Goal: Task Accomplishment & Management: Manage account settings

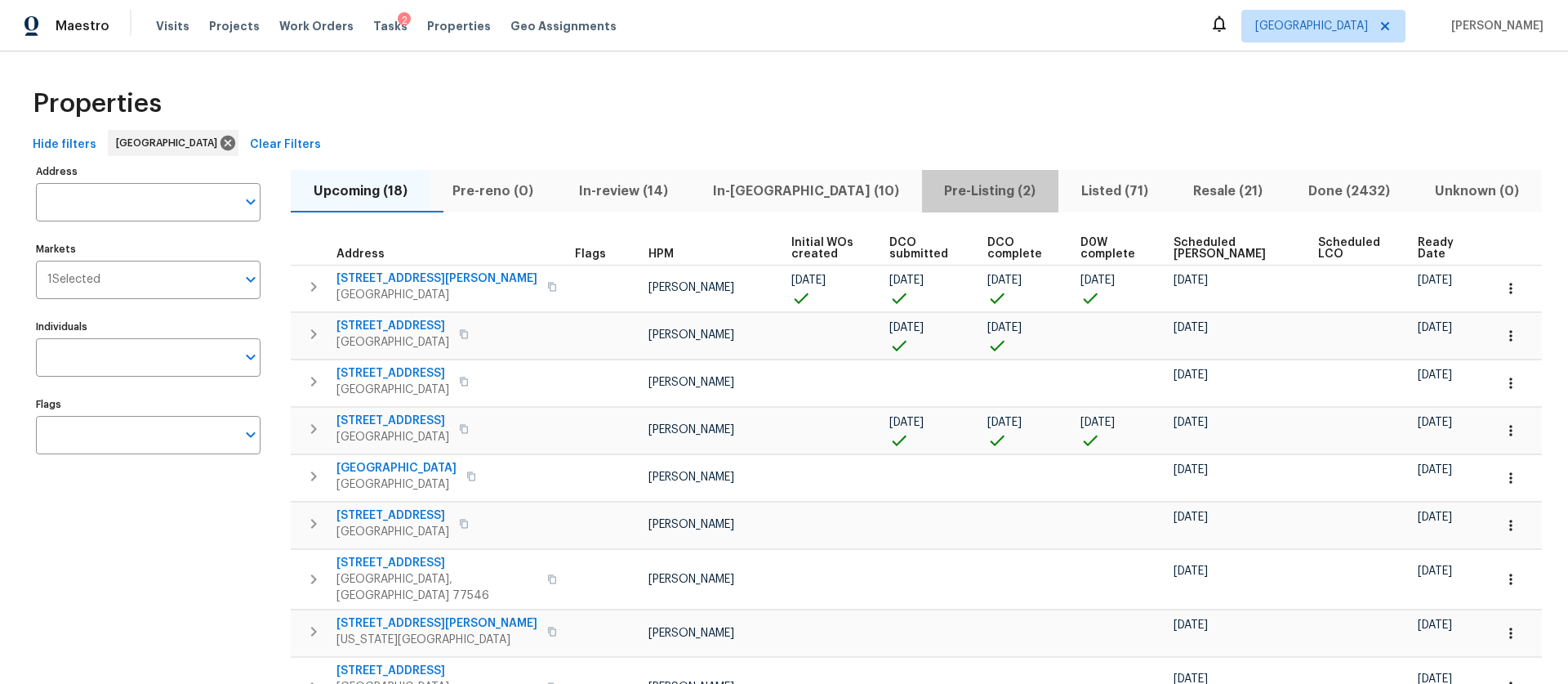
click at [922, 178] on button "Pre-Listing (2)" at bounding box center [990, 192] width 137 height 43
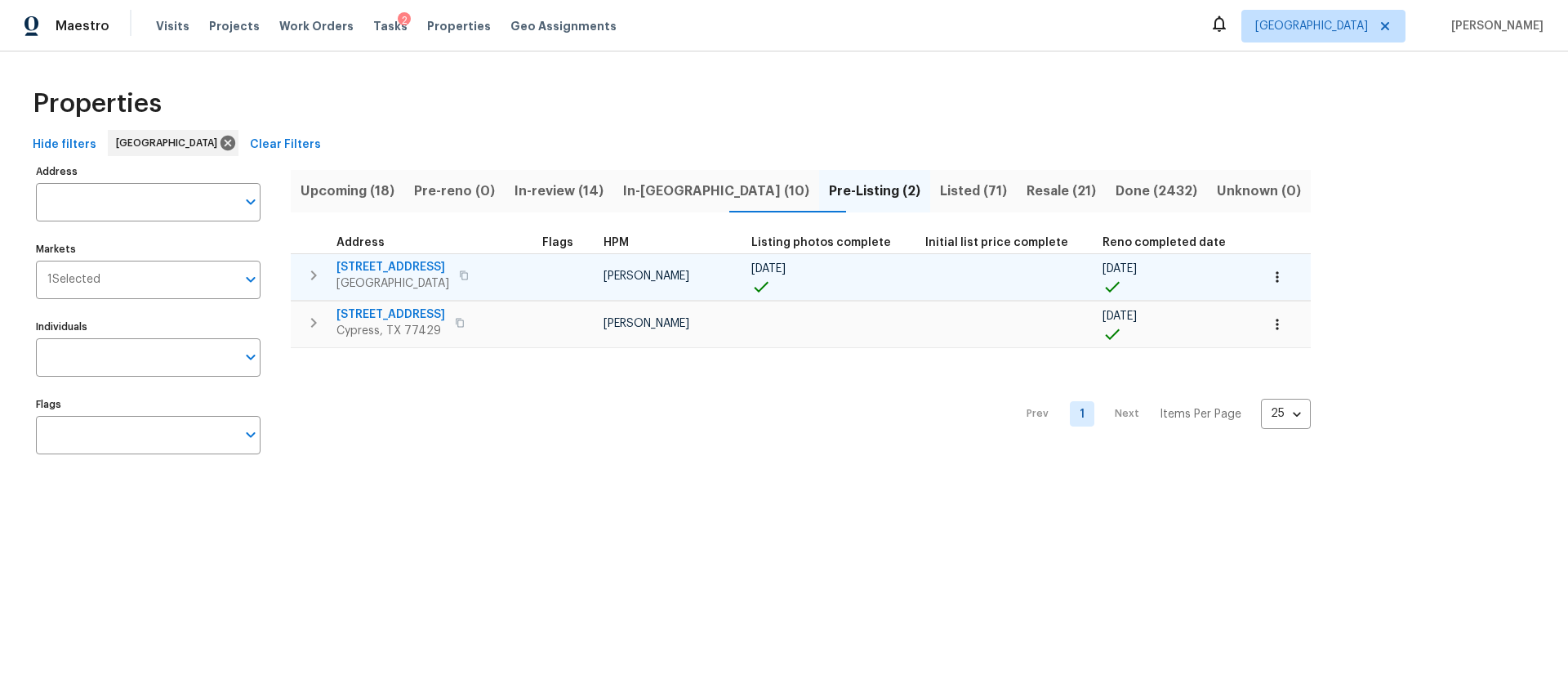
click at [764, 268] on span "09/16/25" at bounding box center [768, 269] width 34 height 11
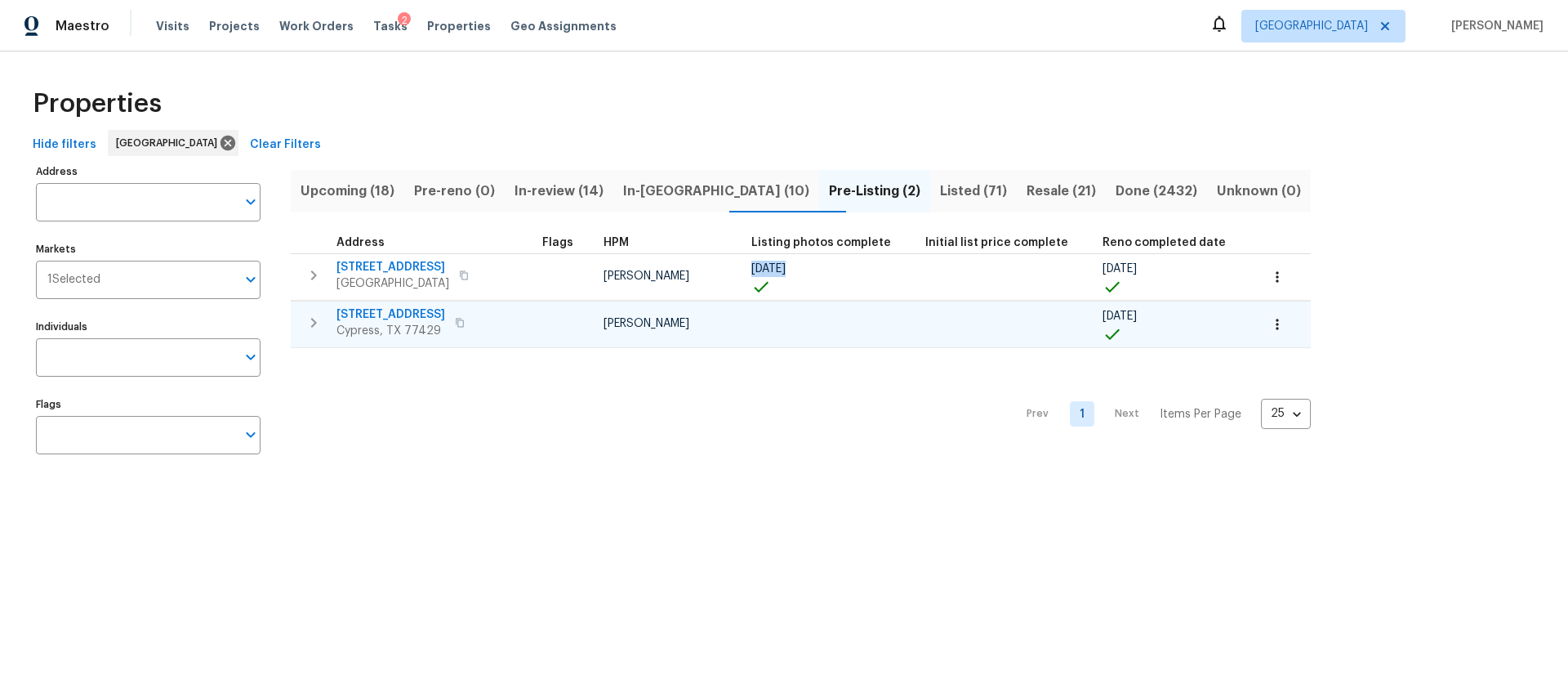
click at [416, 310] on span "14018 Fair Glade Ln" at bounding box center [391, 315] width 109 height 17
click at [590, 194] on span "In-review (14)" at bounding box center [559, 191] width 89 height 23
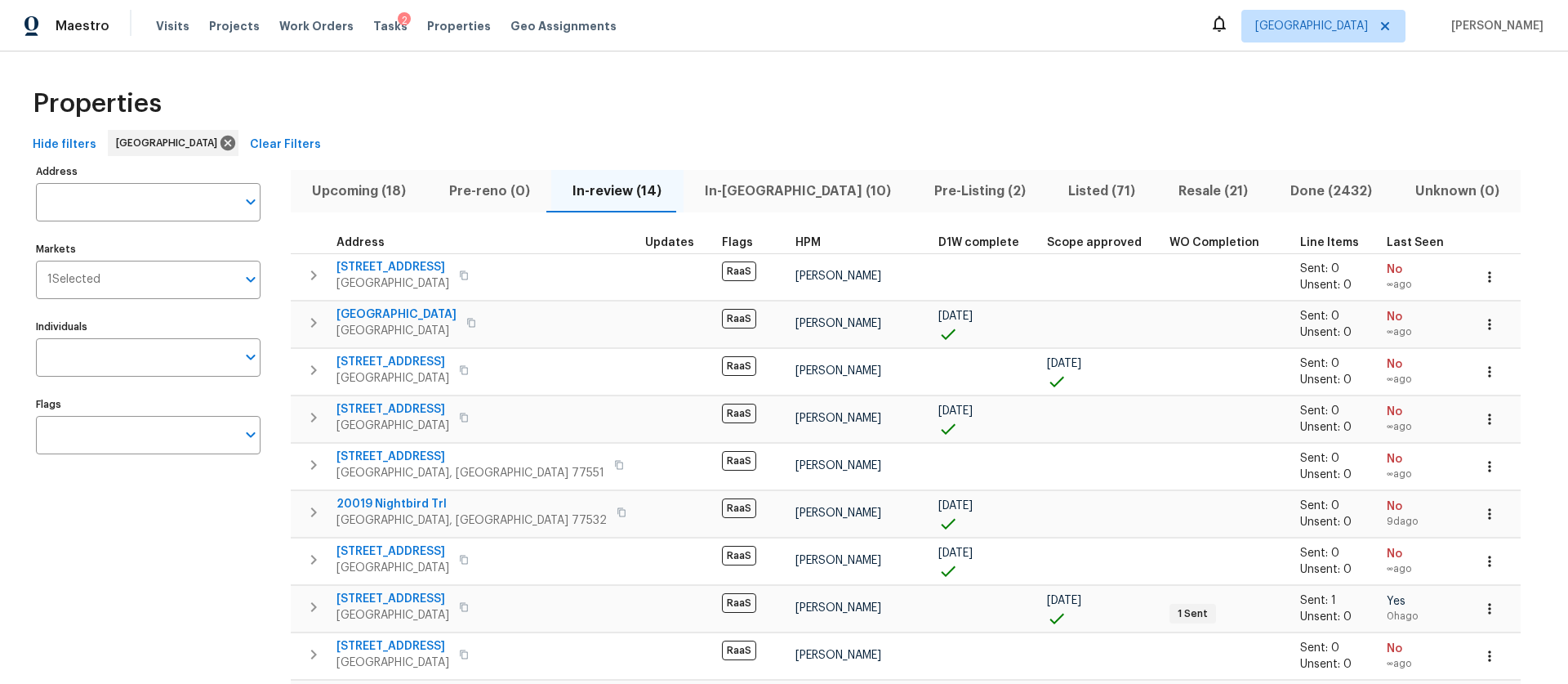
click at [762, 193] on span "In-reno (10)" at bounding box center [798, 191] width 210 height 23
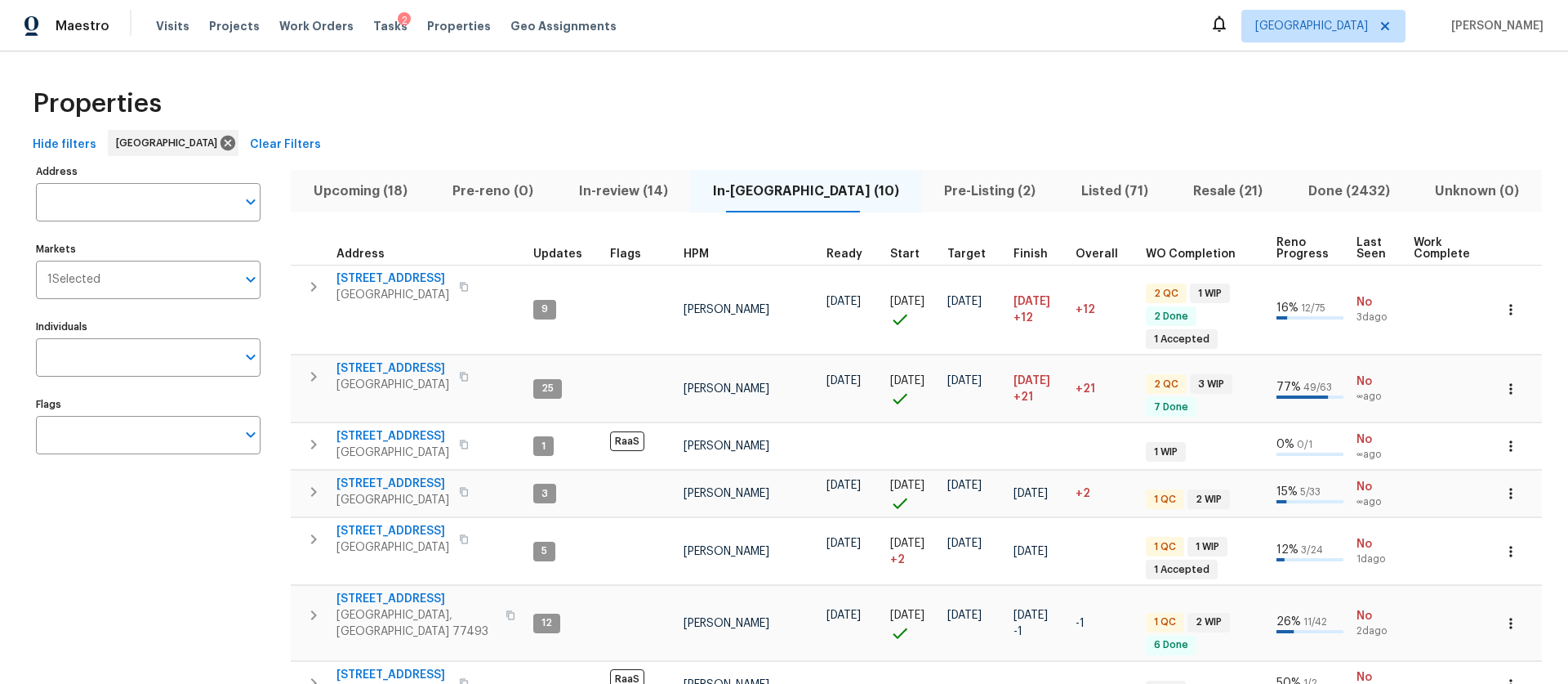
click at [391, 193] on span "Upcoming (18)" at bounding box center [360, 191] width 119 height 23
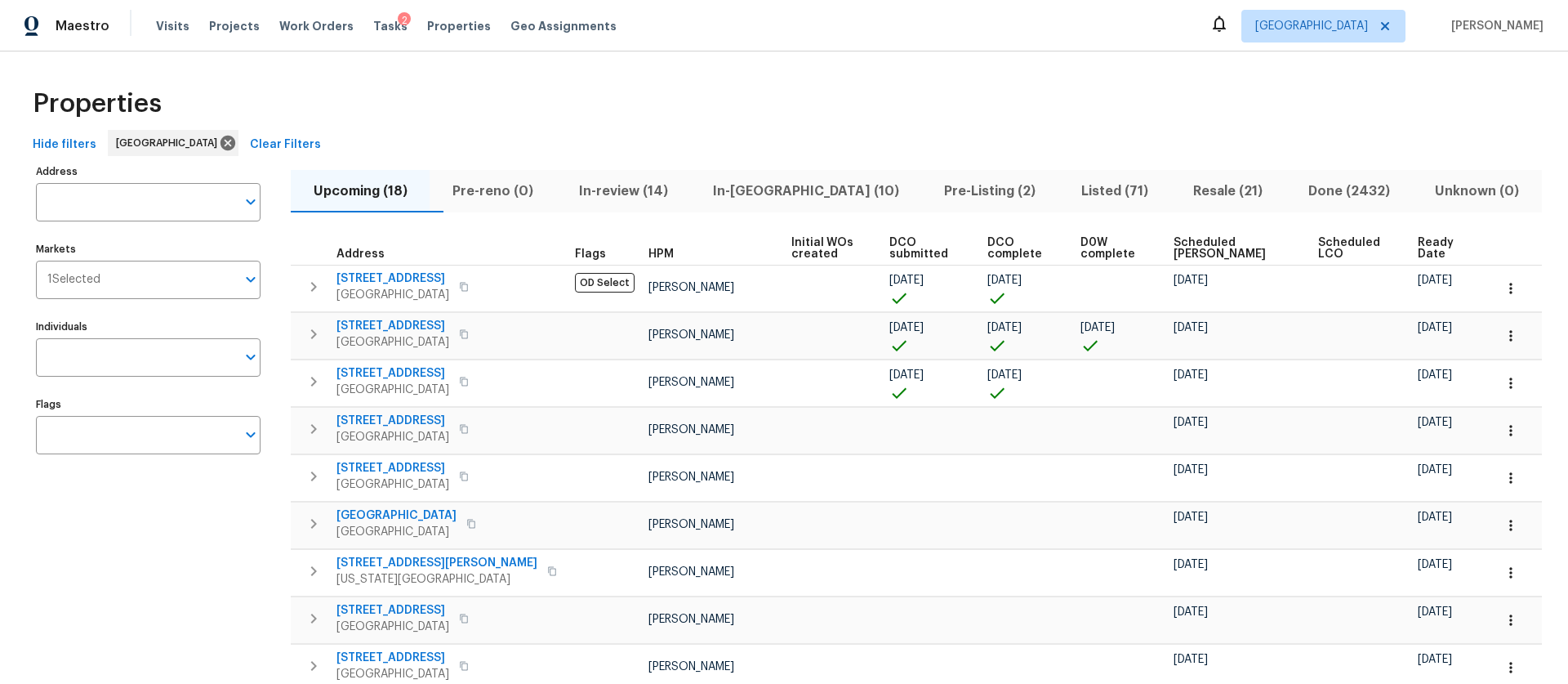
click at [552, 97] on div "Properties" at bounding box center [784, 103] width 1516 height 52
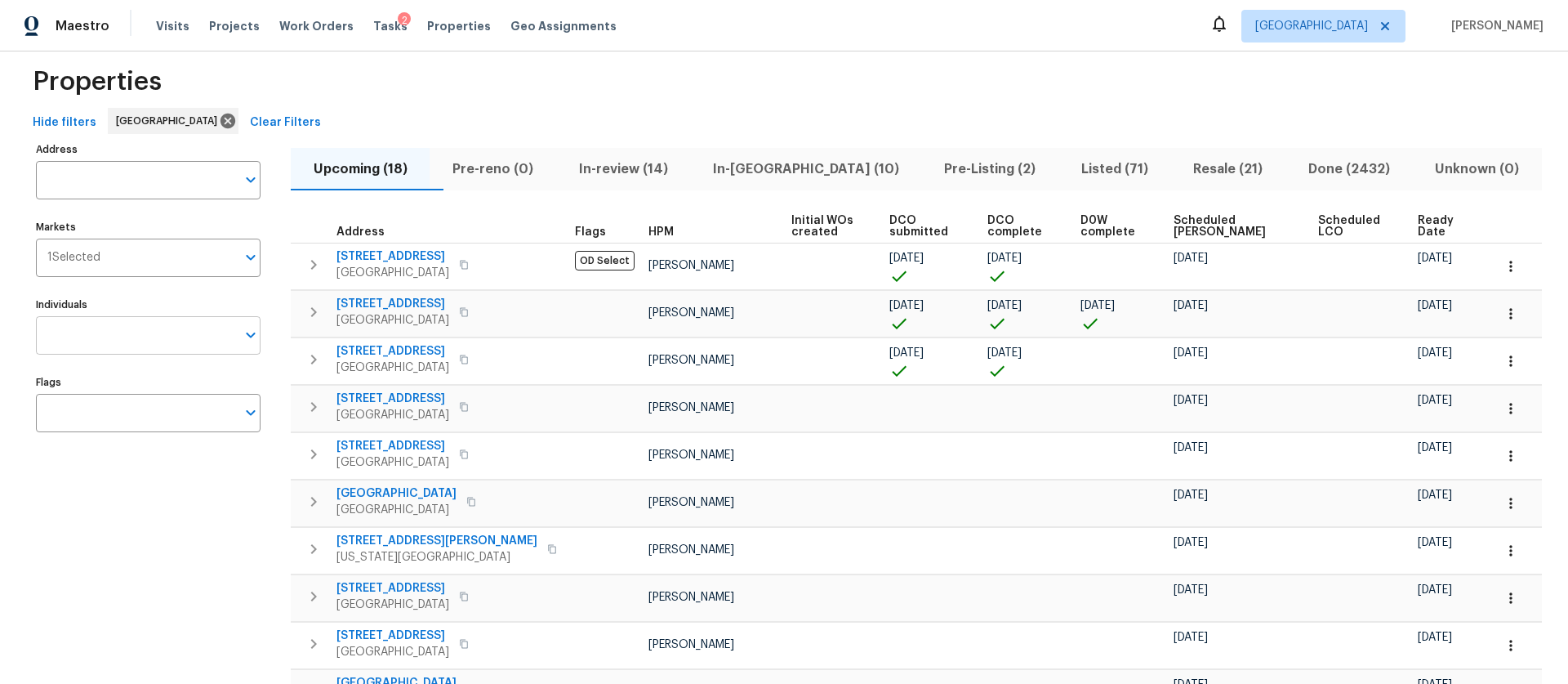
click at [166, 327] on input "Individuals" at bounding box center [136, 335] width 200 height 38
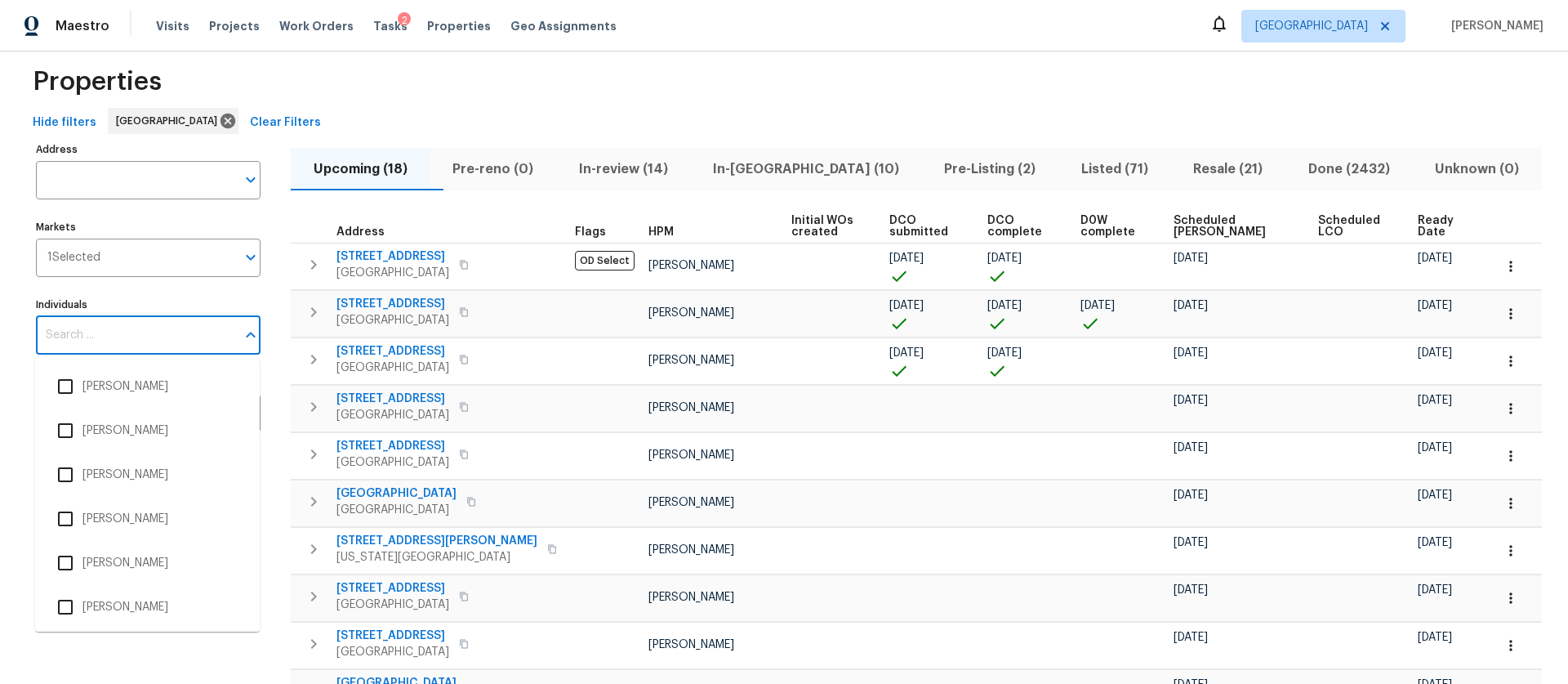
click at [216, 230] on label "Markets" at bounding box center [148, 227] width 224 height 10
click at [216, 238] on input "Markets" at bounding box center [168, 257] width 136 height 38
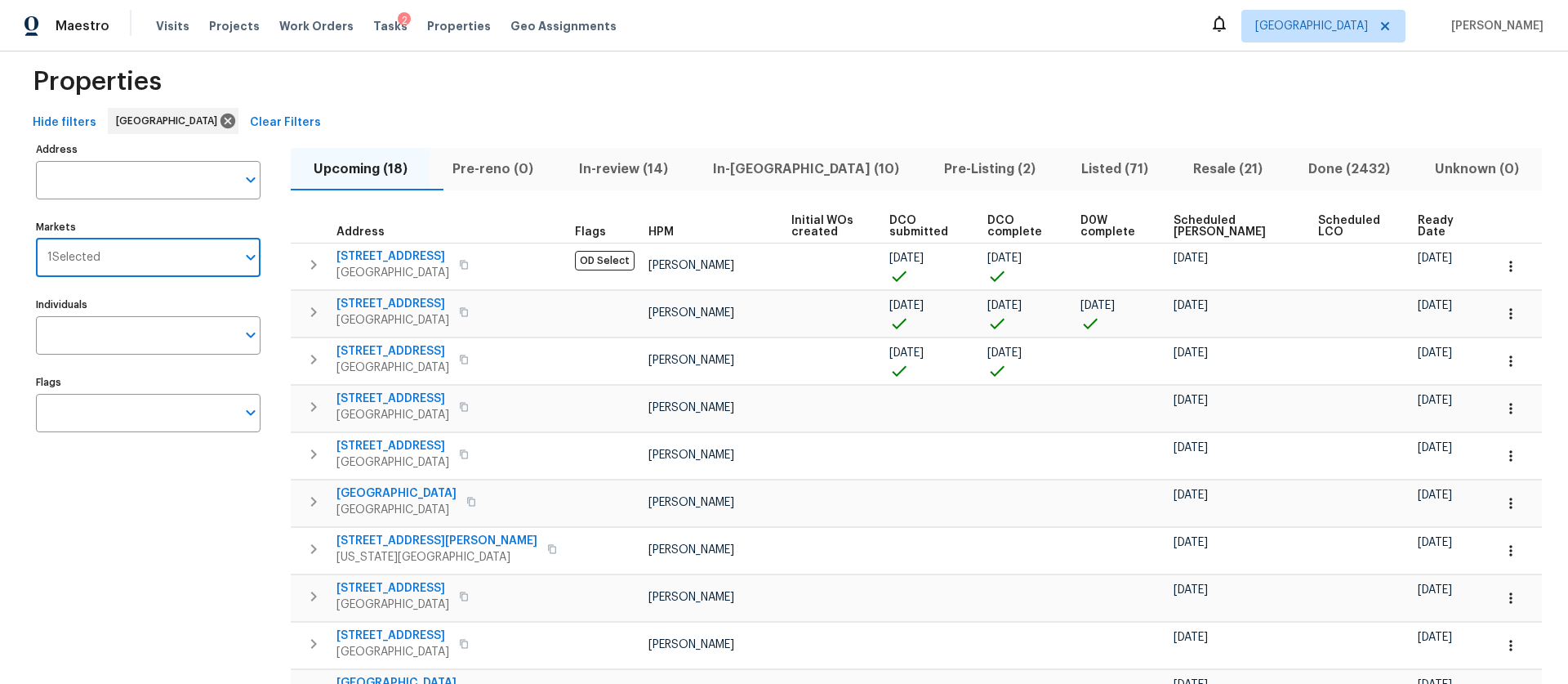
click at [200, 261] on input "Markets" at bounding box center [168, 257] width 136 height 38
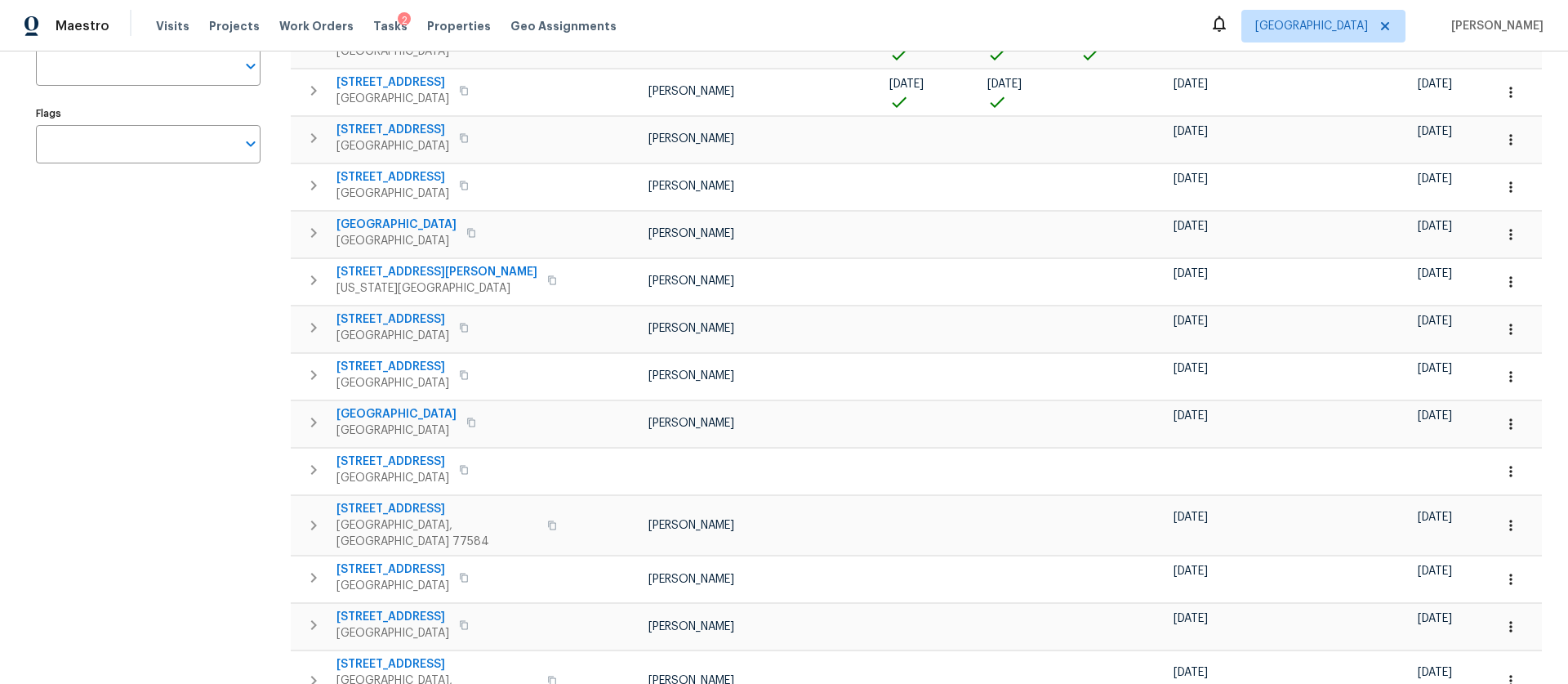
scroll to position [0, 0]
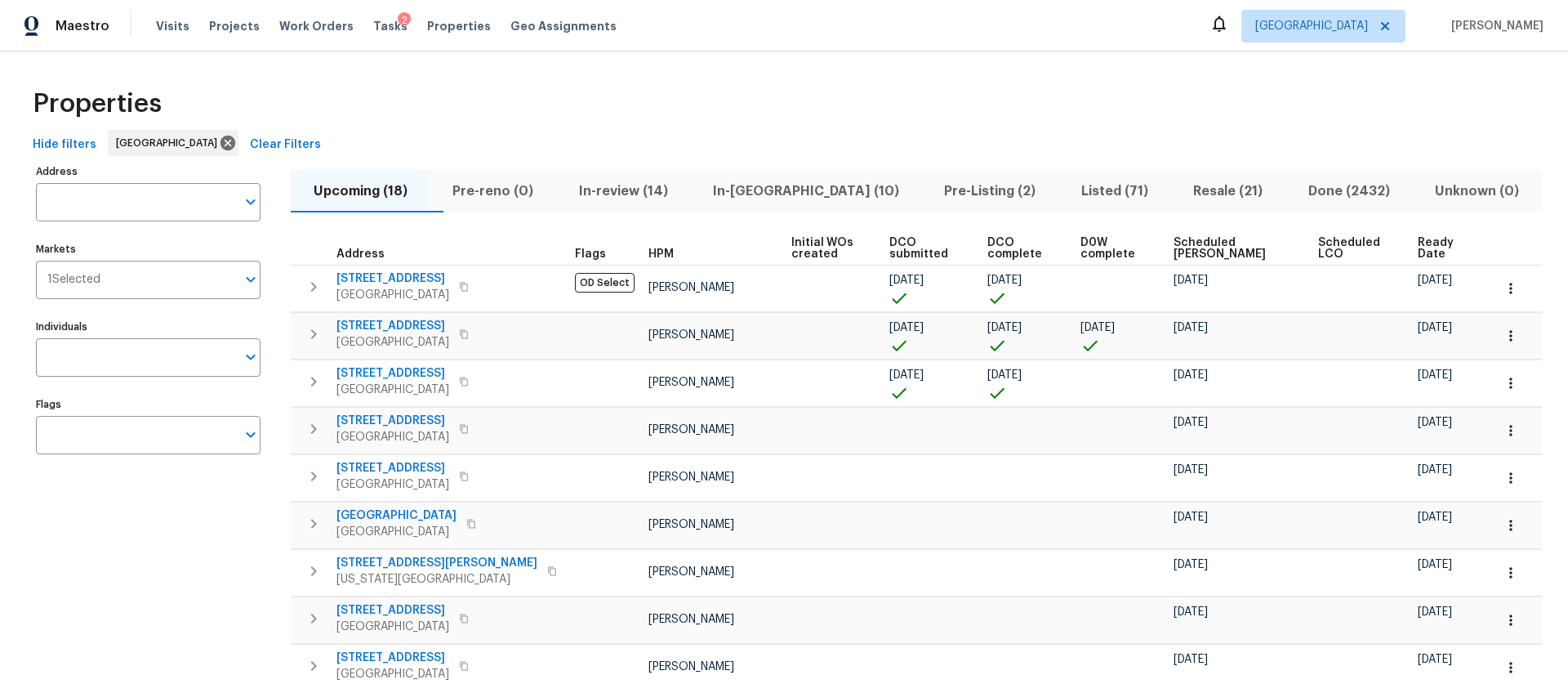
click at [517, 111] on div "Properties" at bounding box center [784, 103] width 1516 height 52
click at [682, 89] on div "Properties" at bounding box center [784, 103] width 1516 height 52
click at [484, 138] on div "Hide filters Houston Clear Filters" at bounding box center [784, 145] width 1516 height 30
click at [535, 147] on div "Hide filters Houston Clear Filters" at bounding box center [784, 145] width 1516 height 30
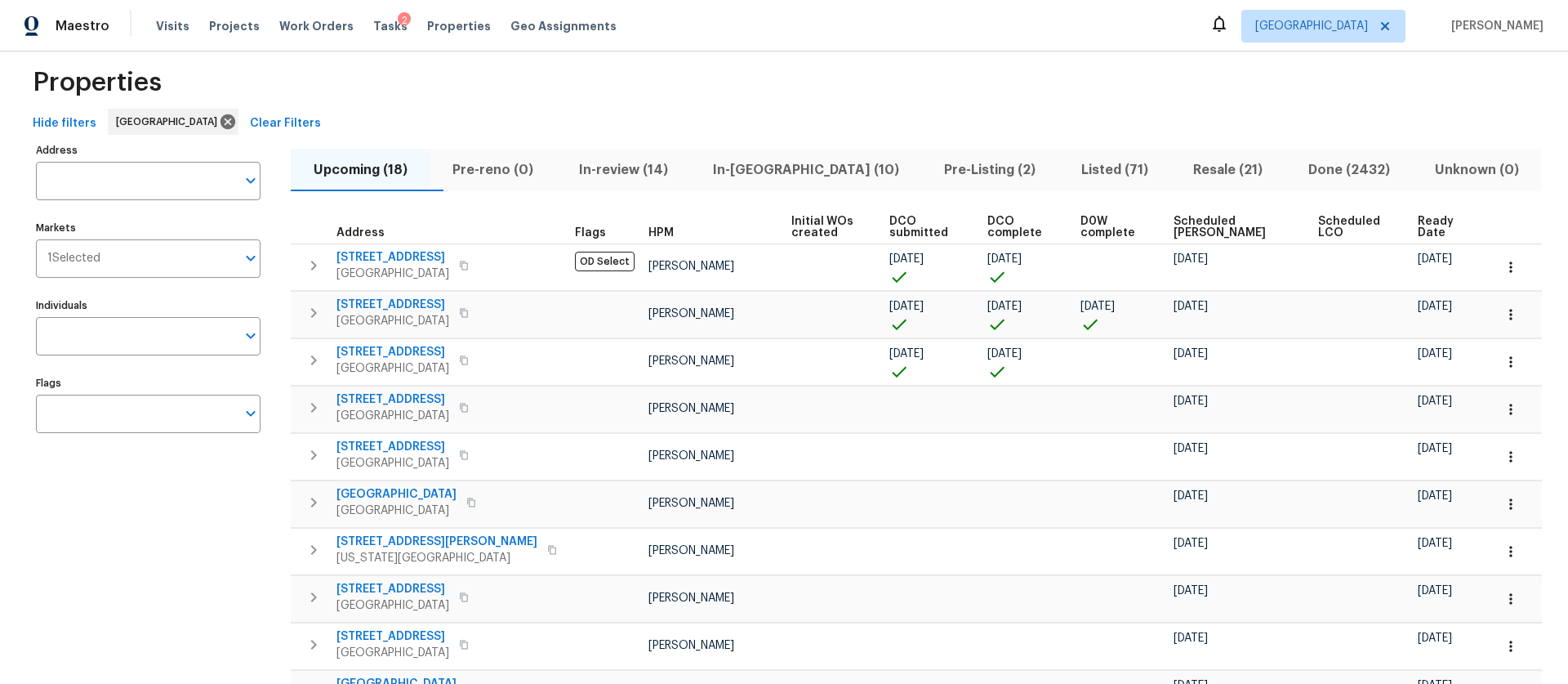
scroll to position [23, 0]
click at [680, 164] on span "In-review (14)" at bounding box center [623, 168] width 114 height 23
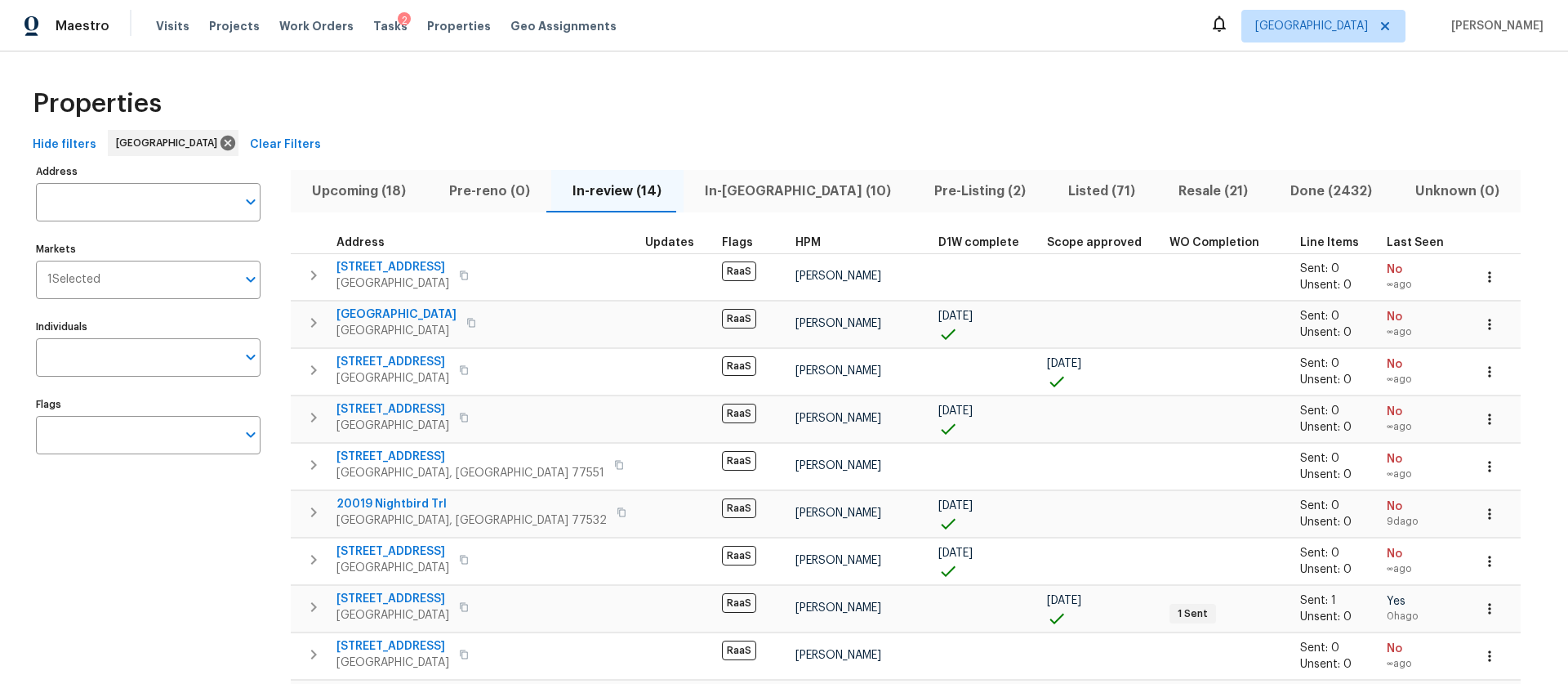
click at [734, 176] on button "In-reno (10)" at bounding box center [798, 192] width 230 height 43
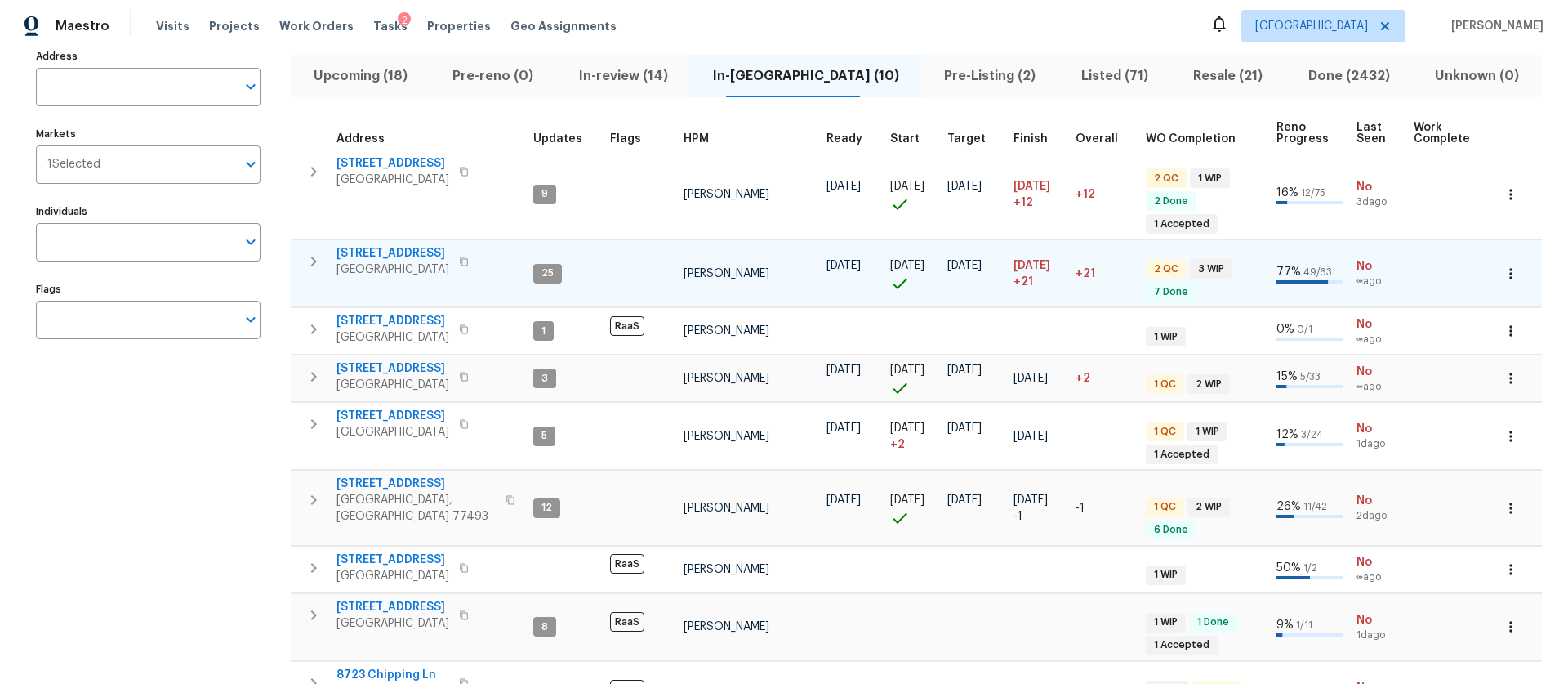
scroll to position [113, 0]
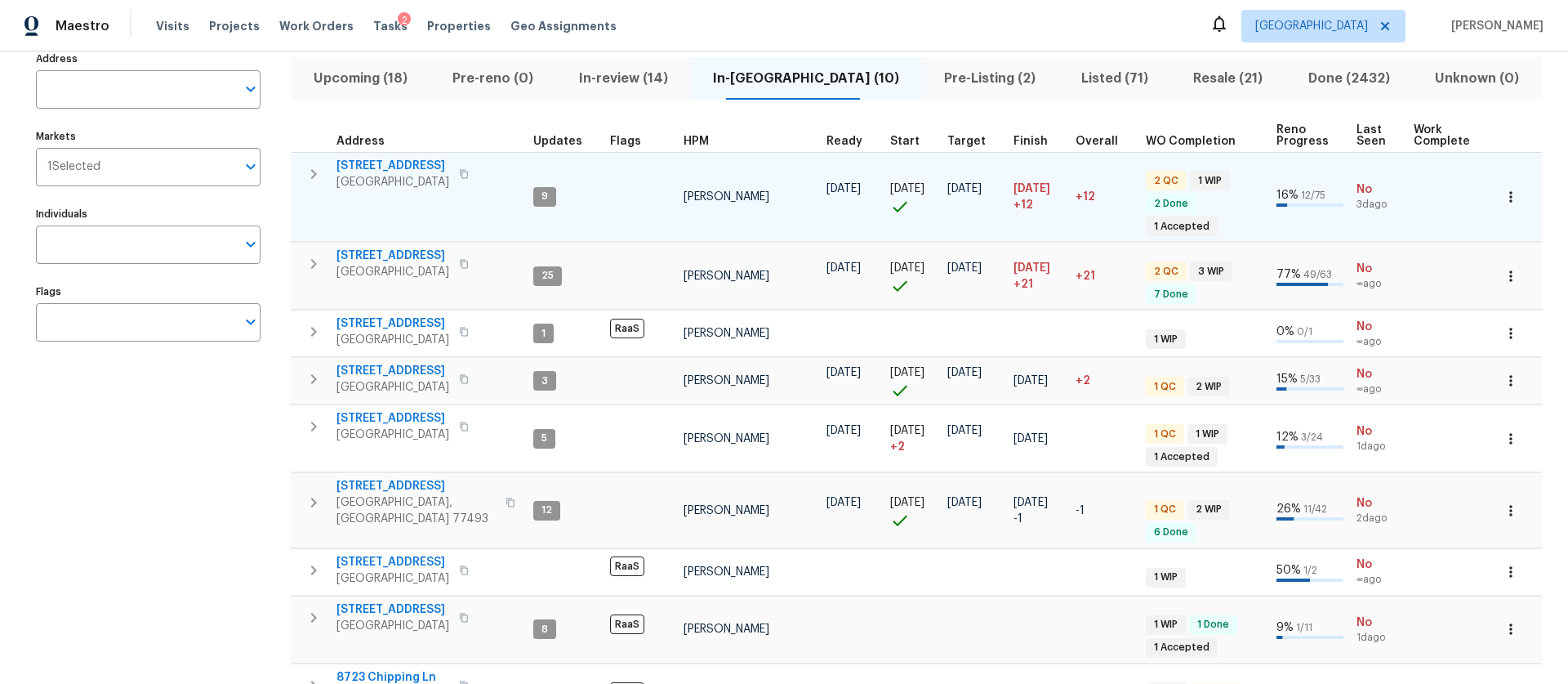
click at [429, 162] on span "6906 Cherry Hills Rd" at bounding box center [392, 166] width 113 height 17
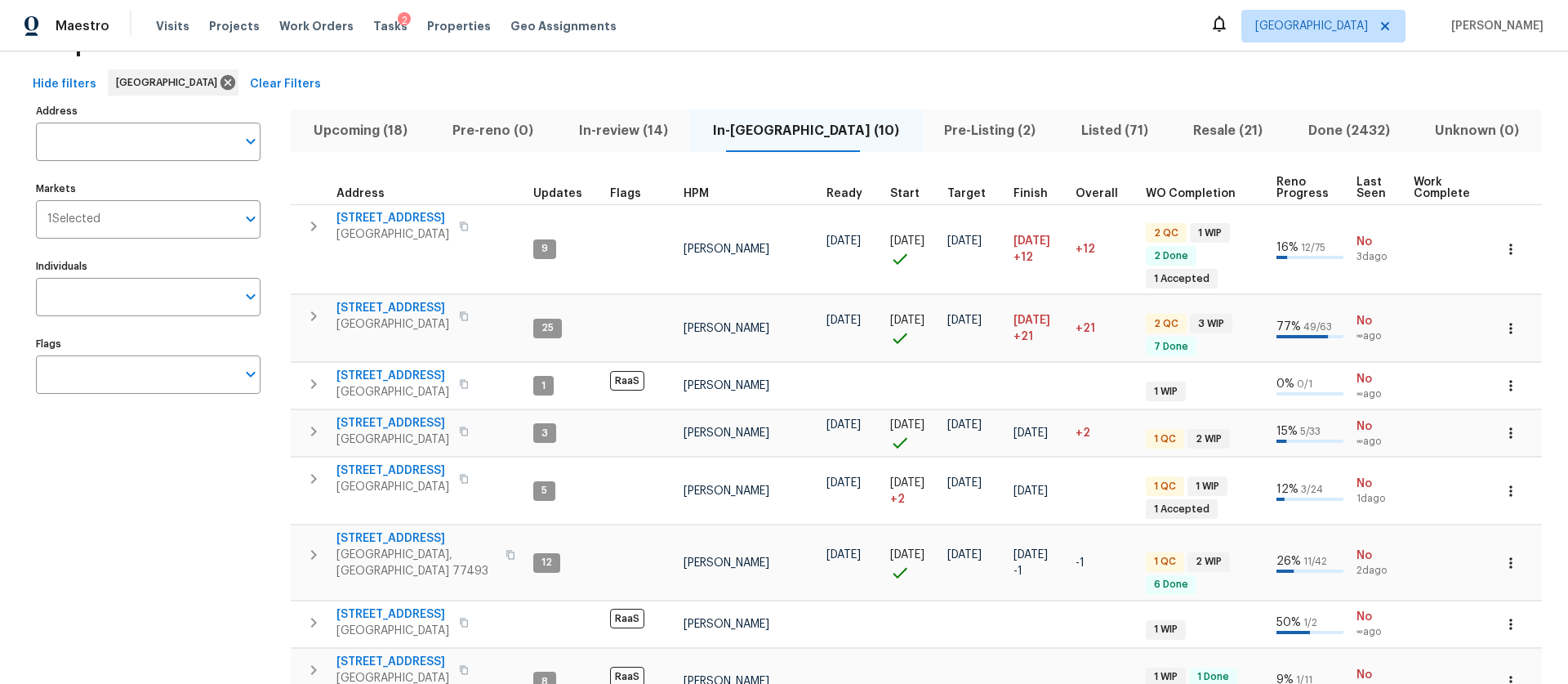
click at [227, 508] on div "Address Address Markets 1 Selected Markets Individuals Individuals Flags Flags" at bounding box center [158, 491] width 245 height 785
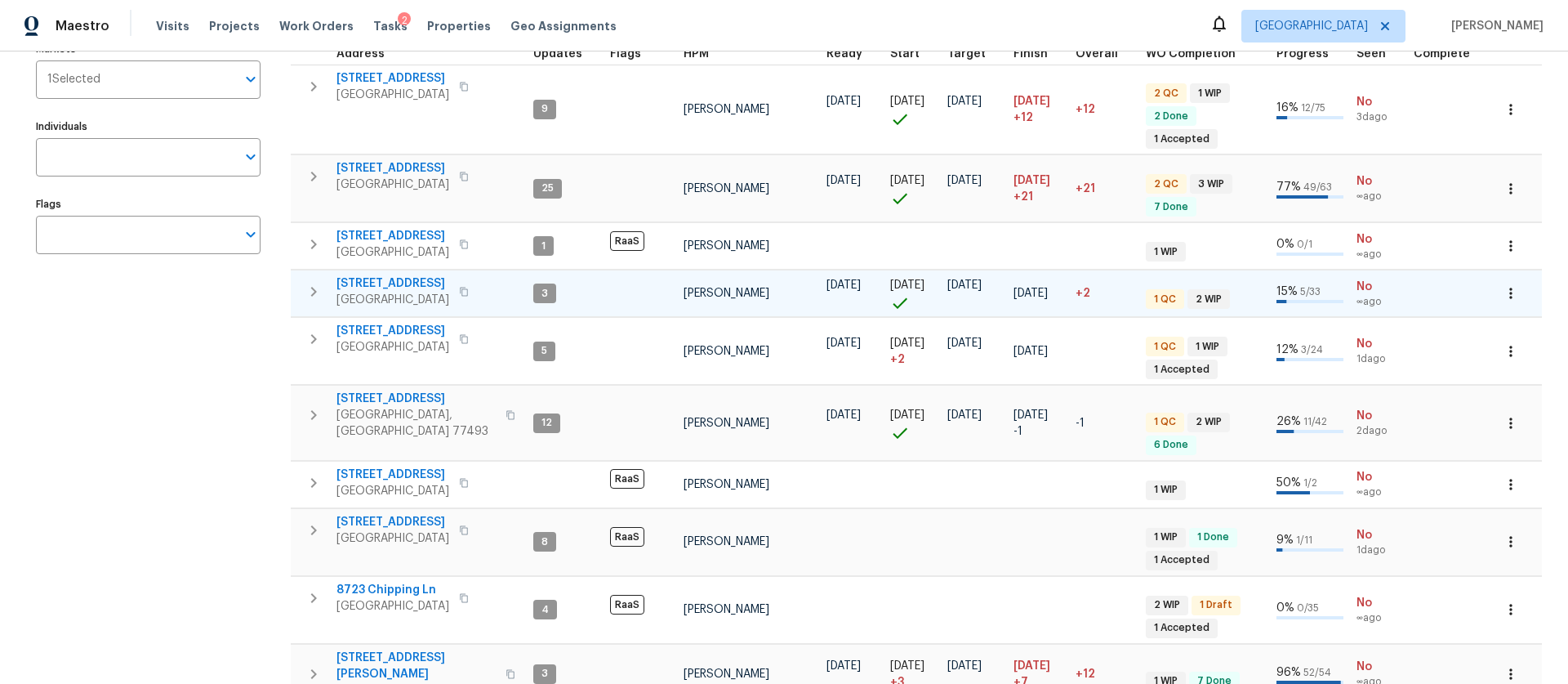
scroll to position [202, 0]
click at [255, 463] on div "Address Address Markets 1 Selected Markets Individuals Individuals Flags Flags" at bounding box center [158, 350] width 245 height 785
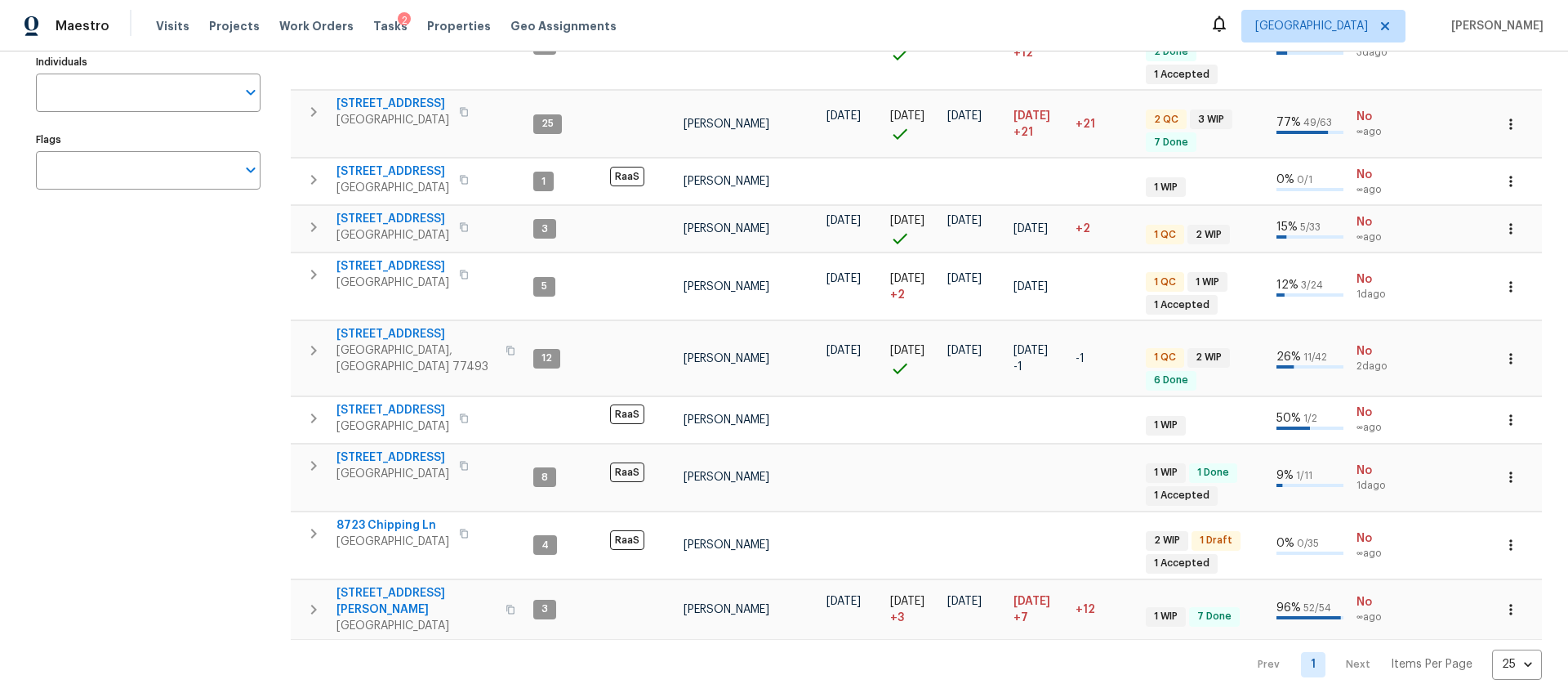
scroll to position [265, 0]
click at [255, 463] on div "Address Address Markets 1 Selected Markets Individuals Individuals Flags Flags" at bounding box center [158, 287] width 245 height 785
click at [618, 465] on span "RaaS" at bounding box center [627, 471] width 34 height 20
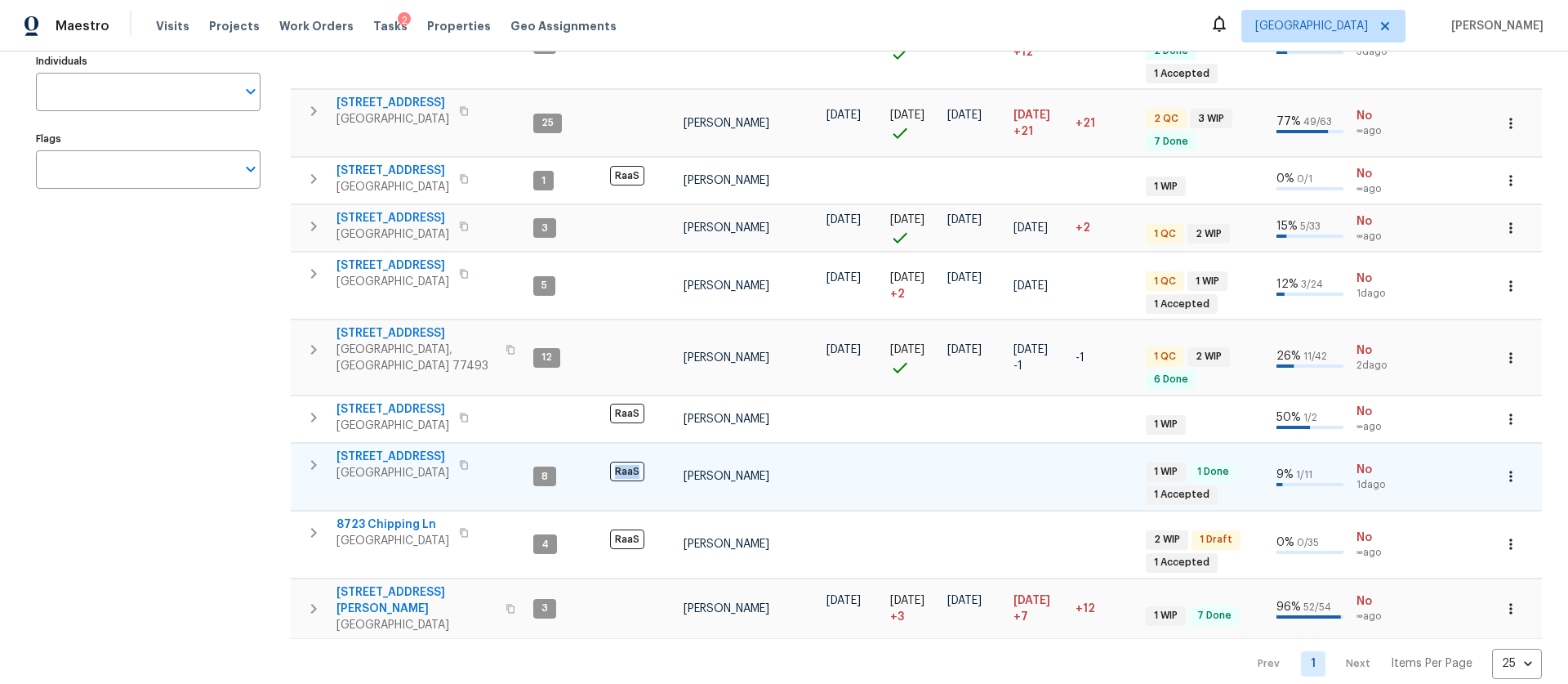
click at [618, 465] on span "RaaS" at bounding box center [627, 471] width 34 height 20
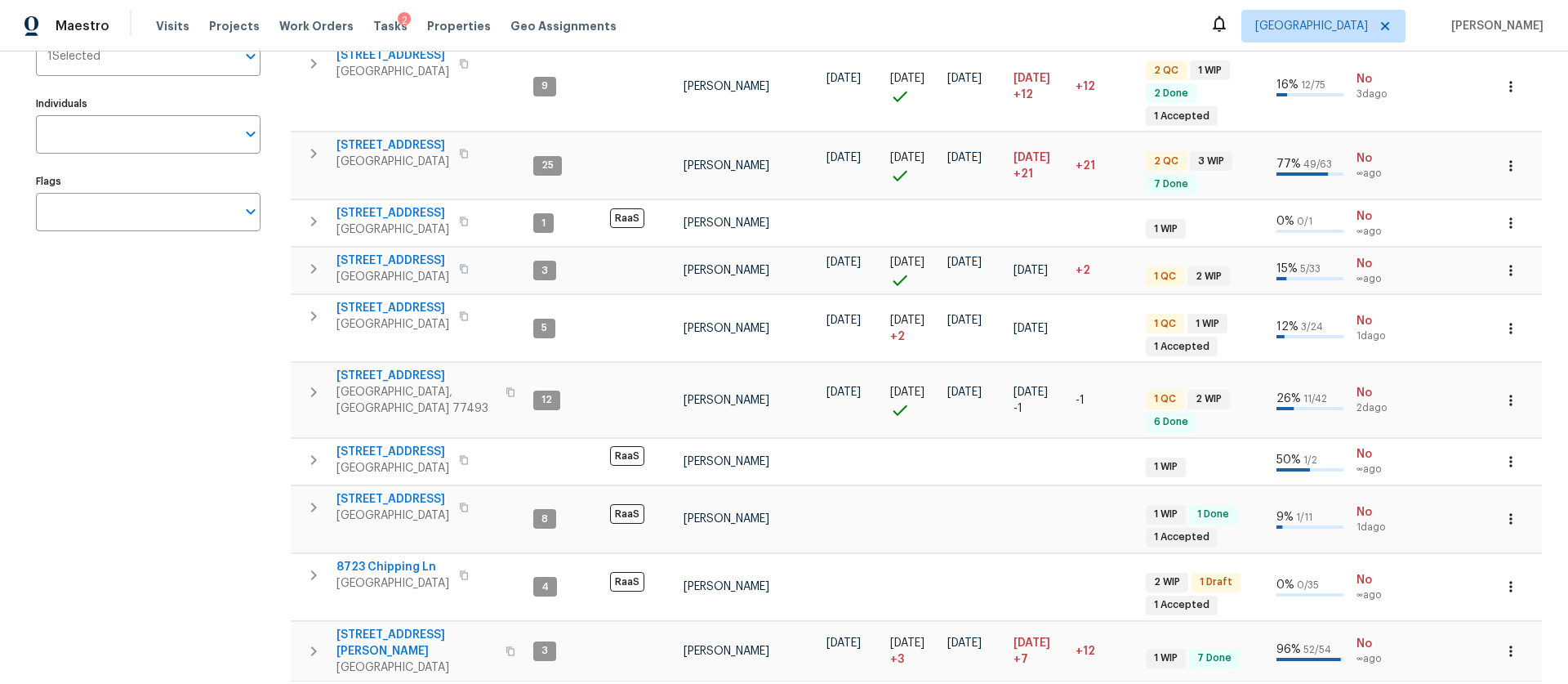
scroll to position [87, 0]
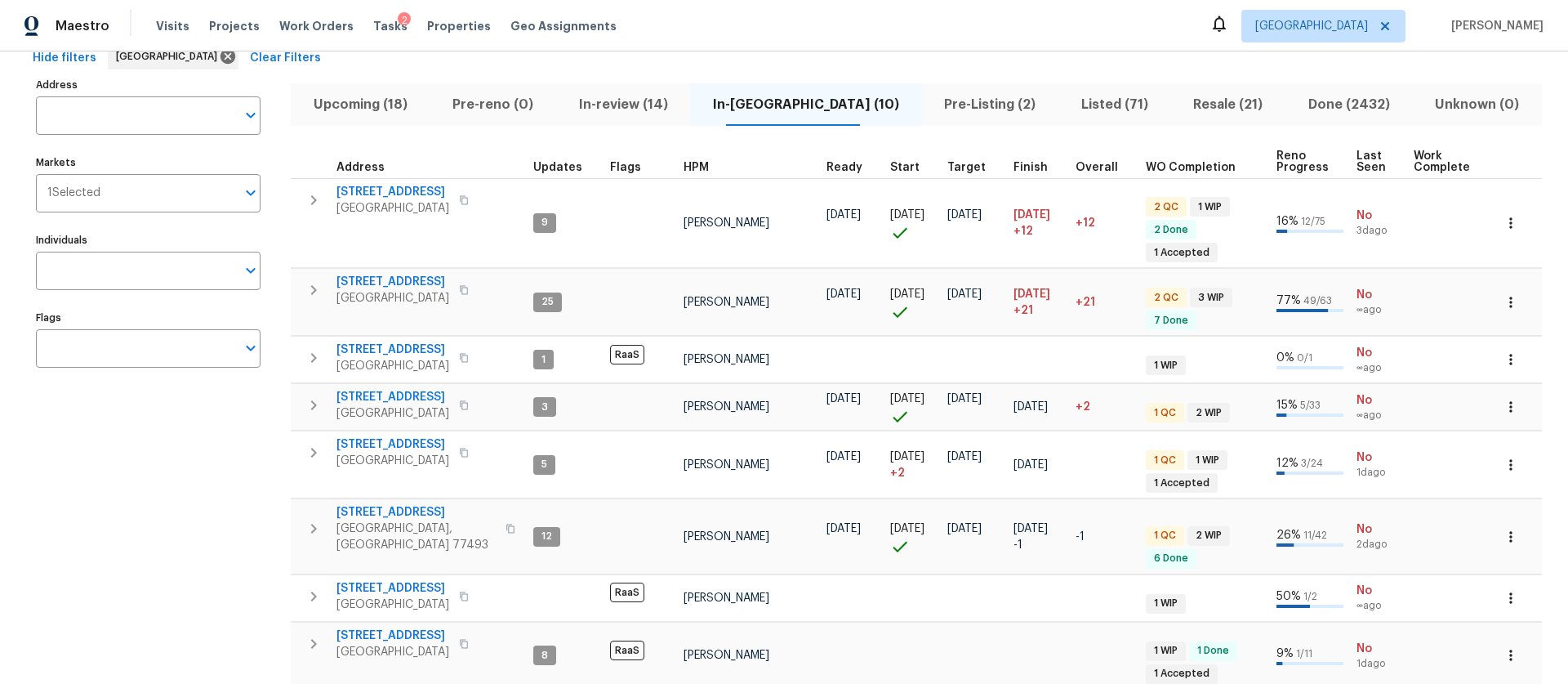
click at [838, 60] on div "Hide filters Houston Clear Filters" at bounding box center [784, 59] width 1516 height 30
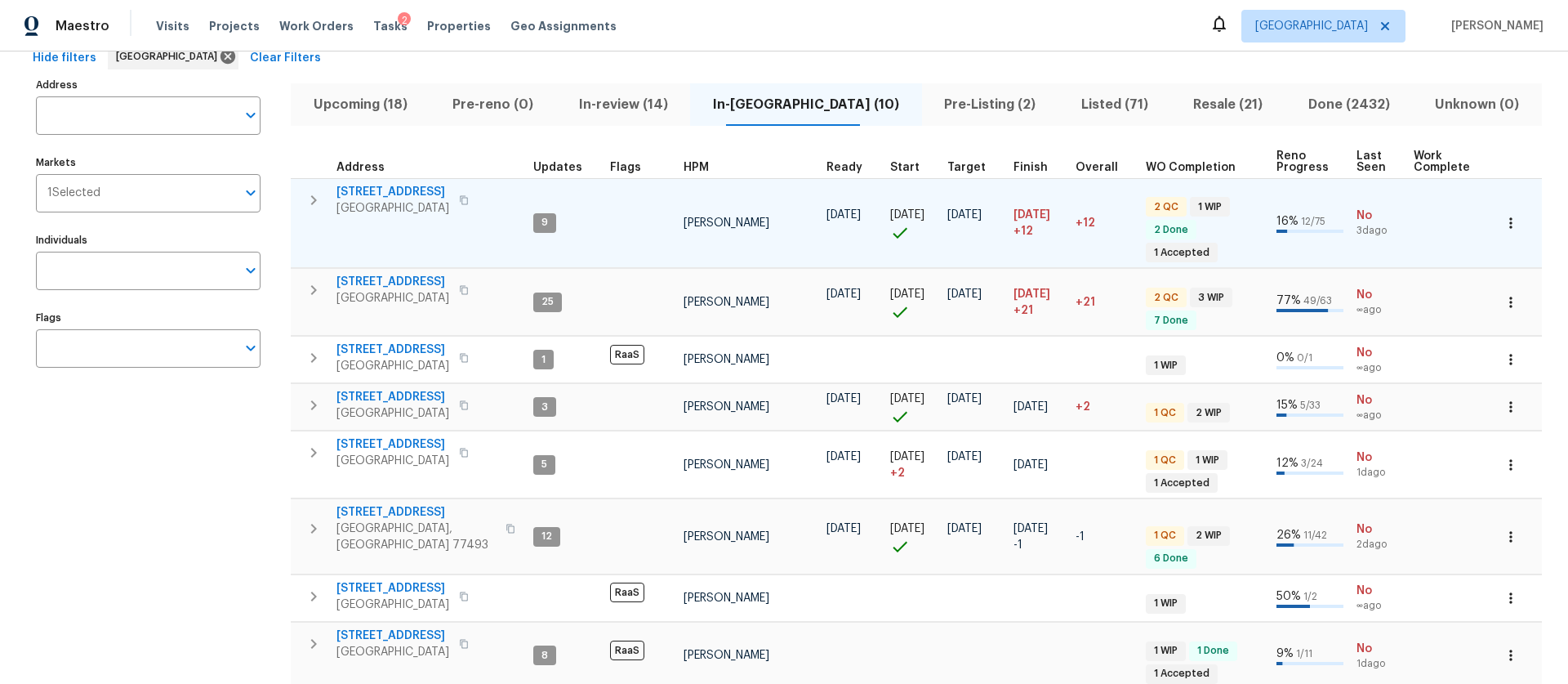
click at [400, 194] on span "6906 Cherry Hills Rd" at bounding box center [392, 193] width 113 height 17
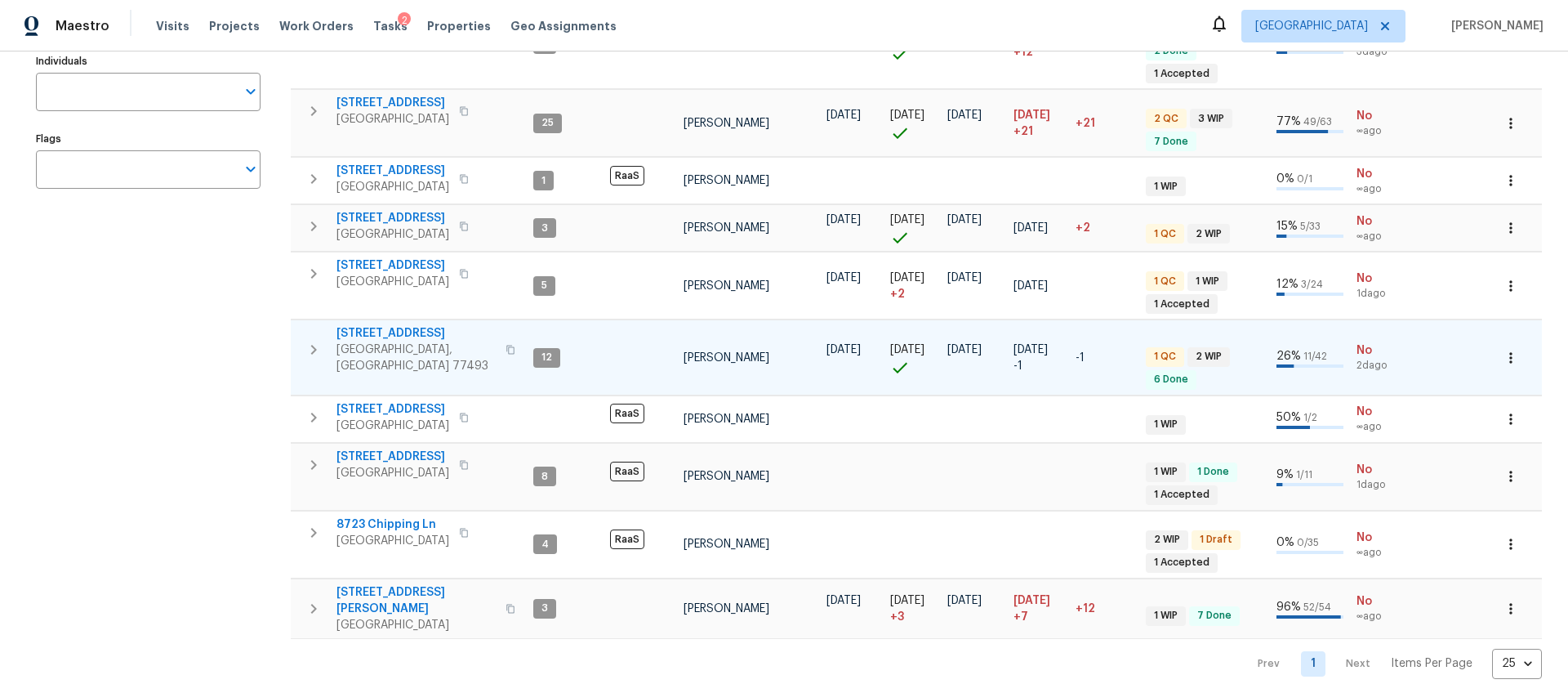
scroll to position [0, 0]
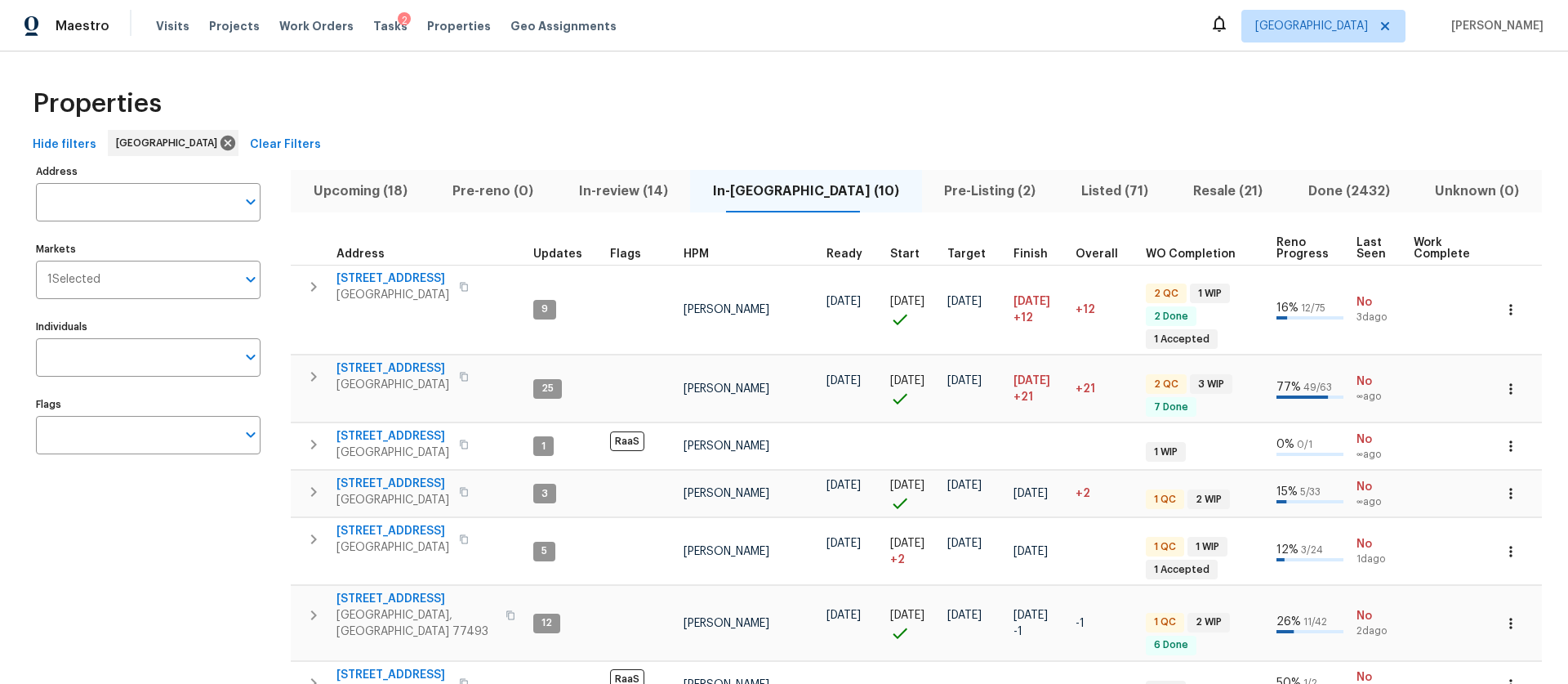
click at [971, 193] on span "Pre-Listing (2)" at bounding box center [990, 191] width 117 height 23
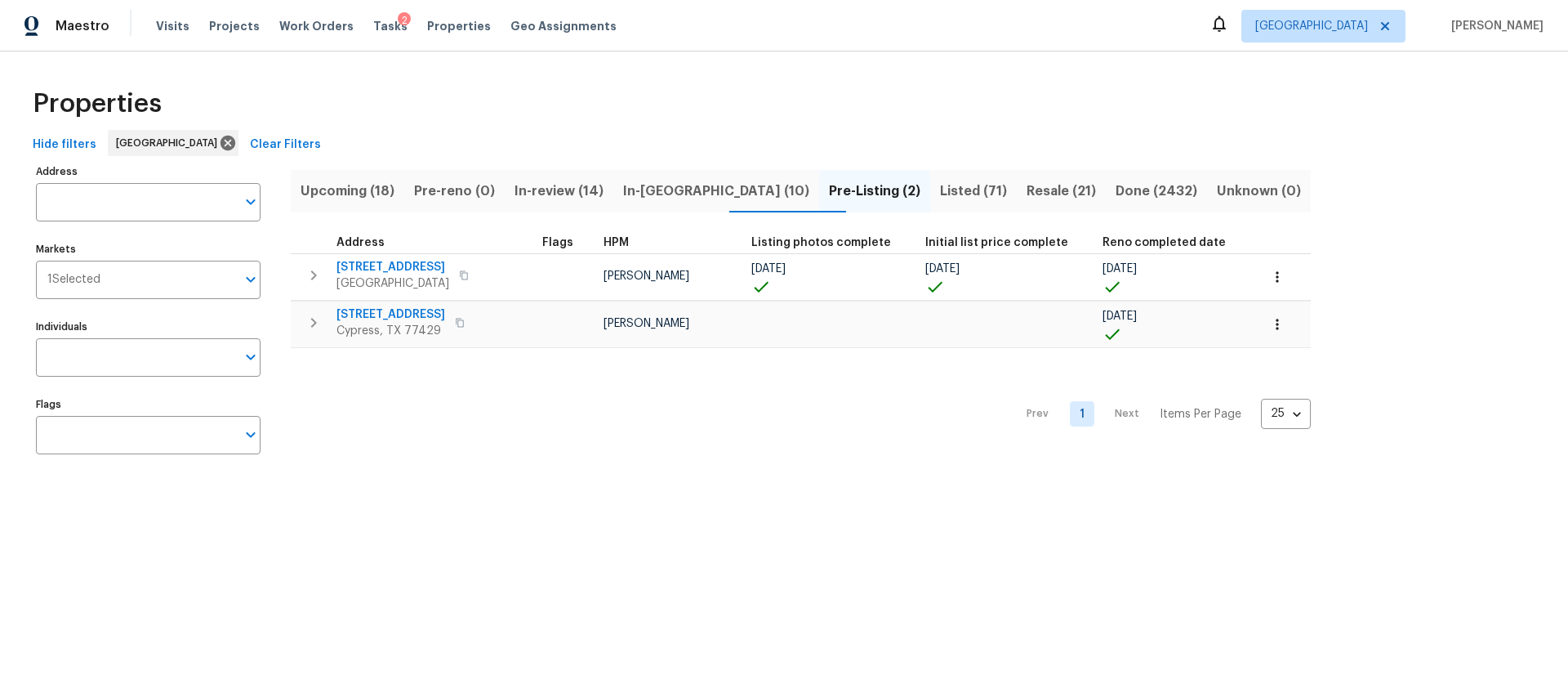
click at [659, 177] on button "In-reno (10)" at bounding box center [715, 192] width 206 height 43
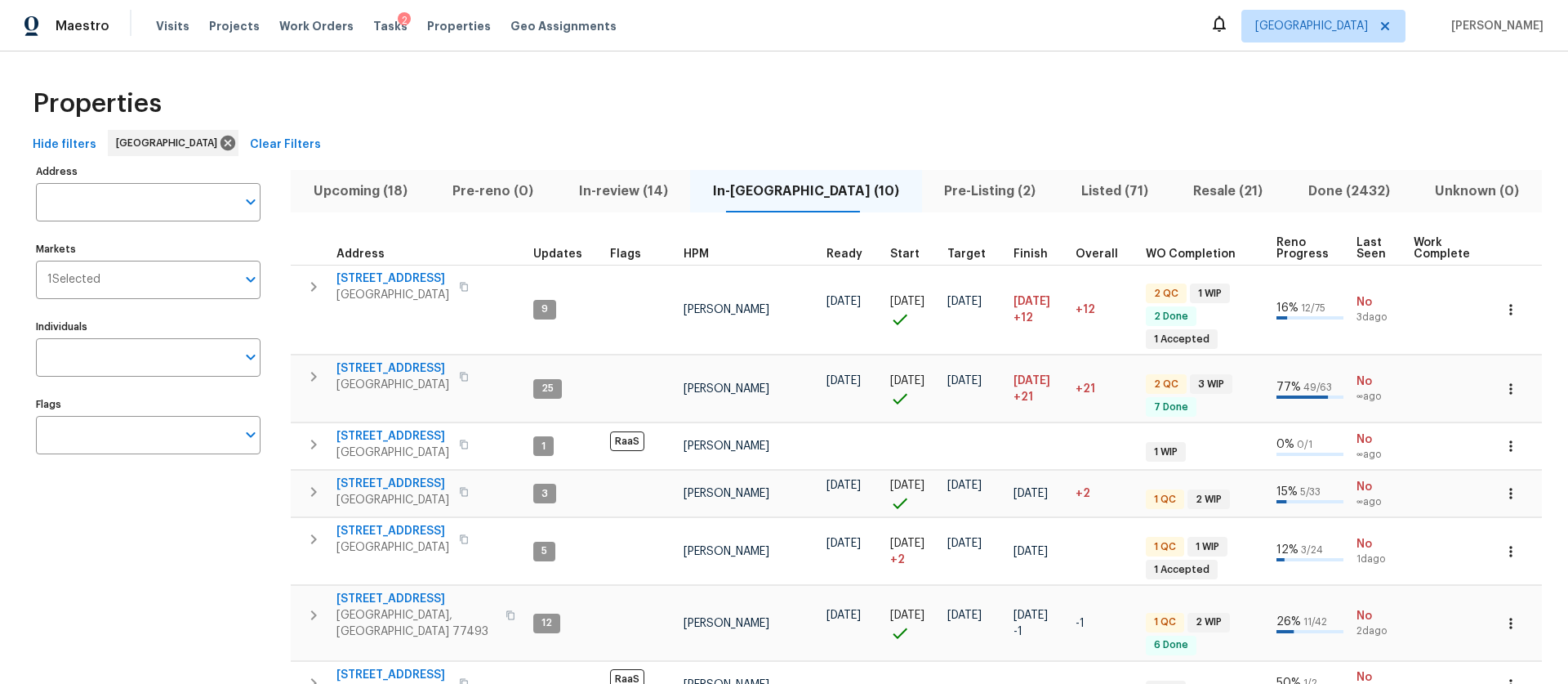
click at [399, 202] on span "Upcoming (18)" at bounding box center [360, 191] width 119 height 23
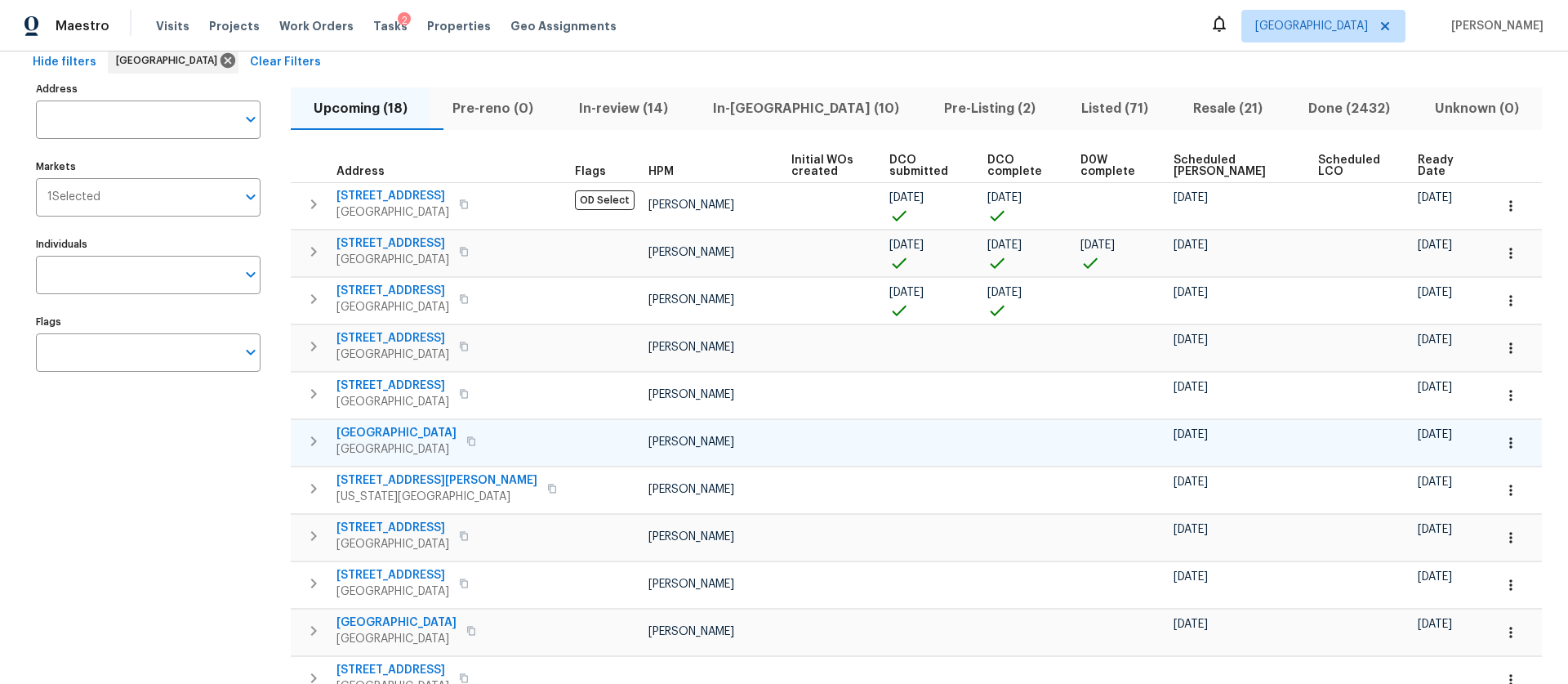
scroll to position [81, 0]
click at [664, 124] on button "In-review (14)" at bounding box center [623, 111] width 134 height 43
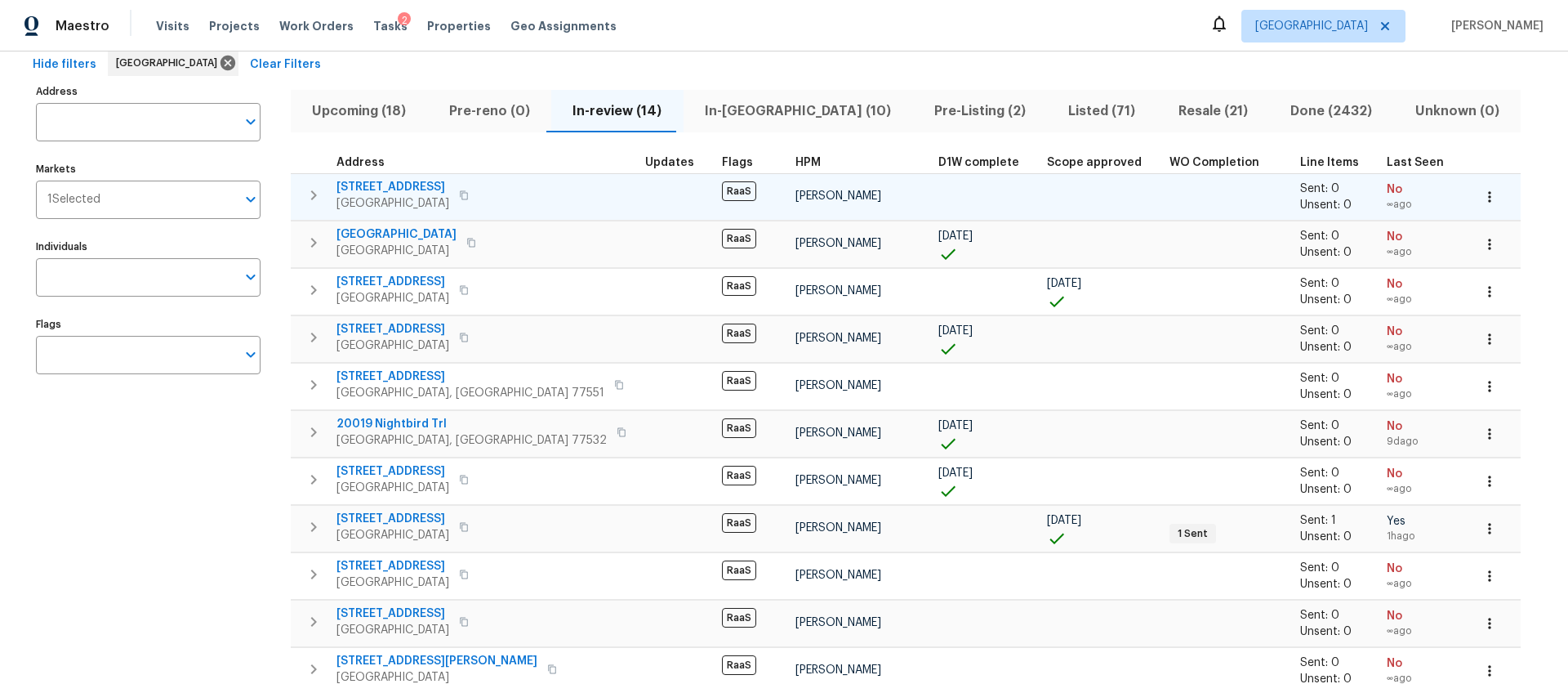
scroll to position [90, 0]
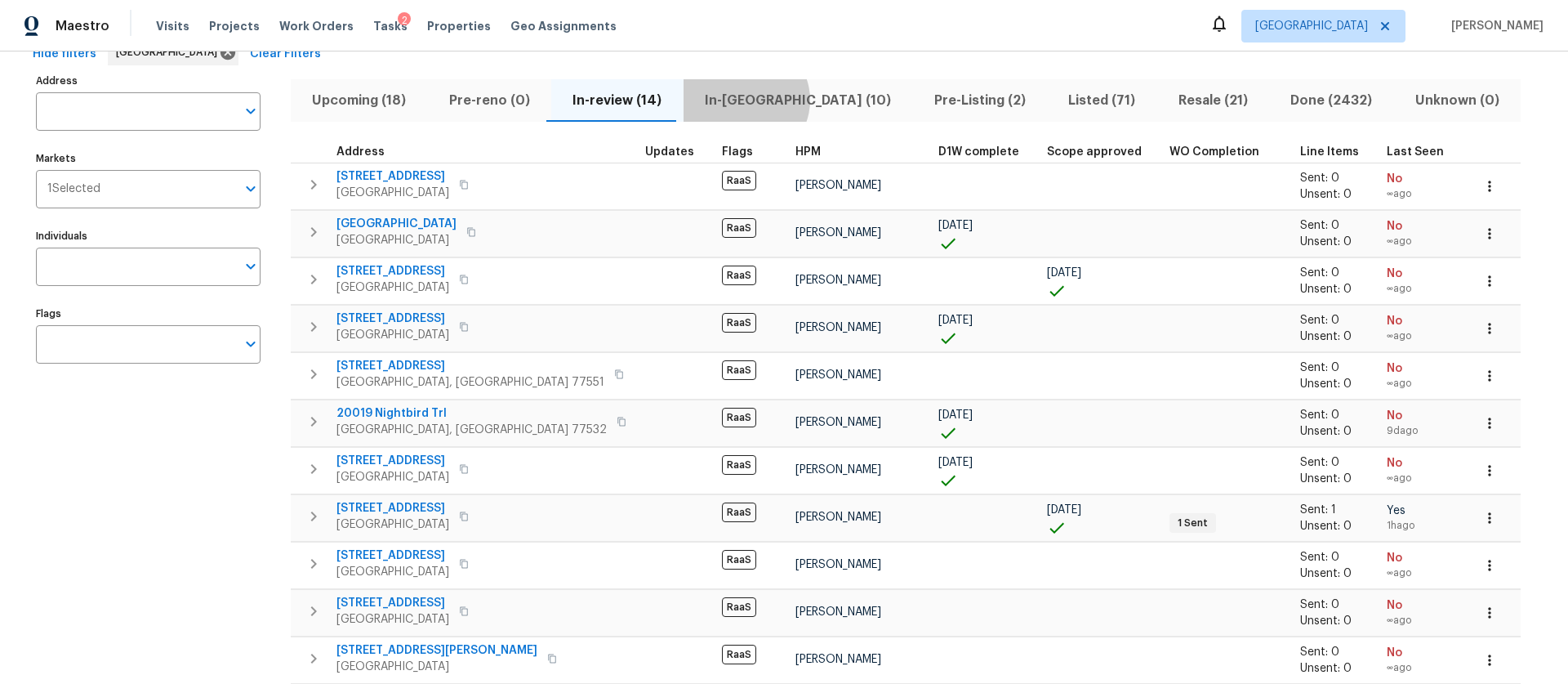
click at [737, 100] on span "In-reno (10)" at bounding box center [798, 101] width 210 height 23
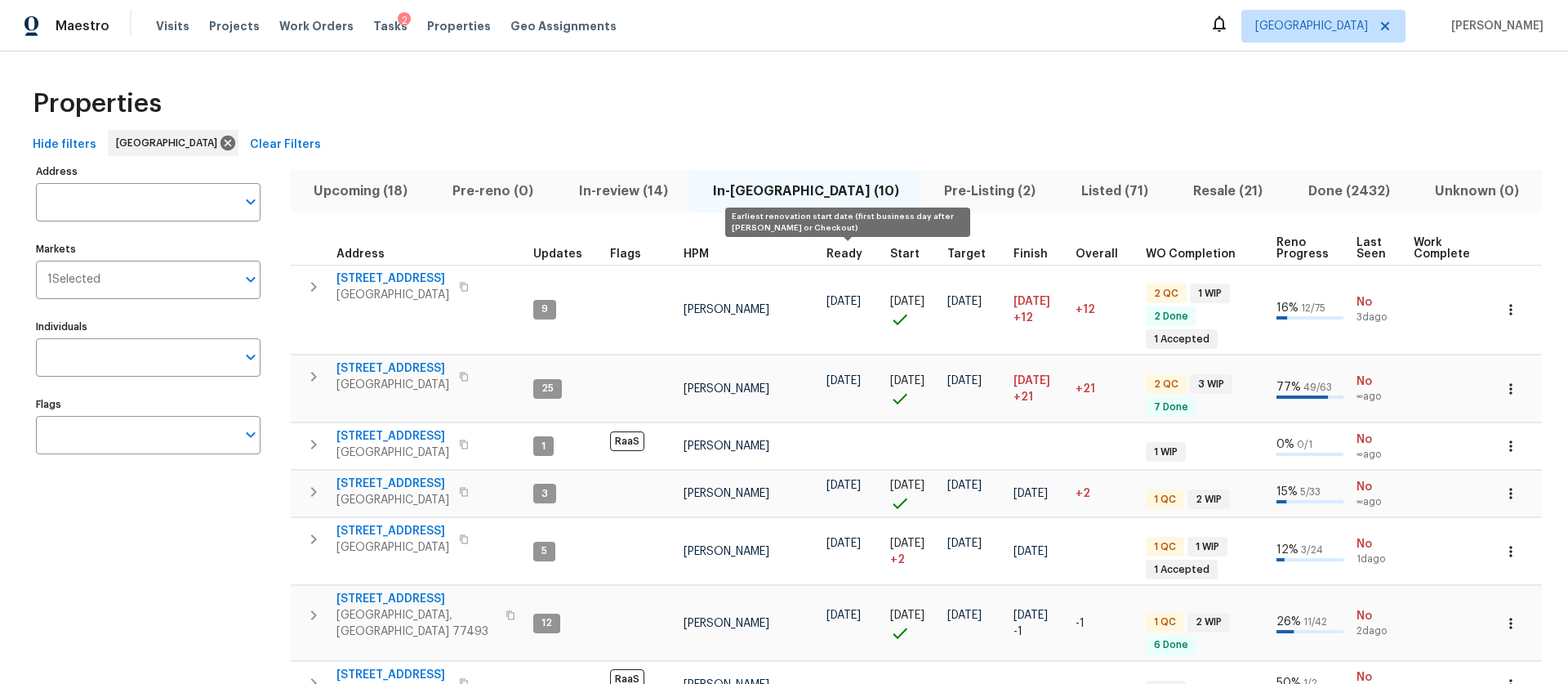
click at [831, 252] on span "Ready" at bounding box center [844, 254] width 36 height 11
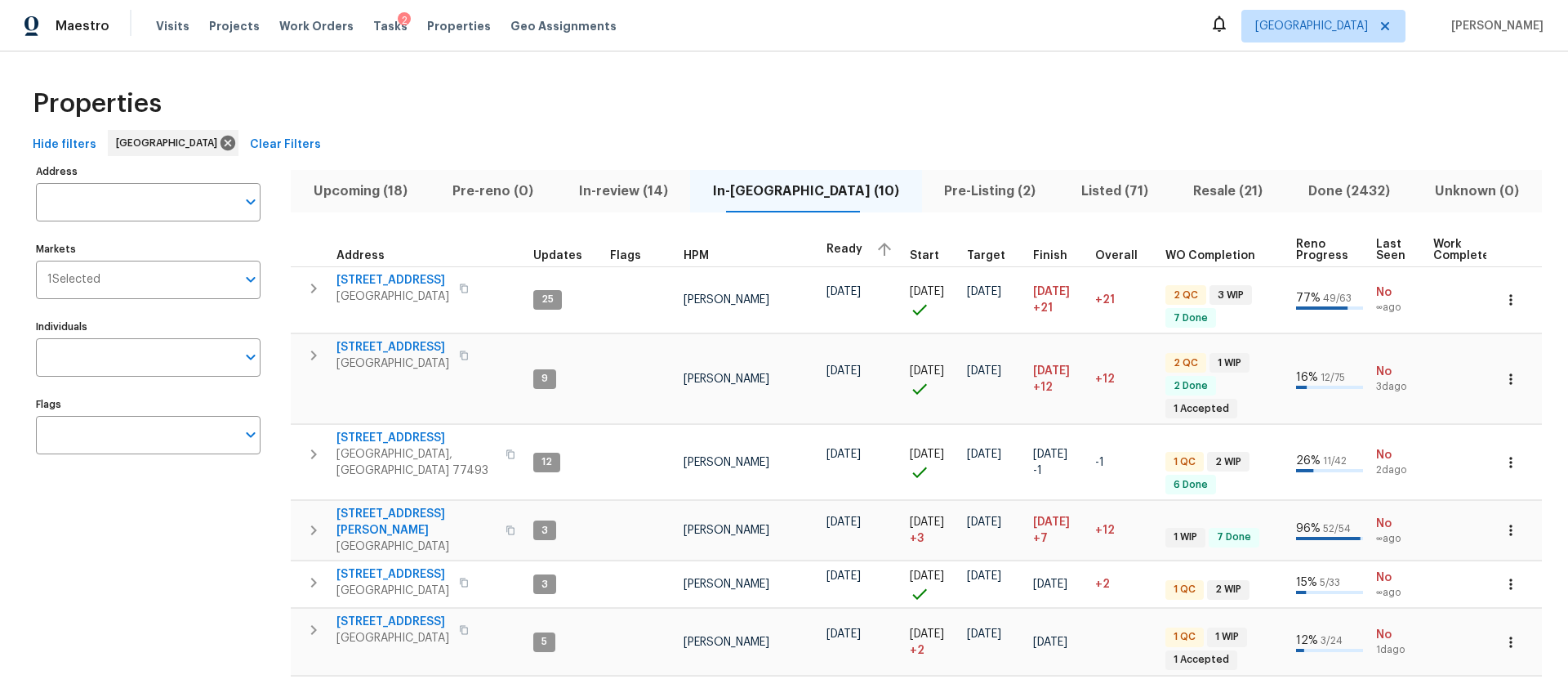
click at [1307, 239] on span "Reno Progress" at bounding box center [1322, 249] width 52 height 23
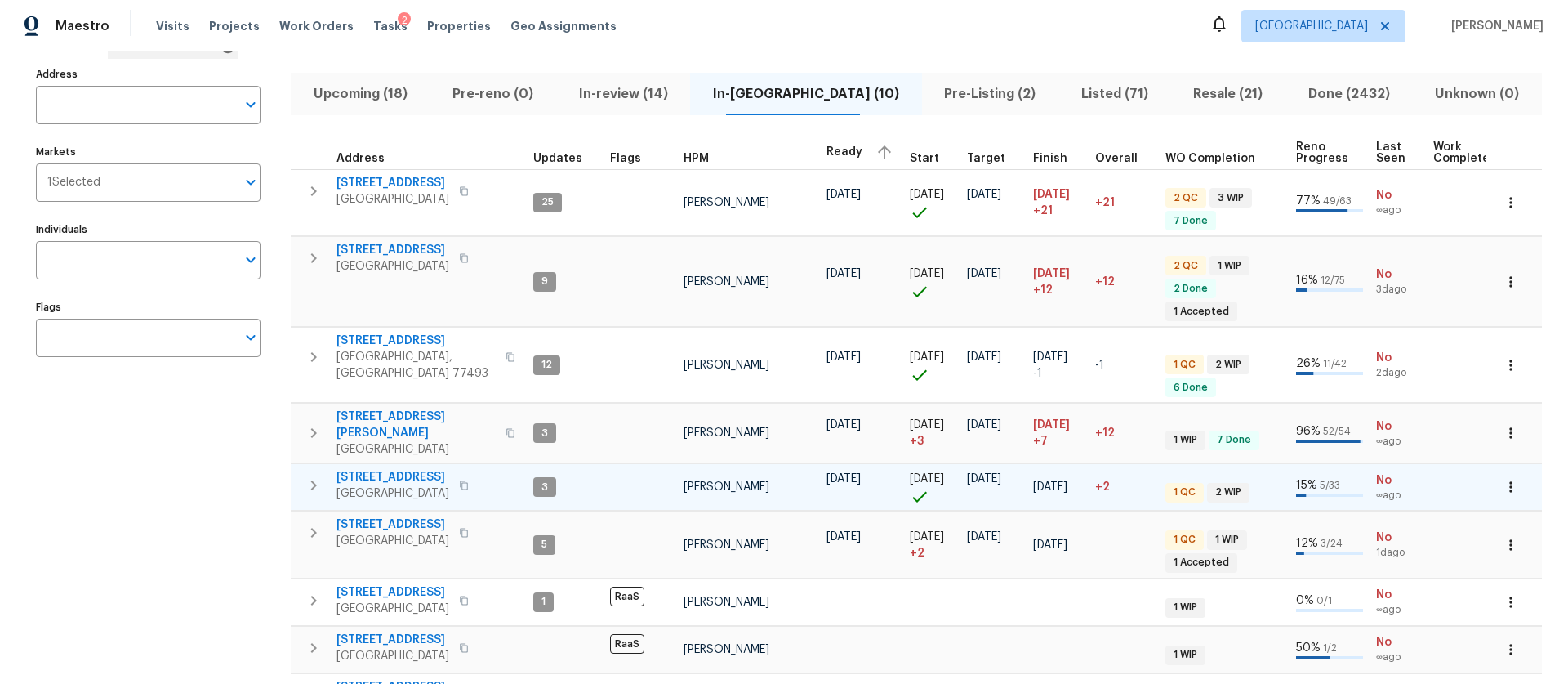
scroll to position [96, 0]
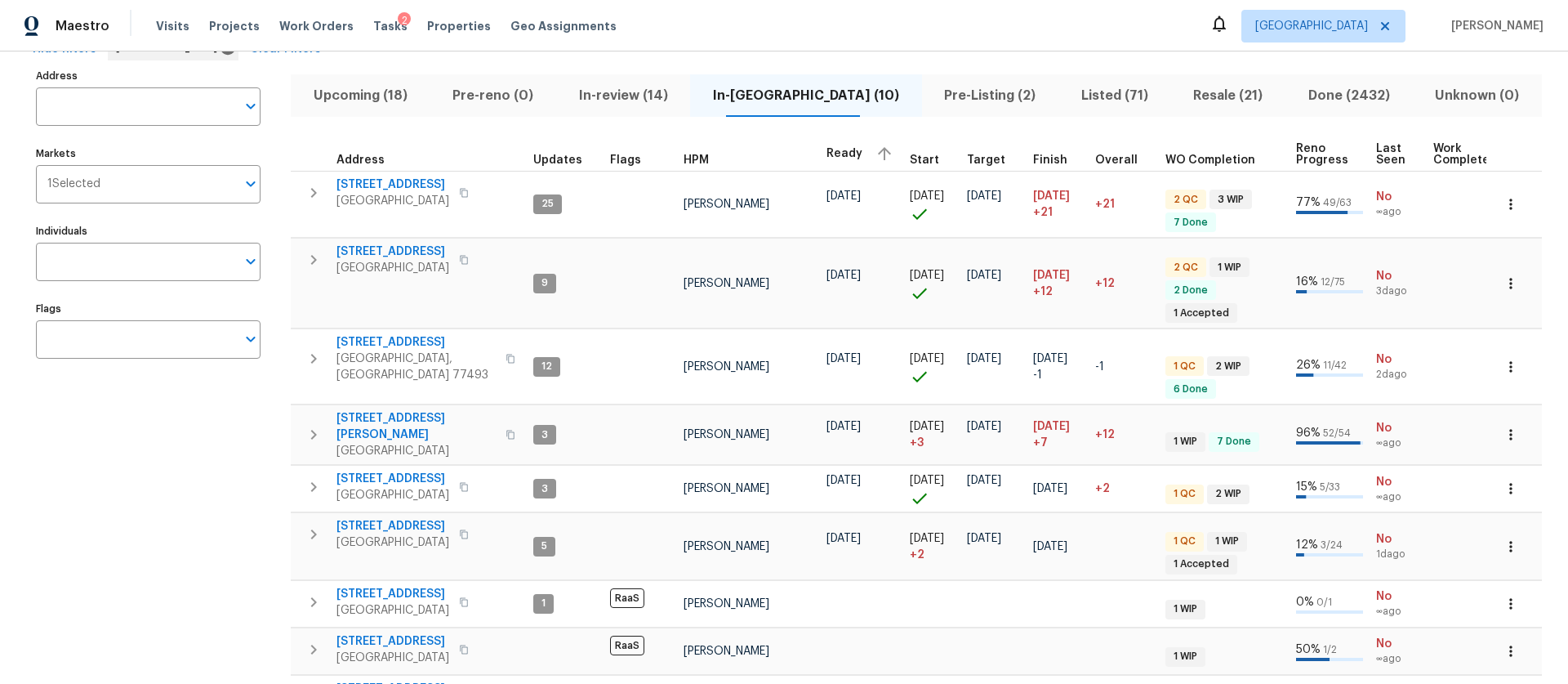
click at [929, 121] on div "Upcoming (18) Pre-reno (0) In-review (14) In-reno (10) Pre-Listing (2) Listed (…" at bounding box center [916, 457] width 1251 height 786
click at [932, 95] on span "Pre-Listing (2)" at bounding box center [990, 95] width 117 height 23
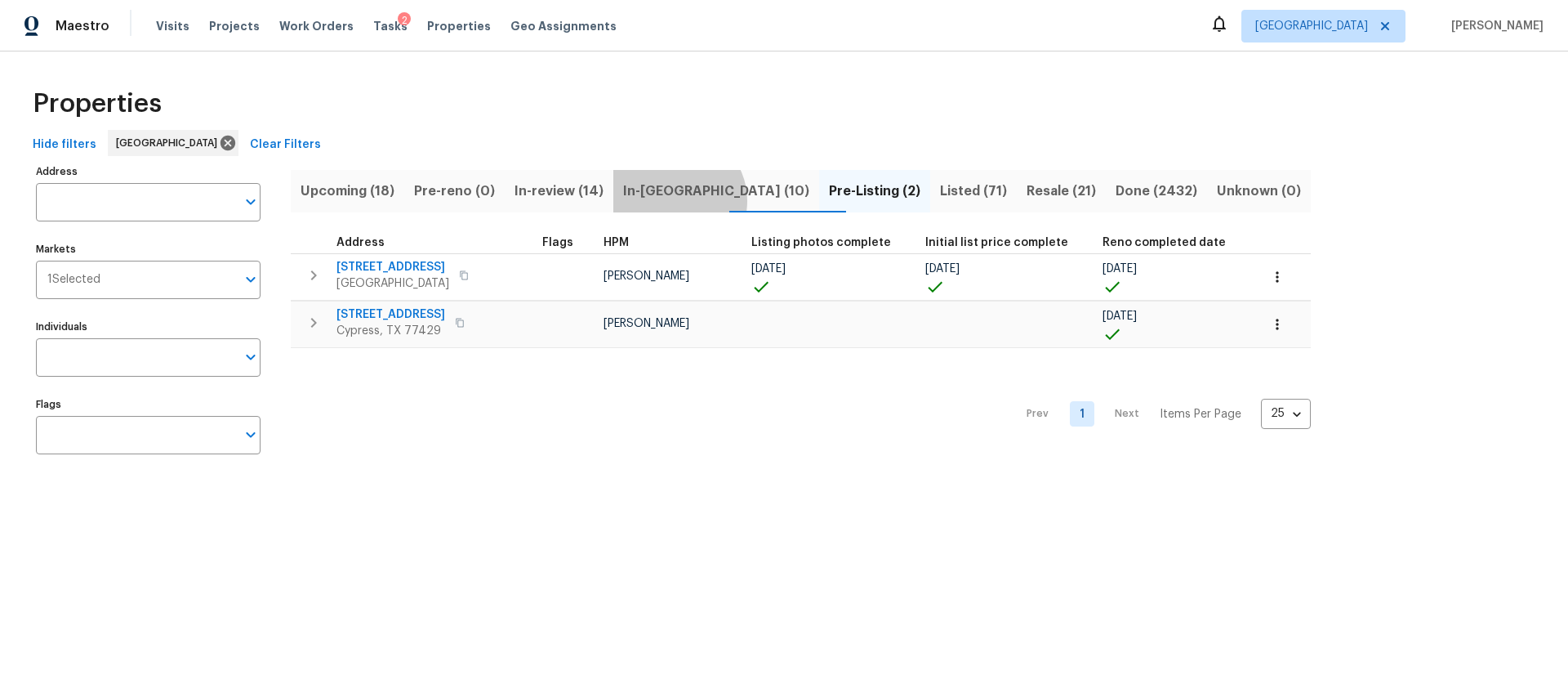
click at [691, 200] on span "In-reno (10)" at bounding box center [716, 191] width 186 height 23
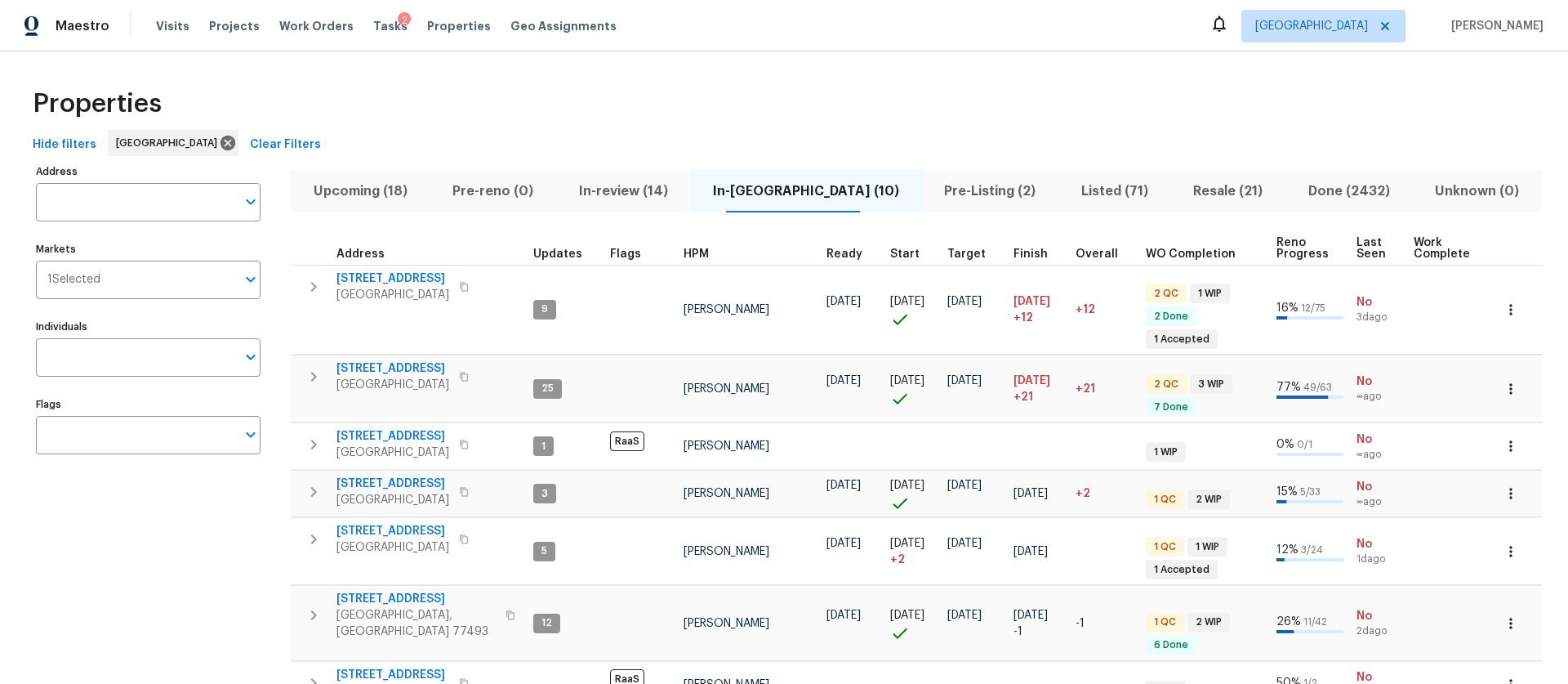
click at [768, 88] on div "Properties" at bounding box center [784, 103] width 1516 height 52
click at [1304, 93] on div "Properties" at bounding box center [784, 103] width 1516 height 52
click at [1028, 54] on div "Properties Hide filters Houston Clear Filters Address Address Markets 1 Selecte…" at bounding box center [784, 511] width 1568 height 919
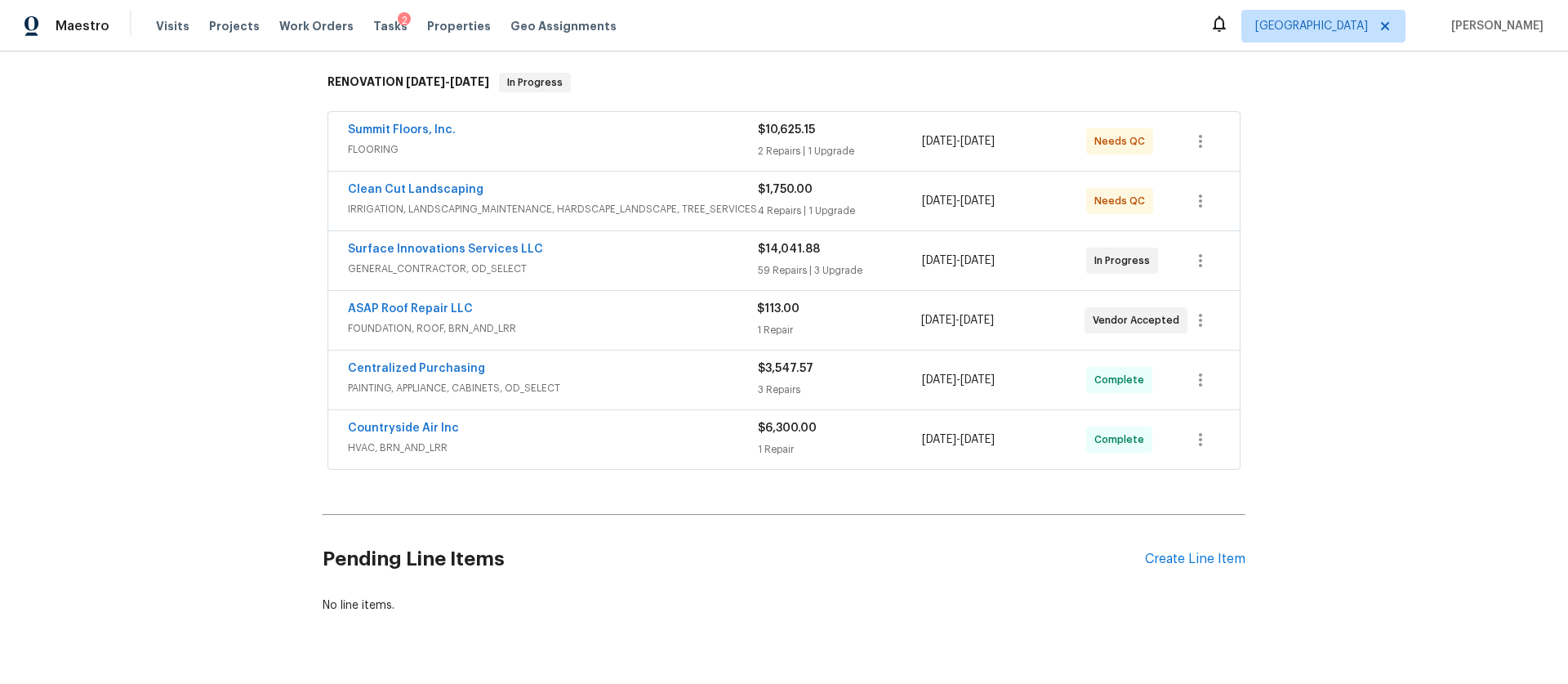
scroll to position [254, 0]
click at [640, 449] on span "HVAC, BRN_AND_LRR" at bounding box center [552, 448] width 410 height 17
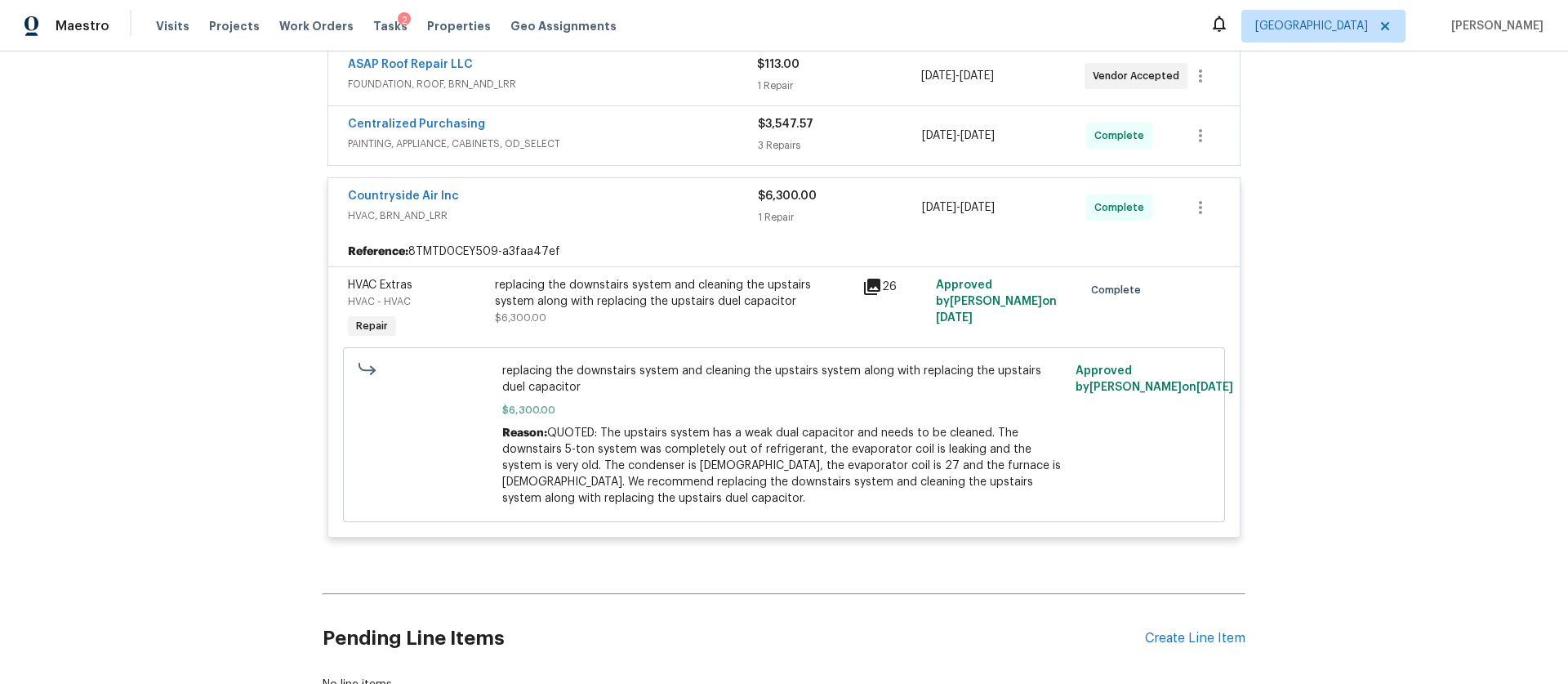
scroll to position [499, 0]
click at [692, 142] on span "PAINTING, APPLIANCE, CABINETS, OD_SELECT" at bounding box center [552, 143] width 410 height 17
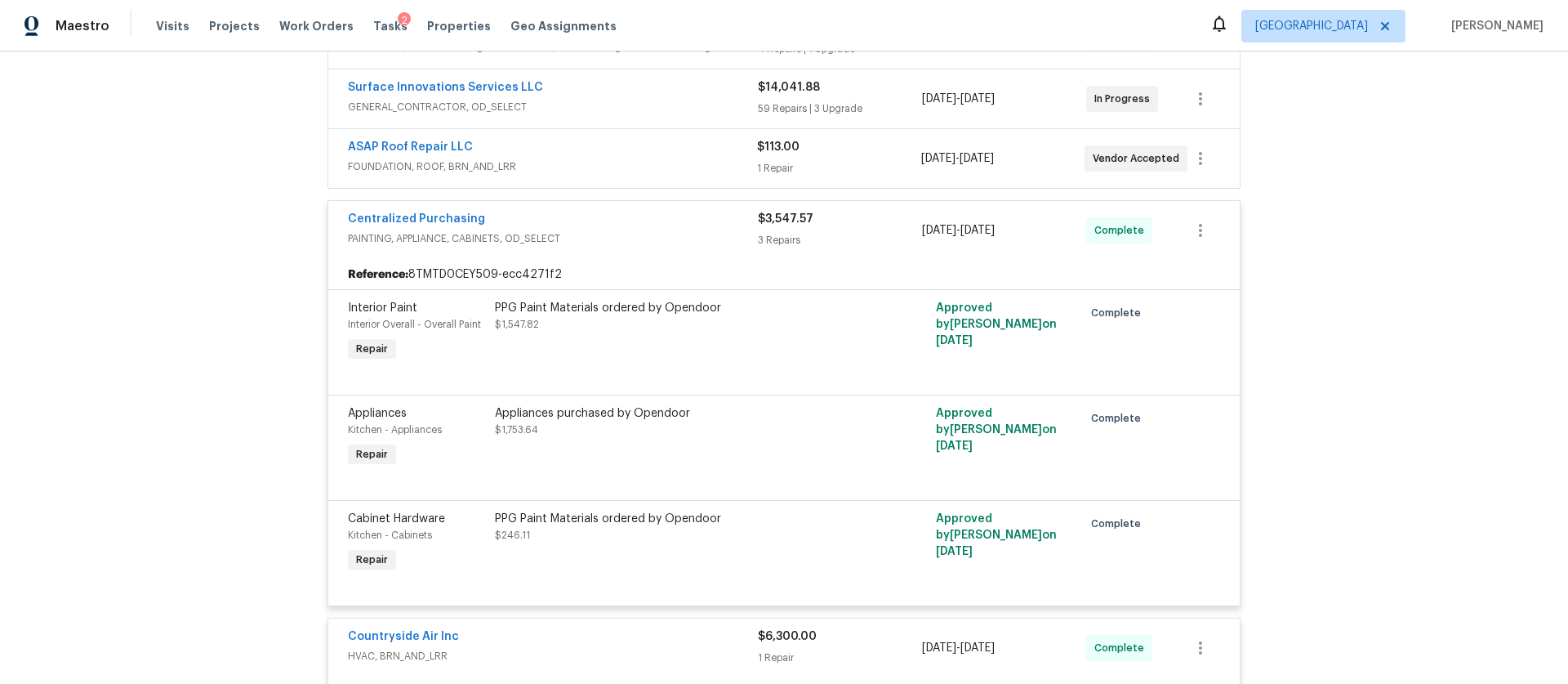
click at [688, 164] on span "FOUNDATION, ROOF, BRN_AND_LRR" at bounding box center [552, 167] width 409 height 17
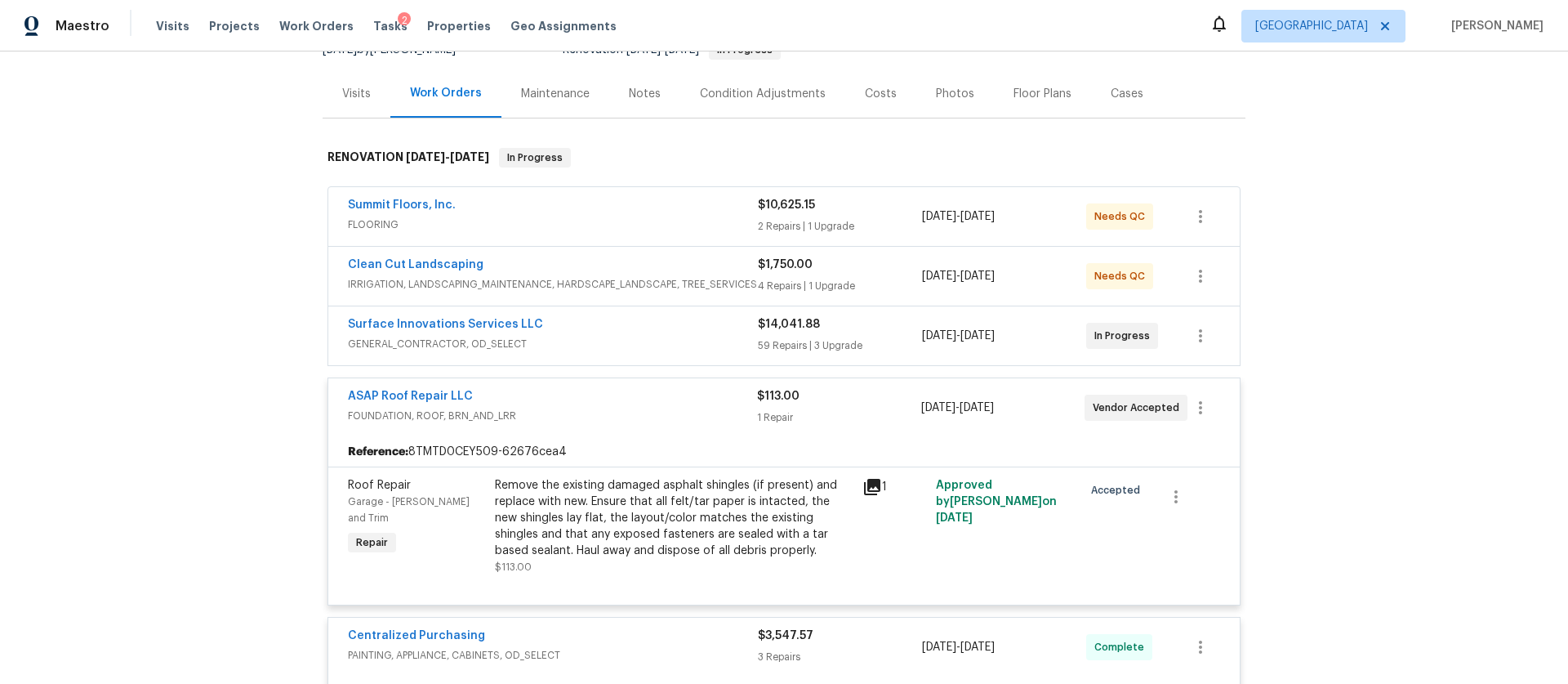
scroll to position [173, 0]
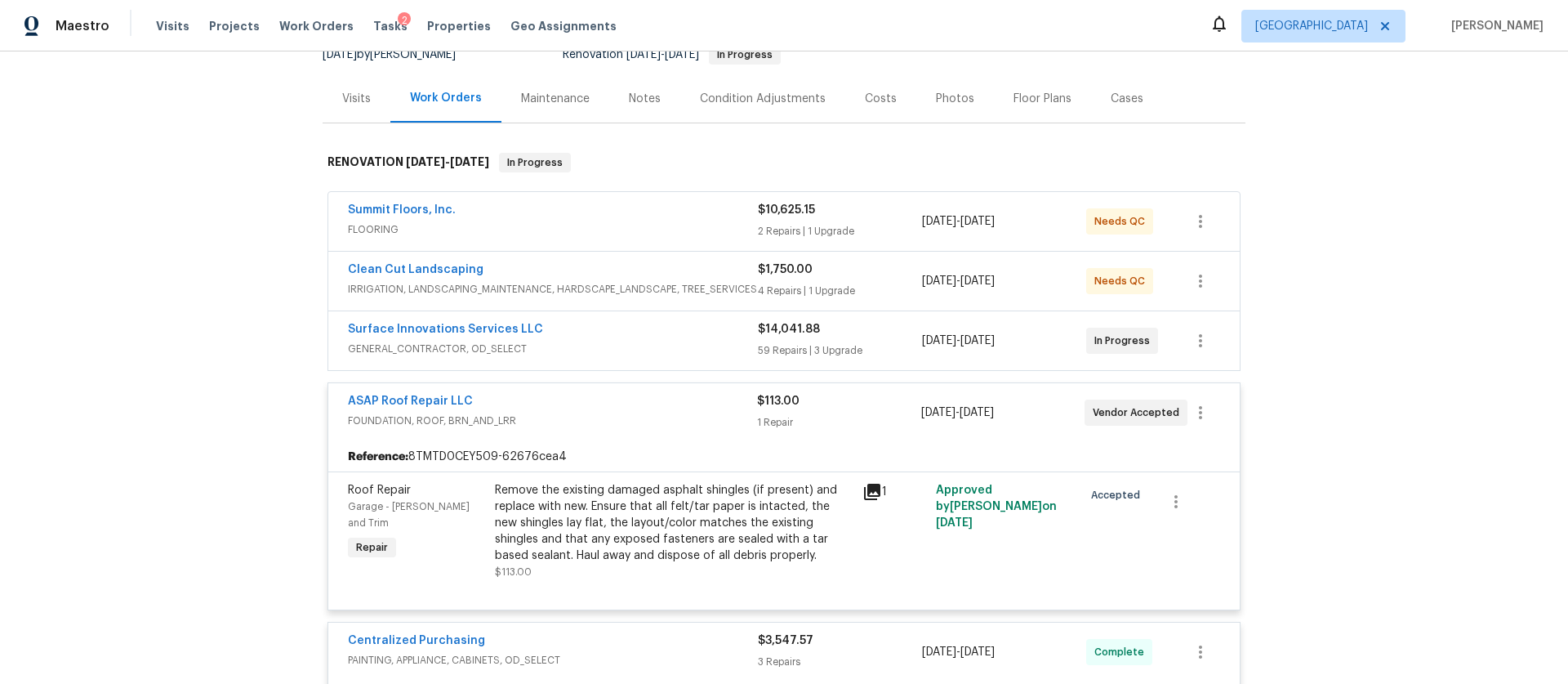
click at [631, 98] on div "Notes" at bounding box center [644, 99] width 32 height 17
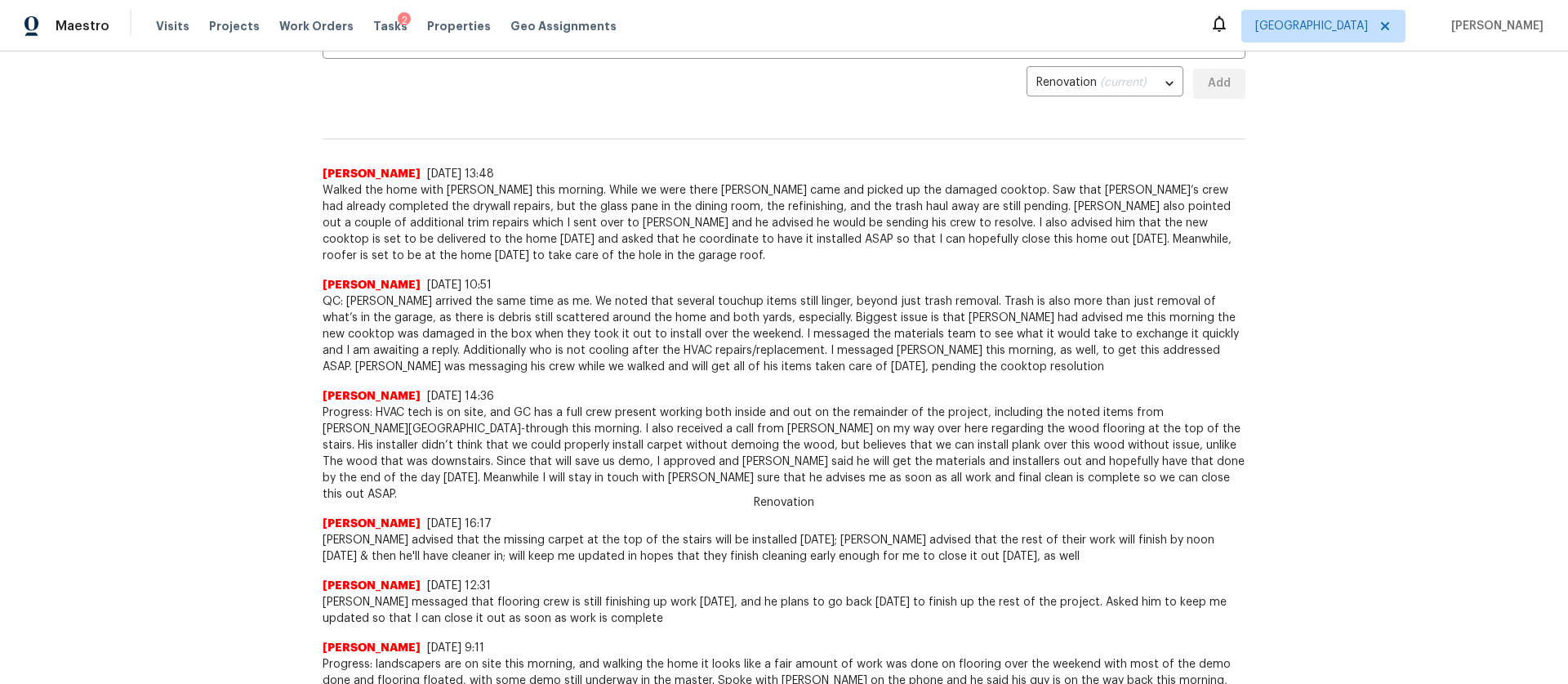
scroll to position [394, 0]
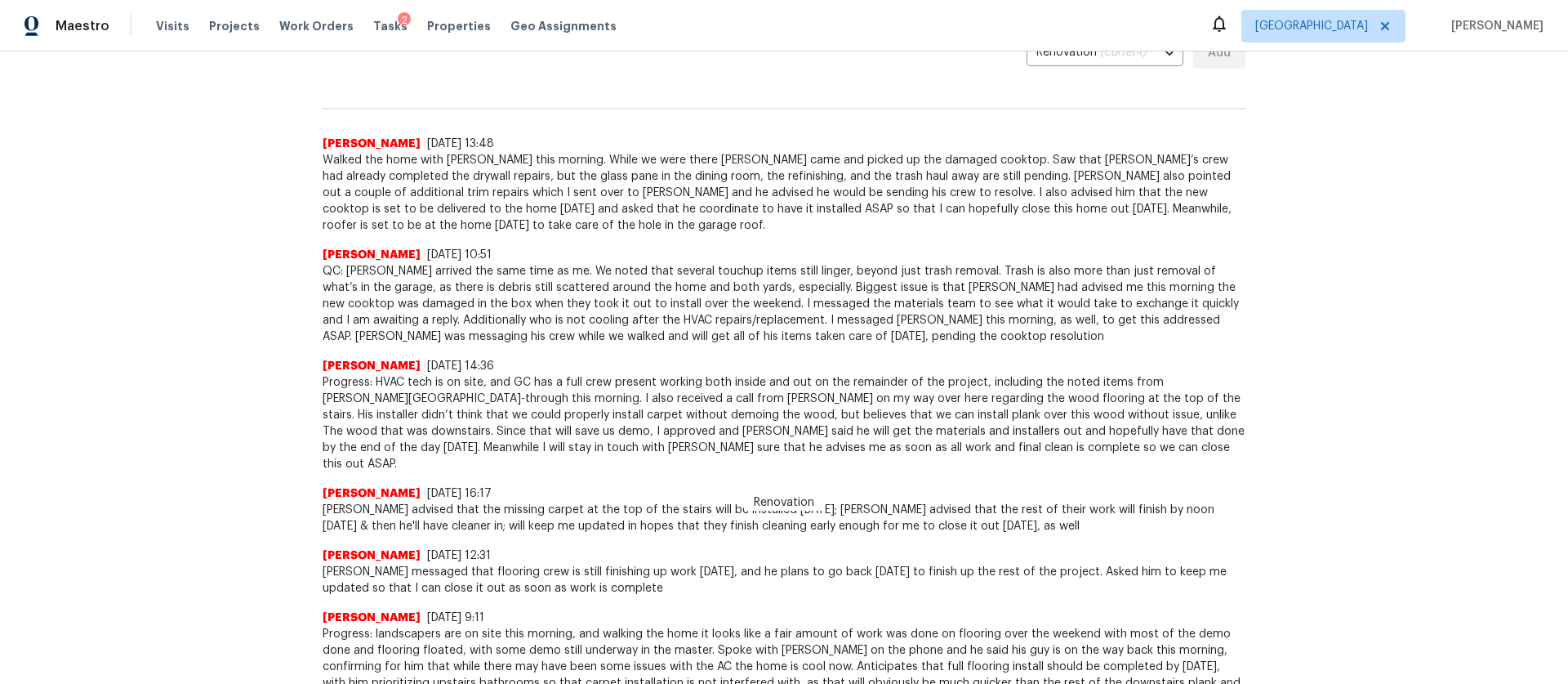
click at [658, 302] on span "QC: Marco arrived the same time as me. We noted that several touchup items stil…" at bounding box center [784, 304] width 923 height 82
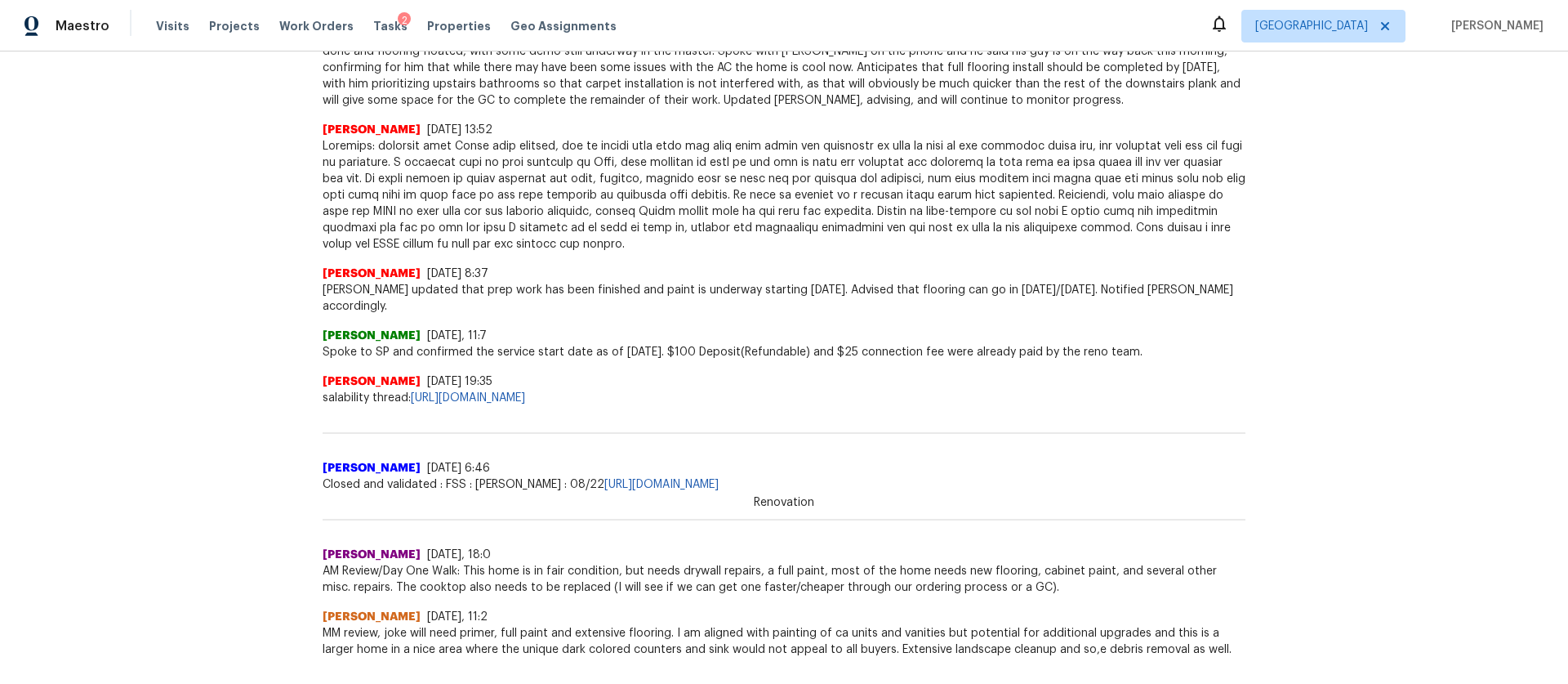
scroll to position [1057, 0]
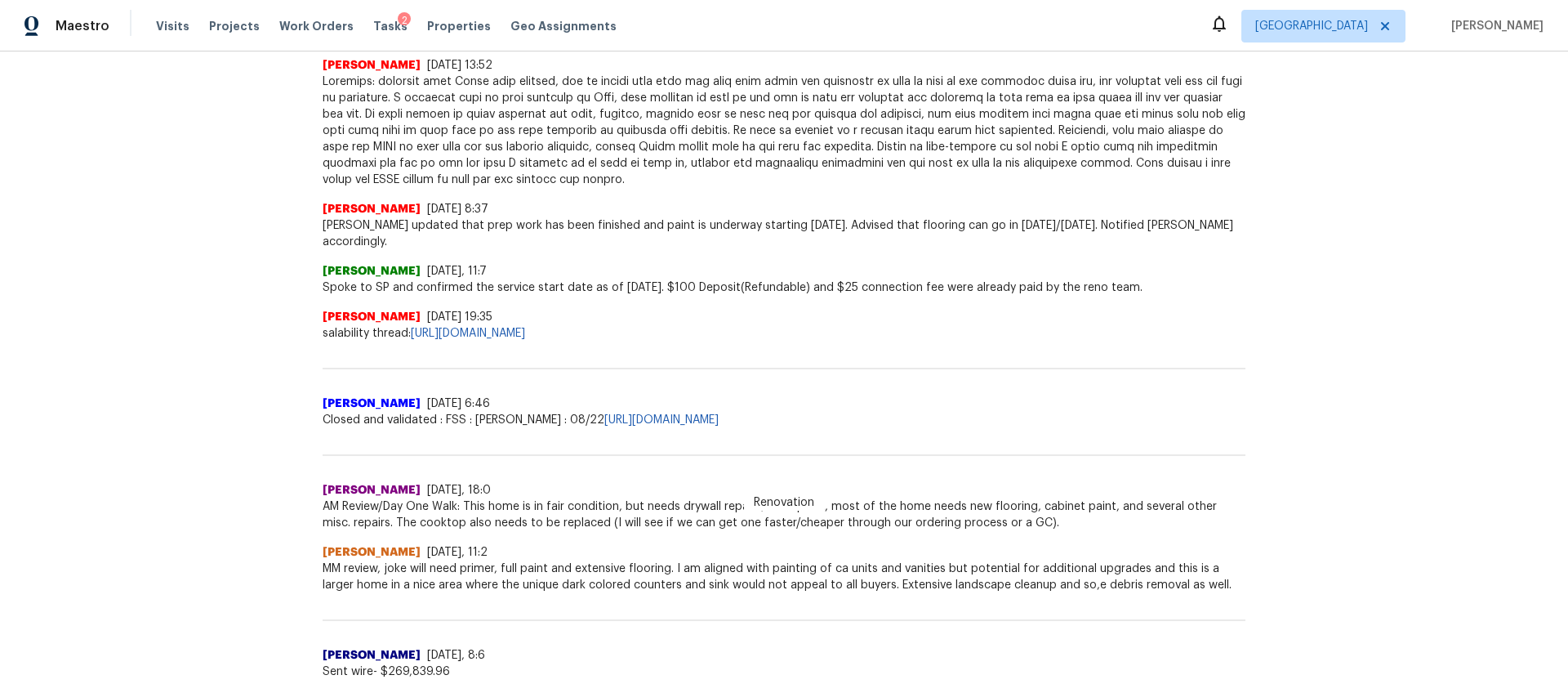
click at [675, 499] on span "AM Review/Day One Walk: This home is in fair condition, but needs drywall repai…" at bounding box center [784, 515] width 923 height 33
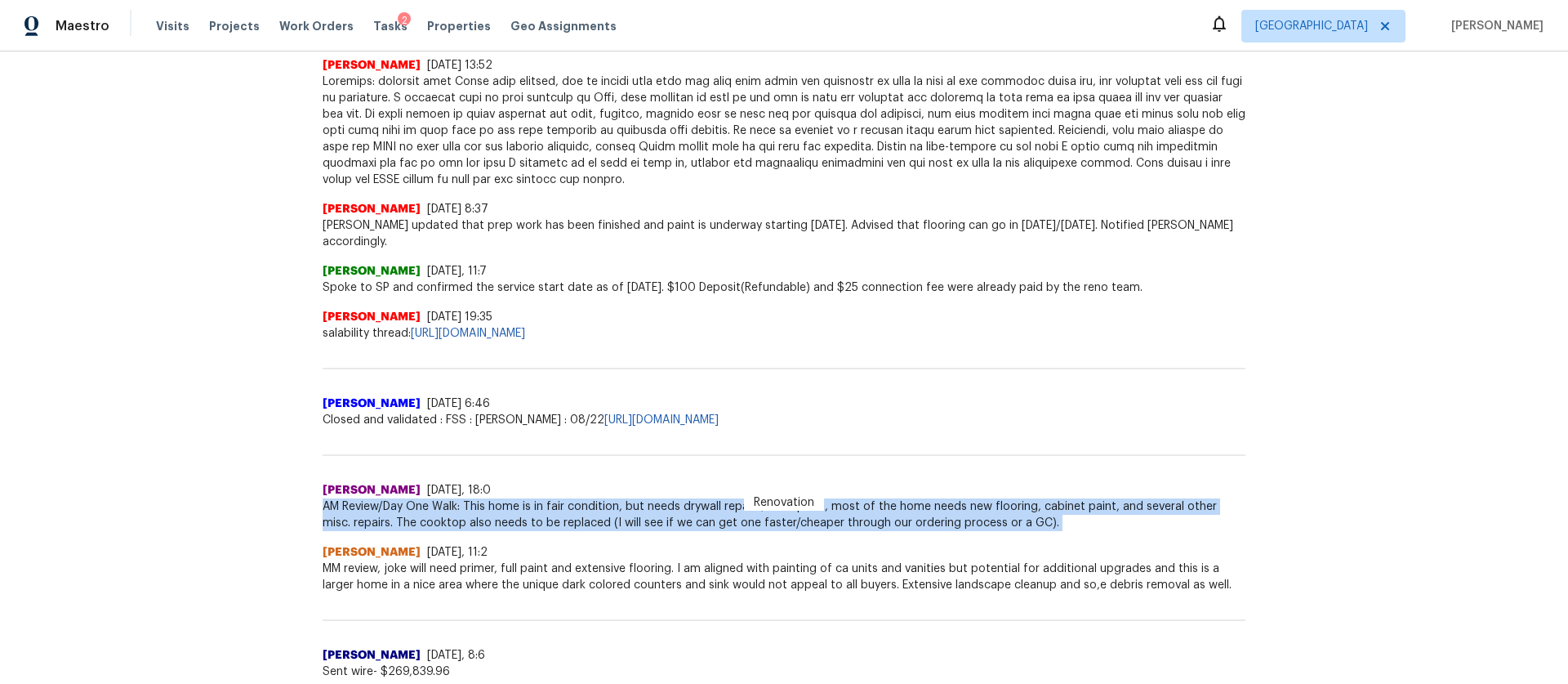
click at [675, 499] on span "AM Review/Day One Walk: This home is in fair condition, but needs drywall repai…" at bounding box center [784, 515] width 923 height 33
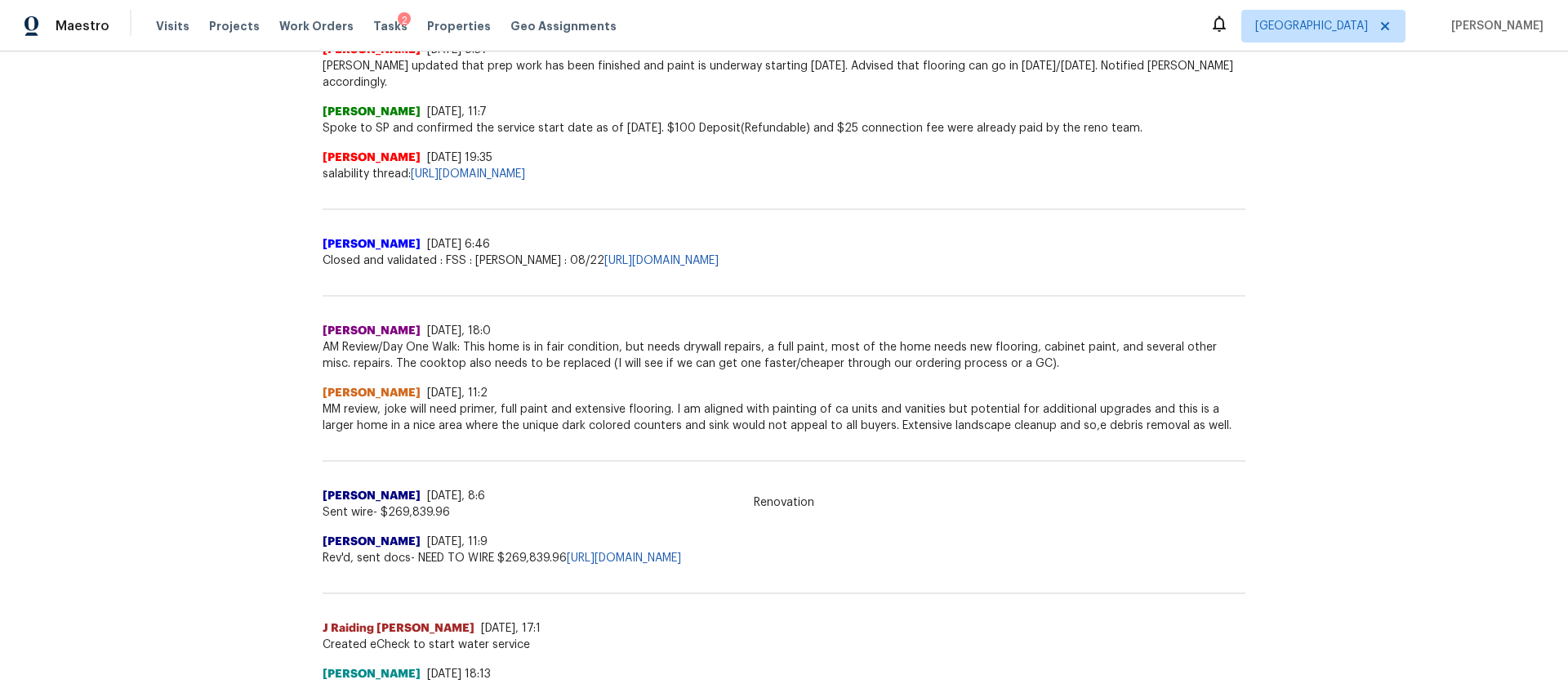
scroll to position [1217, 0]
click at [657, 322] on div "Steven Rosas 8/22/25, 18:0" at bounding box center [784, 330] width 923 height 17
click at [638, 339] on span "AM Review/Day One Walk: This home is in fair condition, but needs drywall repai…" at bounding box center [784, 355] width 923 height 33
click at [539, 400] on span "MM review, joke will need primer, full paint and extensive flooring. I am align…" at bounding box center [784, 416] width 923 height 33
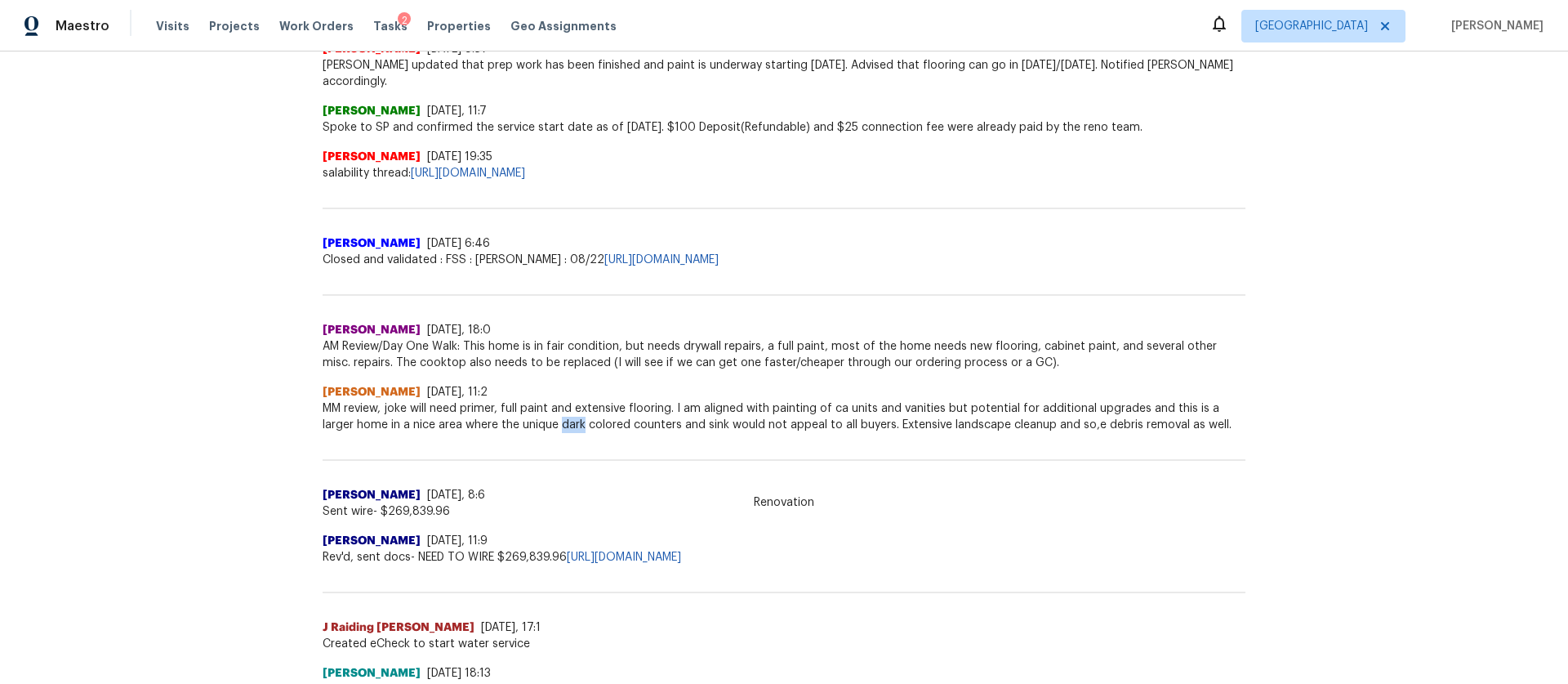
click at [539, 400] on span "MM review, joke will need primer, full paint and extensive flooring. I am align…" at bounding box center [784, 416] width 923 height 33
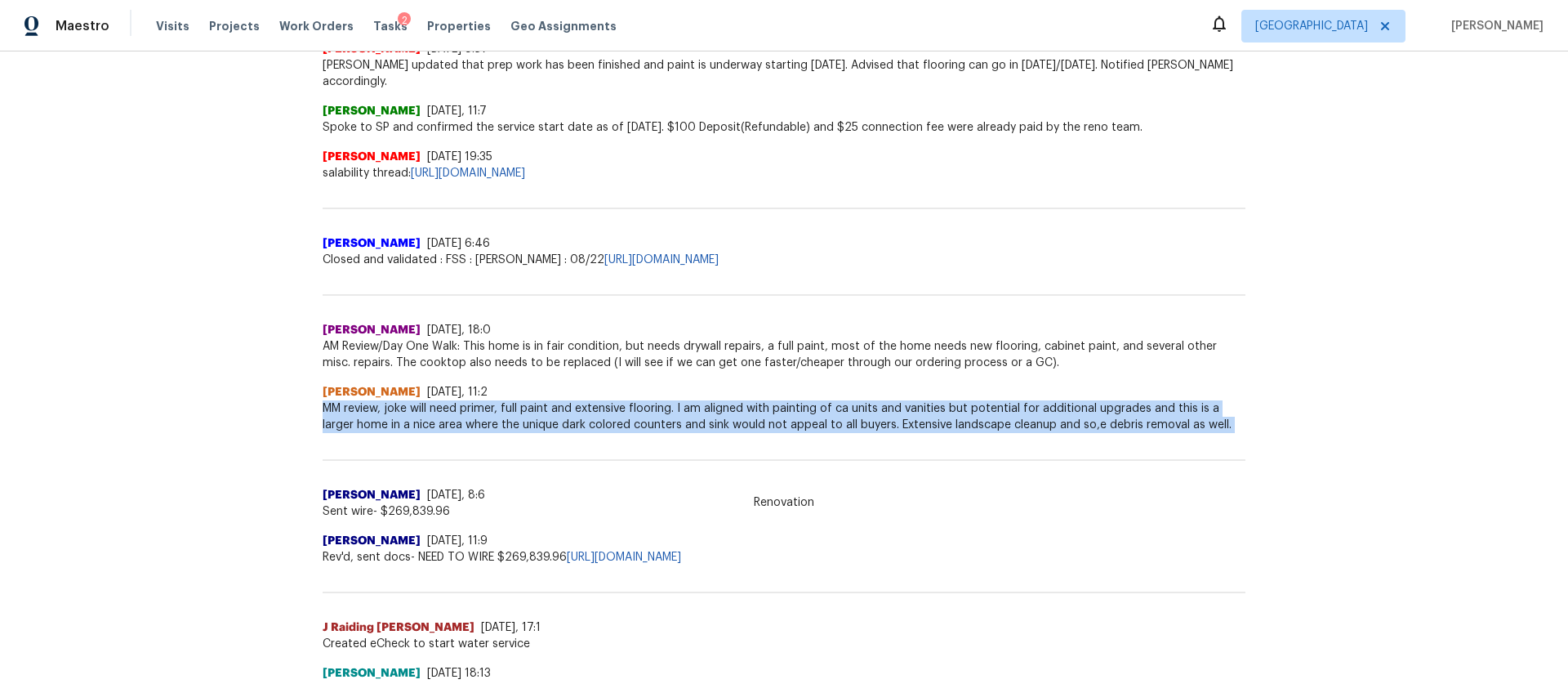
click at [539, 400] on span "MM review, joke will need primer, full paint and extensive flooring. I am align…" at bounding box center [784, 416] width 923 height 33
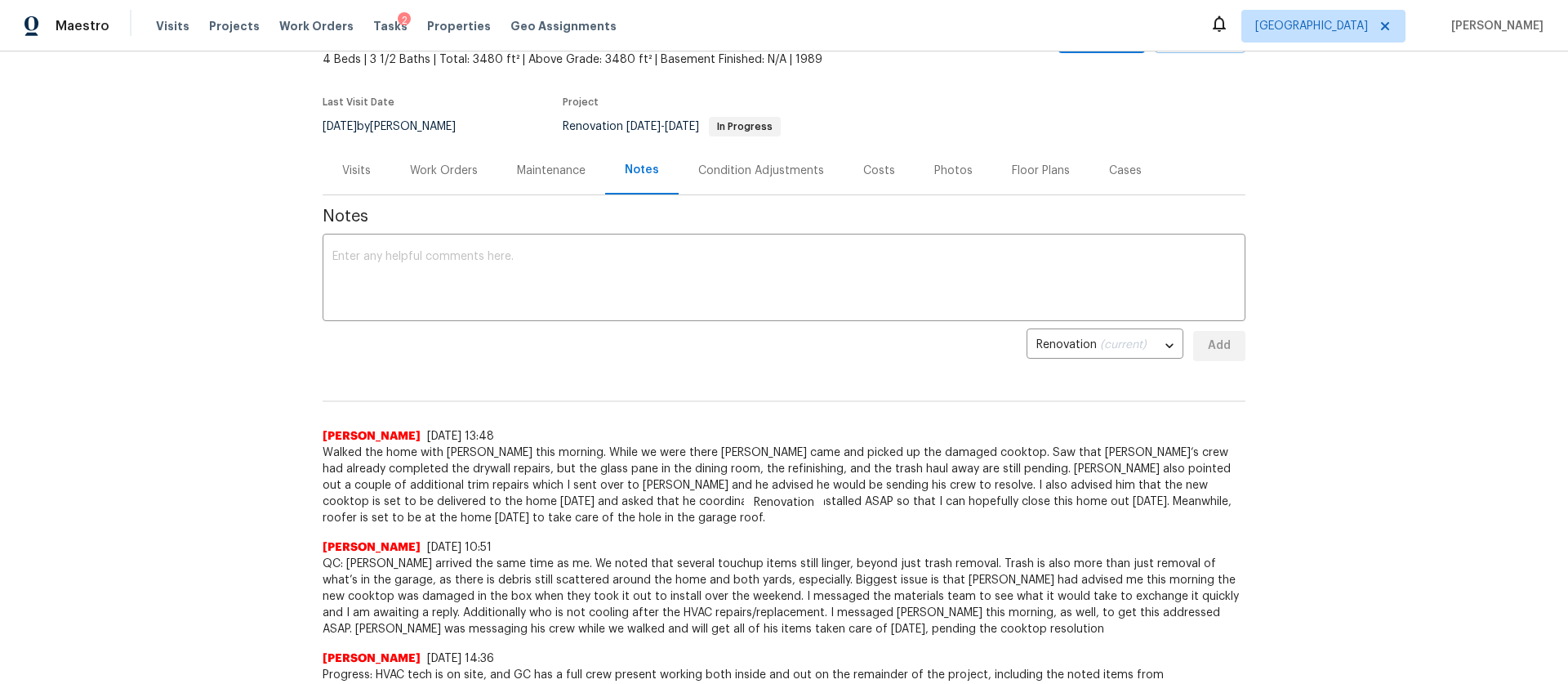
scroll to position [0, 0]
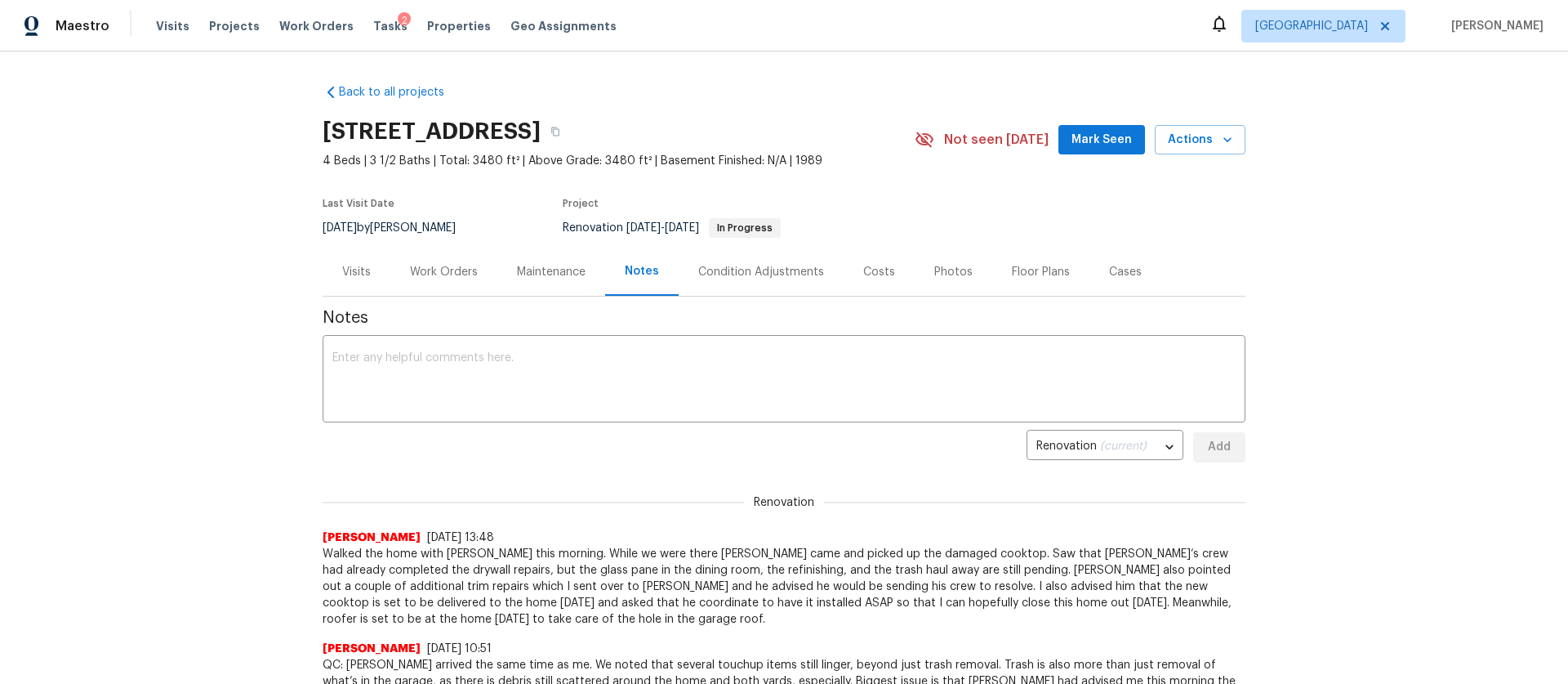
click at [452, 268] on div "Work Orders" at bounding box center [444, 273] width 68 height 17
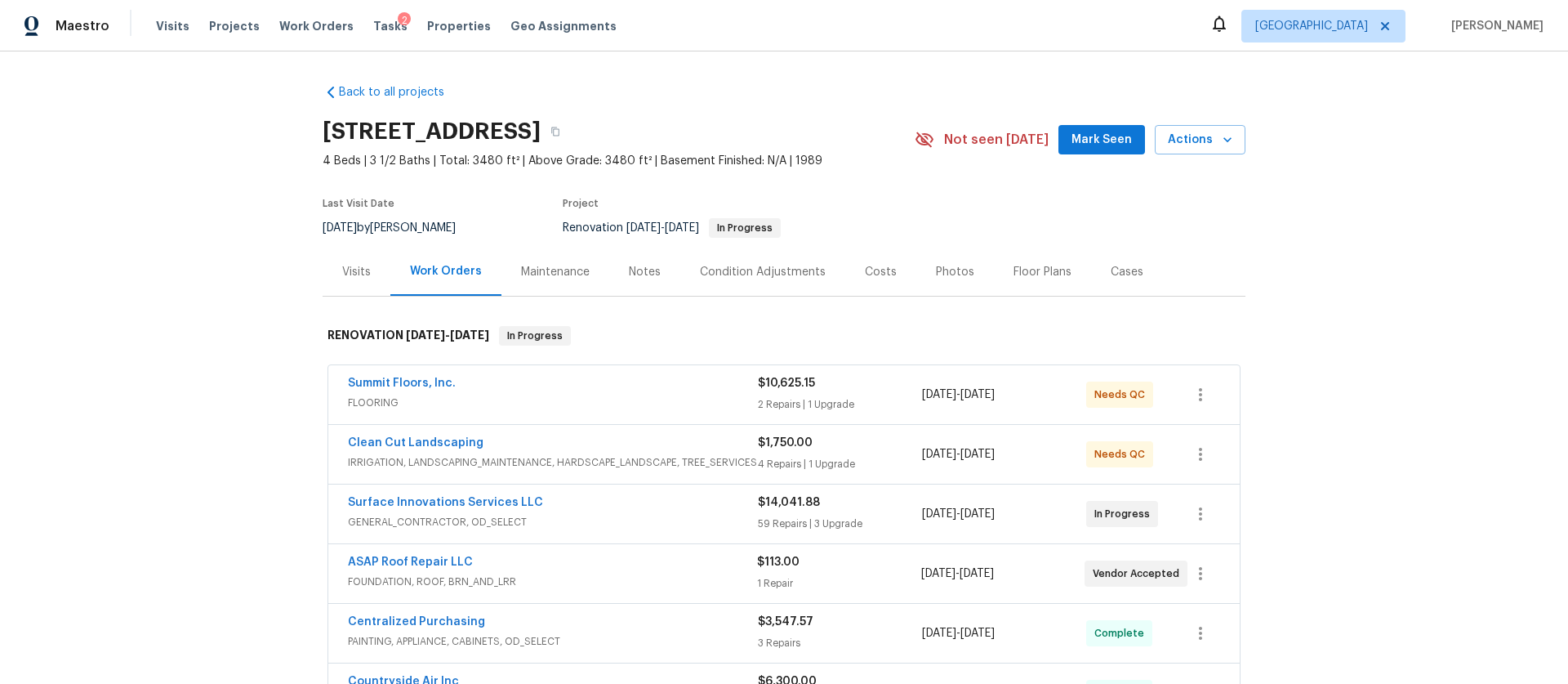
click at [545, 272] on div "Maintenance" at bounding box center [555, 273] width 69 height 17
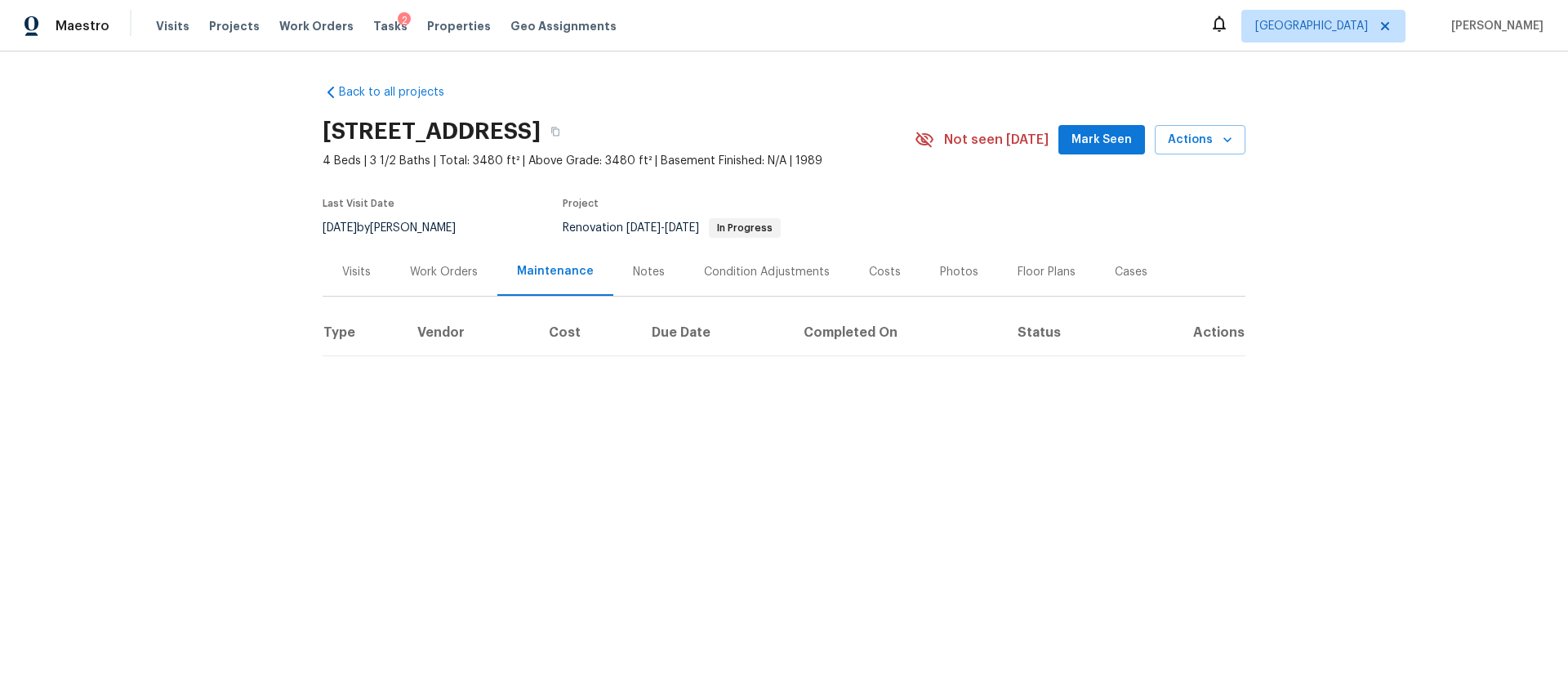
click at [472, 274] on div "Work Orders" at bounding box center [444, 273] width 68 height 17
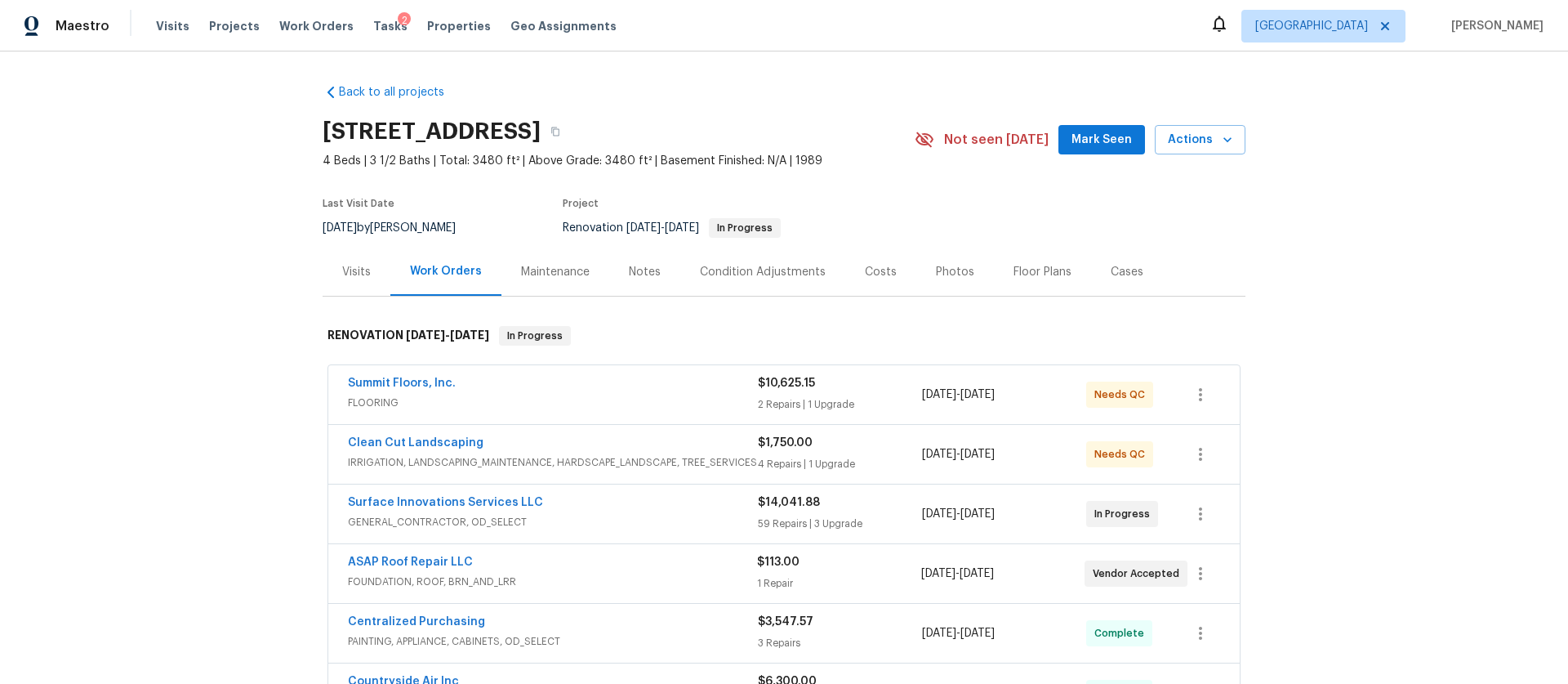
click at [370, 270] on div "Visits" at bounding box center [356, 273] width 29 height 17
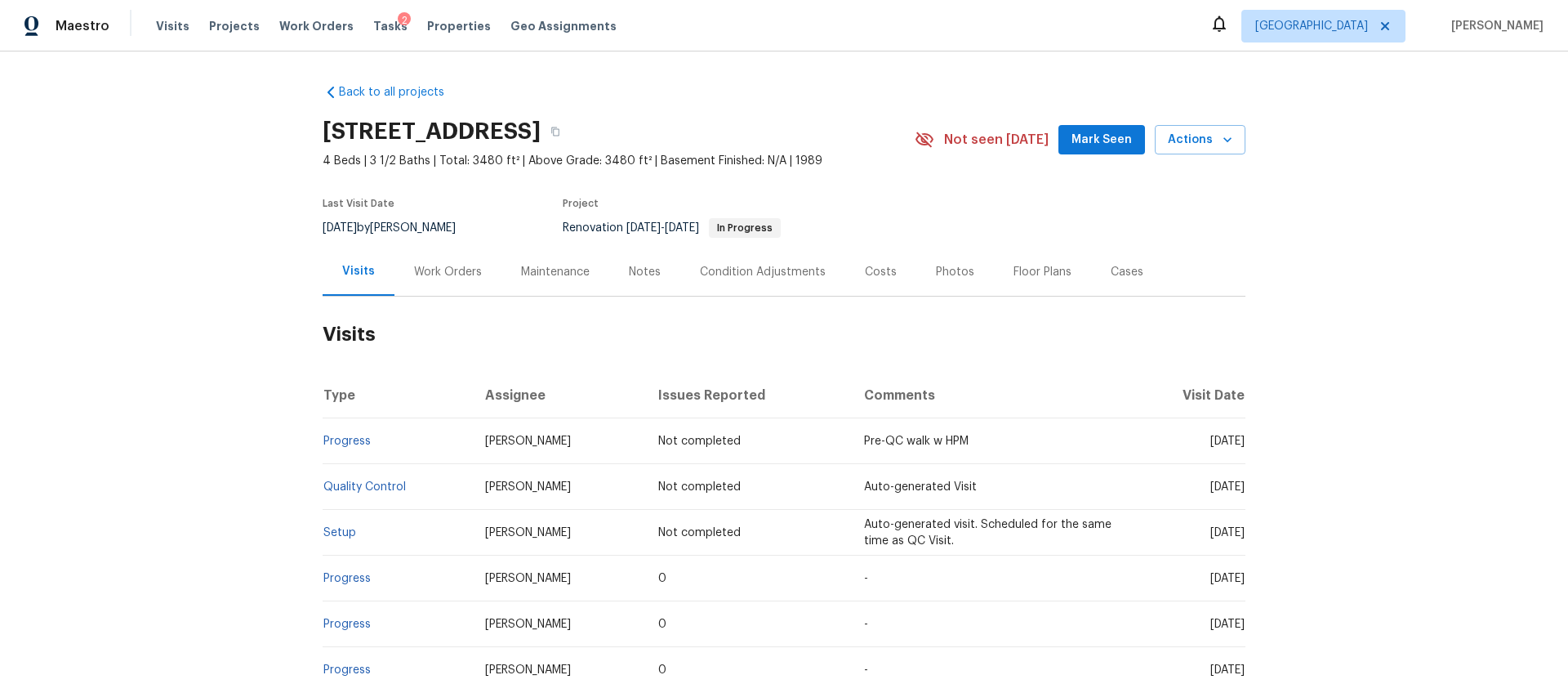
click at [463, 274] on div "Work Orders" at bounding box center [447, 273] width 68 height 17
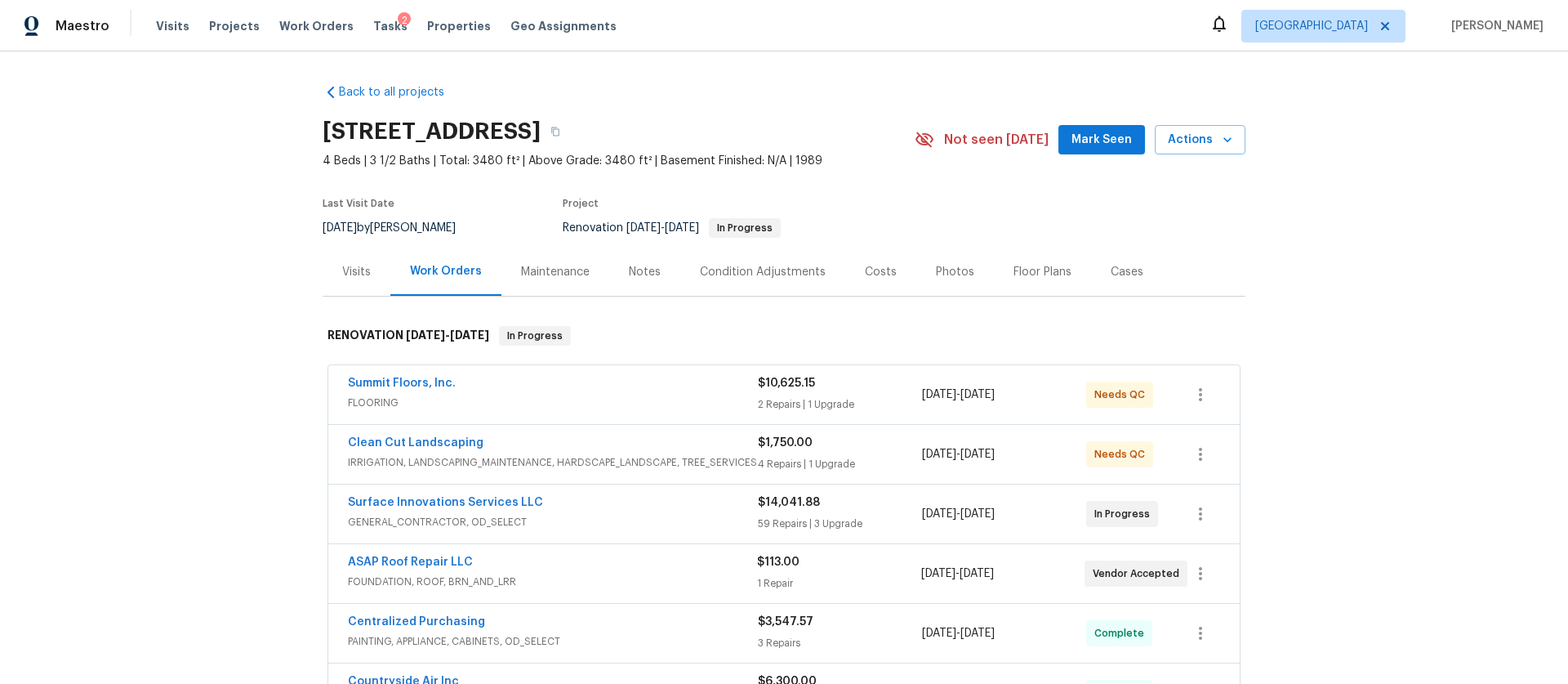
click at [156, 365] on div "Back to all projects 6906 Cherry Hills Rd, Houston, TX 77069 4 Beds | 3 1/2 Bat…" at bounding box center [784, 368] width 1568 height 633
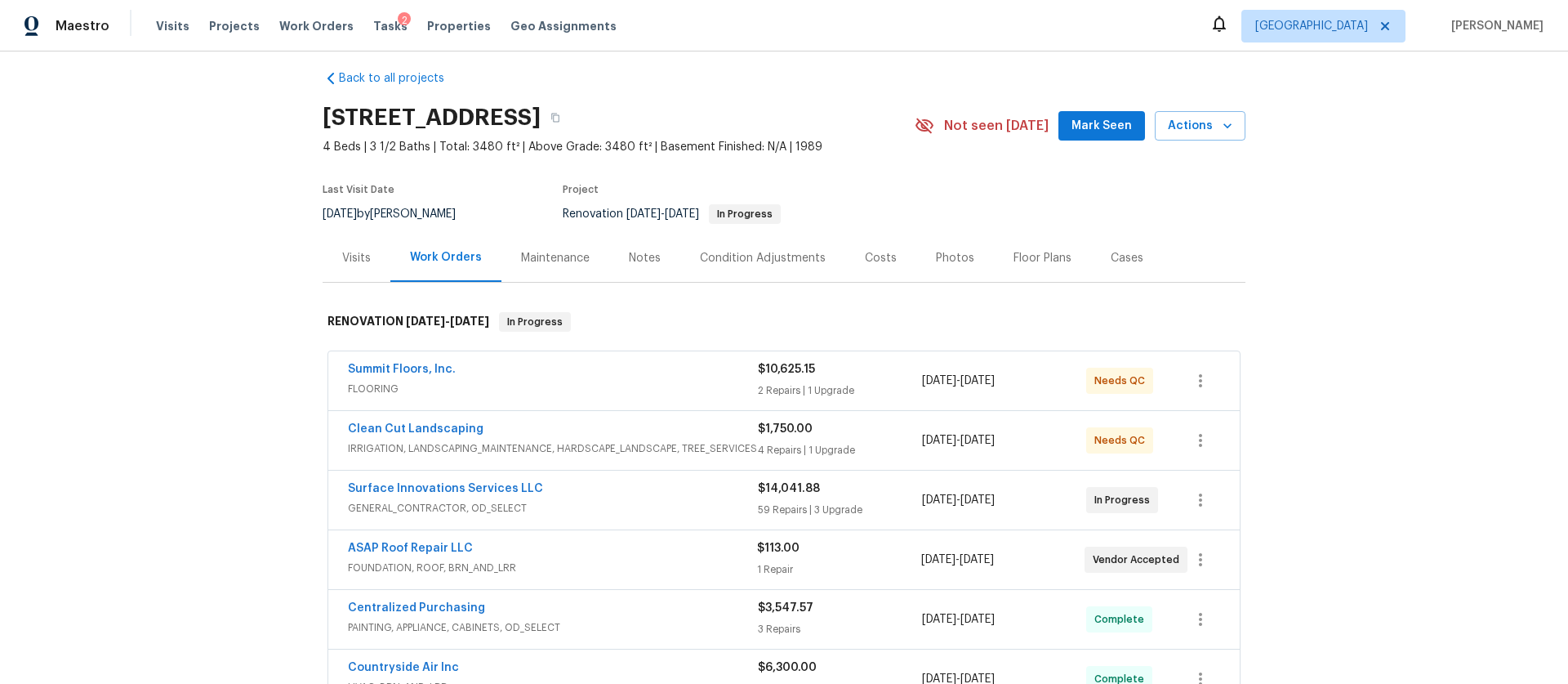
click at [1341, 367] on div "Back to all projects 6906 Cherry Hills Rd, Houston, TX 77069 4 Beds | 3 1/2 Bat…" at bounding box center [784, 368] width 1568 height 633
click at [565, 385] on span "FLOORING" at bounding box center [552, 389] width 410 height 17
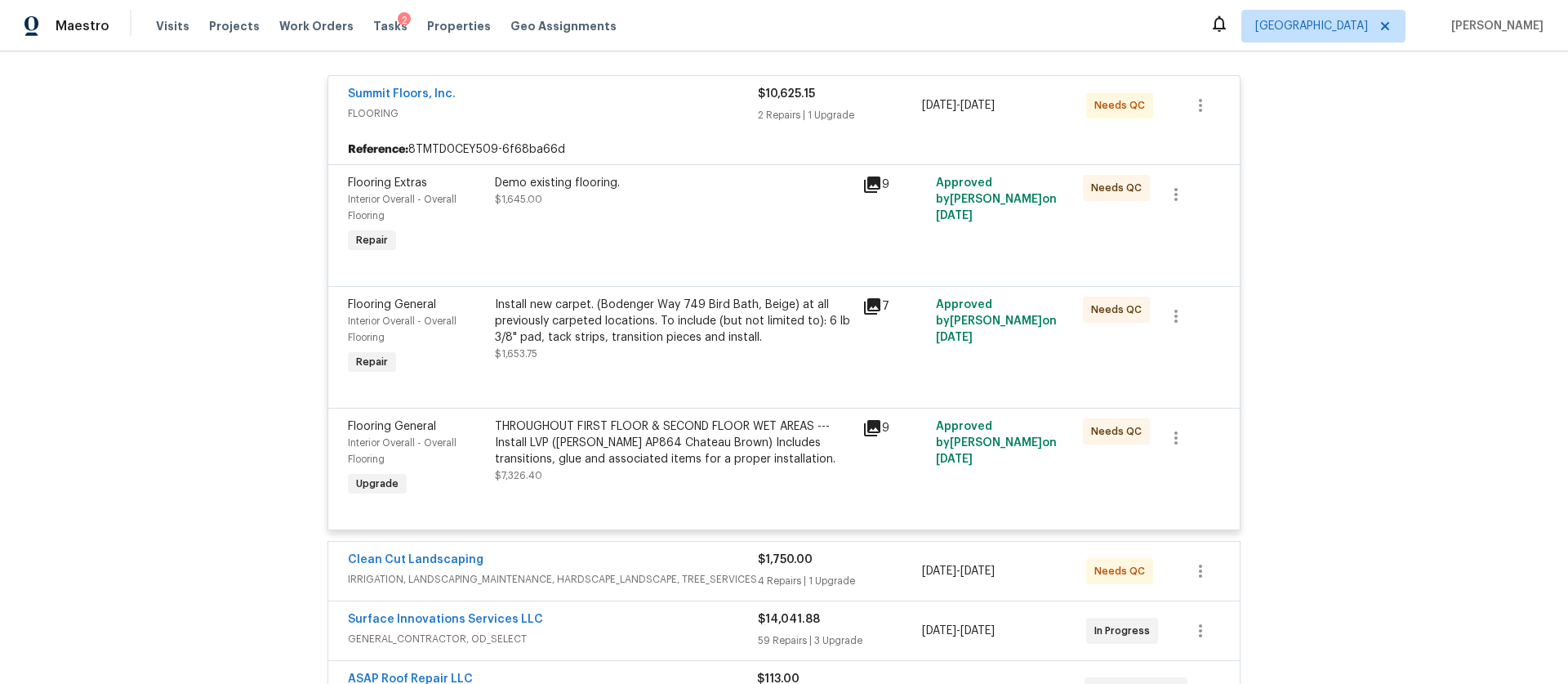
scroll to position [289, 0]
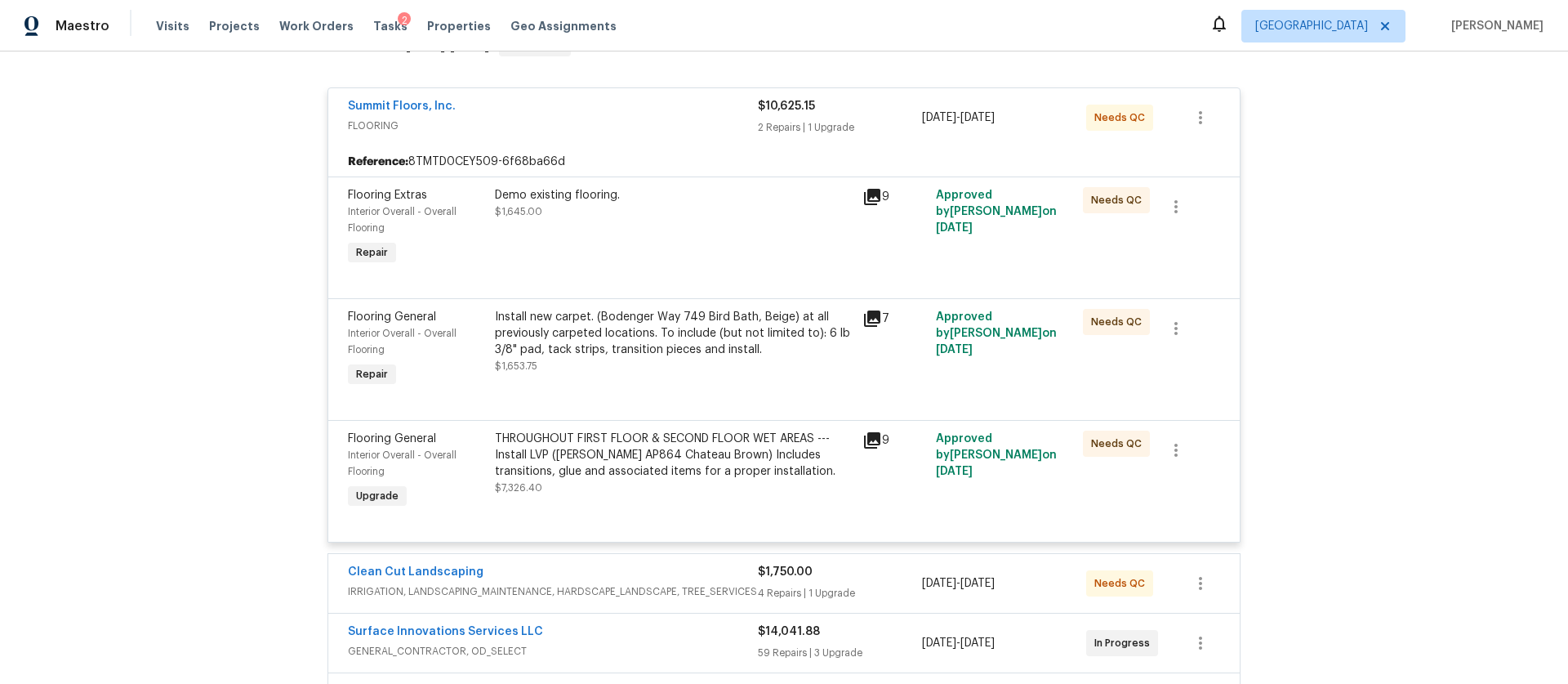
click at [640, 111] on div "Summit Floors, Inc." at bounding box center [552, 107] width 410 height 20
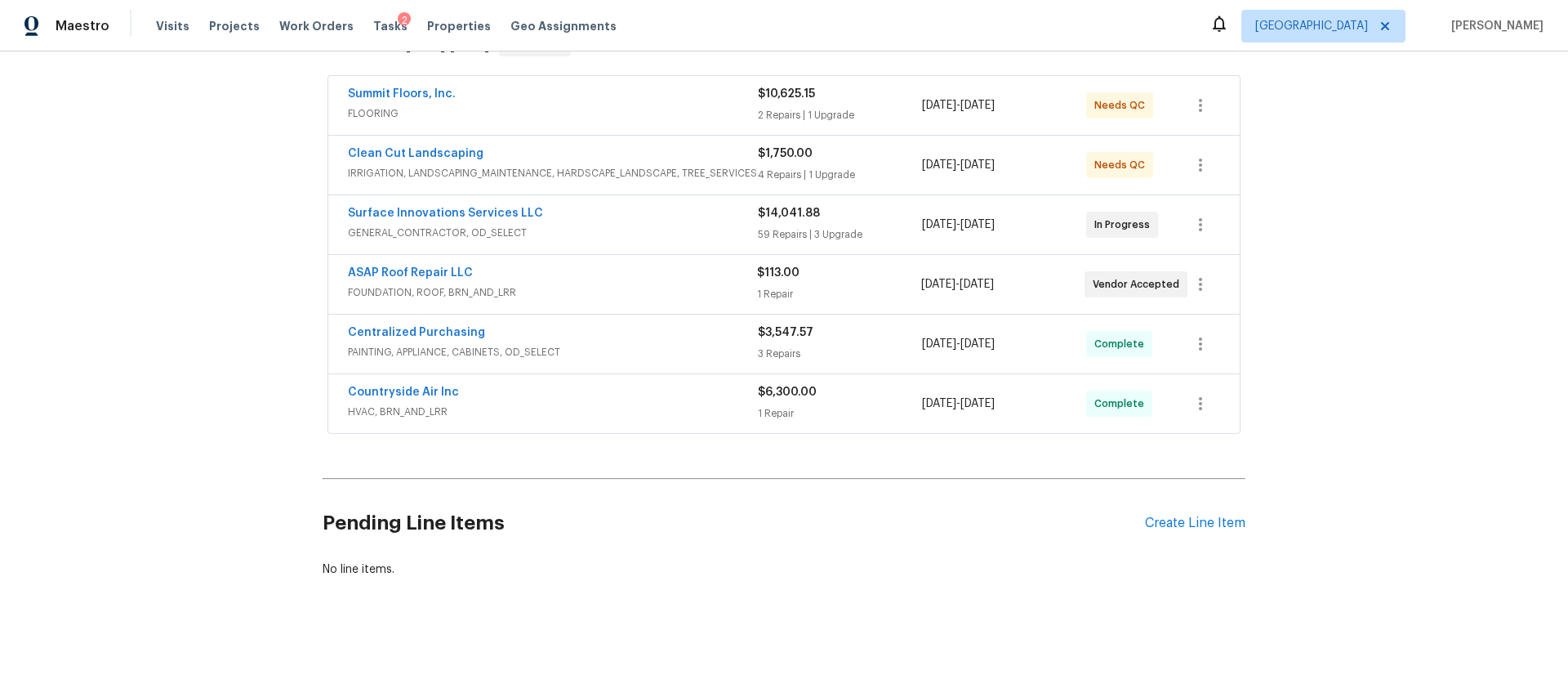
click at [687, 167] on span "IRRIGATION, LANDSCAPING_MAINTENANCE, HARDSCAPE_LANDSCAPE, TREE_SERVICES" at bounding box center [552, 173] width 410 height 17
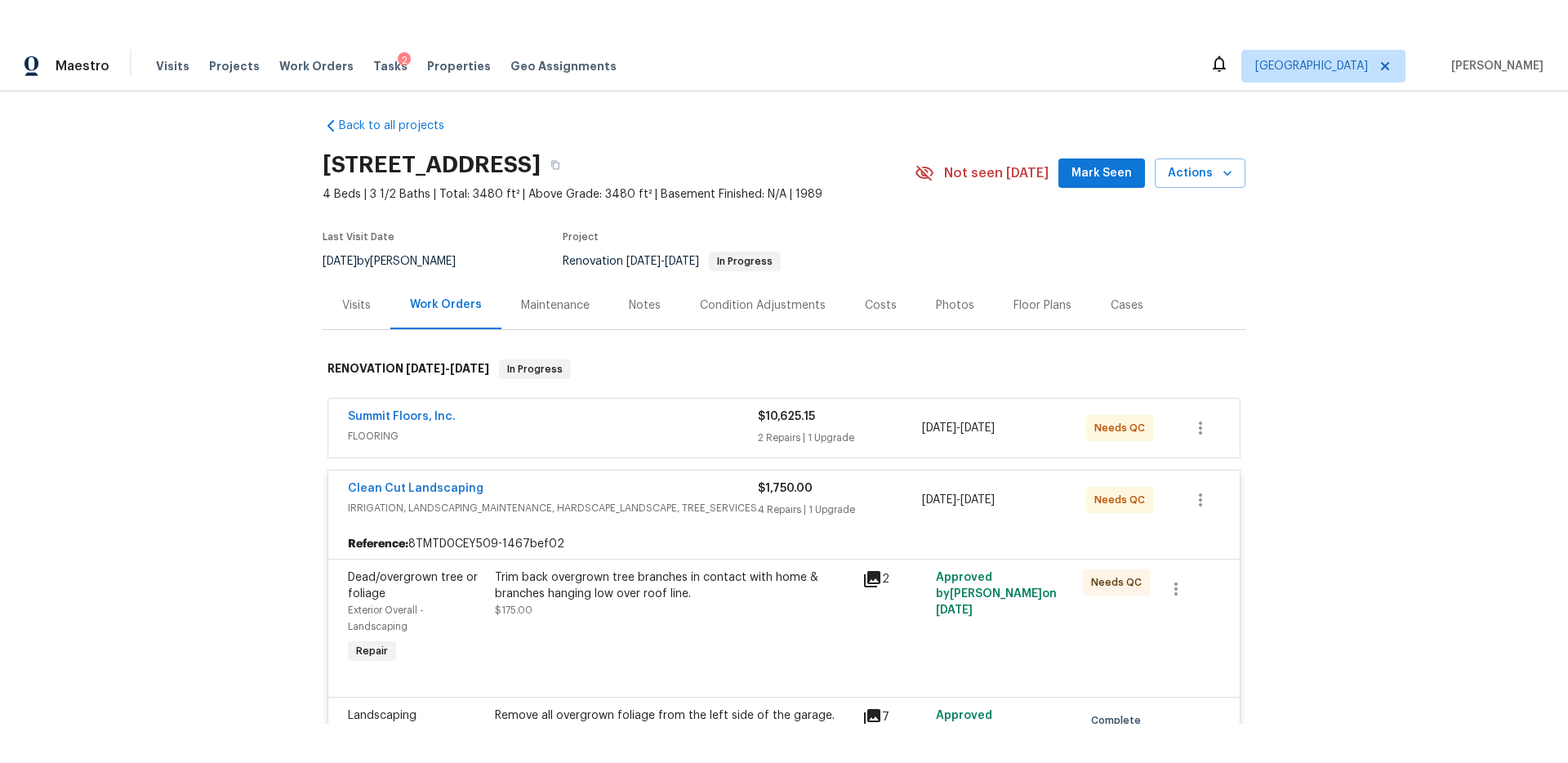
scroll to position [0, 0]
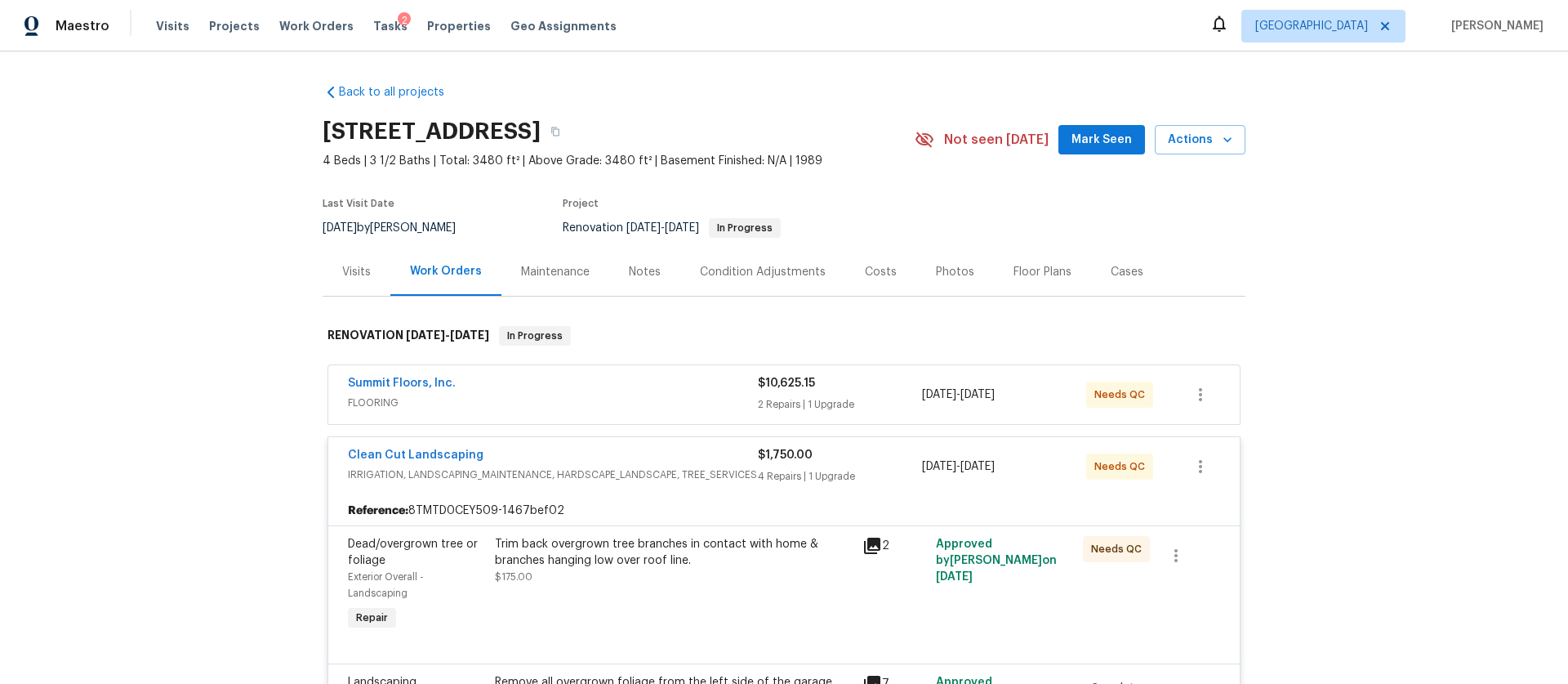
click at [1452, 127] on div "Back to all projects 6906 Cherry Hills Rd, Houston, TX 77069 4 Beds | 3 1/2 Bat…" at bounding box center [784, 368] width 1568 height 633
click at [1477, 216] on div "Back to all projects 6906 Cherry Hills Rd, Houston, TX 77069 4 Beds | 3 1/2 Bat…" at bounding box center [784, 368] width 1568 height 633
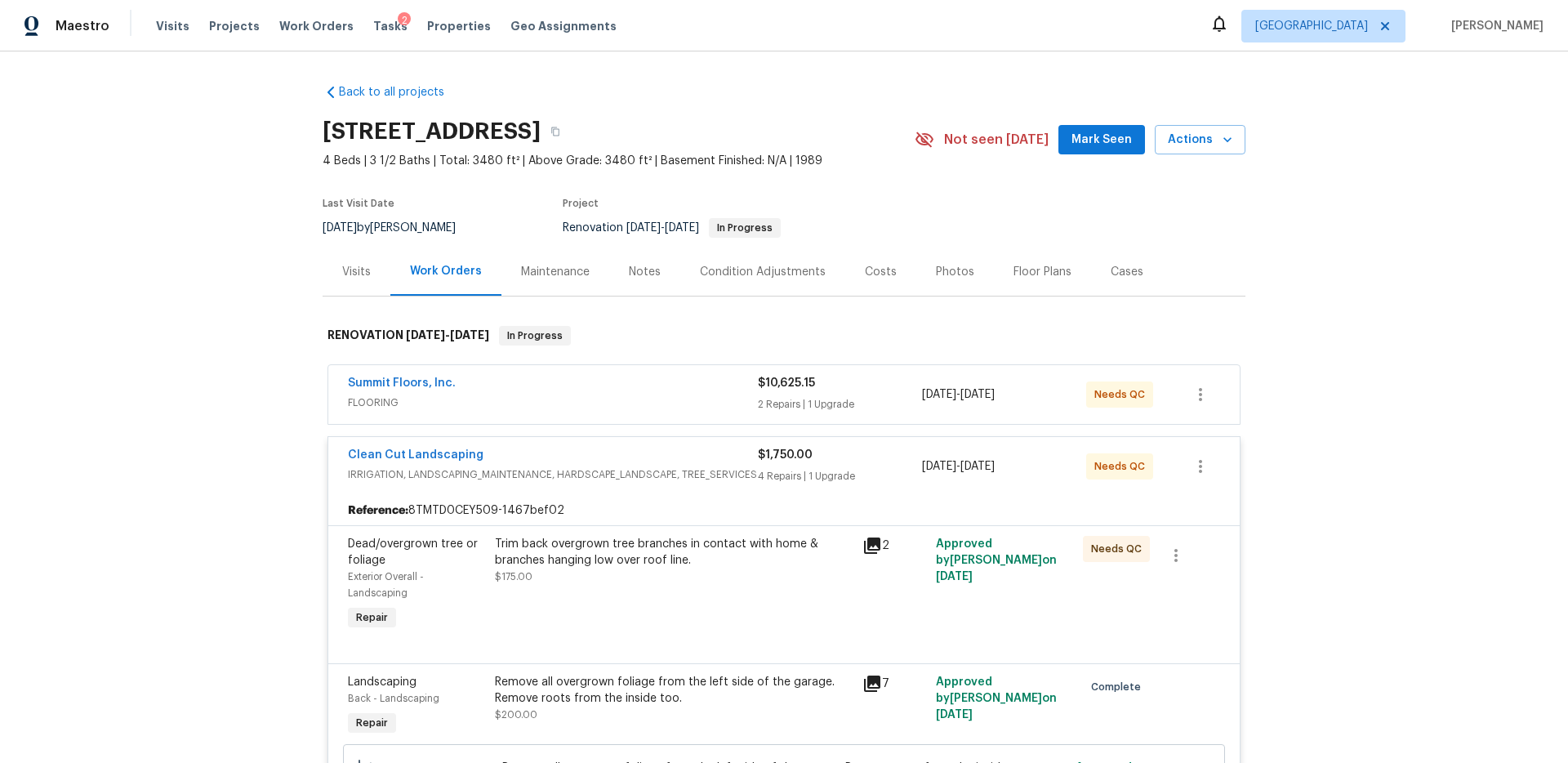
click at [1184, 44] on div "Maestro Visits Projects Work Orders Tasks 2 Properties Geo Assignments Houston …" at bounding box center [784, 25] width 1568 height 51
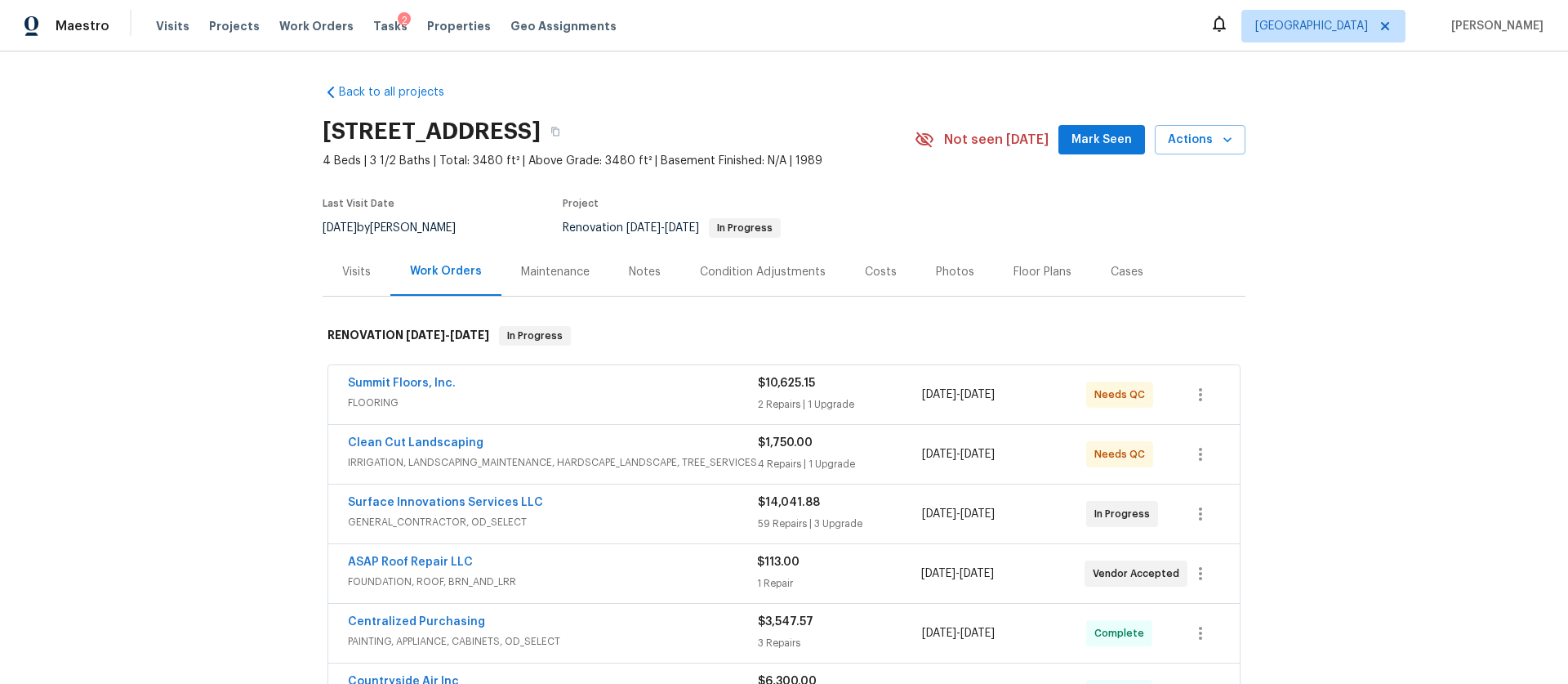
click at [639, 277] on div "Notes" at bounding box center [644, 273] width 32 height 17
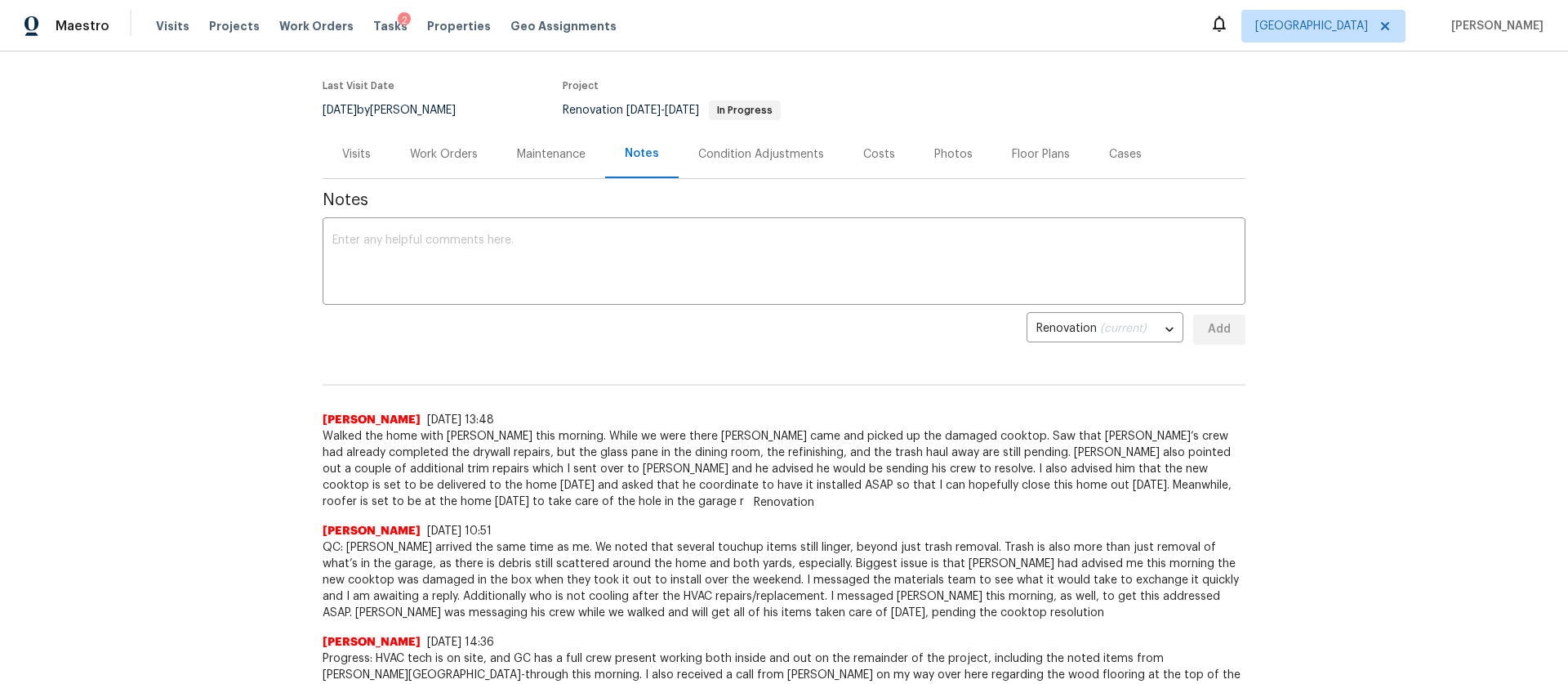
scroll to position [114, 0]
click at [439, 155] on div "Work Orders" at bounding box center [444, 158] width 68 height 17
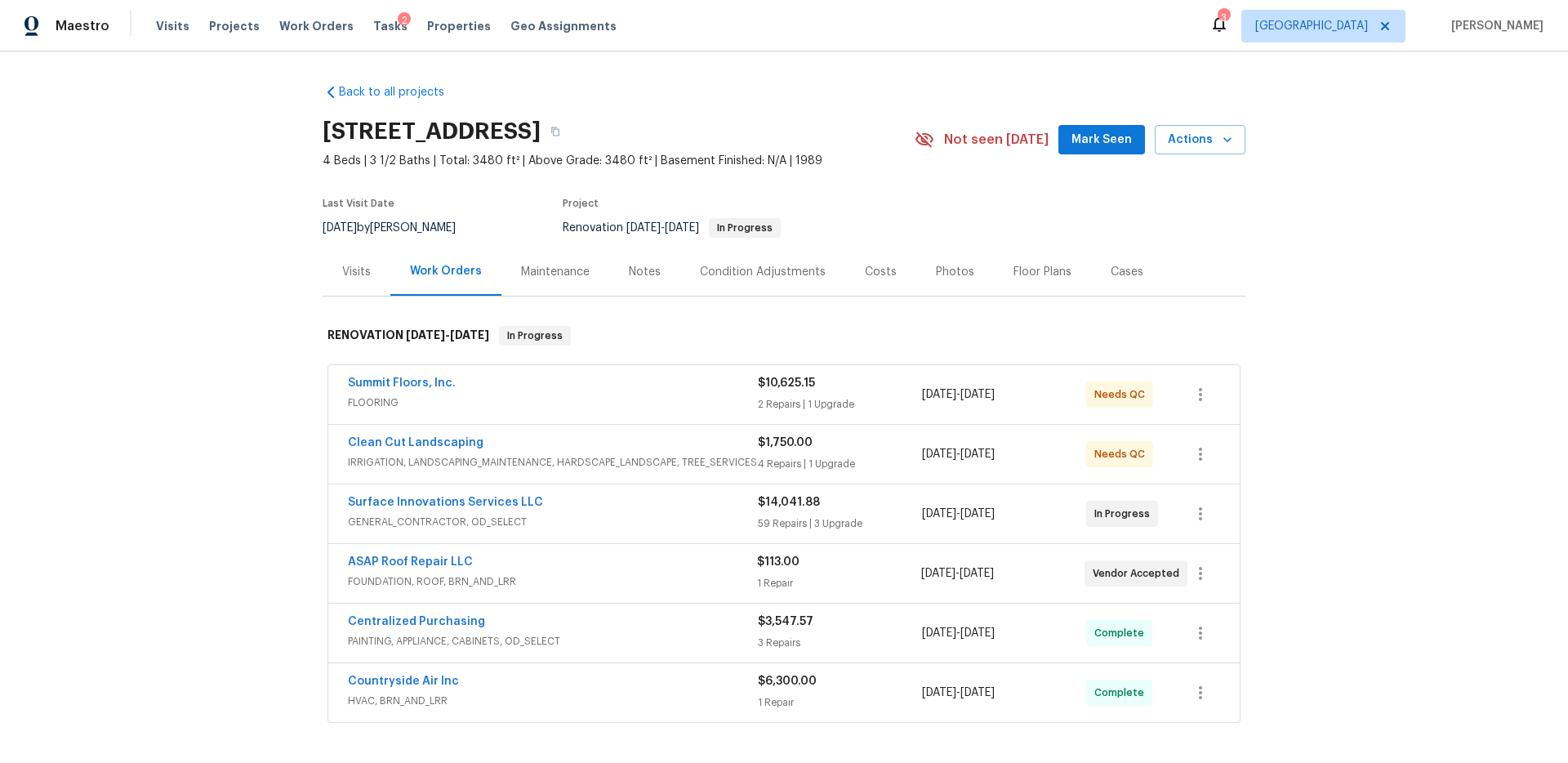
click at [247, 133] on div "Back to all projects [STREET_ADDRESS] 4 Beds | 3 1/2 Baths | Total: 3480 ft² | …" at bounding box center [784, 407] width 1568 height 712
click at [1289, 393] on div "Back to all projects [STREET_ADDRESS] 4 Beds | 3 1/2 Baths | Total: 3480 ft² | …" at bounding box center [784, 407] width 1568 height 712
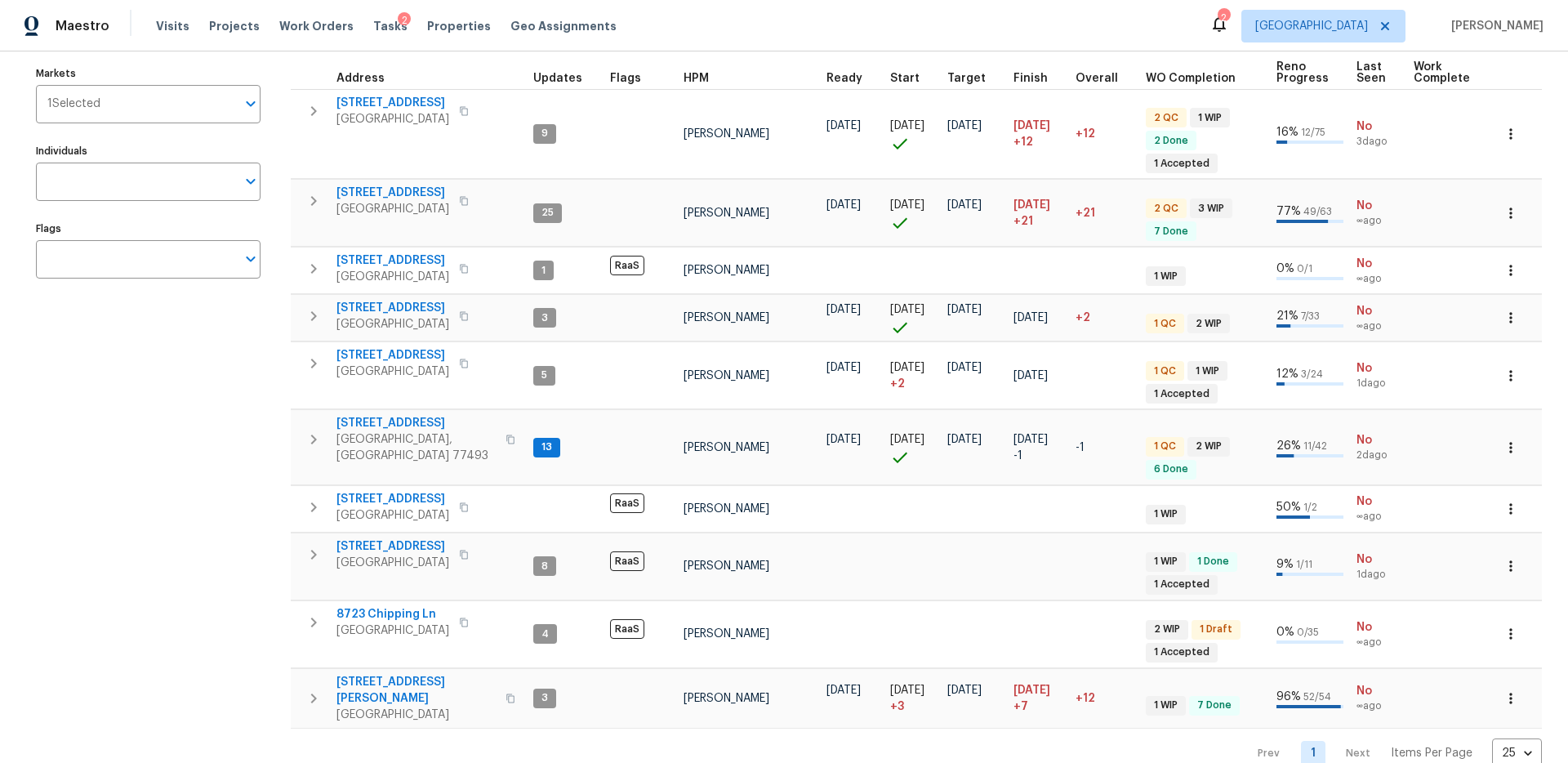
scroll to position [180, 0]
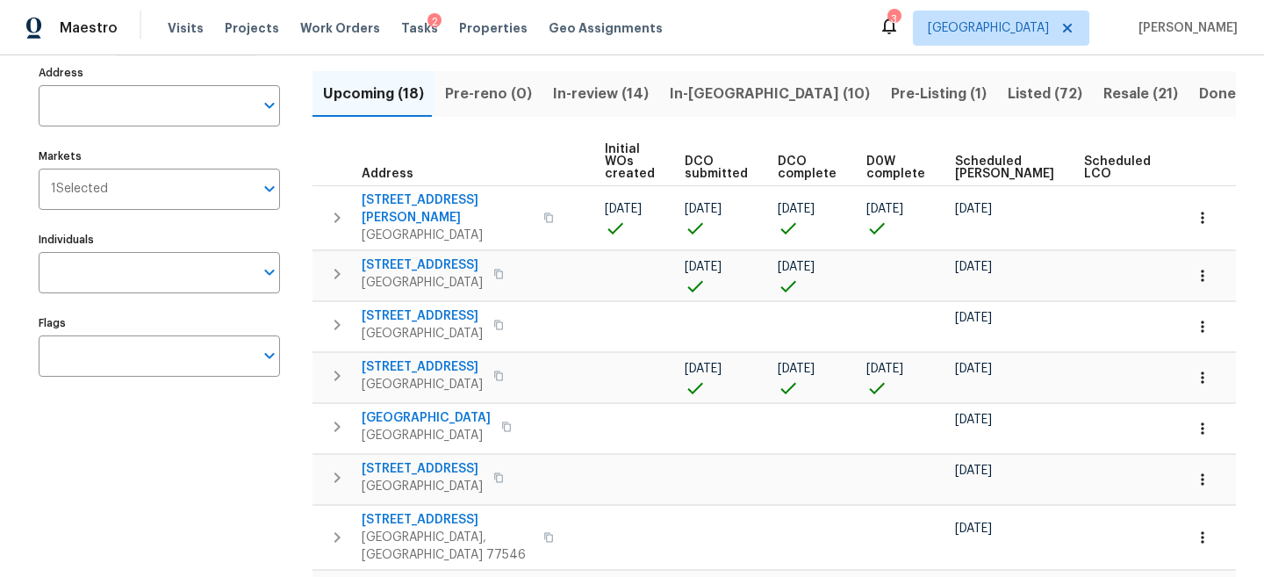
scroll to position [0, 212]
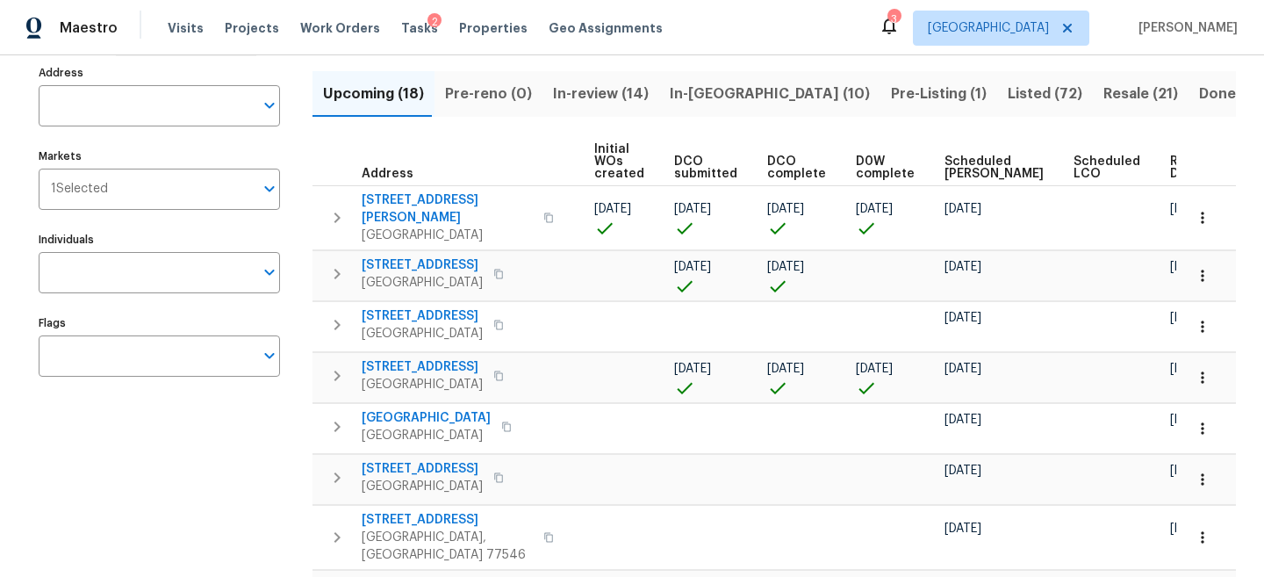
click at [695, 93] on span "In-reno (10)" at bounding box center [770, 94] width 200 height 25
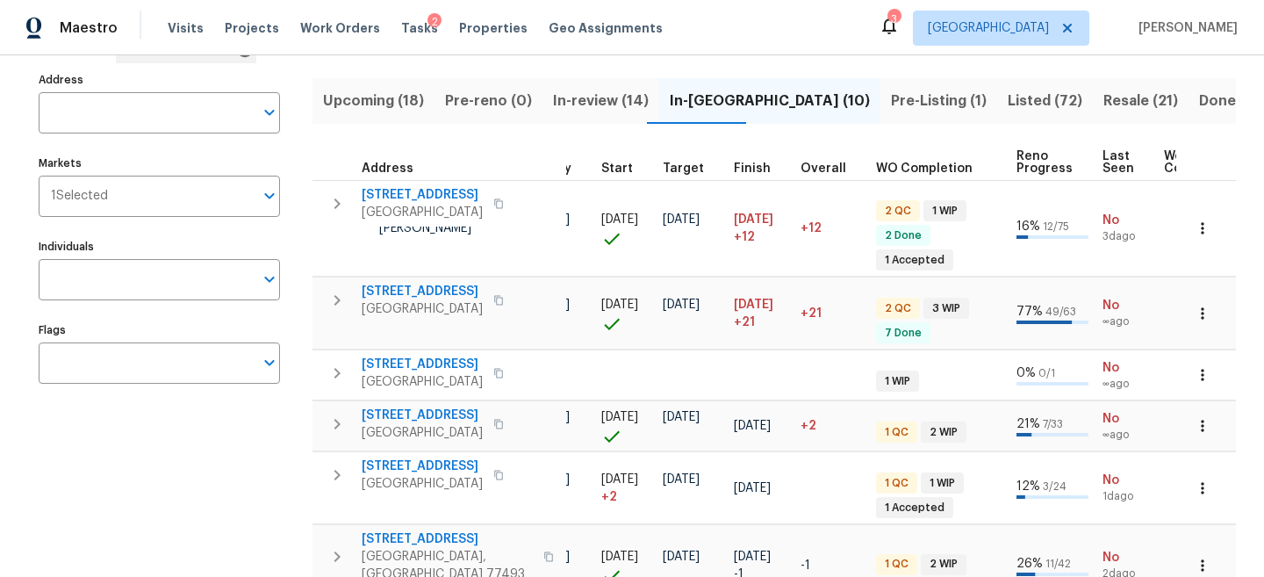
scroll to position [0, 364]
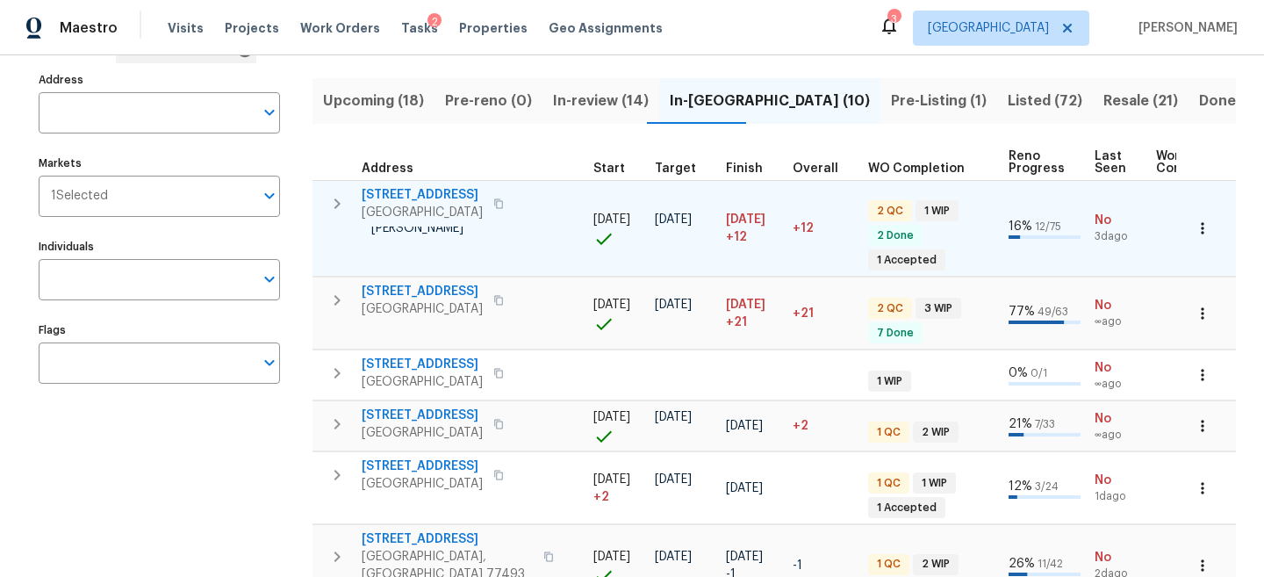
click at [414, 194] on span "6906 Cherry Hills Rd" at bounding box center [422, 195] width 121 height 18
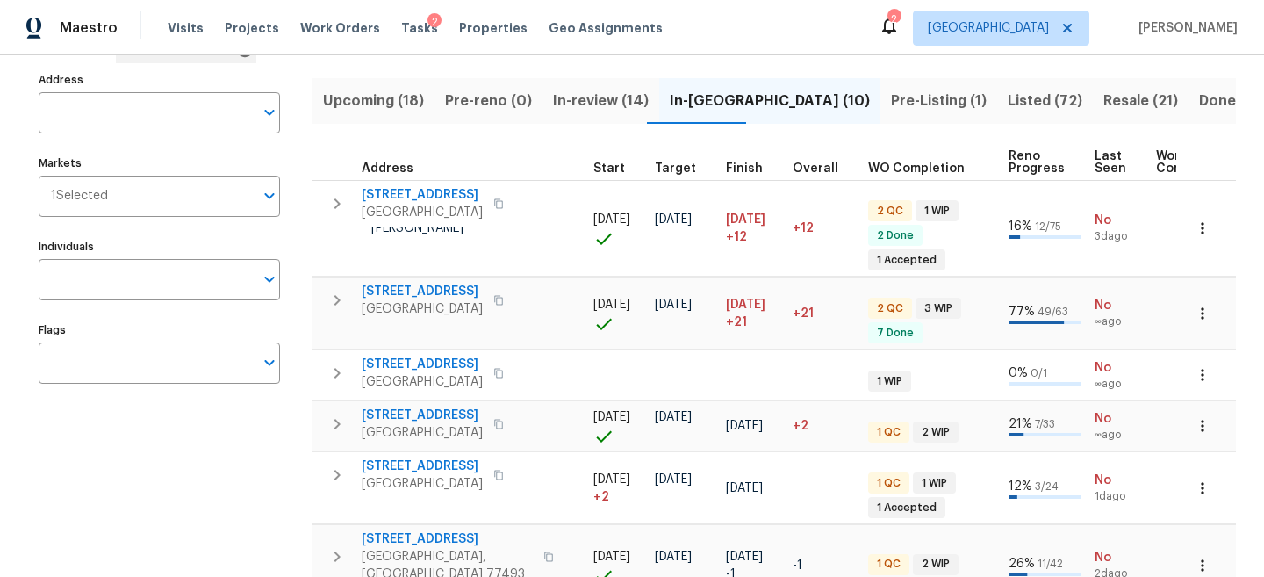
click at [891, 96] on span "Pre-Listing (1)" at bounding box center [939, 101] width 96 height 25
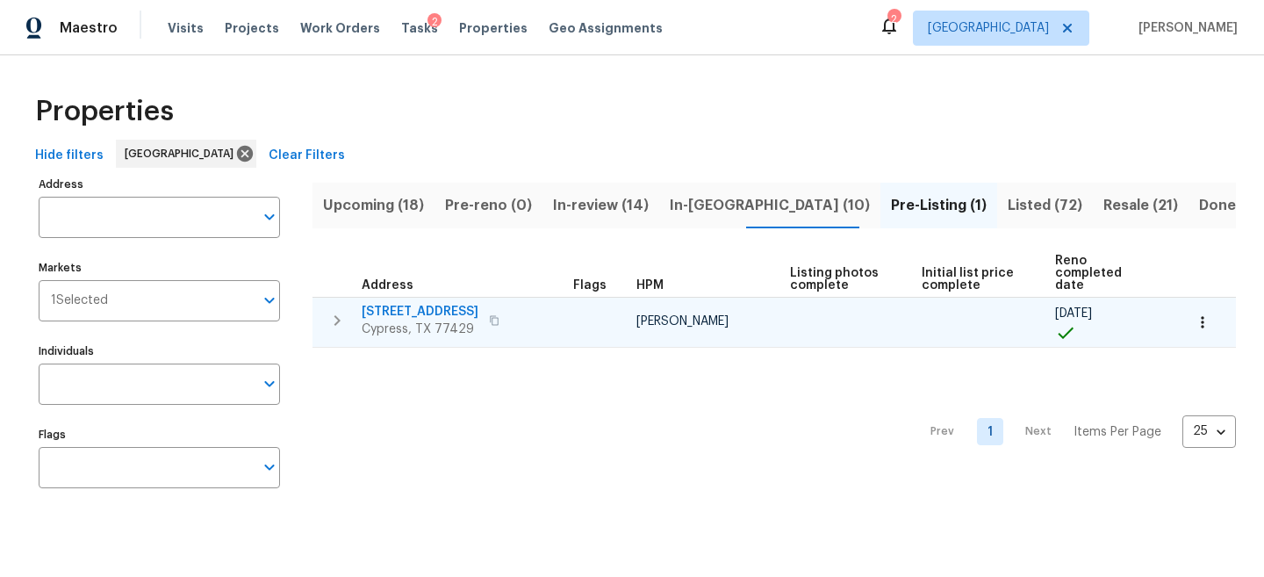
click at [406, 303] on span "14018 Fair Glade Ln" at bounding box center [420, 312] width 117 height 18
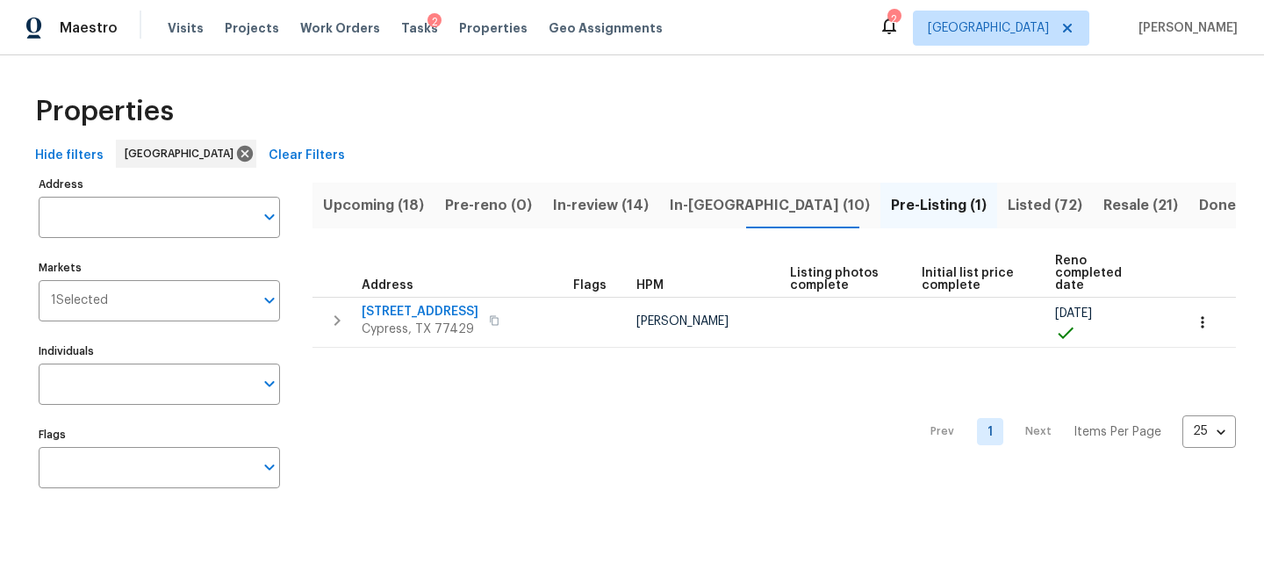
click at [506, 456] on div "Prev 1 Next Items Per Page 25 25 ​" at bounding box center [775, 427] width 924 height 158
click at [597, 207] on span "In-review (14)" at bounding box center [601, 205] width 96 height 25
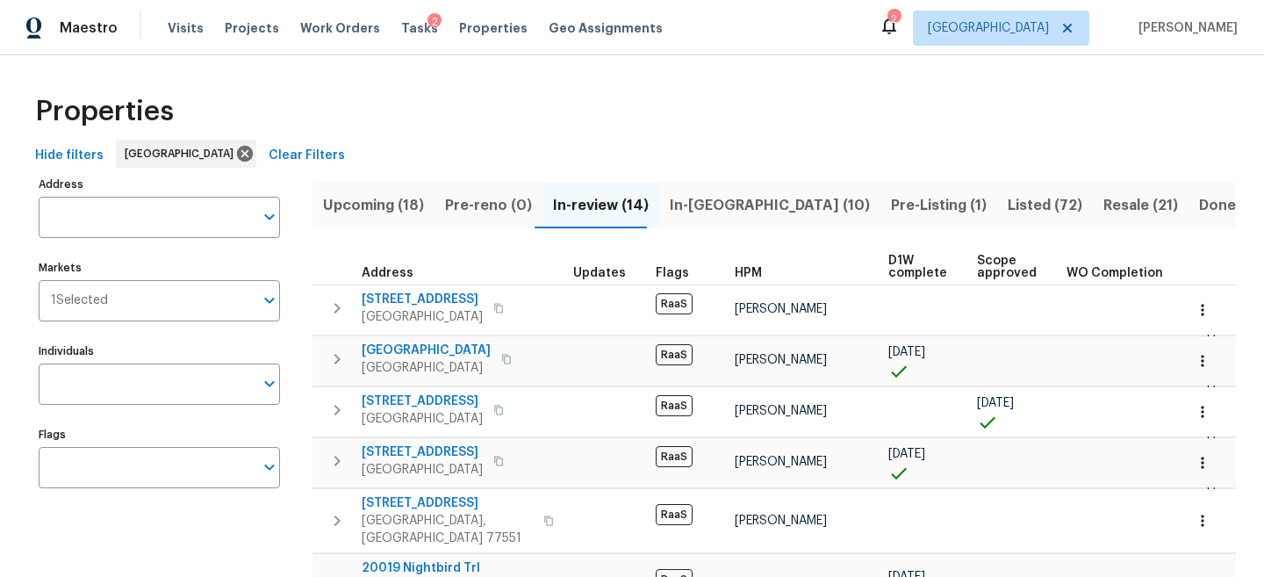
click at [891, 200] on span "Pre-Listing (1)" at bounding box center [939, 205] width 96 height 25
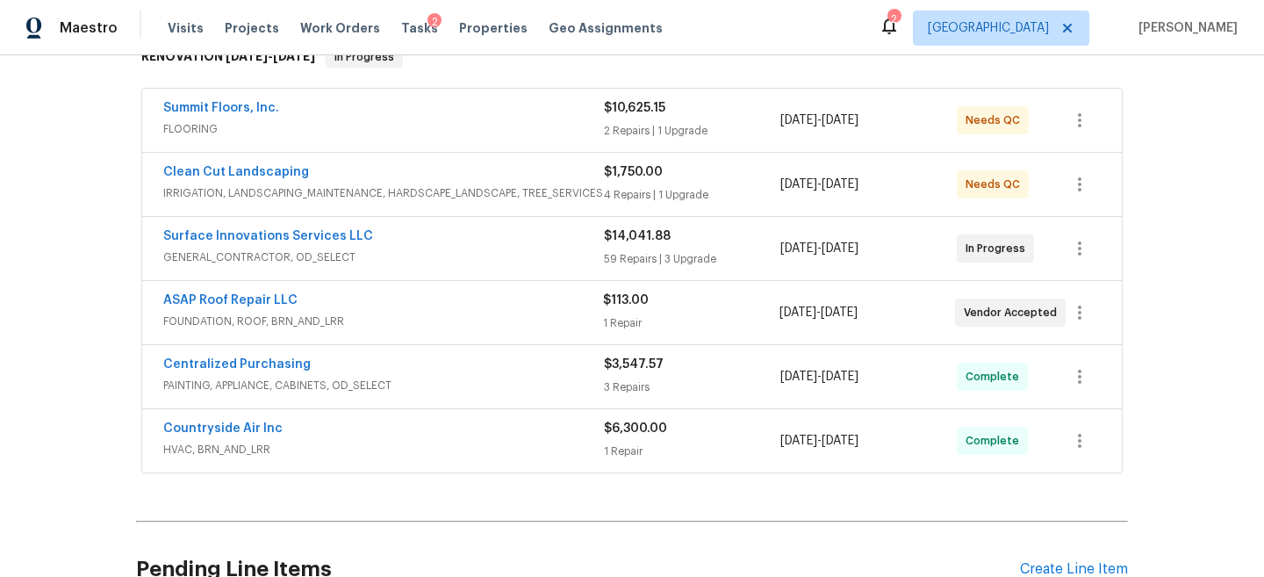
scroll to position [307, 0]
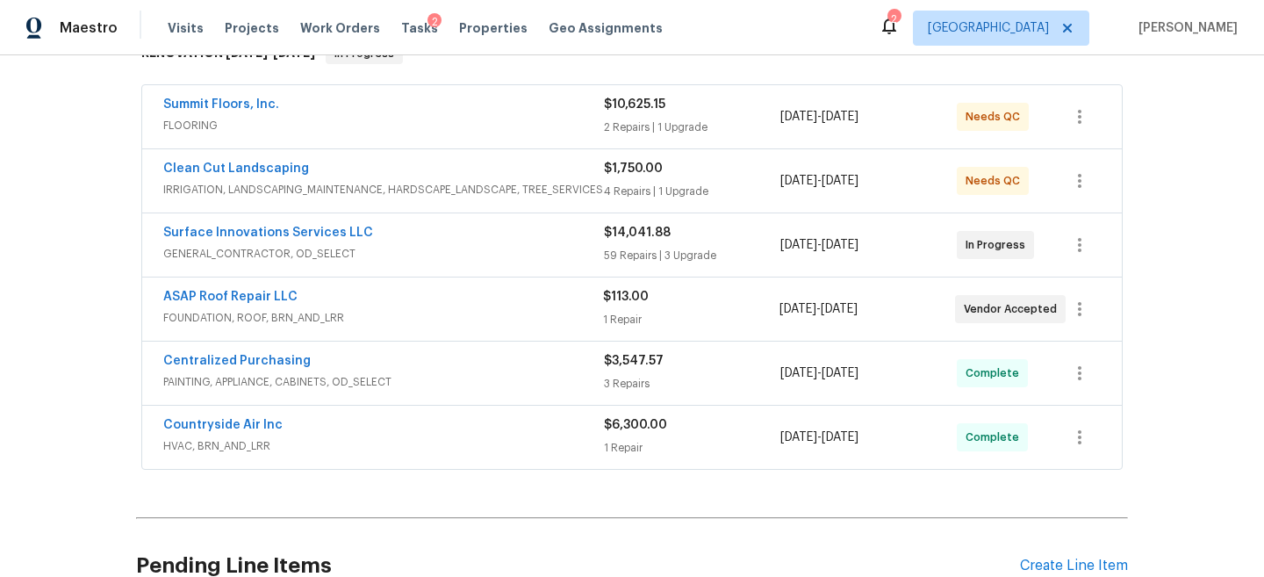
click at [408, 239] on div "Surface Innovations Services LLC" at bounding box center [383, 234] width 441 height 21
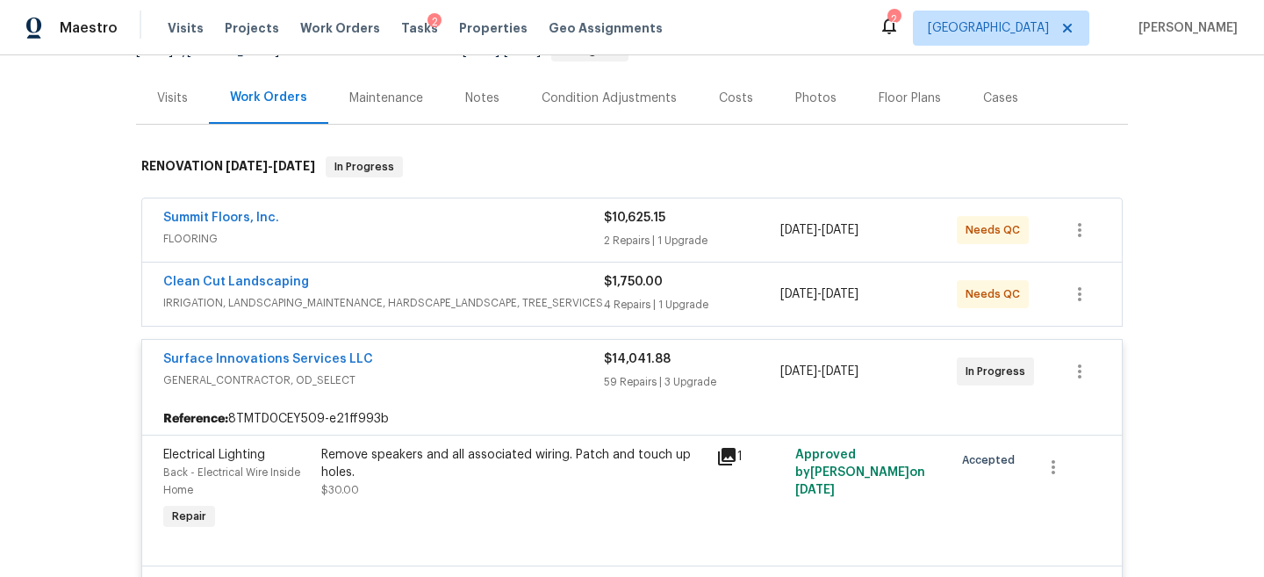
scroll to position [192, 0]
click at [458, 277] on div "Clean Cut Landscaping" at bounding box center [383, 285] width 441 height 21
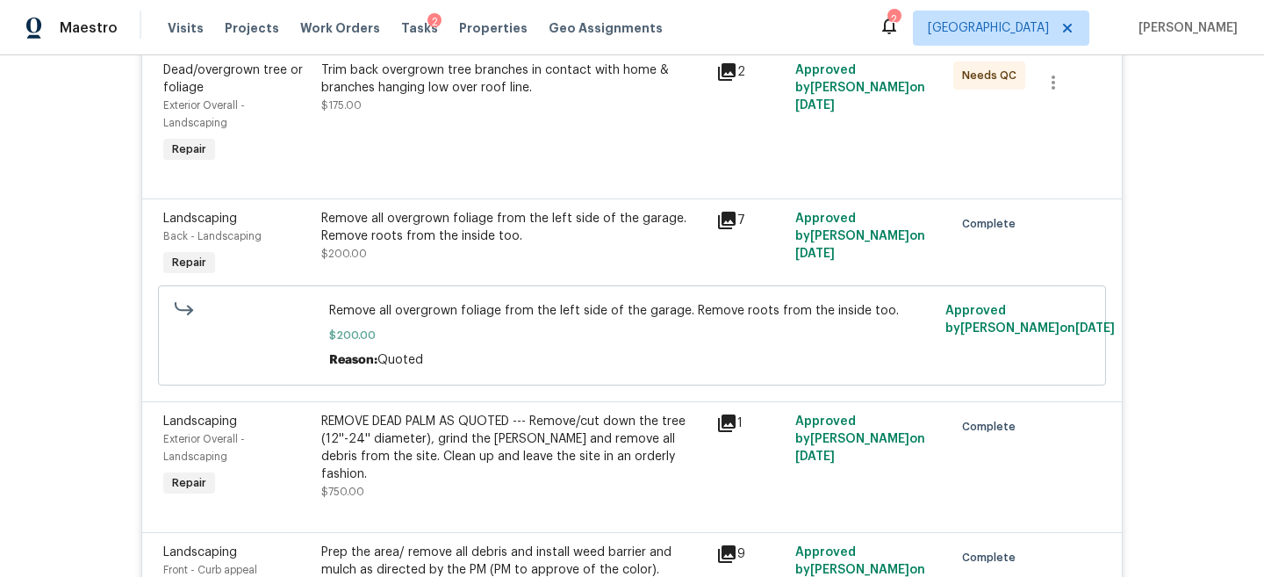
scroll to position [517, 0]
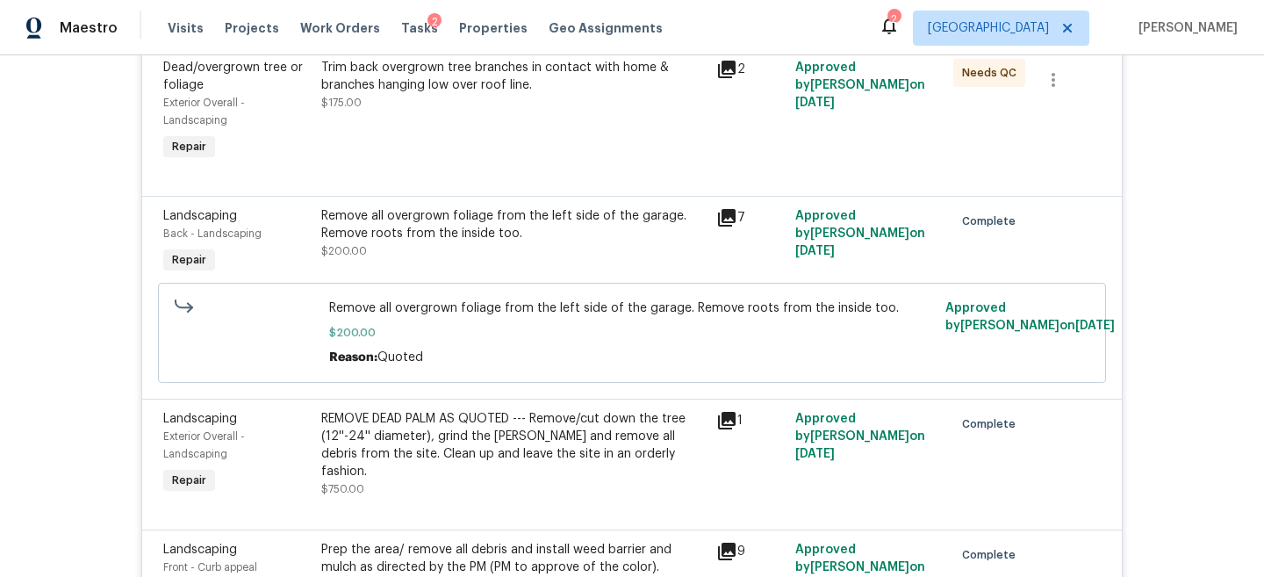
click at [469, 228] on div "Remove all overgrown foliage from the left side of the garage. Remove roots fro…" at bounding box center [513, 224] width 385 height 35
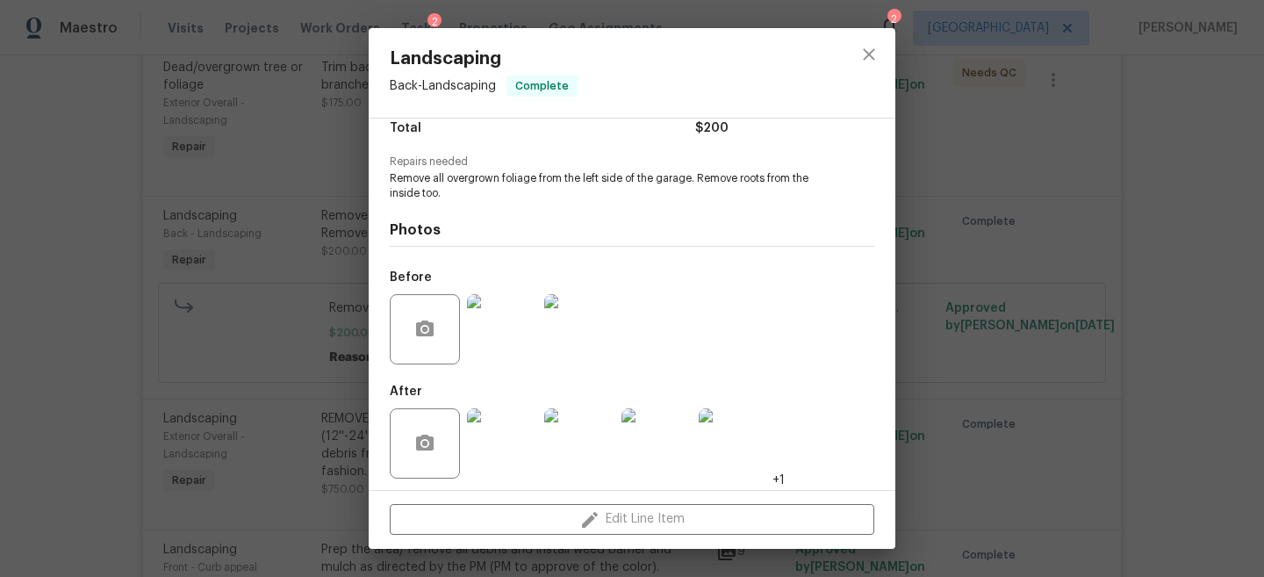
scroll to position [158, 0]
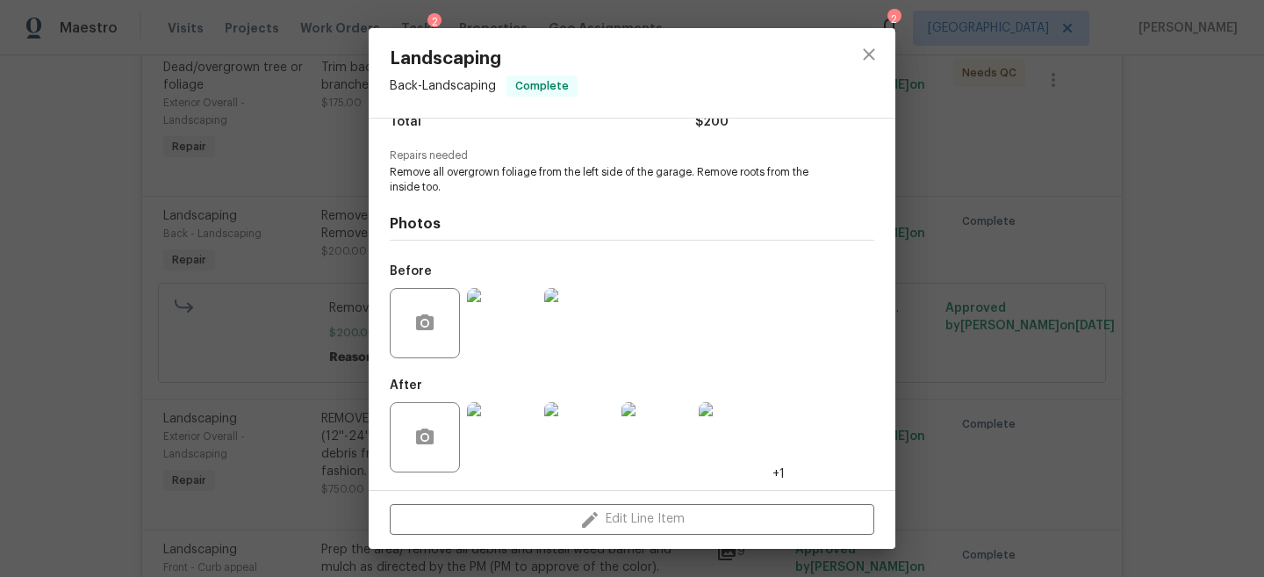
click at [494, 327] on img at bounding box center [502, 323] width 70 height 70
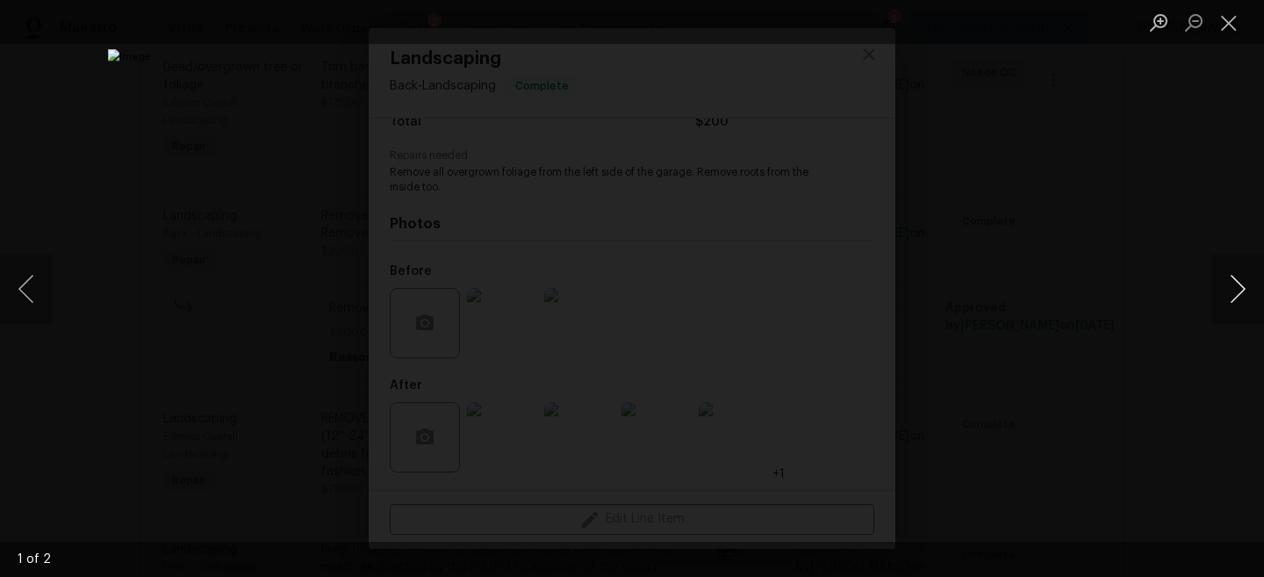
click at [1237, 306] on button "Next image" at bounding box center [1238, 289] width 53 height 70
click at [1114, 204] on div "Lightbox" at bounding box center [632, 288] width 1264 height 577
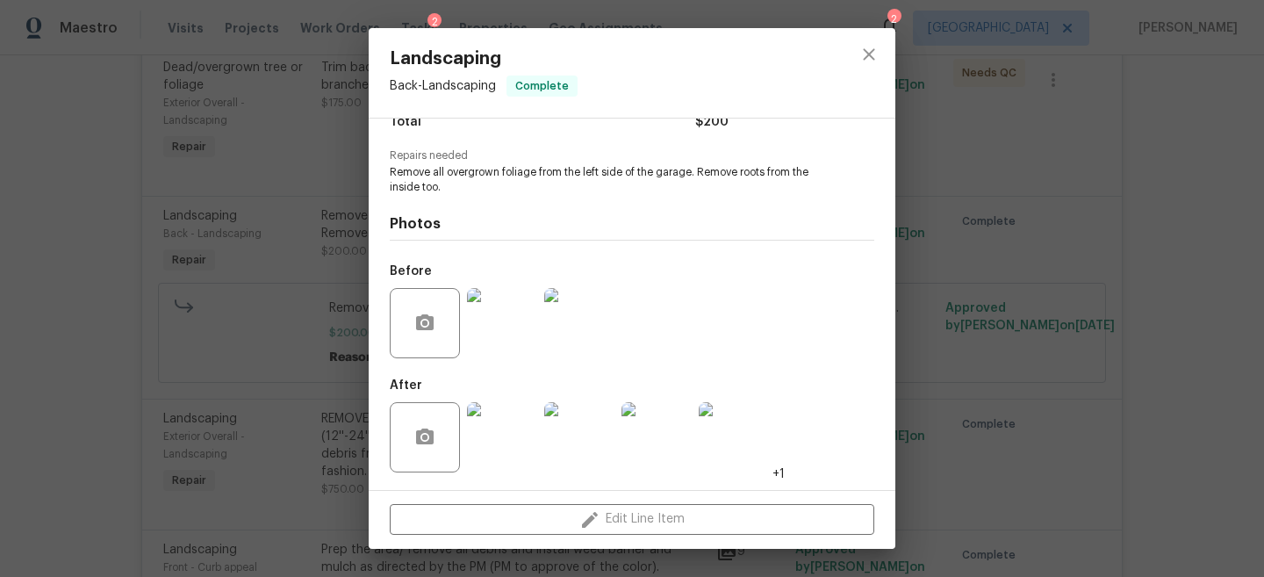
click at [501, 443] on img at bounding box center [502, 437] width 70 height 70
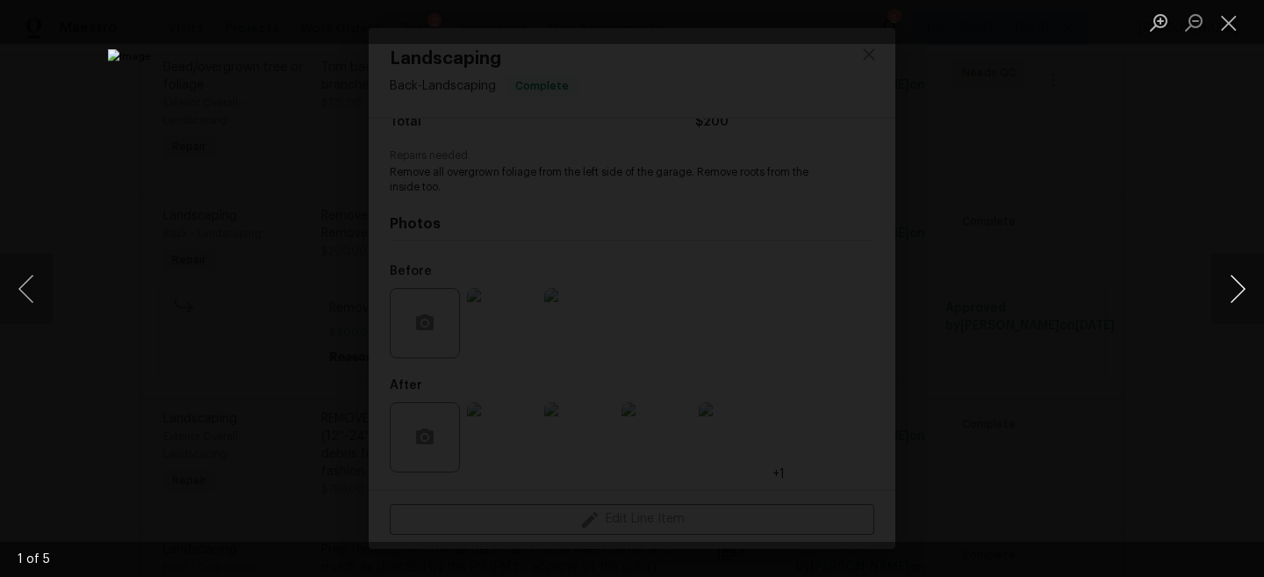
click at [1225, 293] on button "Next image" at bounding box center [1238, 289] width 53 height 70
click at [1221, 18] on button "Close lightbox" at bounding box center [1229, 22] width 35 height 31
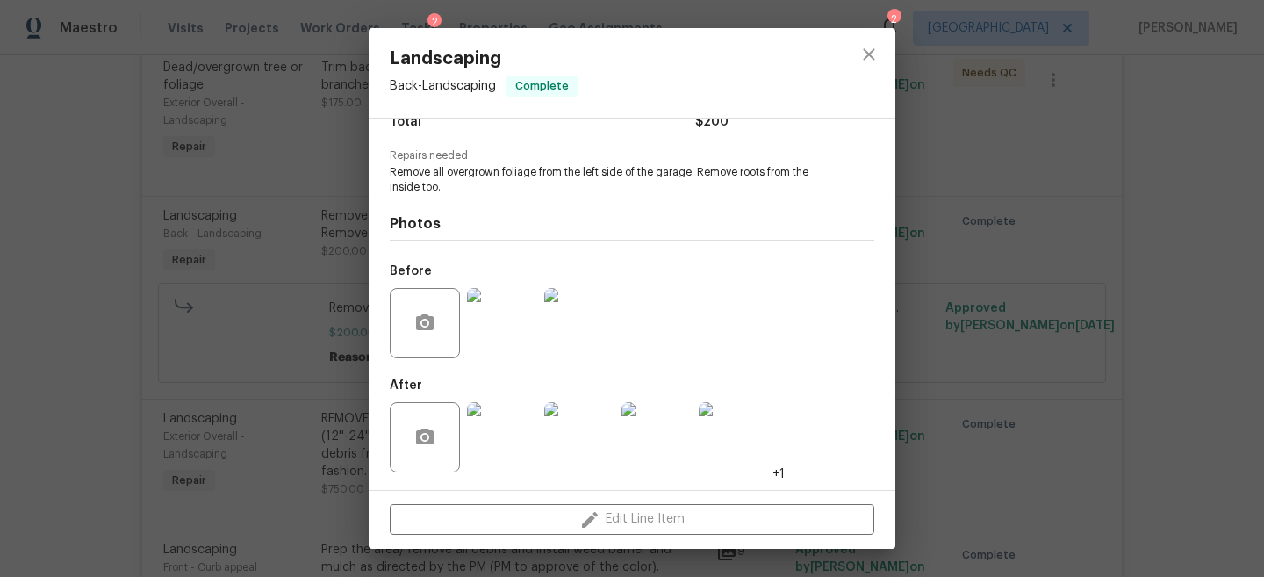
click at [968, 177] on div "Landscaping Back - Landscaping Complete Vendor Clean Cut Landscaping Account Ca…" at bounding box center [632, 288] width 1264 height 577
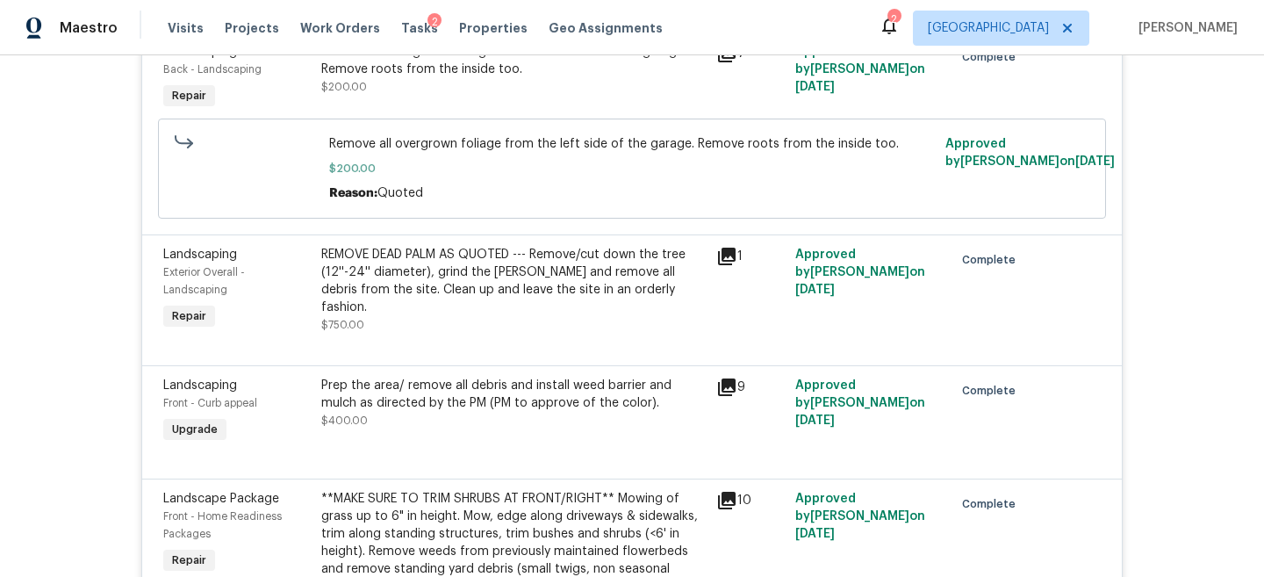
scroll to position [685, 0]
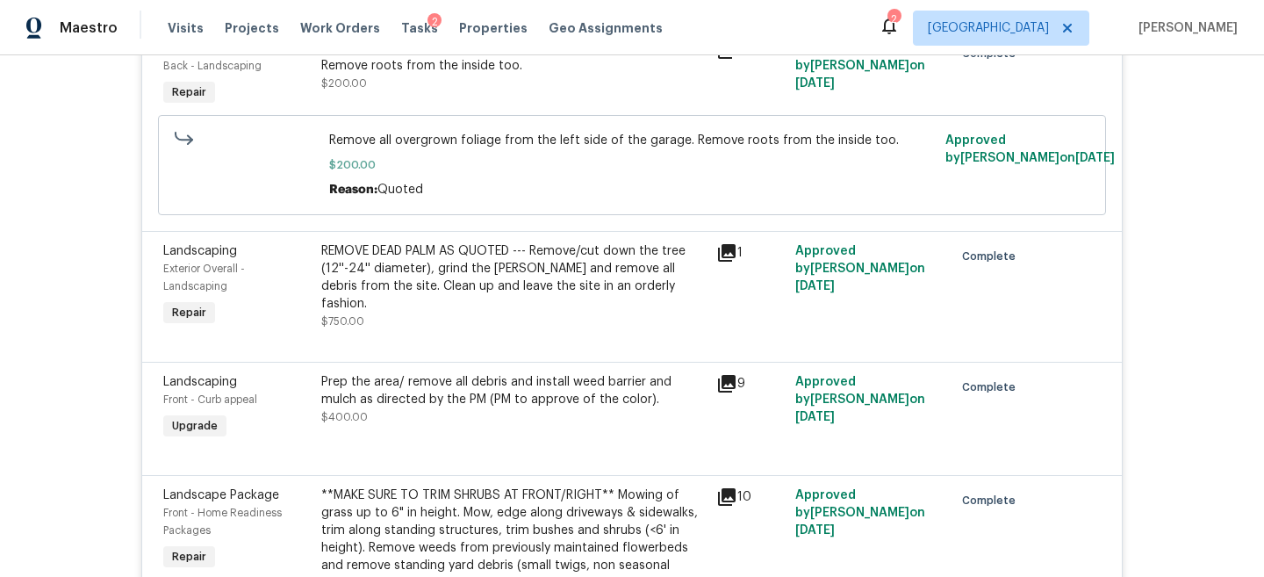
click at [519, 276] on div "REMOVE DEAD PALM AS QUOTED --- Remove/cut down the tree (12''-24'' diameter), g…" at bounding box center [513, 277] width 385 height 70
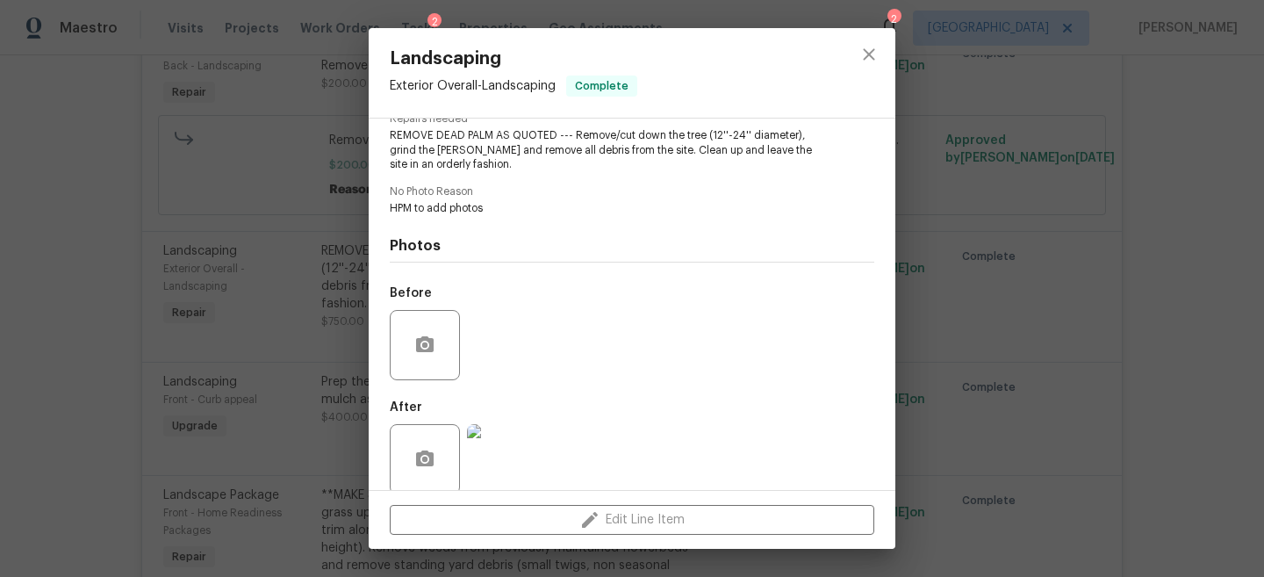
scroll to position [217, 0]
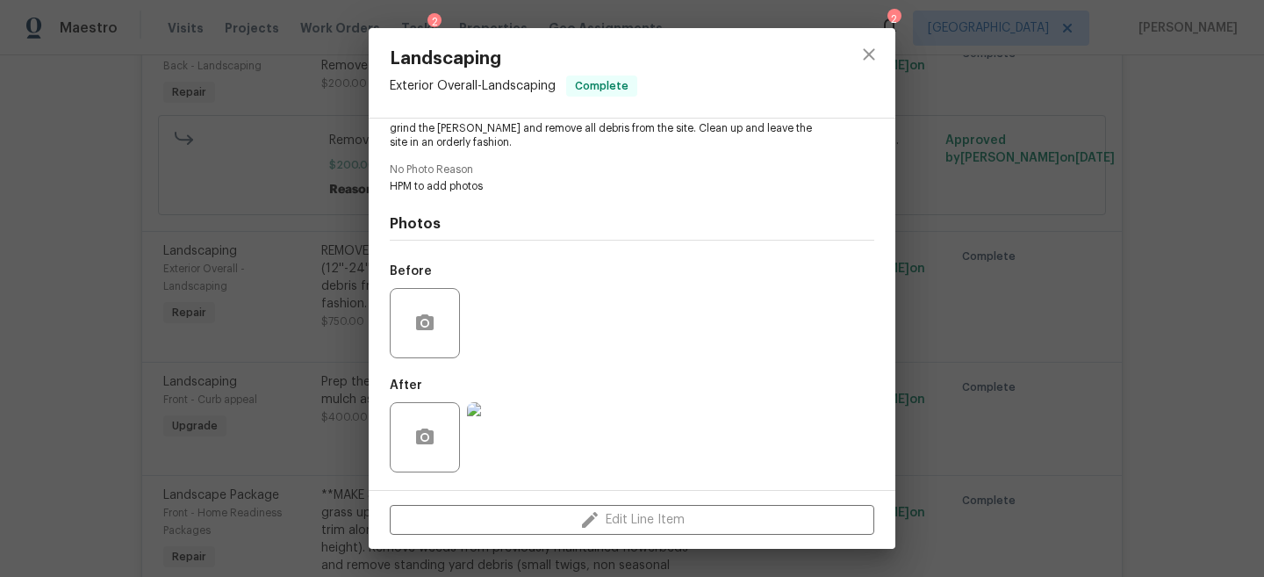
click at [501, 425] on img at bounding box center [502, 437] width 70 height 70
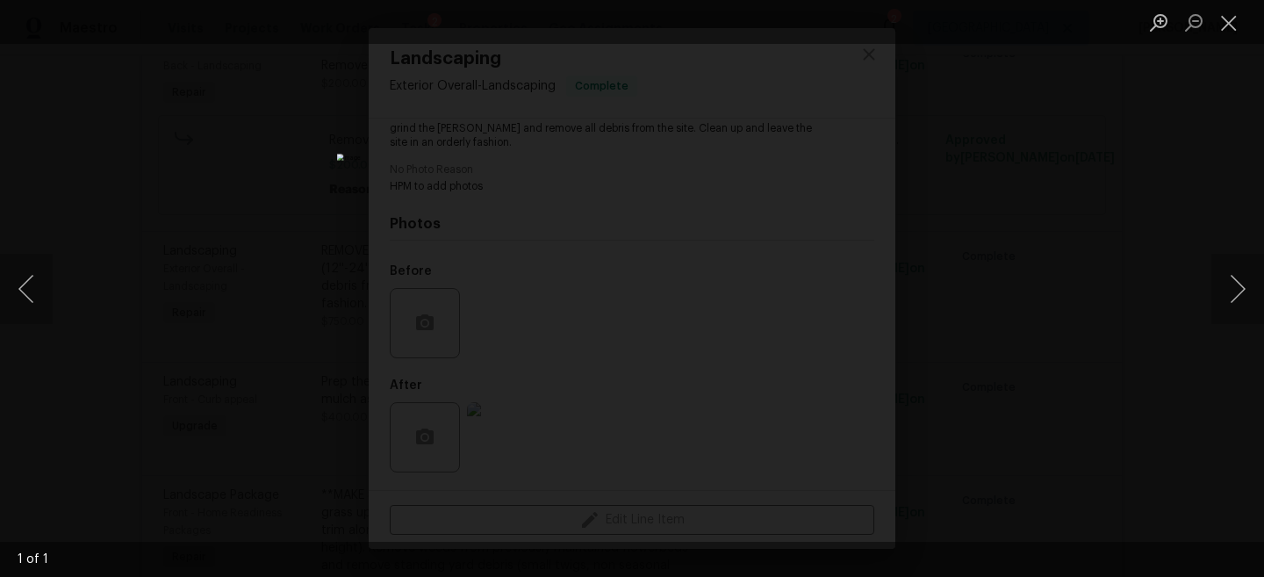
click at [1040, 256] on div "Lightbox" at bounding box center [632, 288] width 1264 height 577
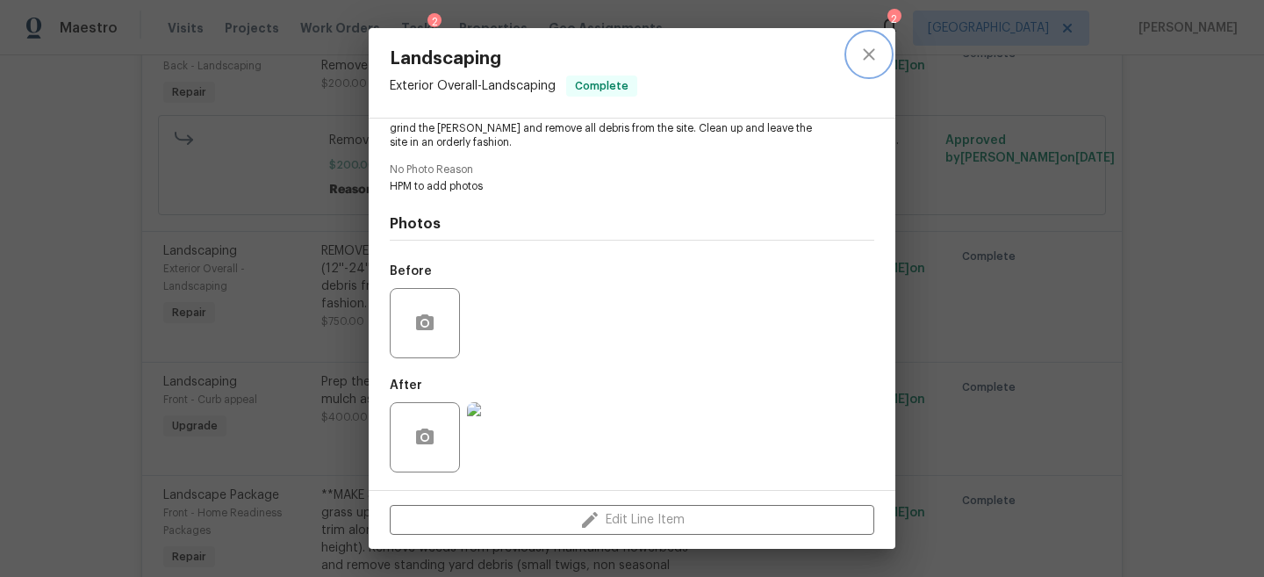
click at [859, 60] on icon "close" at bounding box center [869, 54] width 21 height 21
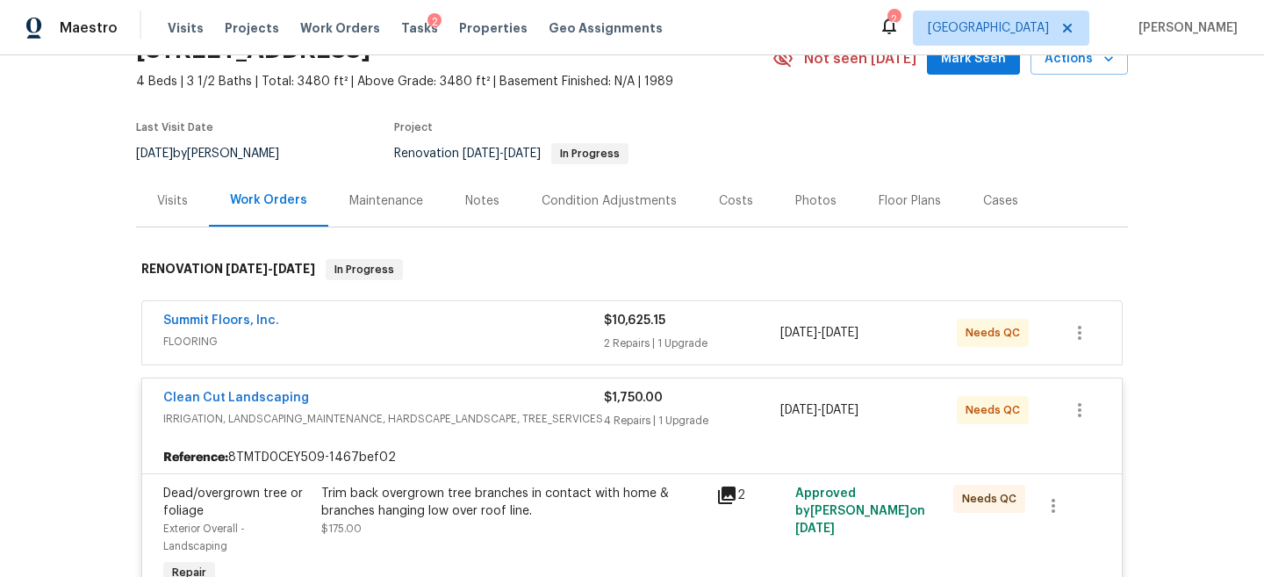
scroll to position [85, 0]
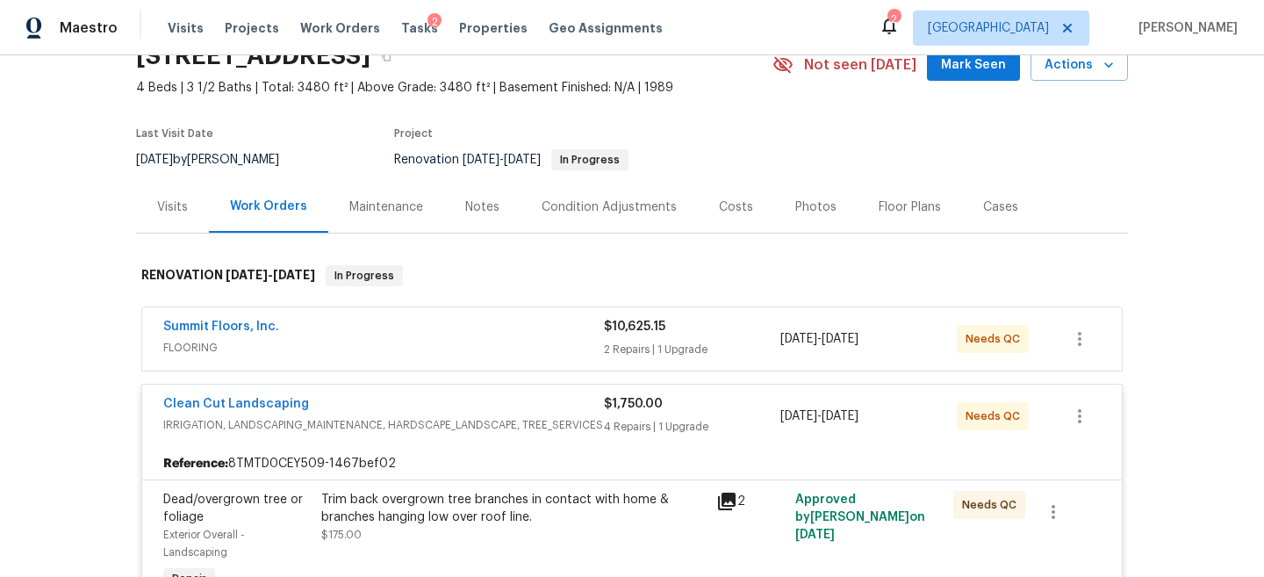
click at [554, 400] on div "Clean Cut Landscaping" at bounding box center [383, 405] width 441 height 21
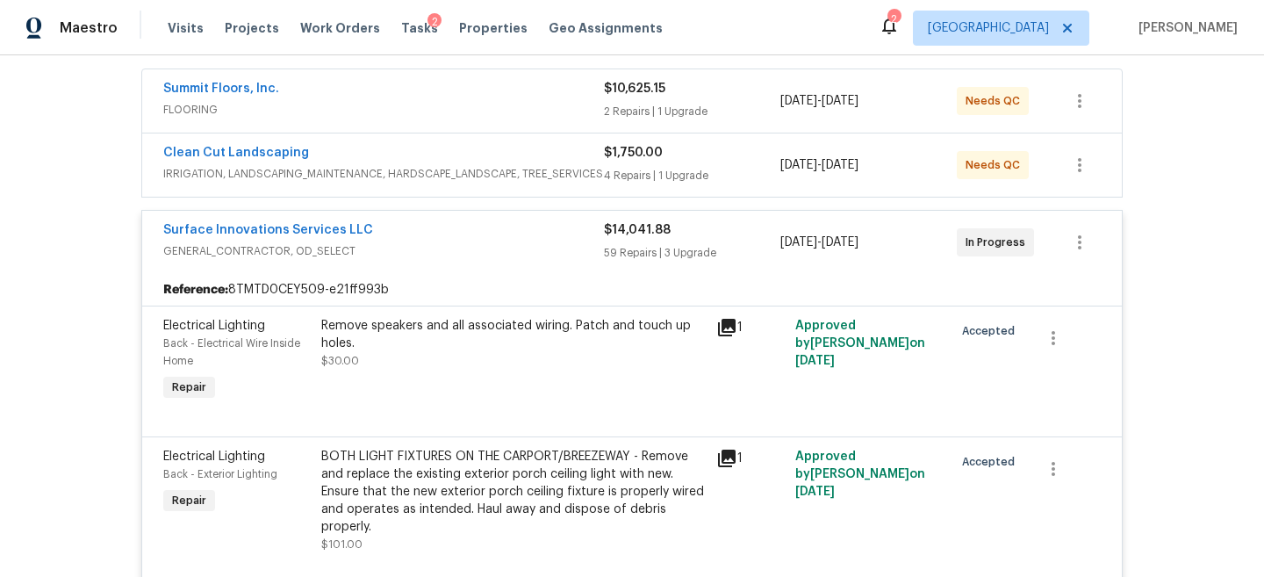
scroll to position [334, 0]
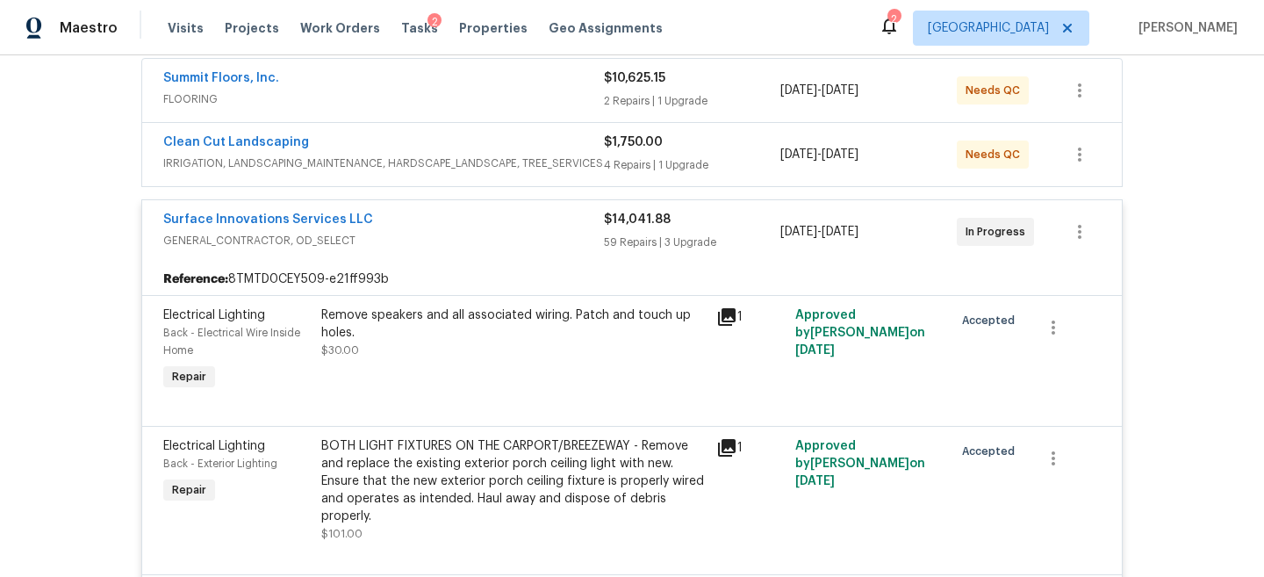
click at [738, 229] on div "$14,041.88 59 Repairs | 3 Upgrade" at bounding box center [692, 232] width 176 height 42
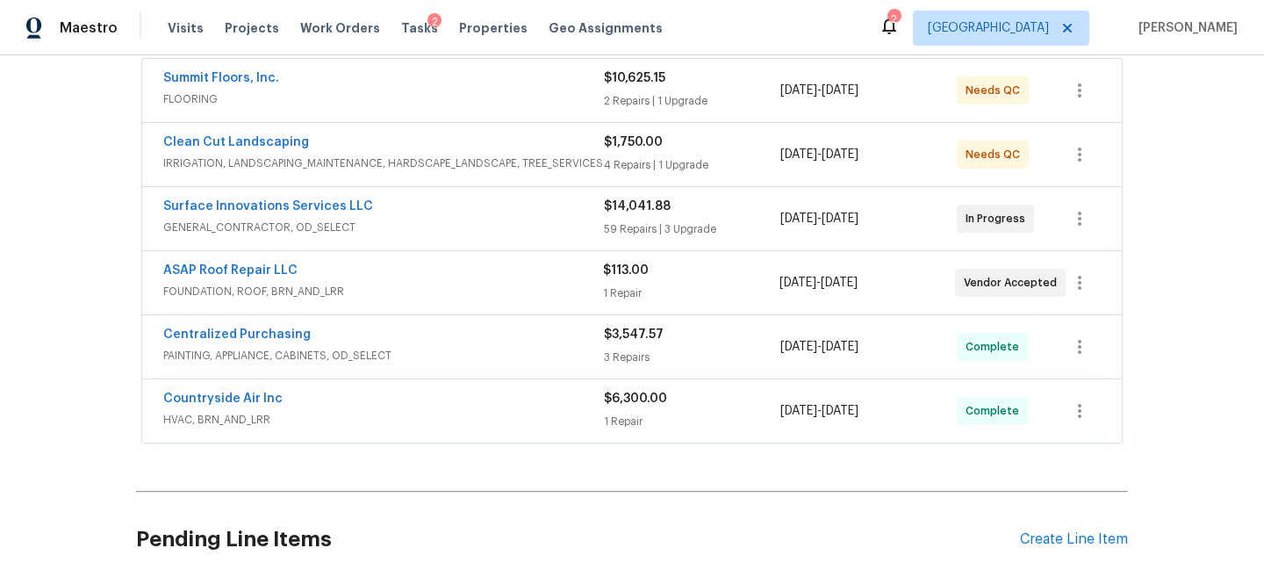
click at [747, 285] on div "1 Repair" at bounding box center [691, 294] width 176 height 18
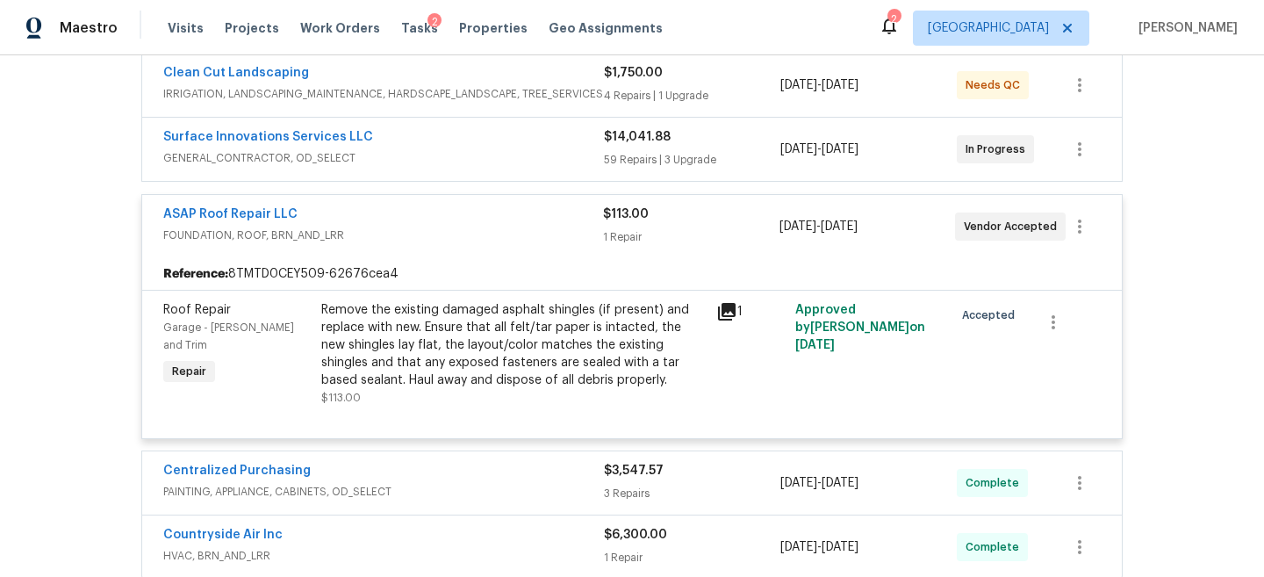
scroll to position [424, 0]
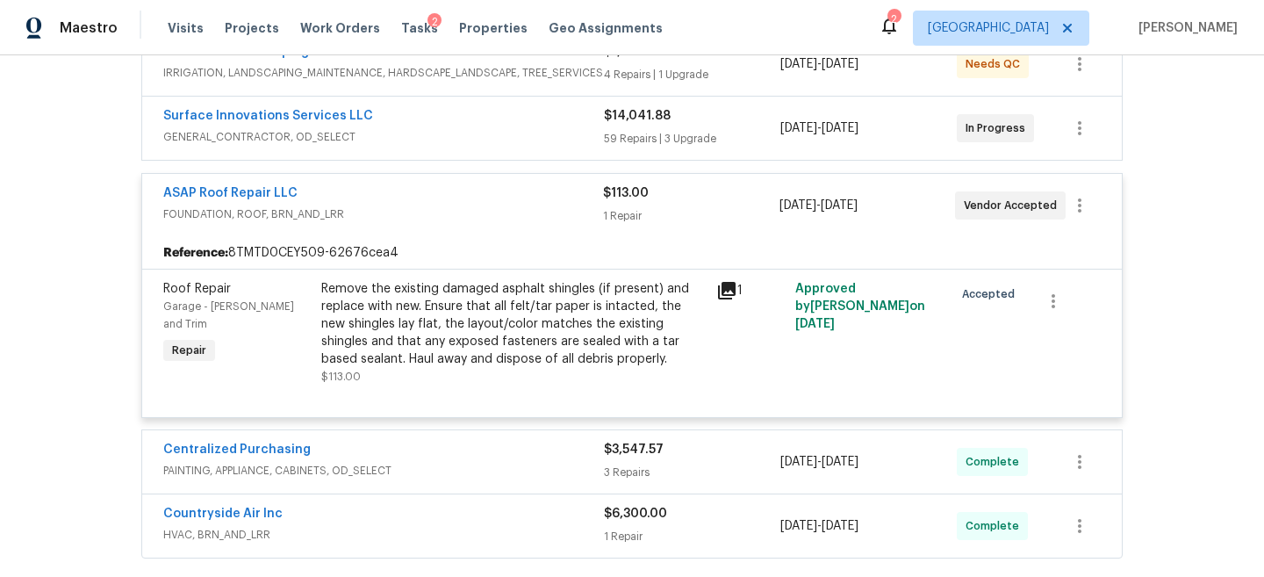
click at [457, 345] on div "Remove the existing damaged asphalt shingles (if present) and replace with new.…" at bounding box center [513, 324] width 385 height 88
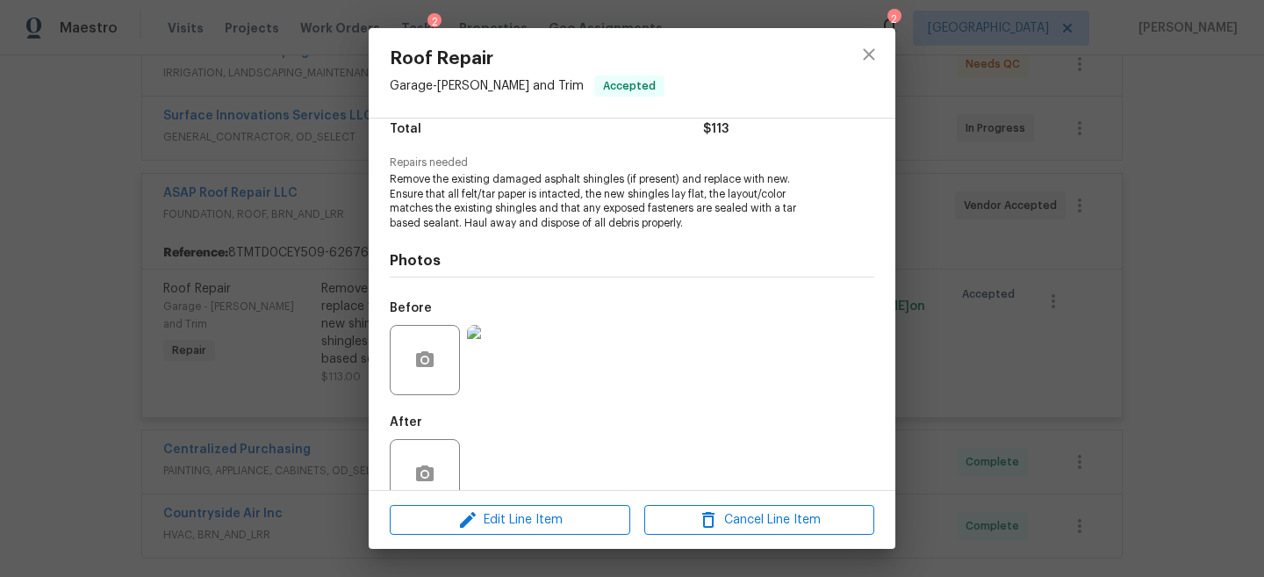
scroll to position [153, 0]
click at [507, 356] on img at bounding box center [502, 358] width 70 height 70
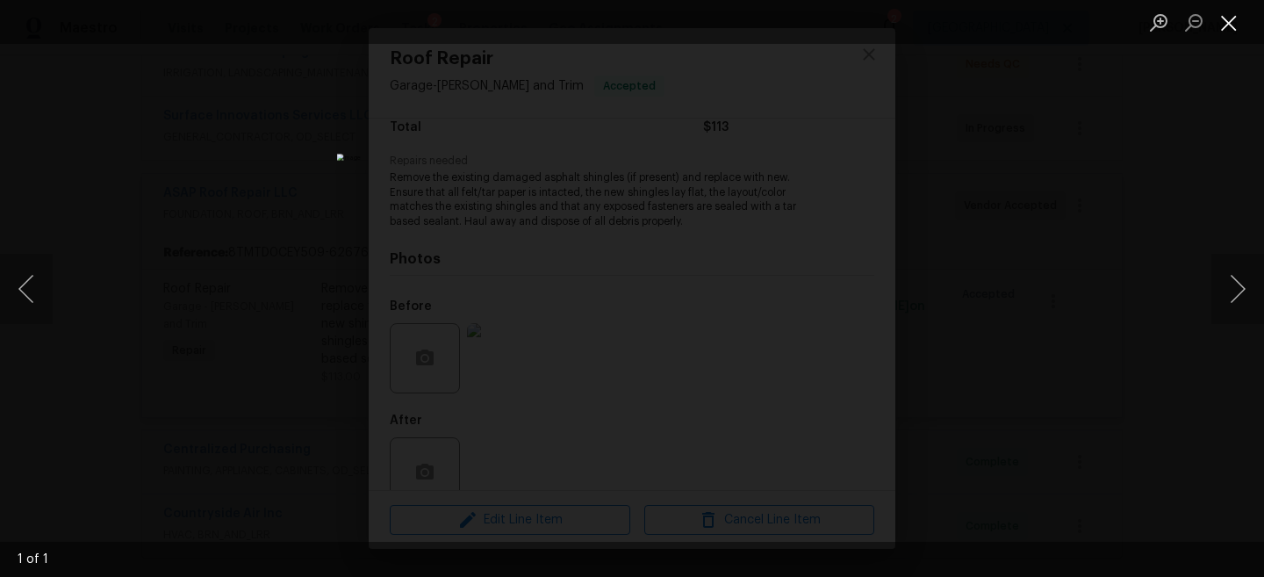
click at [1239, 24] on button "Close lightbox" at bounding box center [1229, 22] width 35 height 31
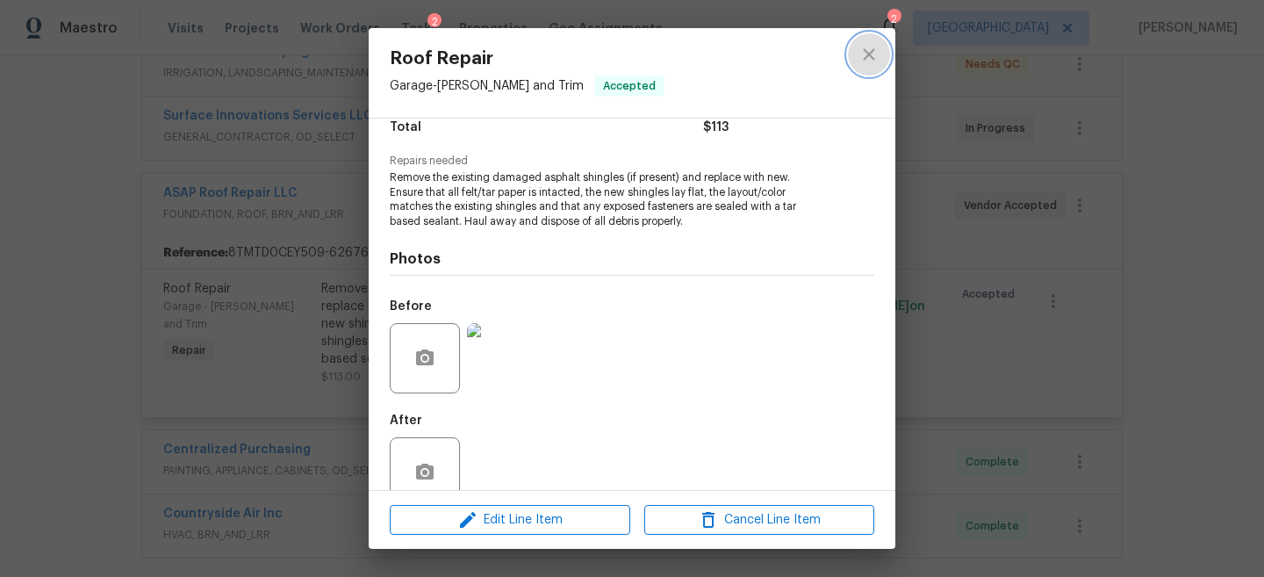
click at [868, 49] on icon "close" at bounding box center [869, 54] width 21 height 21
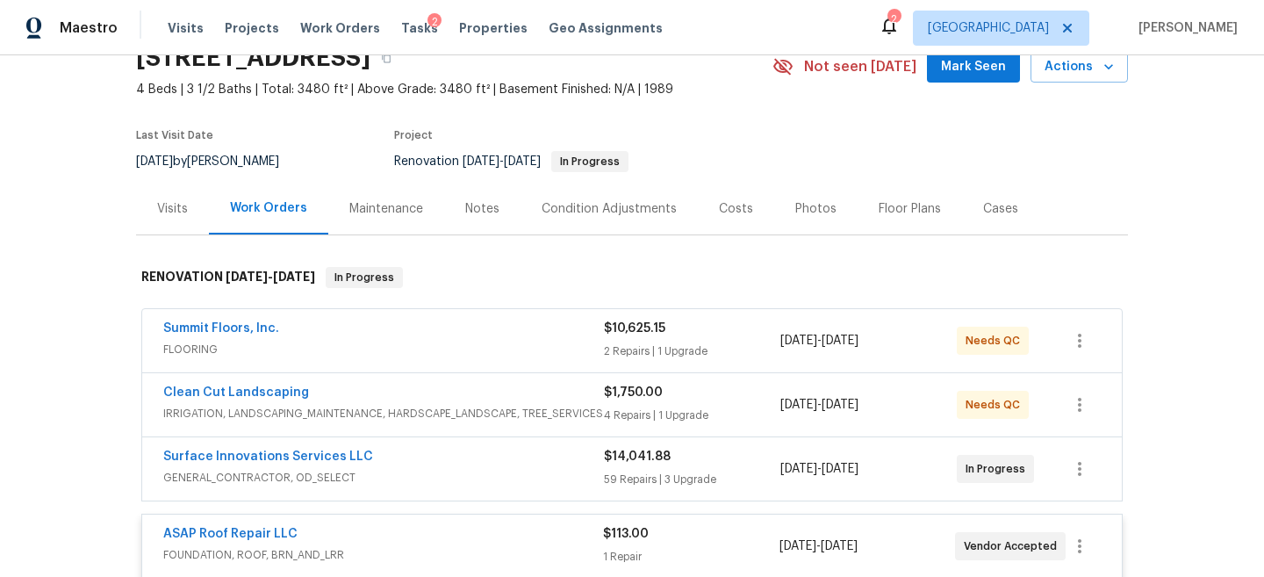
scroll to position [62, 0]
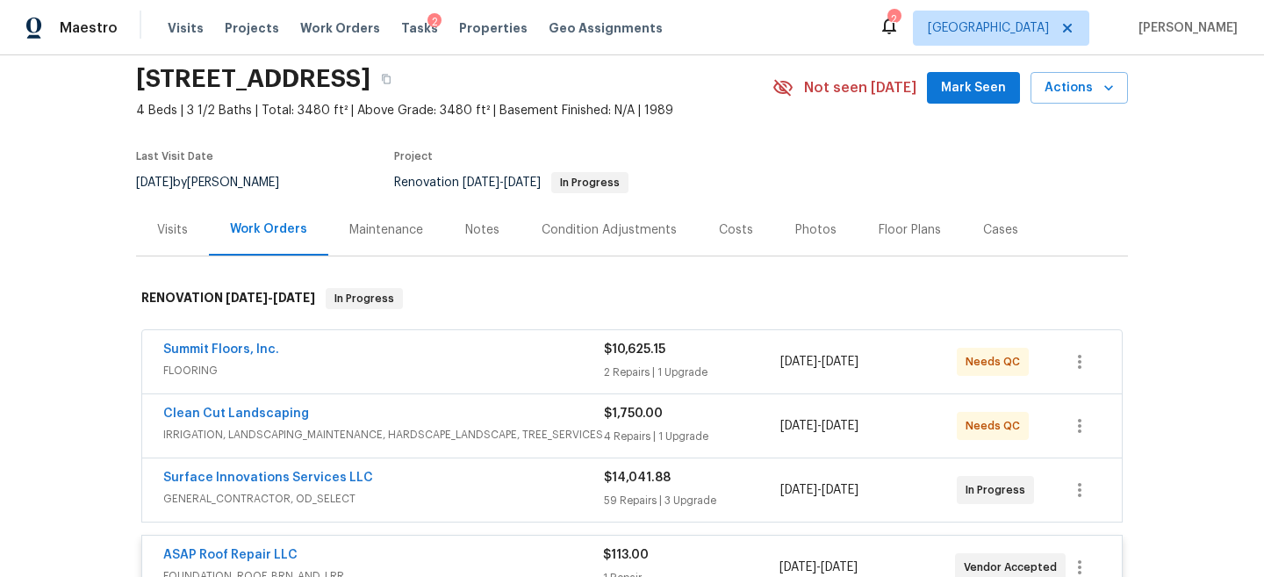
click at [472, 237] on div "Notes" at bounding box center [482, 230] width 34 height 18
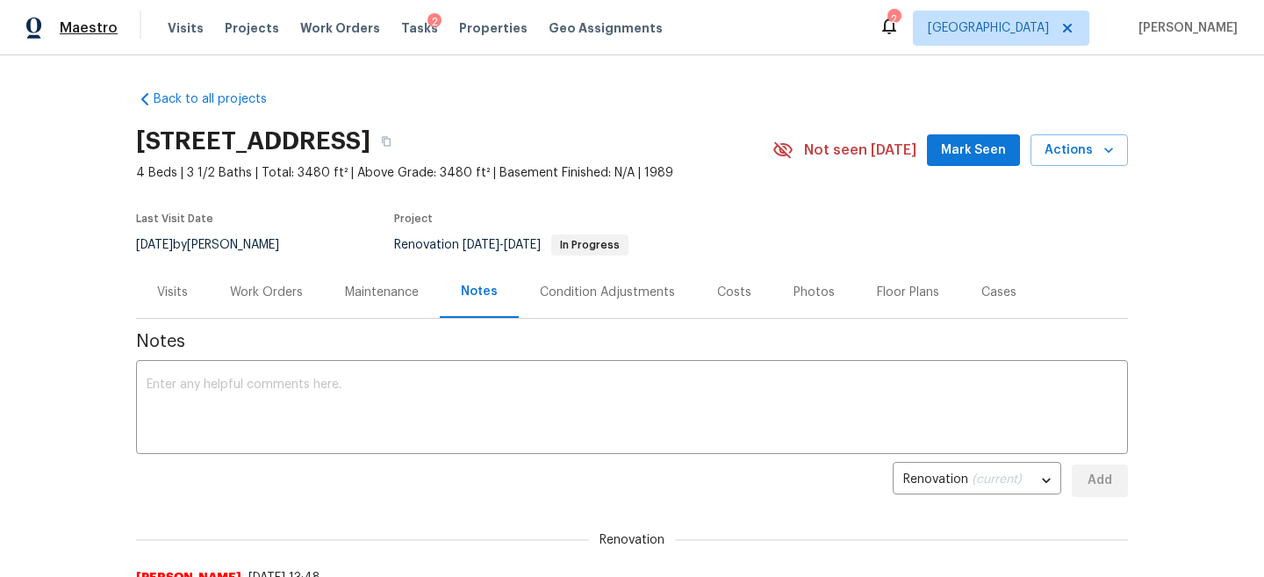
click at [73, 27] on span "Maestro" at bounding box center [89, 28] width 58 height 18
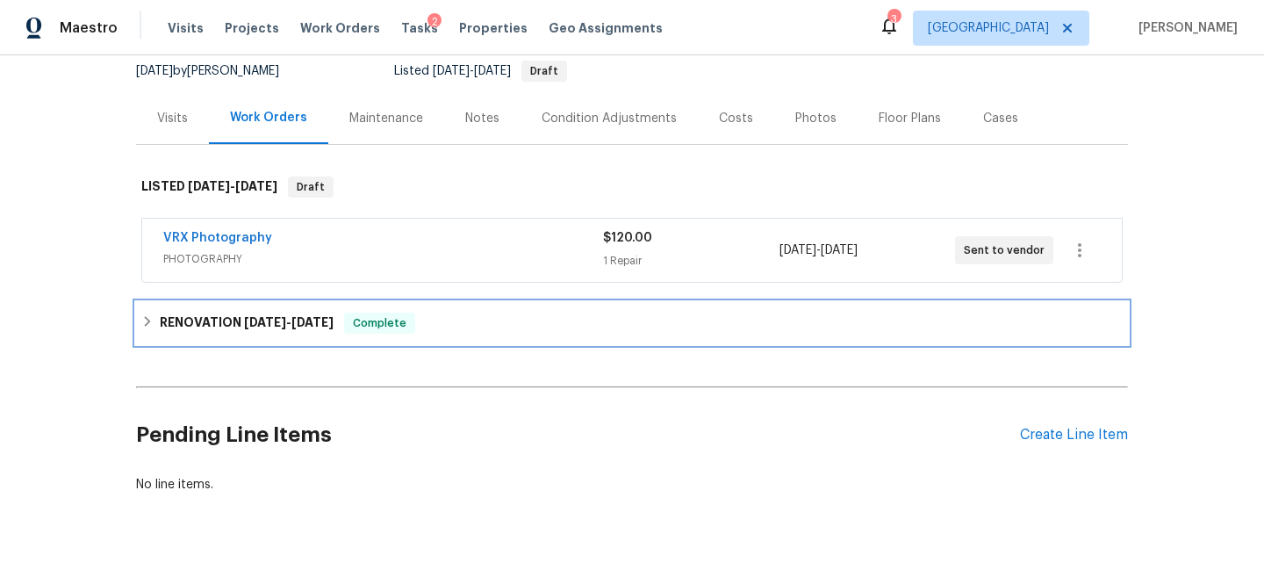
click at [484, 322] on div "RENOVATION [DATE] - [DATE] Complete" at bounding box center [632, 323] width 982 height 21
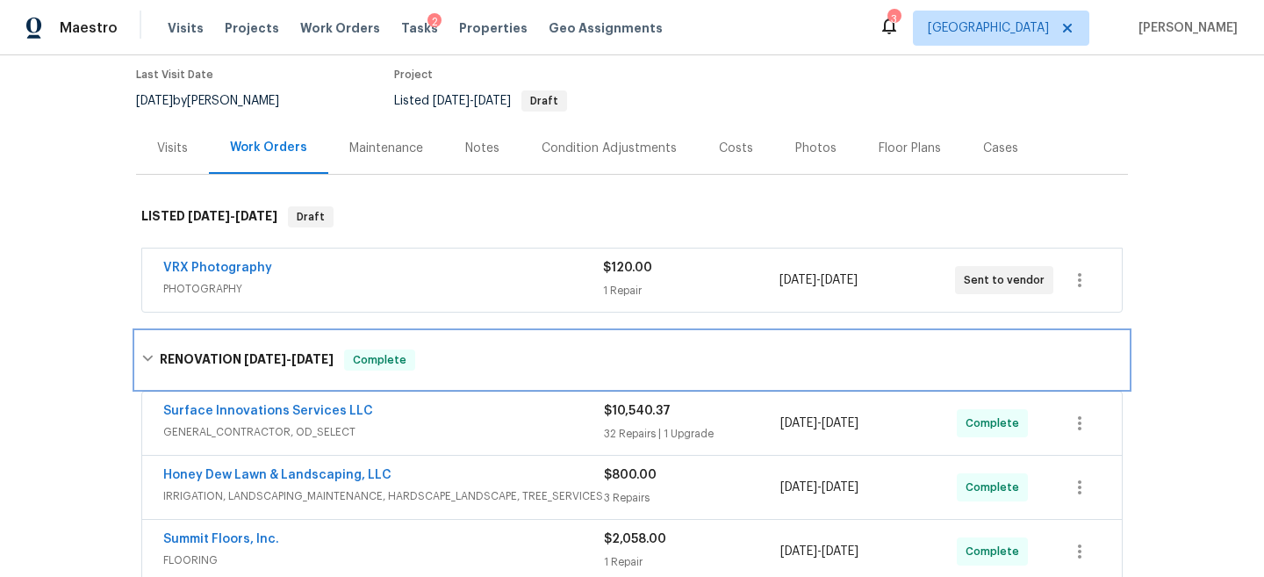
scroll to position [131, 0]
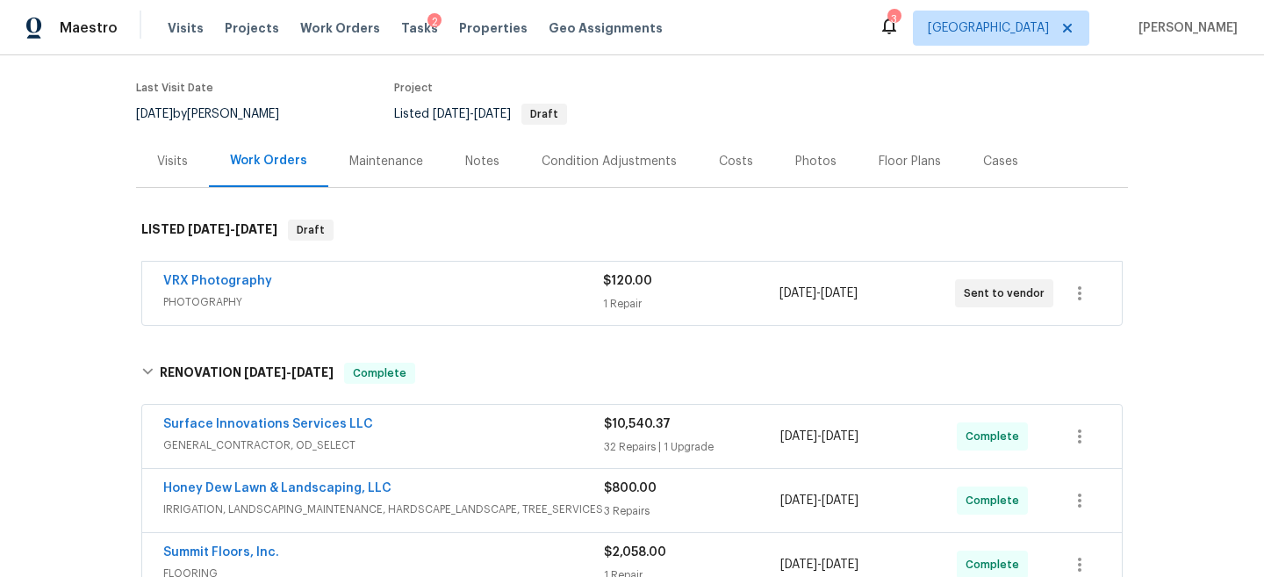
click at [803, 153] on div "Photos" at bounding box center [816, 162] width 41 height 18
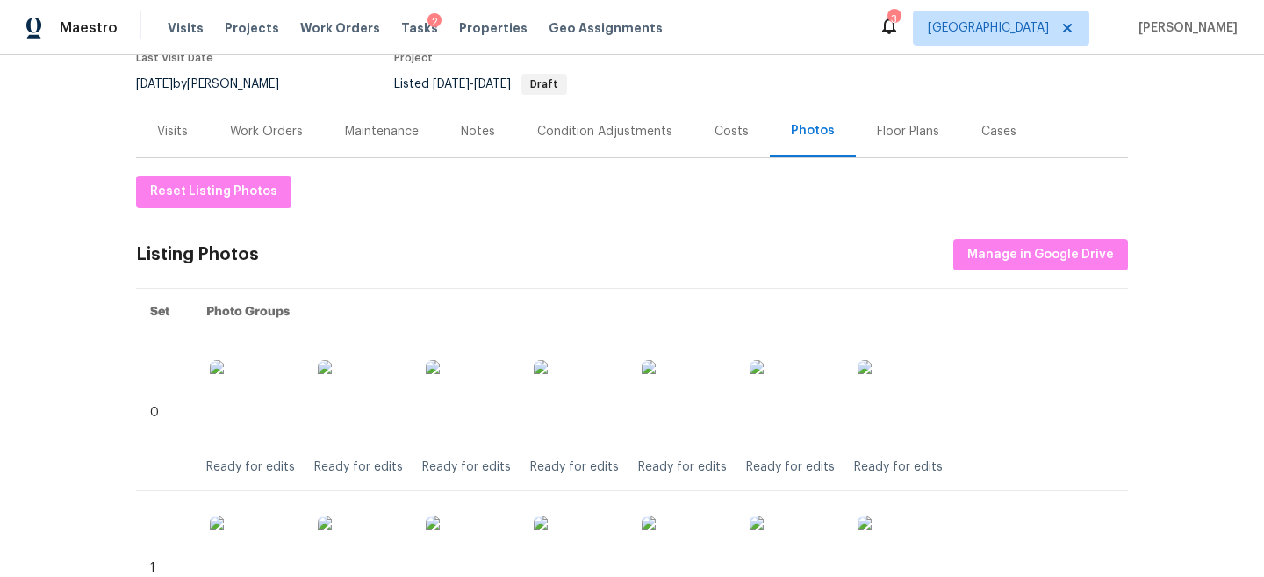
scroll to position [125, 0]
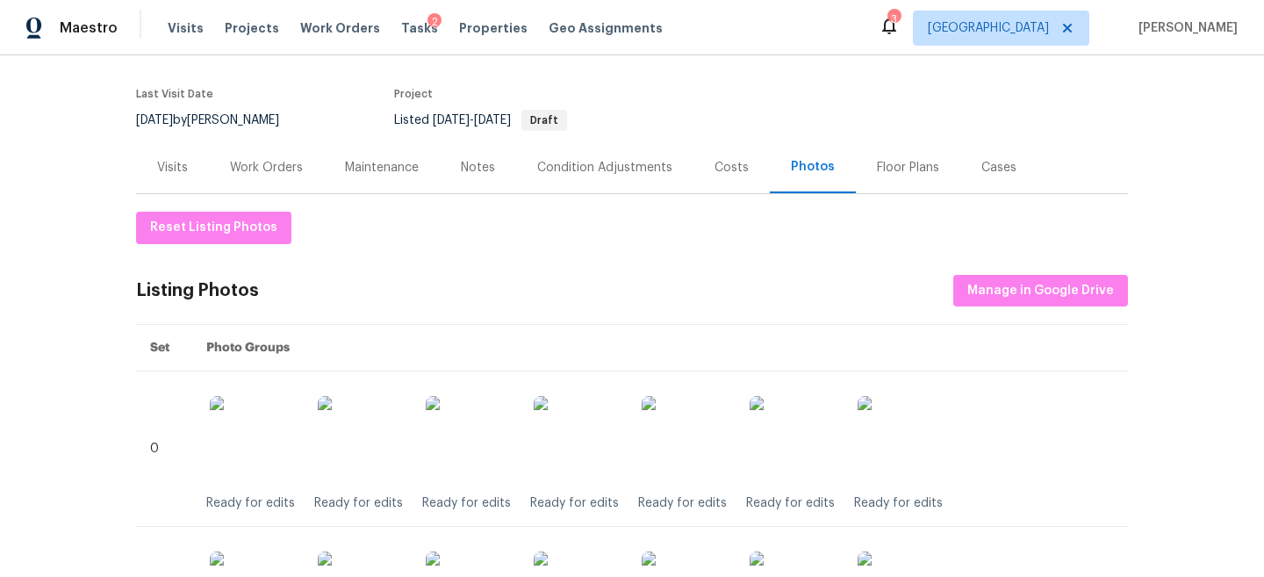
click at [472, 165] on div "Notes" at bounding box center [478, 168] width 34 height 18
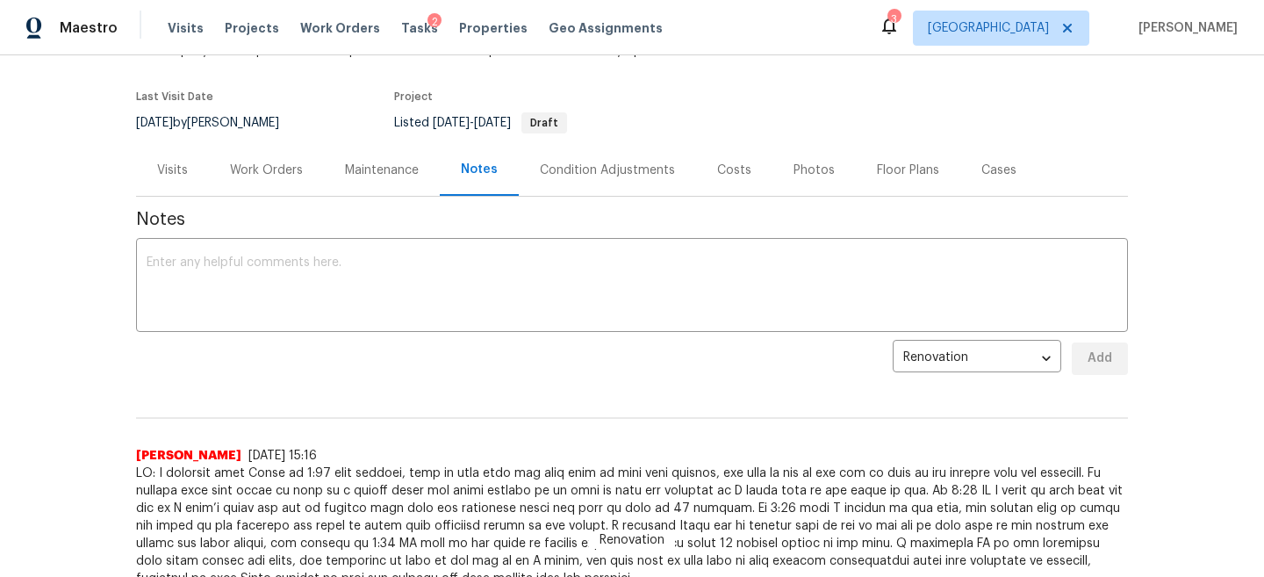
scroll to position [207, 0]
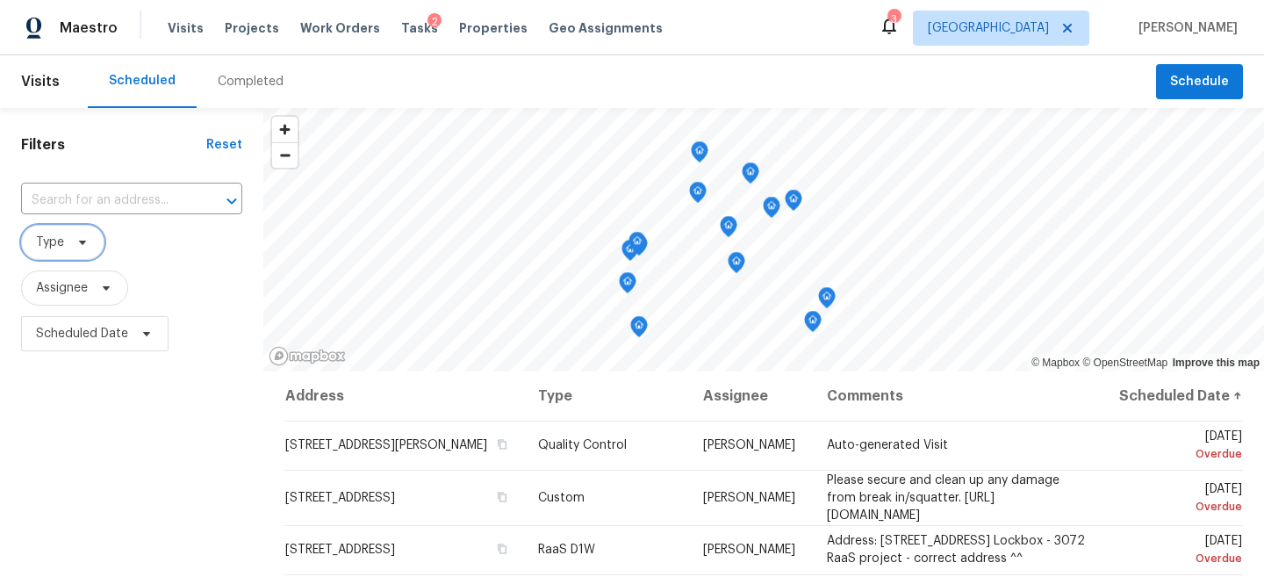
click at [75, 253] on span "Type" at bounding box center [62, 242] width 83 height 35
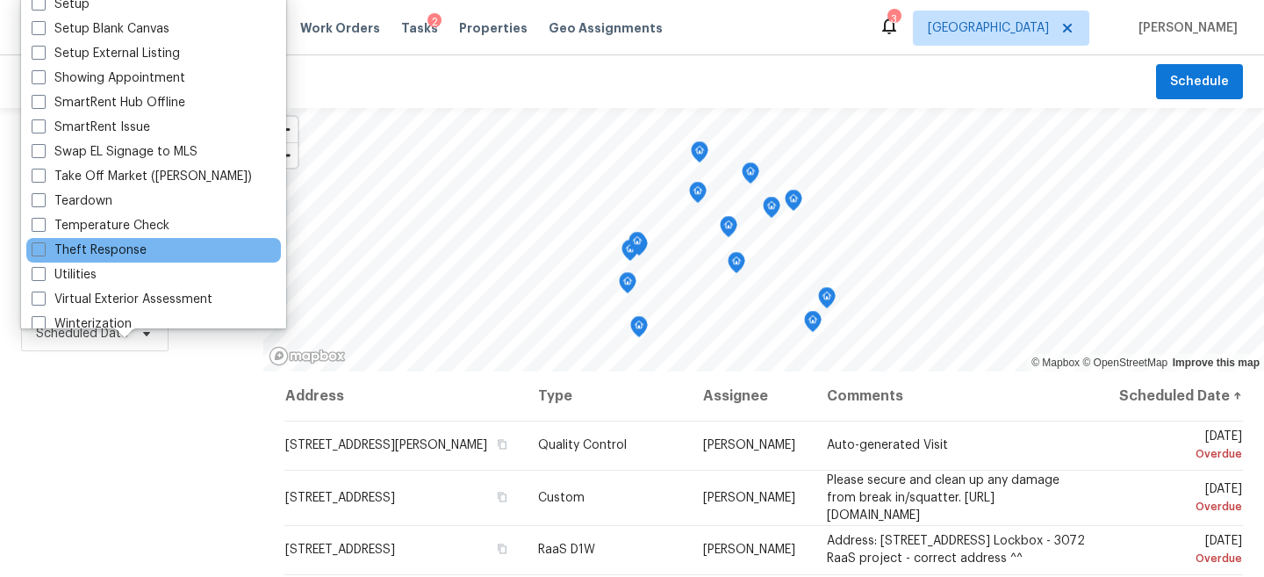
scroll to position [1493, 0]
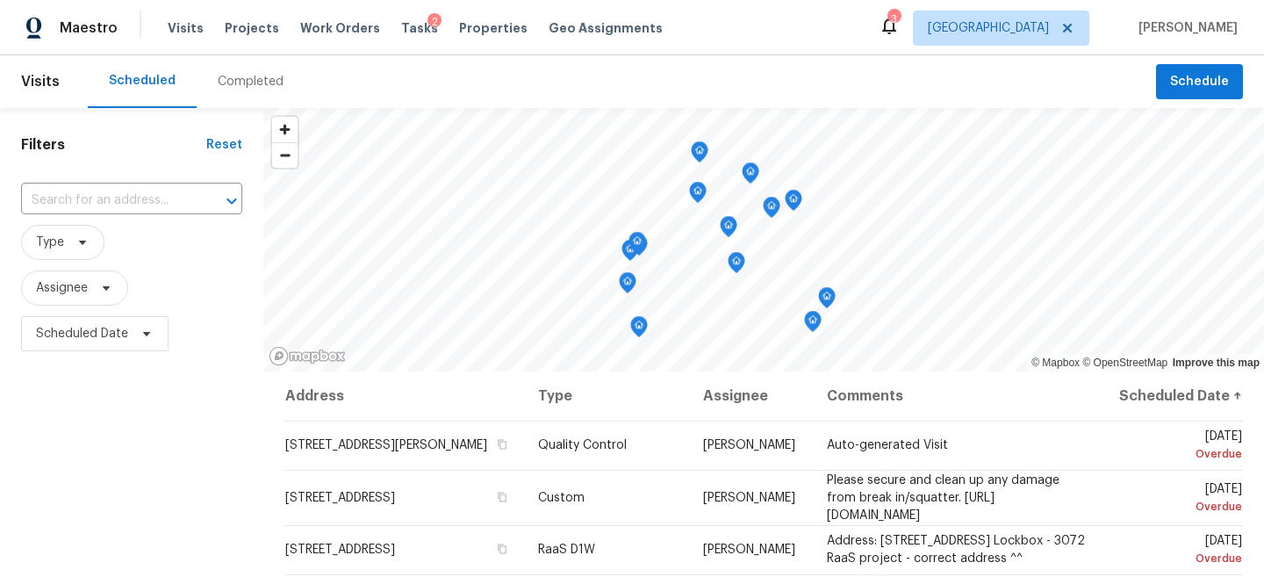
click at [151, 430] on div "Filters Reset ​ Type Assignee Scheduled Date" at bounding box center [131, 470] width 263 height 725
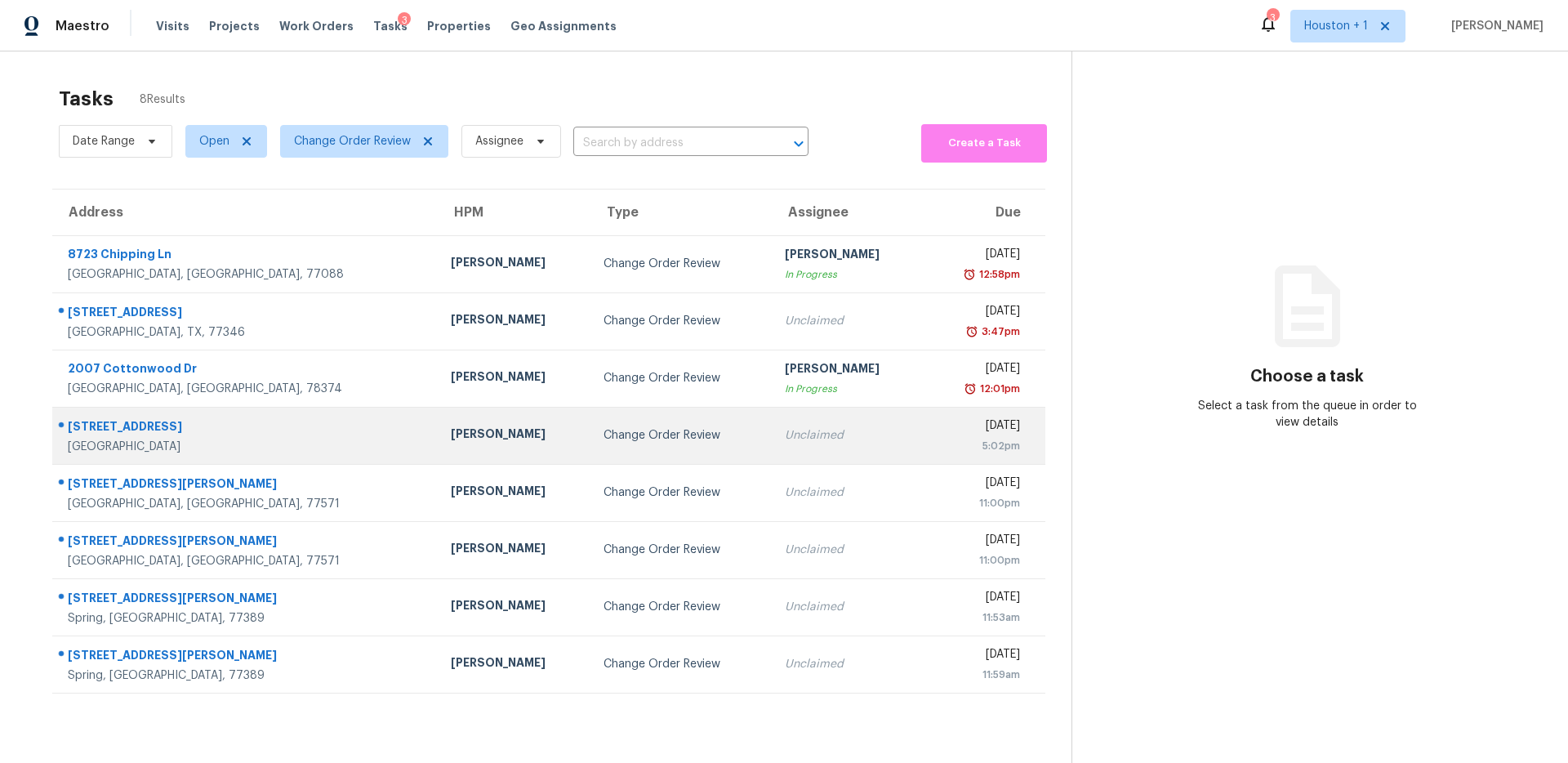
scroll to position [51, 0]
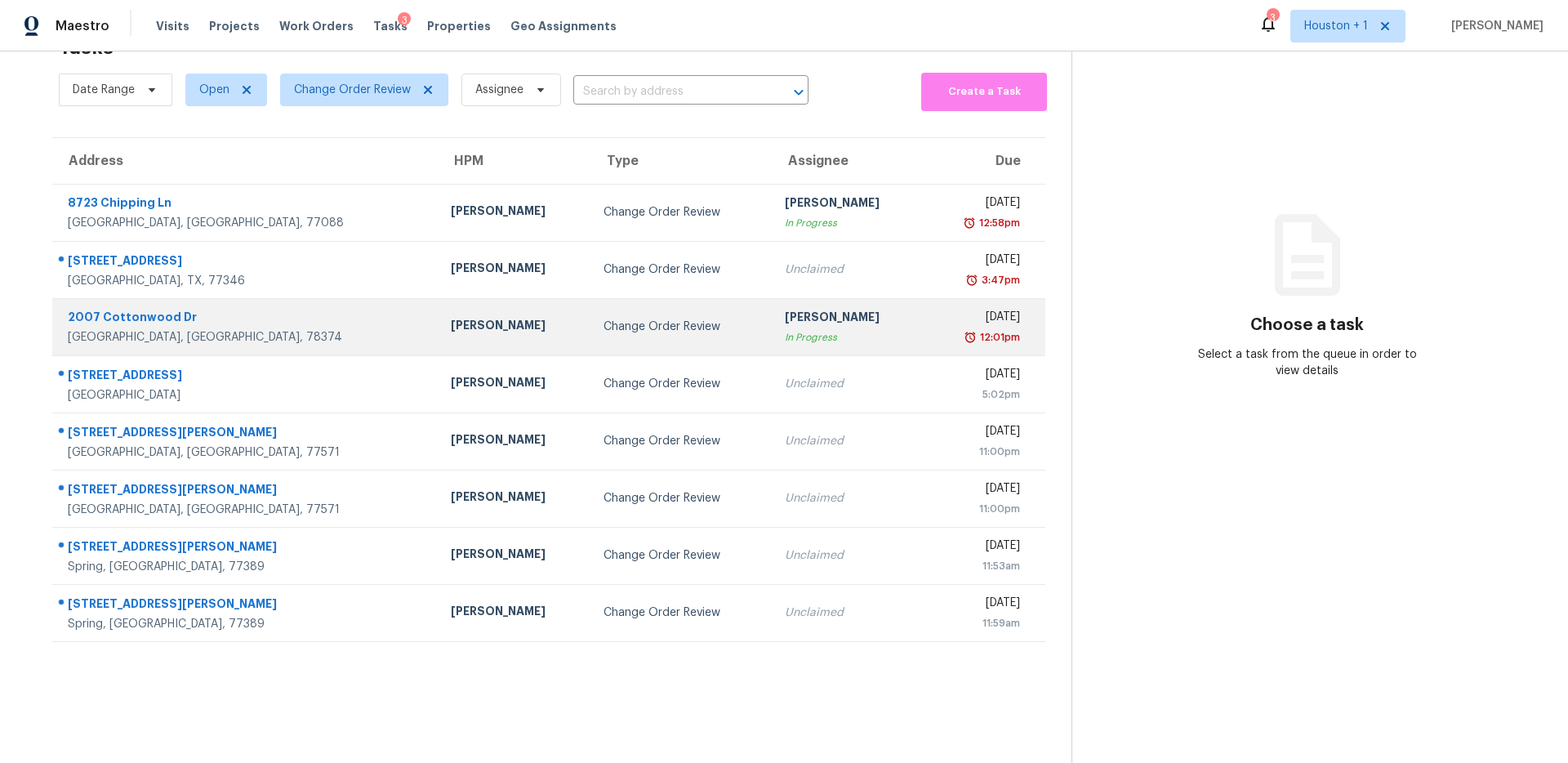
click at [625, 345] on td "Change Order Review" at bounding box center [681, 327] width 180 height 57
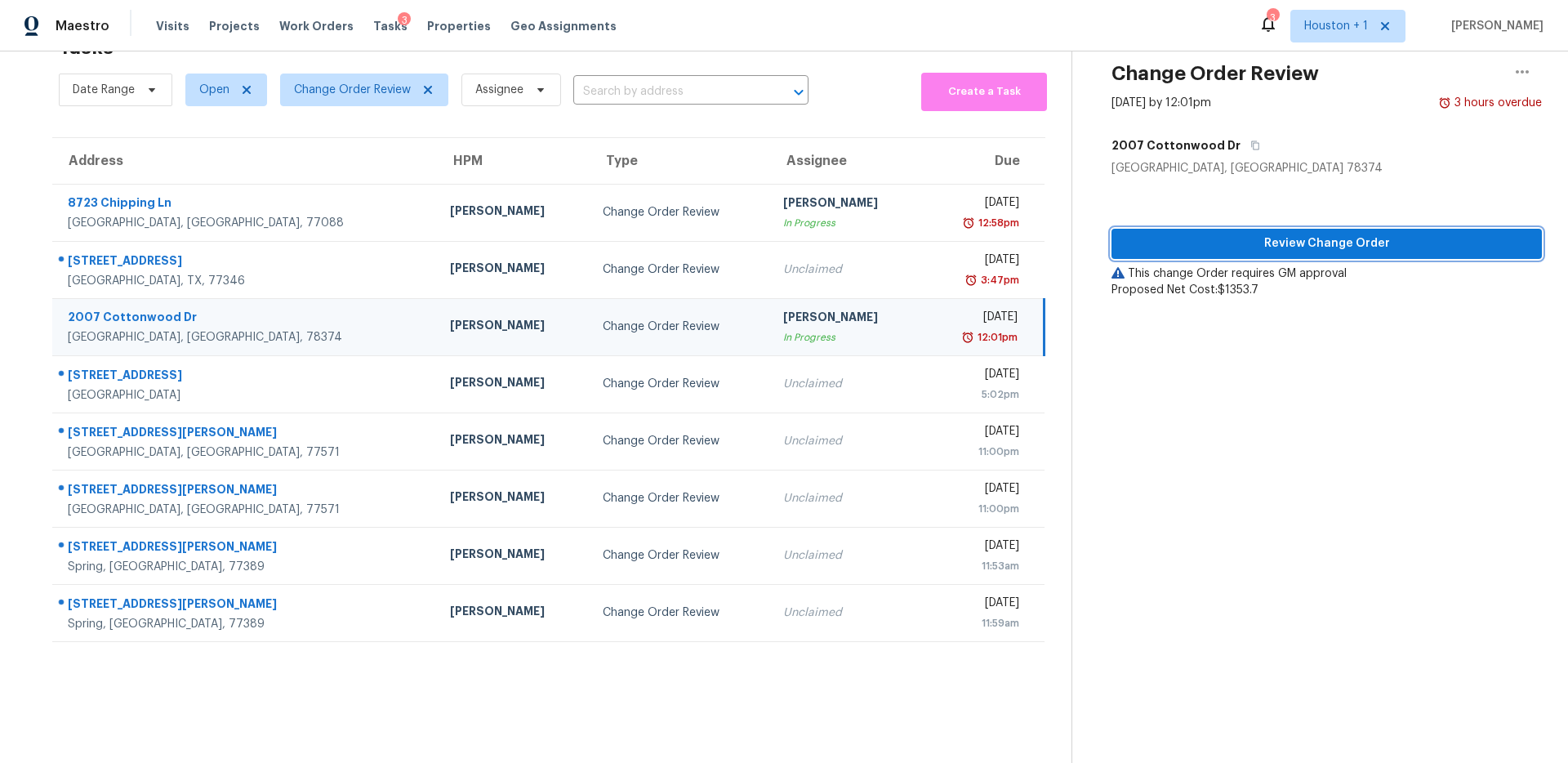
click at [1229, 248] on span "Review Change Order" at bounding box center [1326, 244] width 405 height 20
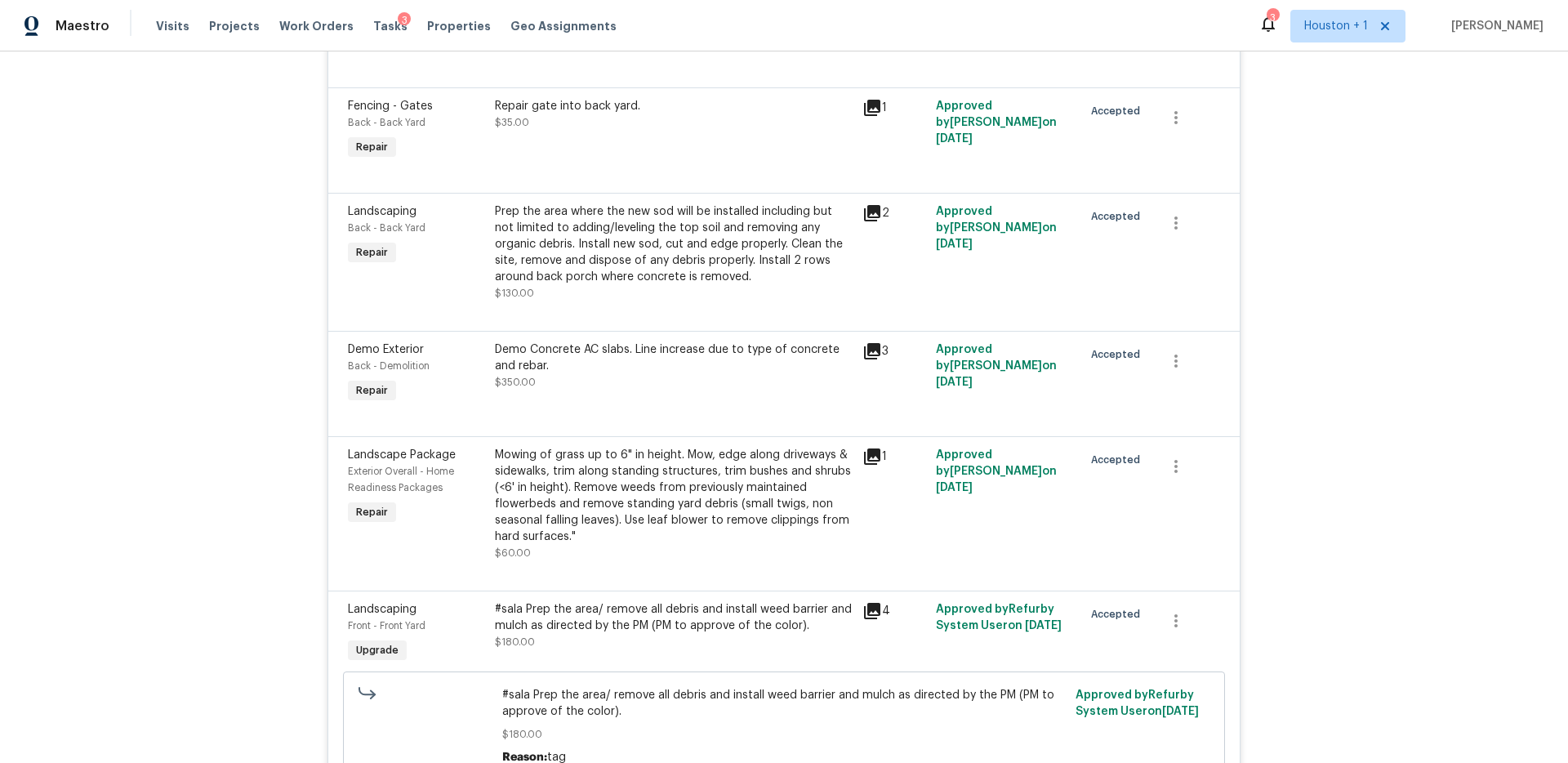
scroll to position [5117, 0]
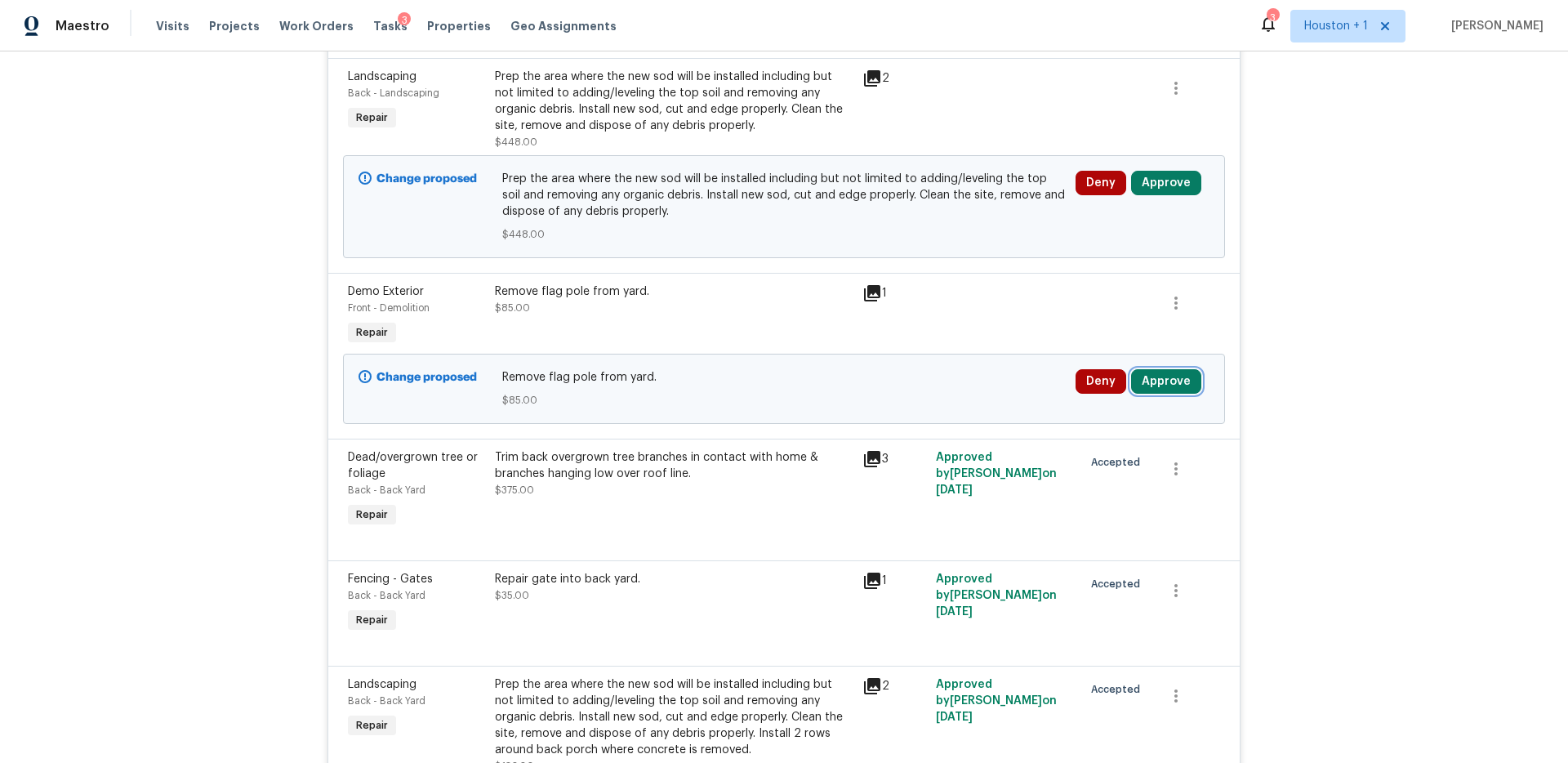
click at [1164, 385] on button "Approve" at bounding box center [1166, 382] width 71 height 24
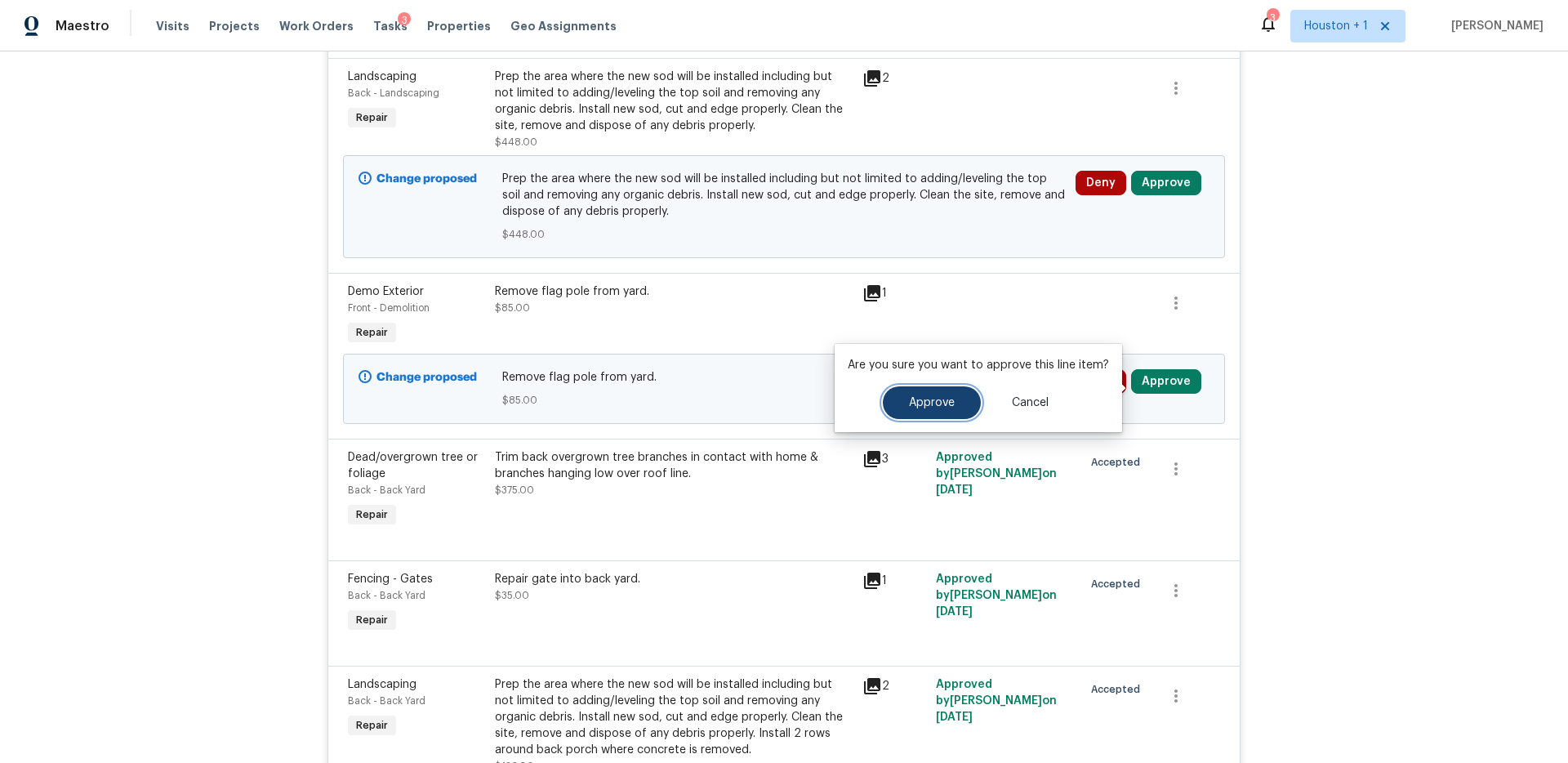
click at [885, 403] on button "Approve" at bounding box center [931, 402] width 98 height 33
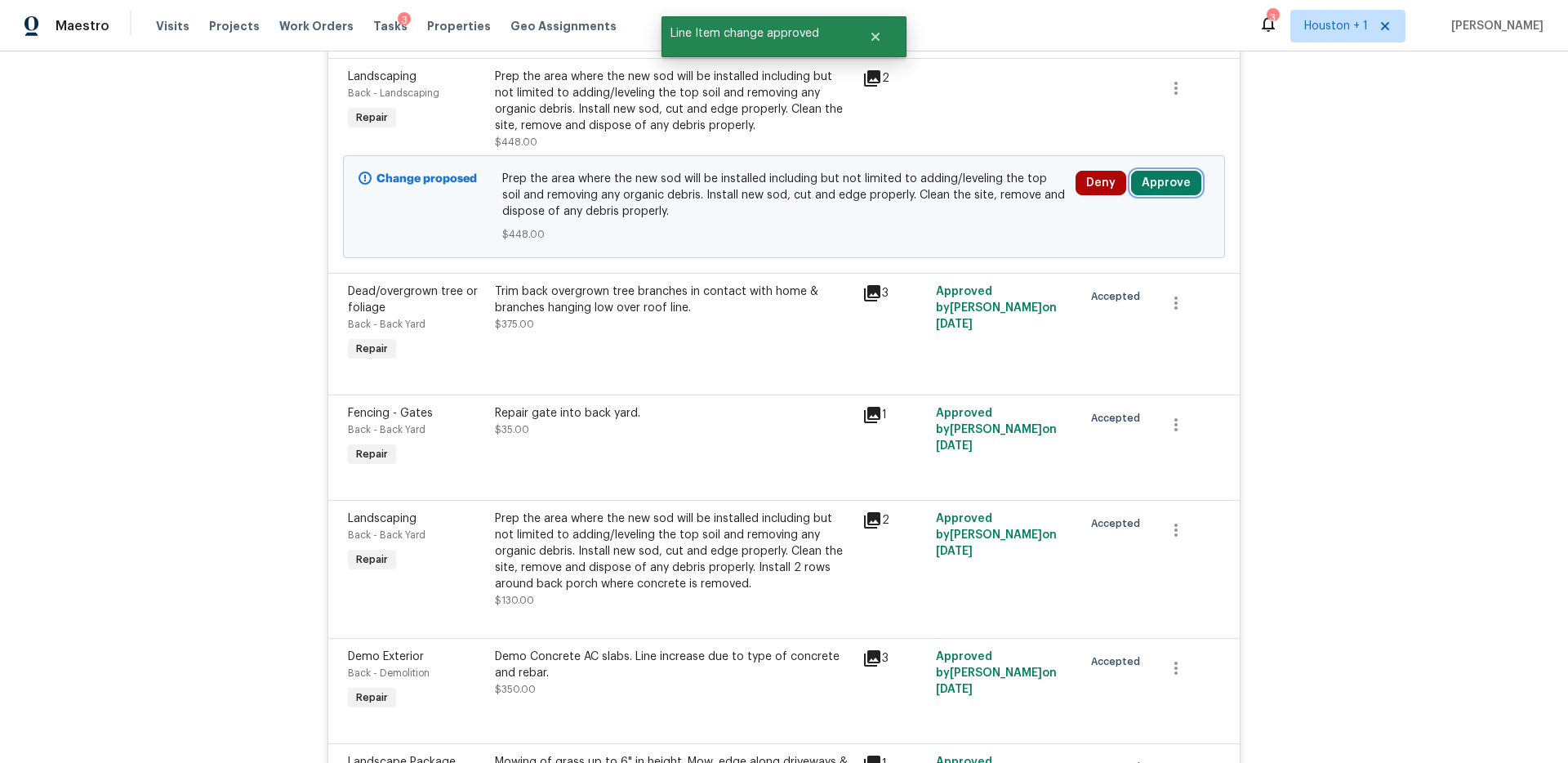
click at [1154, 195] on button "Approve" at bounding box center [1166, 183] width 71 height 24
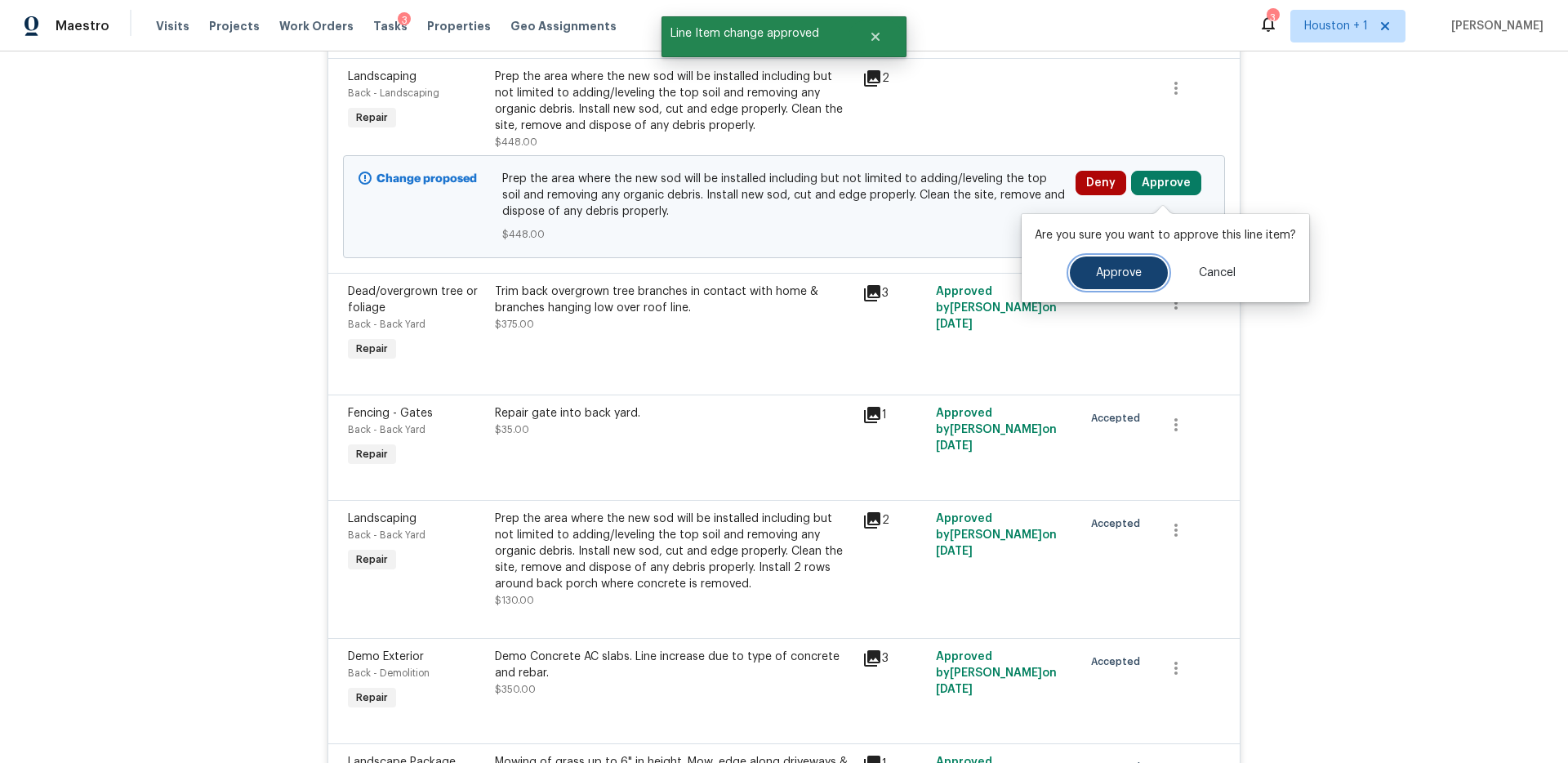
click at [1077, 264] on button "Approve" at bounding box center [1118, 273] width 98 height 33
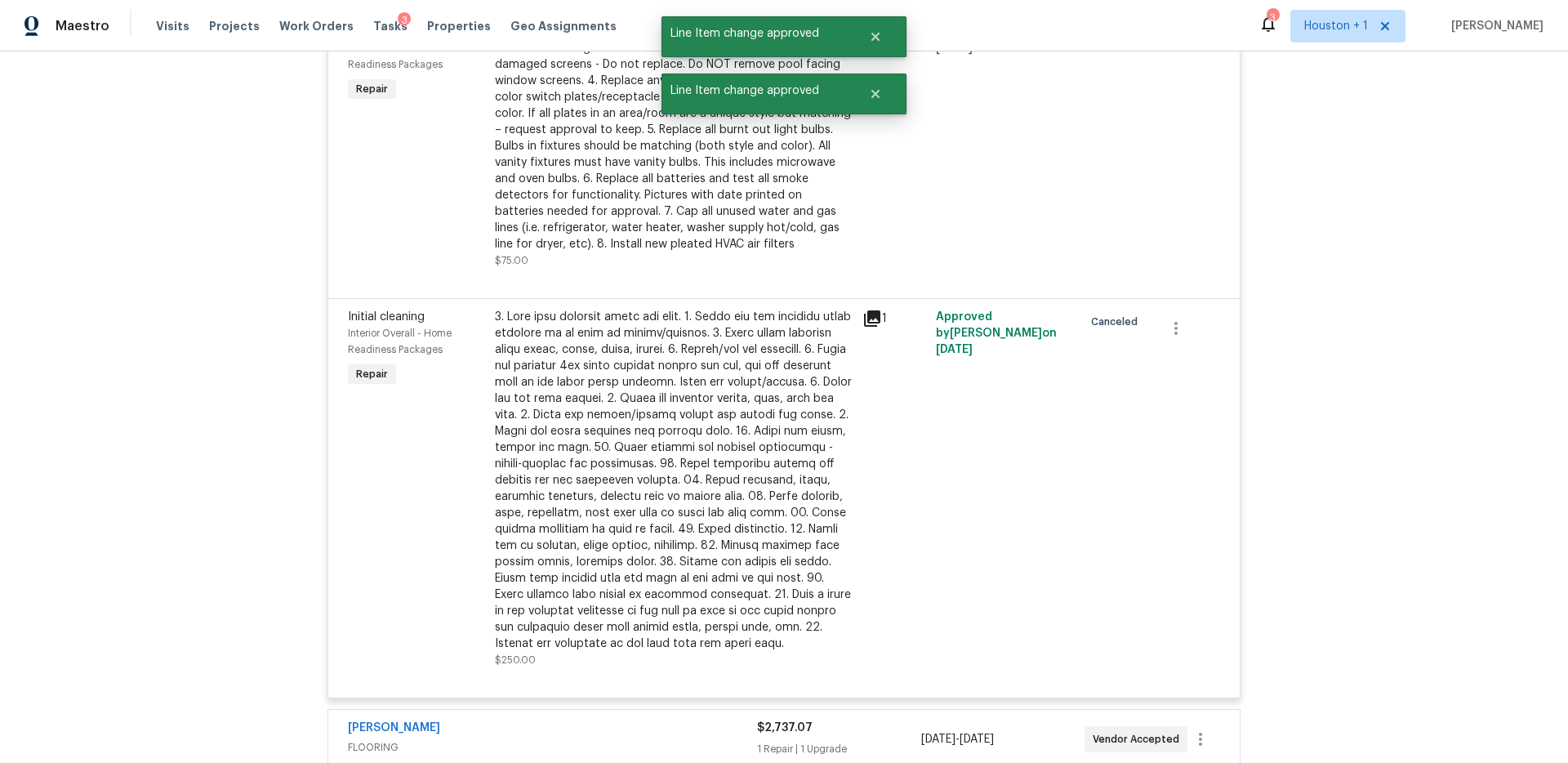
scroll to position [6990, 0]
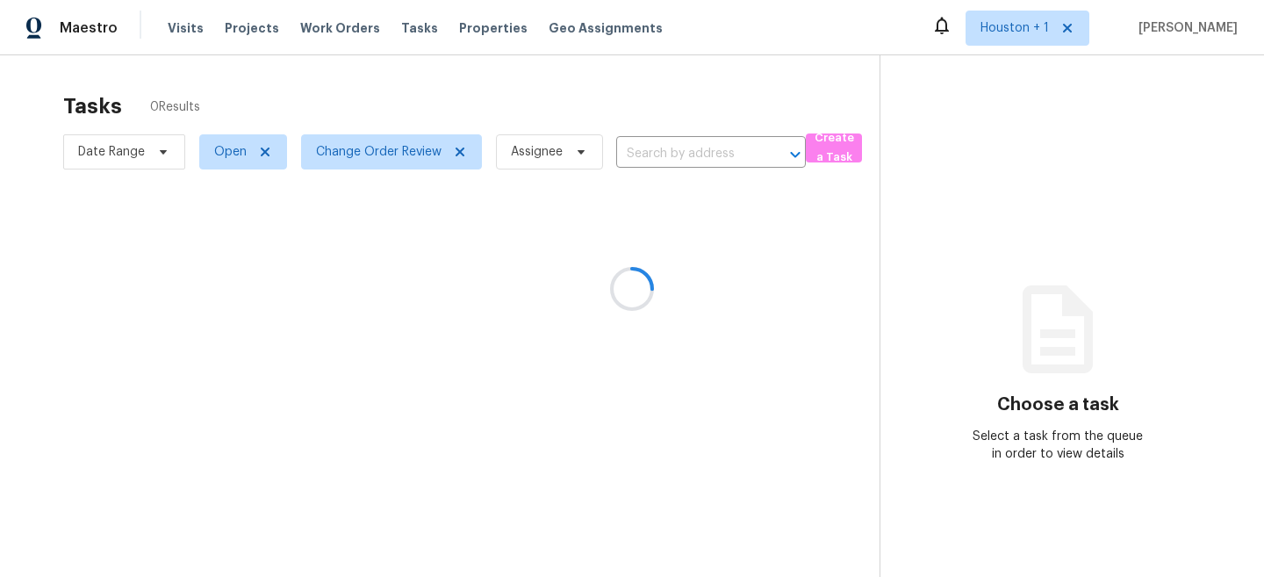
click at [186, 436] on div at bounding box center [632, 288] width 1264 height 577
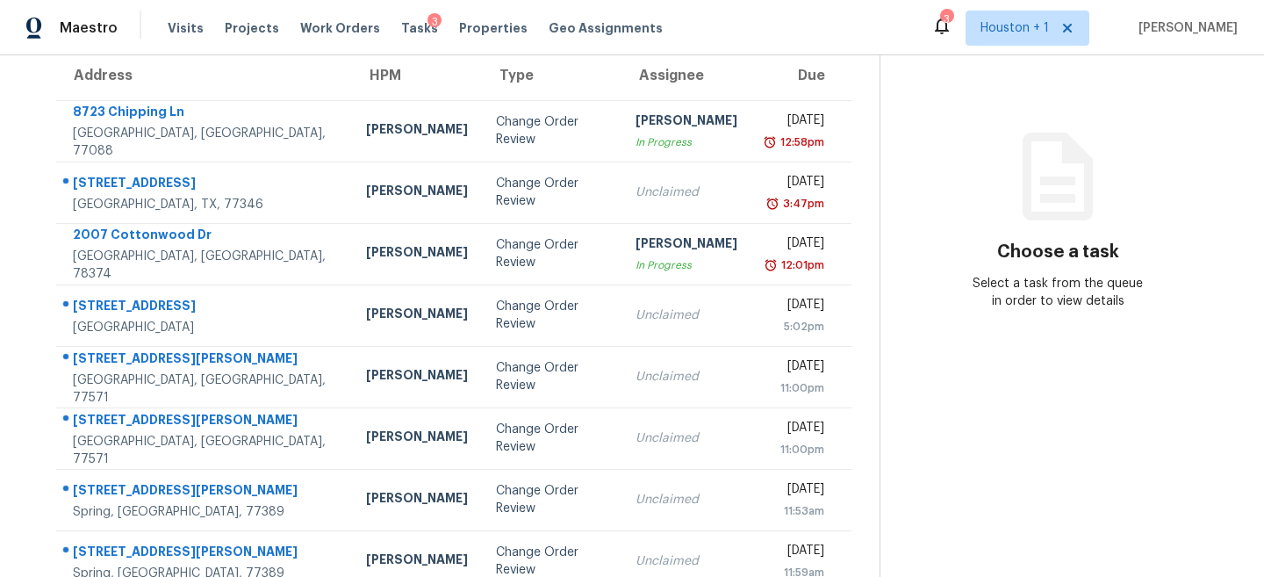
scroll to position [182, 0]
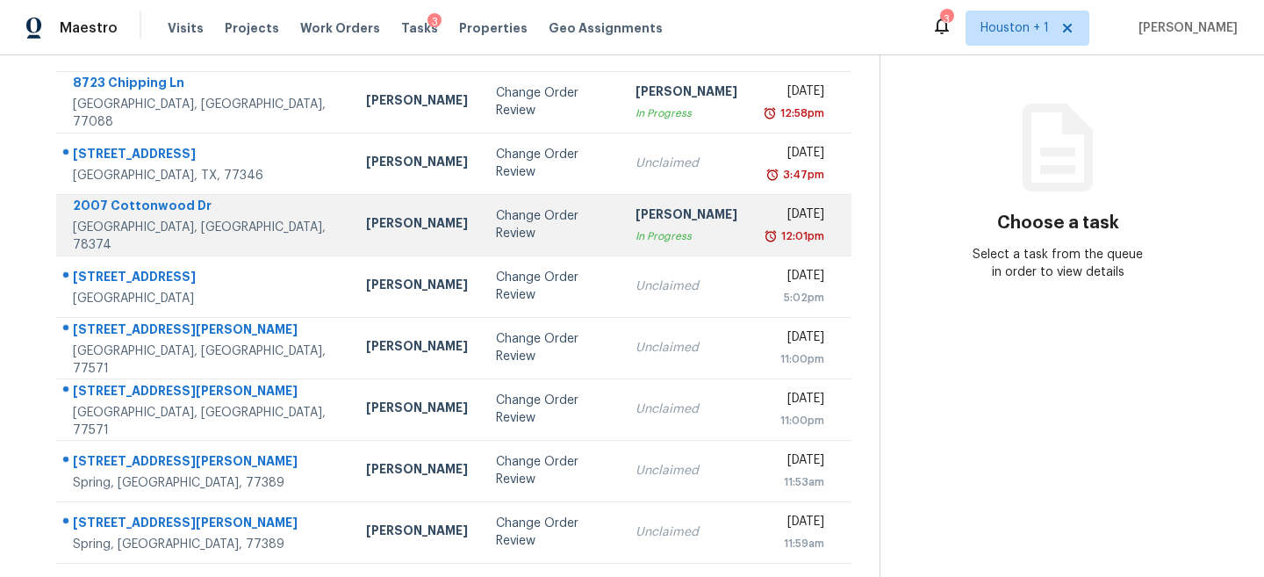
click at [199, 235] on div "[GEOGRAPHIC_DATA], [GEOGRAPHIC_DATA], 78374" at bounding box center [205, 236] width 265 height 35
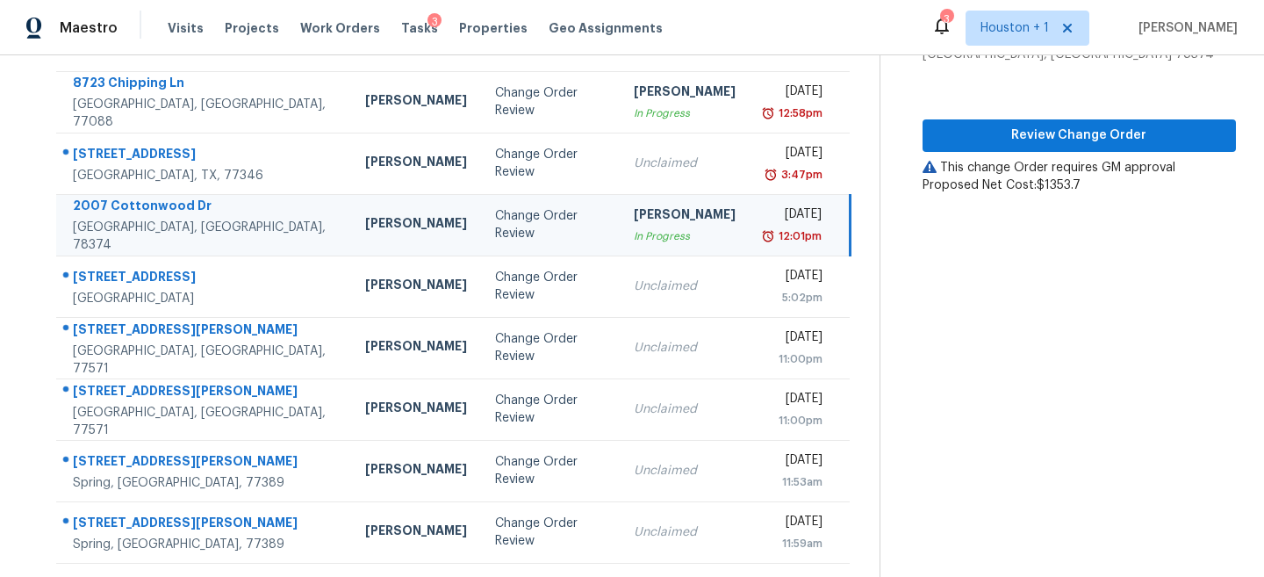
click at [1067, 115] on div "Review Change Order This change Order requires GM approval Proposed Net Cost: $…" at bounding box center [1079, 128] width 313 height 131
click at [1046, 141] on span "Review Change Order" at bounding box center [1079, 136] width 285 height 22
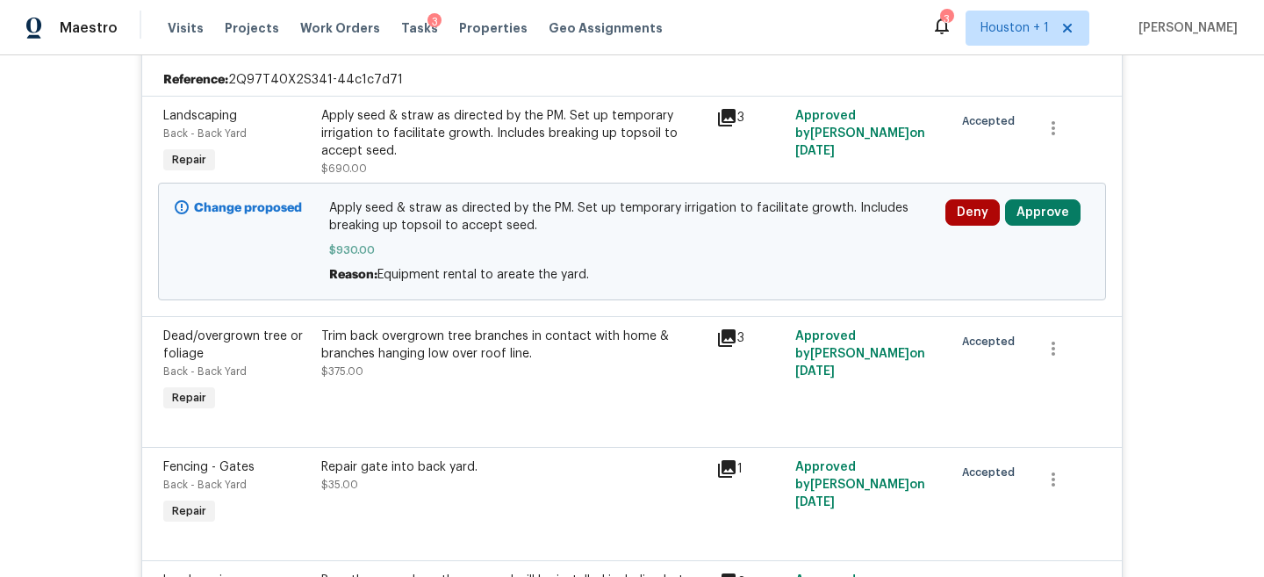
scroll to position [4945, 0]
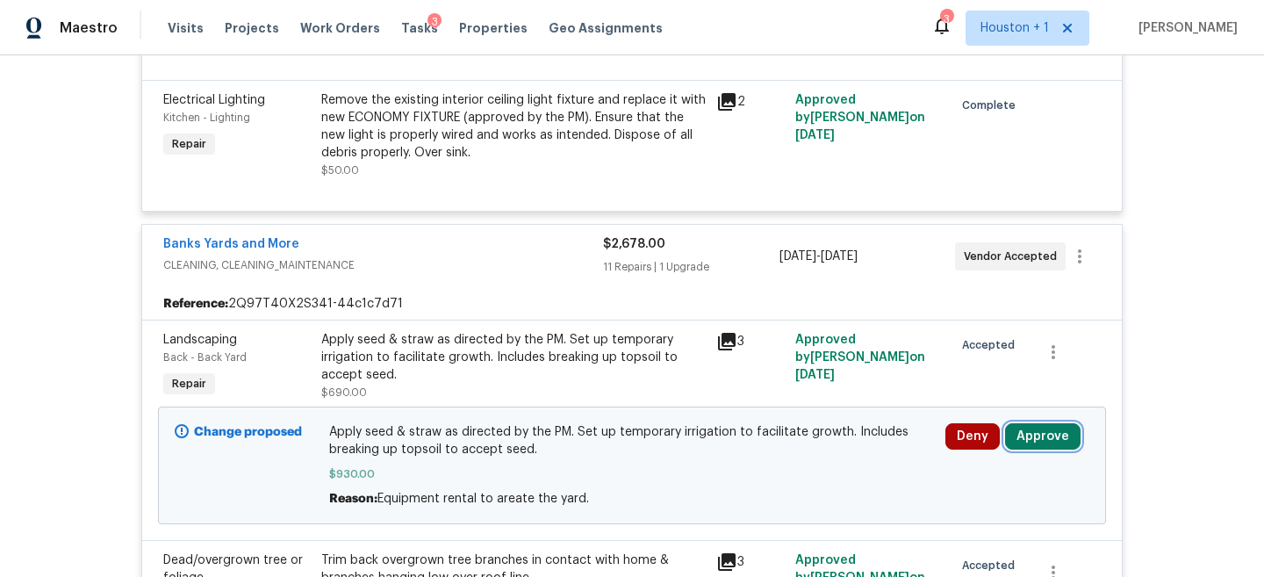
click at [1028, 450] on button "Approve" at bounding box center [1043, 436] width 76 height 26
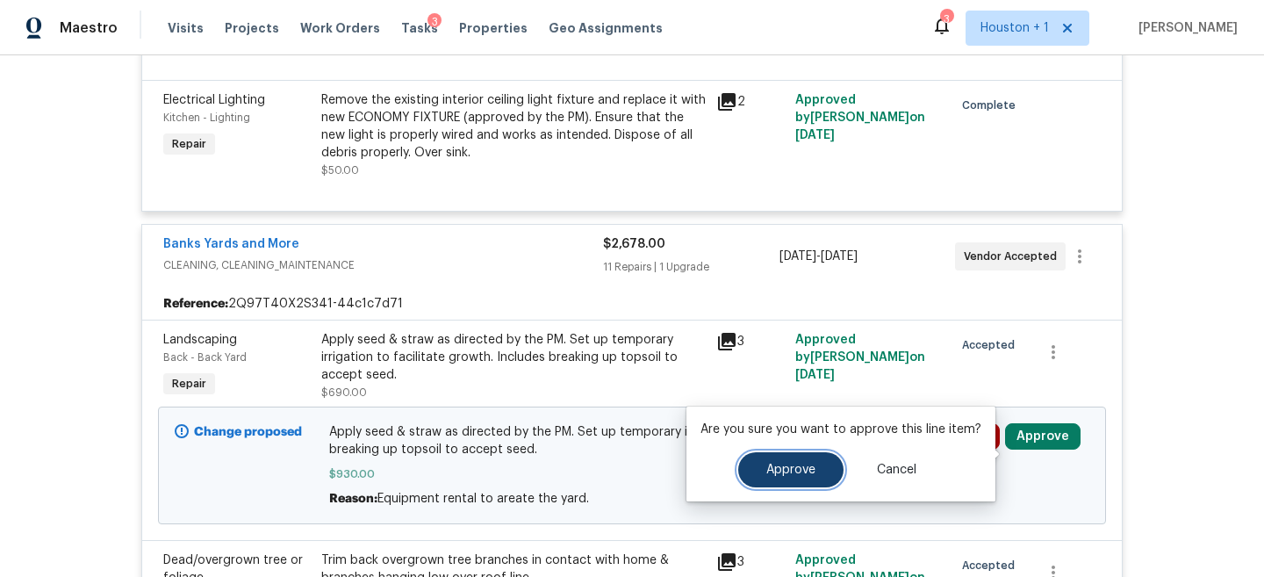
click at [826, 479] on button "Approve" at bounding box center [790, 469] width 105 height 35
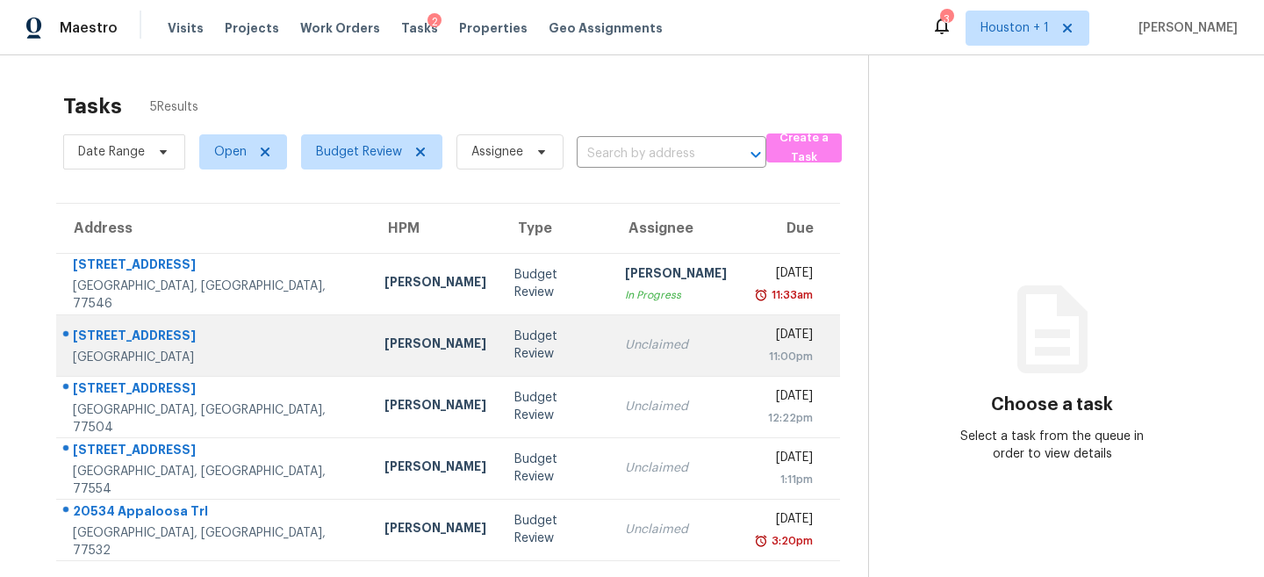
scroll to position [55, 0]
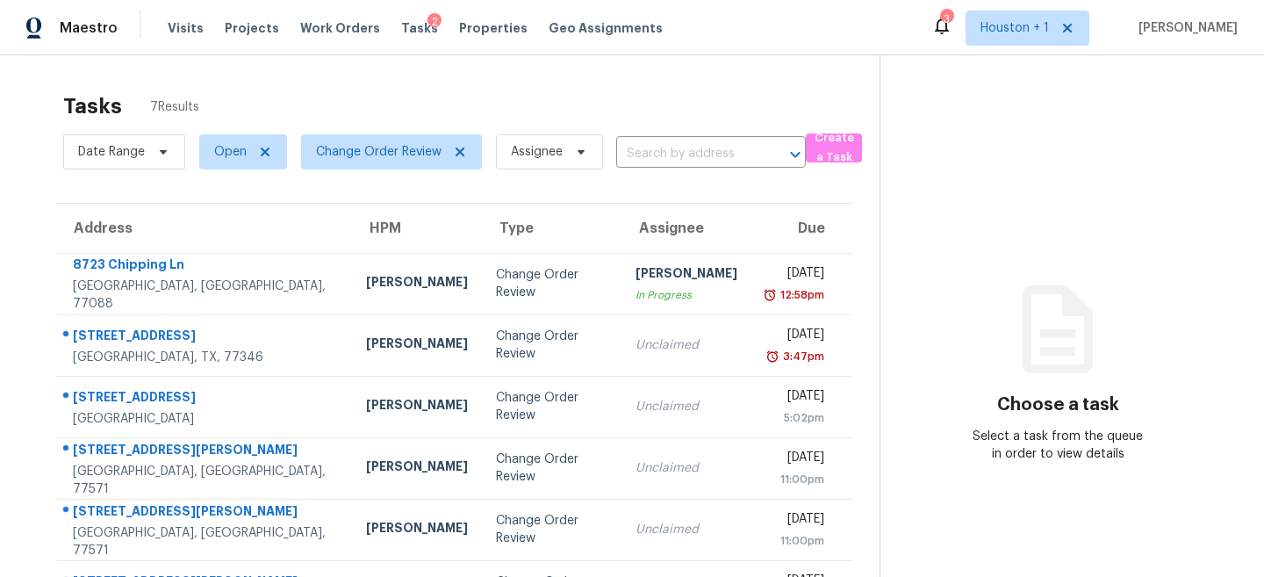
scroll to position [120, 0]
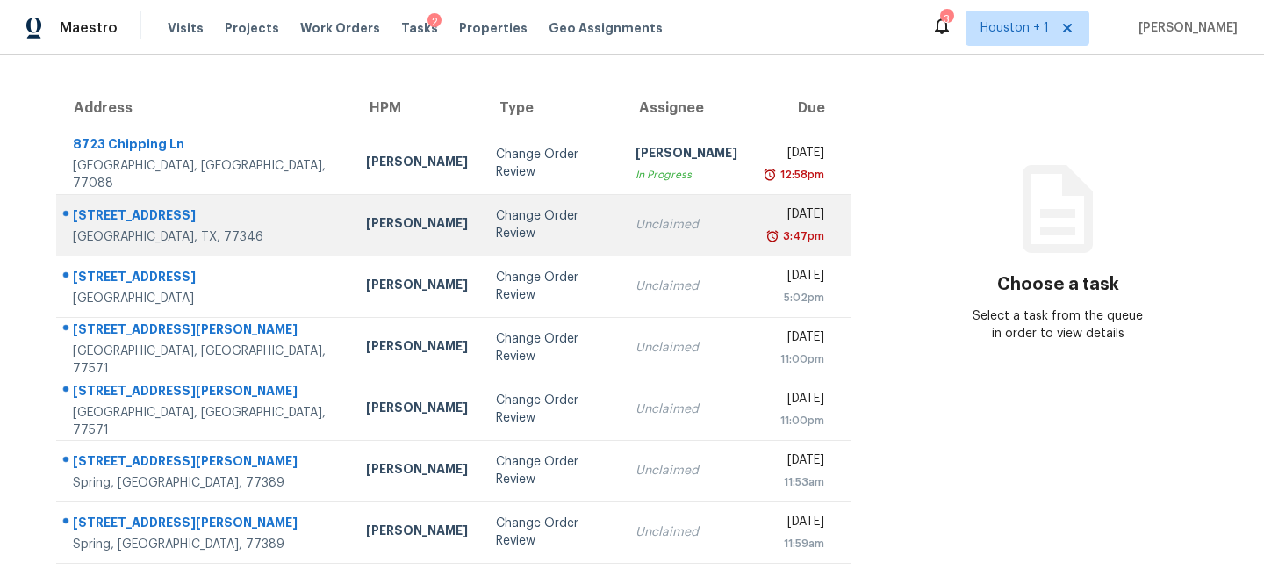
click at [482, 237] on td "Change Order Review" at bounding box center [551, 224] width 139 height 61
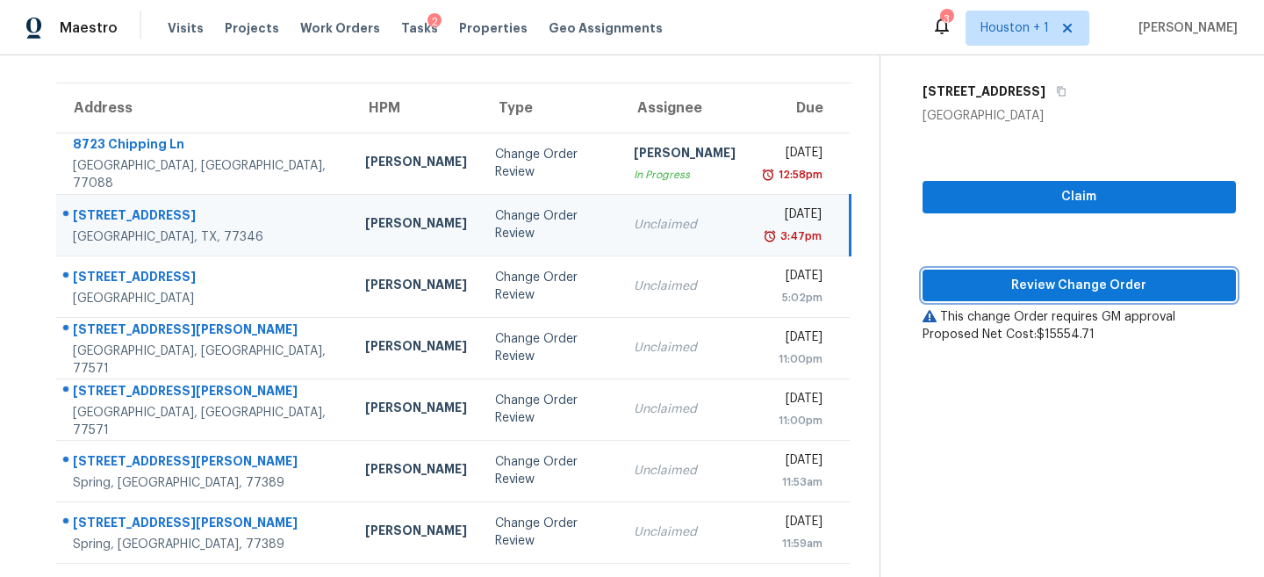
click at [989, 292] on span "Review Change Order" at bounding box center [1079, 286] width 285 height 22
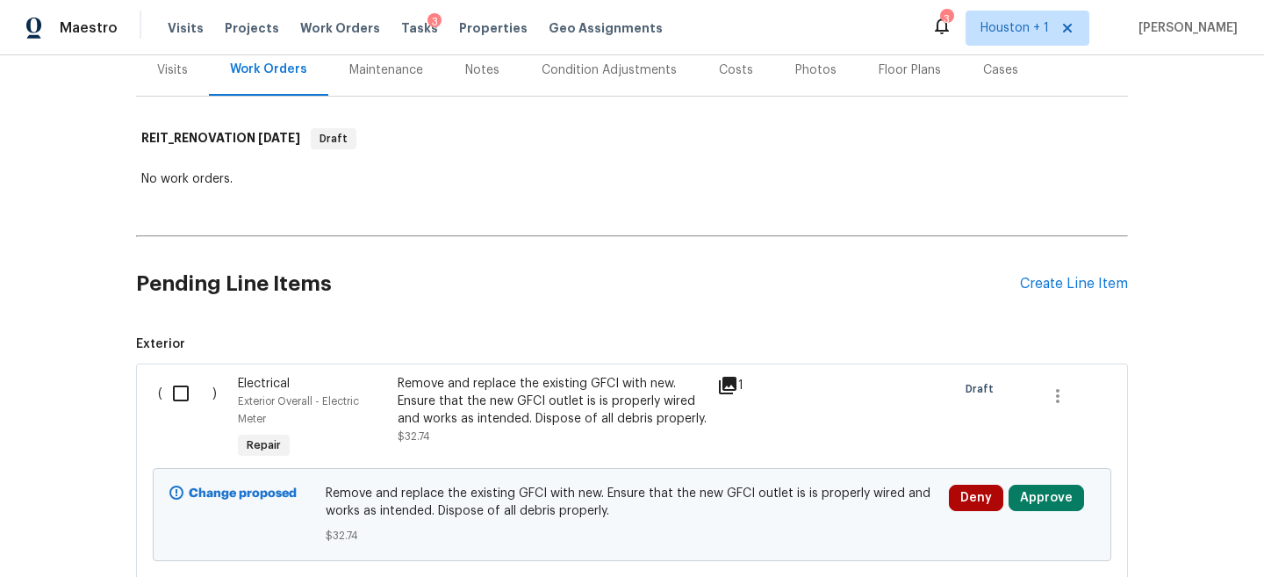
scroll to position [262, 0]
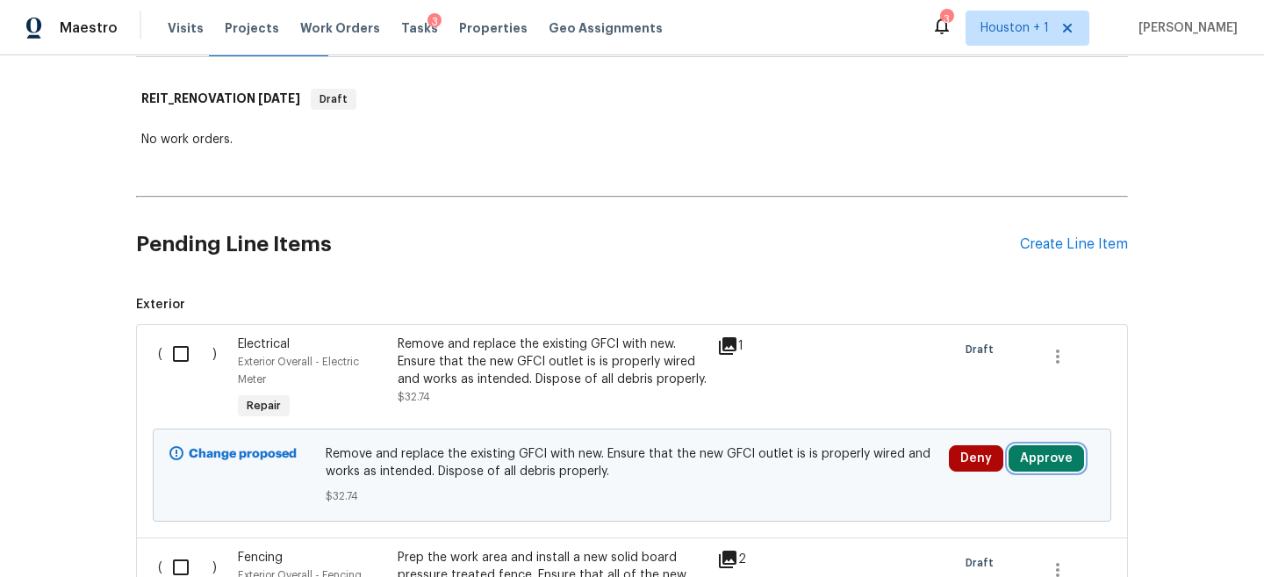
click at [1055, 463] on button "Approve" at bounding box center [1047, 458] width 76 height 26
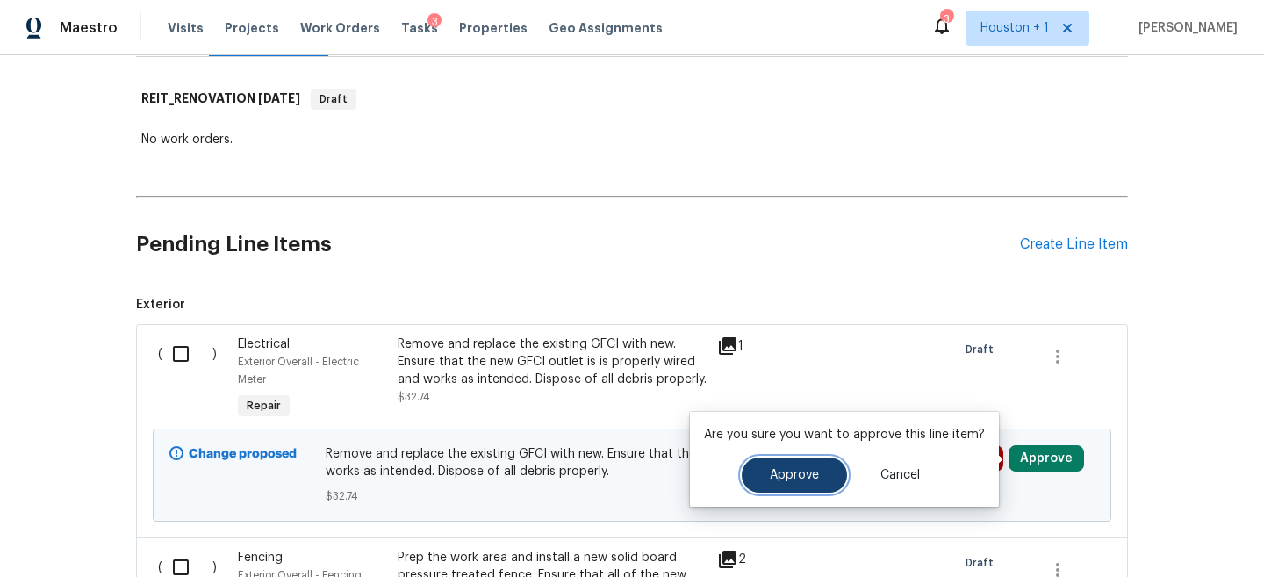
click at [835, 463] on button "Approve" at bounding box center [794, 474] width 105 height 35
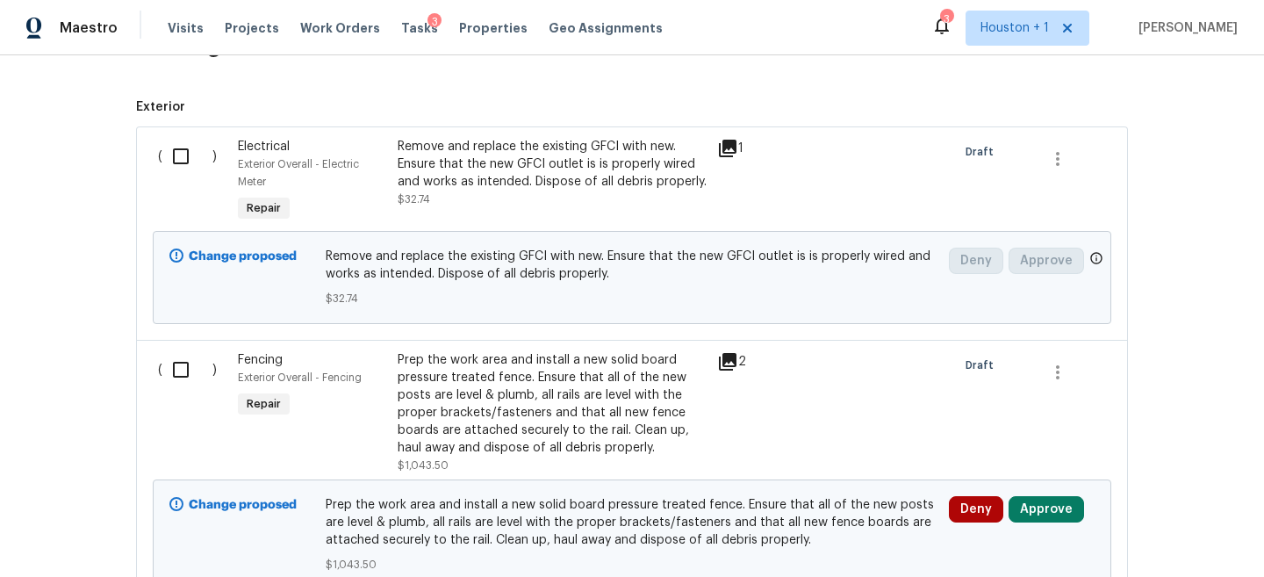
scroll to position [508, 0]
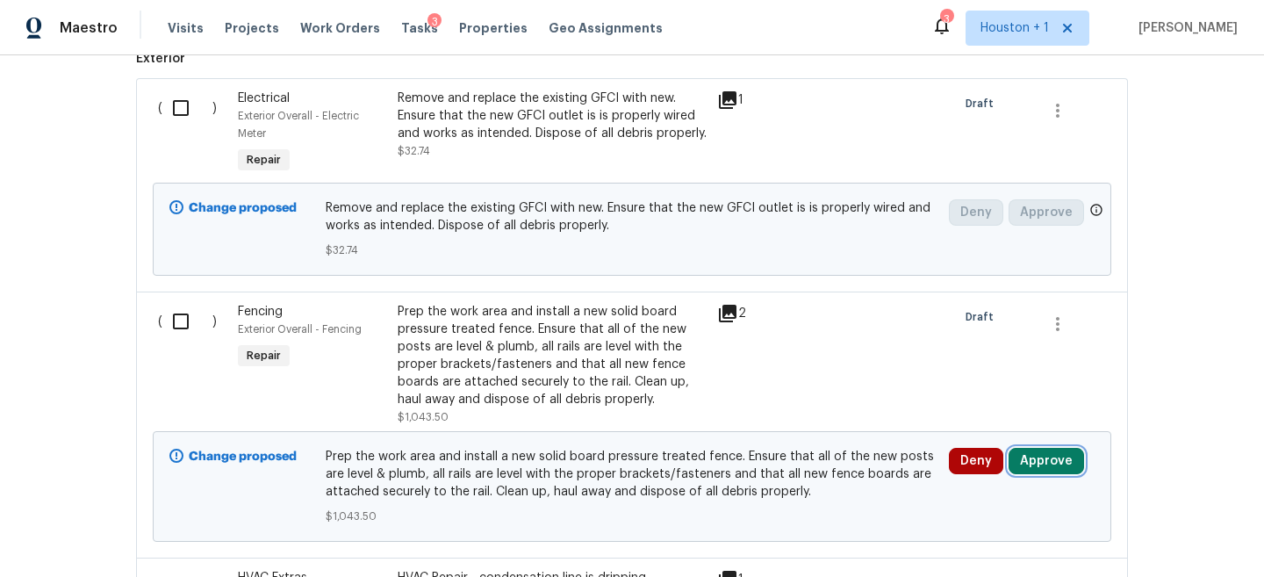
click at [1048, 468] on button "Approve" at bounding box center [1047, 461] width 76 height 26
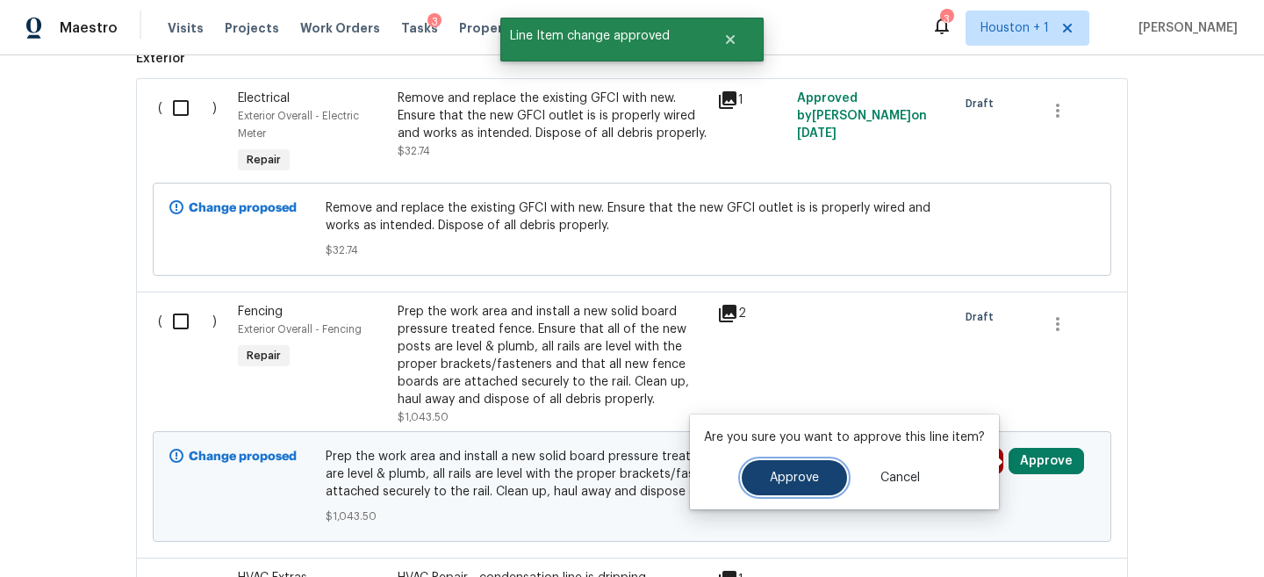
click at [799, 473] on span "Approve" at bounding box center [794, 478] width 49 height 13
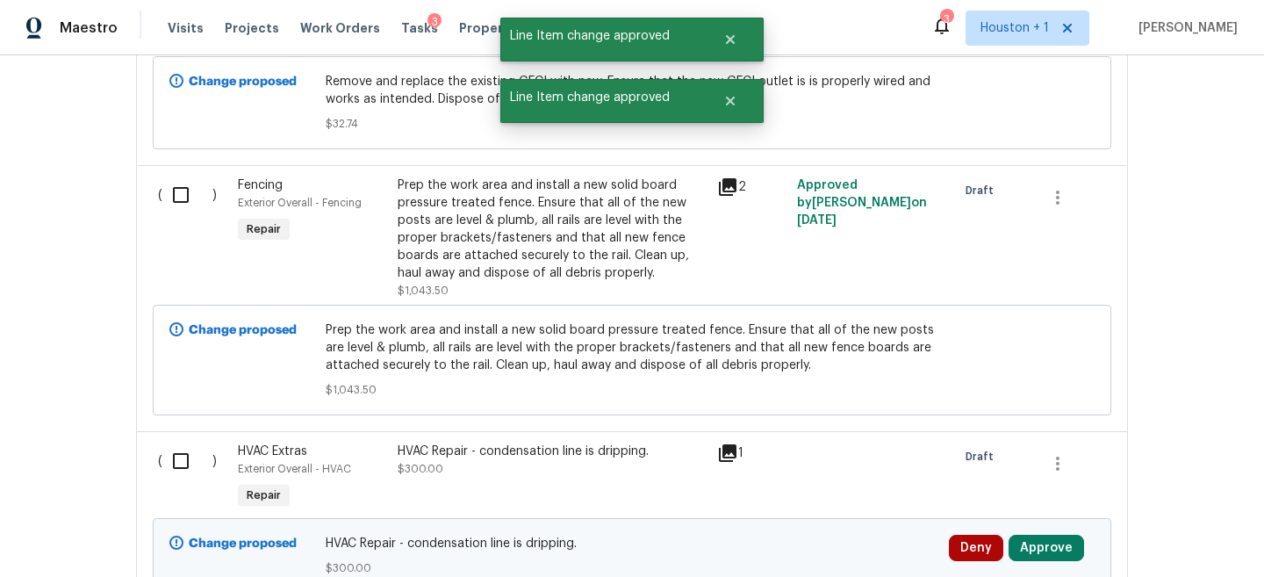
scroll to position [642, 0]
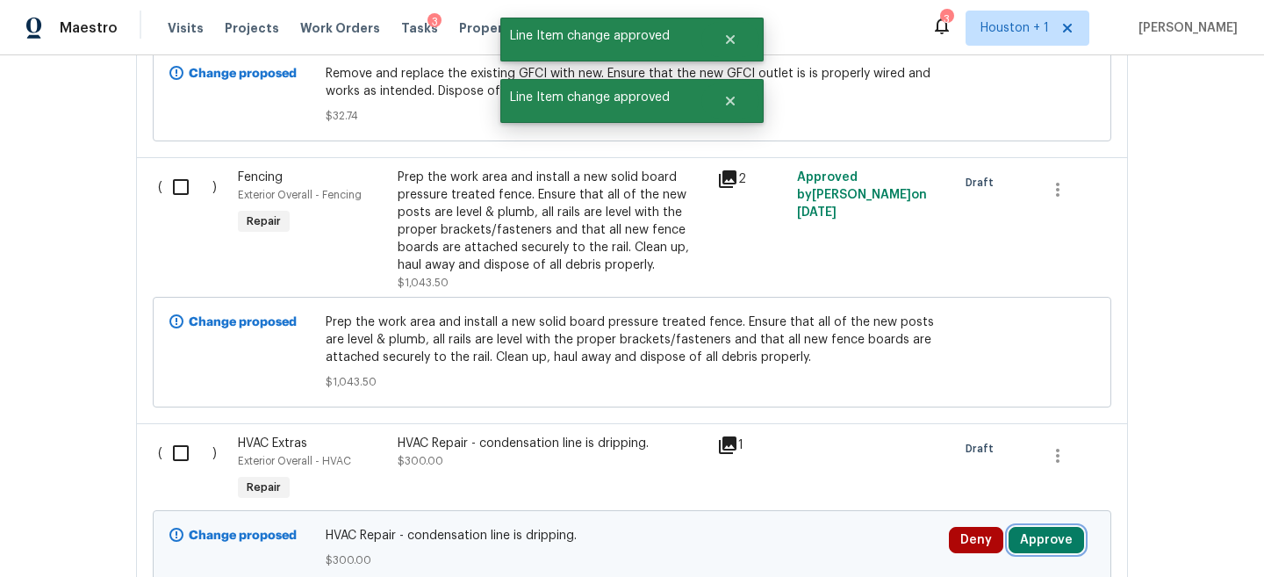
click at [1028, 536] on button "Approve" at bounding box center [1047, 540] width 76 height 26
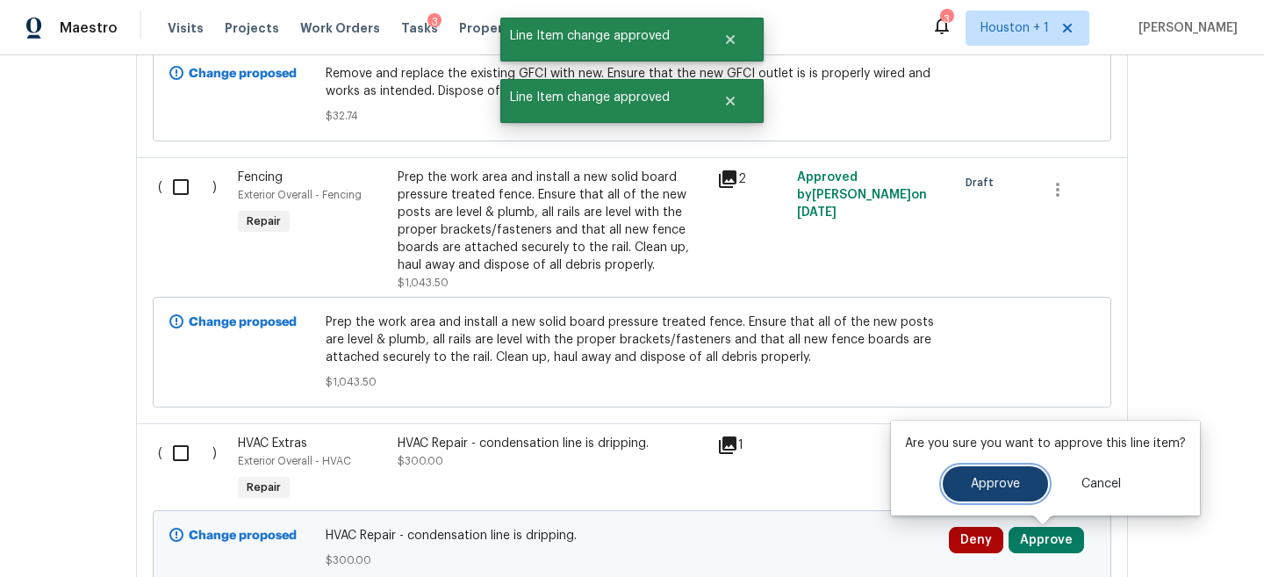
click at [971, 480] on span "Approve" at bounding box center [995, 484] width 49 height 13
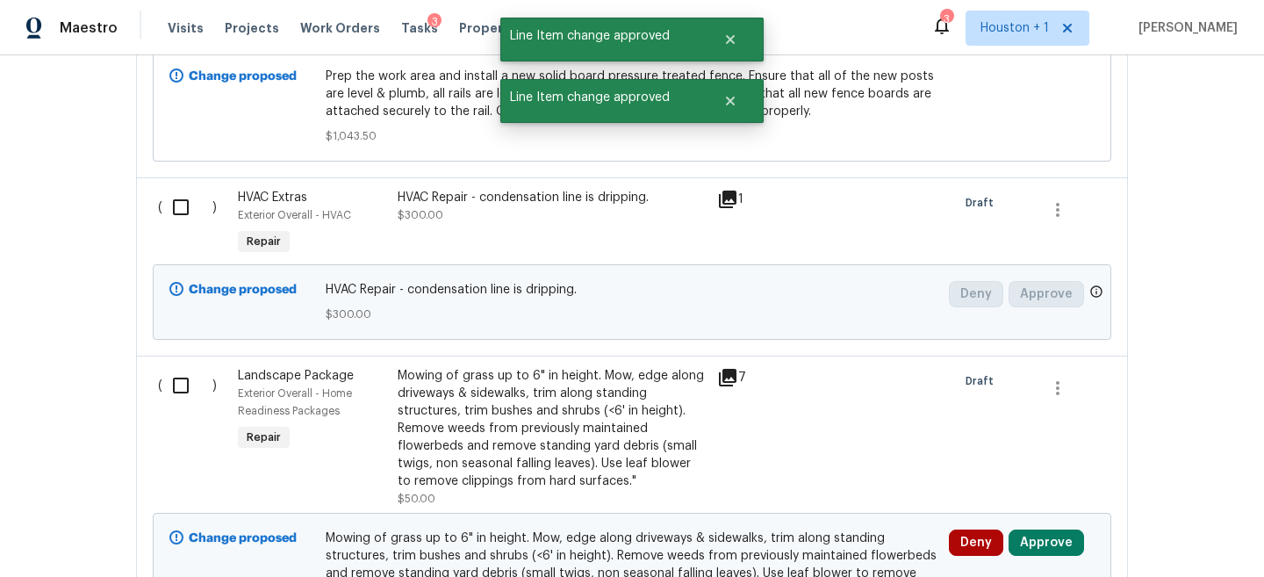
scroll to position [960, 0]
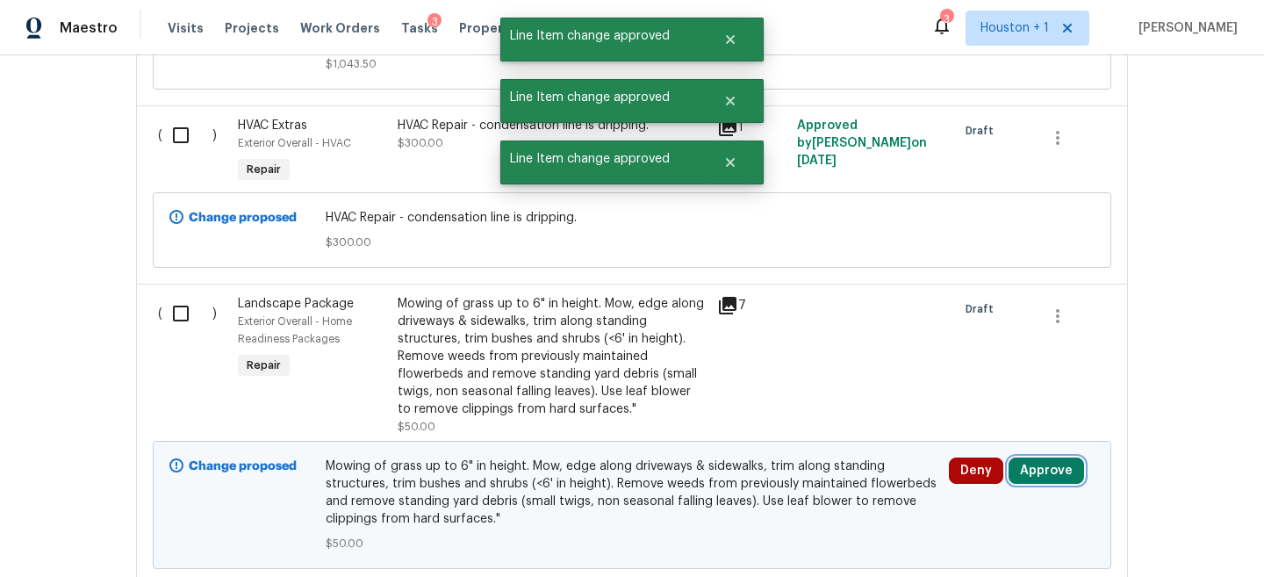
click at [1054, 471] on button "Approve" at bounding box center [1047, 470] width 76 height 26
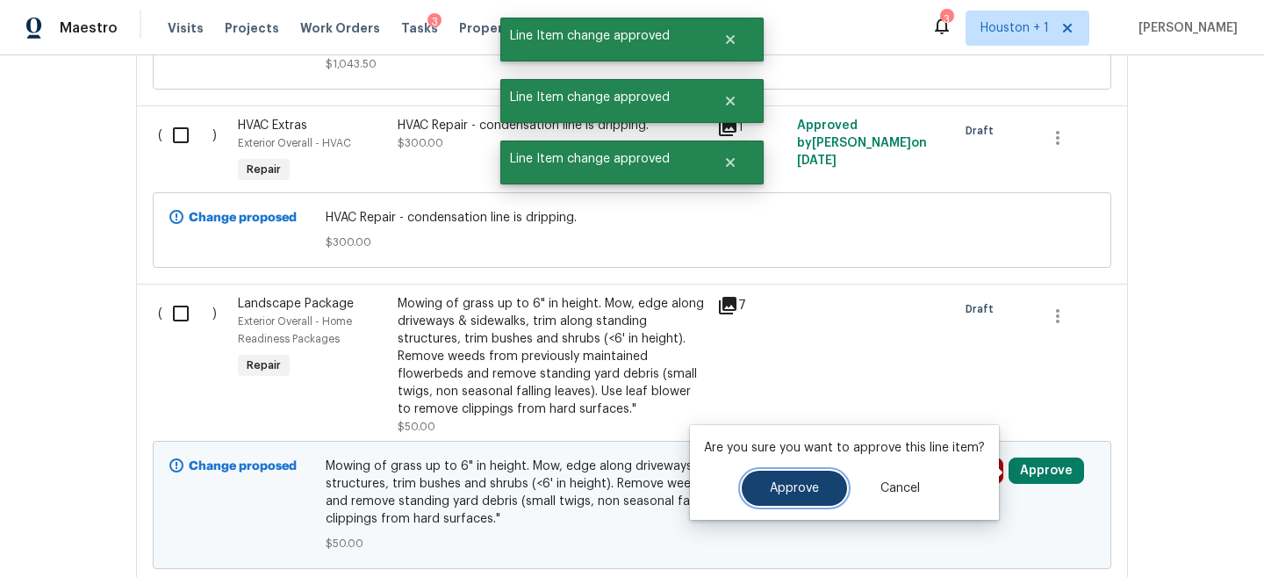
click at [799, 487] on span "Approve" at bounding box center [794, 488] width 49 height 13
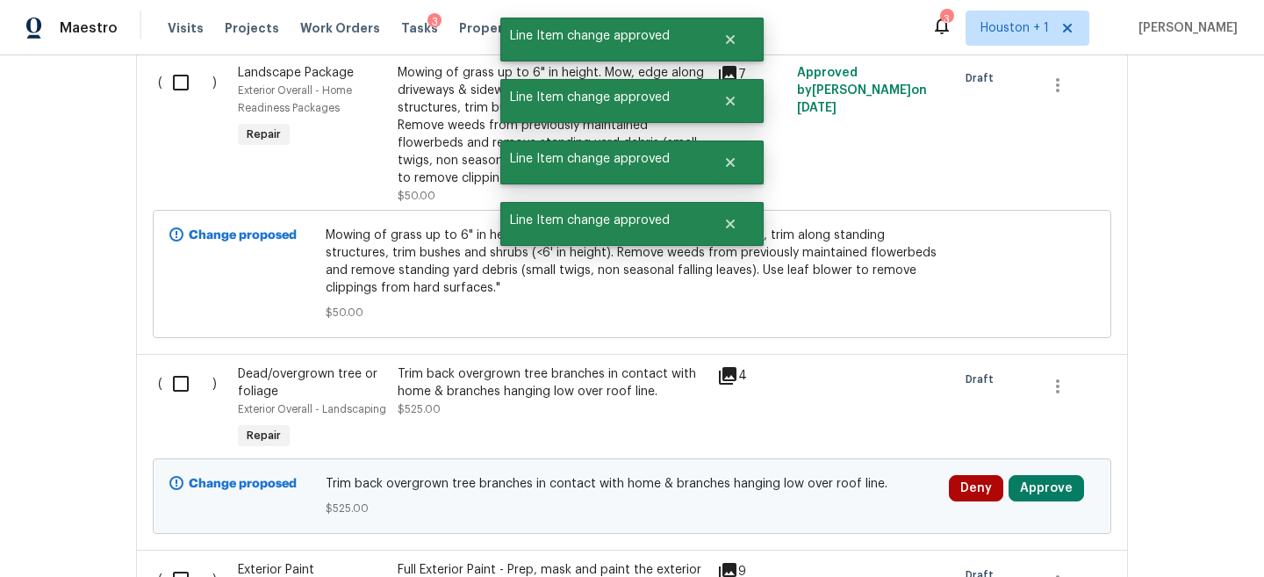
scroll to position [1222, 0]
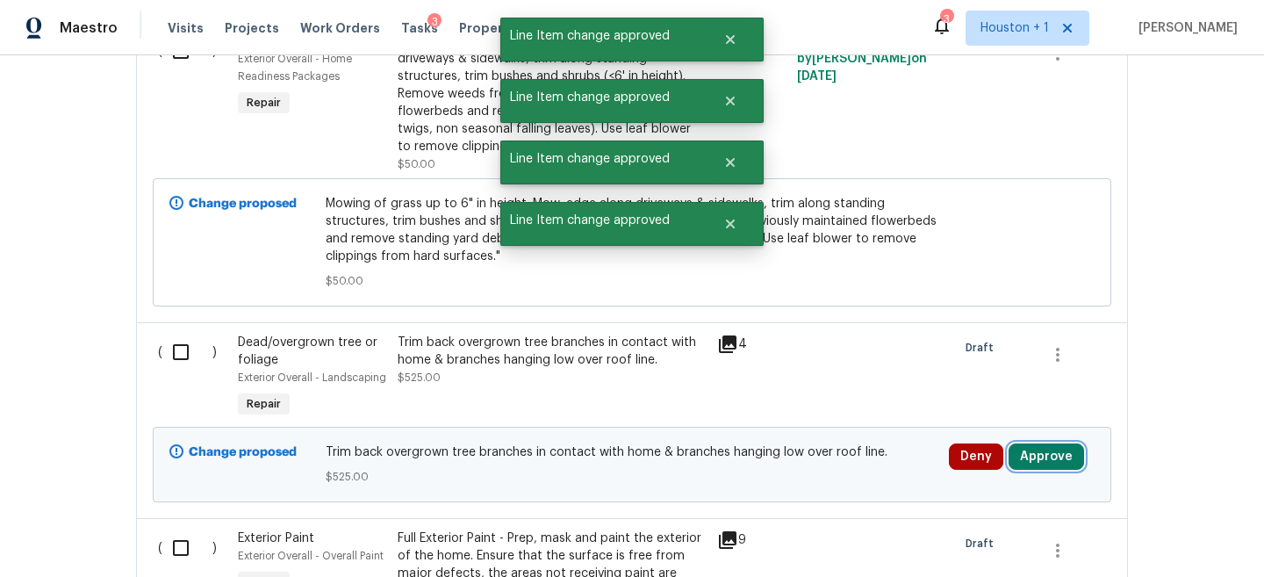
click at [1025, 453] on button "Approve" at bounding box center [1047, 456] width 76 height 26
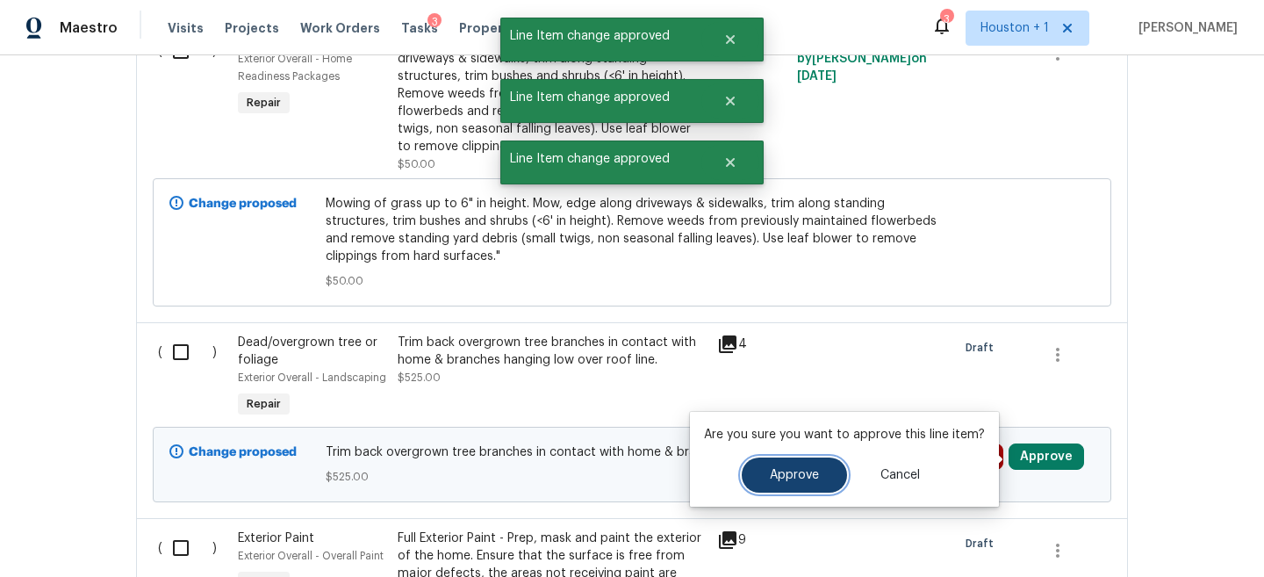
click at [834, 477] on button "Approve" at bounding box center [794, 474] width 105 height 35
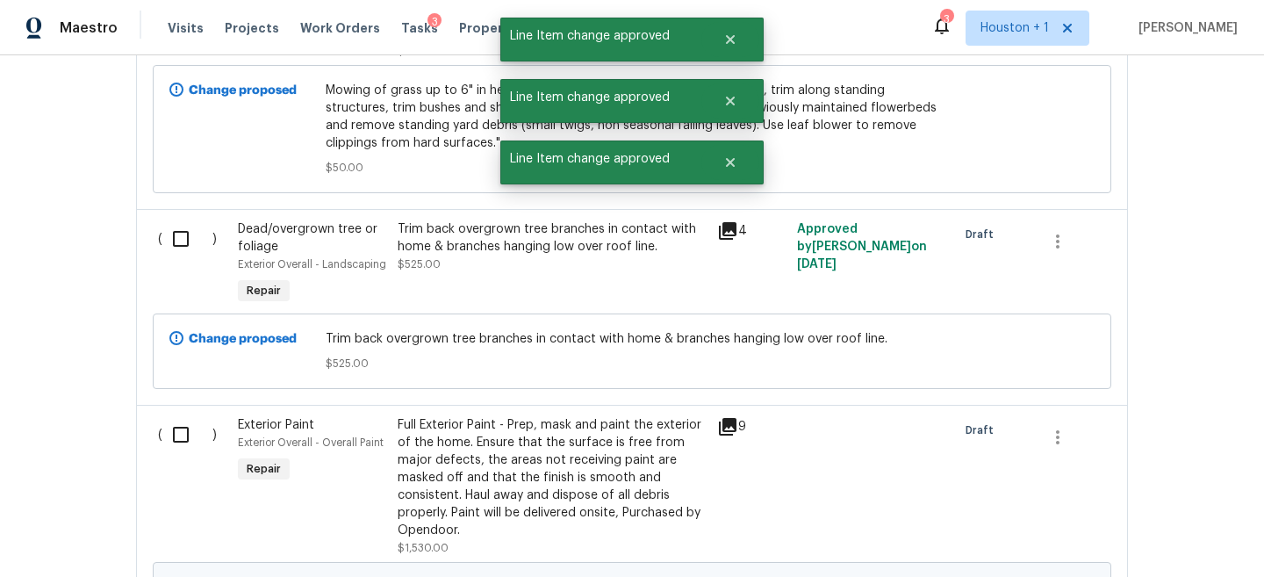
scroll to position [1586, 0]
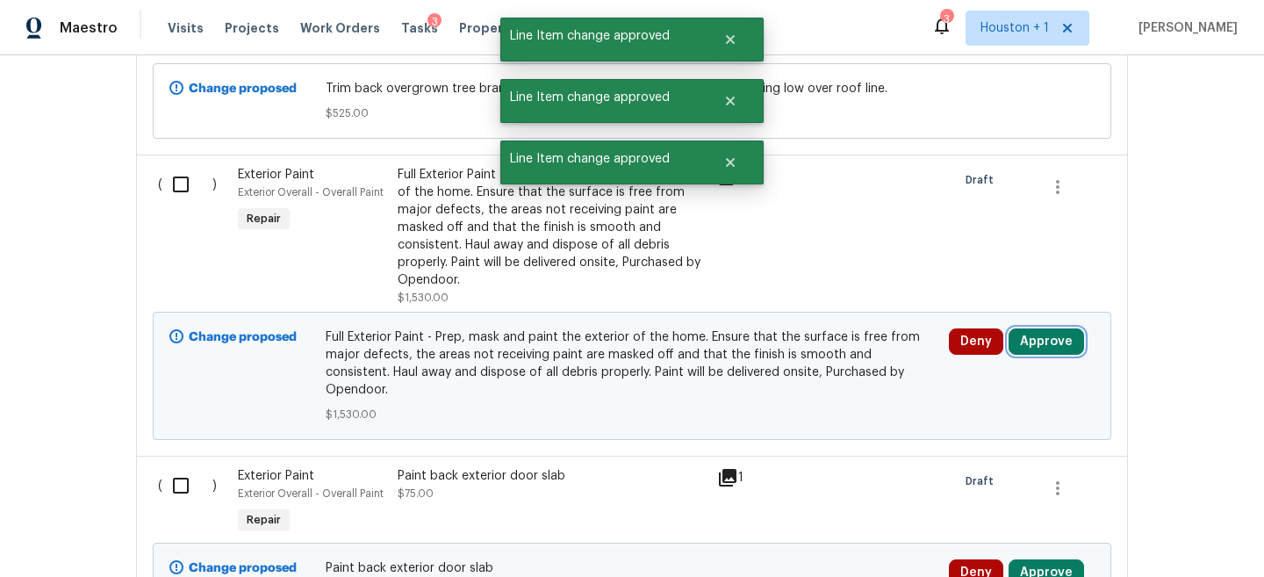
click at [1048, 342] on button "Approve" at bounding box center [1047, 341] width 76 height 26
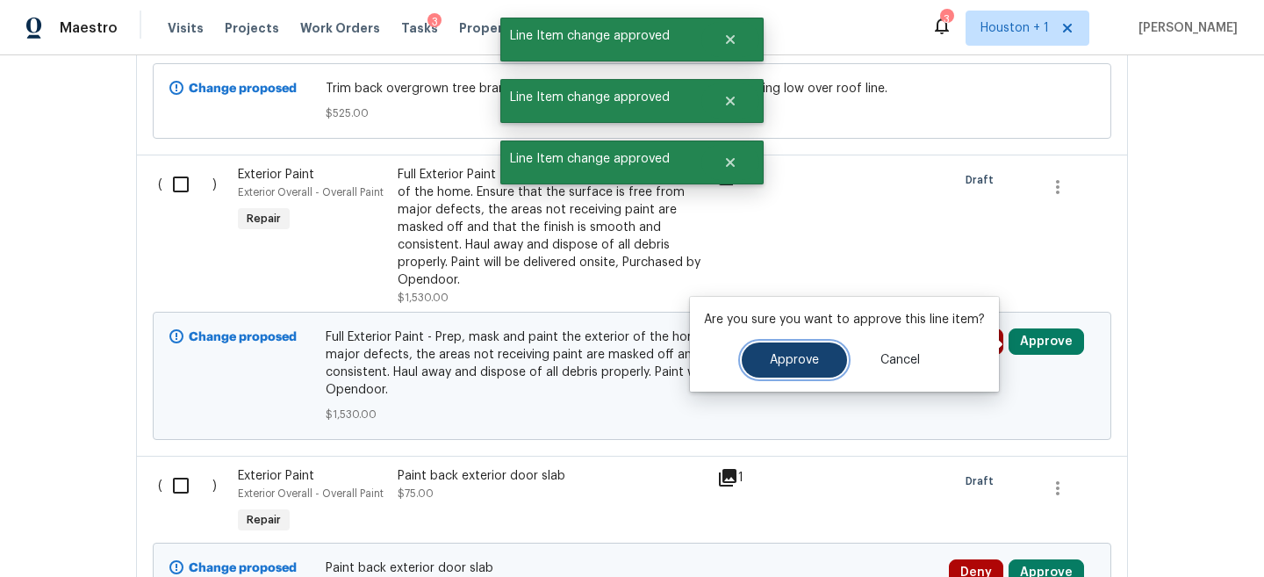
click at [779, 376] on button "Approve" at bounding box center [794, 359] width 105 height 35
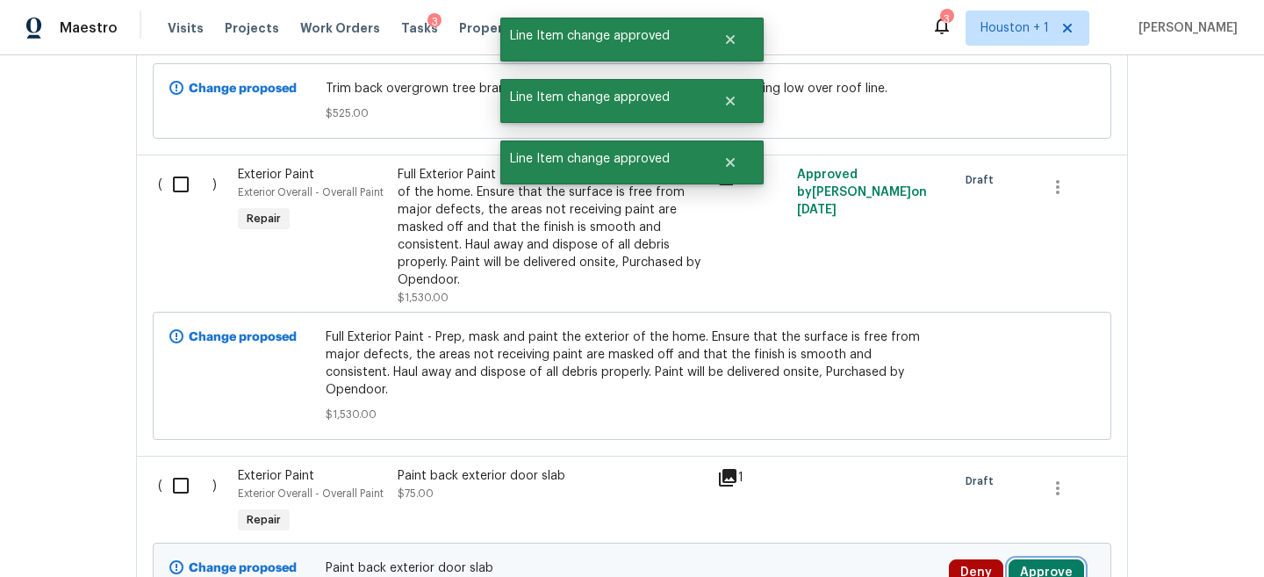
click at [1055, 559] on button "Approve" at bounding box center [1047, 572] width 76 height 26
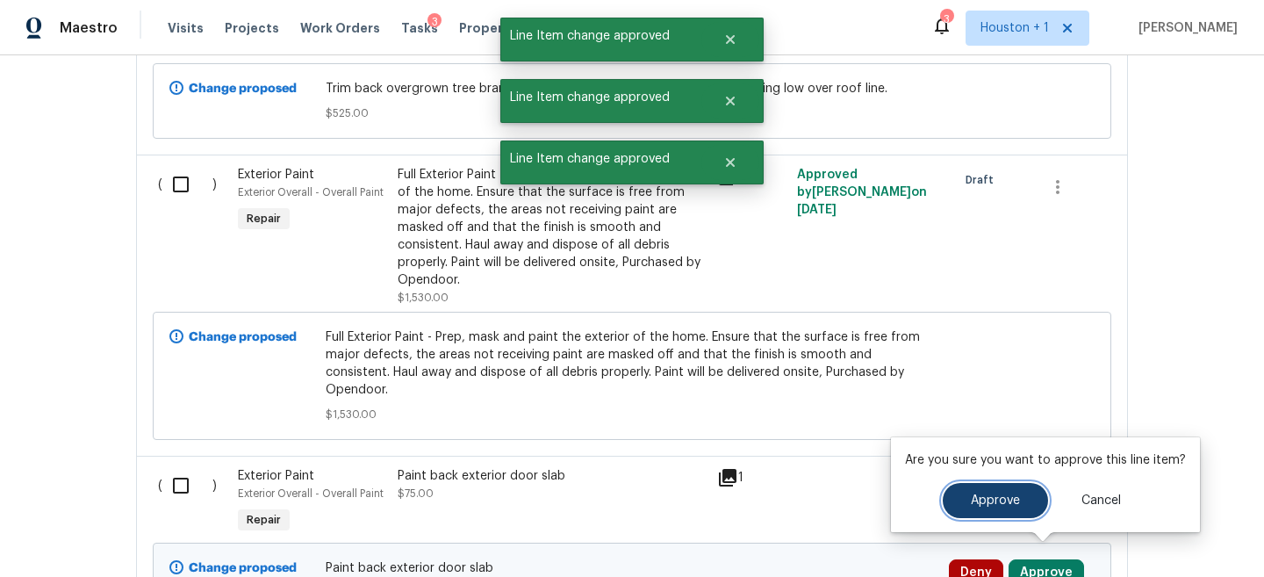
click at [952, 509] on button "Approve" at bounding box center [995, 500] width 105 height 35
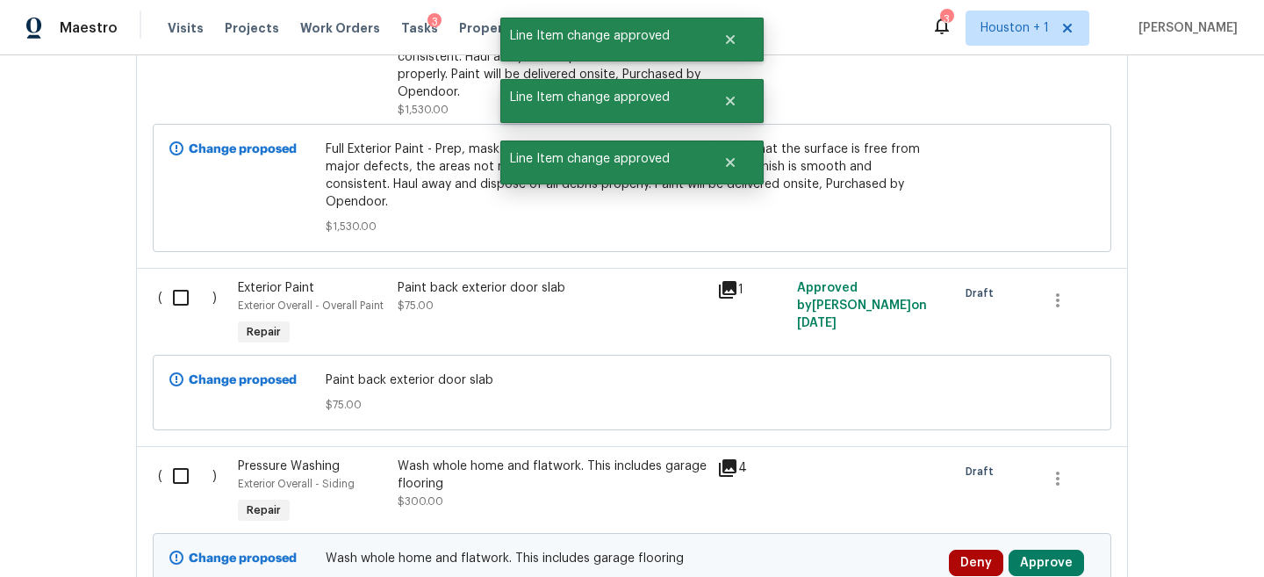
scroll to position [1775, 0]
click at [1048, 549] on button "Approve" at bounding box center [1047, 562] width 76 height 26
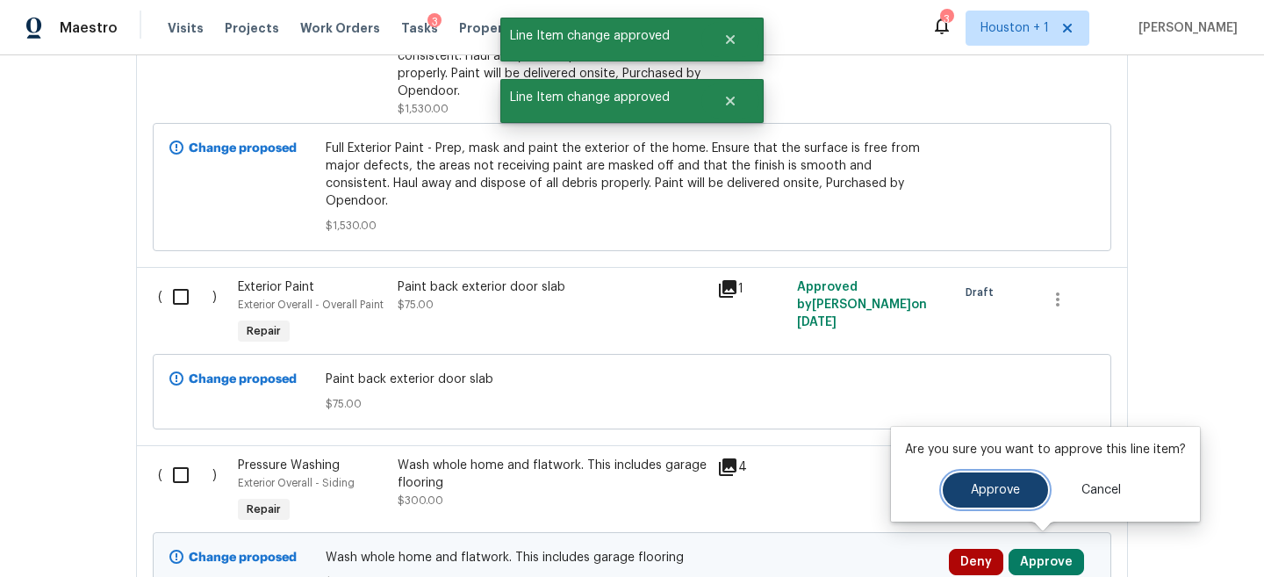
click at [996, 507] on button "Approve" at bounding box center [995, 489] width 105 height 35
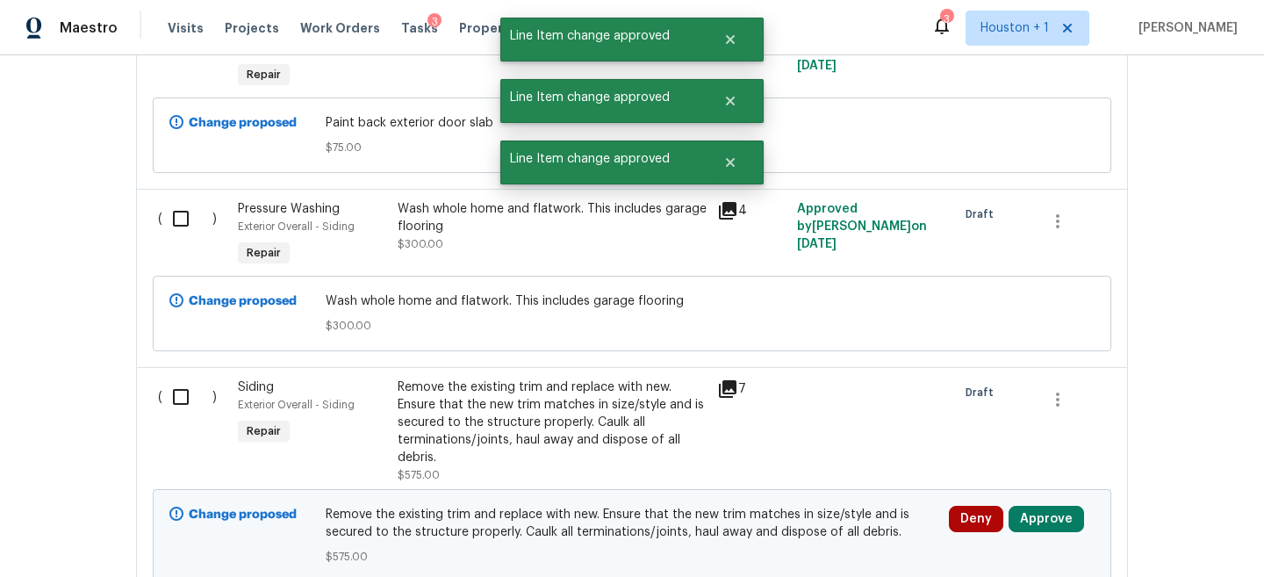
scroll to position [2029, 0]
click at [1056, 508] on button "Approve" at bounding box center [1047, 521] width 76 height 26
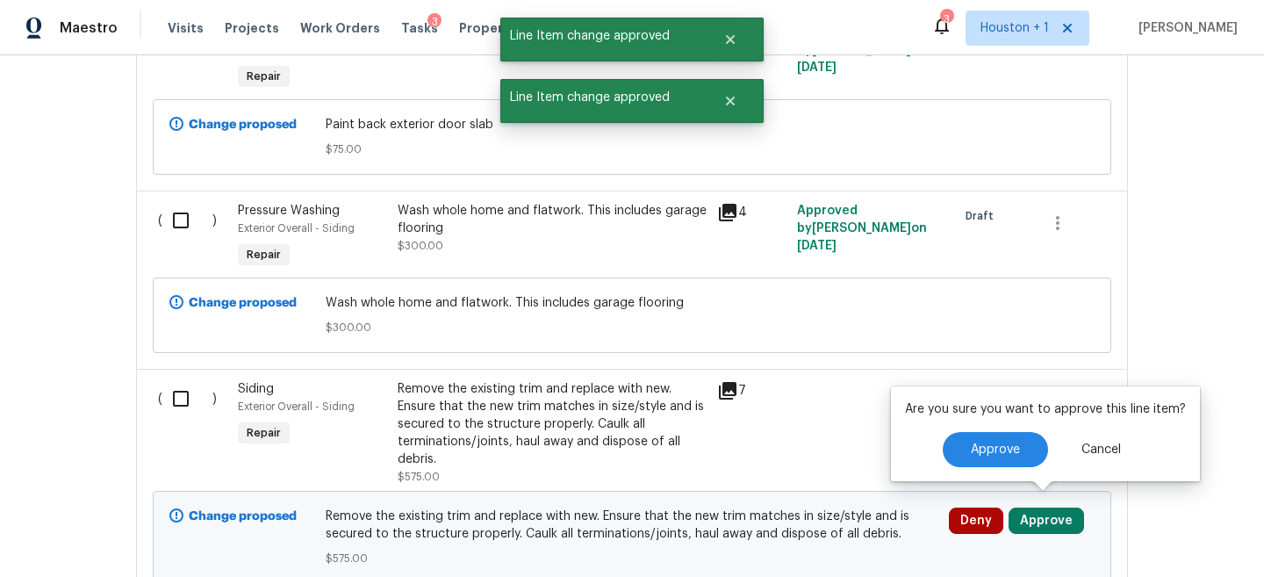
click at [962, 468] on div "Are you sure you want to approve this line item? Approve Cancel" at bounding box center [1045, 433] width 309 height 95
click at [971, 448] on span "Approve" at bounding box center [995, 449] width 49 height 13
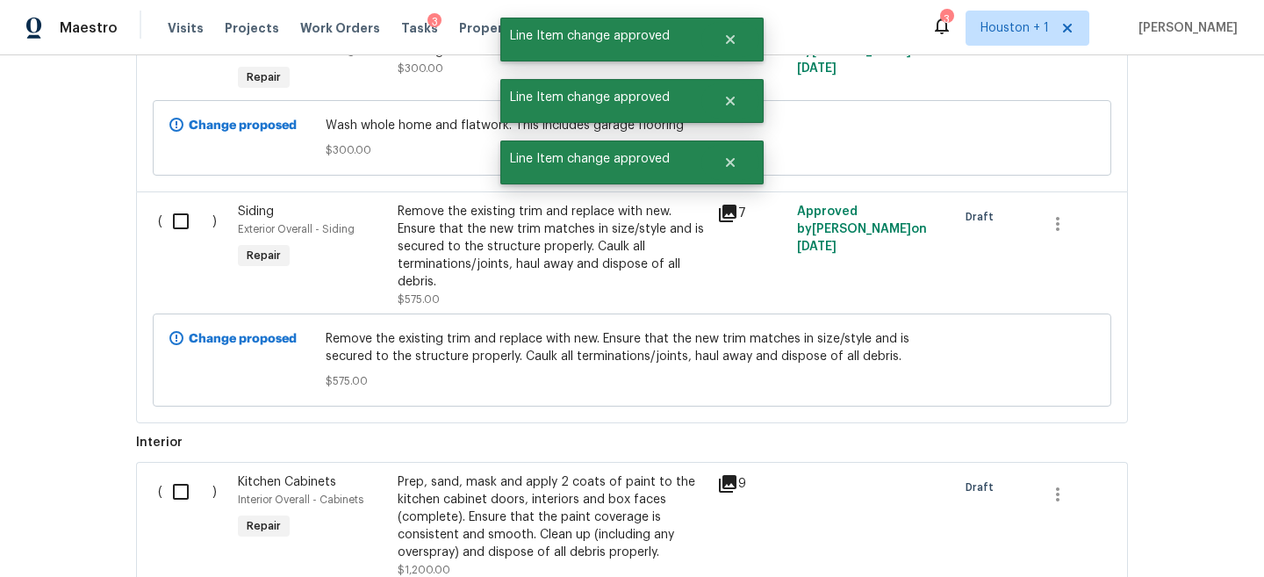
scroll to position [2240, 0]
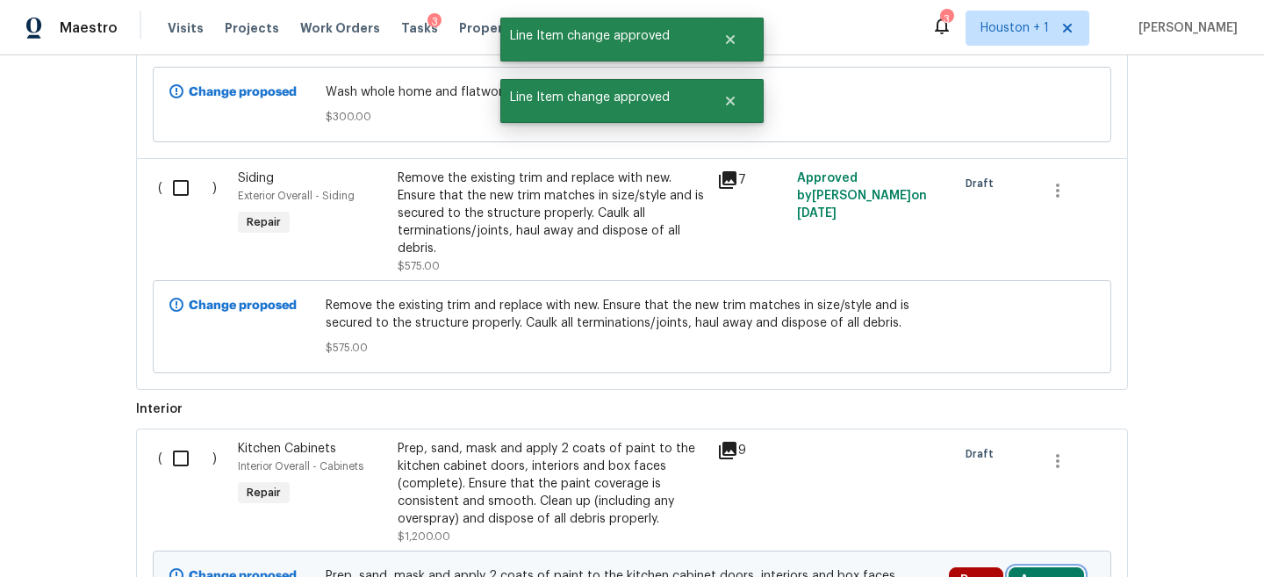
click at [1044, 567] on button "Approve" at bounding box center [1047, 580] width 76 height 26
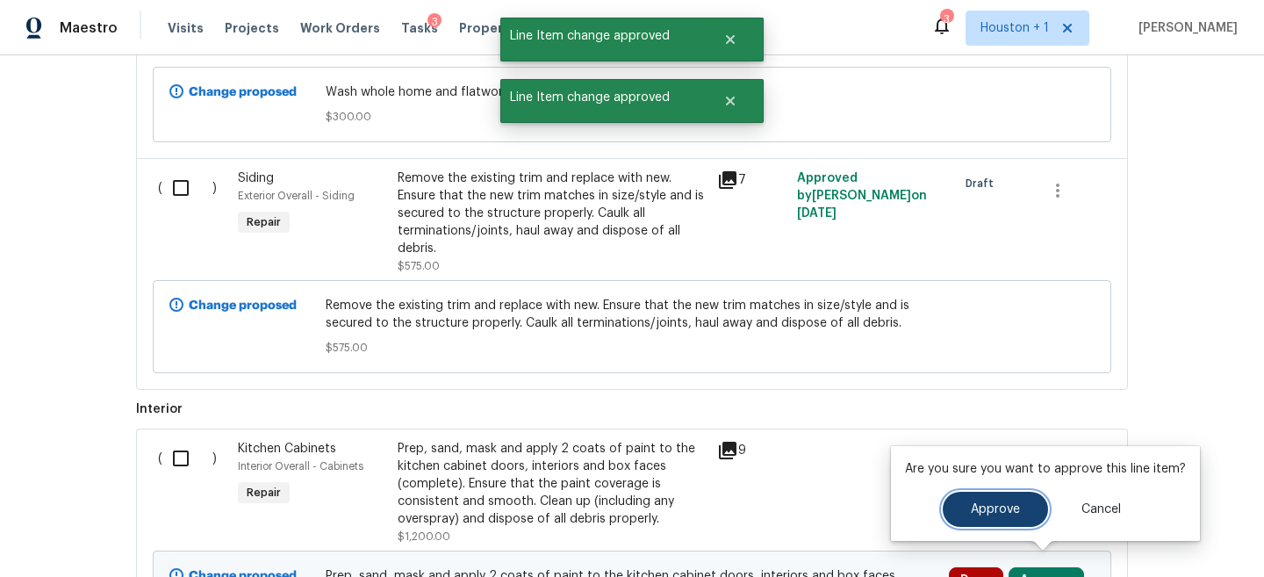
click at [977, 500] on button "Approve" at bounding box center [995, 509] width 105 height 35
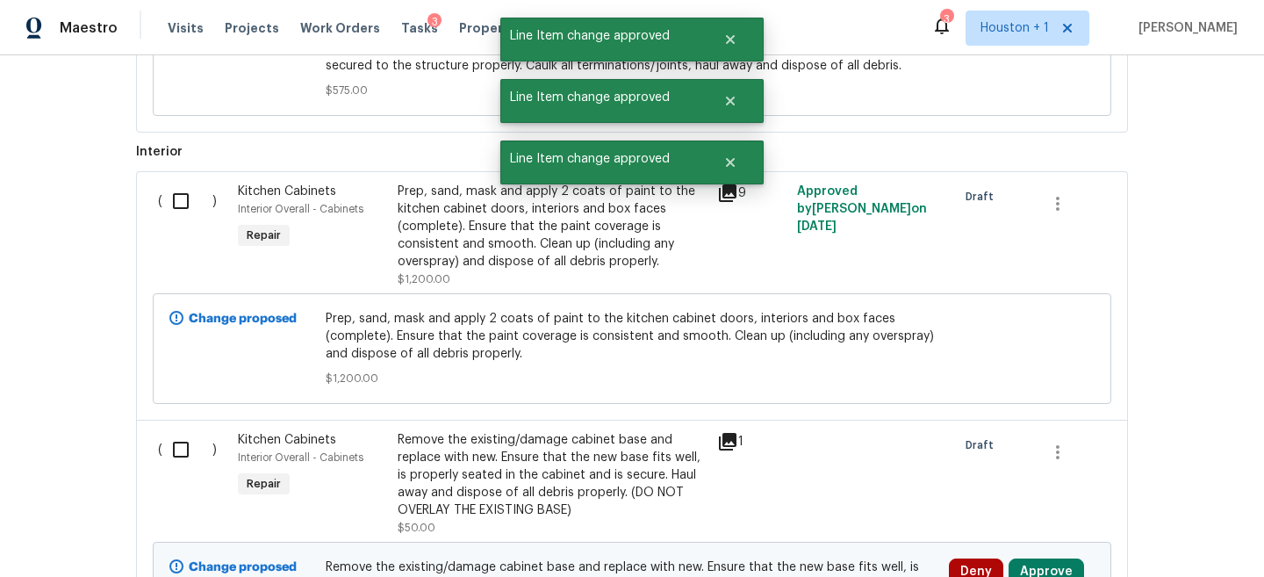
scroll to position [2521, 0]
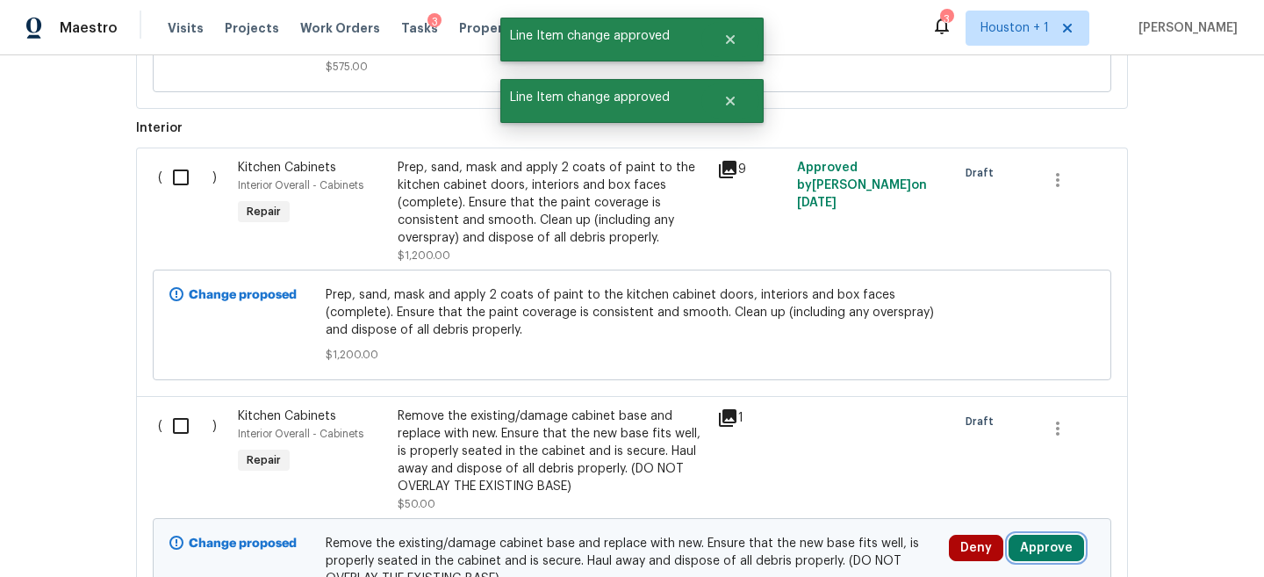
click at [1026, 547] on button "Approve" at bounding box center [1047, 548] width 76 height 26
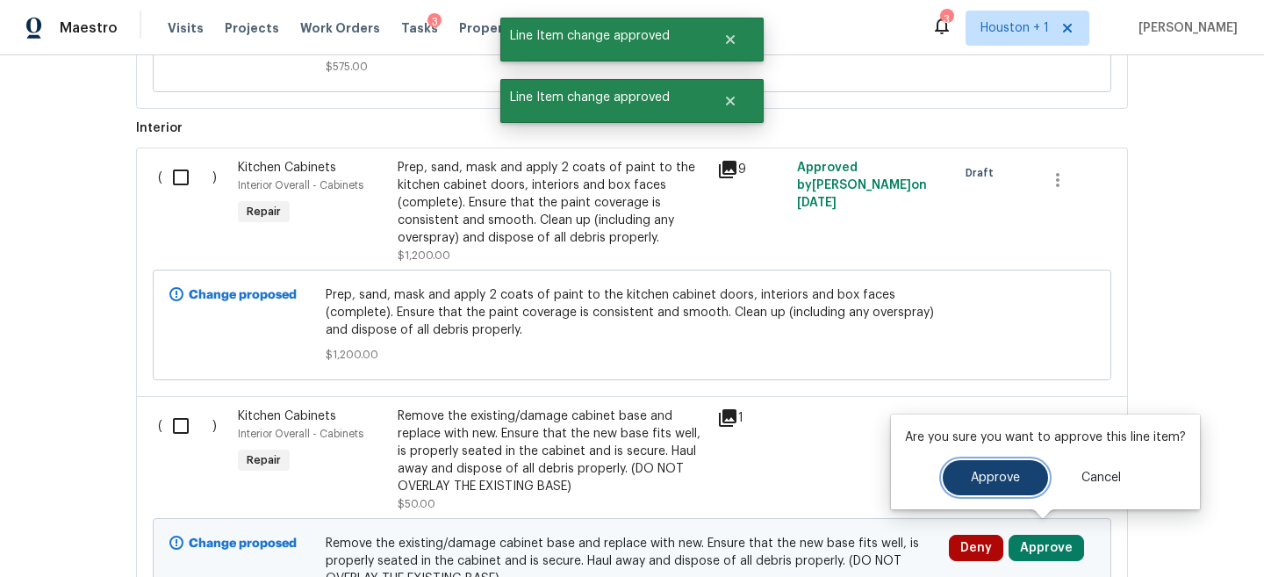
click at [974, 479] on span "Approve" at bounding box center [995, 478] width 49 height 13
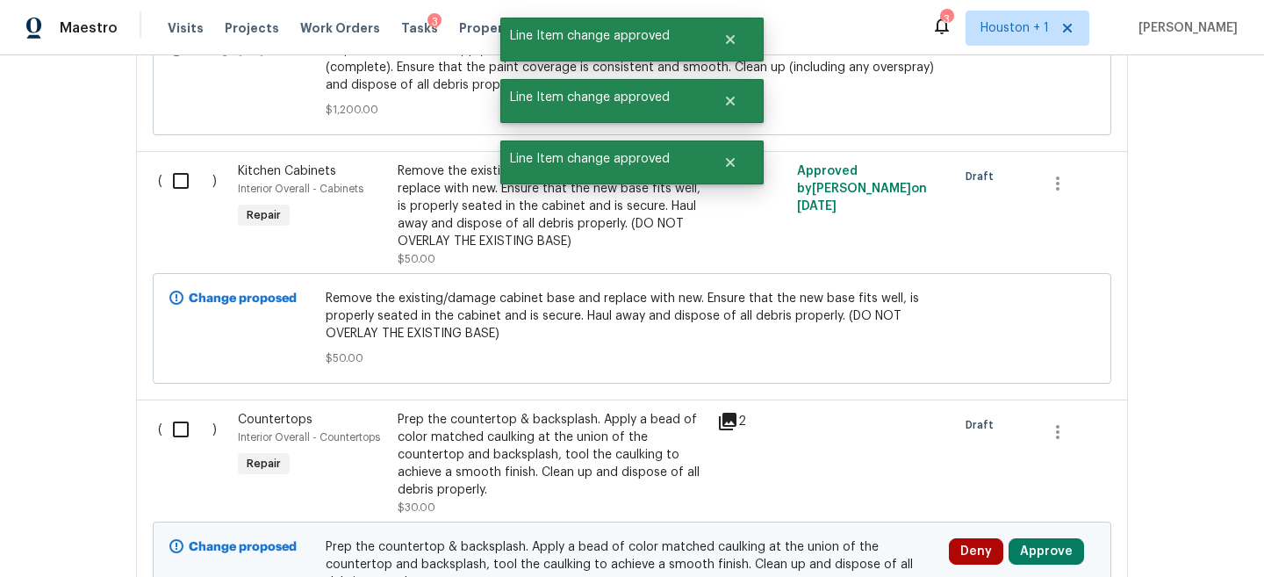
scroll to position [2776, 0]
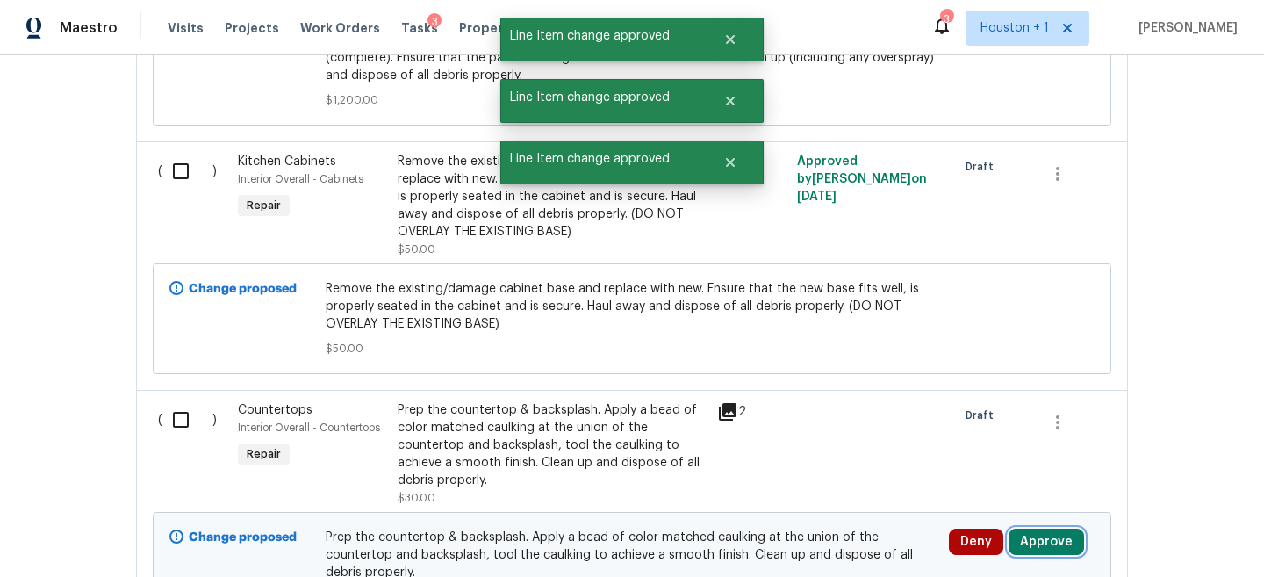
click at [1038, 538] on button "Approve" at bounding box center [1047, 542] width 76 height 26
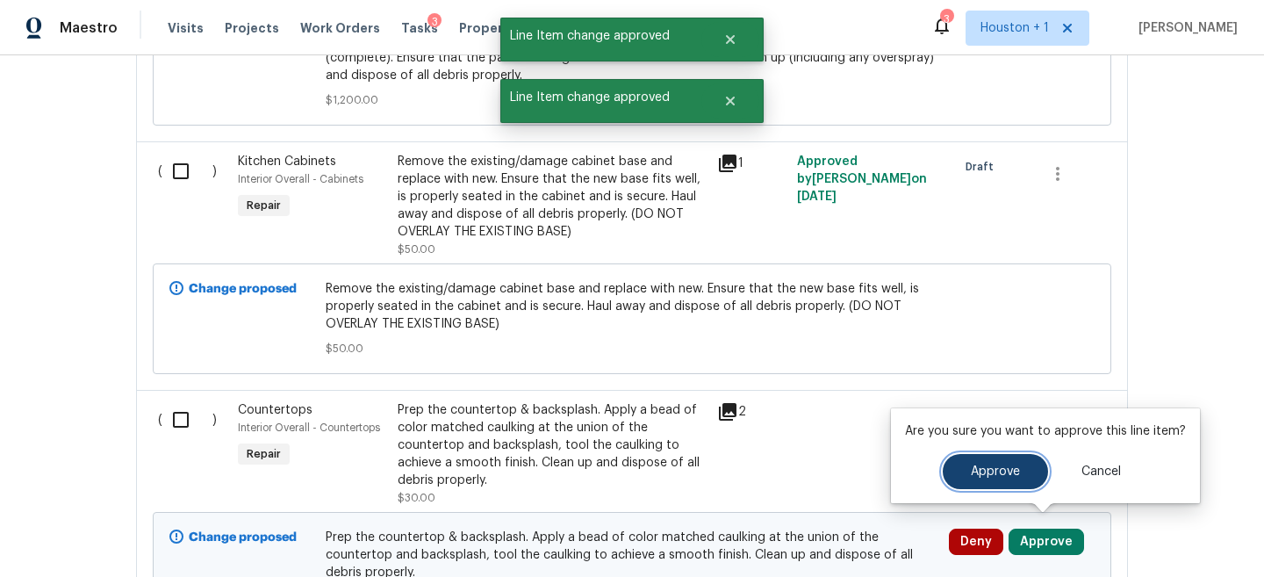
click at [984, 477] on span "Approve" at bounding box center [995, 471] width 49 height 13
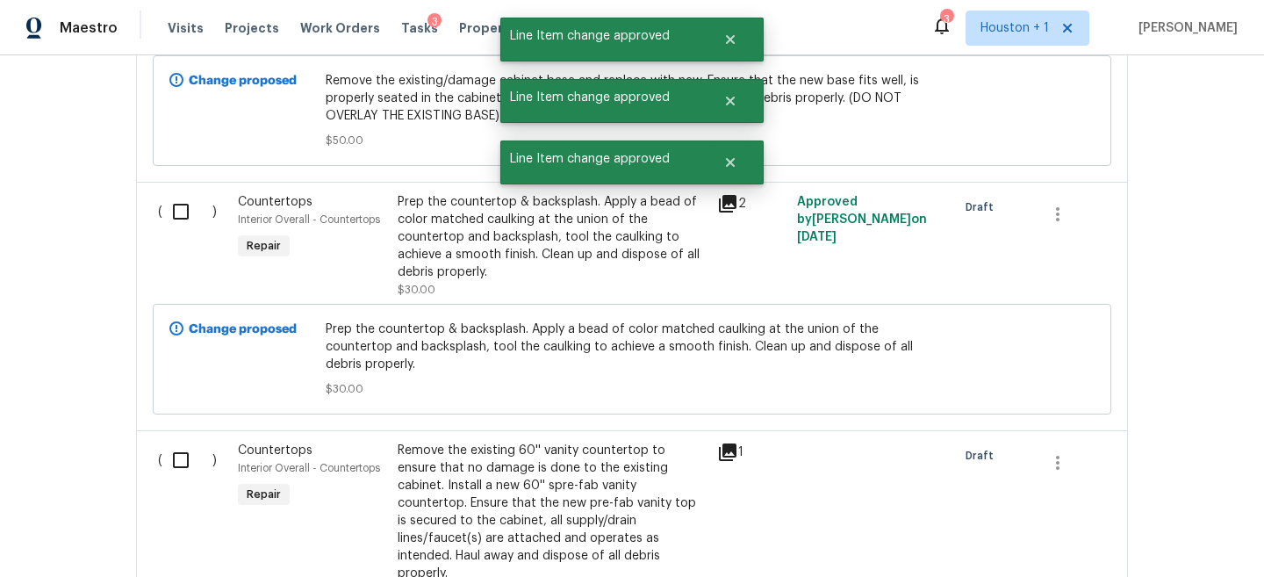
scroll to position [3019, 0]
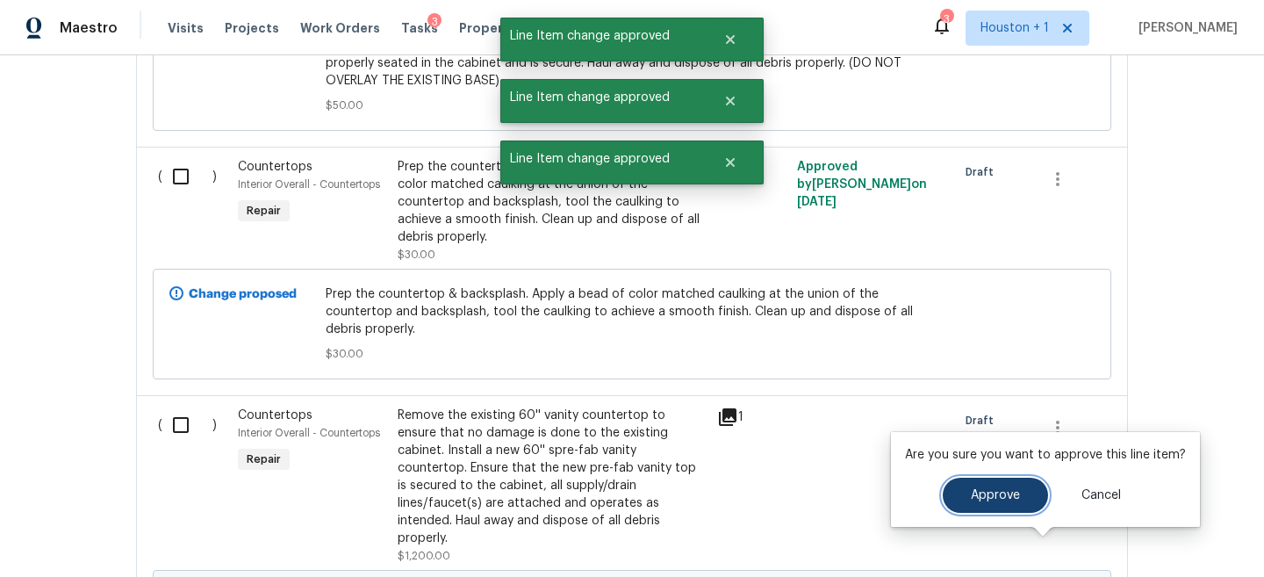
click at [991, 502] on button "Approve" at bounding box center [995, 495] width 105 height 35
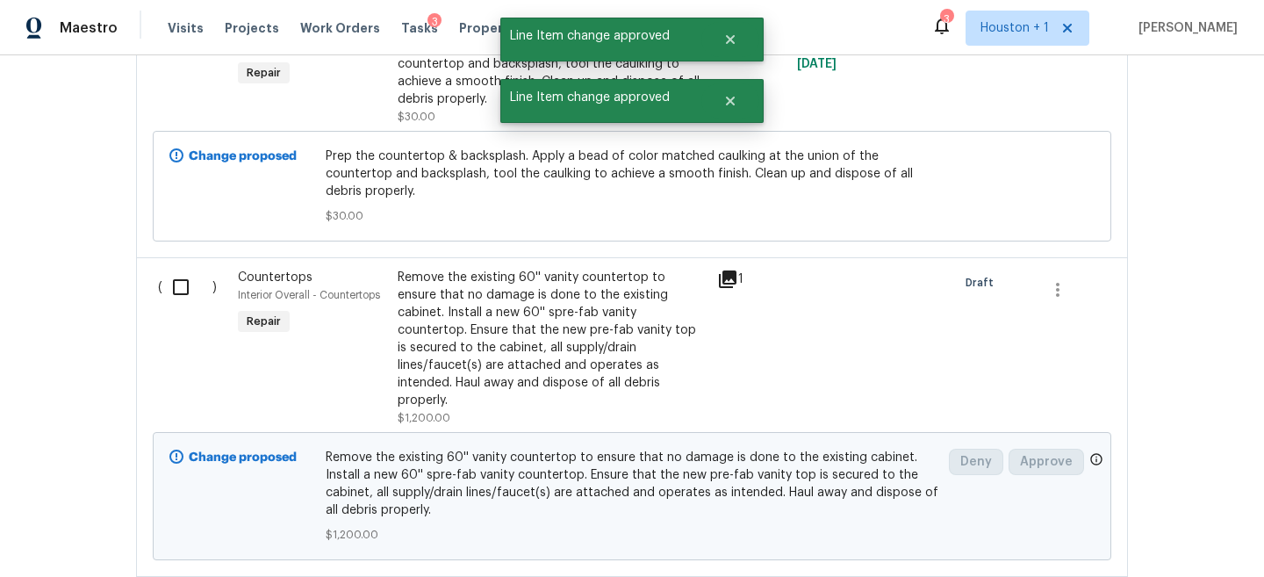
scroll to position [3252, 0]
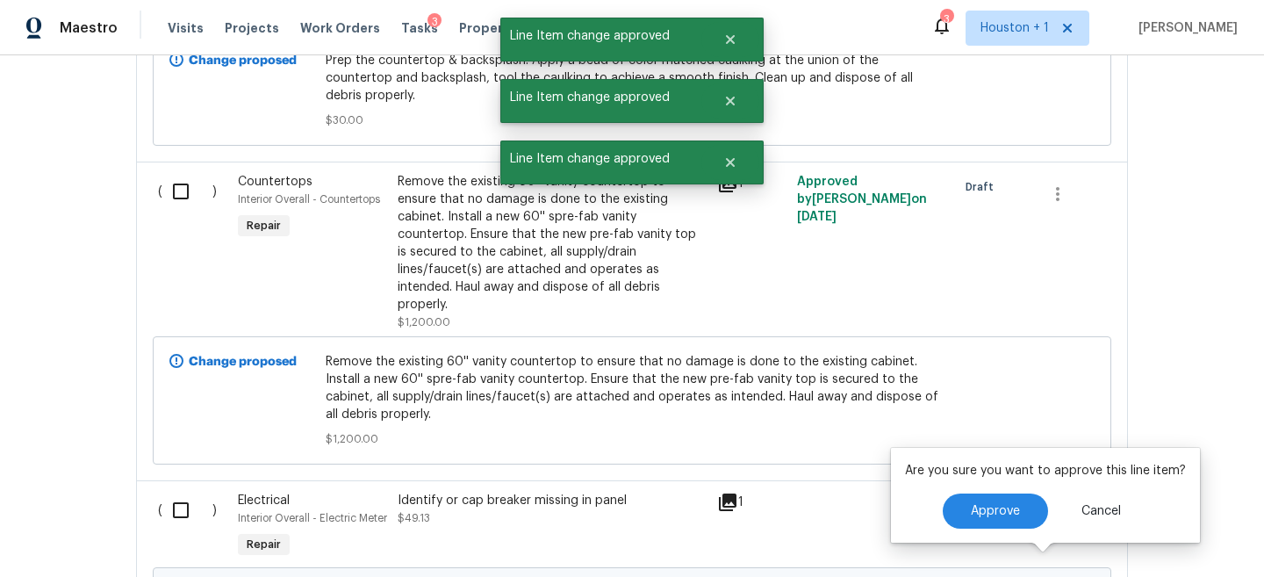
click at [990, 530] on div "Are you sure you want to approve this line item? Approve Cancel" at bounding box center [1045, 495] width 309 height 95
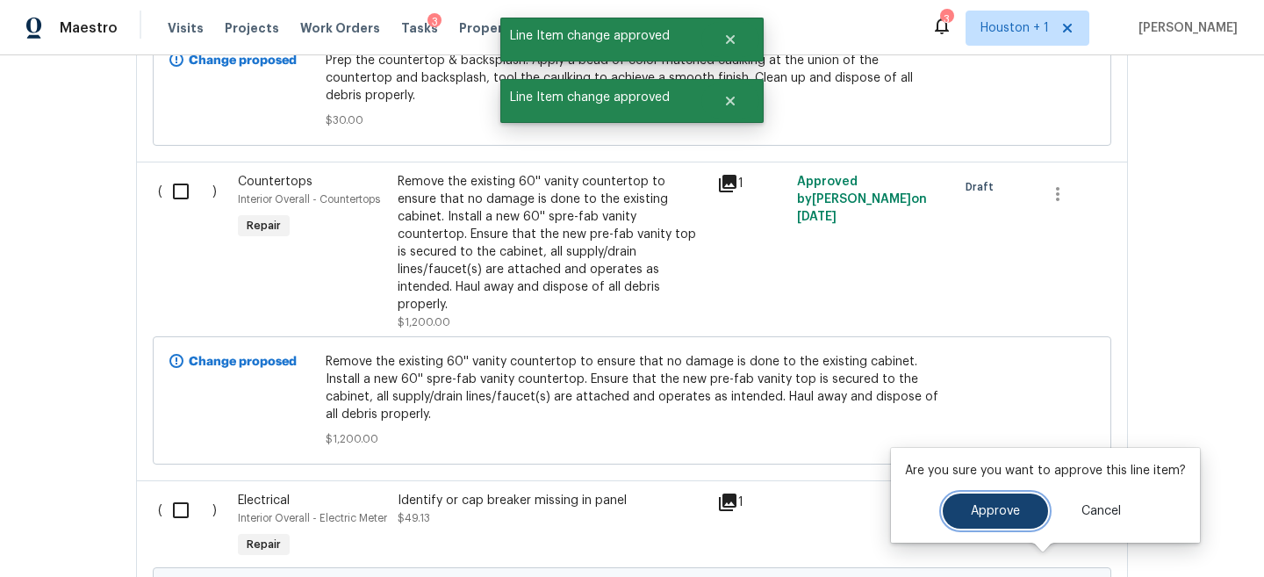
click at [990, 516] on span "Approve" at bounding box center [995, 511] width 49 height 13
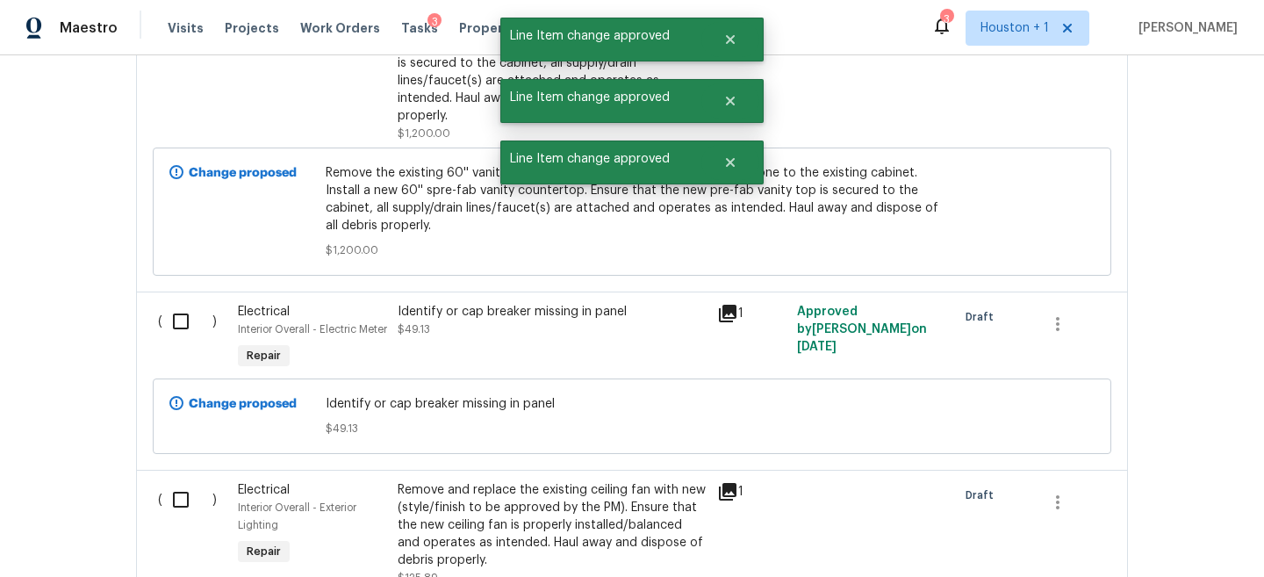
scroll to position [3484, 0]
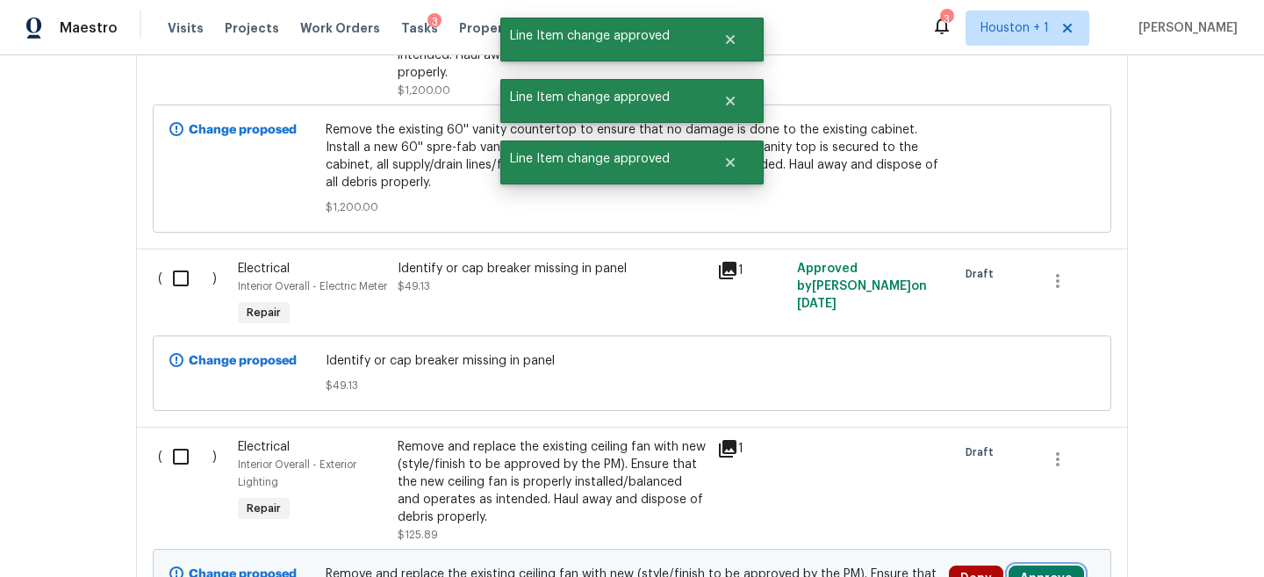
click at [1045, 565] on button "Approve" at bounding box center [1047, 578] width 76 height 26
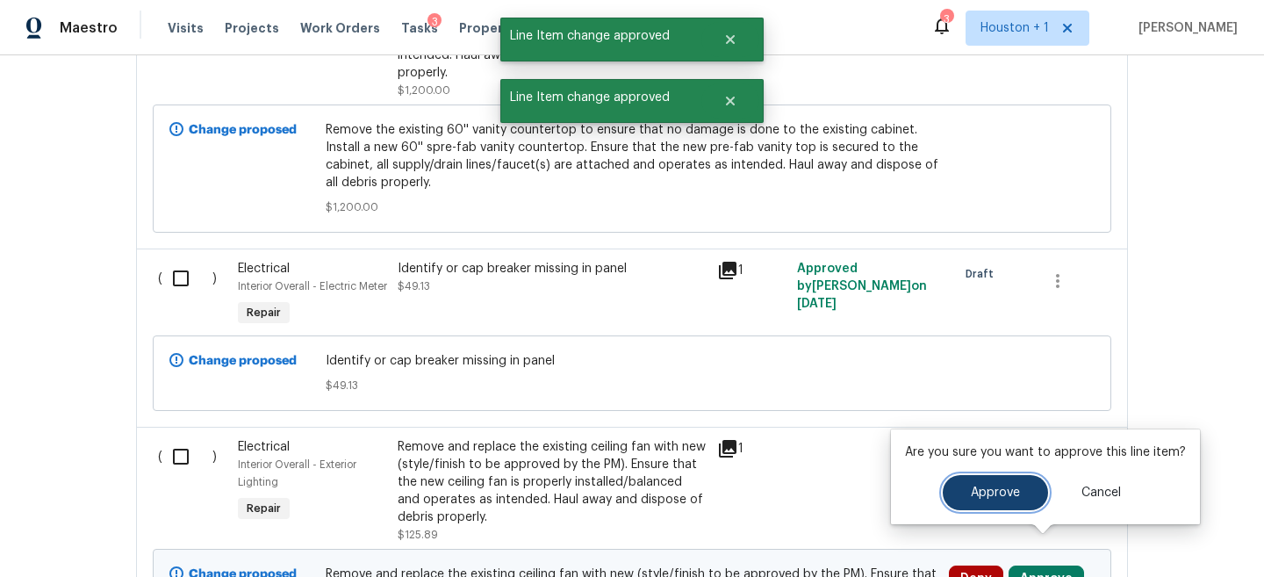
click at [990, 501] on button "Approve" at bounding box center [995, 492] width 105 height 35
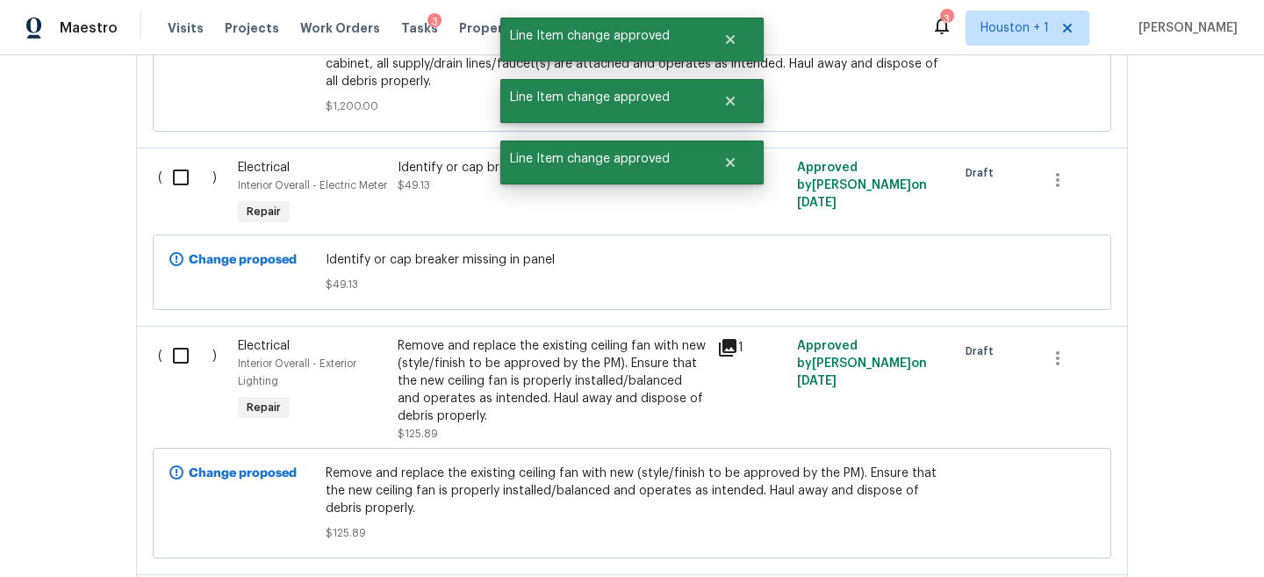
scroll to position [3796, 0]
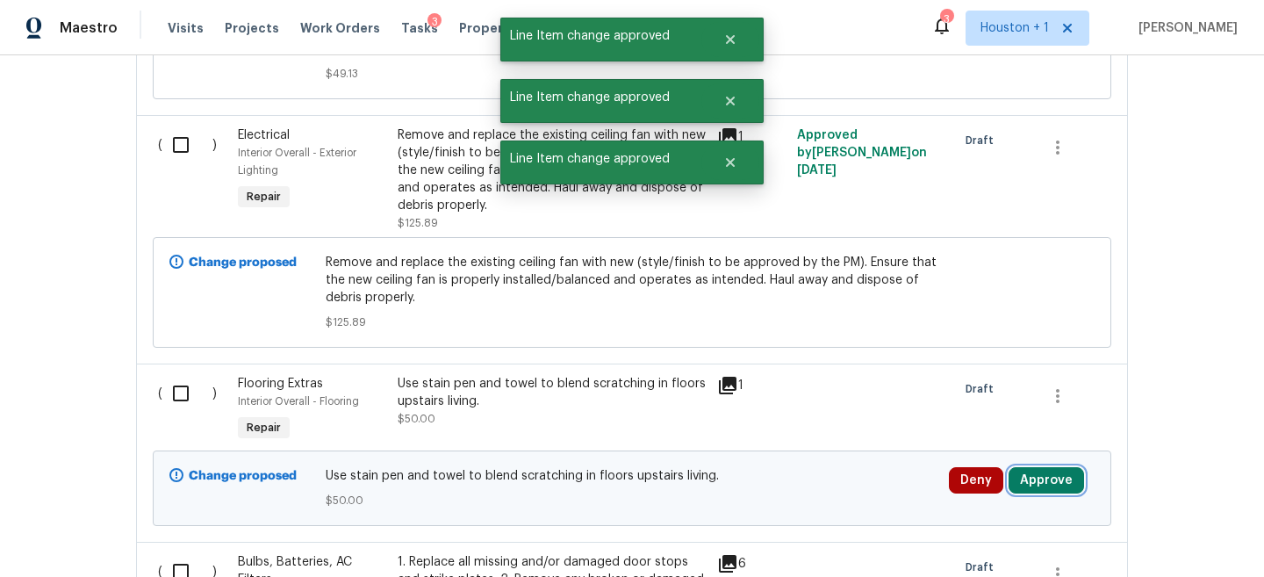
click at [1045, 467] on button "Approve" at bounding box center [1047, 480] width 76 height 26
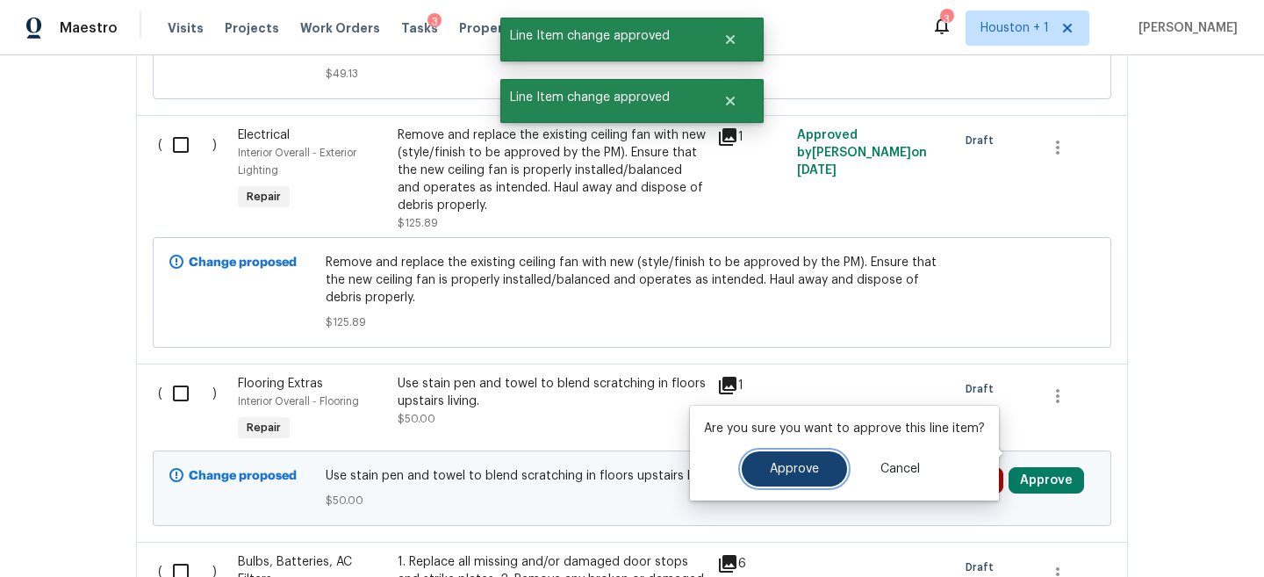
click at [794, 463] on span "Approve" at bounding box center [794, 469] width 49 height 13
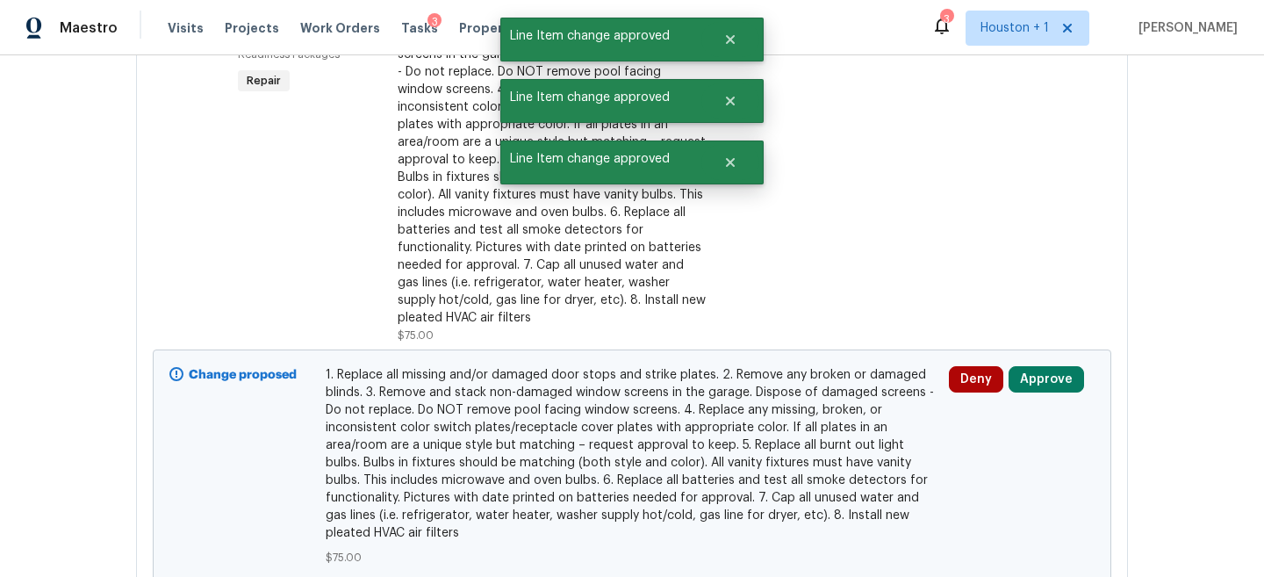
scroll to position [4505, 0]
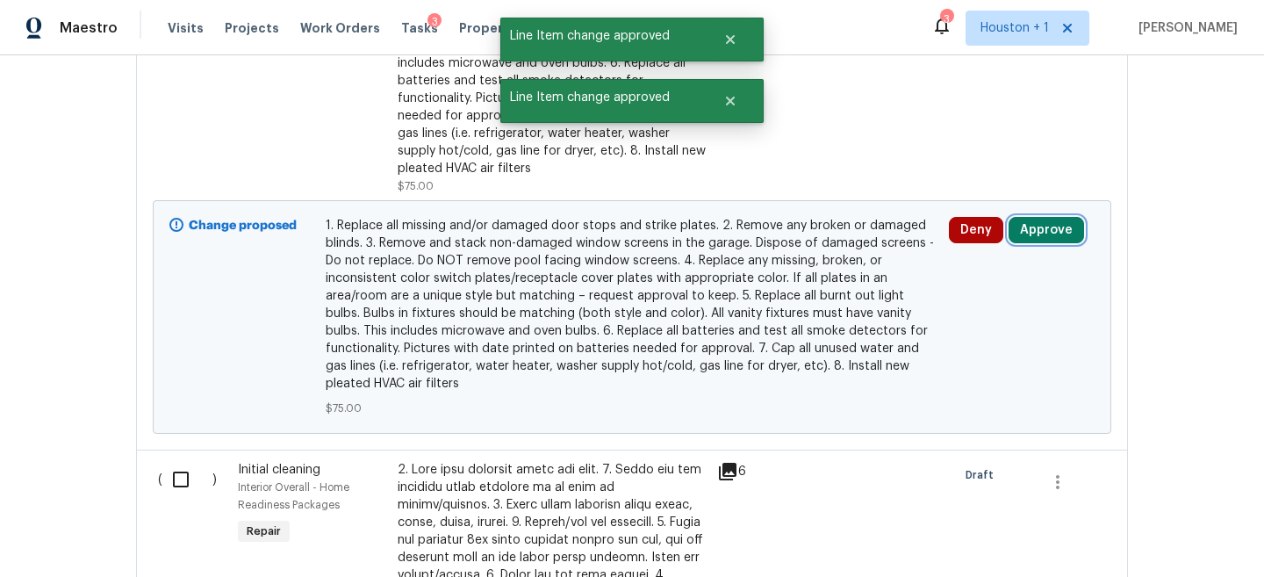
click at [1030, 217] on button "Approve" at bounding box center [1047, 230] width 76 height 26
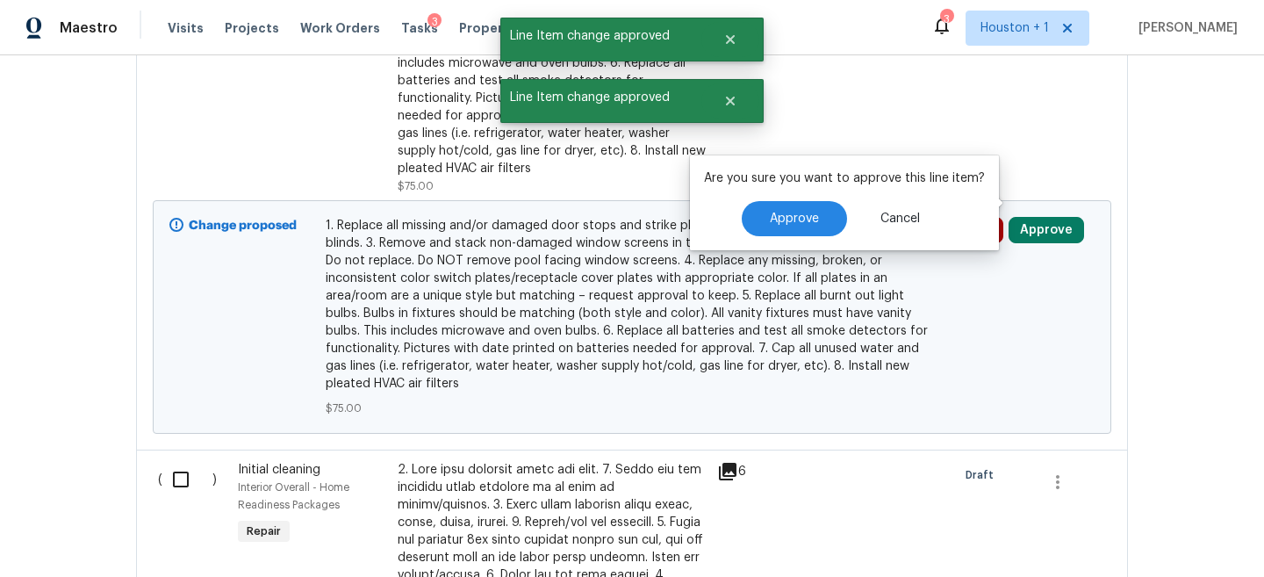
click at [728, 226] on div "Approve Cancel" at bounding box center [844, 218] width 281 height 35
click at [771, 218] on span "Approve" at bounding box center [794, 218] width 49 height 13
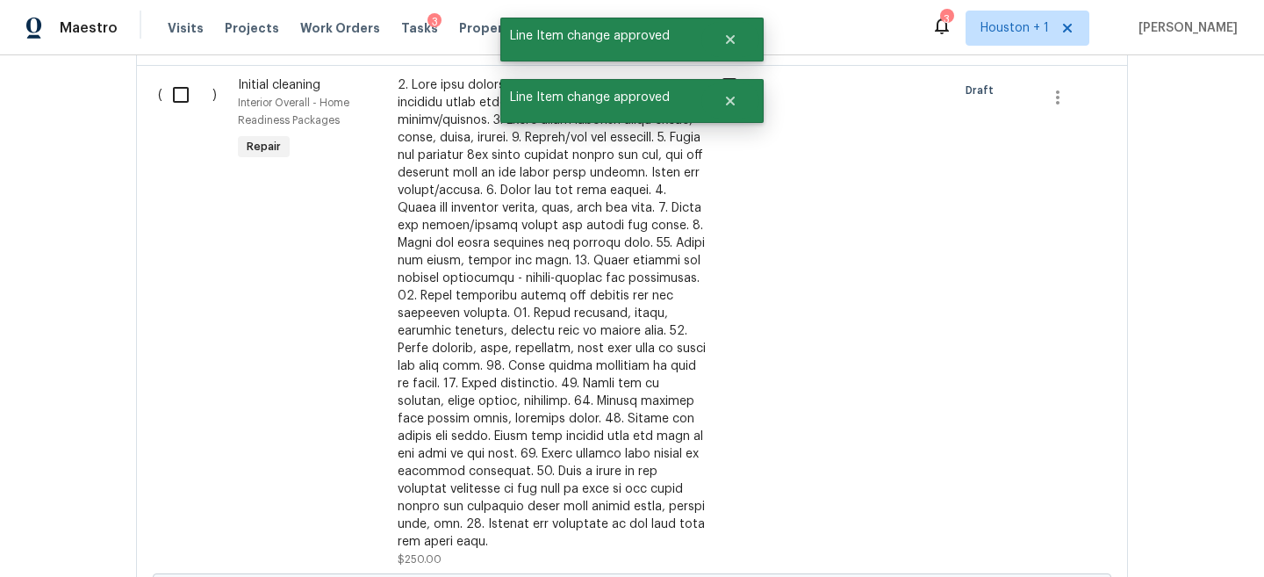
scroll to position [4893, 0]
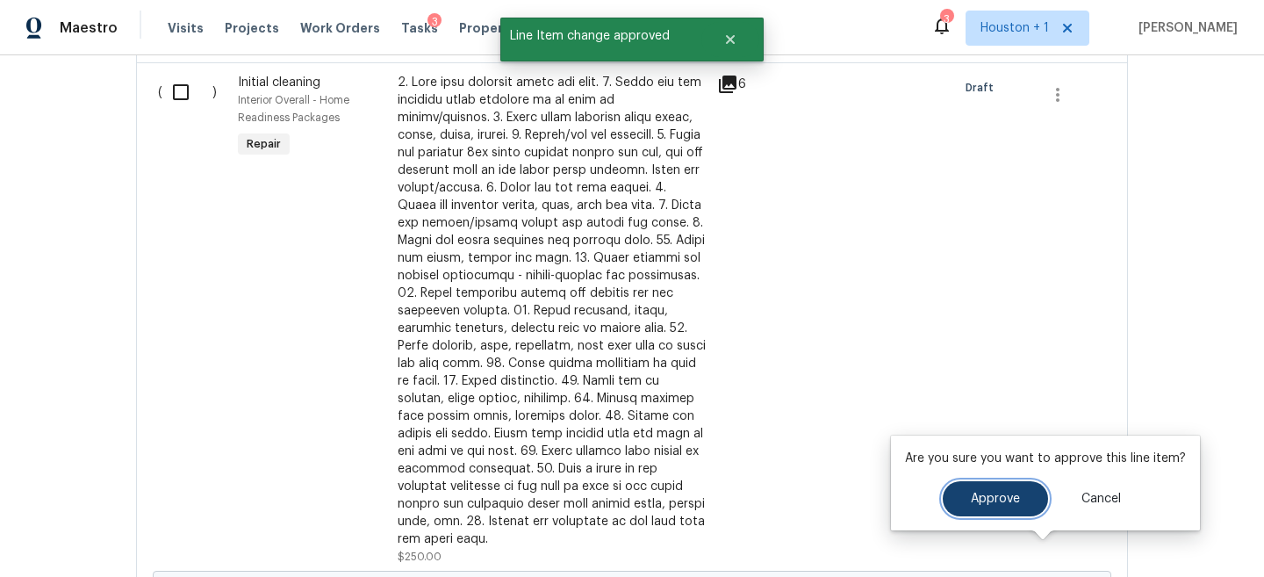
click at [976, 493] on span "Approve" at bounding box center [995, 499] width 49 height 13
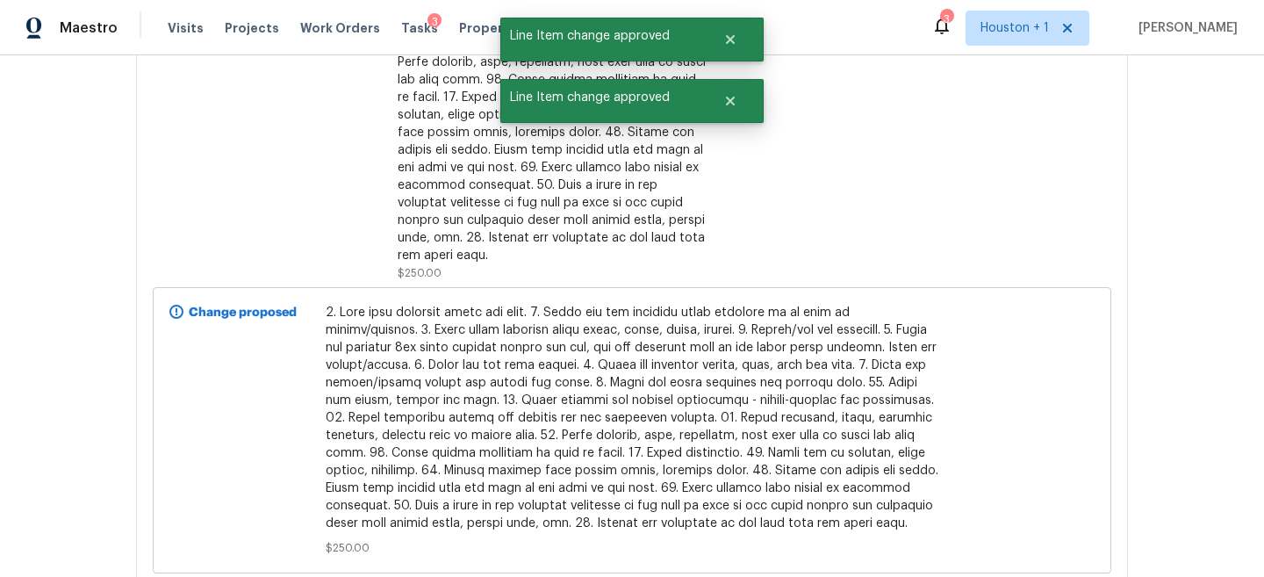
scroll to position [5383, 0]
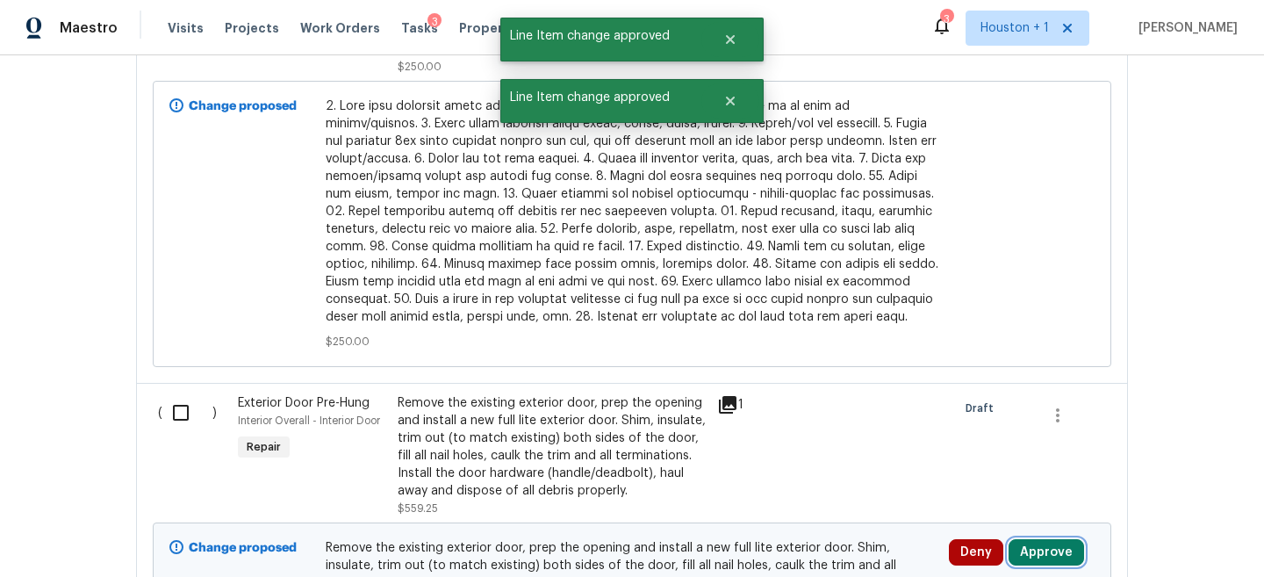
click at [1034, 539] on button "Approve" at bounding box center [1047, 552] width 76 height 26
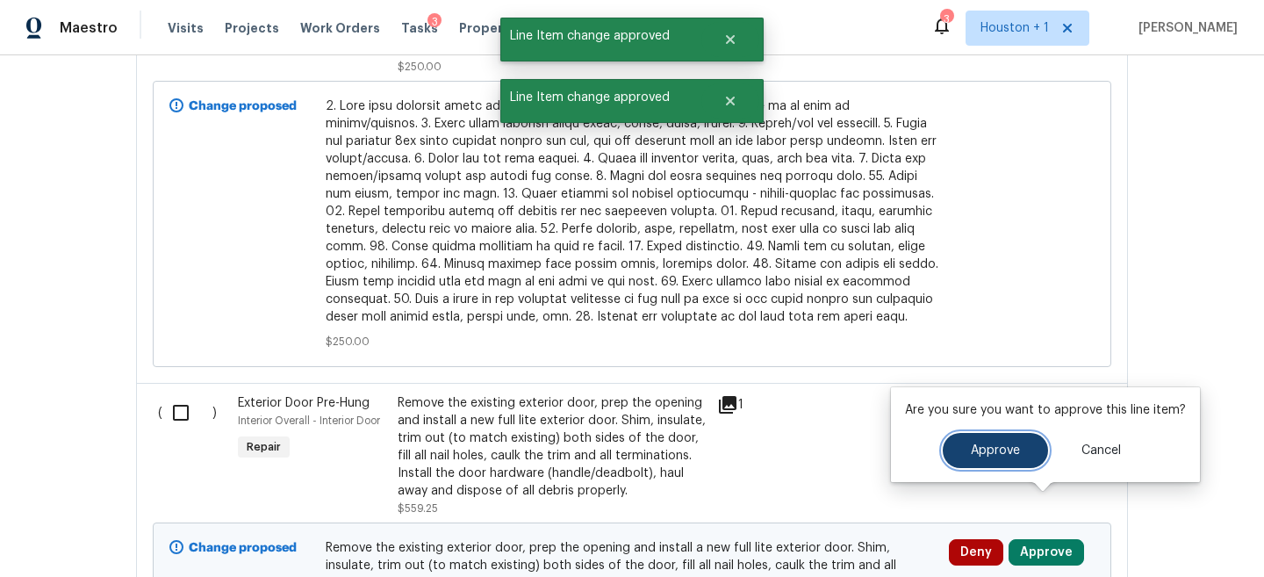
click at [976, 446] on span "Approve" at bounding box center [995, 450] width 49 height 13
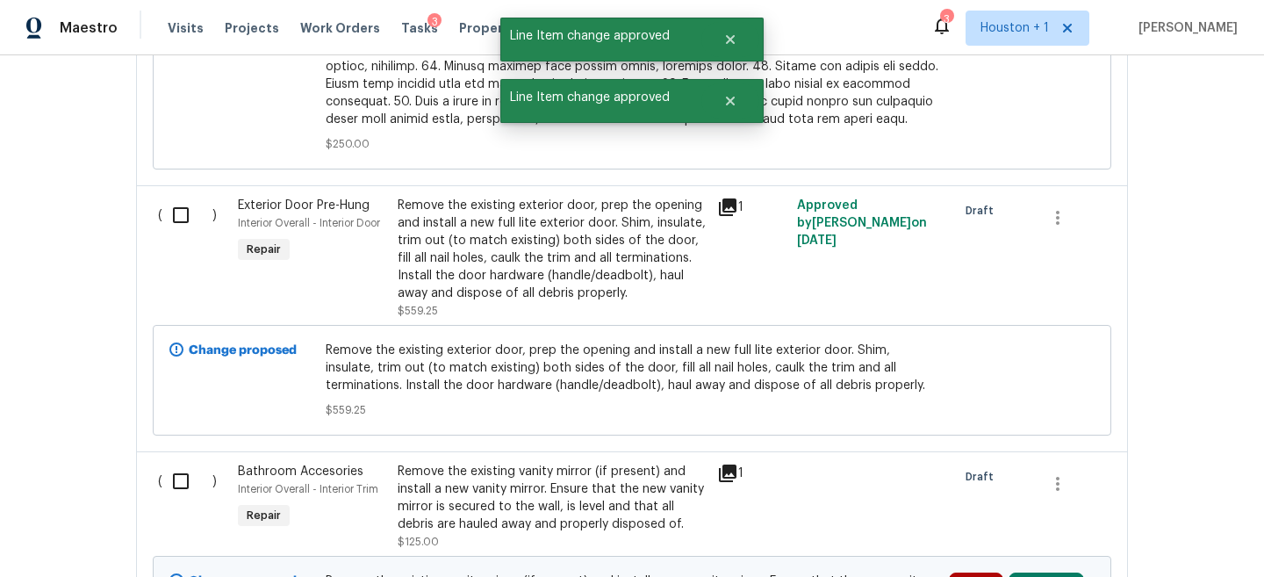
scroll to position [5700, 0]
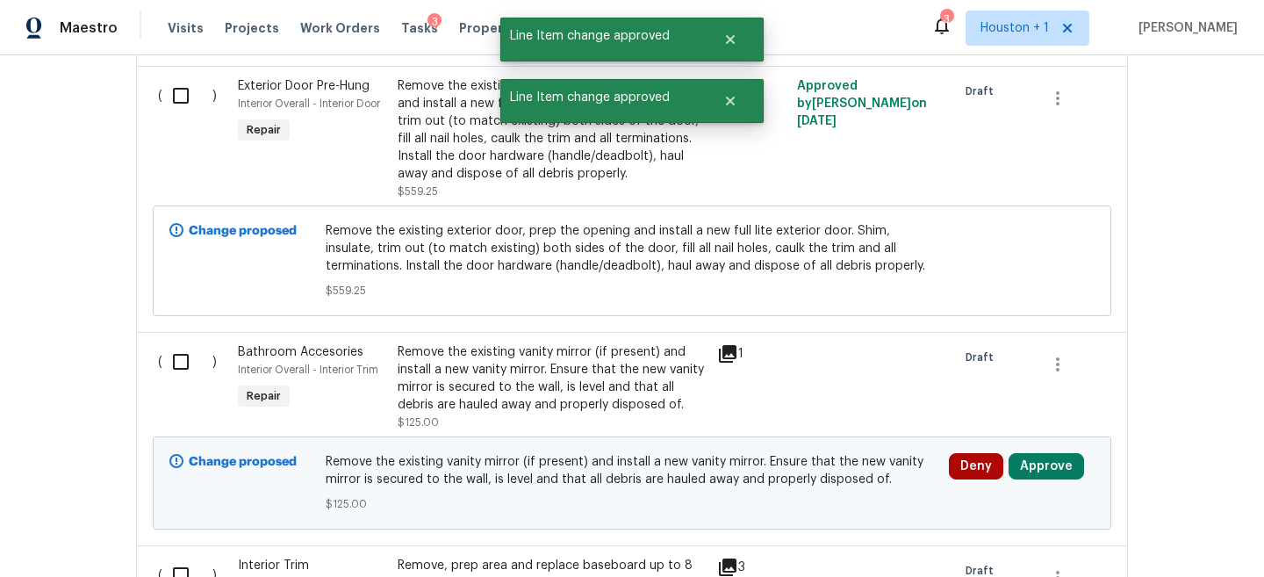
click at [1039, 448] on div "Deny Approve" at bounding box center [1022, 483] width 156 height 70
click at [1041, 453] on button "Approve" at bounding box center [1047, 466] width 76 height 26
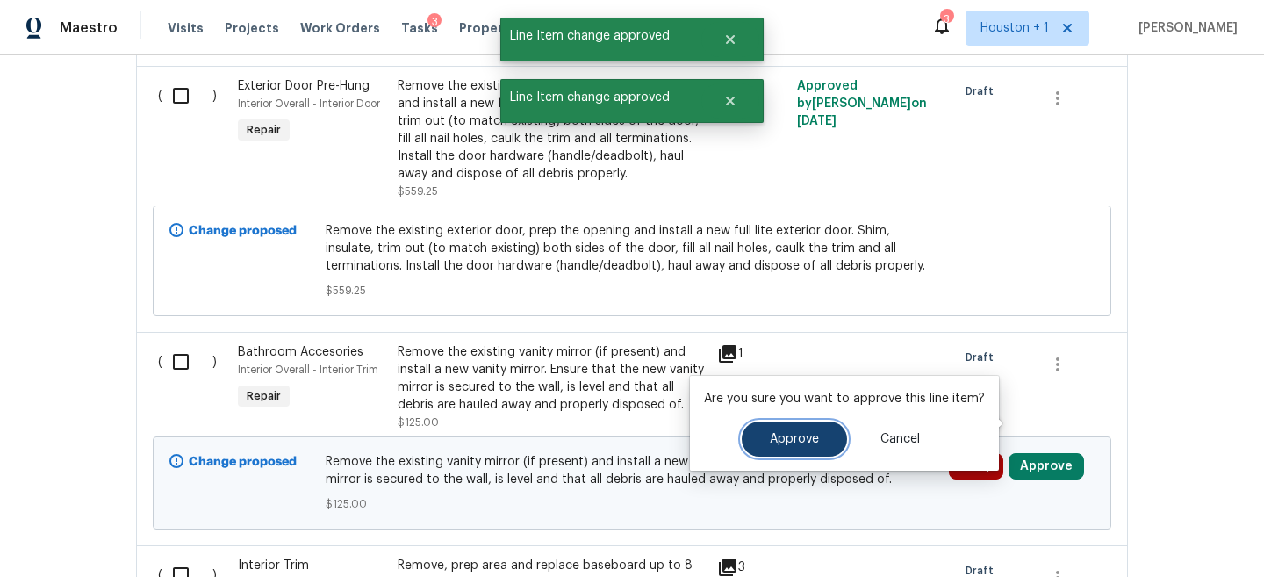
click at [796, 440] on span "Approve" at bounding box center [794, 439] width 49 height 13
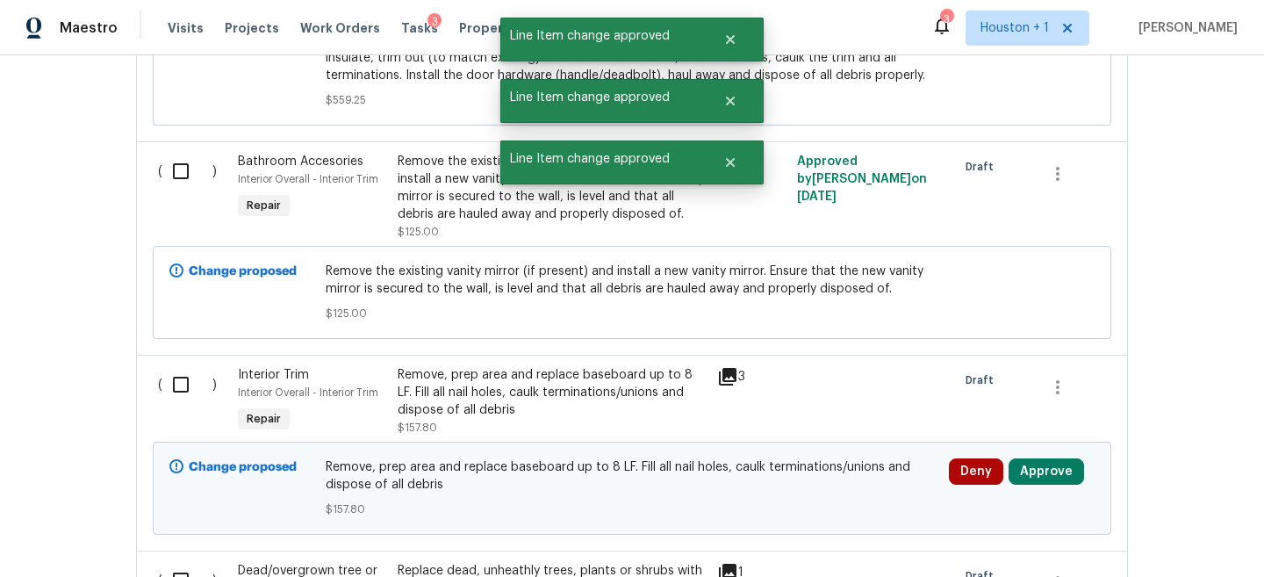
scroll to position [5912, 0]
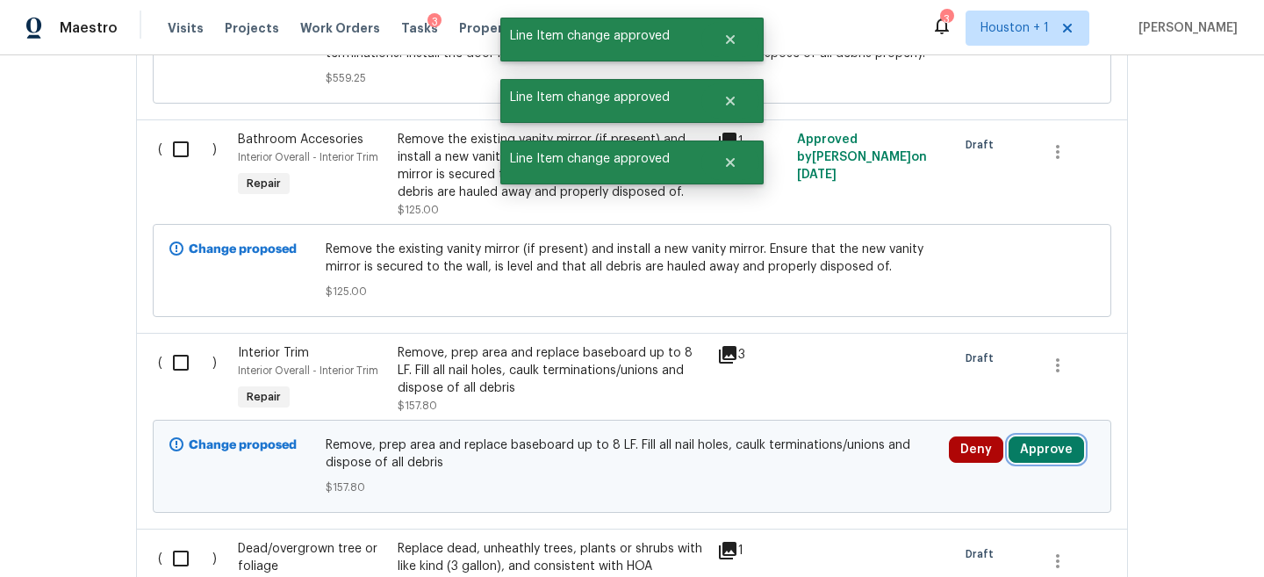
click at [1038, 436] on button "Approve" at bounding box center [1047, 449] width 76 height 26
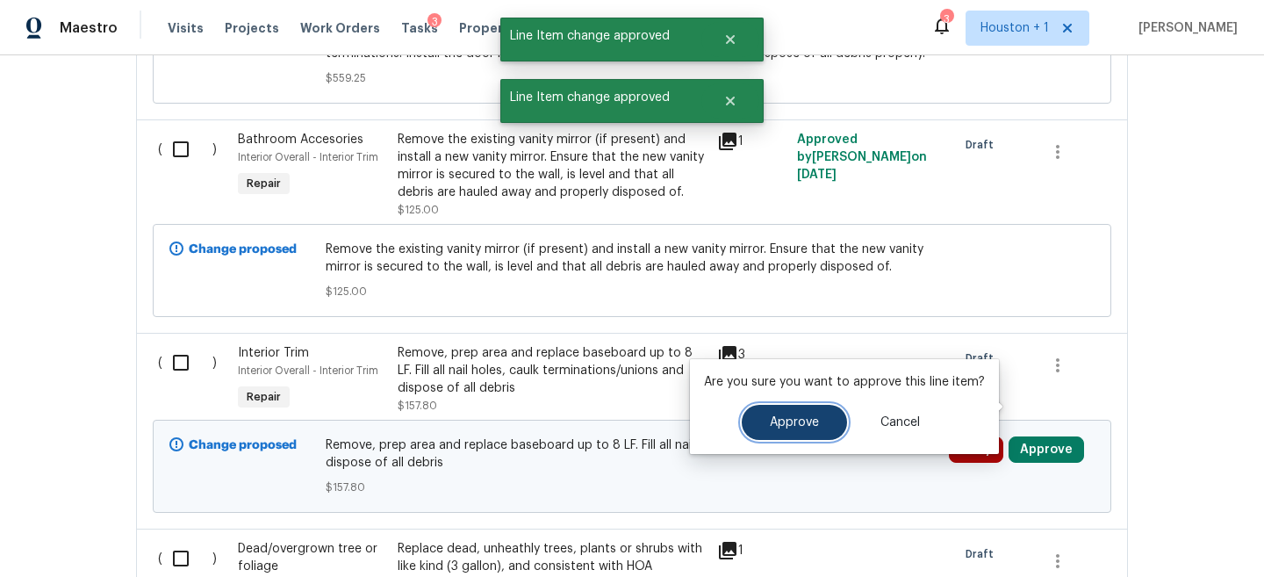
click at [786, 424] on span "Approve" at bounding box center [794, 422] width 49 height 13
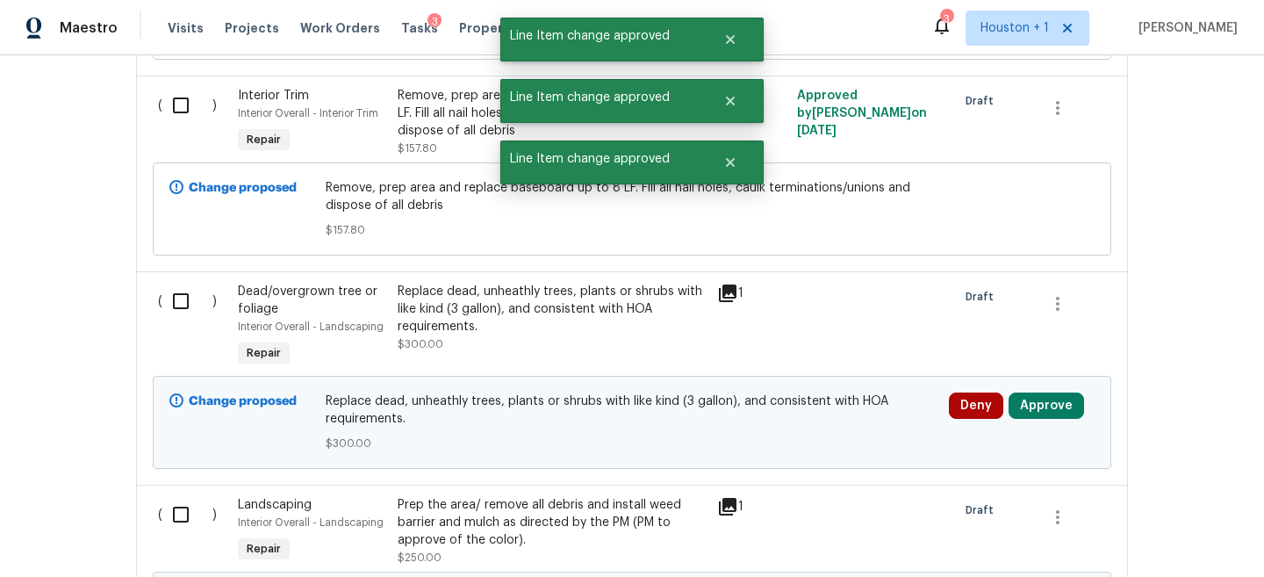
scroll to position [6185, 0]
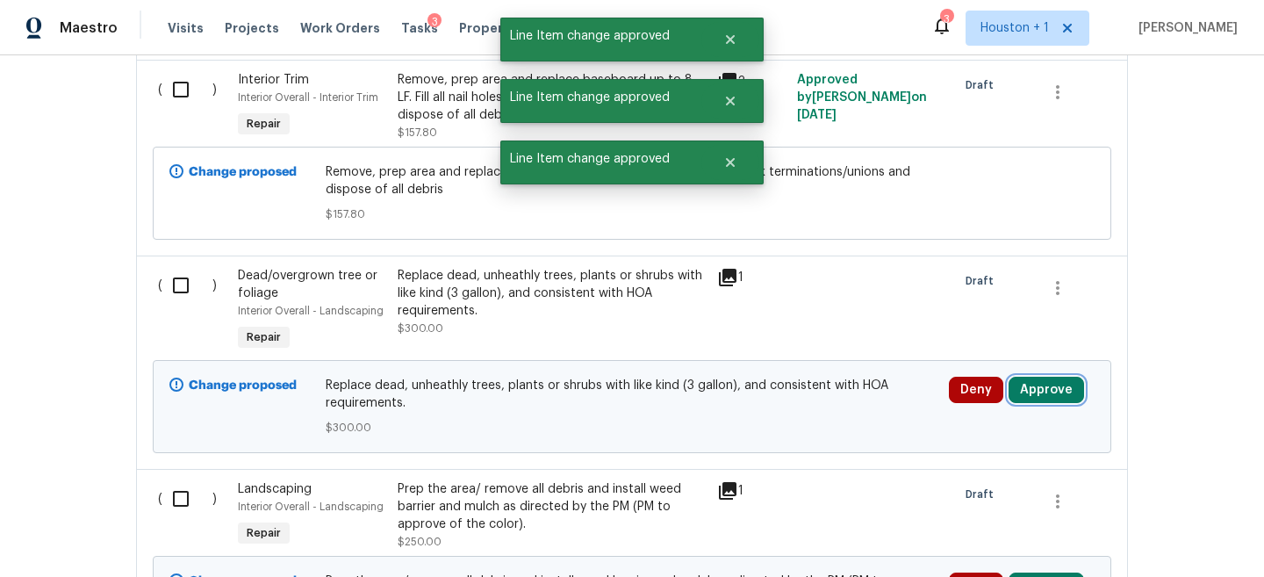
click at [1026, 377] on button "Approve" at bounding box center [1047, 390] width 76 height 26
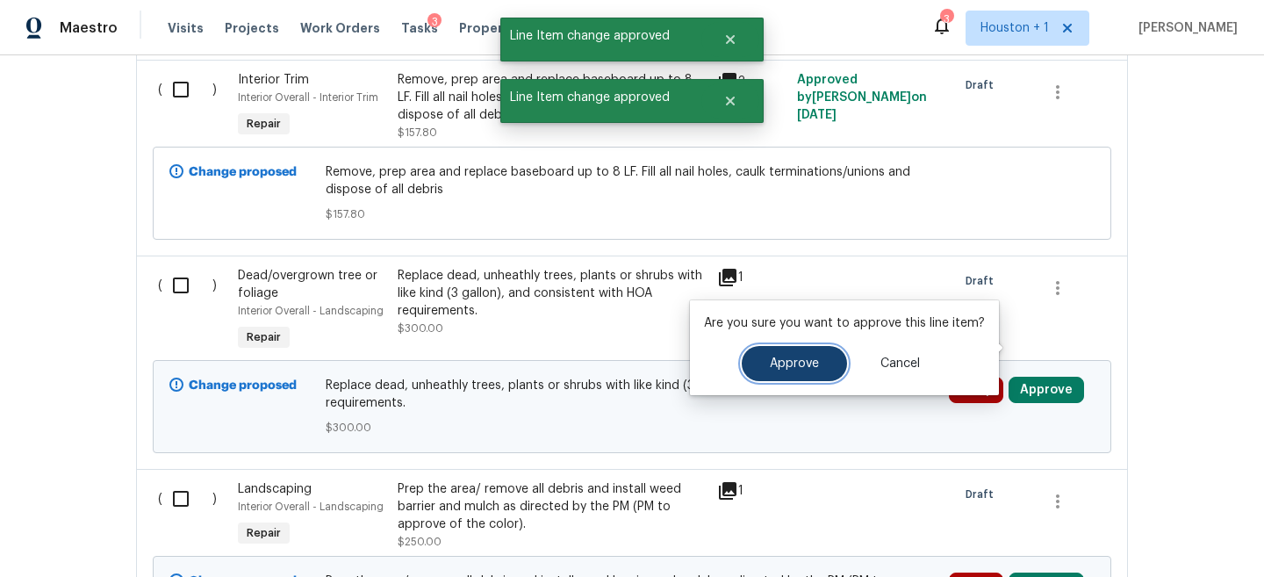
click at [772, 352] on button "Approve" at bounding box center [794, 363] width 105 height 35
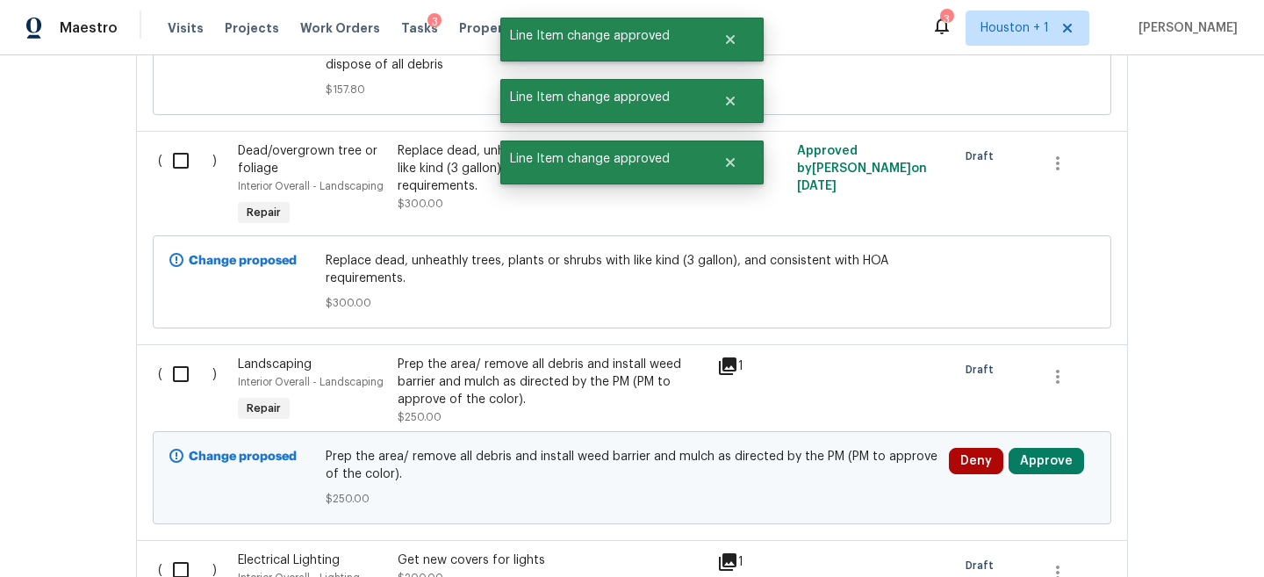
scroll to position [6323, 0]
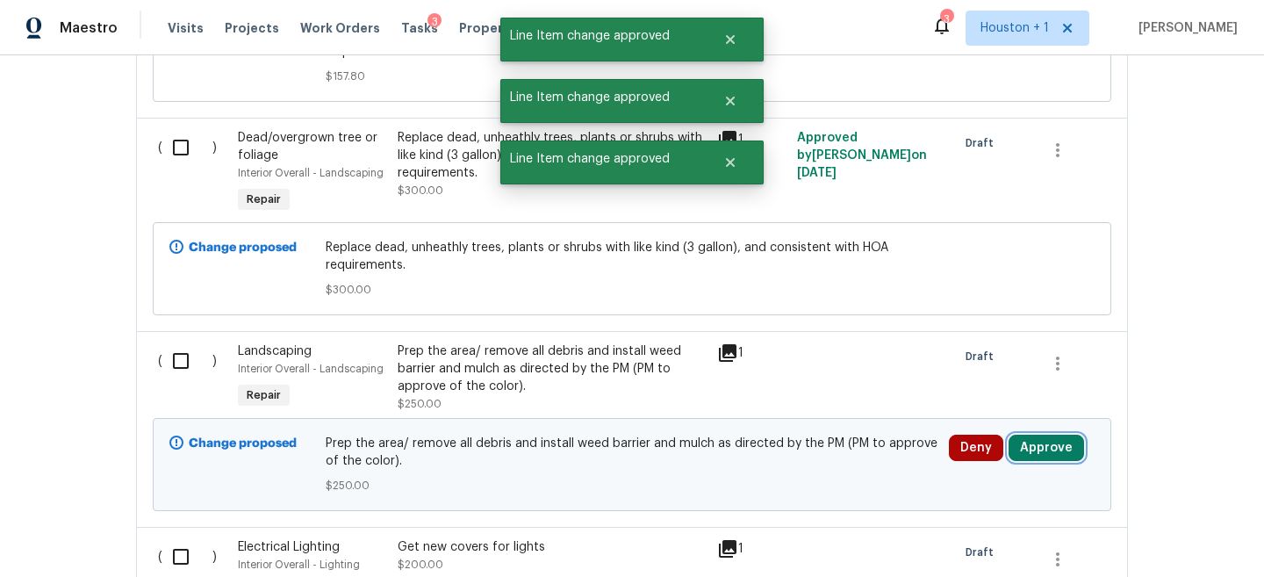
click at [1041, 435] on button "Approve" at bounding box center [1047, 448] width 76 height 26
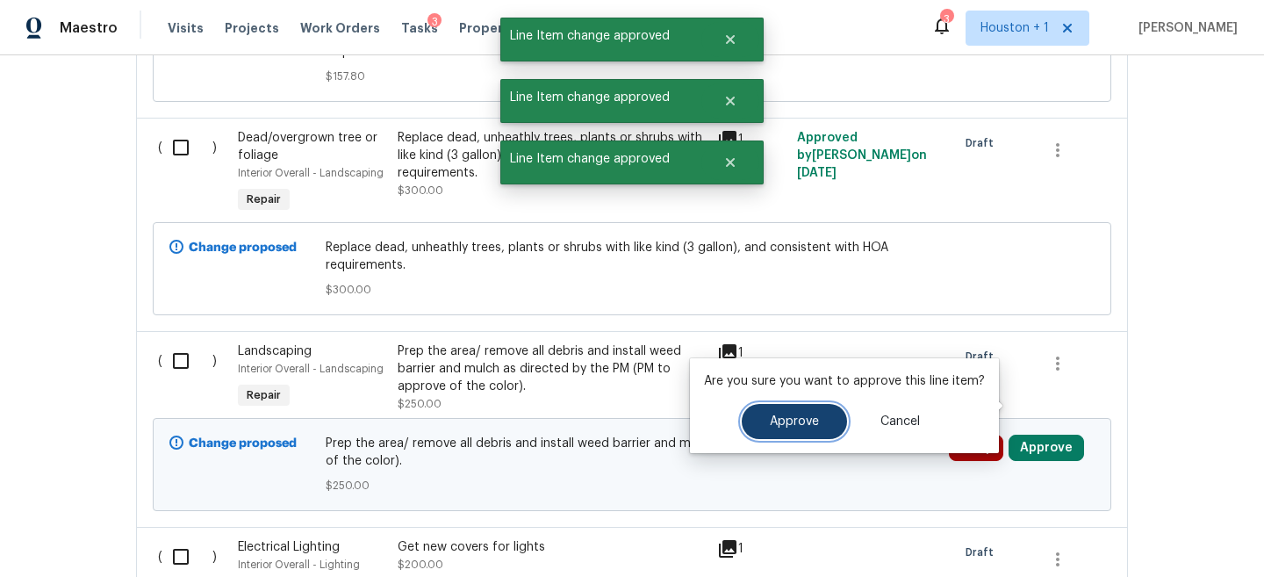
click at [806, 413] on button "Approve" at bounding box center [794, 421] width 105 height 35
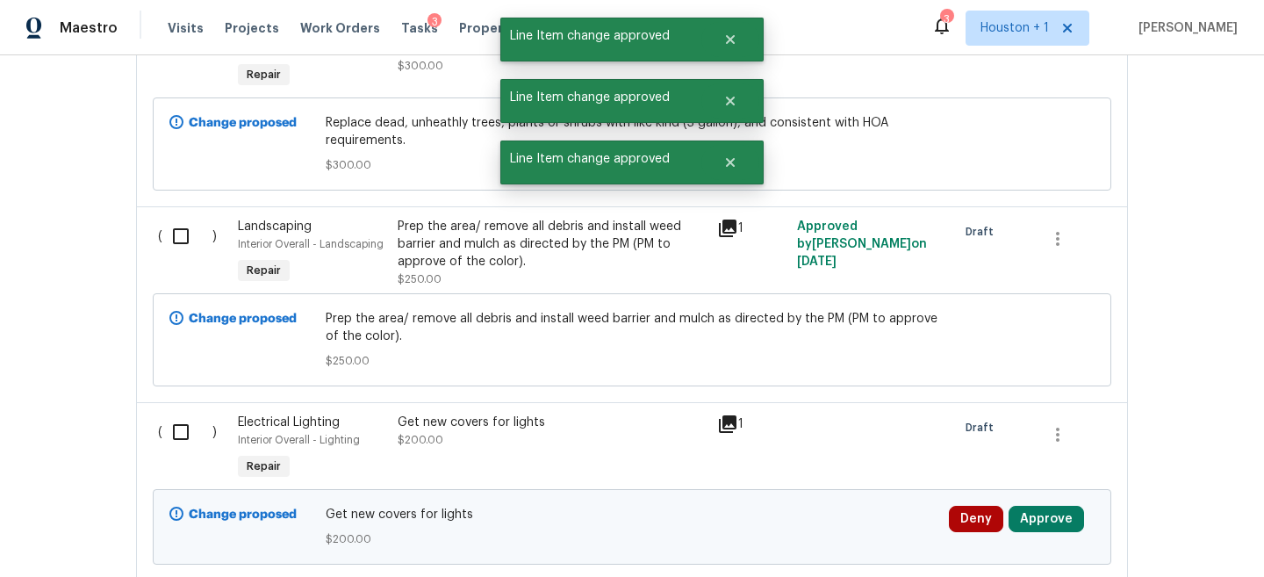
scroll to position [6472, 0]
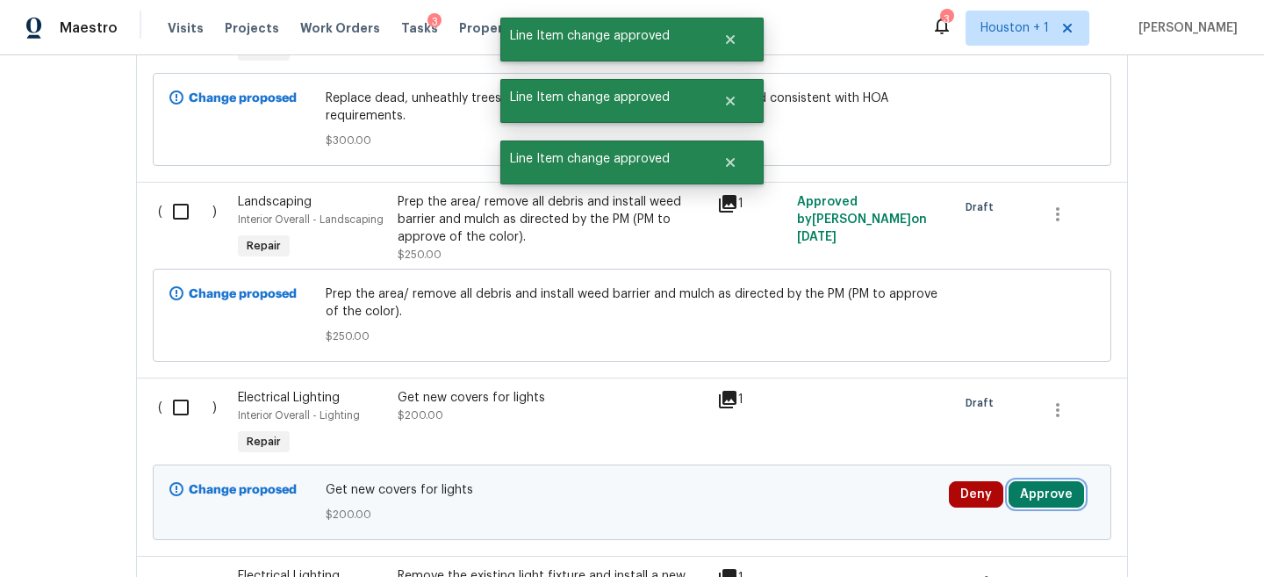
click at [1048, 481] on button "Approve" at bounding box center [1047, 494] width 76 height 26
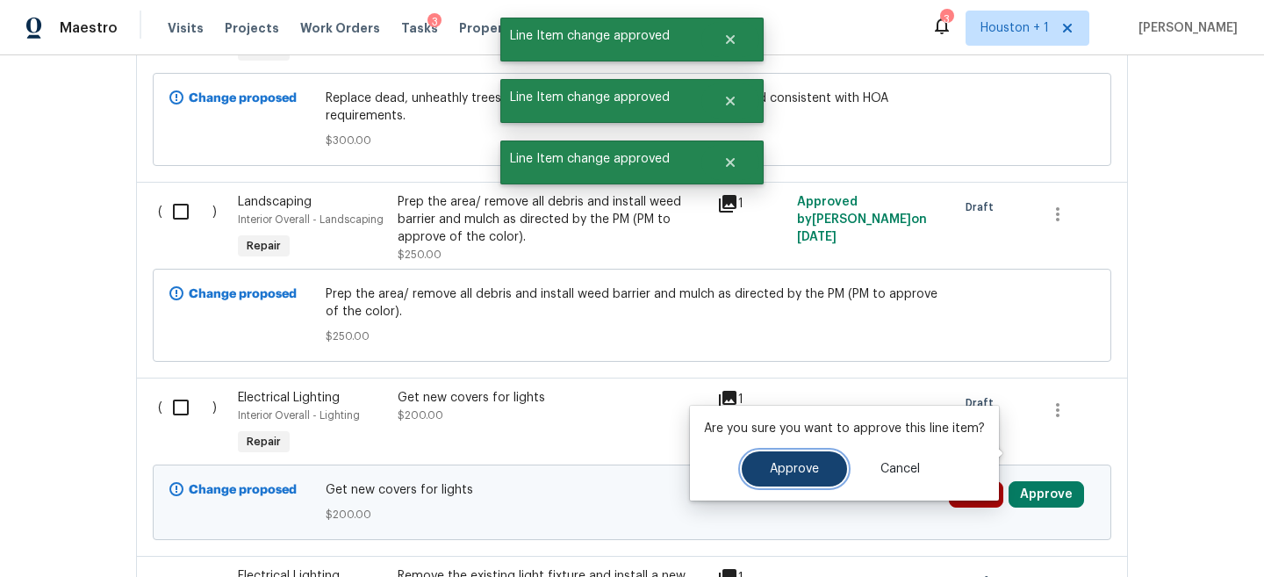
click at [767, 459] on button "Approve" at bounding box center [794, 468] width 105 height 35
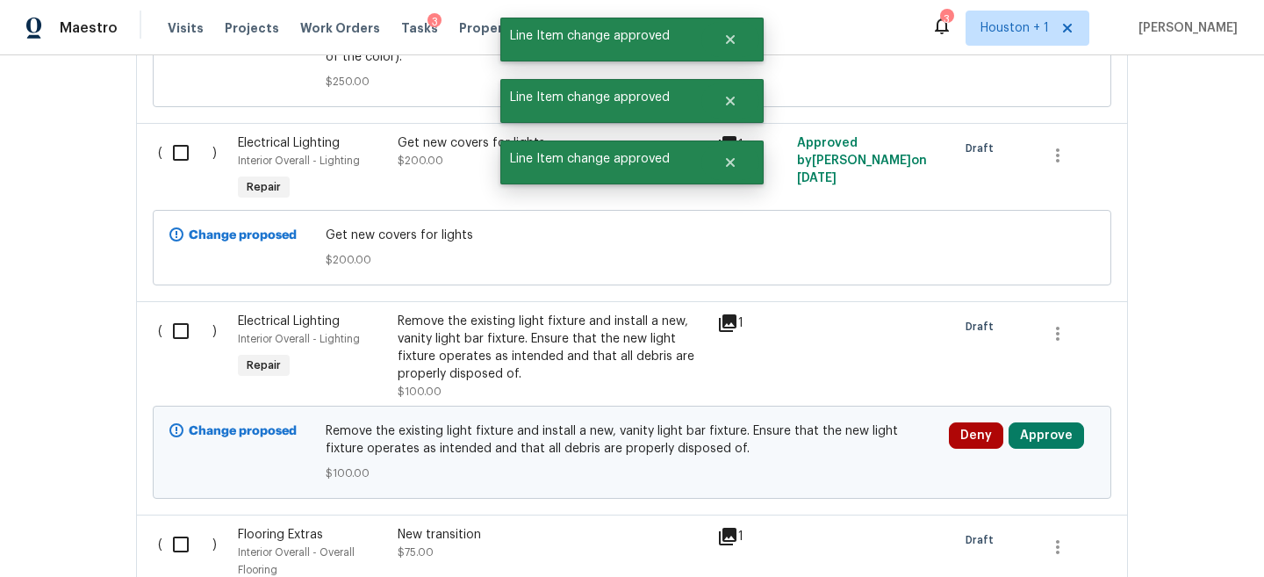
scroll to position [6747, 0]
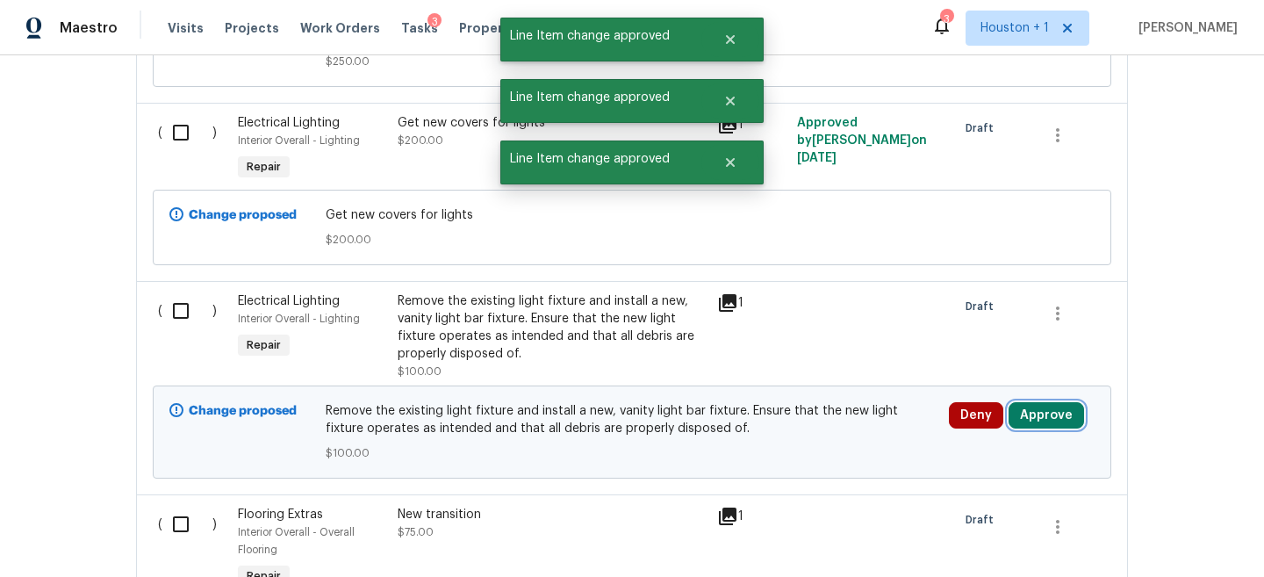
click at [1045, 402] on button "Approve" at bounding box center [1047, 415] width 76 height 26
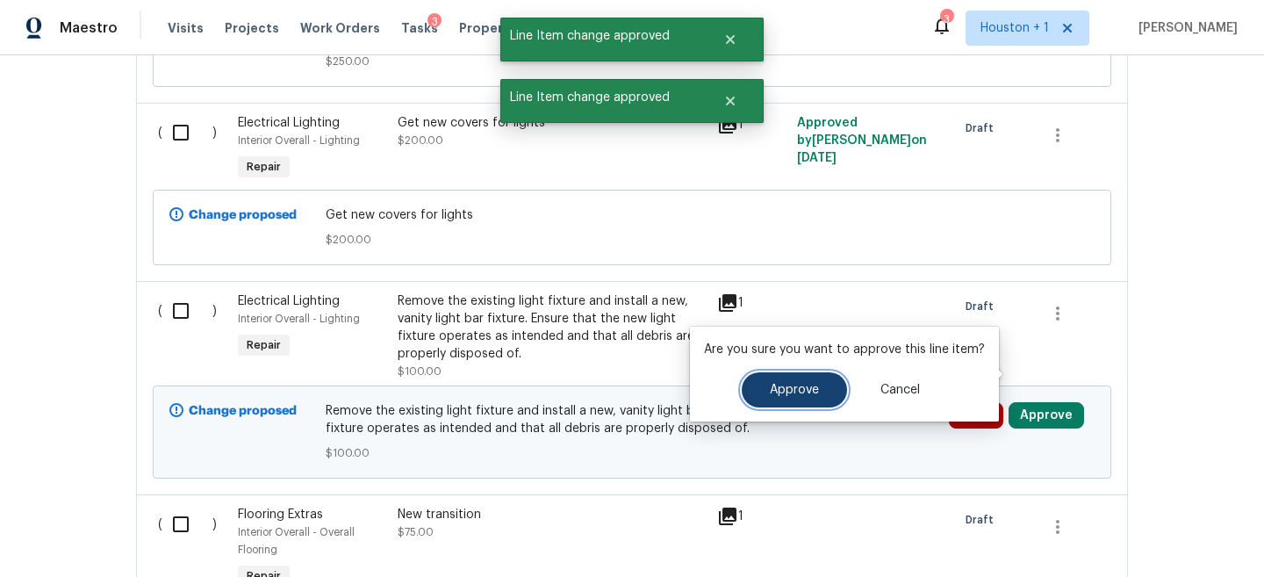
click at [791, 380] on button "Approve" at bounding box center [794, 389] width 105 height 35
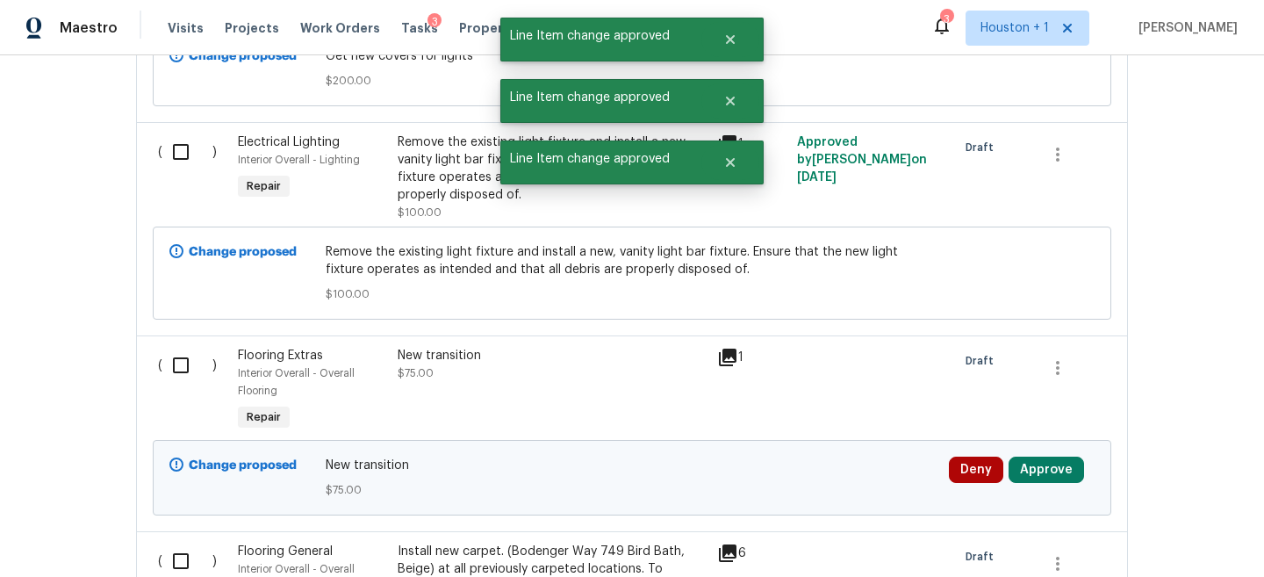
scroll to position [6910, 0]
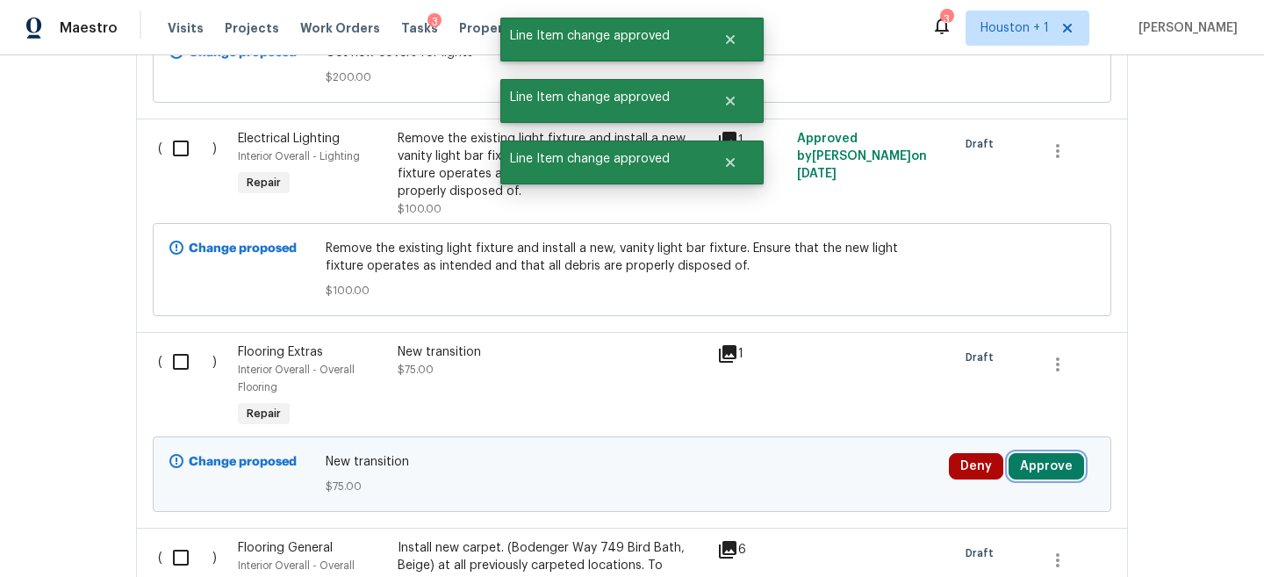
click at [1055, 453] on button "Approve" at bounding box center [1047, 466] width 76 height 26
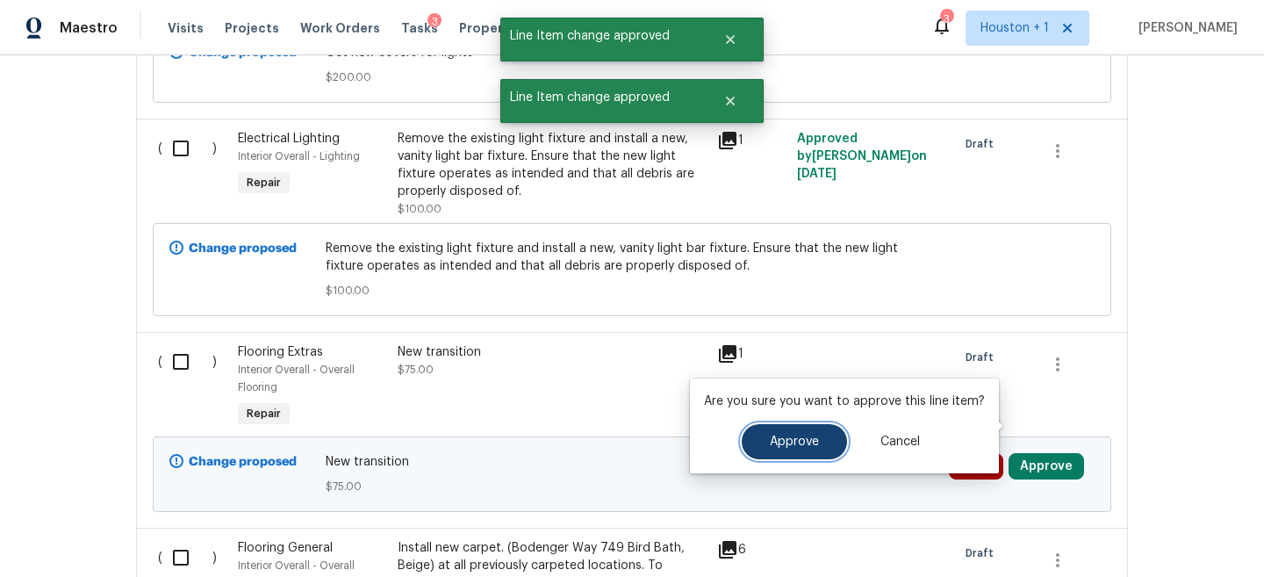
click at [802, 444] on span "Approve" at bounding box center [794, 442] width 49 height 13
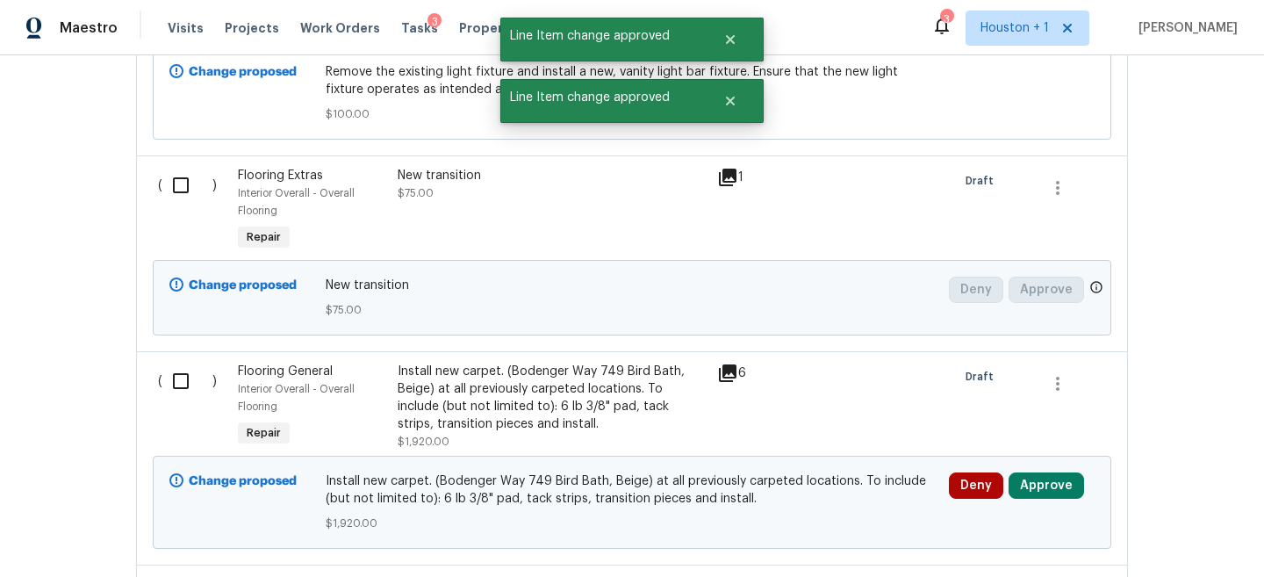
scroll to position [7122, 0]
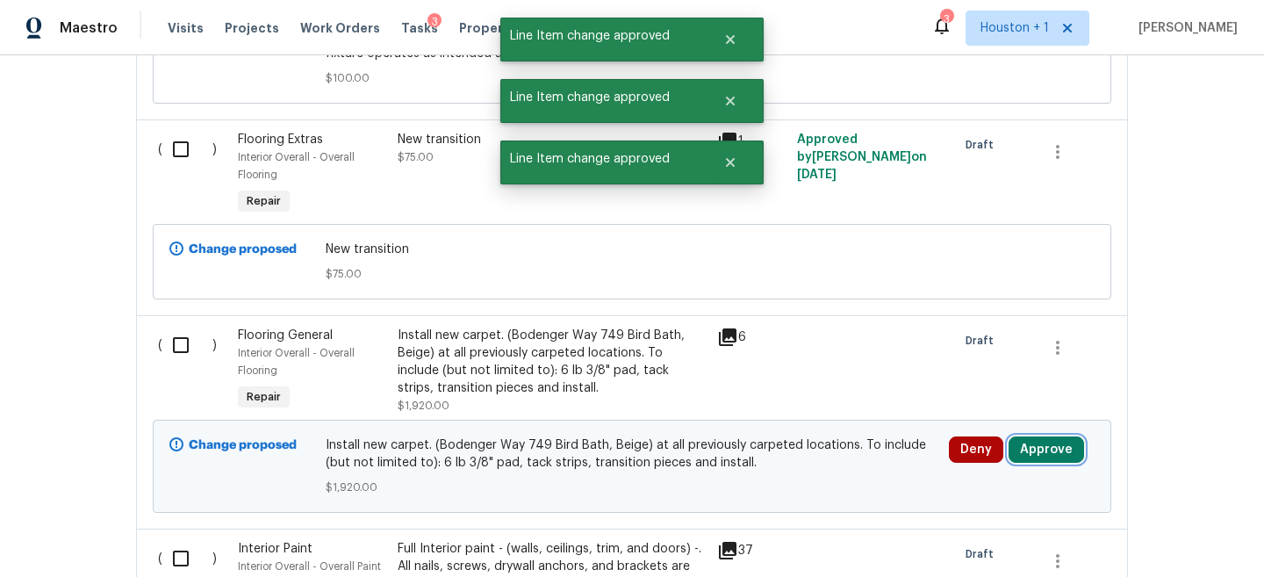
click at [1057, 436] on button "Approve" at bounding box center [1047, 449] width 76 height 26
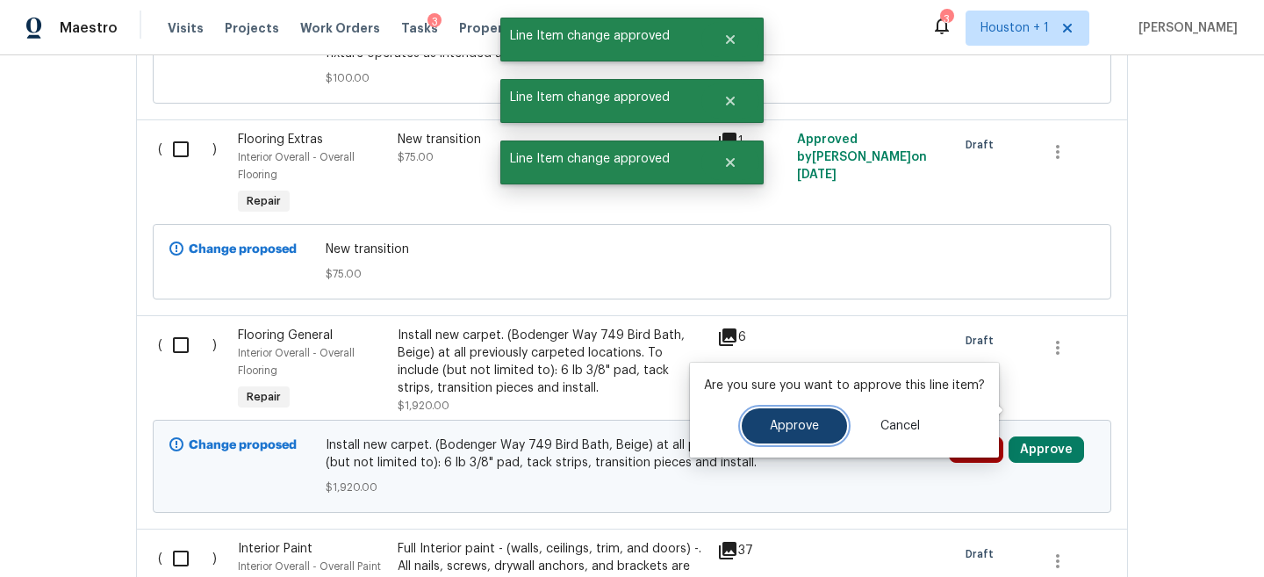
click at [797, 436] on button "Approve" at bounding box center [794, 425] width 105 height 35
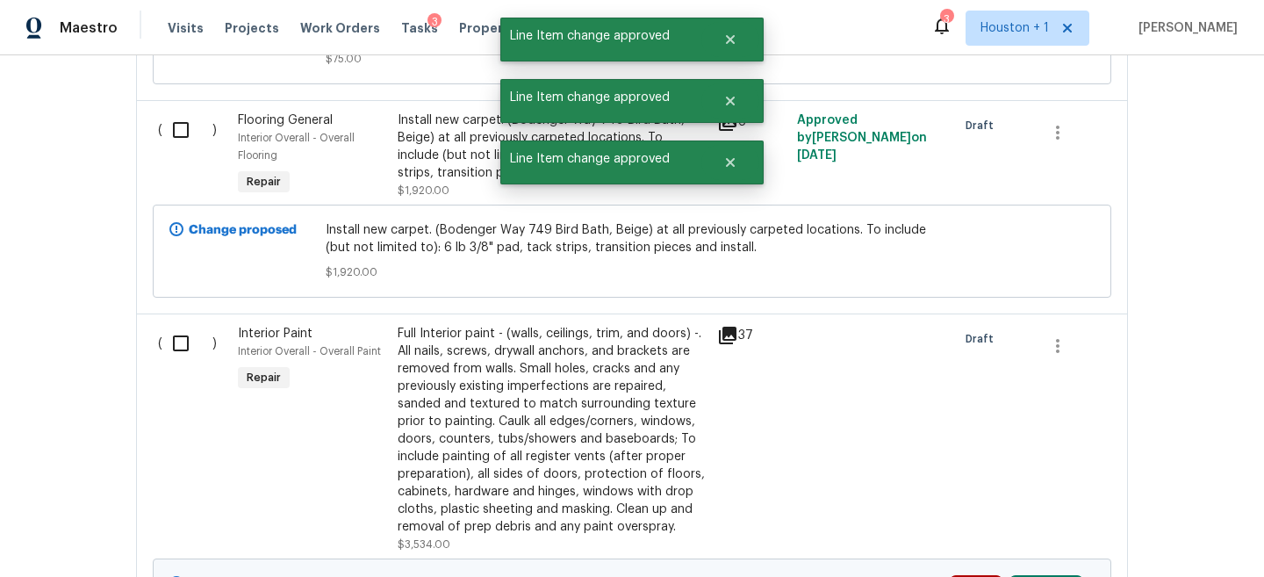
scroll to position [7365, 0]
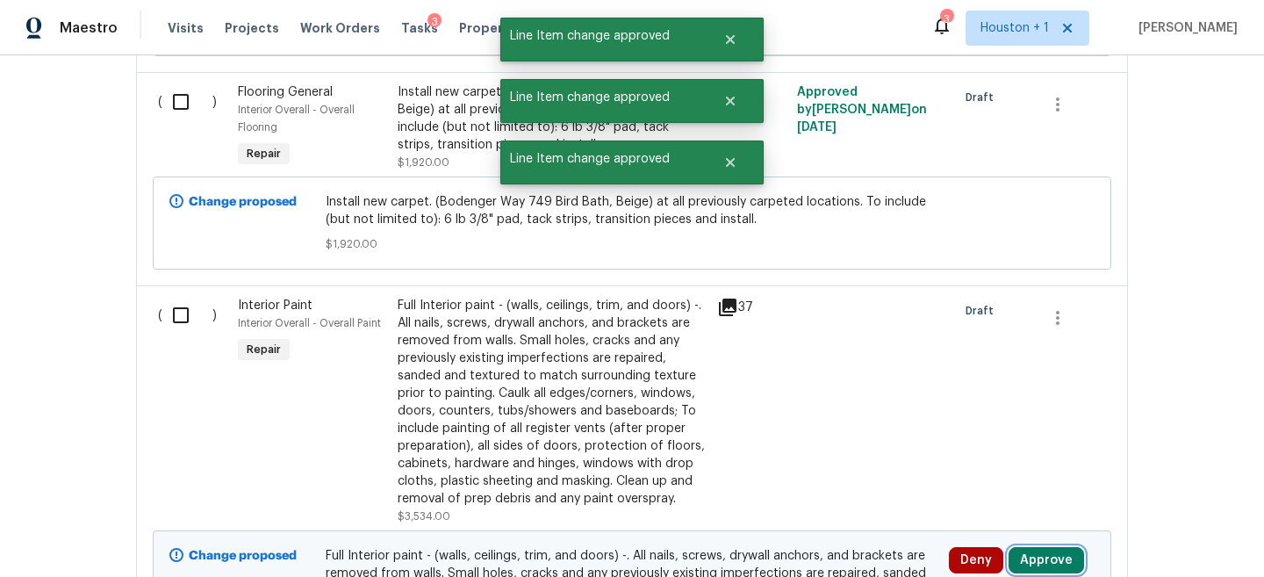
click at [1040, 547] on button "Approve" at bounding box center [1047, 560] width 76 height 26
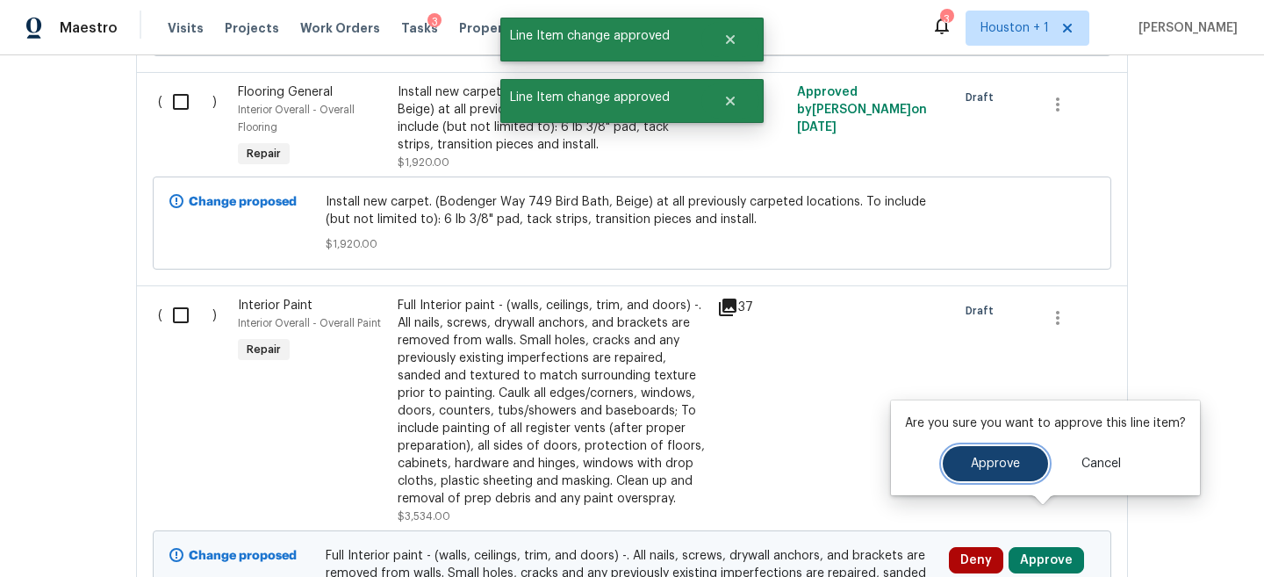
click at [976, 465] on span "Approve" at bounding box center [995, 463] width 49 height 13
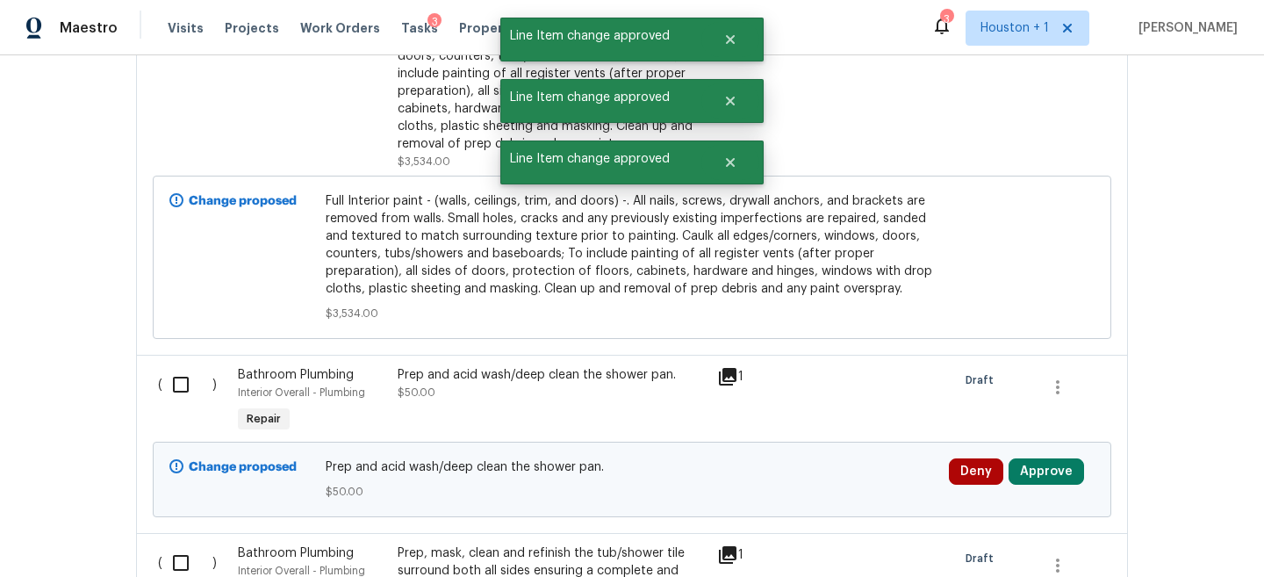
scroll to position [7722, 0]
click at [1039, 457] on button "Approve" at bounding box center [1047, 470] width 76 height 26
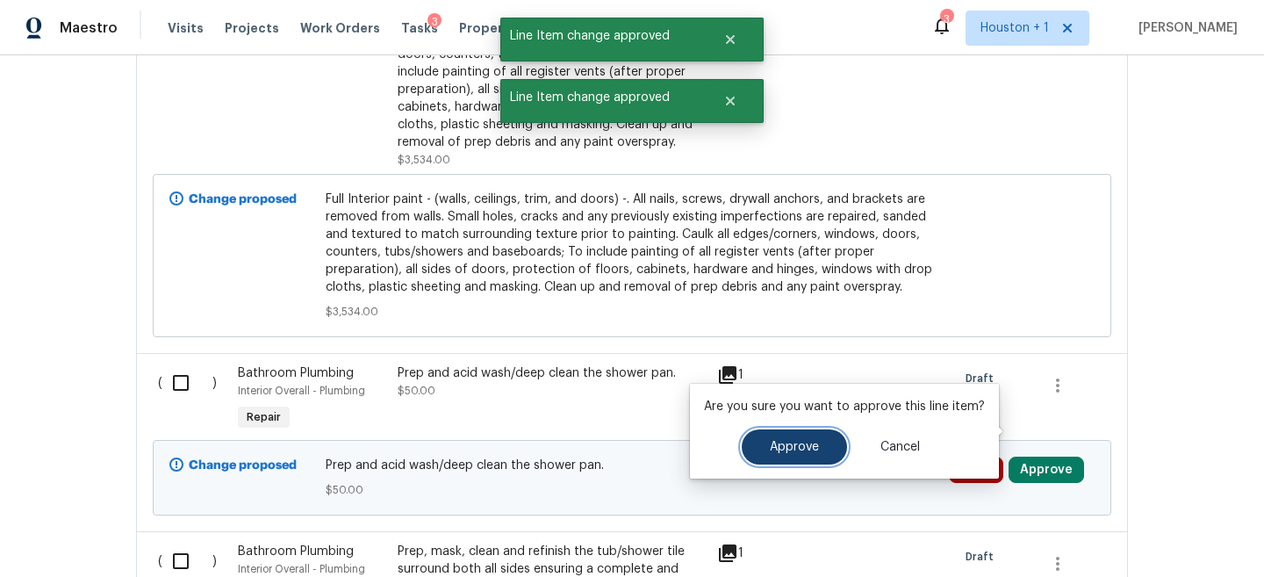
click at [810, 456] on button "Approve" at bounding box center [794, 446] width 105 height 35
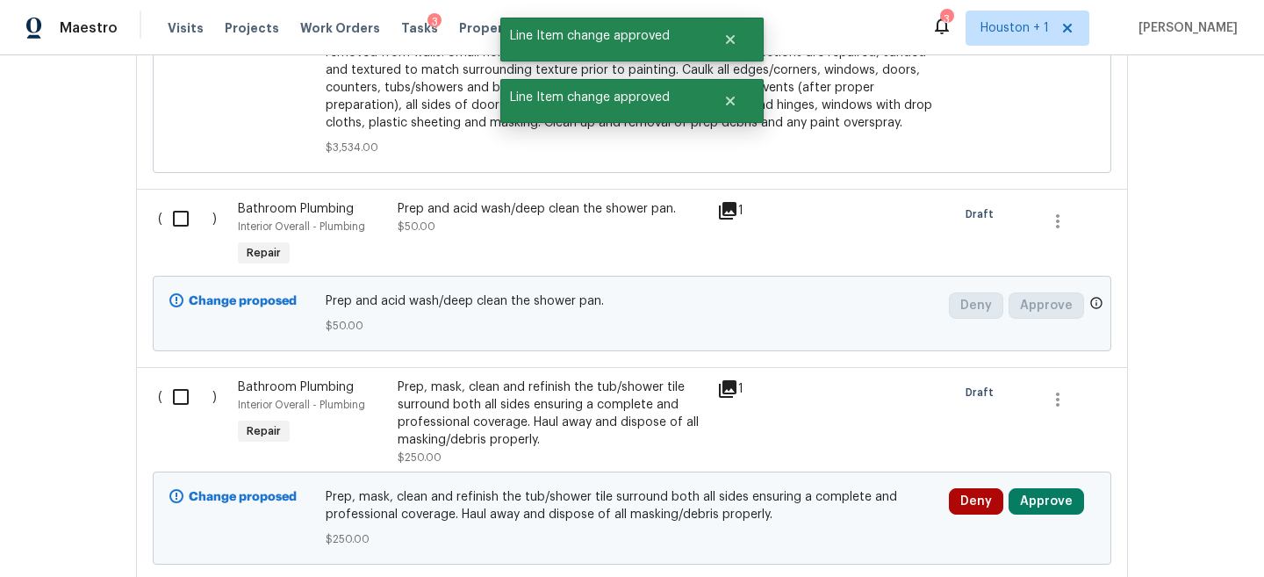
scroll to position [7921, 0]
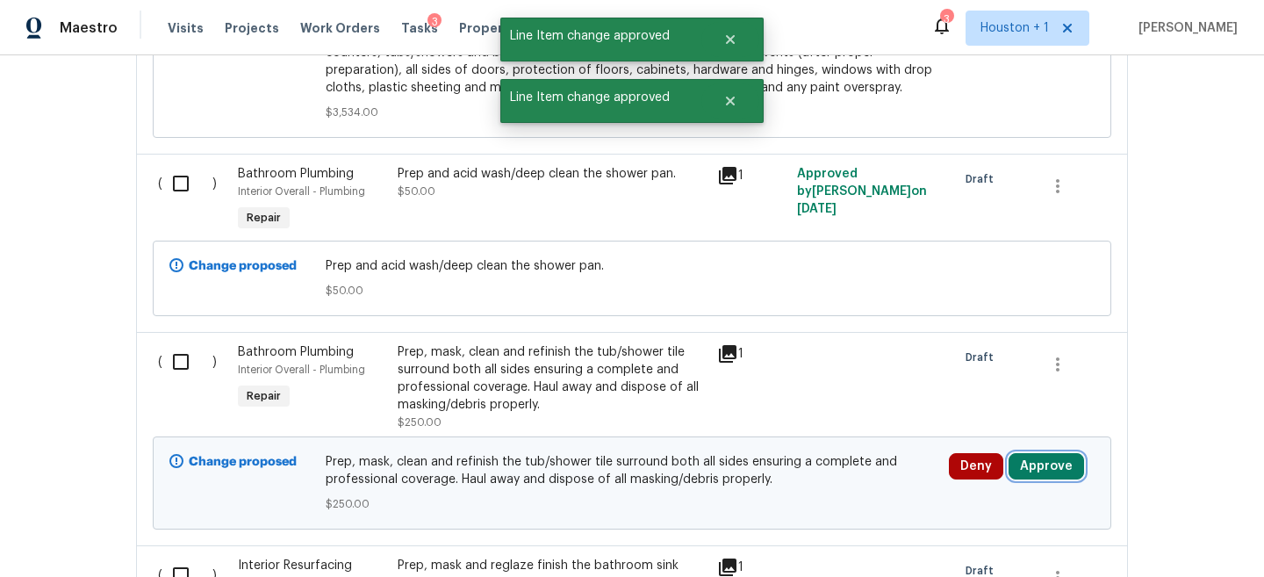
click at [1044, 453] on button "Approve" at bounding box center [1047, 466] width 76 height 26
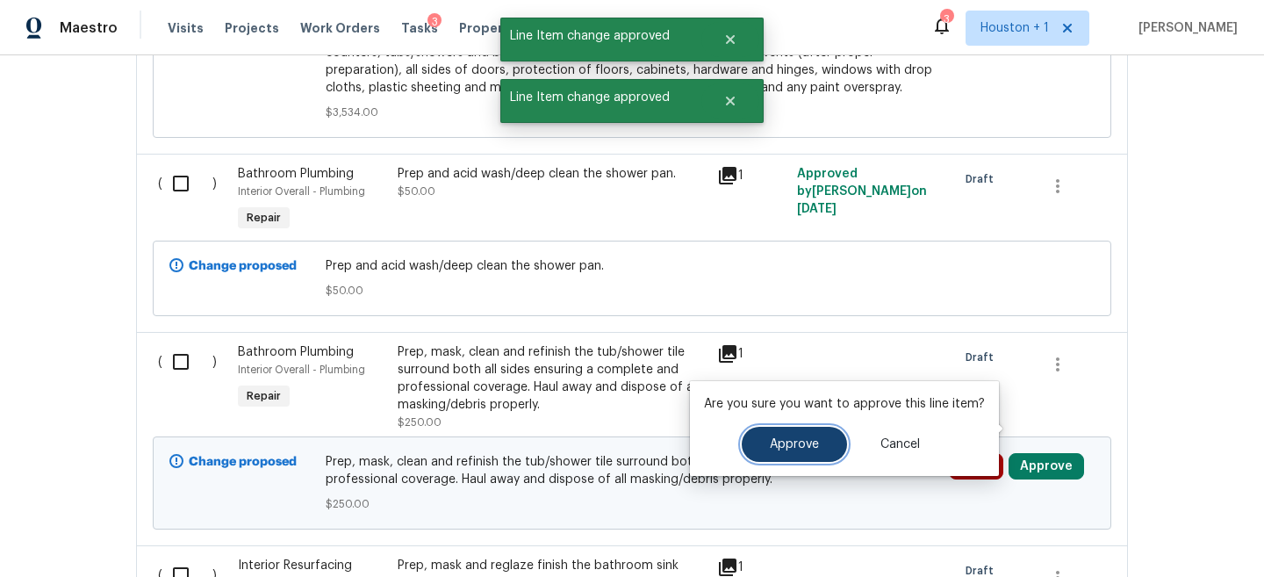
click at [810, 441] on span "Approve" at bounding box center [794, 444] width 49 height 13
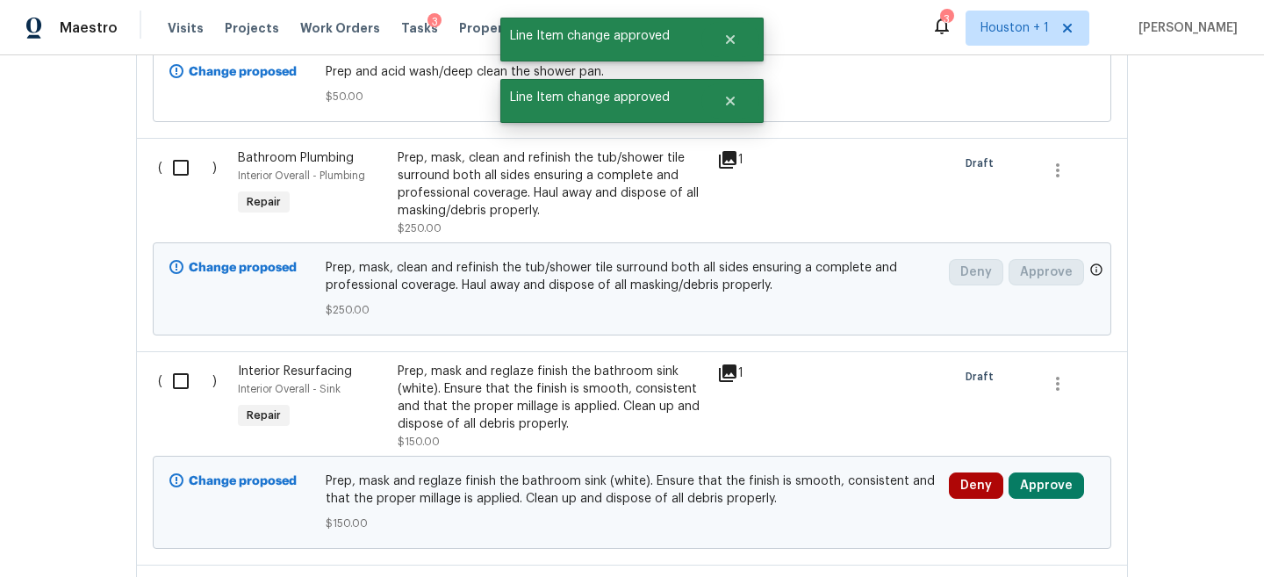
scroll to position [8178, 0]
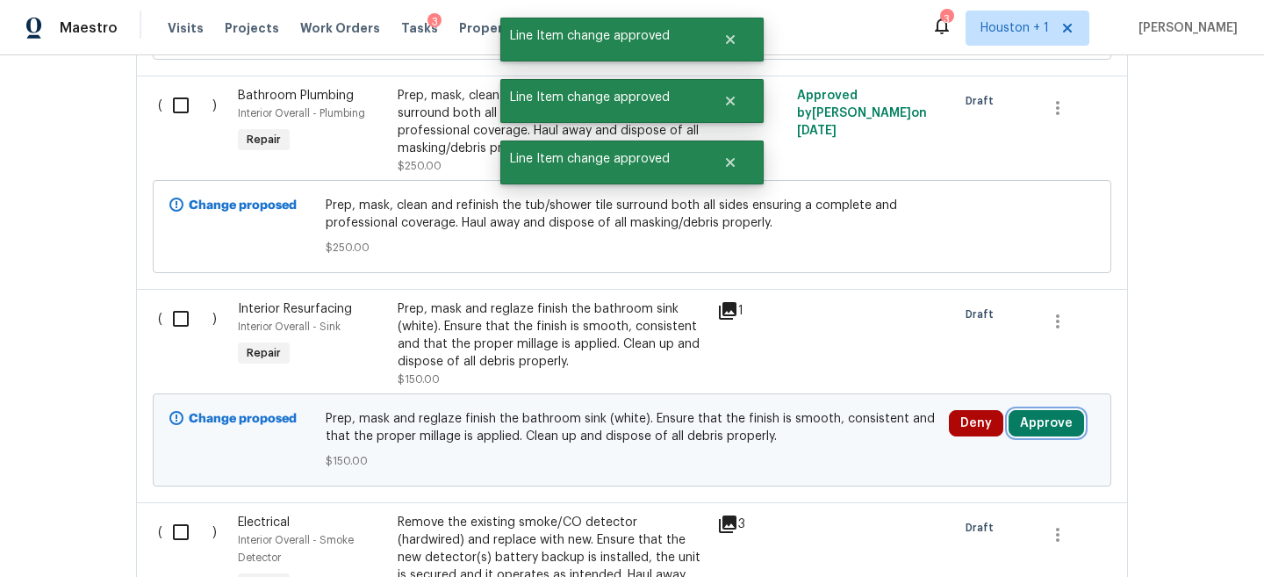
click at [1017, 410] on button "Approve" at bounding box center [1047, 423] width 76 height 26
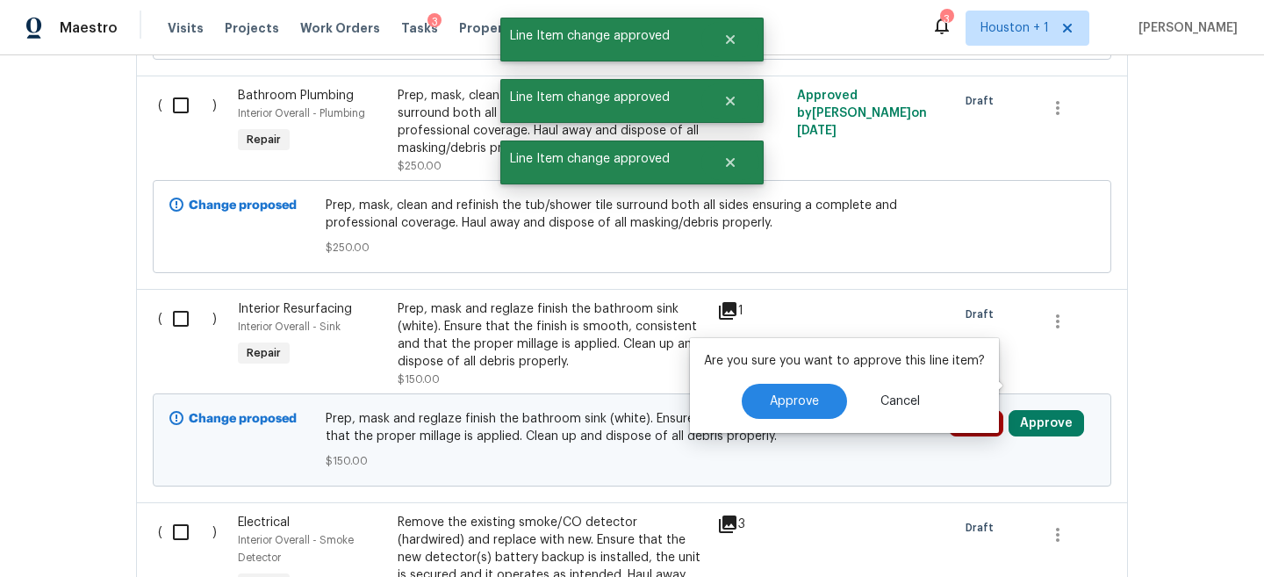
click at [804, 421] on div "Are you sure you want to approve this line item? Approve Cancel" at bounding box center [844, 385] width 309 height 95
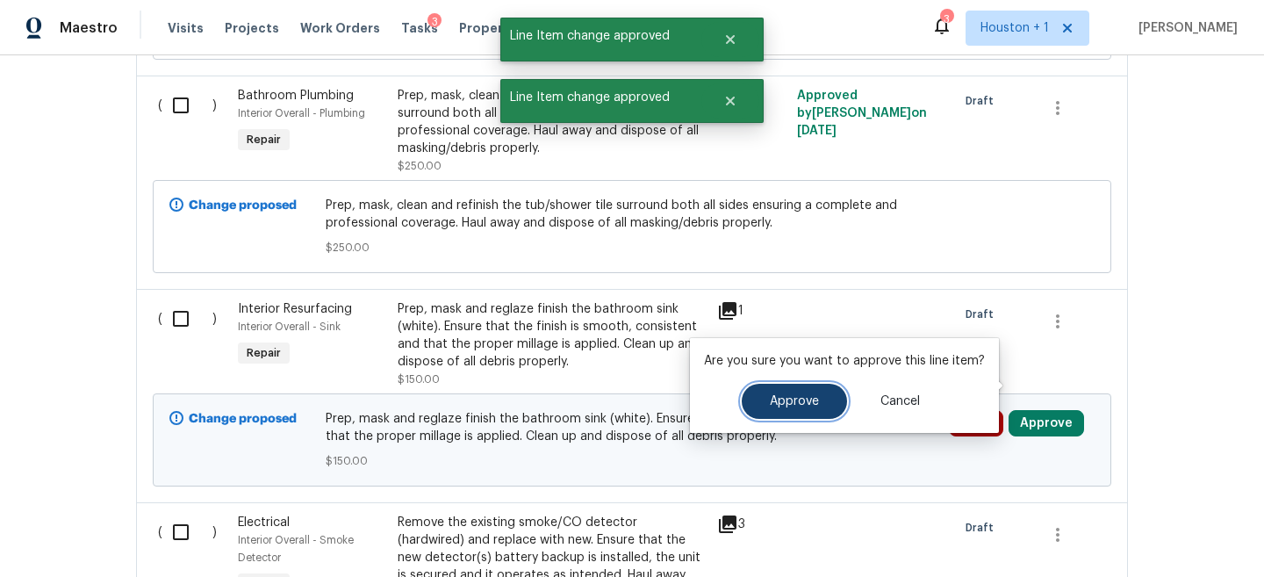
click at [785, 407] on span "Approve" at bounding box center [794, 401] width 49 height 13
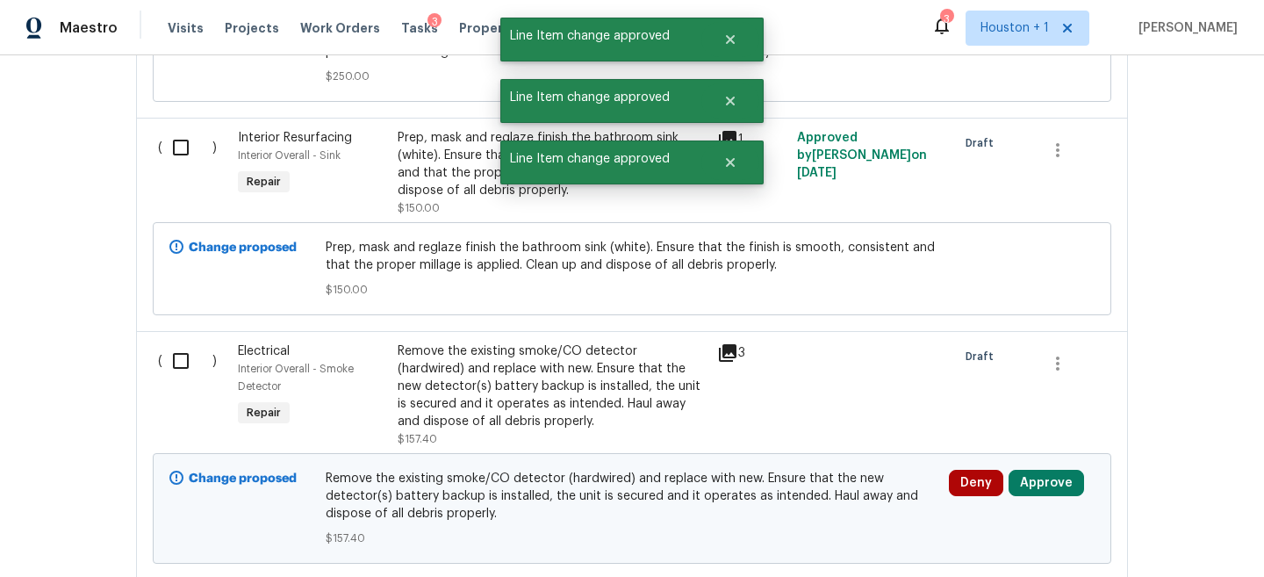
scroll to position [8348, 0]
click at [1033, 471] on button "Approve" at bounding box center [1047, 484] width 76 height 26
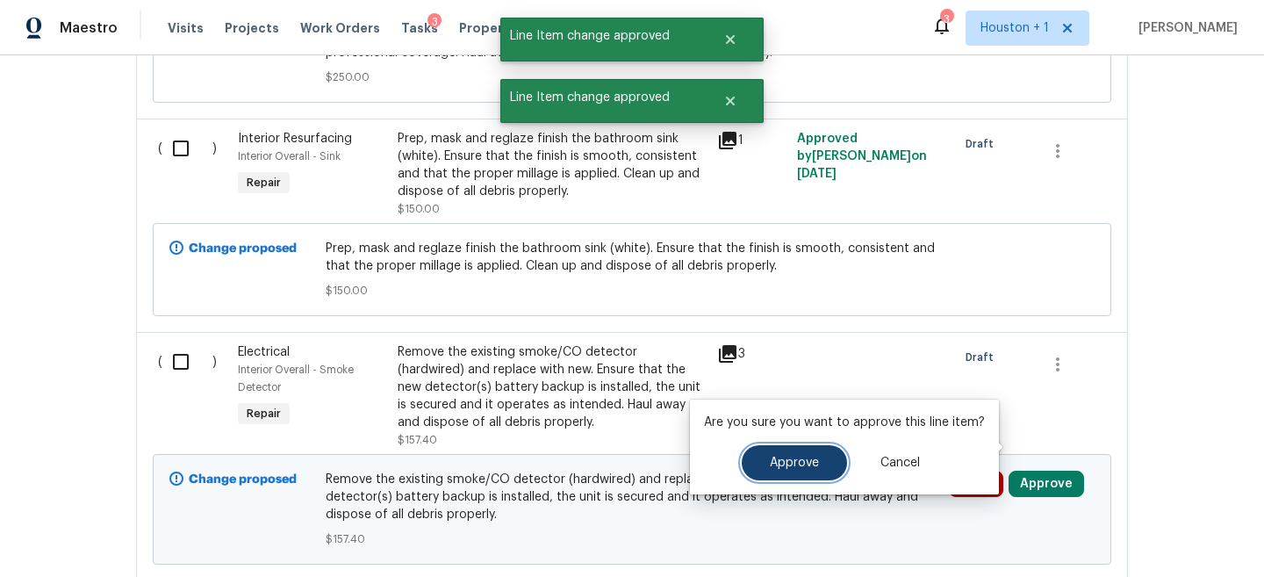
click at [801, 455] on button "Approve" at bounding box center [794, 462] width 105 height 35
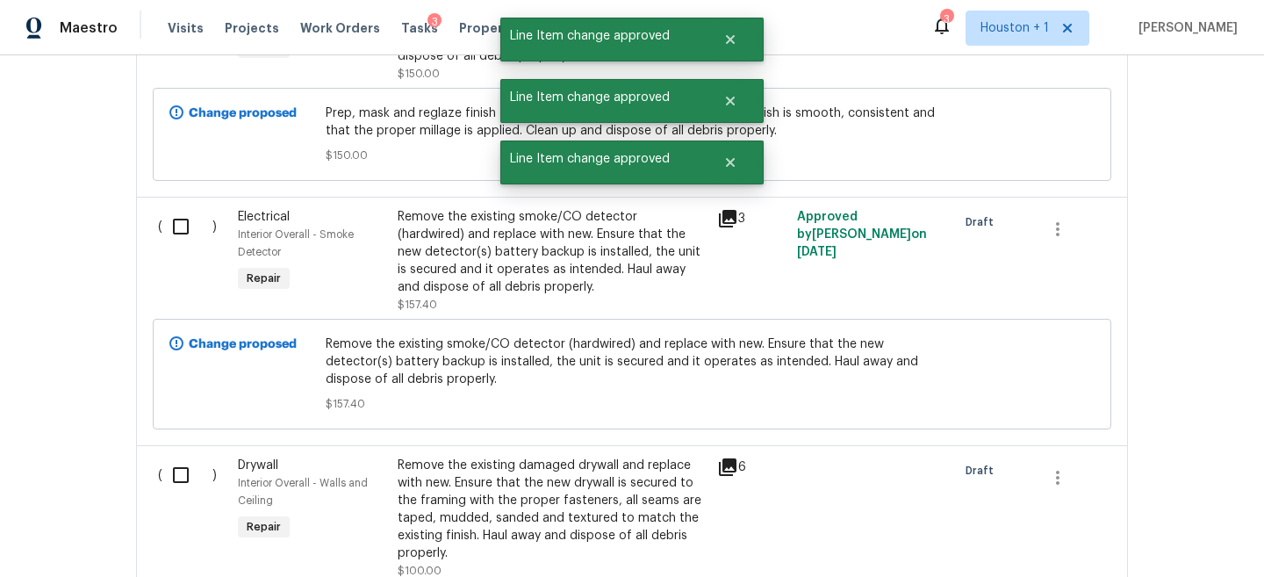
scroll to position [8580, 0]
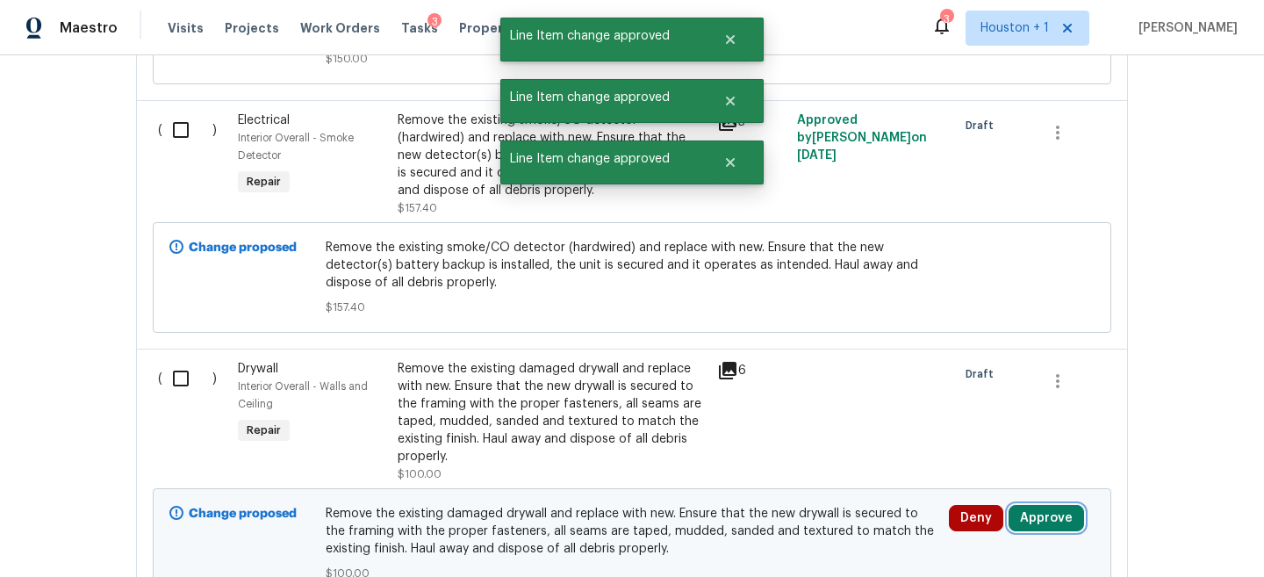
click at [1034, 505] on button "Approve" at bounding box center [1047, 518] width 76 height 26
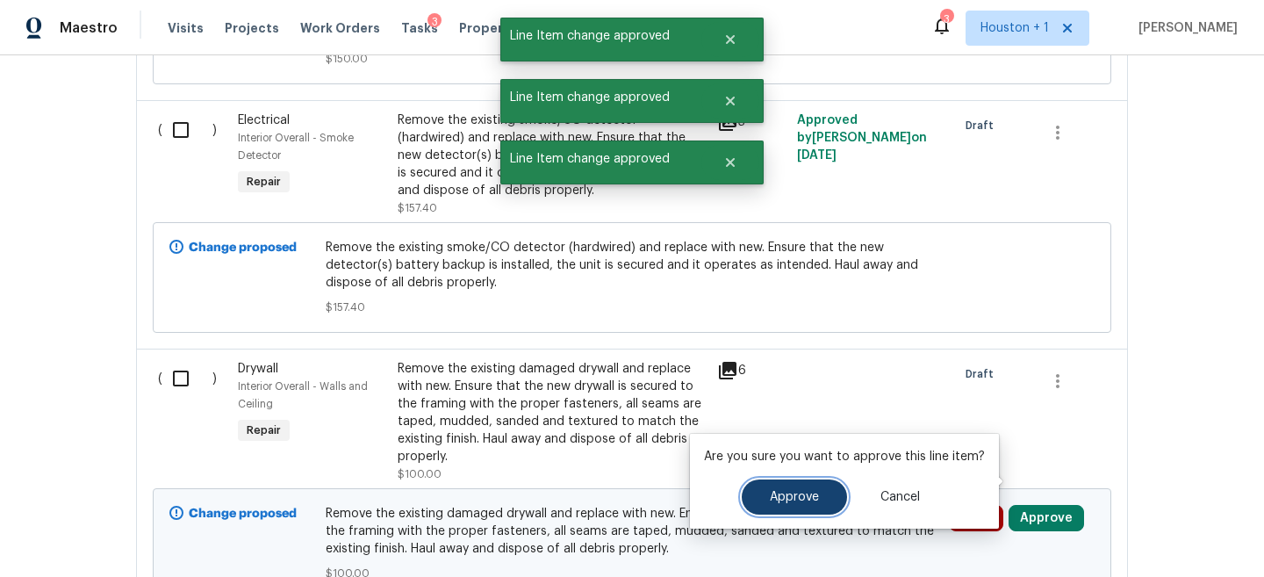
click at [803, 505] on button "Approve" at bounding box center [794, 496] width 105 height 35
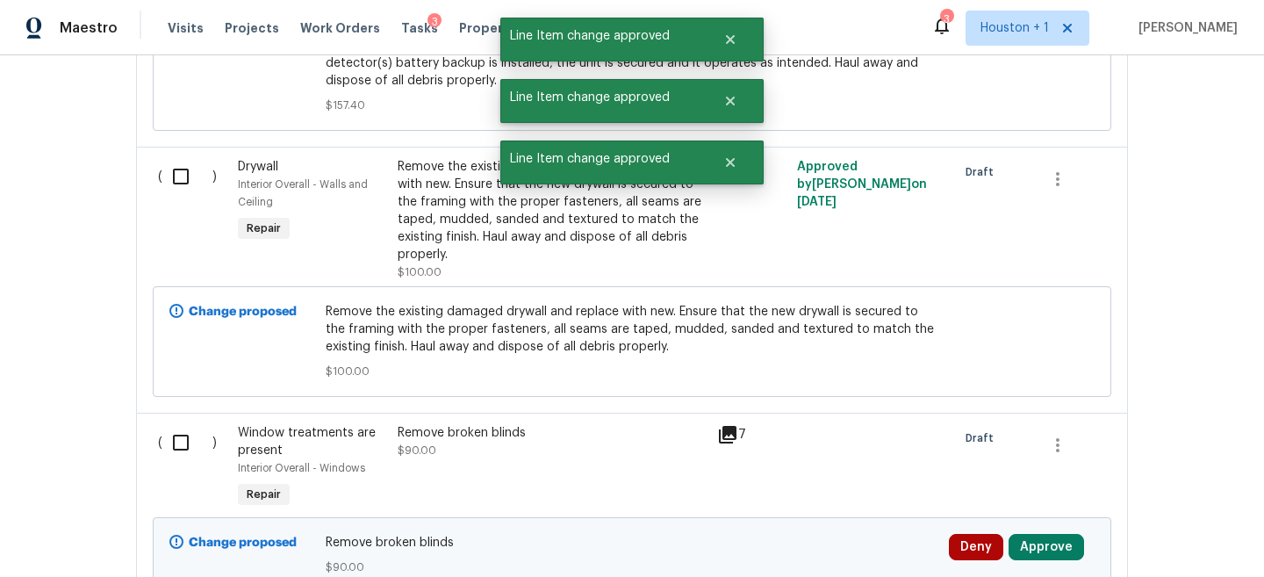
scroll to position [8804, 0]
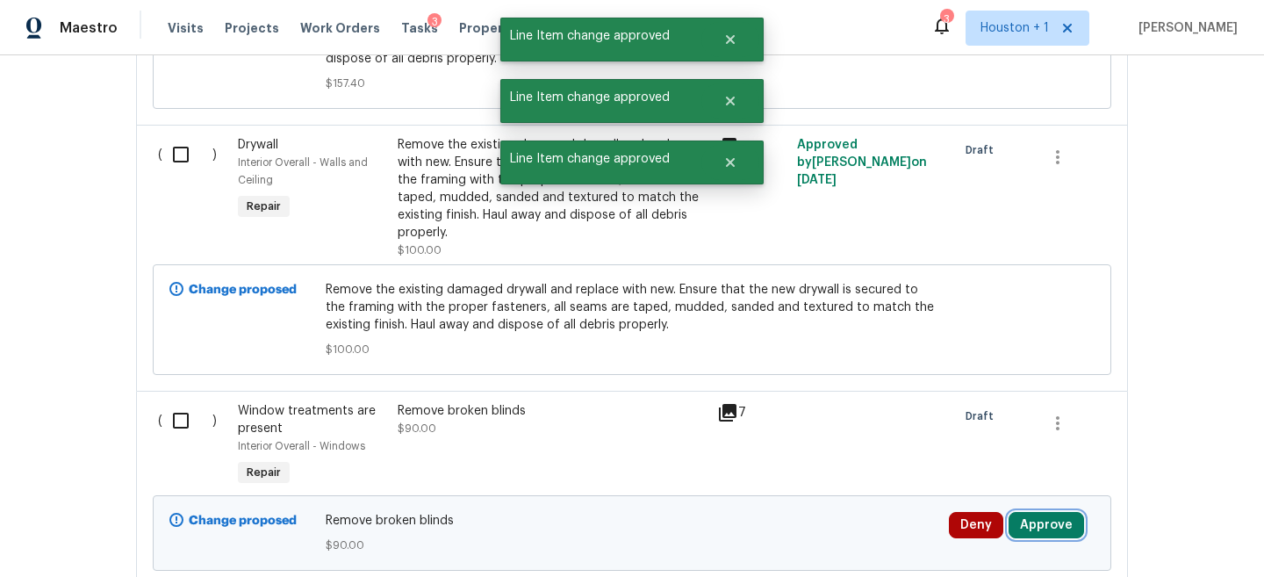
click at [1046, 512] on button "Approve" at bounding box center [1047, 525] width 76 height 26
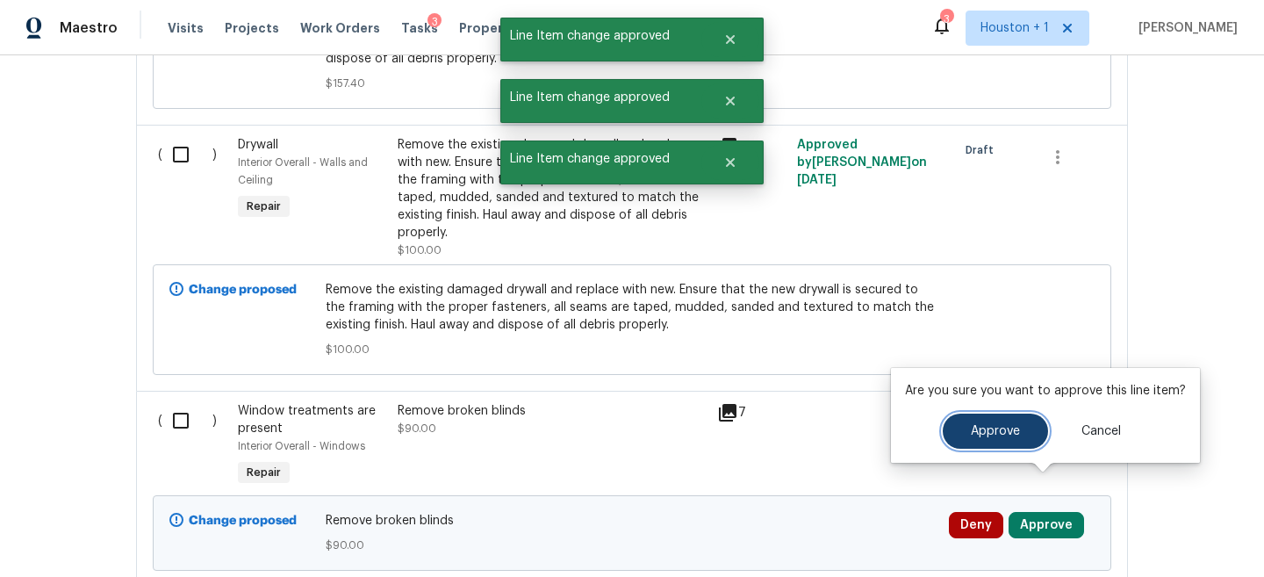
click at [973, 444] on button "Approve" at bounding box center [995, 431] width 105 height 35
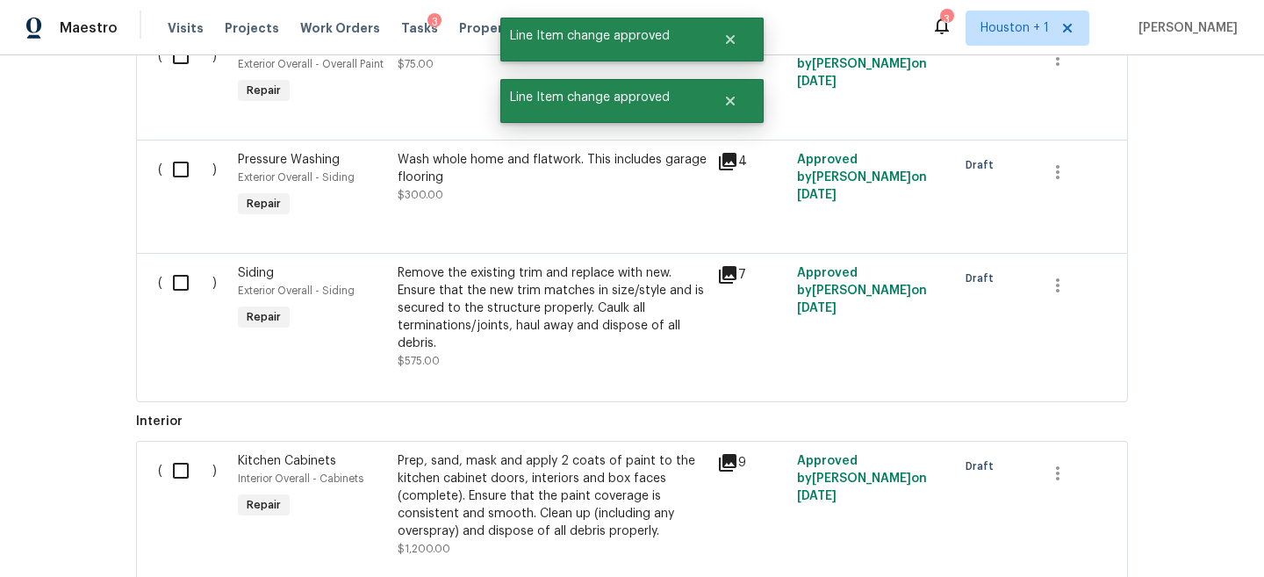
scroll to position [0, 0]
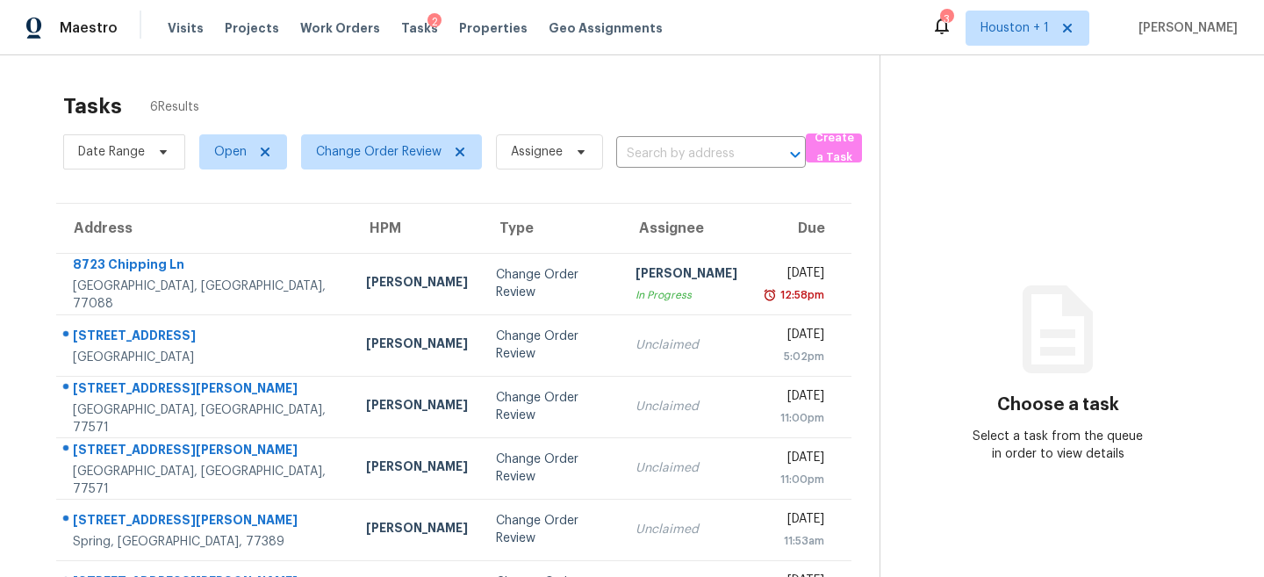
click at [720, 93] on div "Tasks 6 Results" at bounding box center [471, 106] width 817 height 46
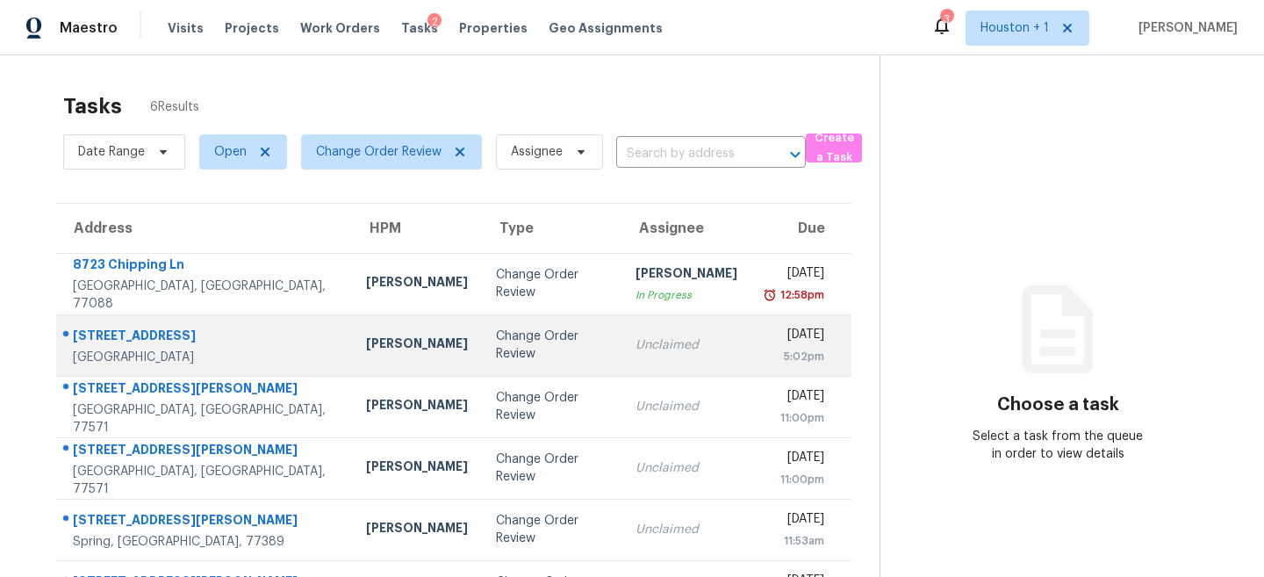
scroll to position [59, 0]
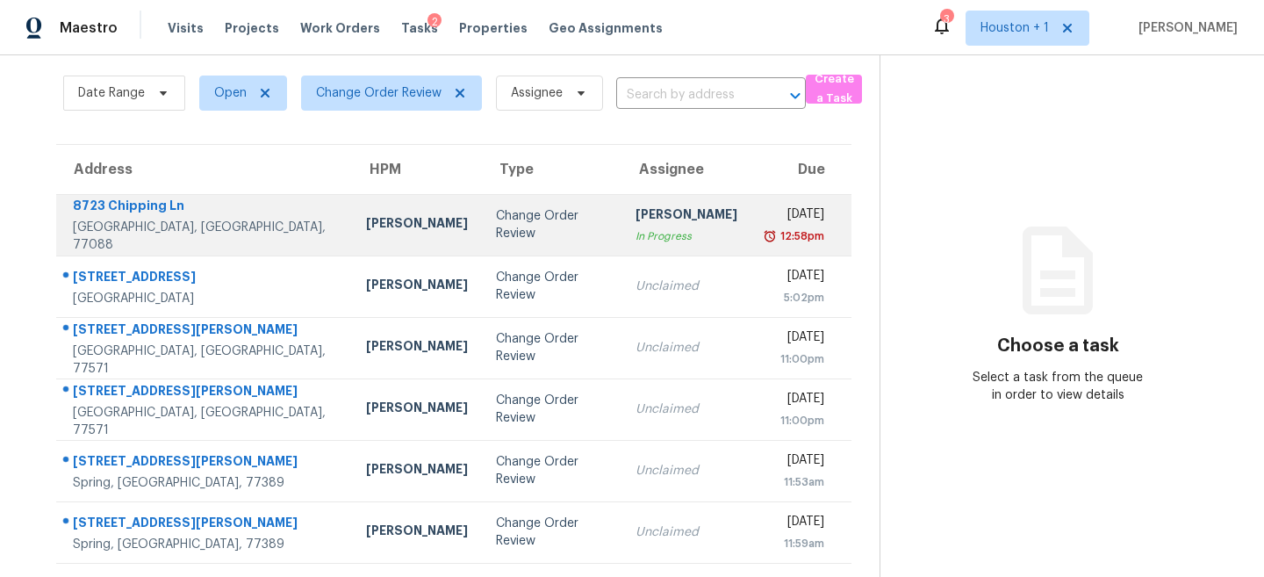
click at [497, 220] on div "Change Order Review" at bounding box center [551, 224] width 111 height 35
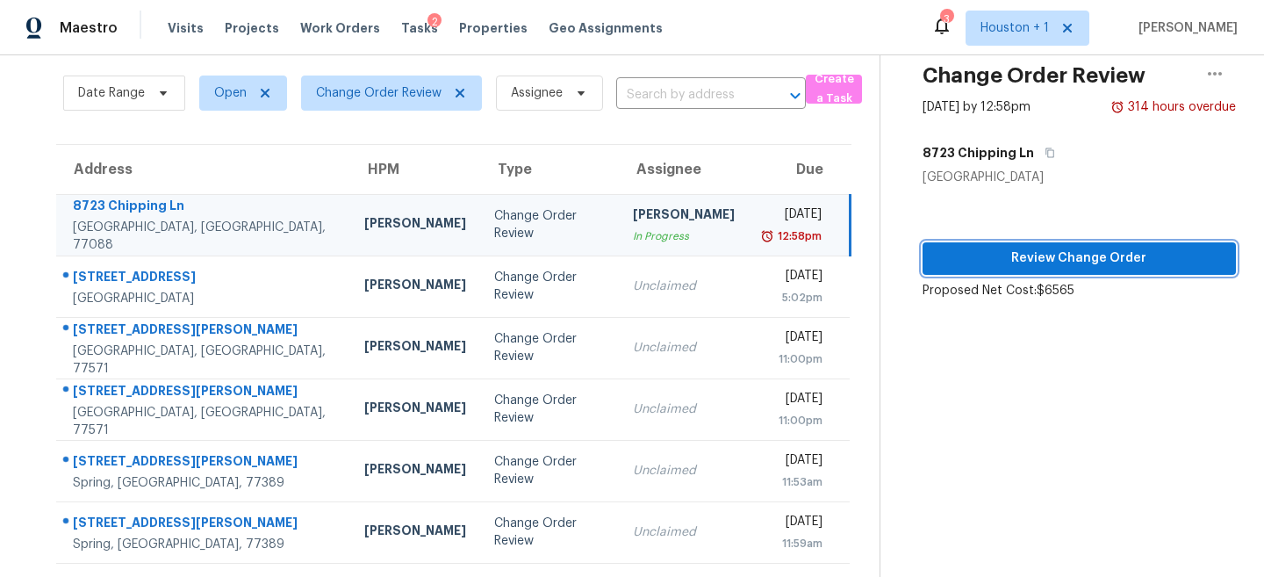
click at [1040, 263] on span "Review Change Order" at bounding box center [1079, 259] width 285 height 22
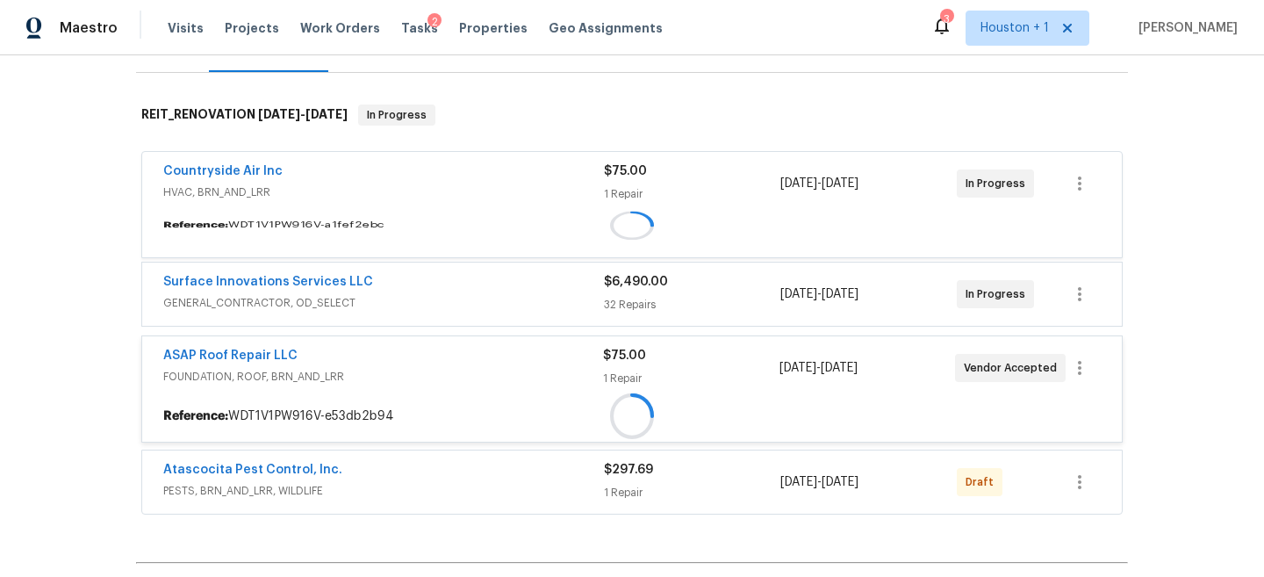
scroll to position [390, 0]
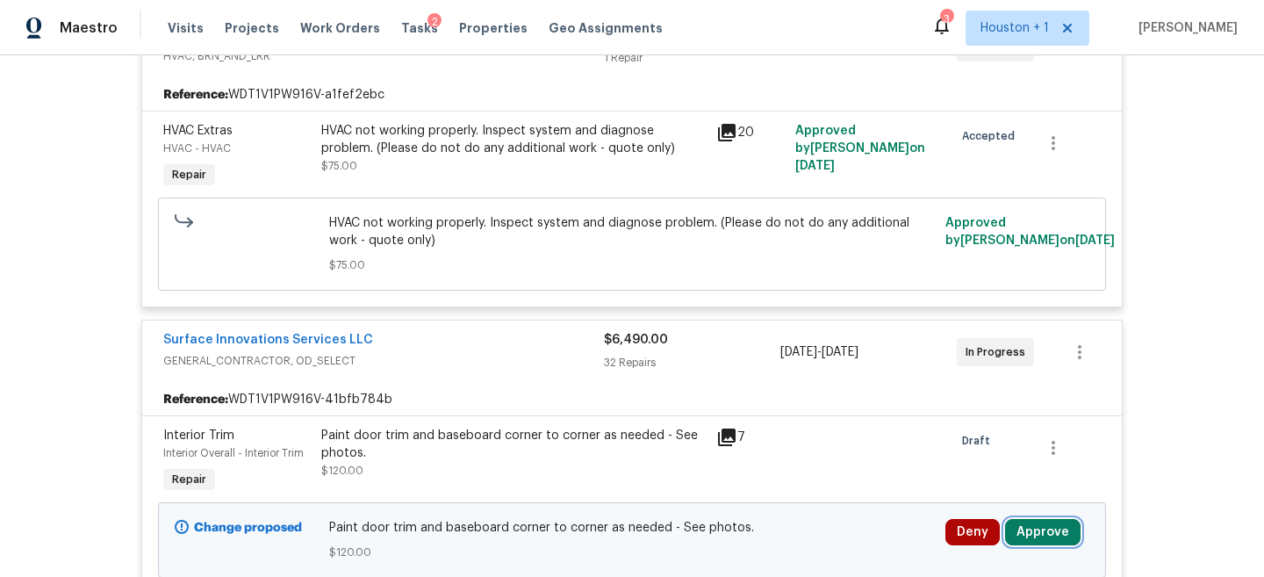
click at [1052, 531] on button "Approve" at bounding box center [1043, 532] width 76 height 26
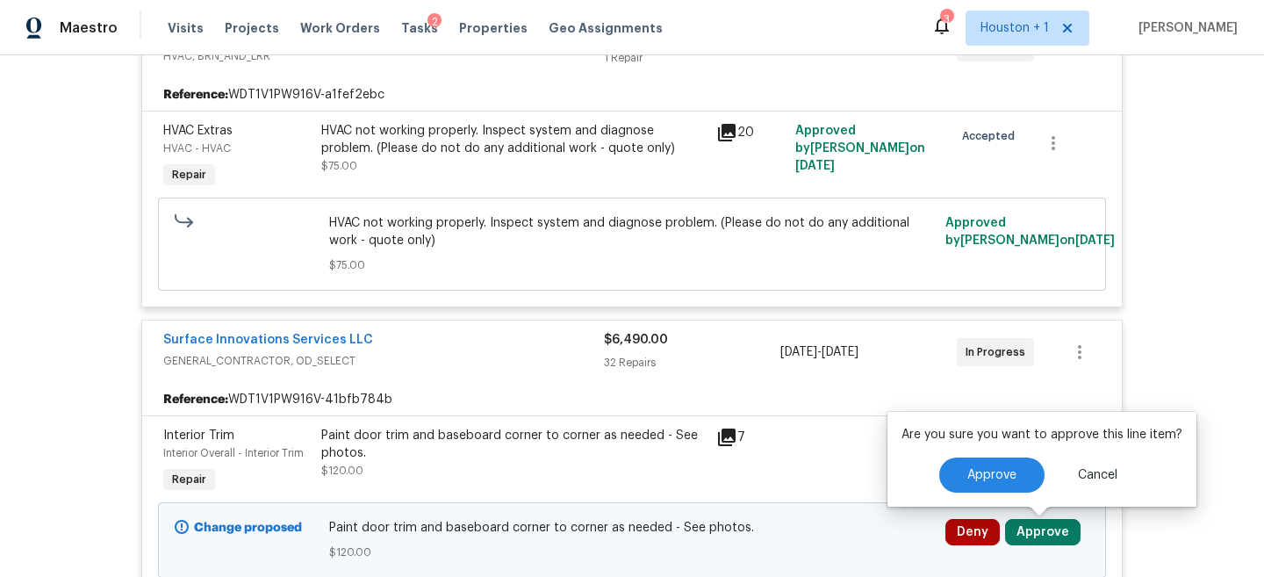
click at [990, 494] on div "Are you sure you want to approve this line item? Approve Cancel" at bounding box center [1042, 459] width 309 height 95
click at [982, 474] on span "Approve" at bounding box center [992, 475] width 49 height 13
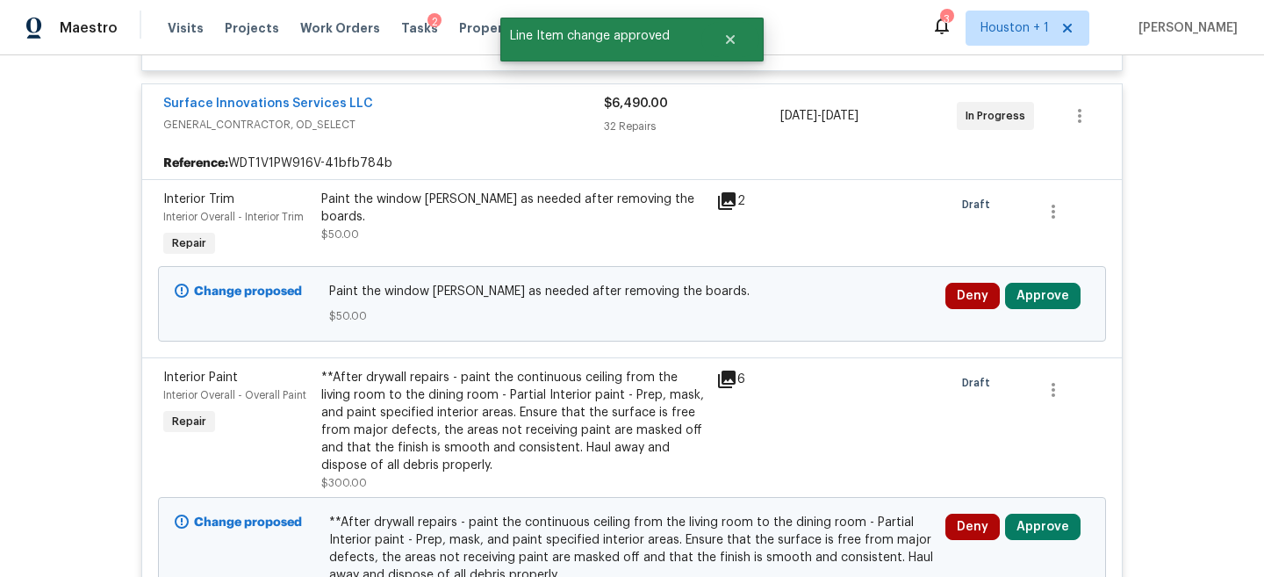
scroll to position [624, 0]
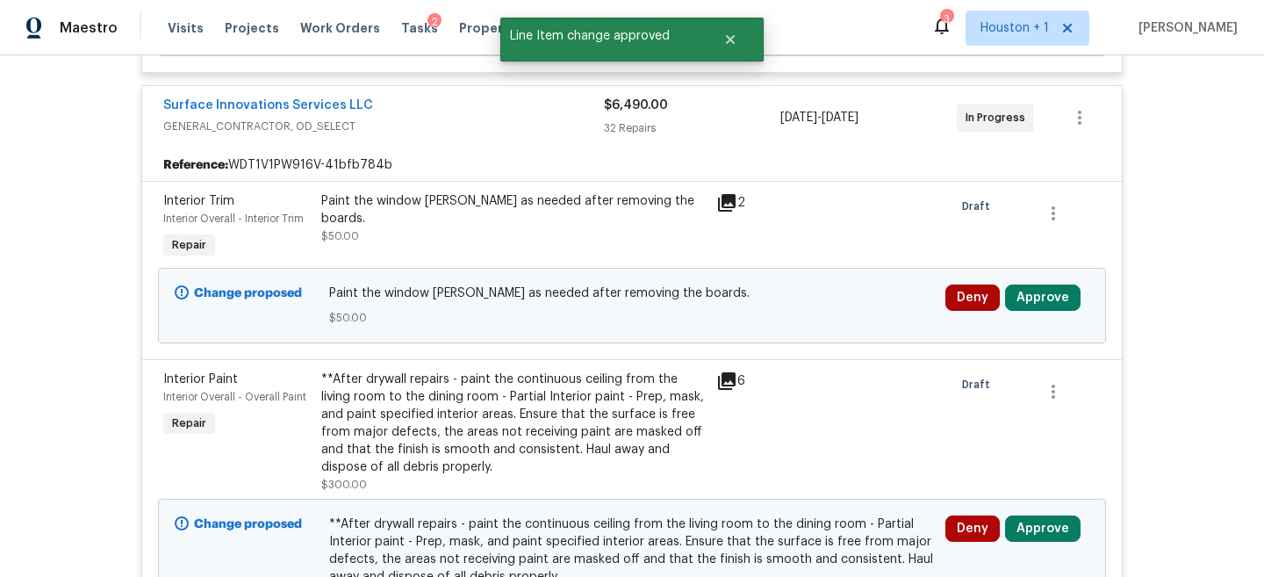
click at [1037, 312] on div "Deny Approve" at bounding box center [1017, 305] width 155 height 53
click at [1034, 305] on button "Approve" at bounding box center [1043, 298] width 76 height 26
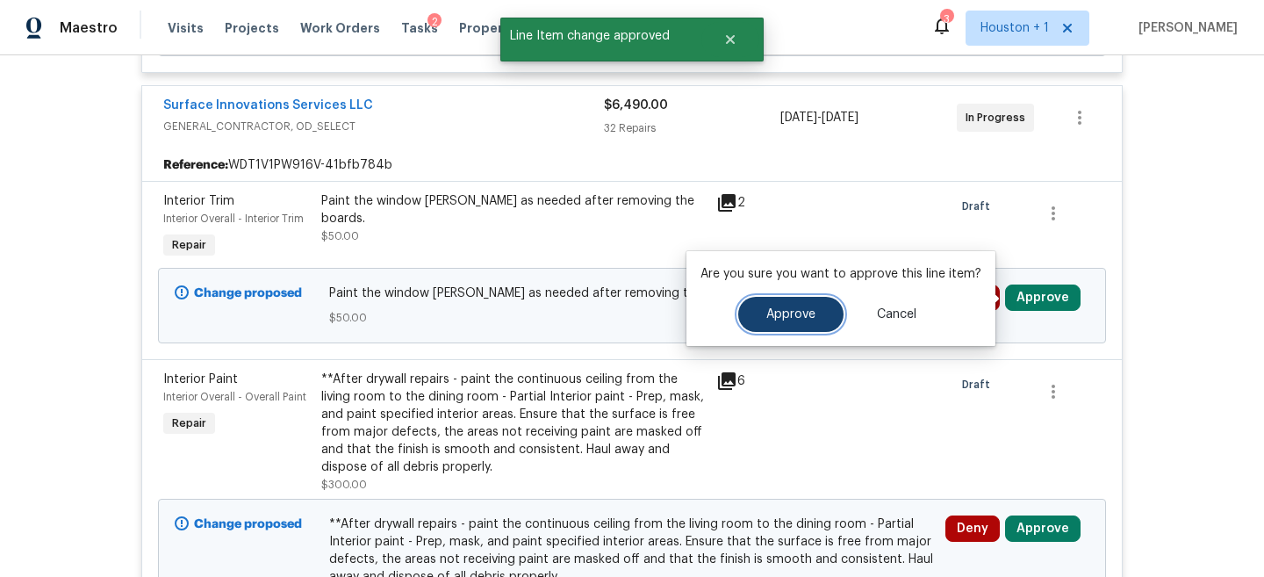
click at [782, 331] on button "Approve" at bounding box center [790, 314] width 105 height 35
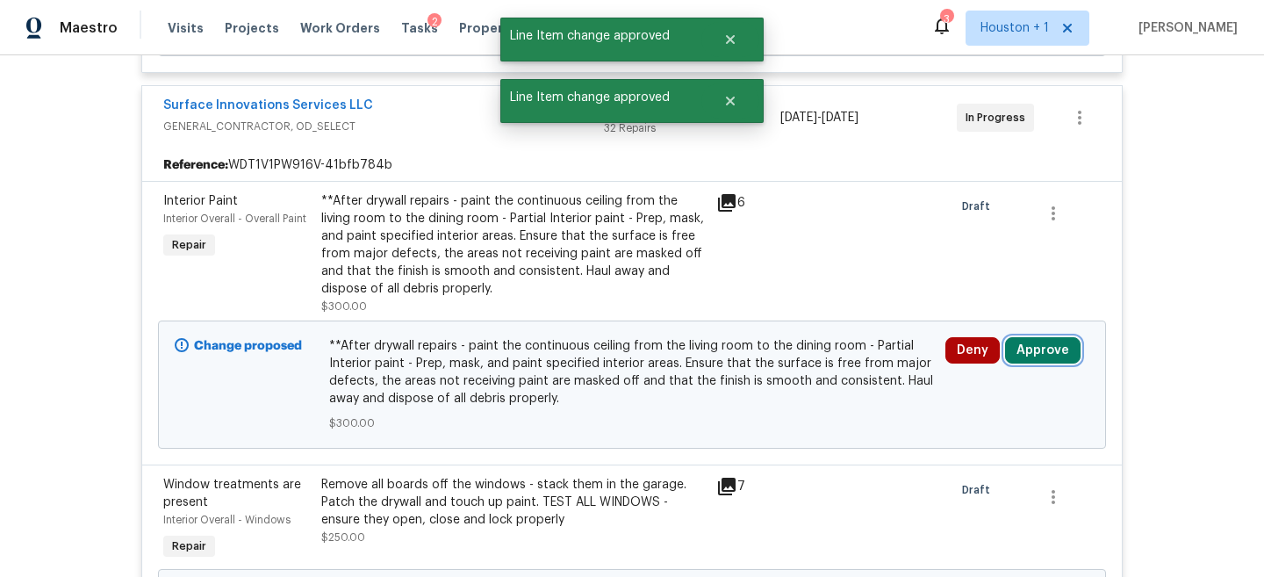
click at [1035, 344] on button "Approve" at bounding box center [1043, 350] width 76 height 26
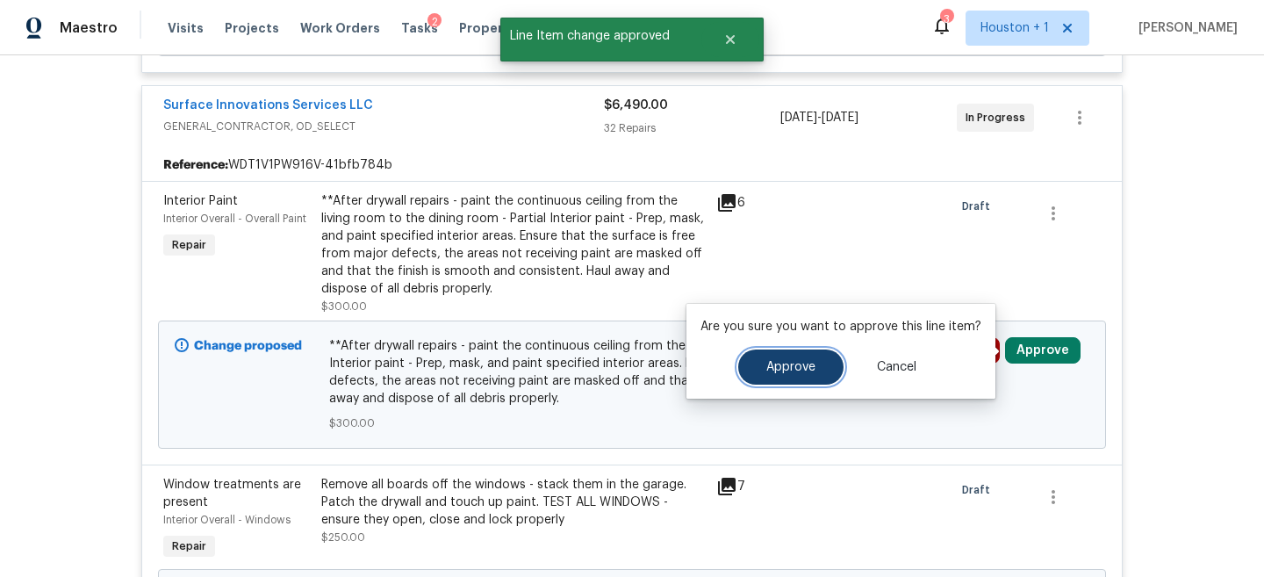
click at [809, 361] on span "Approve" at bounding box center [791, 367] width 49 height 13
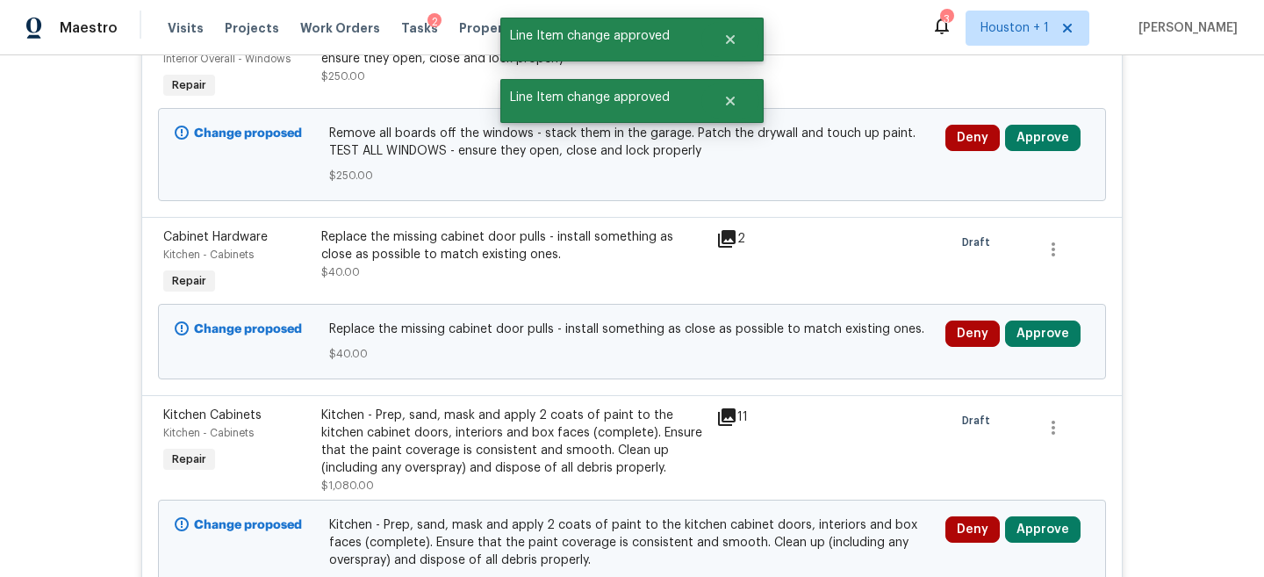
scroll to position [791, 0]
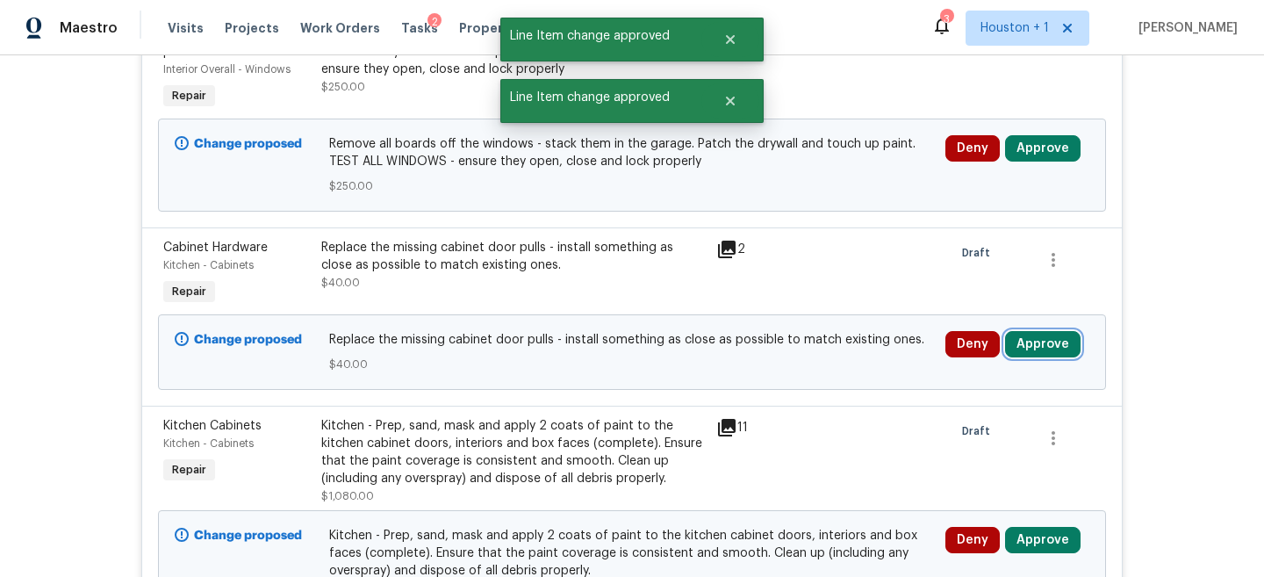
click at [1039, 338] on button "Approve" at bounding box center [1043, 344] width 76 height 26
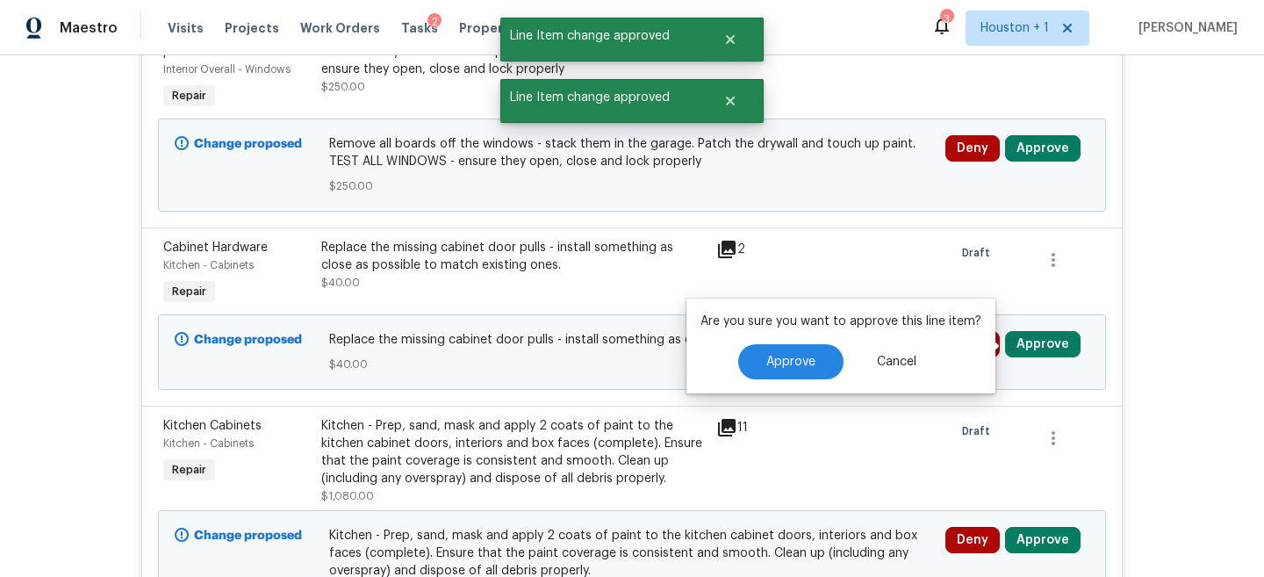
click at [736, 344] on div "Approve Cancel" at bounding box center [841, 361] width 281 height 35
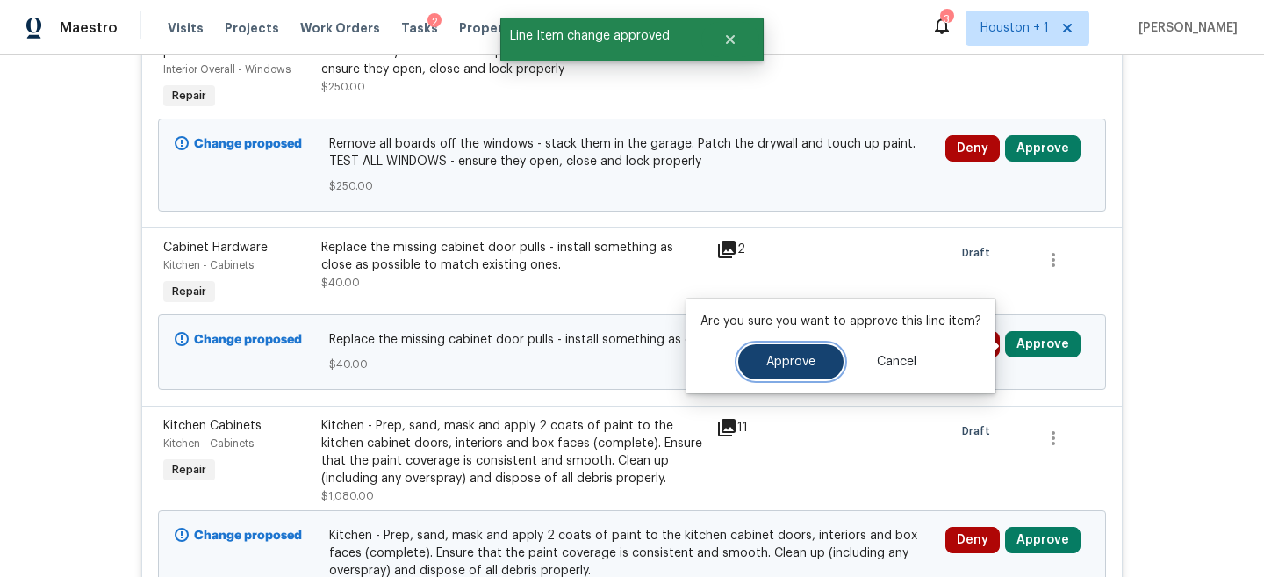
click at [798, 361] on span "Approve" at bounding box center [791, 362] width 49 height 13
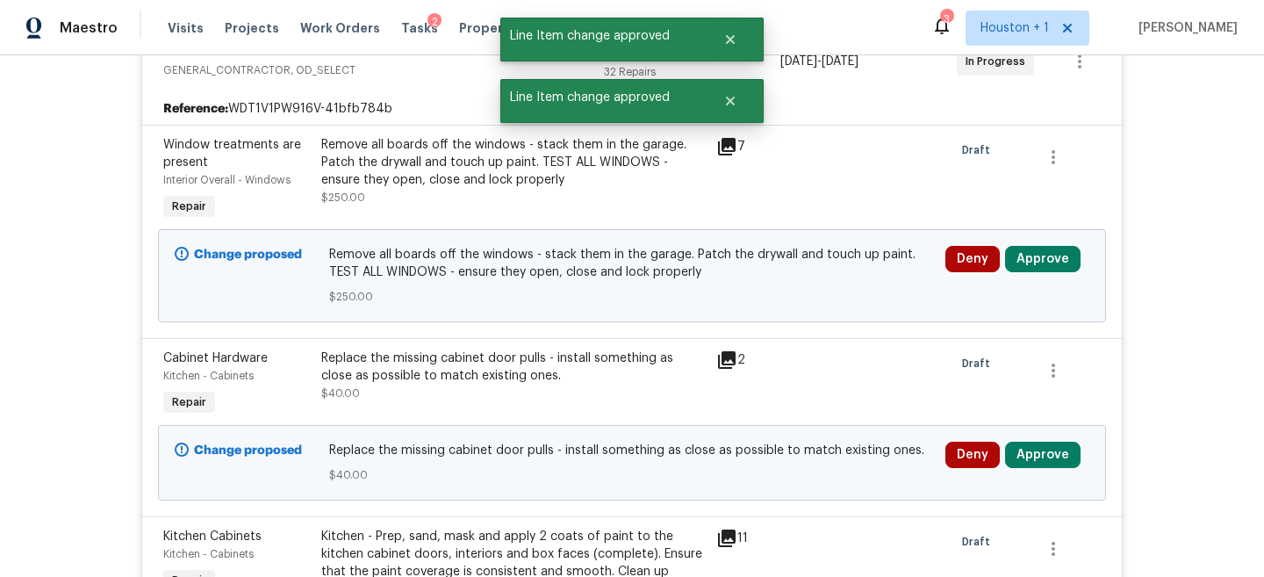
scroll to position [677, 0]
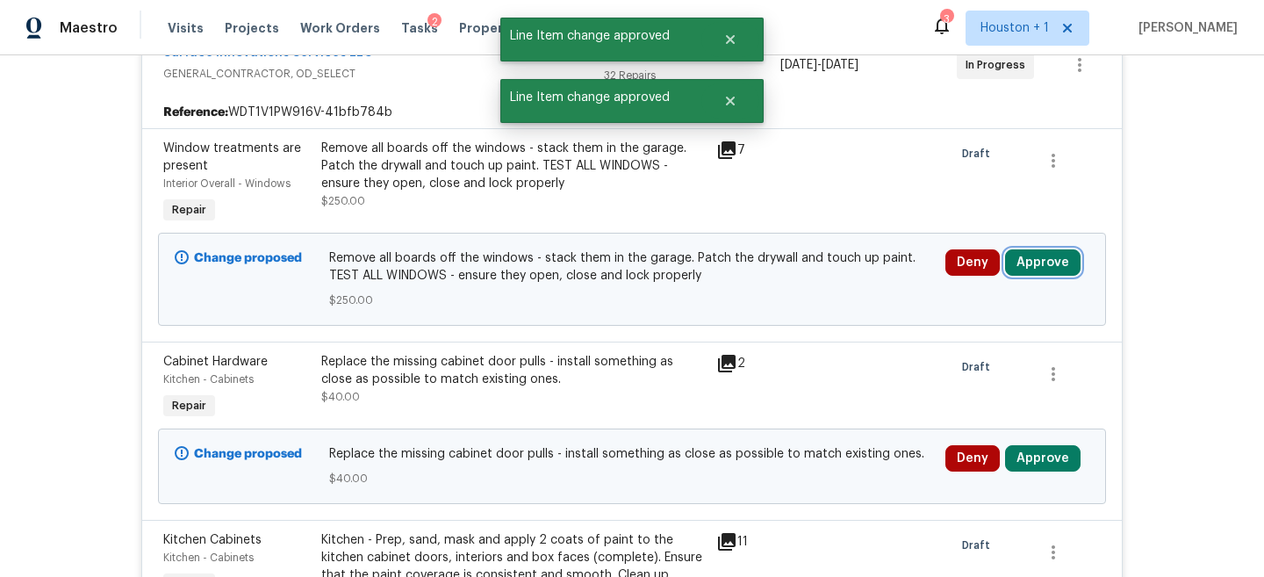
click at [1050, 272] on button "Approve" at bounding box center [1043, 262] width 76 height 26
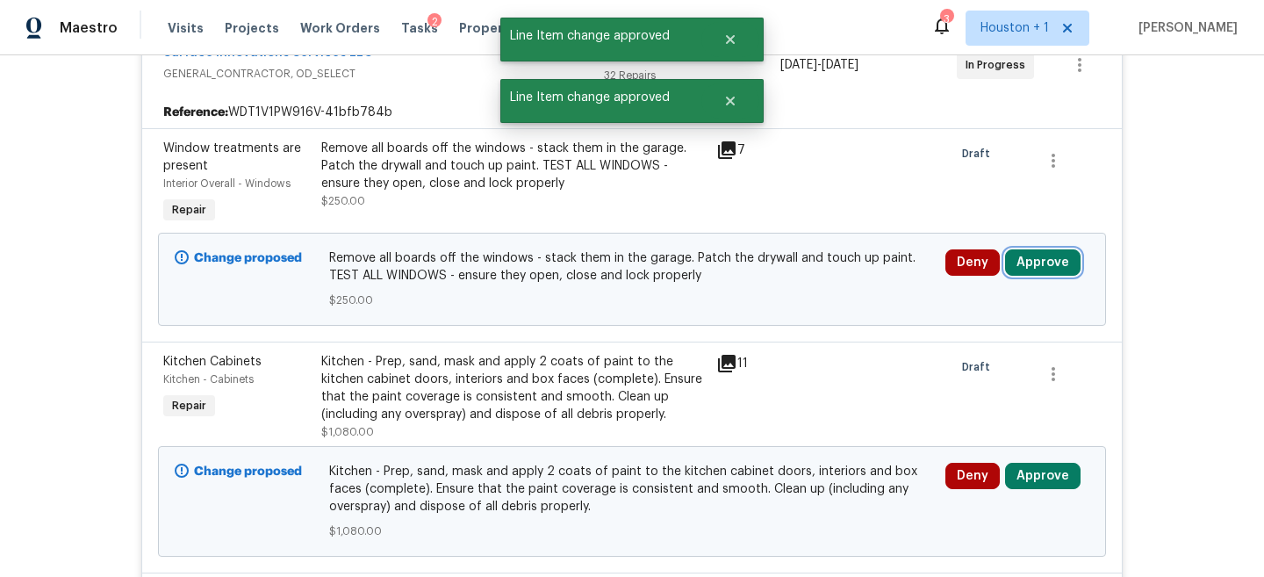
click at [1065, 253] on button "Approve" at bounding box center [1043, 262] width 76 height 26
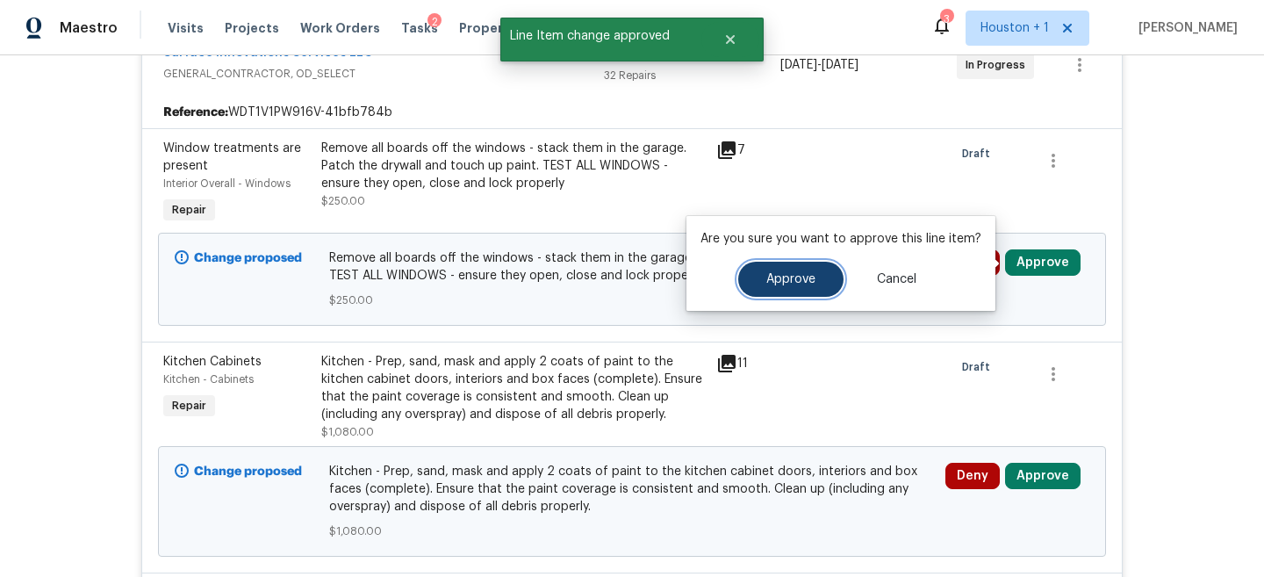
click at [796, 274] on span "Approve" at bounding box center [791, 279] width 49 height 13
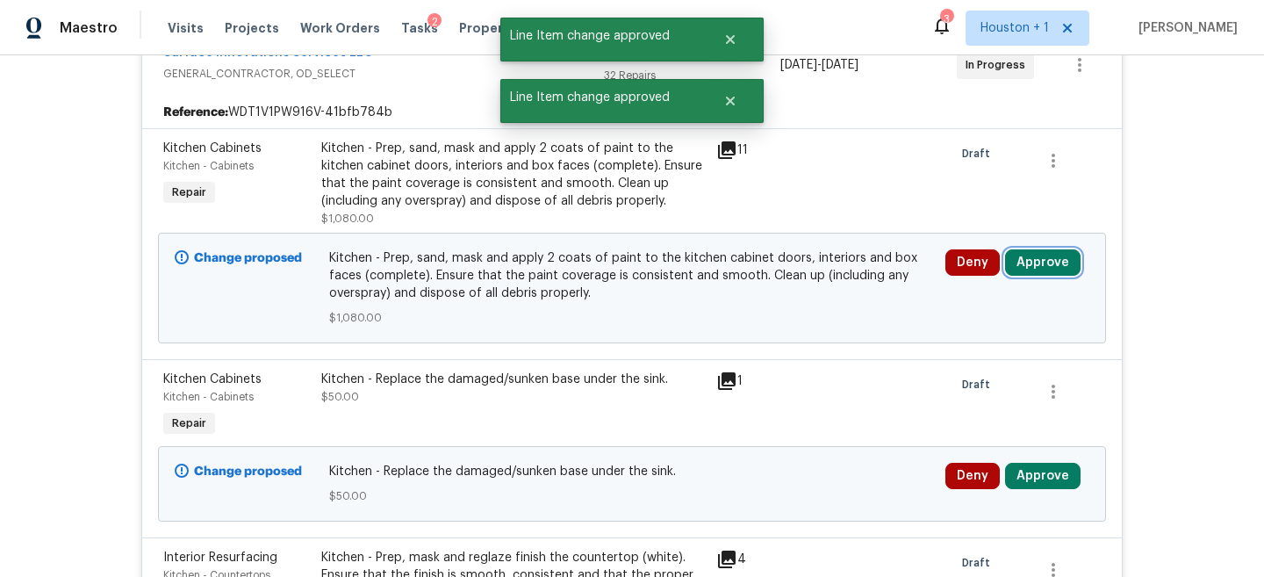
click at [1070, 267] on button "Approve" at bounding box center [1043, 262] width 76 height 26
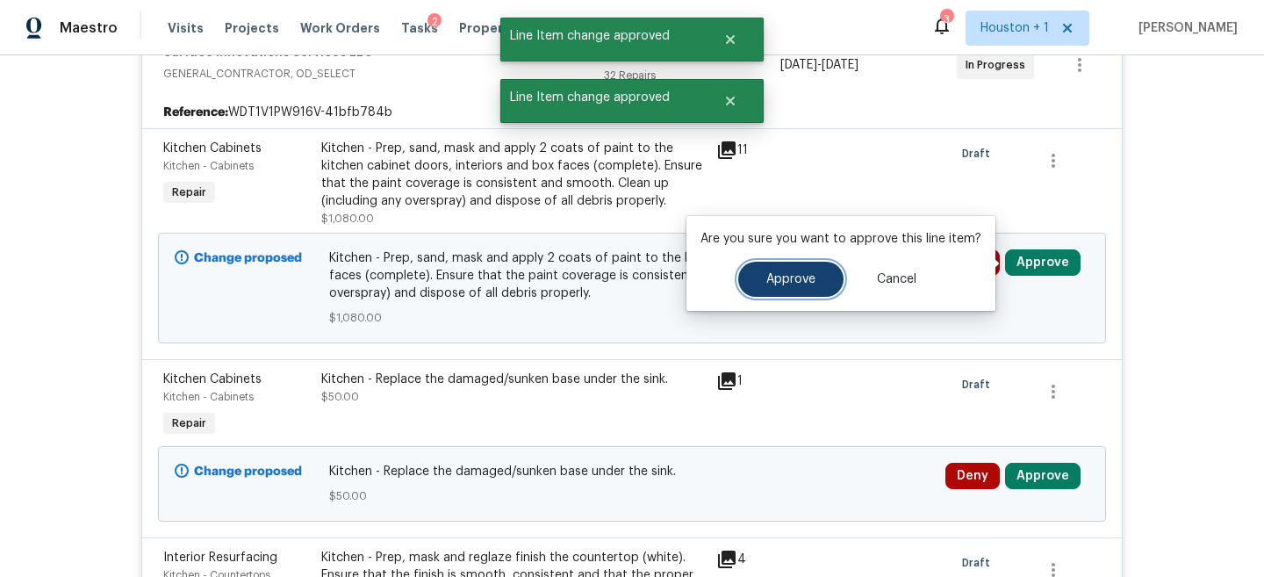
click at [775, 284] on span "Approve" at bounding box center [791, 279] width 49 height 13
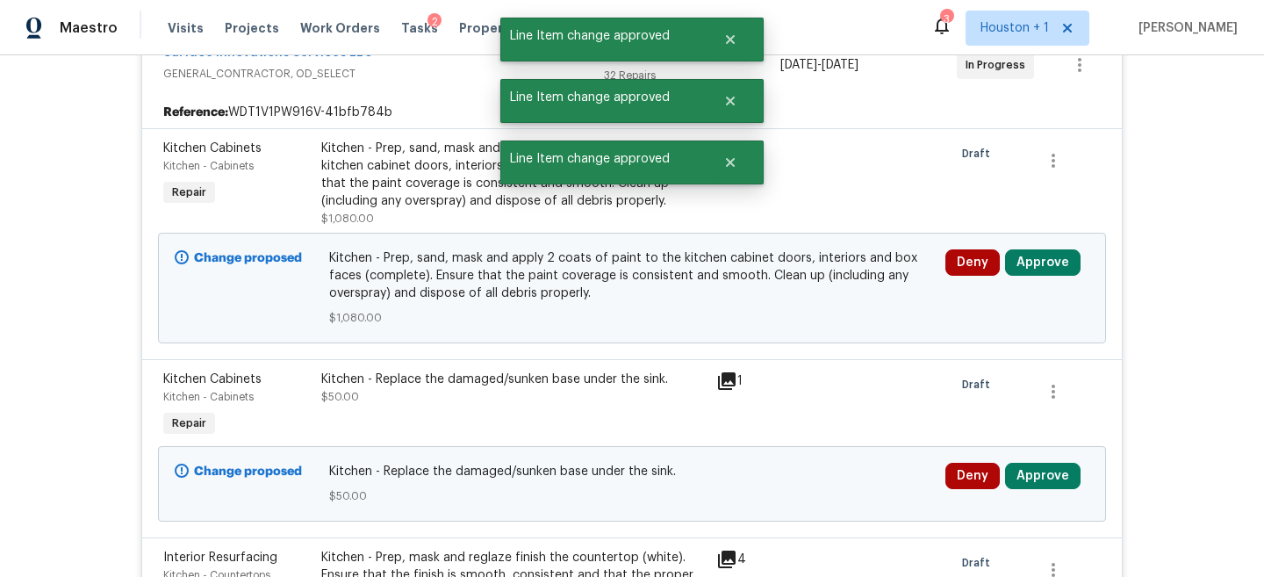
scroll to position [667, 0]
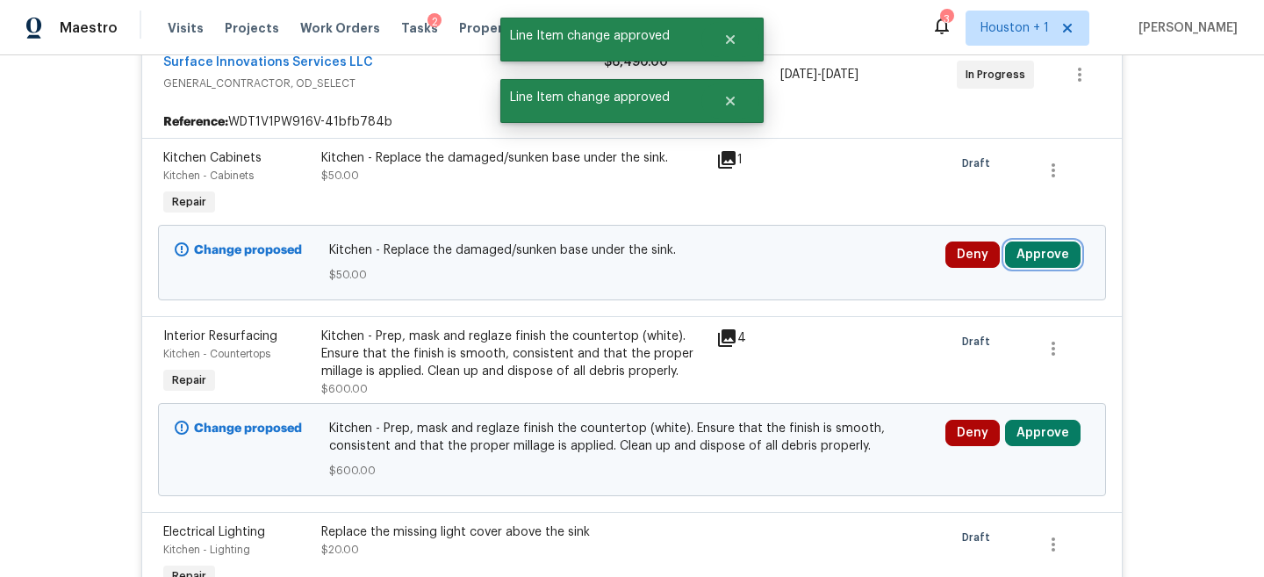
click at [1048, 253] on button "Approve" at bounding box center [1043, 254] width 76 height 26
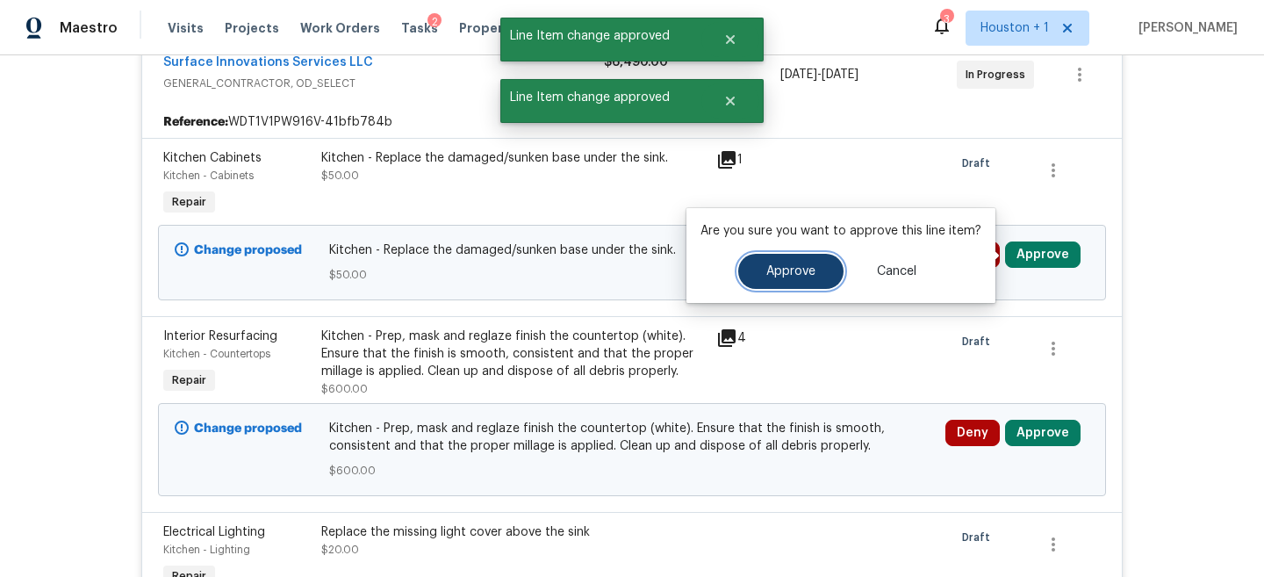
click at [791, 274] on span "Approve" at bounding box center [791, 271] width 49 height 13
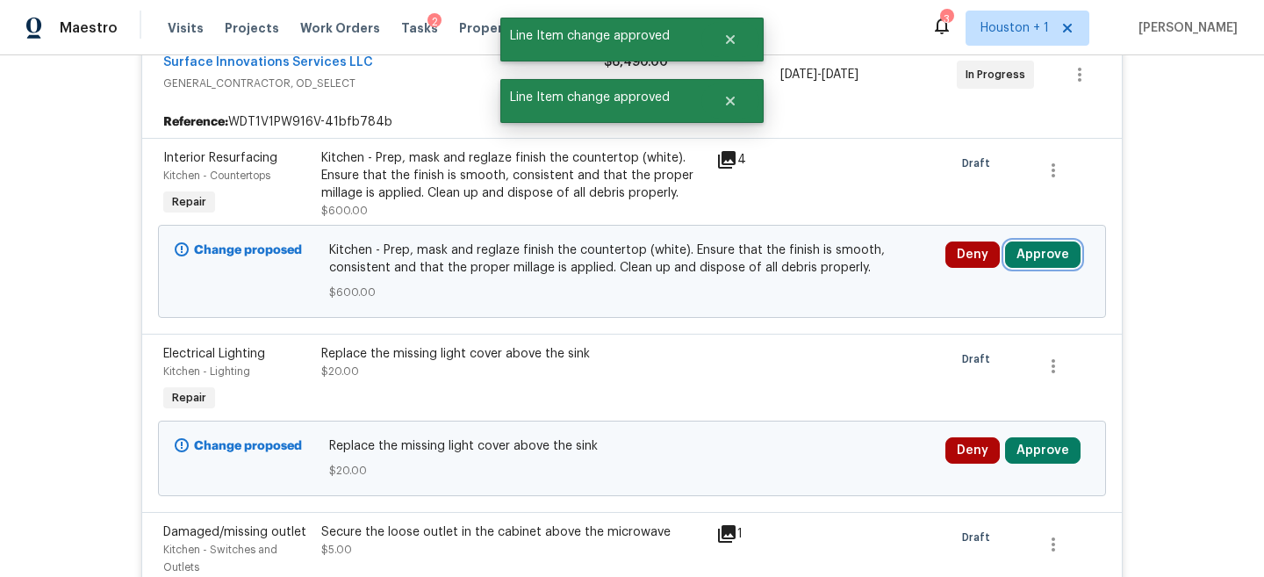
click at [1055, 249] on button "Approve" at bounding box center [1043, 254] width 76 height 26
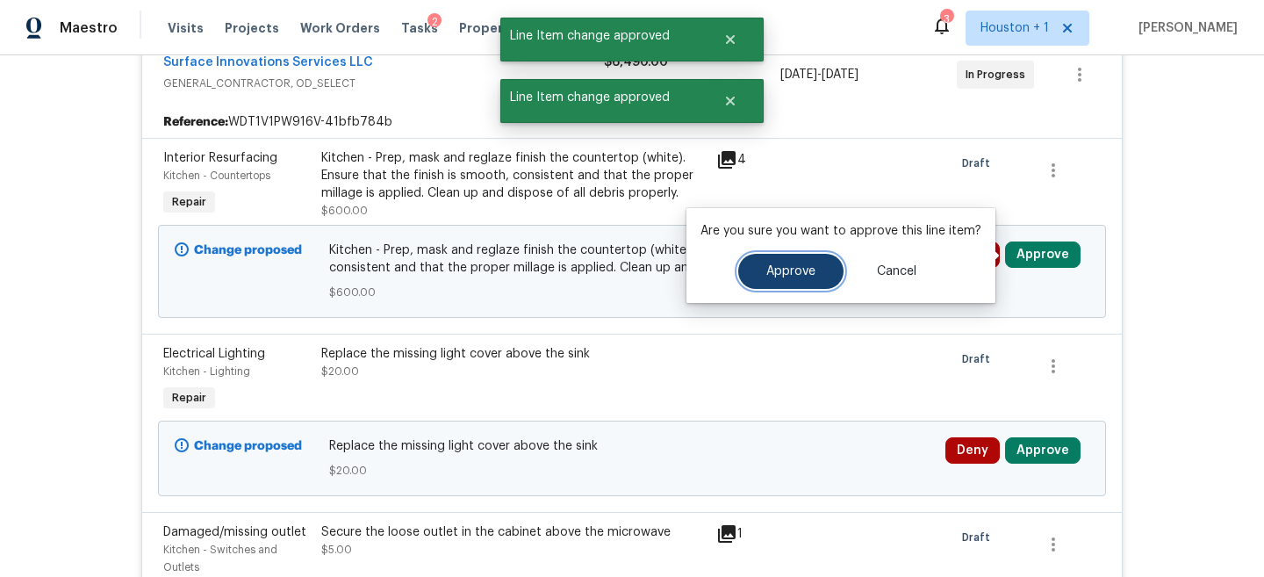
click at [808, 277] on span "Approve" at bounding box center [791, 271] width 49 height 13
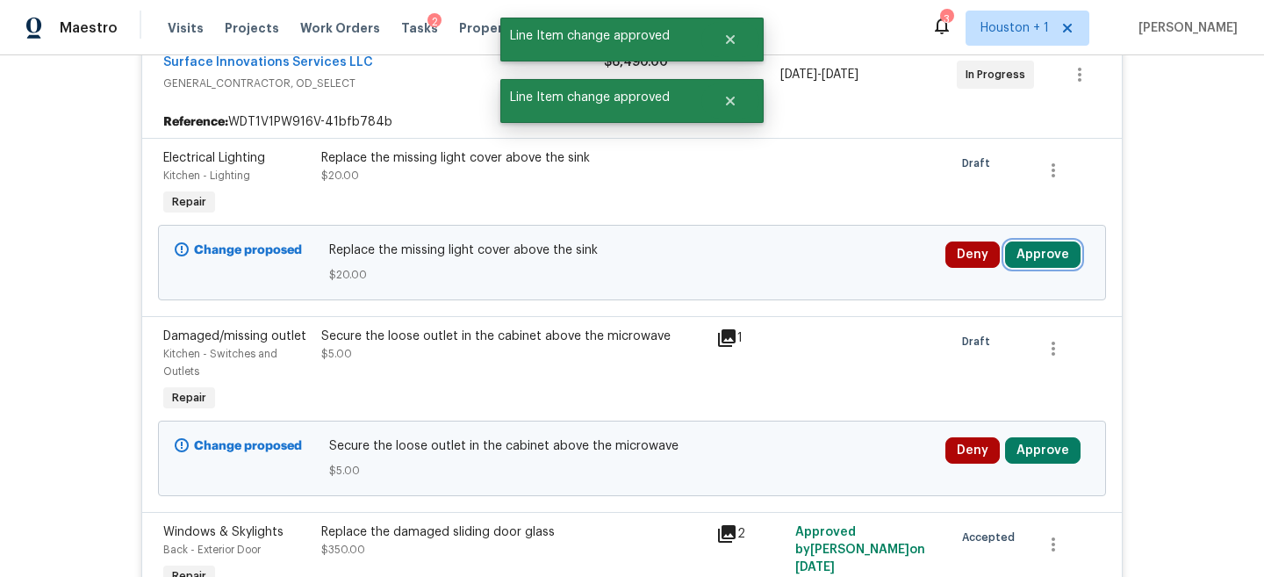
click at [1049, 259] on button "Approve" at bounding box center [1043, 254] width 76 height 26
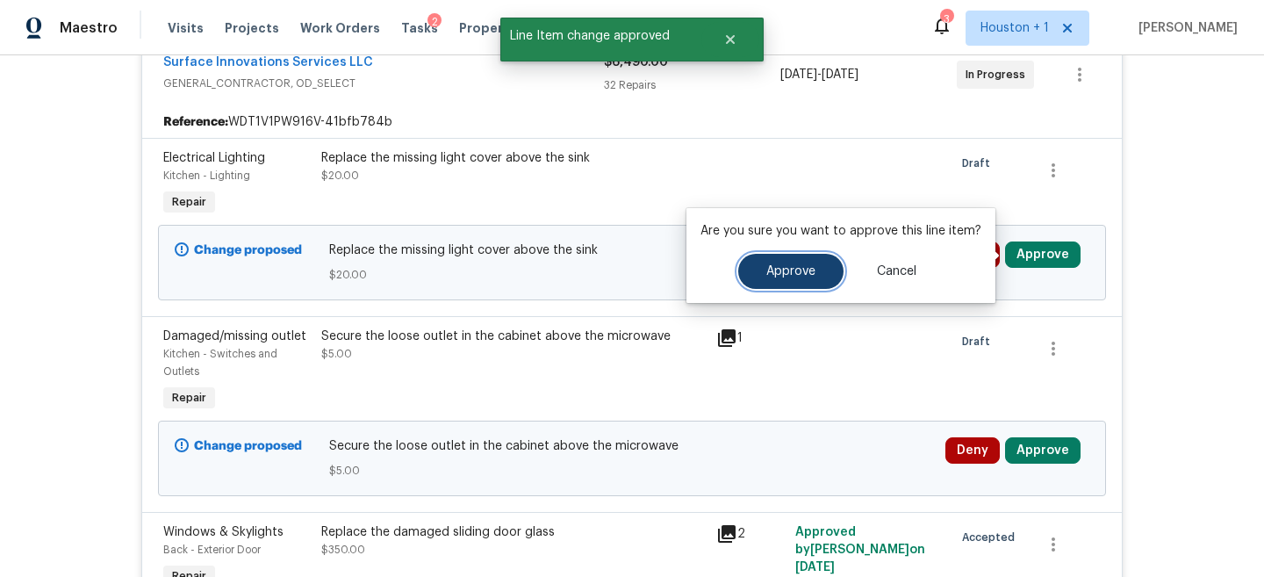
click at [820, 282] on button "Approve" at bounding box center [790, 271] width 105 height 35
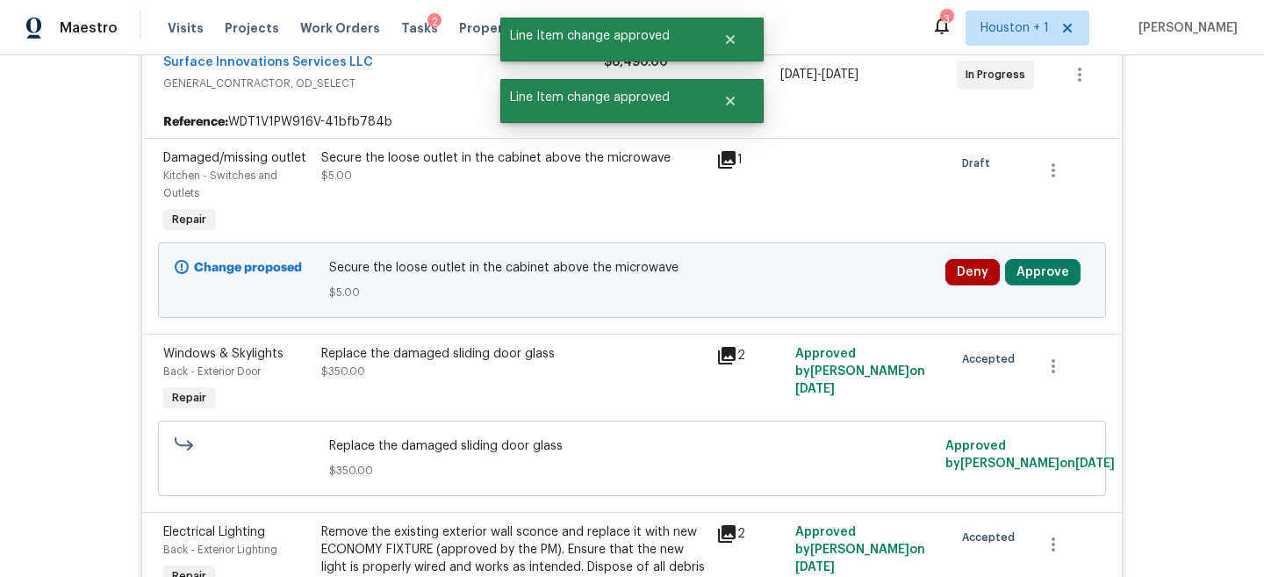
click at [1044, 286] on div "Deny Approve" at bounding box center [1017, 280] width 155 height 53
click at [1024, 274] on button "Approve" at bounding box center [1043, 272] width 76 height 26
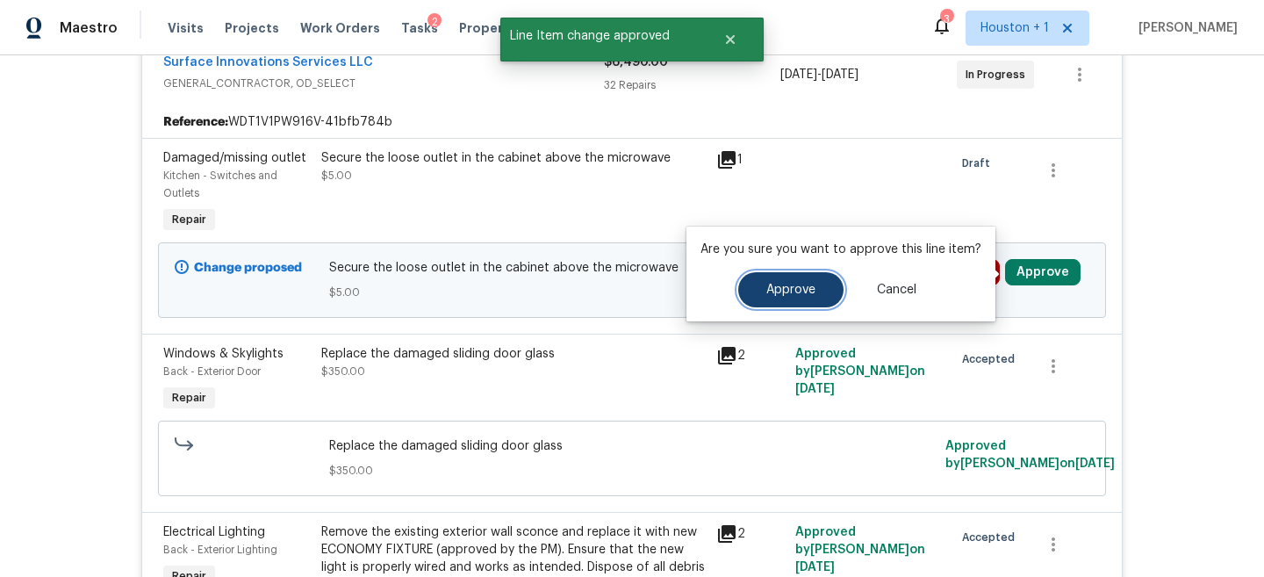
click at [794, 297] on button "Approve" at bounding box center [790, 289] width 105 height 35
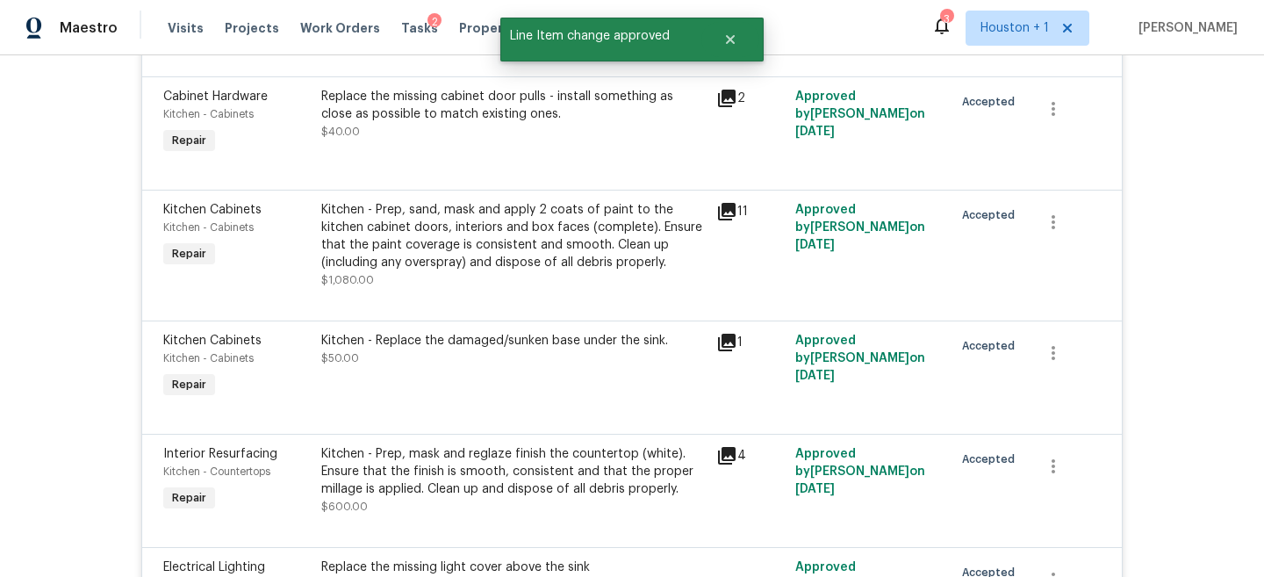
scroll to position [5315, 0]
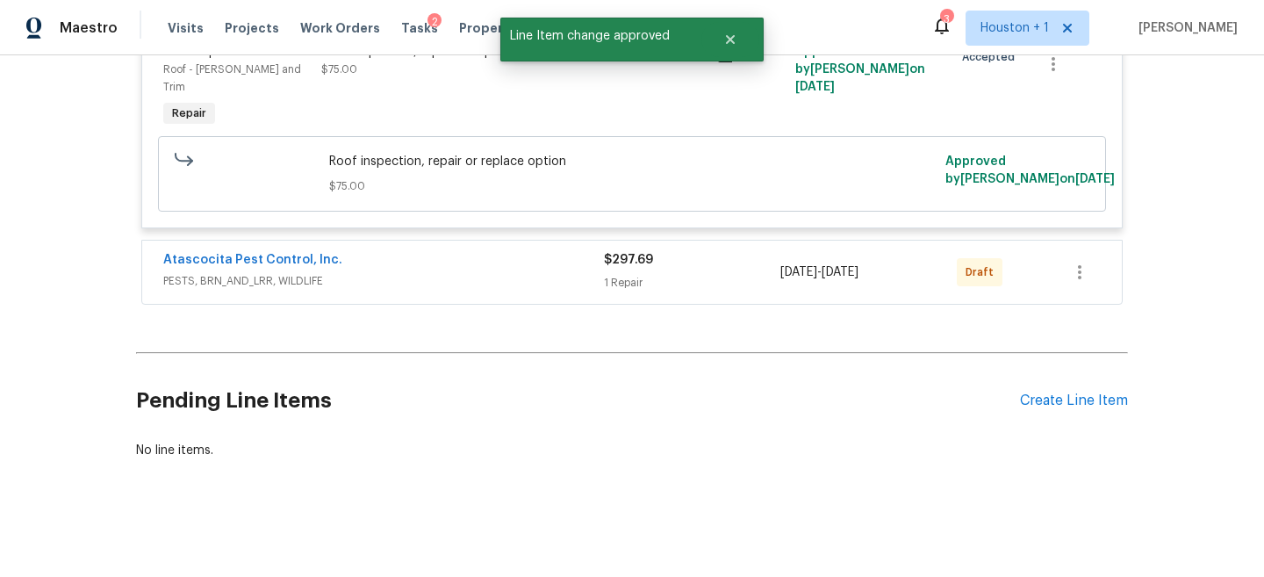
click at [803, 281] on div "[DATE] - [DATE]" at bounding box center [869, 272] width 176 height 42
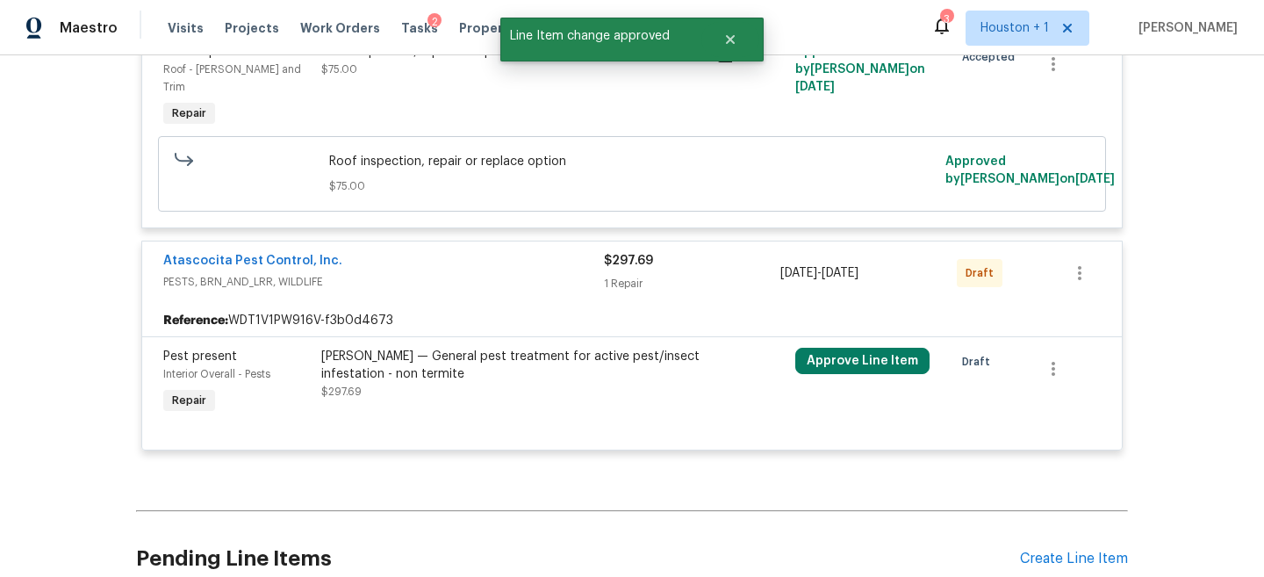
scroll to position [5474, 0]
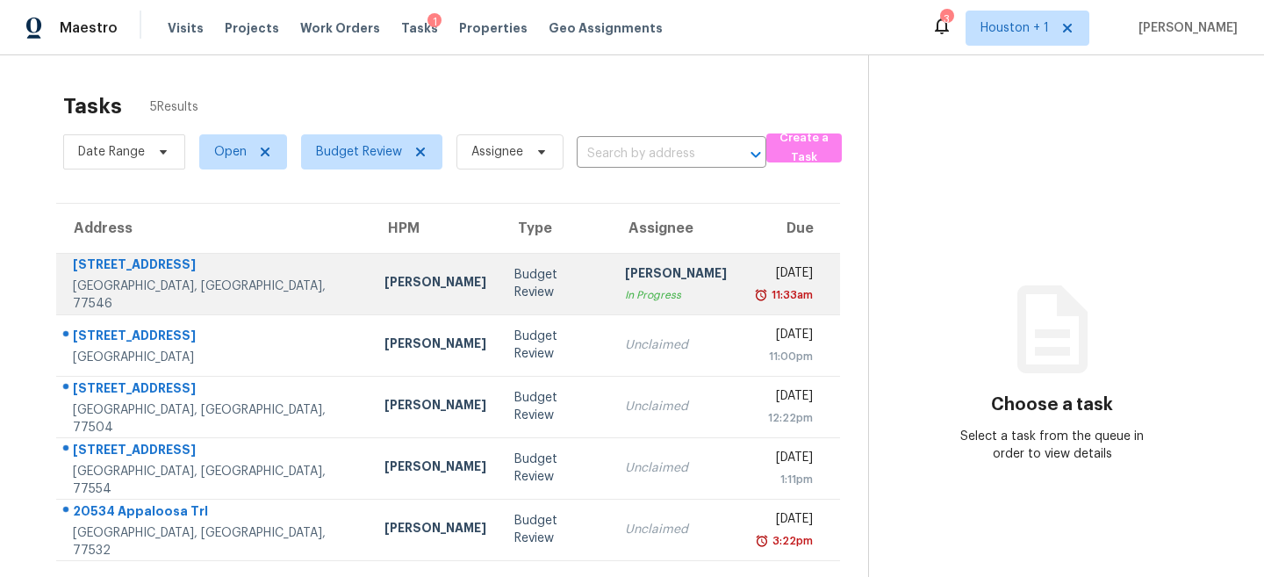
click at [385, 280] on div "[PERSON_NAME]" at bounding box center [436, 284] width 102 height 22
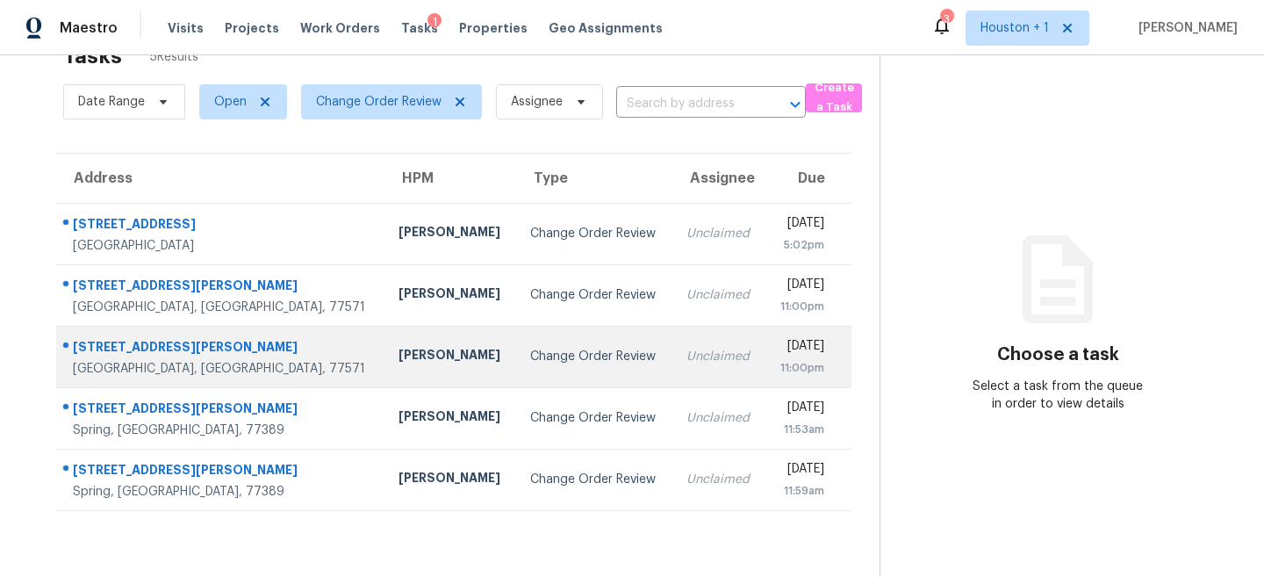
scroll to position [55, 0]
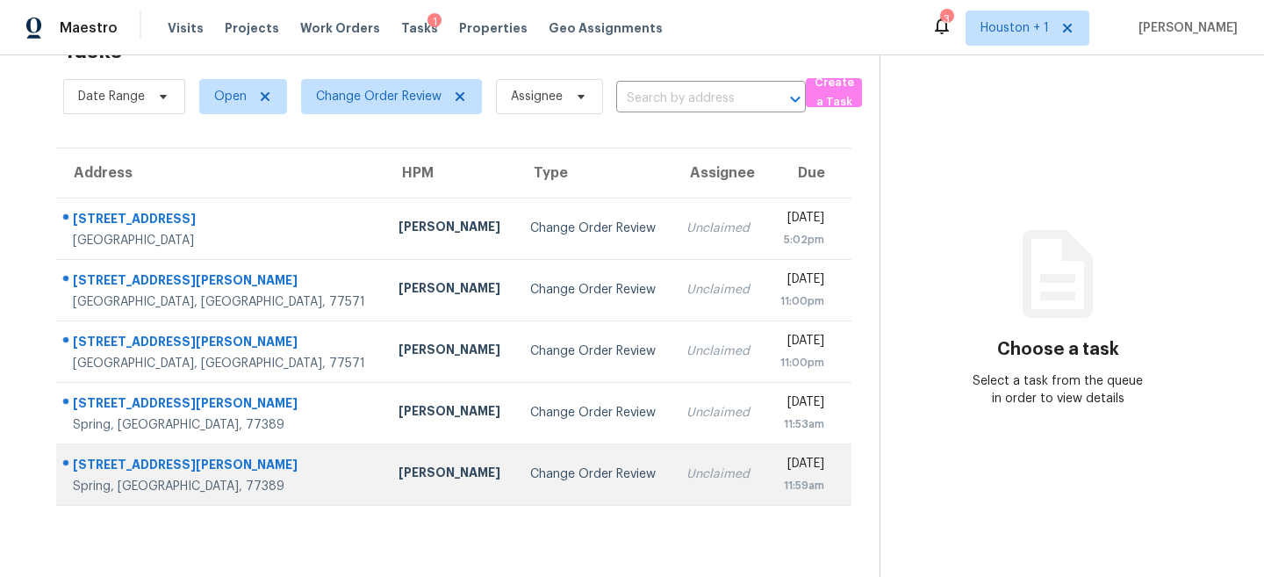
click at [687, 477] on div "Unclaimed" at bounding box center [719, 474] width 65 height 18
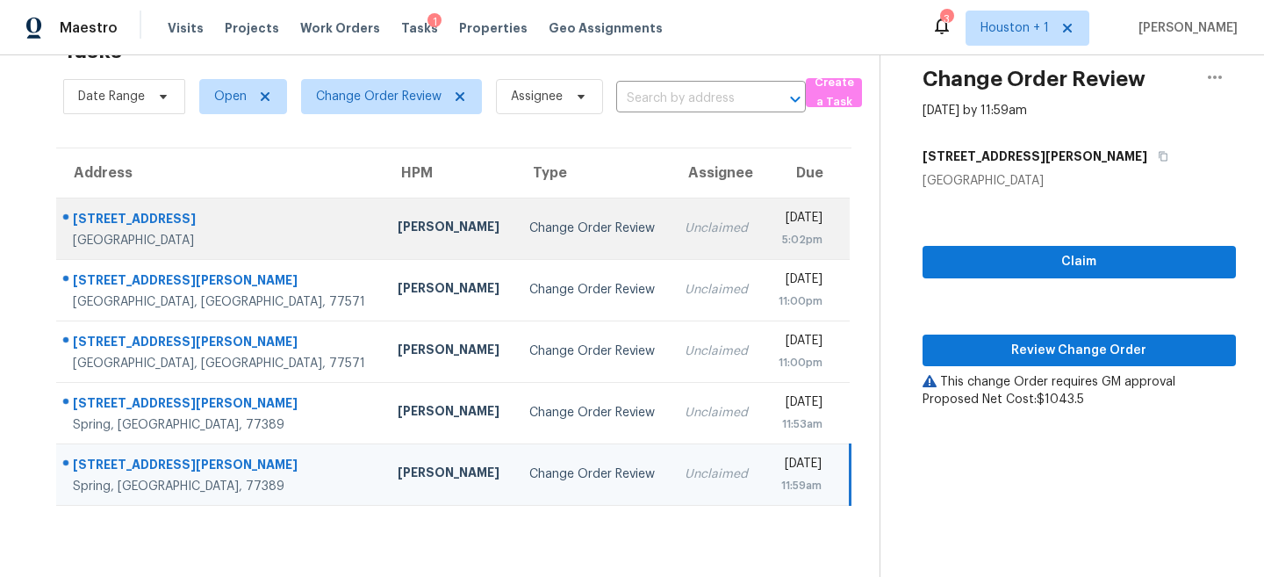
click at [778, 227] on div "[DATE]" at bounding box center [800, 220] width 45 height 22
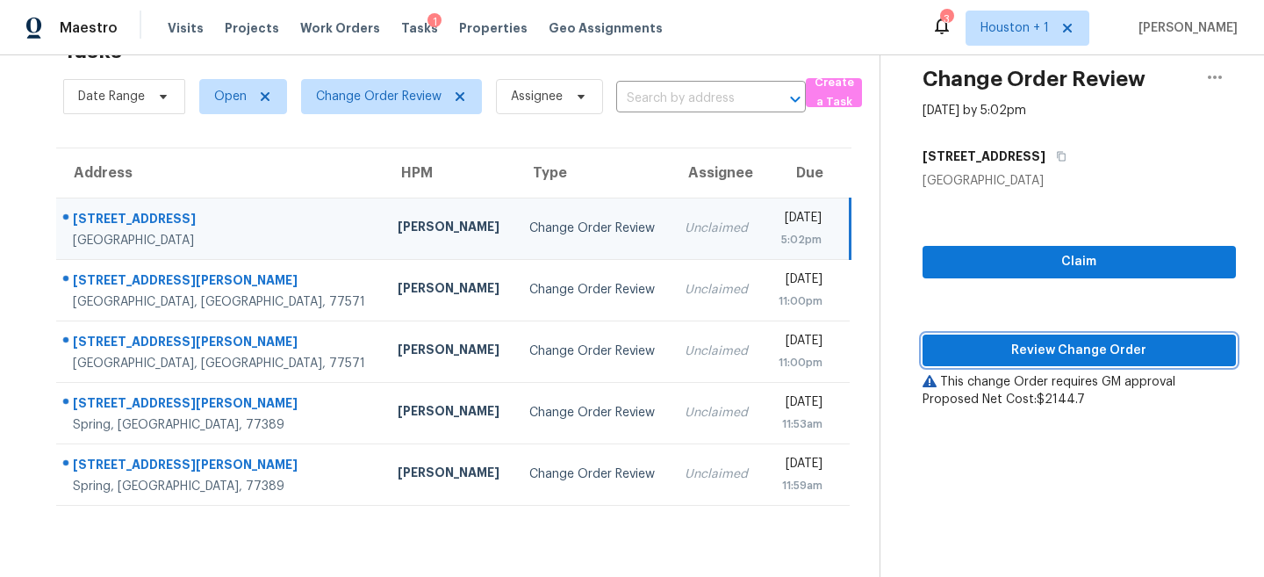
click at [986, 357] on span "Review Change Order" at bounding box center [1079, 351] width 285 height 22
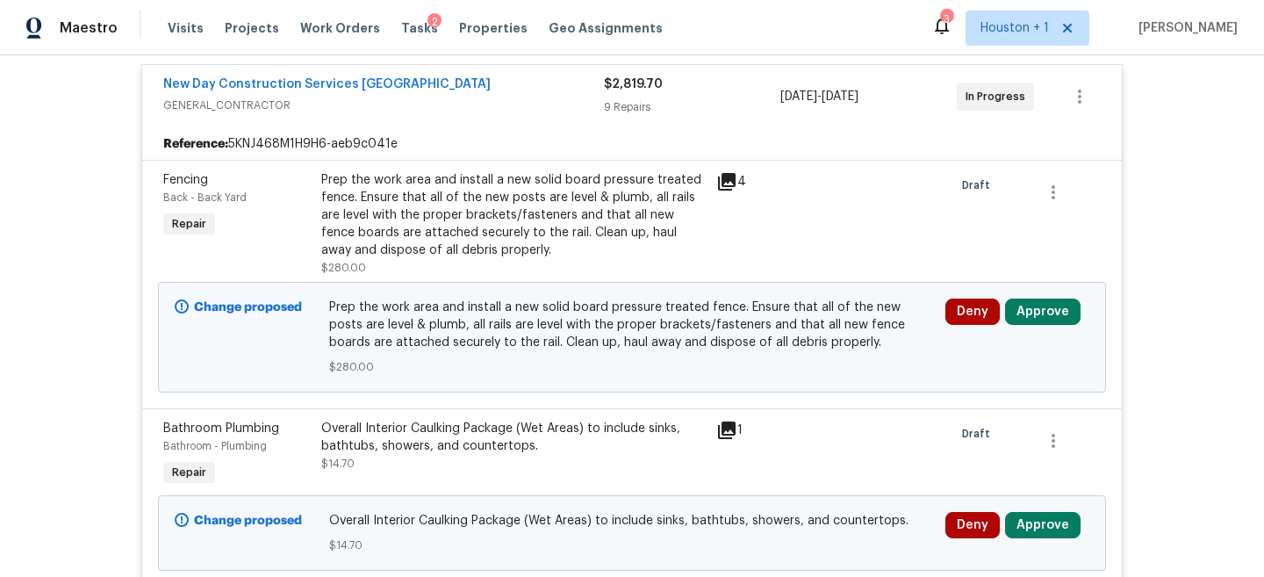
scroll to position [7984, 0]
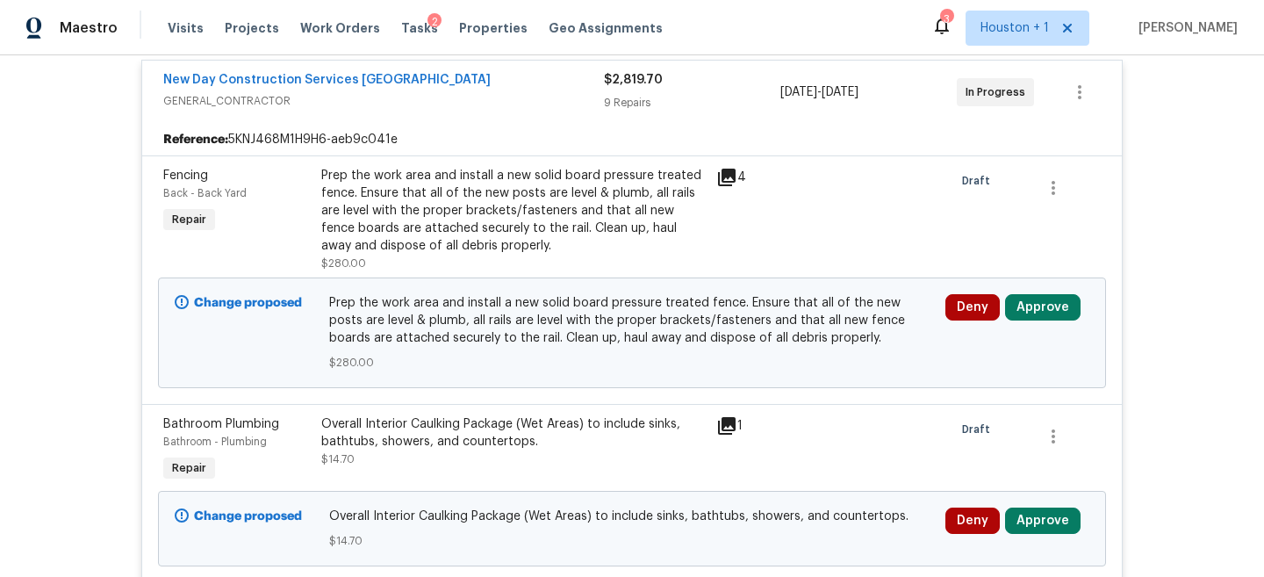
click at [535, 199] on div "Prep the work area and install a new solid board pressure treated fence. Ensure…" at bounding box center [513, 211] width 385 height 88
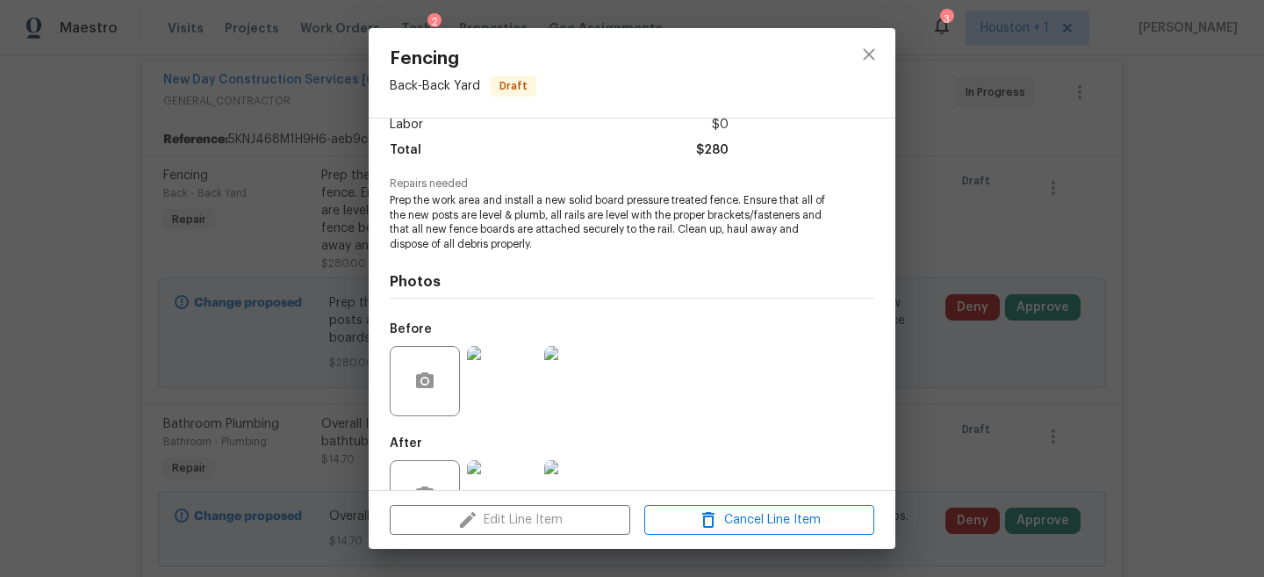
scroll to position [162, 0]
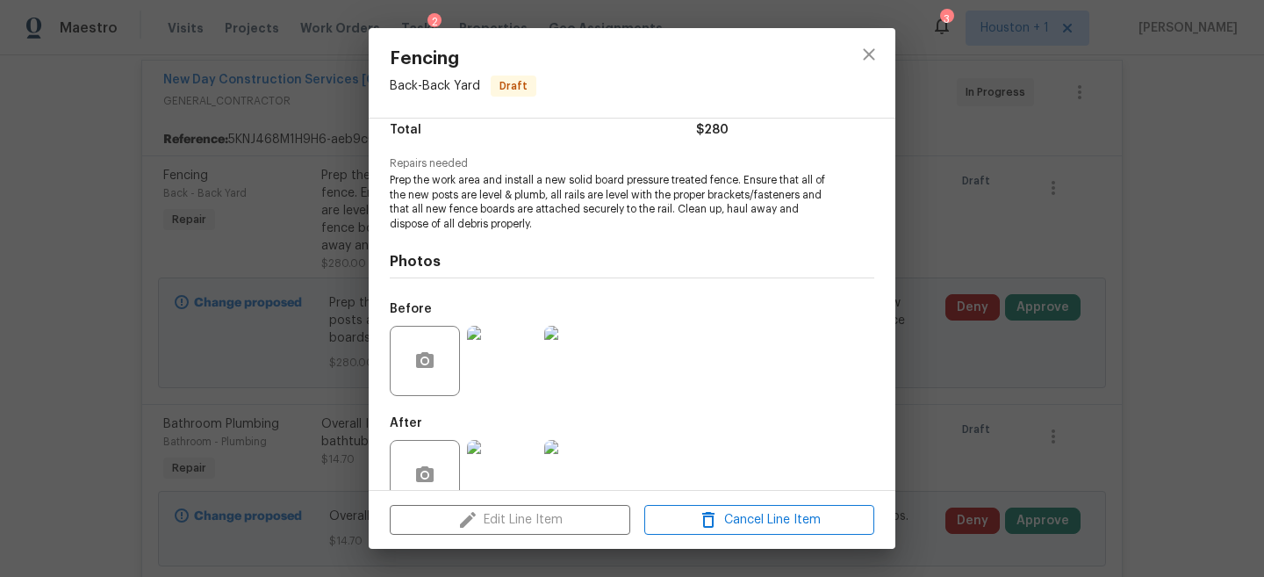
click at [515, 341] on img at bounding box center [502, 361] width 70 height 70
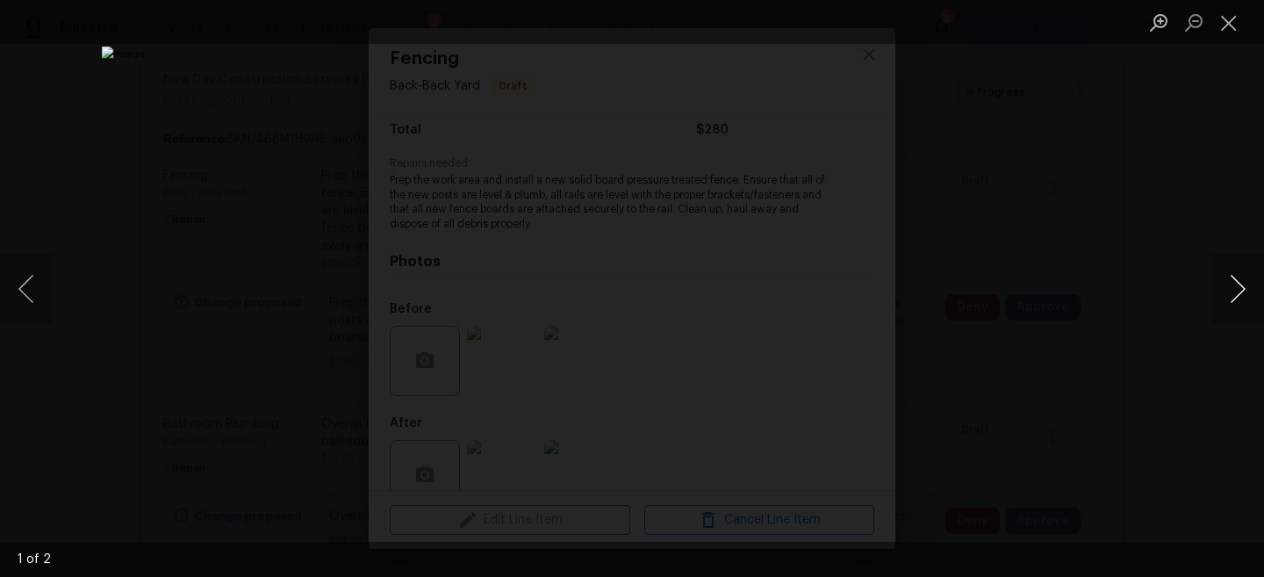
click at [1230, 278] on button "Next image" at bounding box center [1238, 289] width 53 height 70
click at [1105, 147] on div "Lightbox" at bounding box center [632, 288] width 1264 height 577
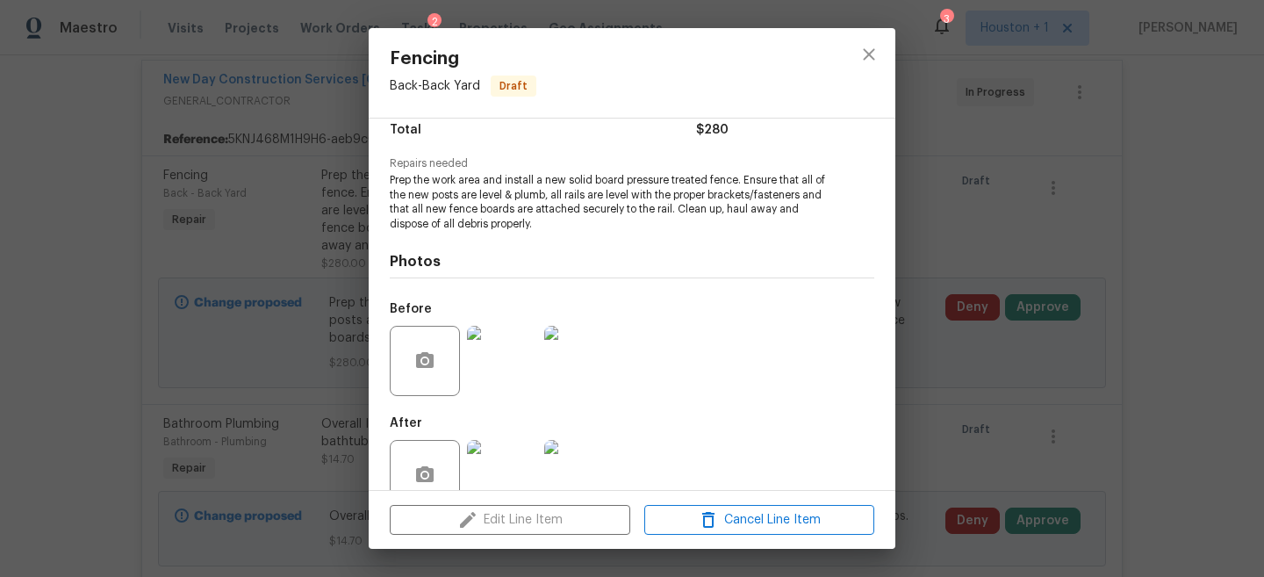
click at [1077, 161] on div "Fencing Back - Back Yard Draft Vendor New Day Construction Services UB Account …" at bounding box center [632, 288] width 1264 height 577
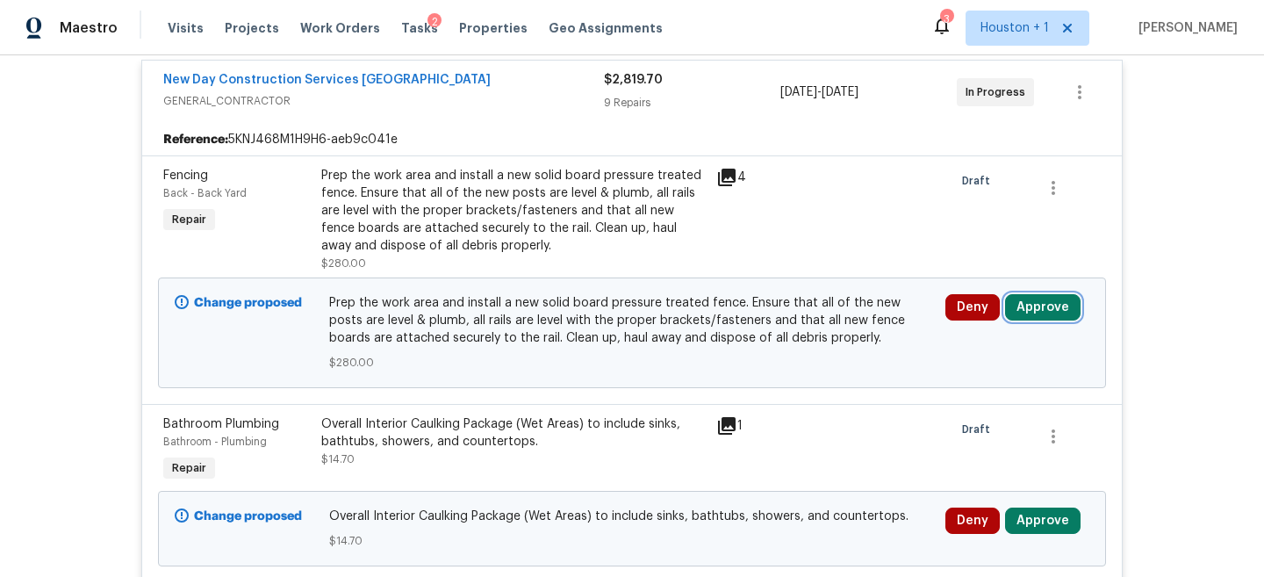
click at [1043, 294] on button "Approve" at bounding box center [1043, 307] width 76 height 26
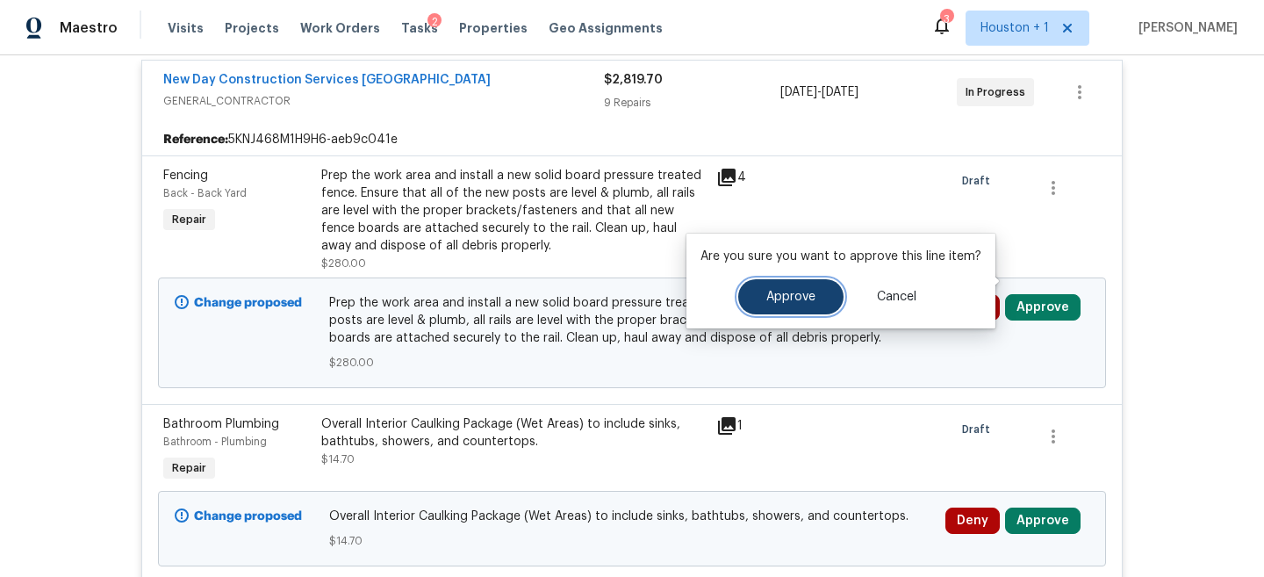
click at [769, 298] on span "Approve" at bounding box center [791, 297] width 49 height 13
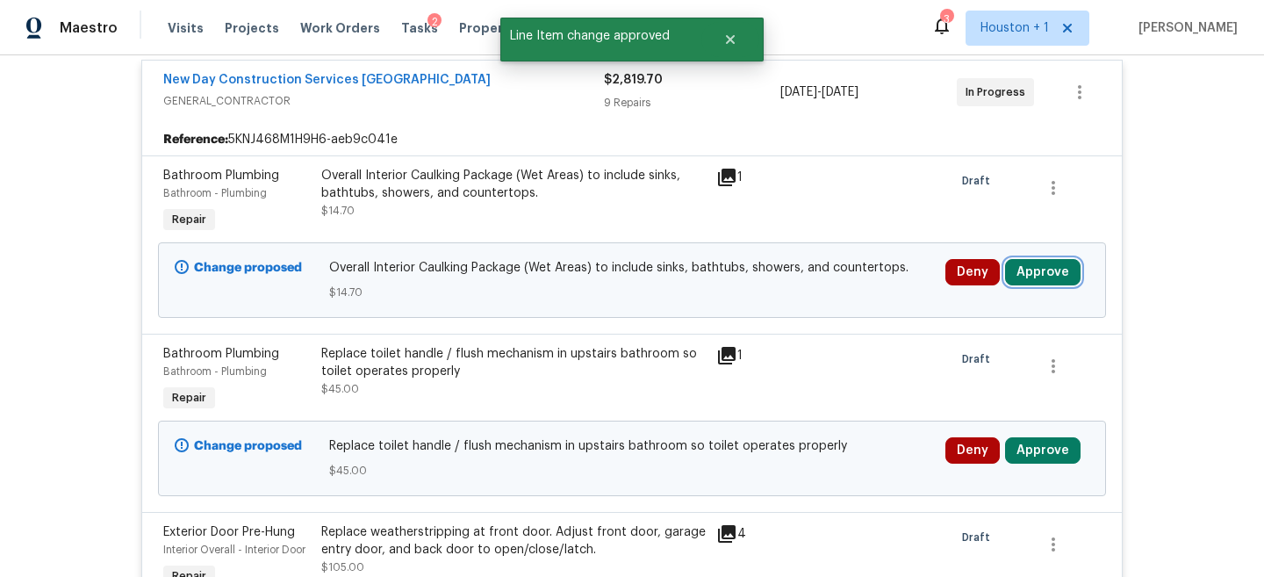
click at [1038, 259] on button "Approve" at bounding box center [1043, 272] width 76 height 26
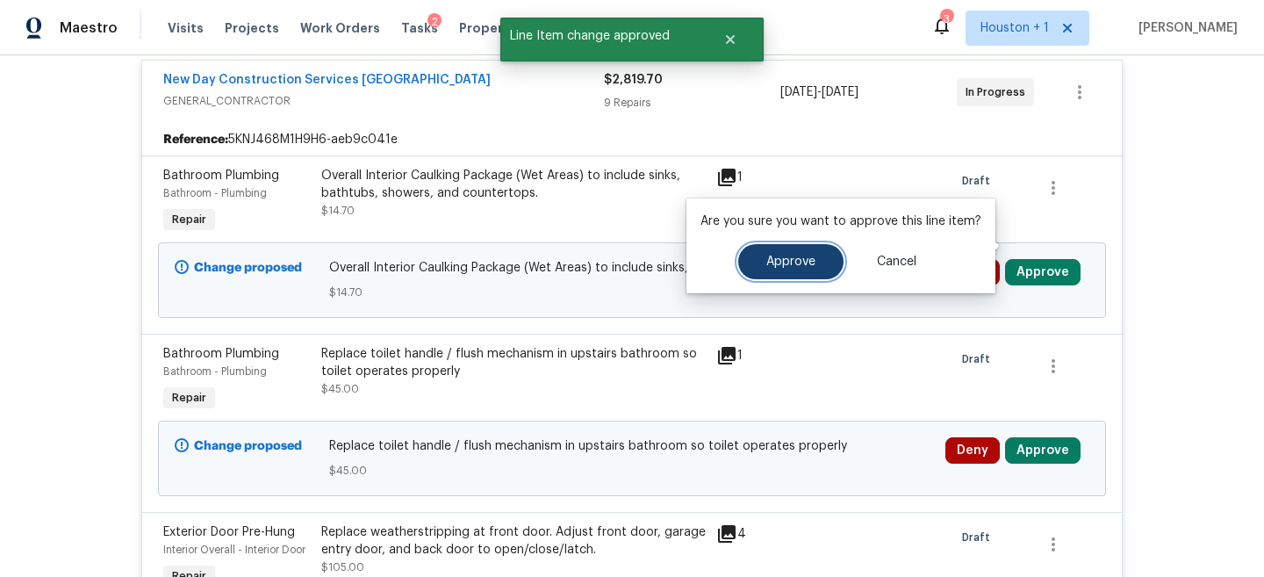
click at [767, 265] on span "Approve" at bounding box center [791, 262] width 49 height 13
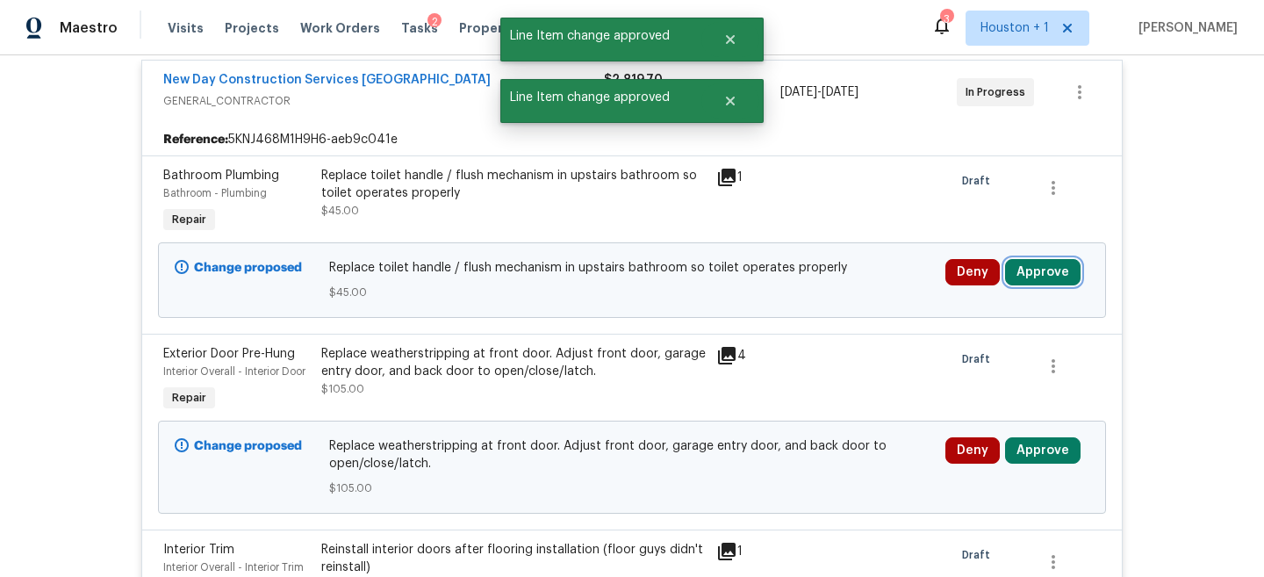
click at [1040, 259] on button "Approve" at bounding box center [1043, 272] width 76 height 26
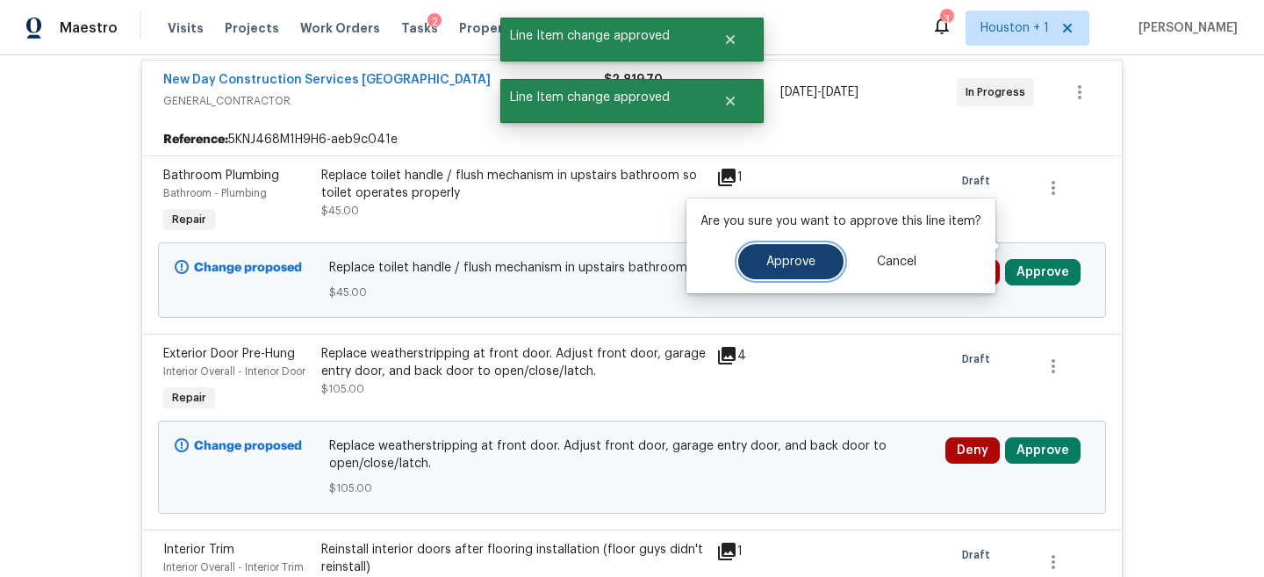
click at [767, 268] on span "Approve" at bounding box center [791, 262] width 49 height 13
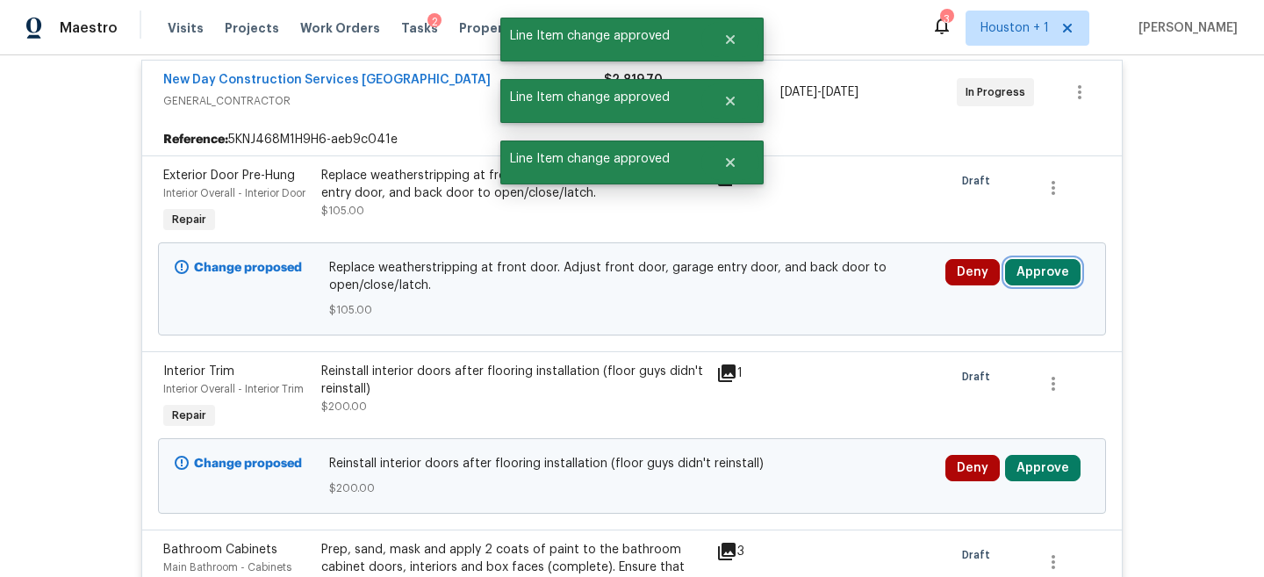
click at [1042, 259] on button "Approve" at bounding box center [1043, 272] width 76 height 26
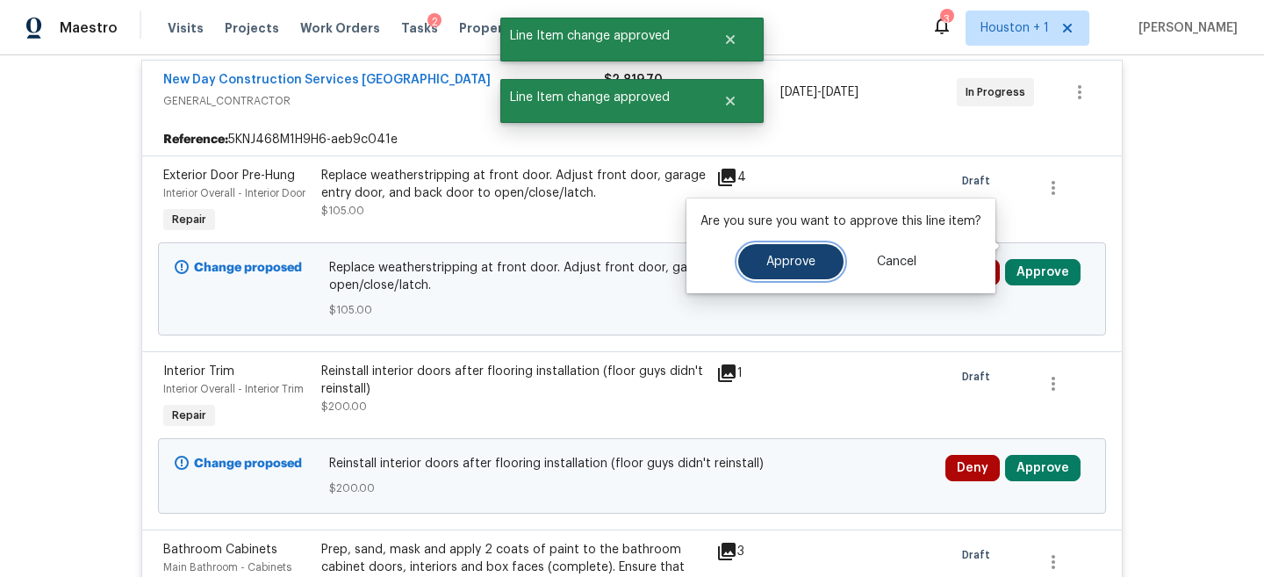
click at [814, 269] on button "Approve" at bounding box center [790, 261] width 105 height 35
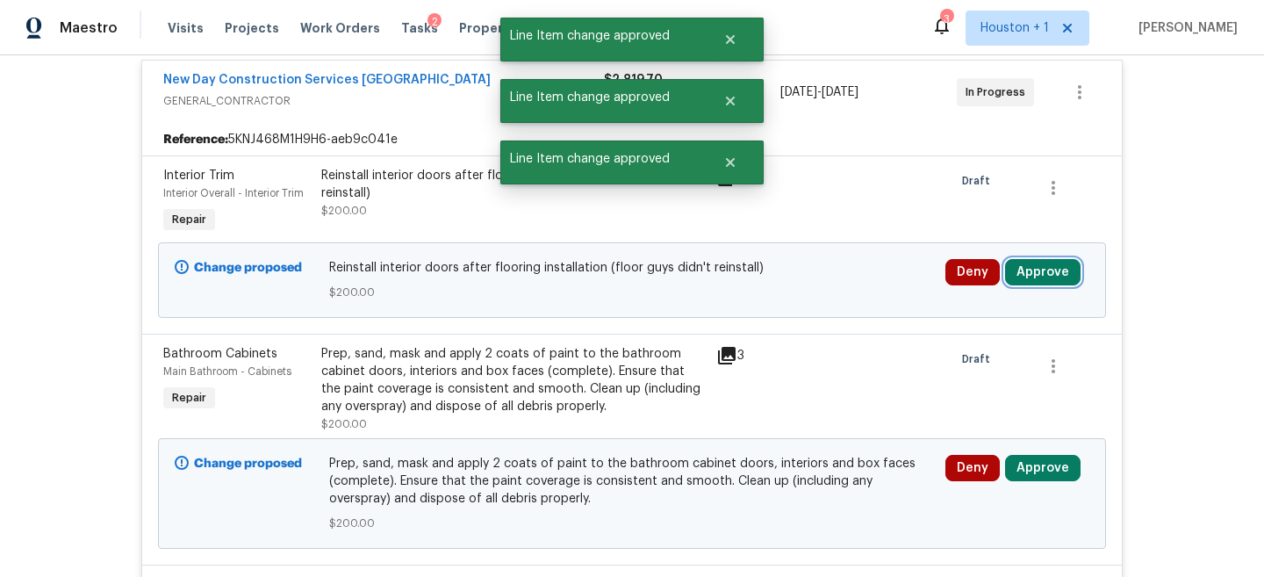
click at [1052, 259] on button "Approve" at bounding box center [1043, 272] width 76 height 26
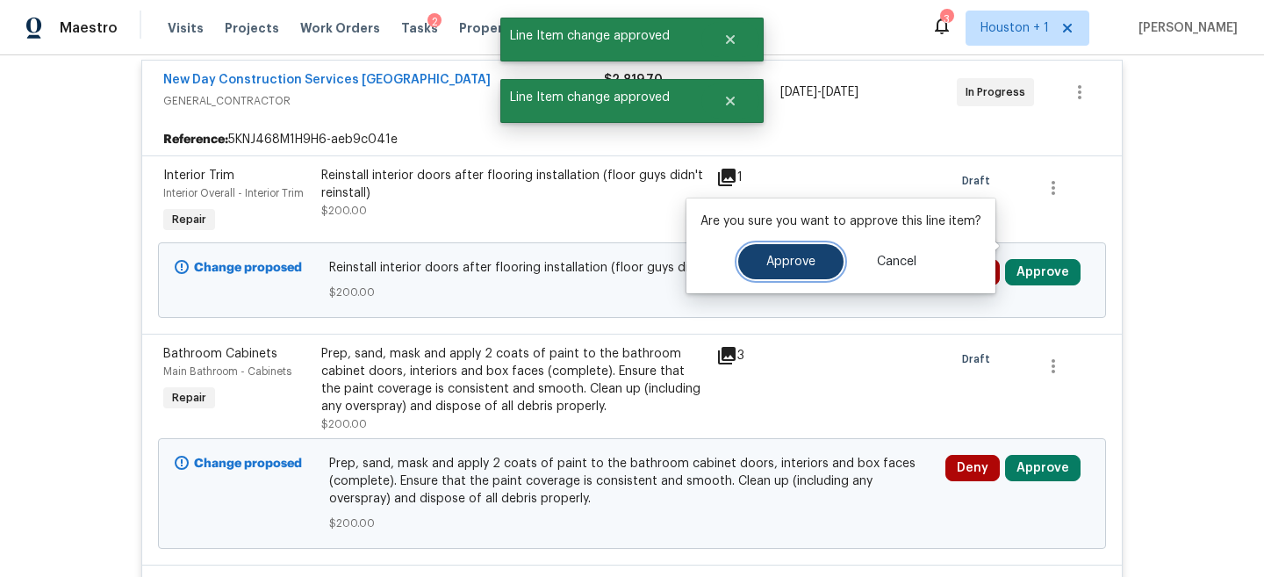
click at [791, 256] on span "Approve" at bounding box center [791, 262] width 49 height 13
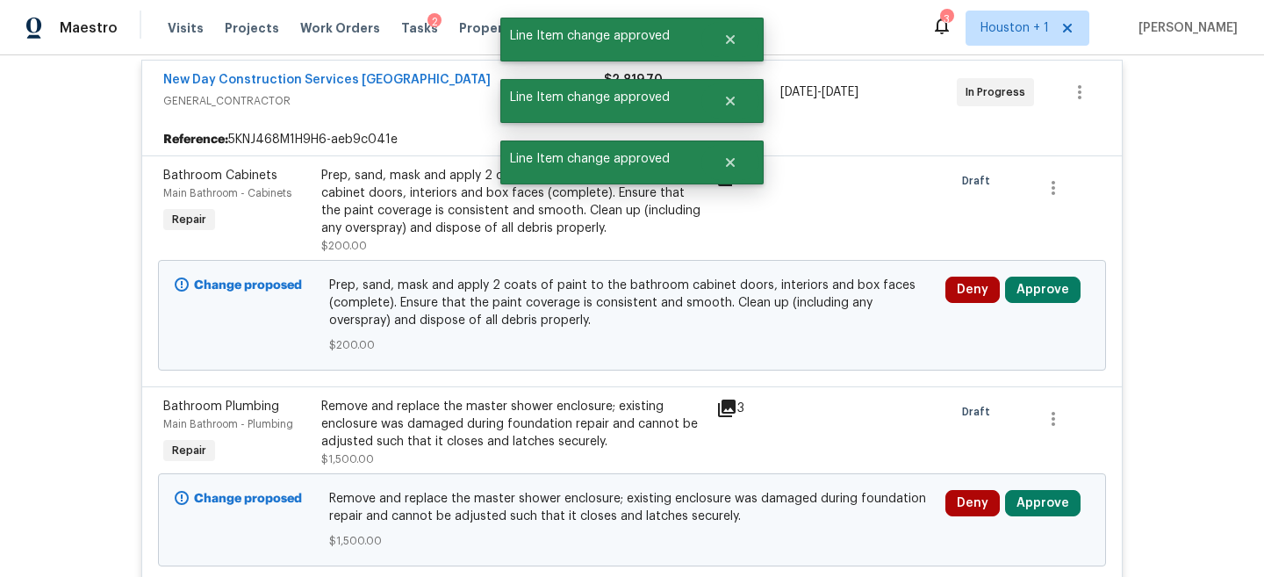
click at [1037, 271] on div "Deny Approve" at bounding box center [1017, 315] width 155 height 88
click at [1023, 277] on button "Approve" at bounding box center [1043, 290] width 76 height 26
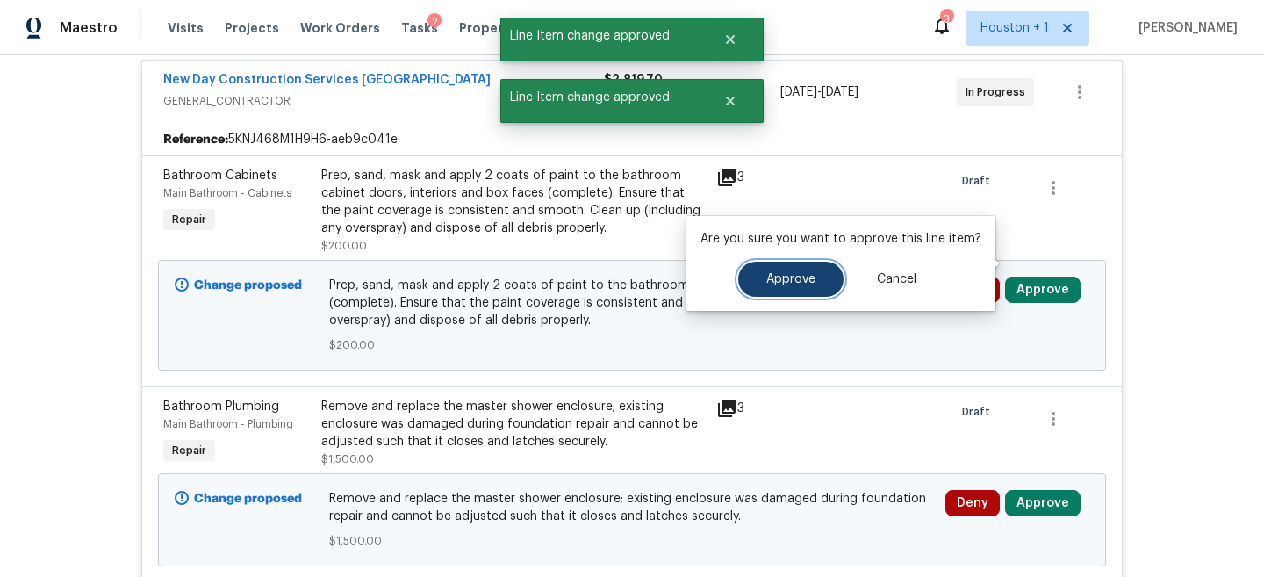
click at [800, 290] on button "Approve" at bounding box center [790, 279] width 105 height 35
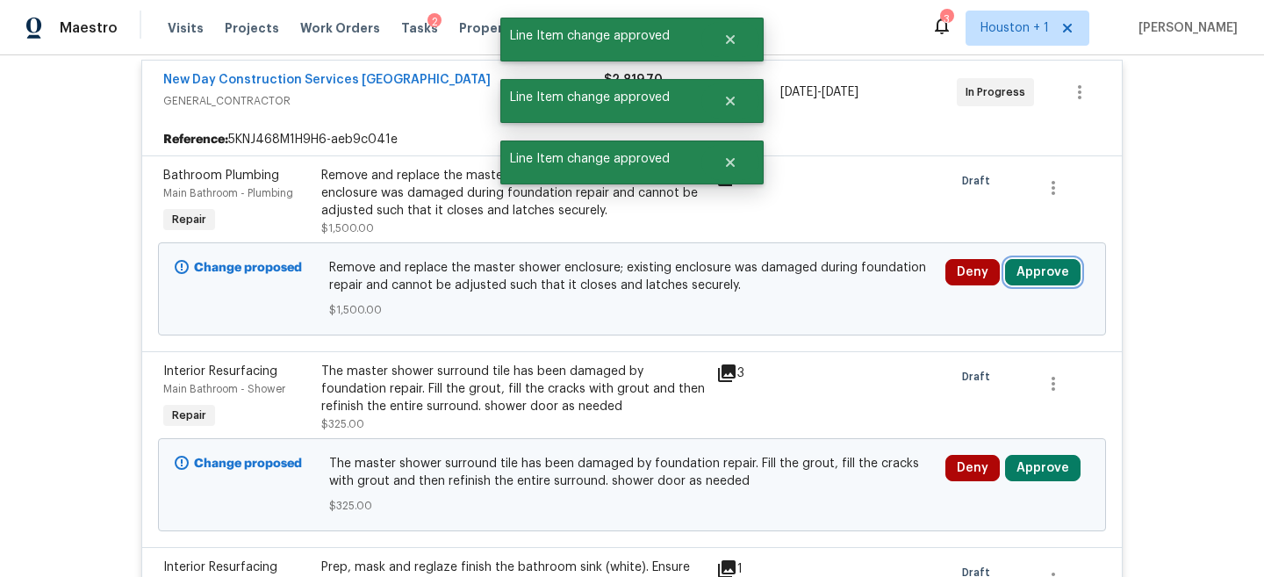
click at [1051, 259] on button "Approve" at bounding box center [1043, 272] width 76 height 26
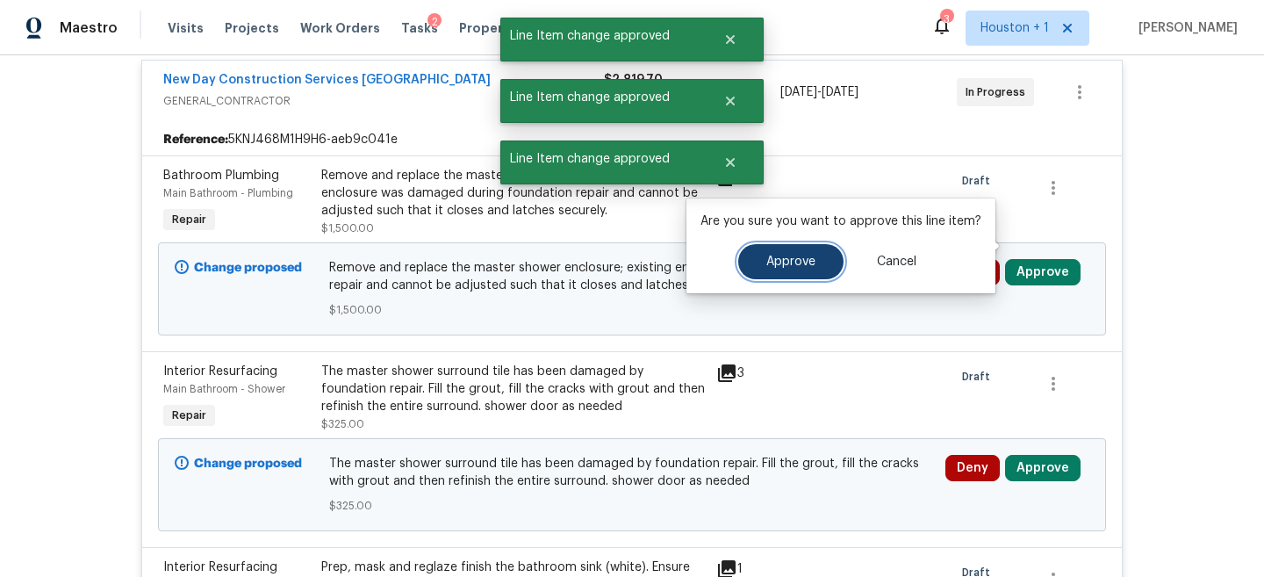
click at [801, 262] on span "Approve" at bounding box center [791, 262] width 49 height 13
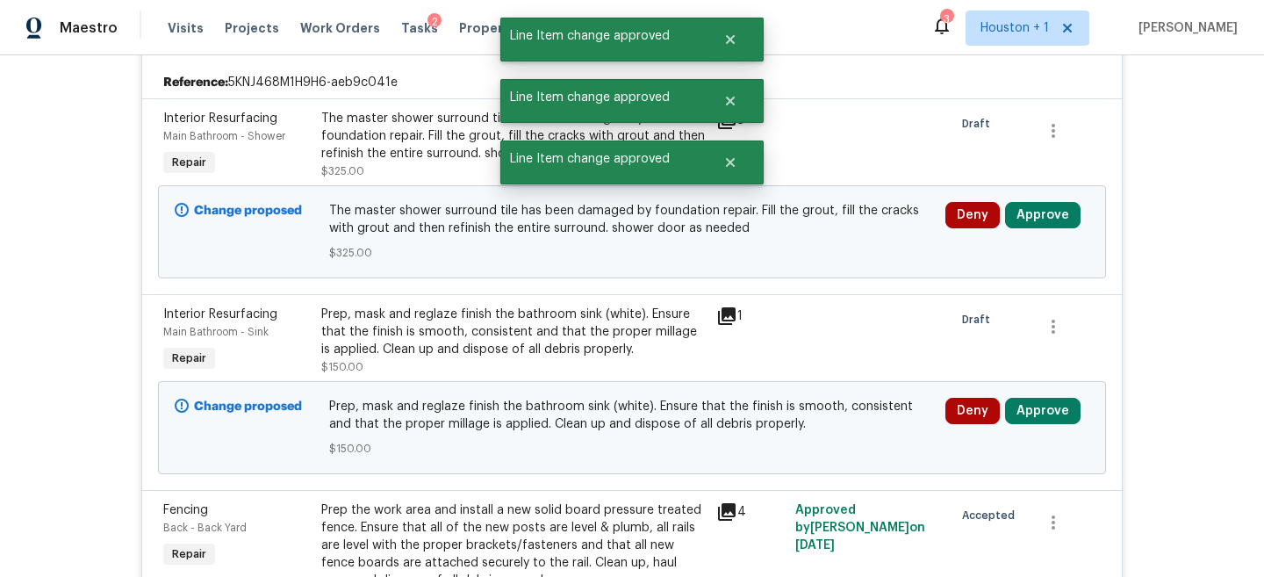
scroll to position [8044, 0]
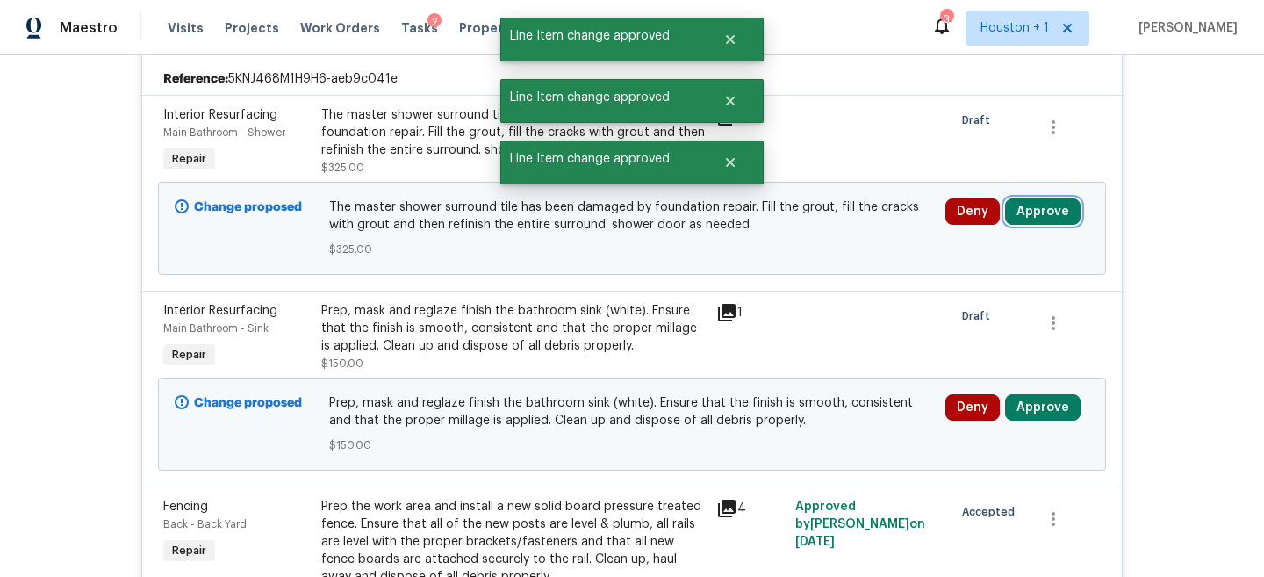
click at [1041, 198] on button "Approve" at bounding box center [1043, 211] width 76 height 26
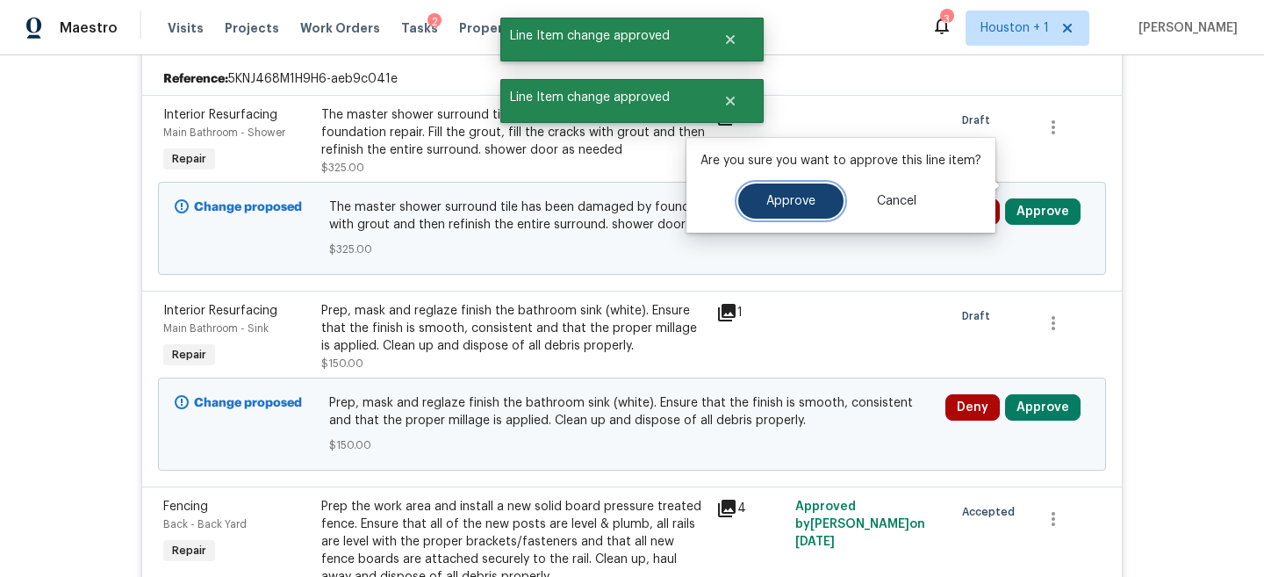
click at [785, 203] on span "Approve" at bounding box center [791, 201] width 49 height 13
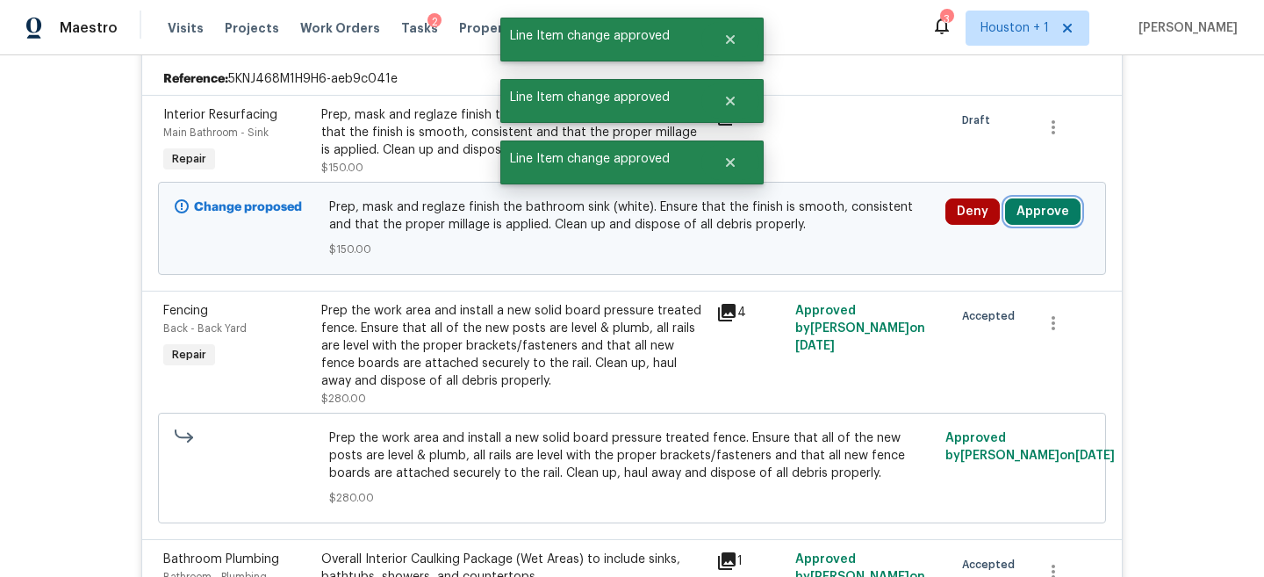
click at [1049, 198] on button "Approve" at bounding box center [1043, 211] width 76 height 26
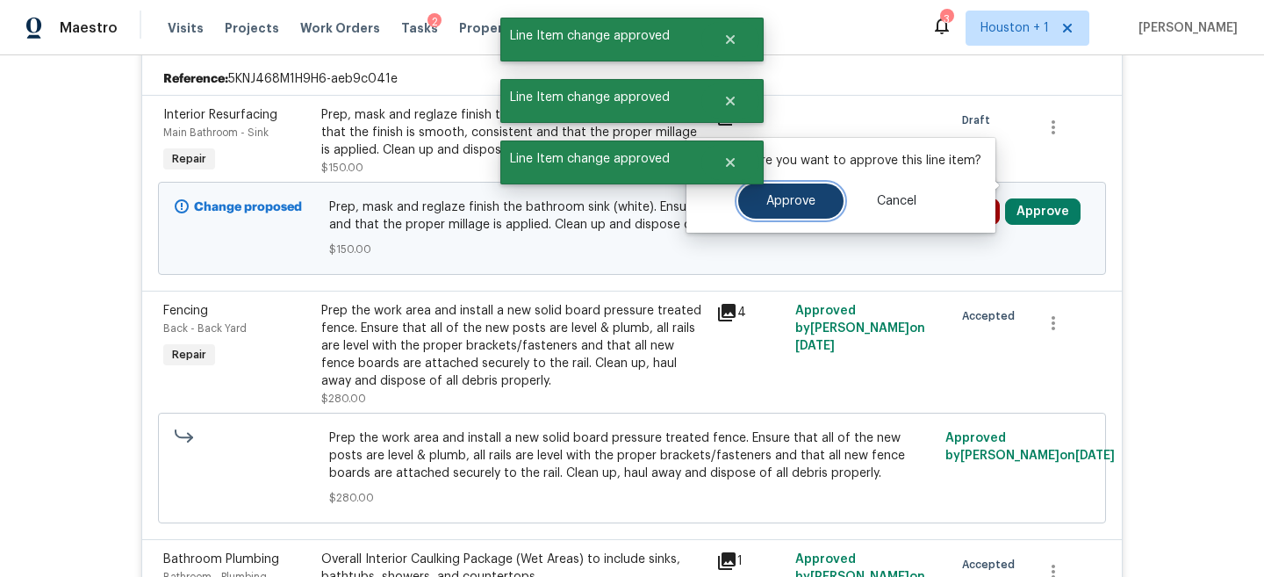
click at [800, 205] on span "Approve" at bounding box center [791, 201] width 49 height 13
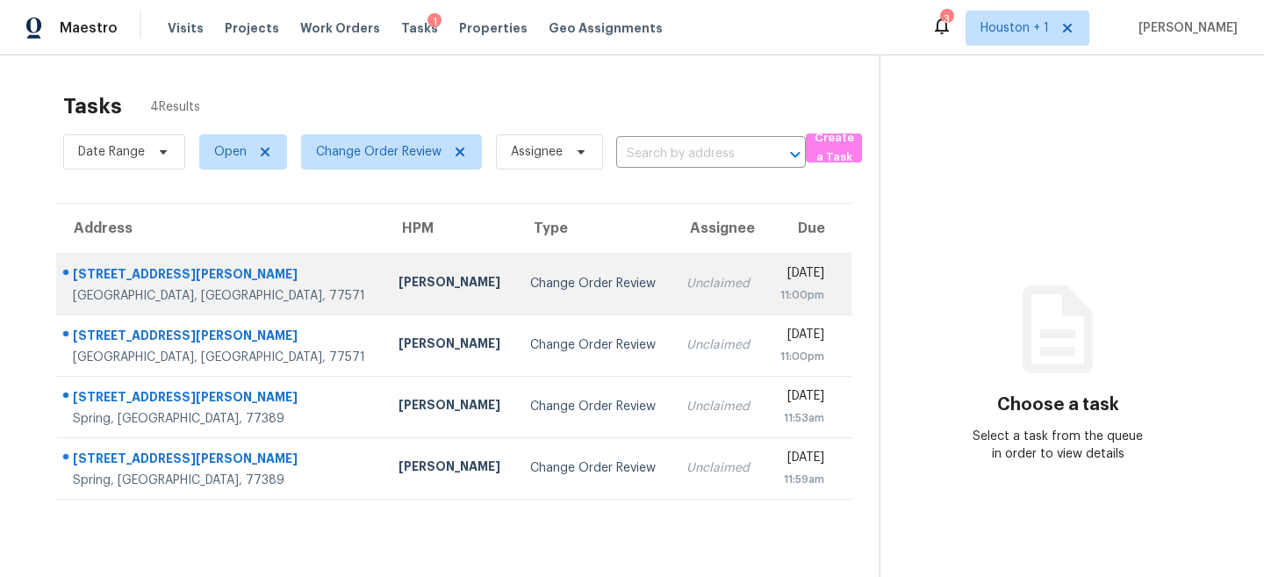
click at [673, 301] on td "Unclaimed" at bounding box center [719, 283] width 93 height 61
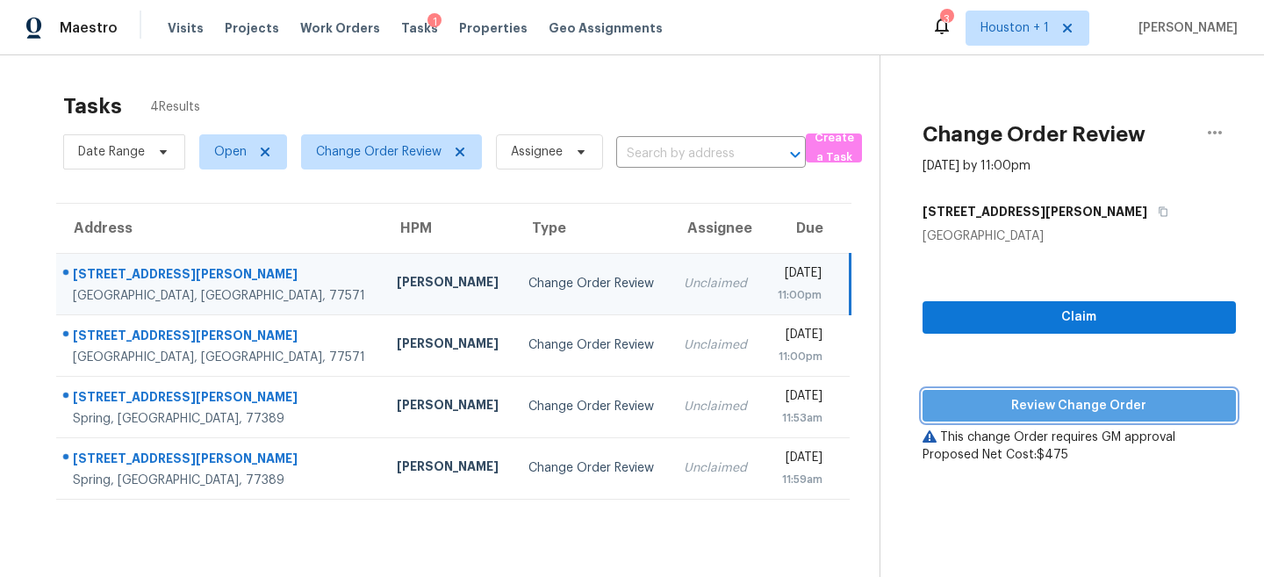
click at [964, 400] on span "Review Change Order" at bounding box center [1079, 406] width 285 height 22
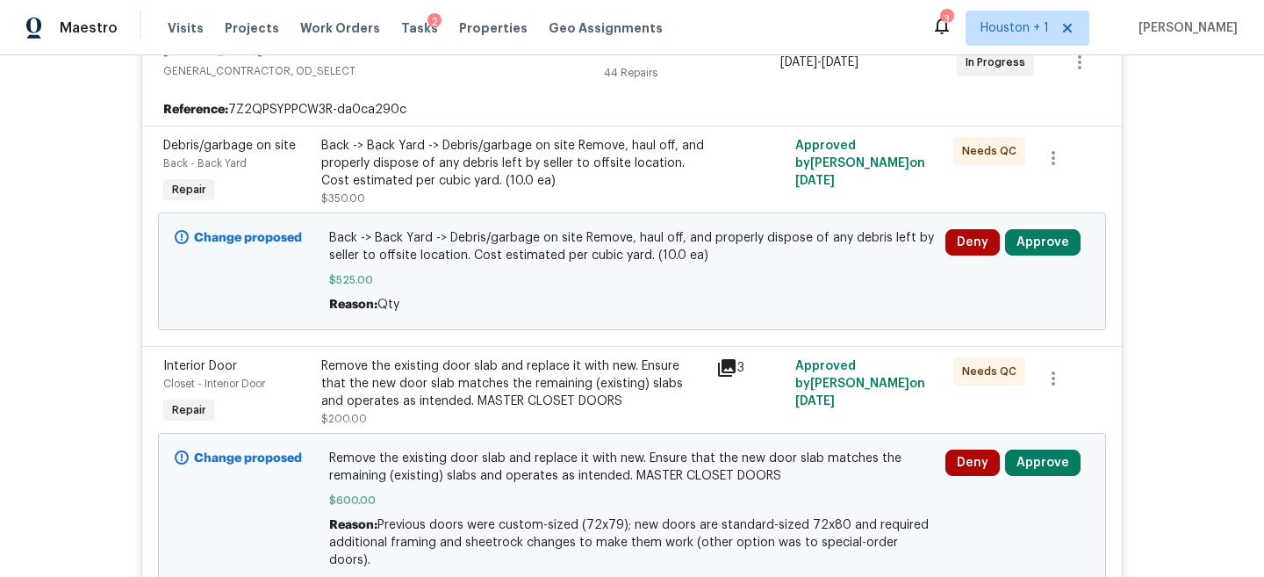
scroll to position [378, 0]
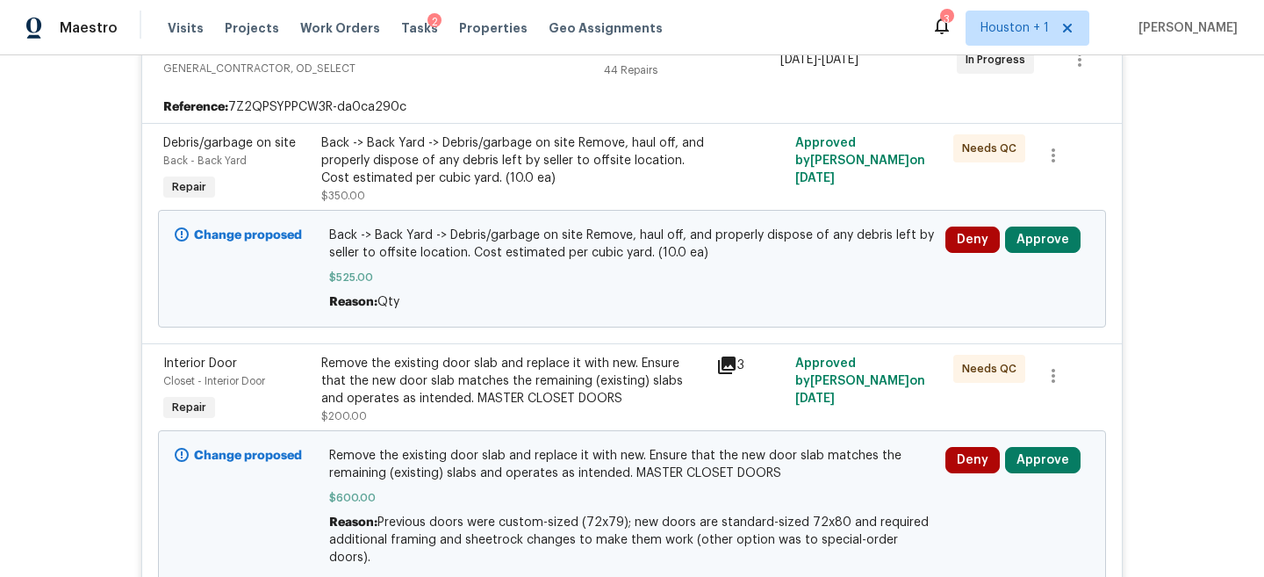
click at [565, 165] on div "Back -> Back Yard -> Debris/garbage on site Remove, haul off, and properly disp…" at bounding box center [513, 160] width 385 height 53
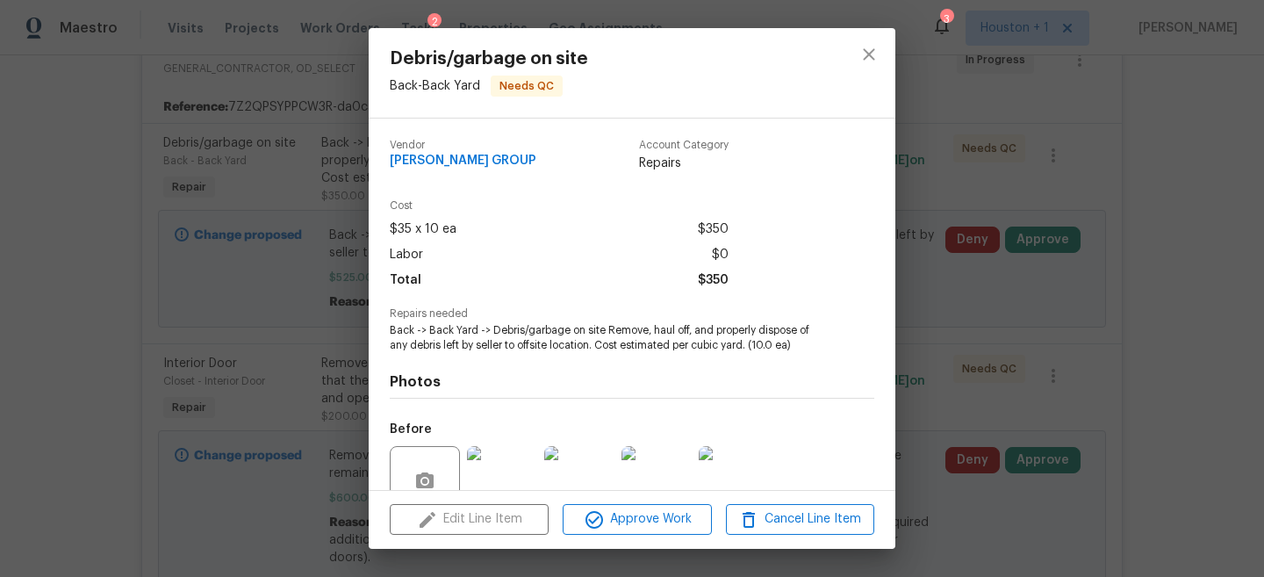
scroll to position [158, 0]
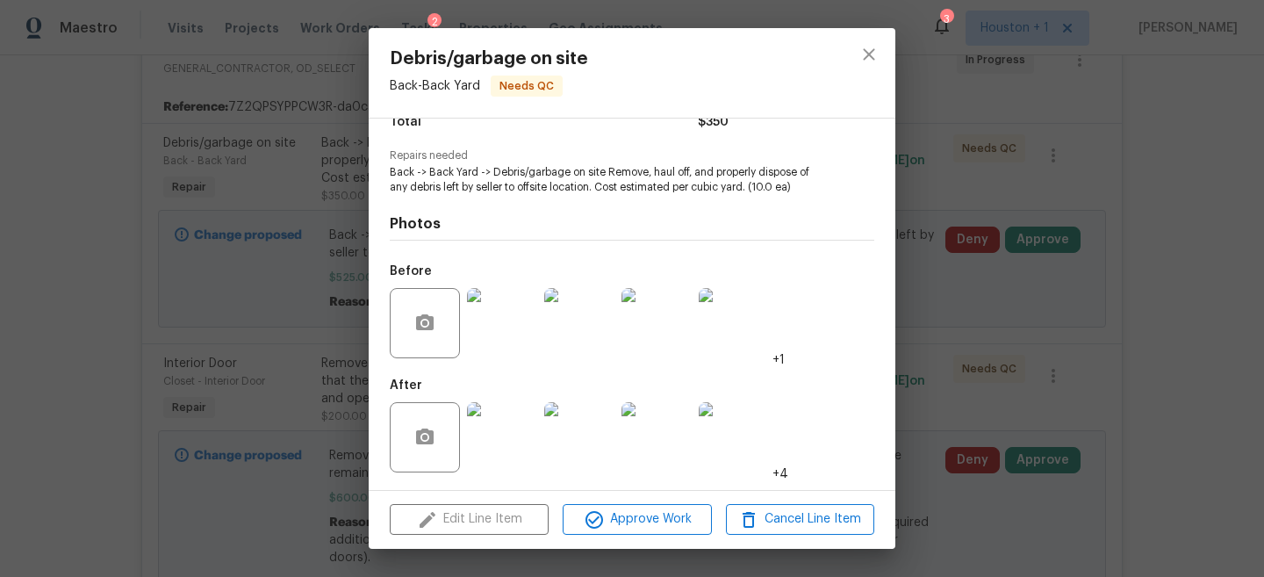
click at [990, 321] on div "Debris/garbage on site Back - Back Yard Needs QC Vendor BARAKEL VENZ GROUP Acco…" at bounding box center [632, 288] width 1264 height 577
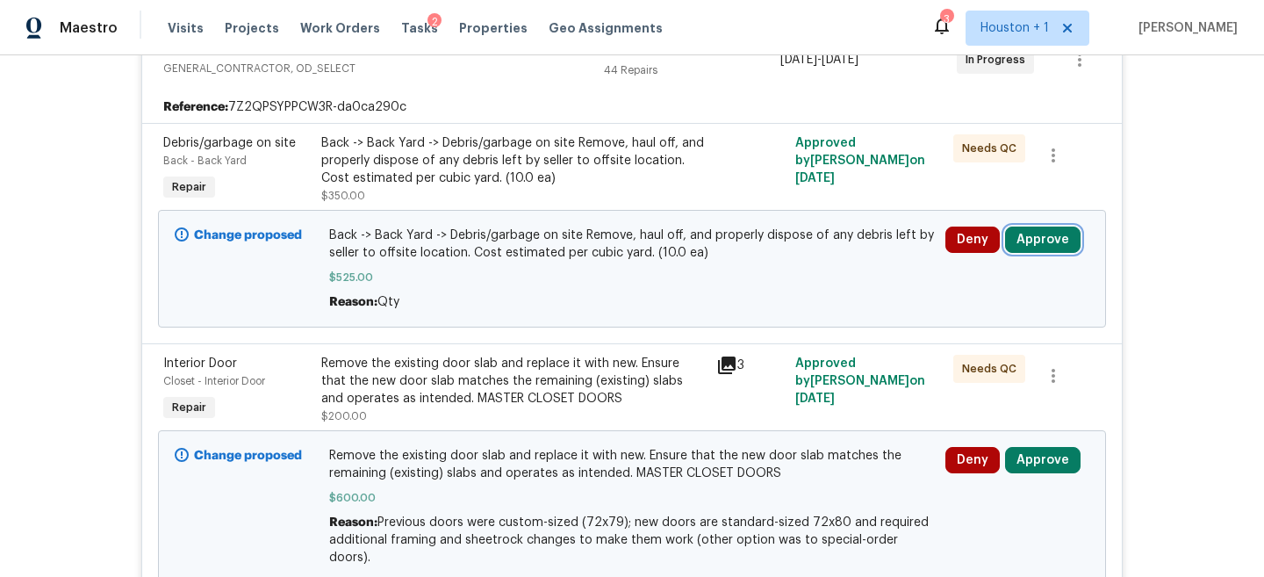
click at [1041, 227] on button "Approve" at bounding box center [1043, 240] width 76 height 26
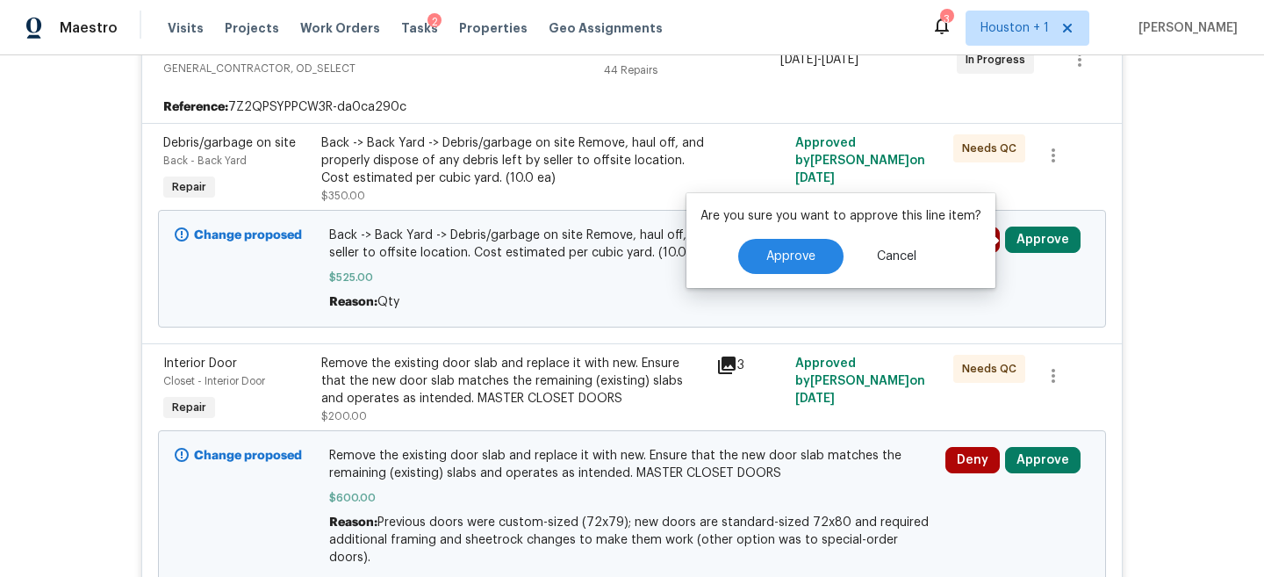
click at [798, 277] on div "Are you sure you want to approve this line item? Approve Cancel" at bounding box center [841, 240] width 309 height 95
click at [774, 256] on span "Approve" at bounding box center [791, 256] width 49 height 13
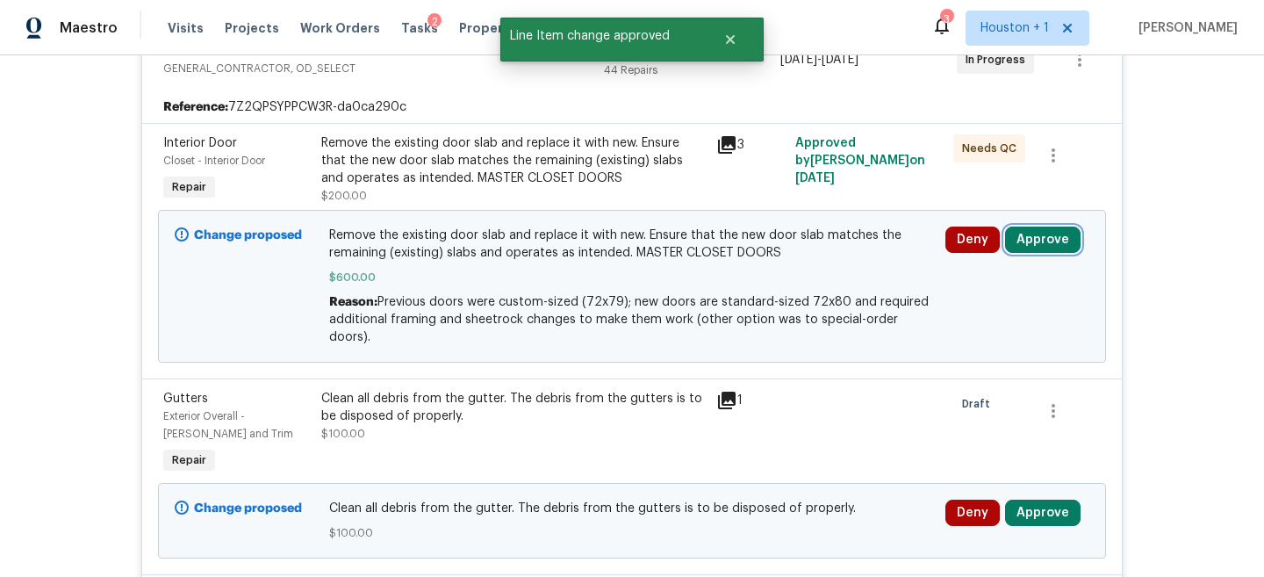
click at [1043, 248] on button "Approve" at bounding box center [1043, 240] width 76 height 26
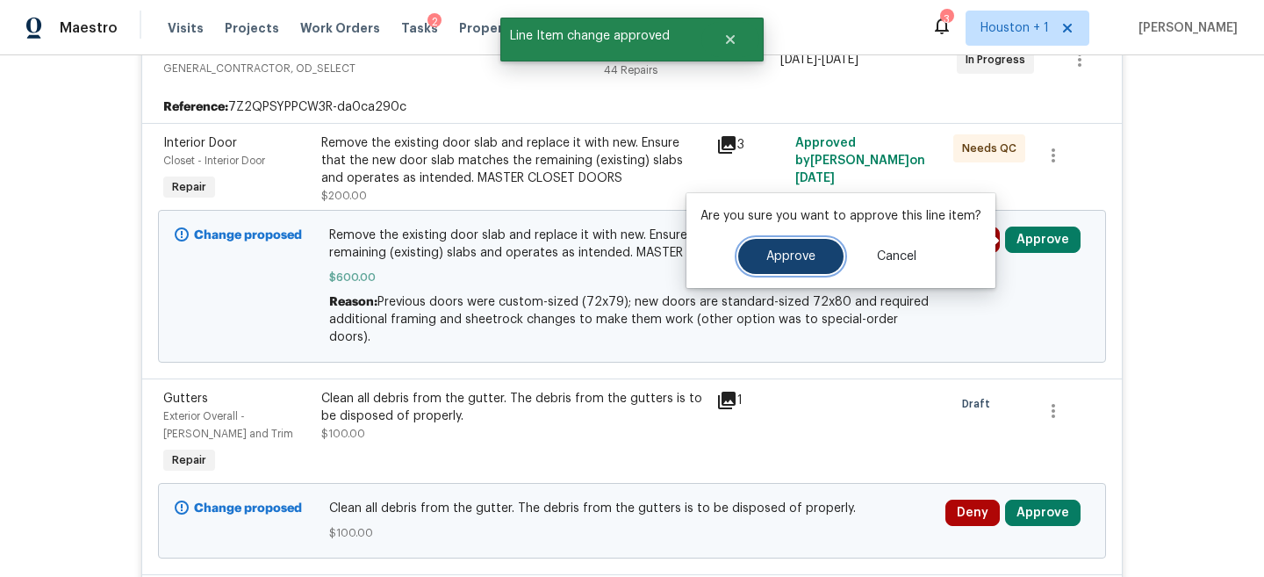
click at [811, 271] on button "Approve" at bounding box center [790, 256] width 105 height 35
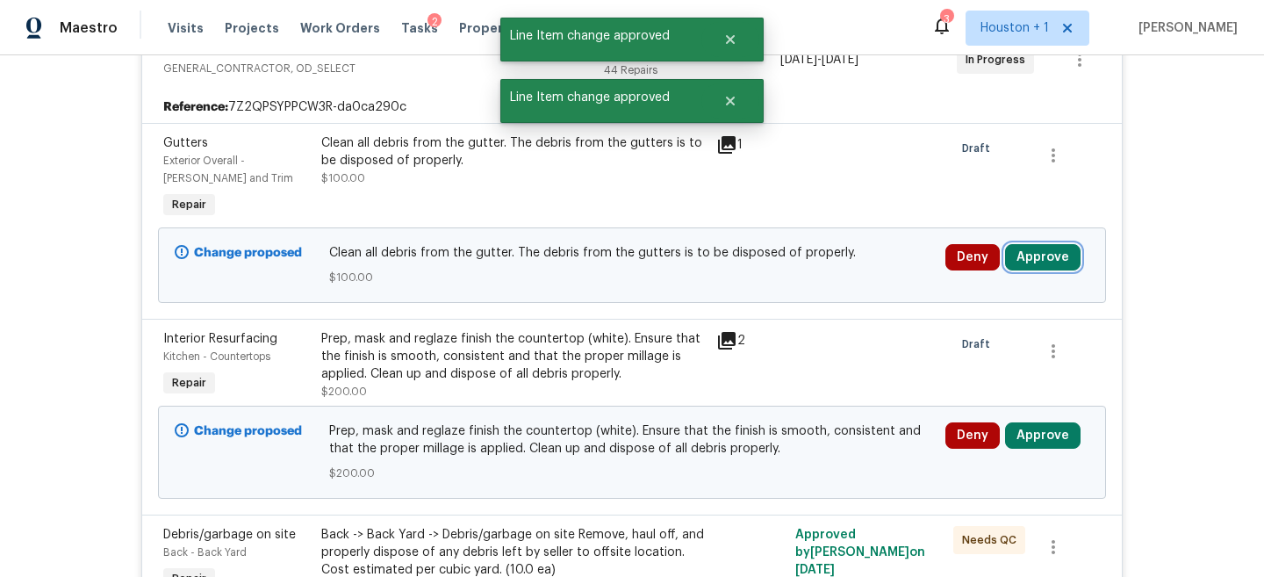
click at [1048, 268] on button "Approve" at bounding box center [1043, 257] width 76 height 26
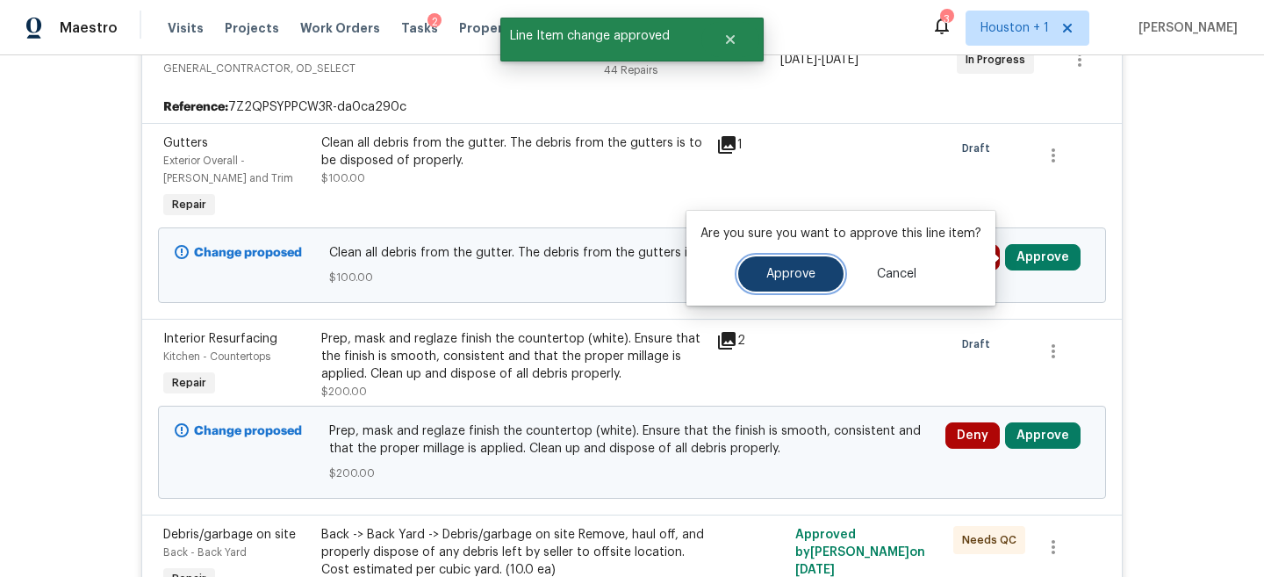
click at [793, 275] on span "Approve" at bounding box center [791, 274] width 49 height 13
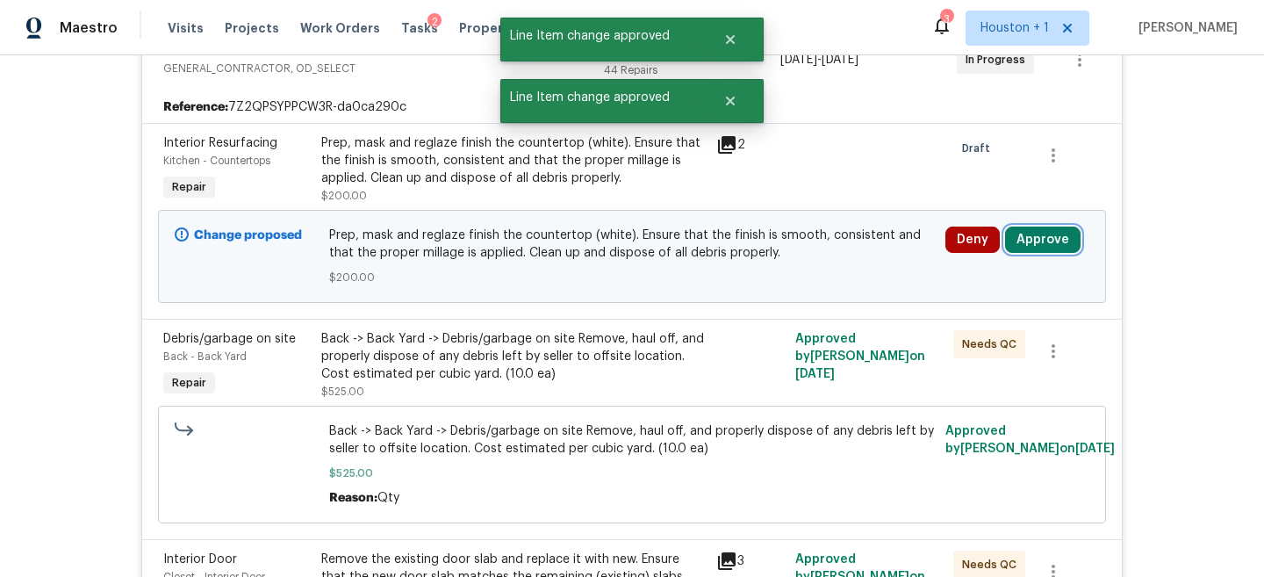
click at [1047, 239] on button "Approve" at bounding box center [1043, 240] width 76 height 26
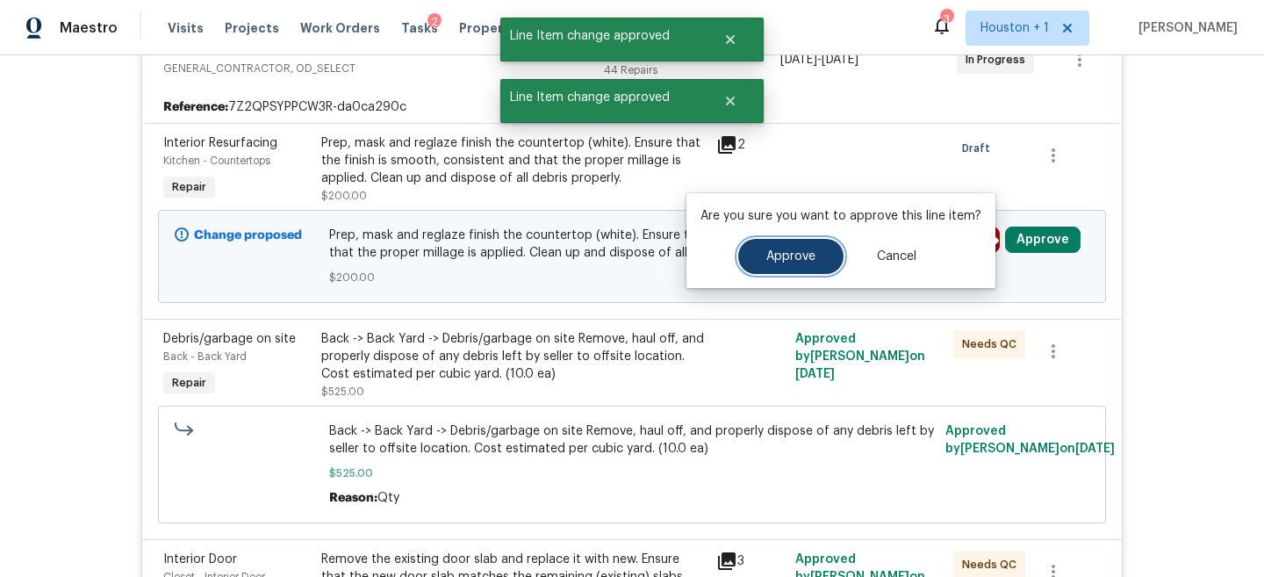
click at [800, 270] on button "Approve" at bounding box center [790, 256] width 105 height 35
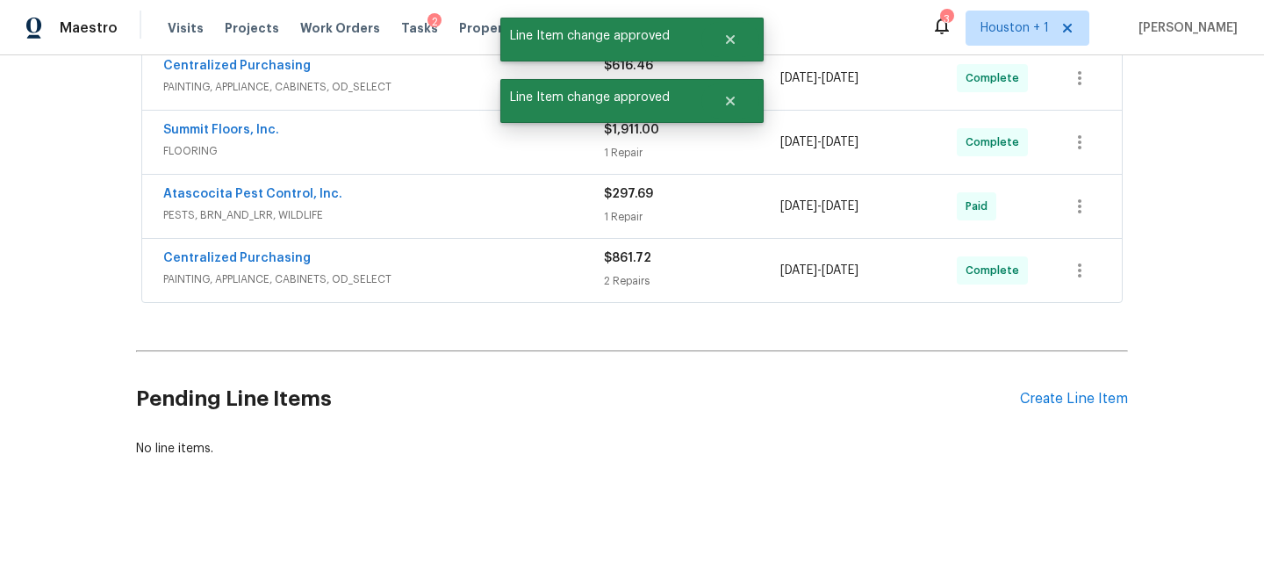
scroll to position [7131, 0]
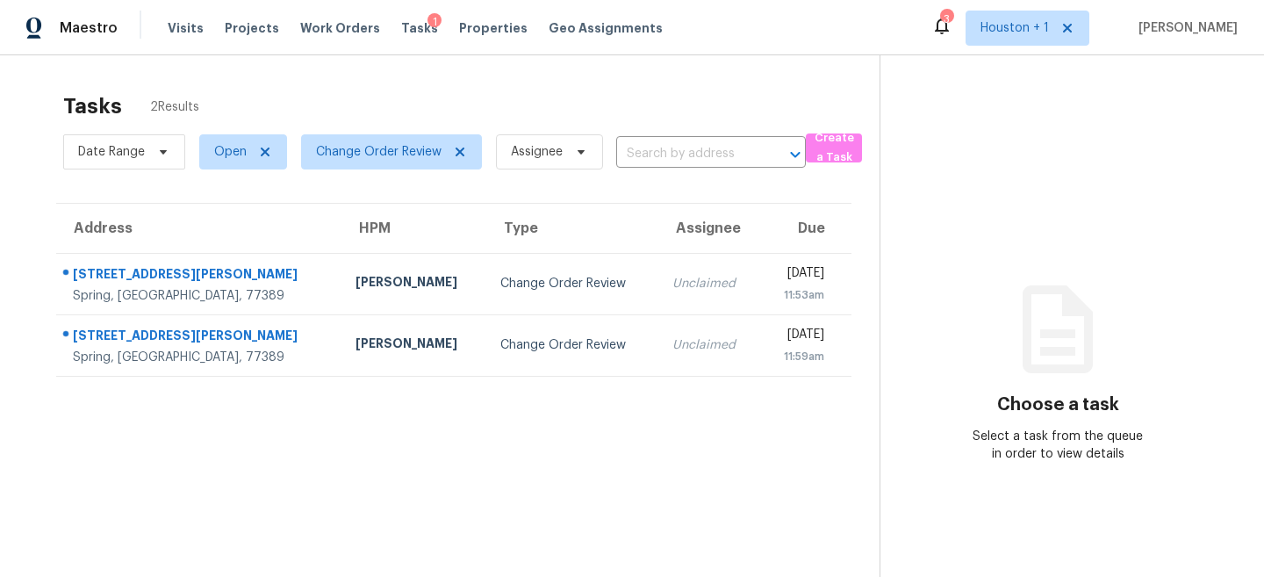
scroll to position [55, 0]
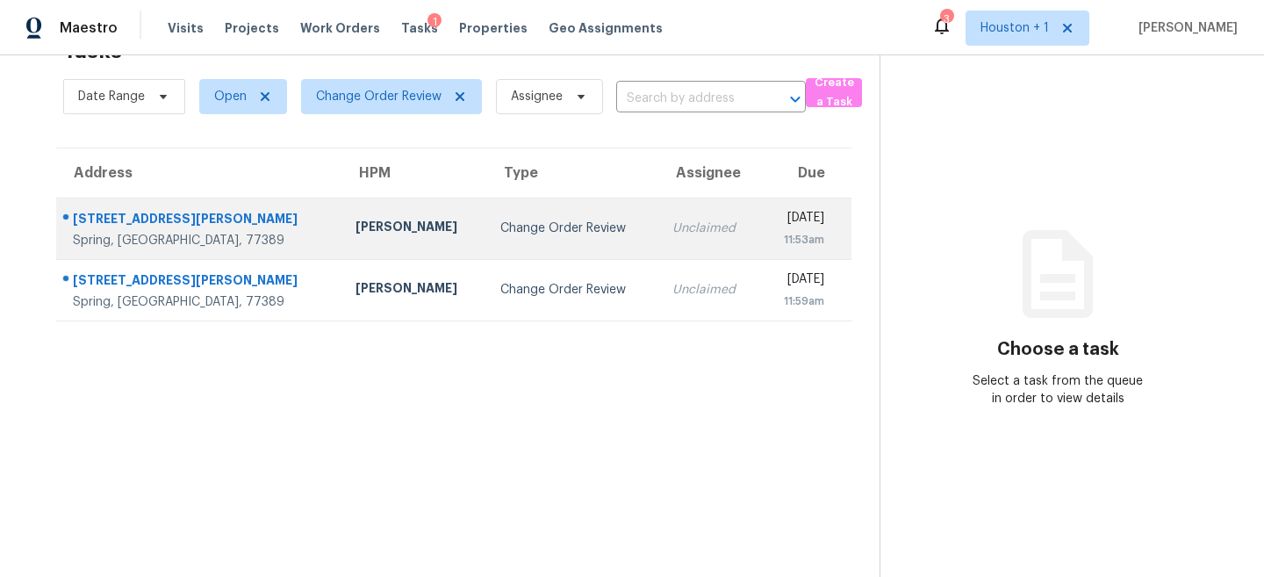
click at [356, 224] on div "[PERSON_NAME]" at bounding box center [414, 229] width 117 height 22
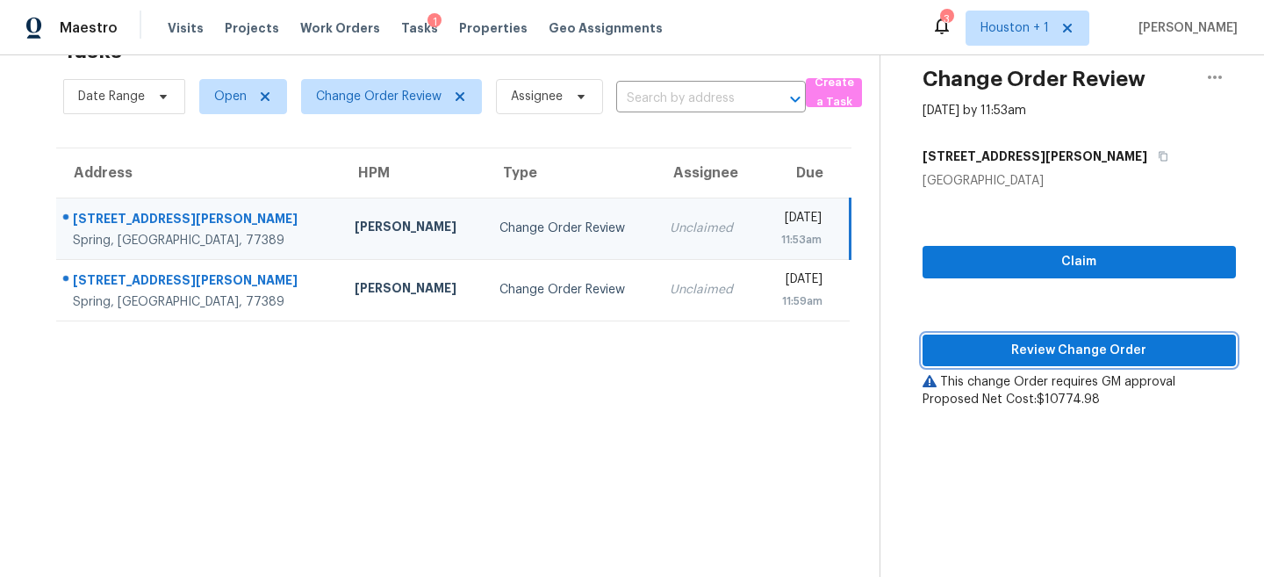
click at [1052, 348] on span "Review Change Order" at bounding box center [1079, 351] width 285 height 22
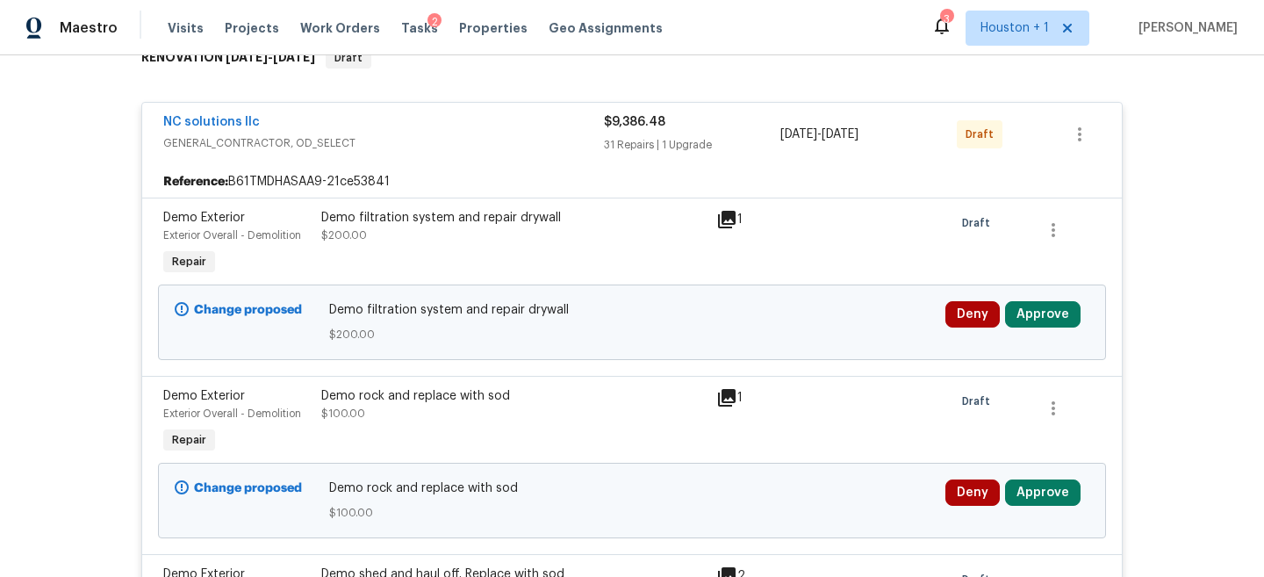
scroll to position [310, 0]
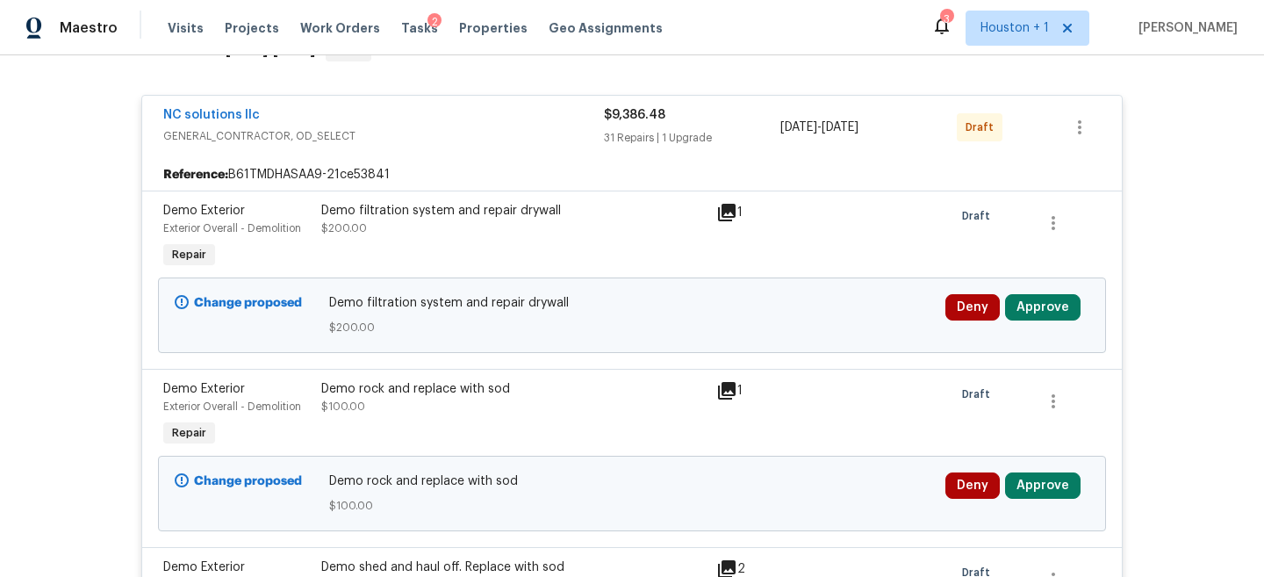
click at [549, 232] on div "Demo filtration system and repair drywall $200.00" at bounding box center [513, 219] width 385 height 35
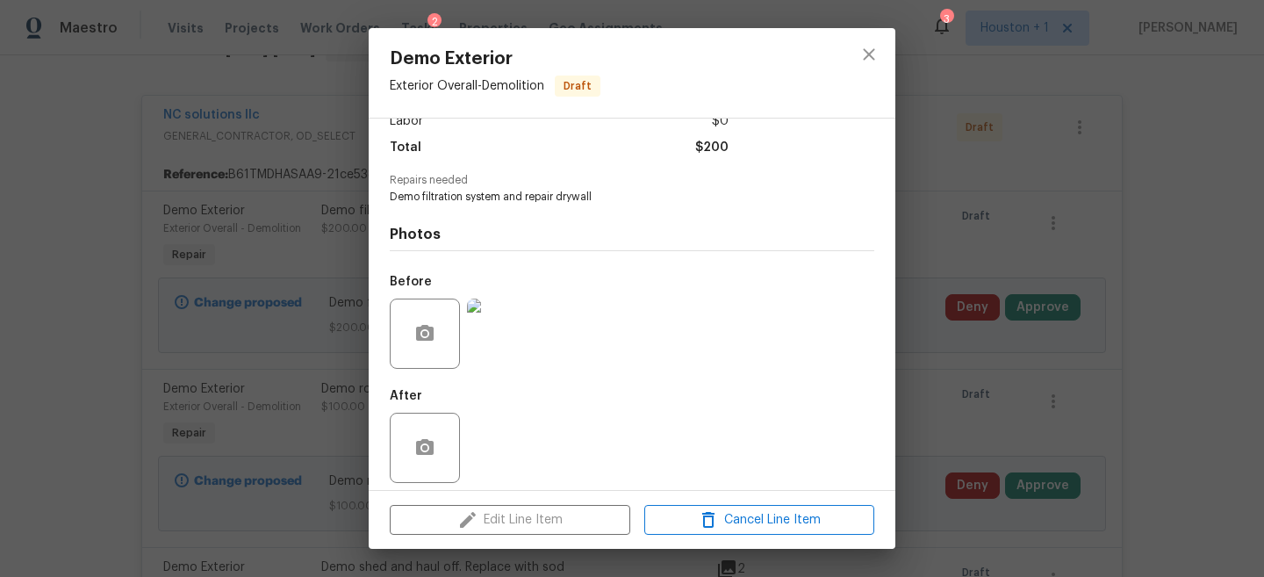
scroll to position [134, 0]
click at [508, 335] on img at bounding box center [502, 333] width 70 height 70
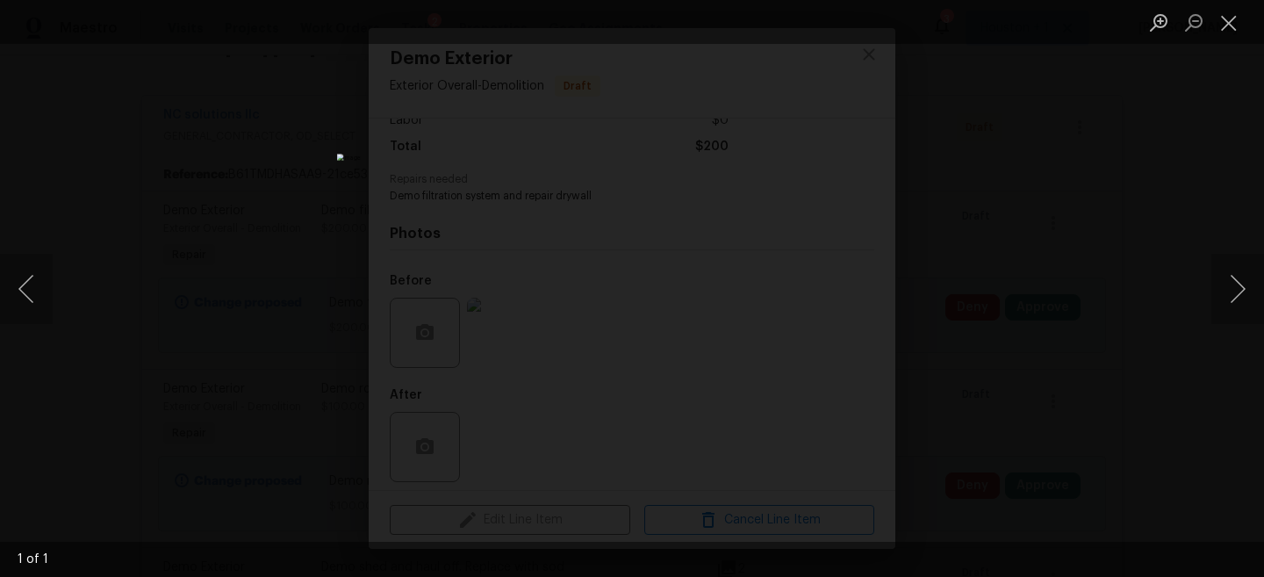
click at [1034, 283] on div "Lightbox" at bounding box center [632, 288] width 1264 height 577
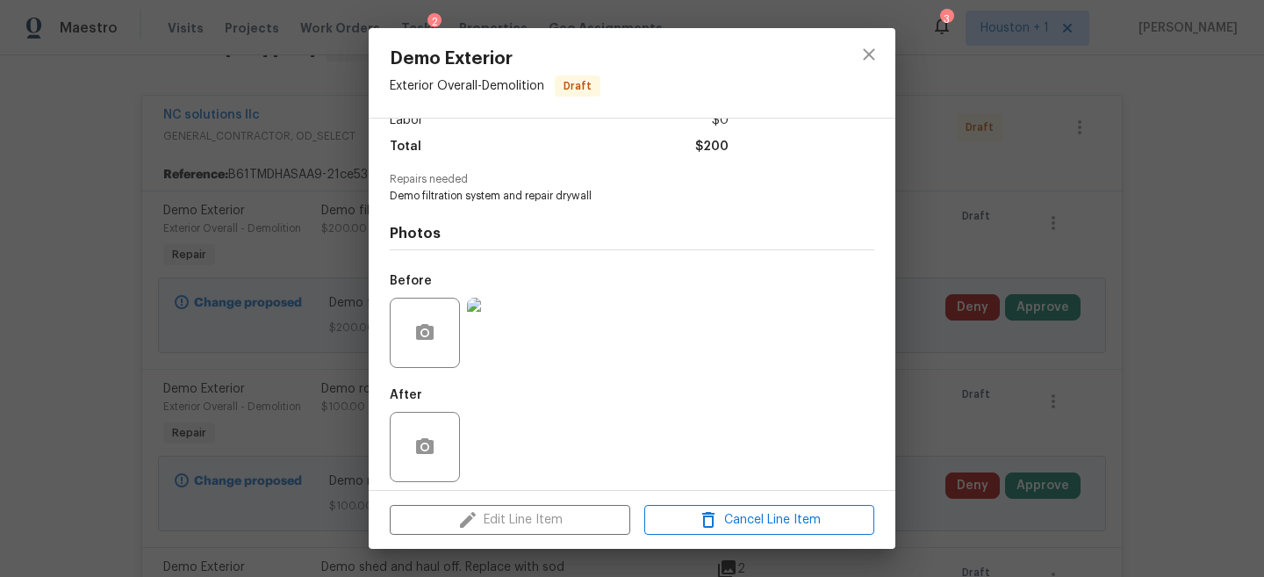
click at [993, 227] on div "Demo Exterior Exterior Overall - Demolition Draft Vendor NC solutions llc Accou…" at bounding box center [632, 288] width 1264 height 577
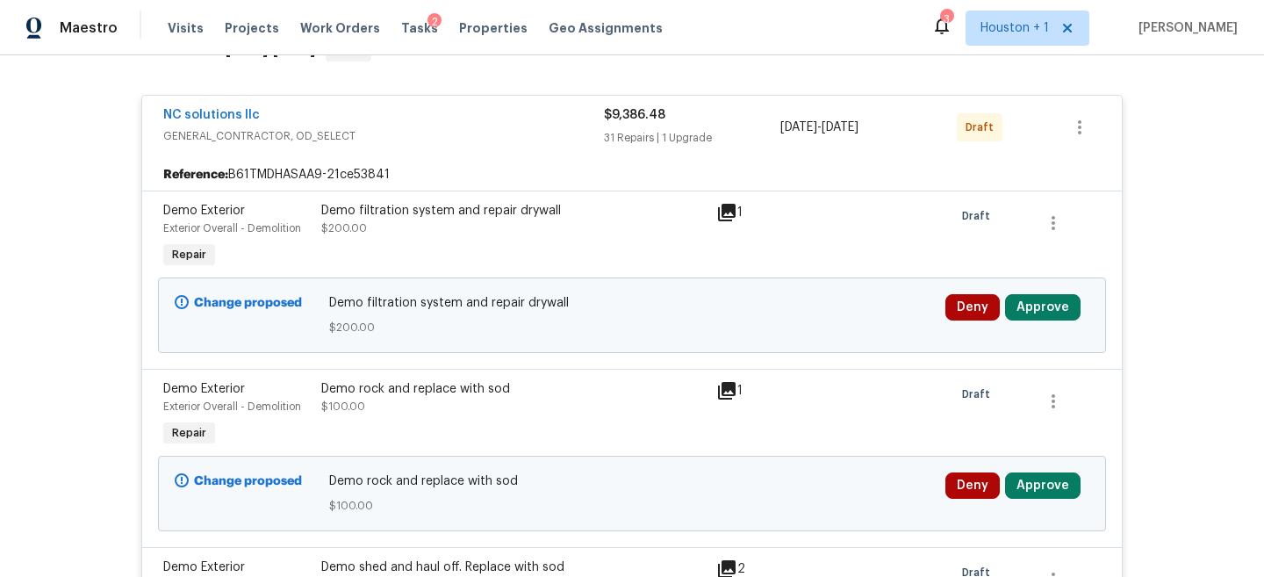
scroll to position [421, 0]
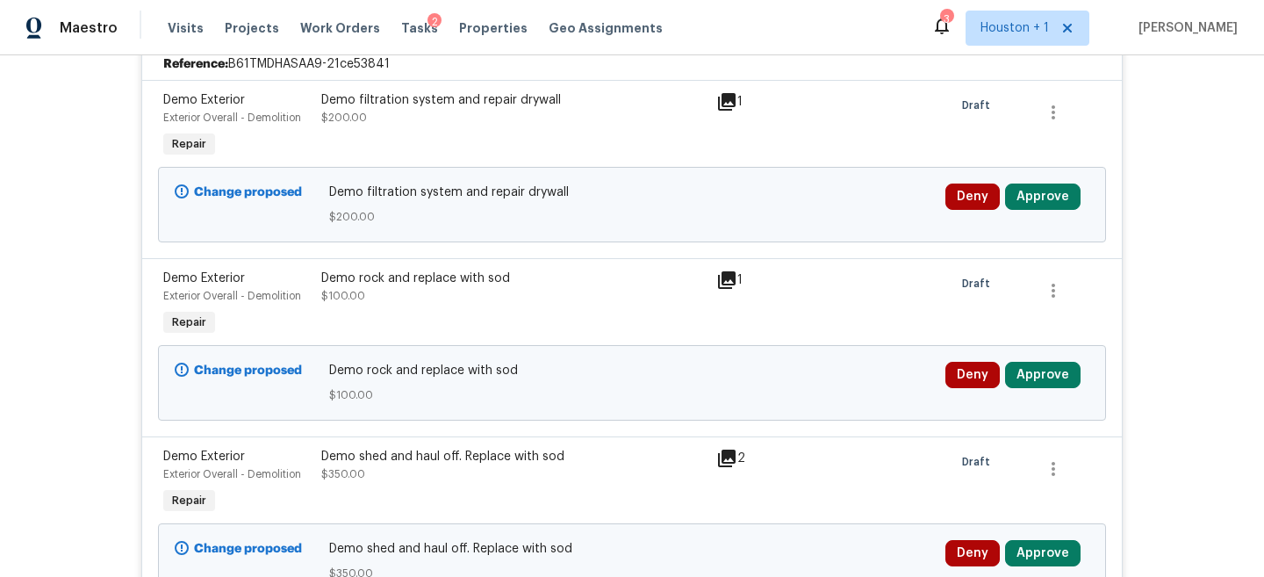
click at [427, 280] on div "Demo rock and replace with sod" at bounding box center [513, 279] width 385 height 18
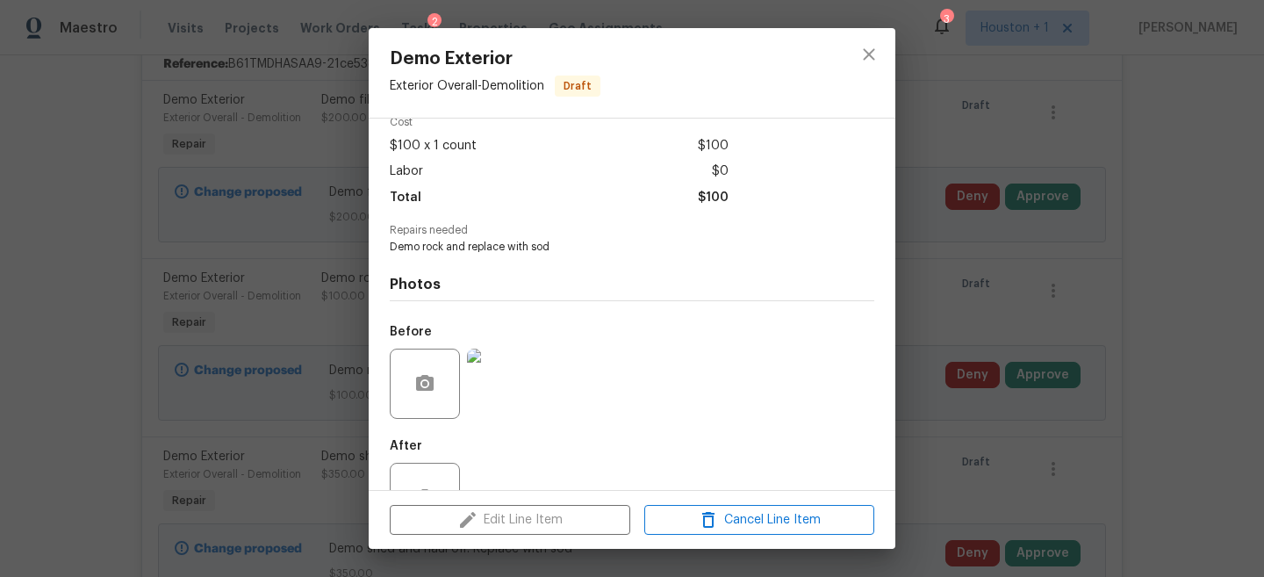
scroll to position [84, 0]
click at [506, 381] on img at bounding box center [502, 383] width 70 height 70
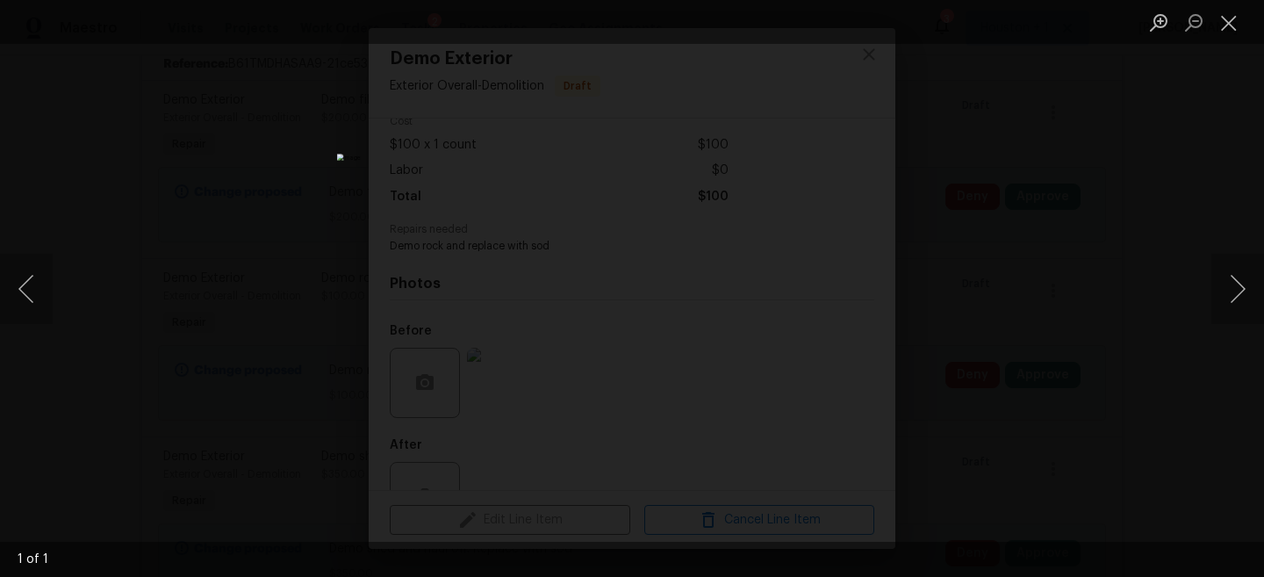
click at [1045, 279] on div "Lightbox" at bounding box center [632, 288] width 1264 height 577
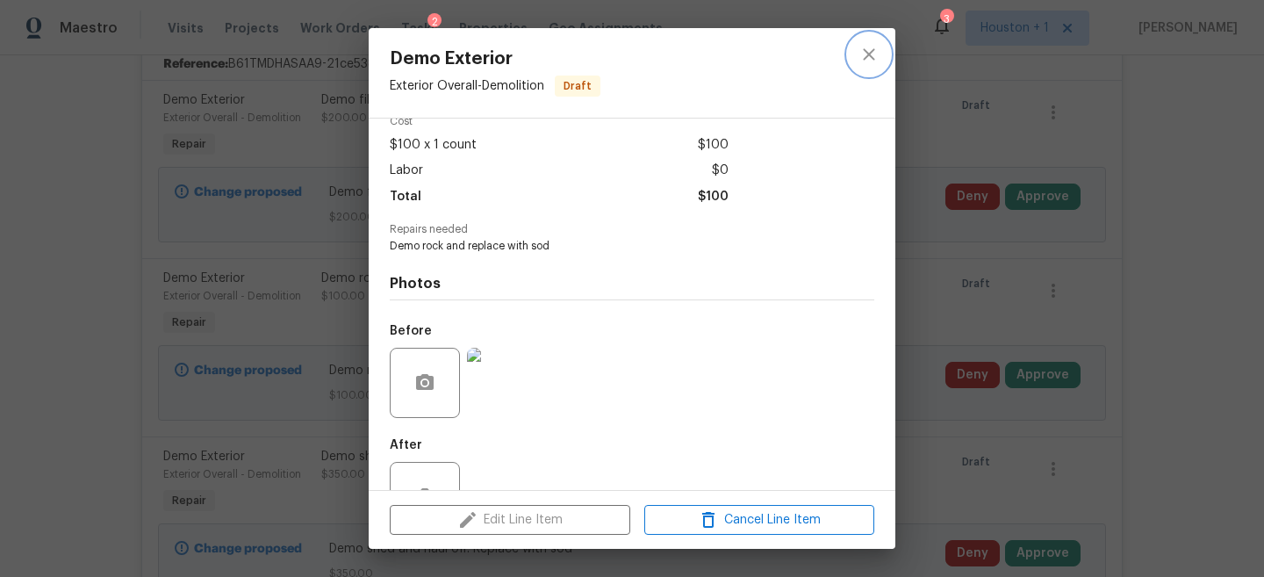
click at [862, 55] on icon "close" at bounding box center [869, 54] width 21 height 21
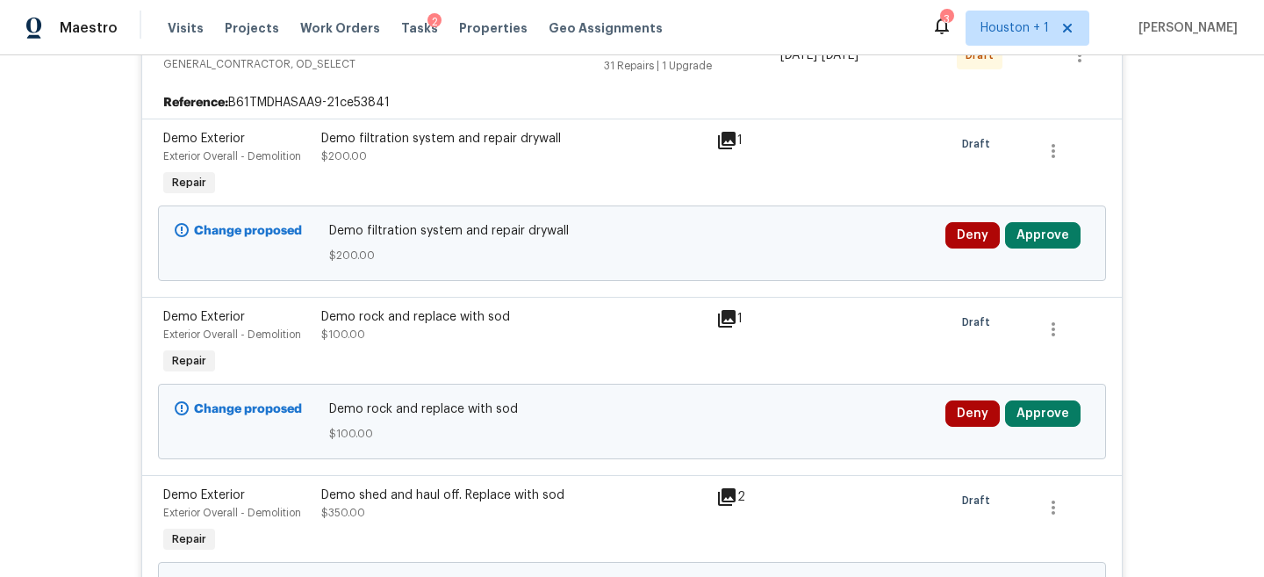
scroll to position [506, 0]
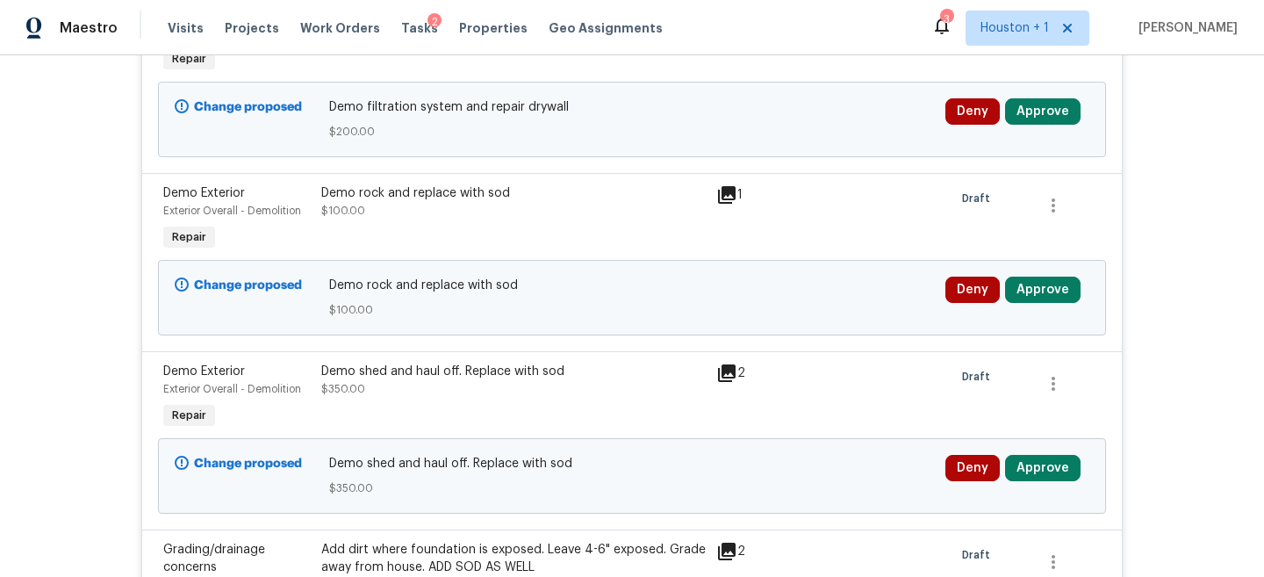
click at [436, 389] on div "Demo shed and haul off. Replace with sod $350.00" at bounding box center [513, 380] width 385 height 35
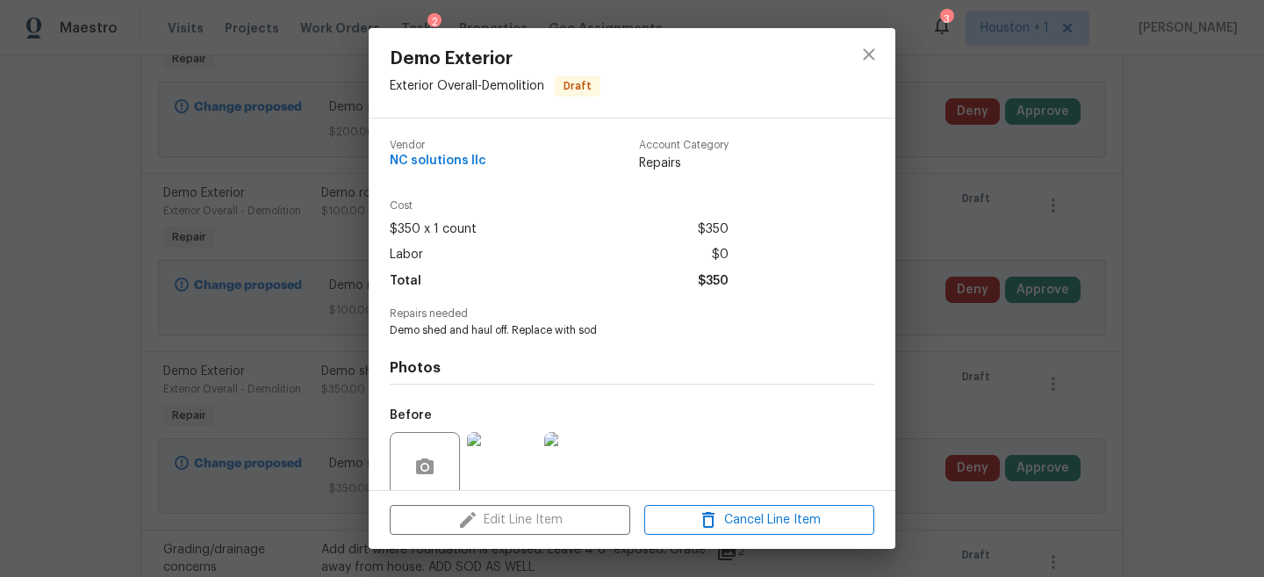
scroll to position [136, 0]
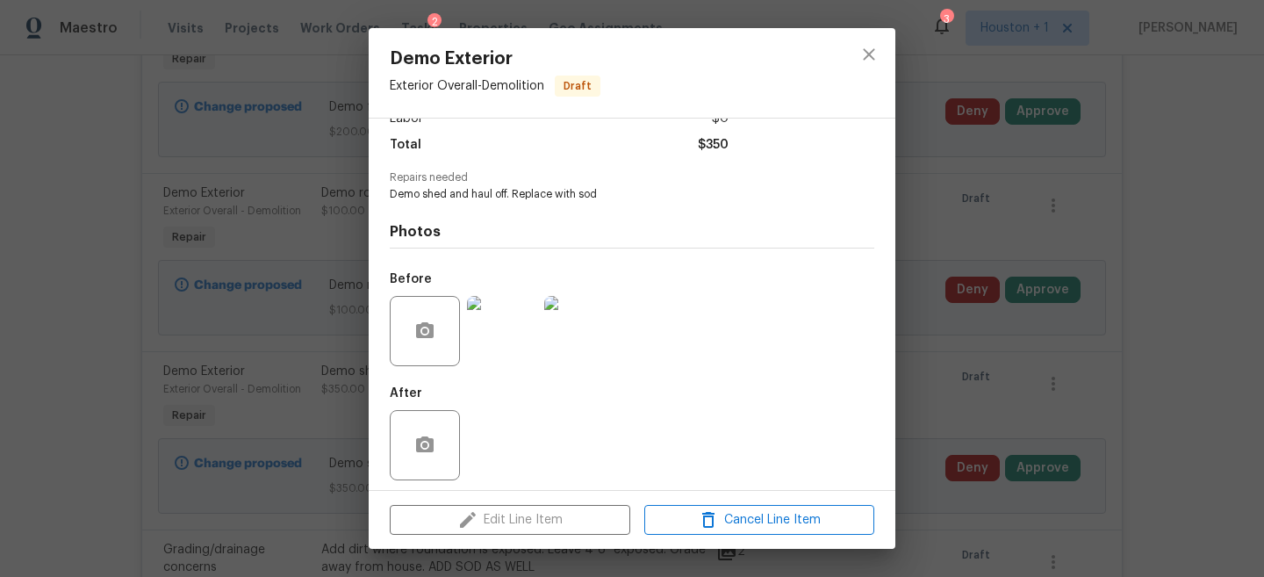
click at [482, 339] on img at bounding box center [502, 331] width 70 height 70
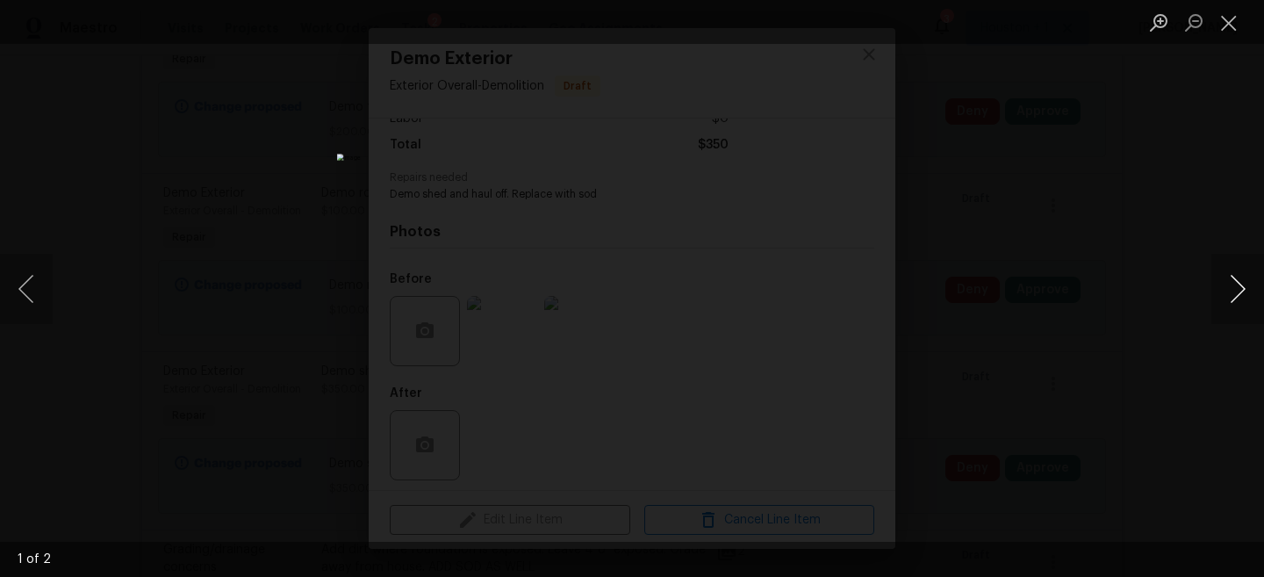
click at [1230, 265] on button "Next image" at bounding box center [1238, 289] width 53 height 70
click at [1056, 205] on div "Lightbox" at bounding box center [632, 288] width 1264 height 577
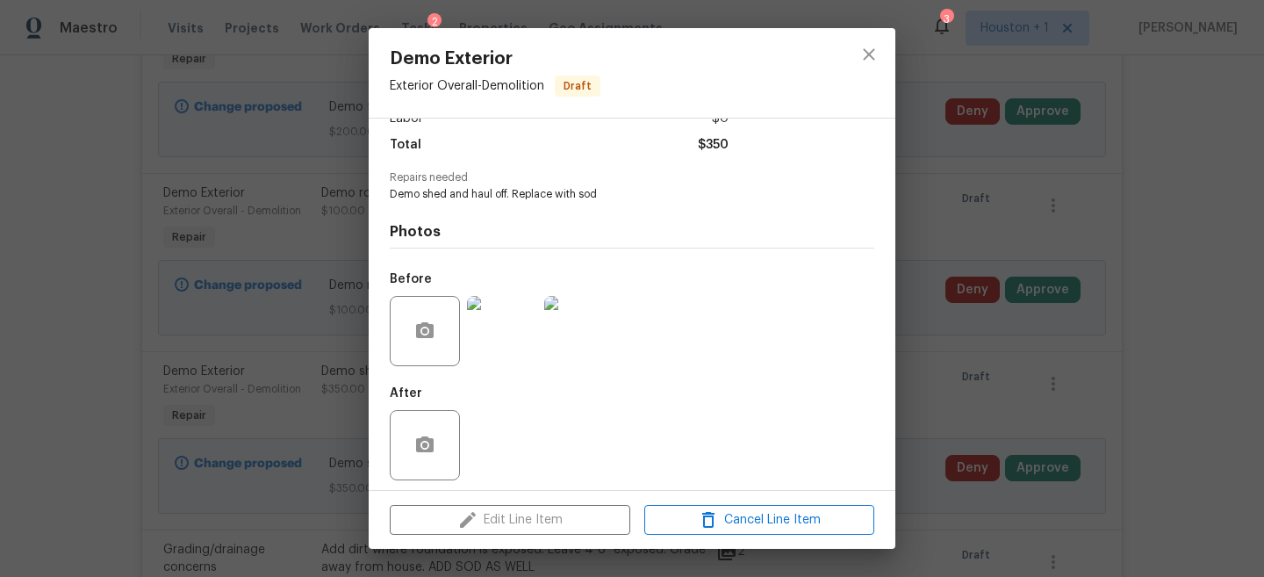
click at [1038, 221] on div "Demo Exterior Exterior Overall - Demolition Draft Vendor NC solutions llc Accou…" at bounding box center [632, 288] width 1264 height 577
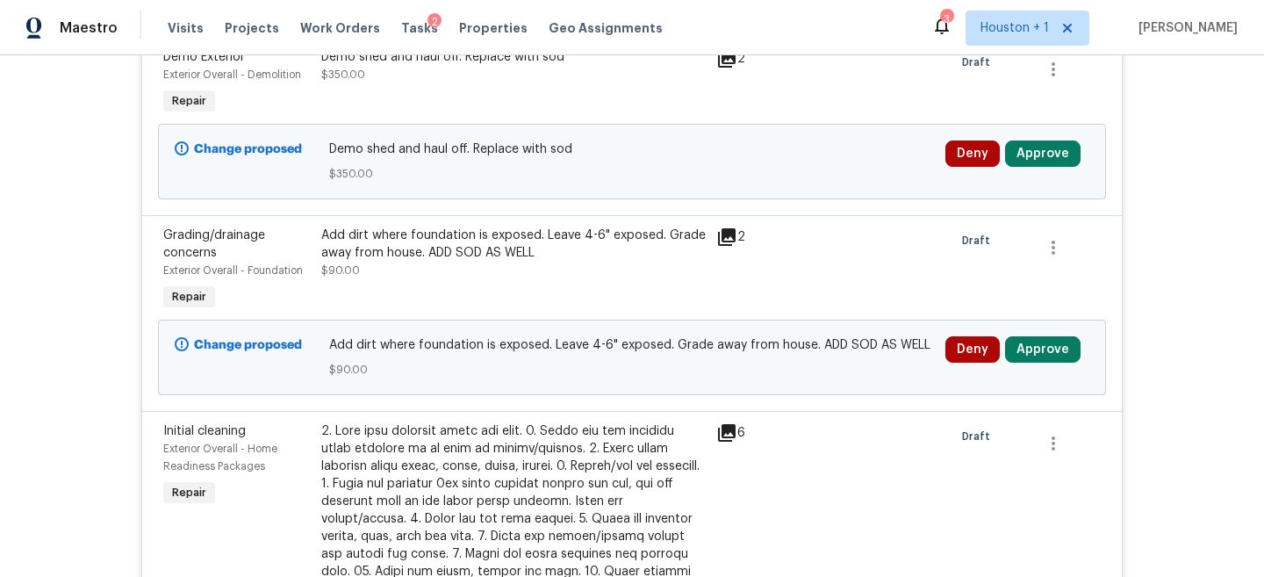
scroll to position [840, 0]
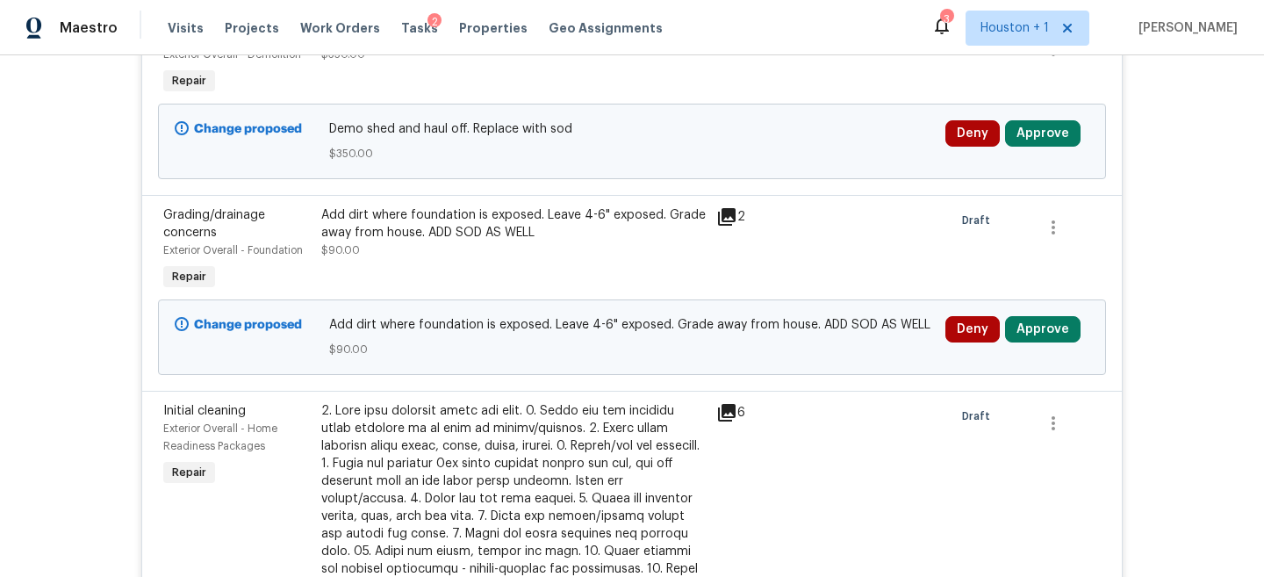
click at [469, 258] on div "Add dirt where foundation is exposed. Leave 4-6" exposed. Grade away from house…" at bounding box center [513, 232] width 385 height 53
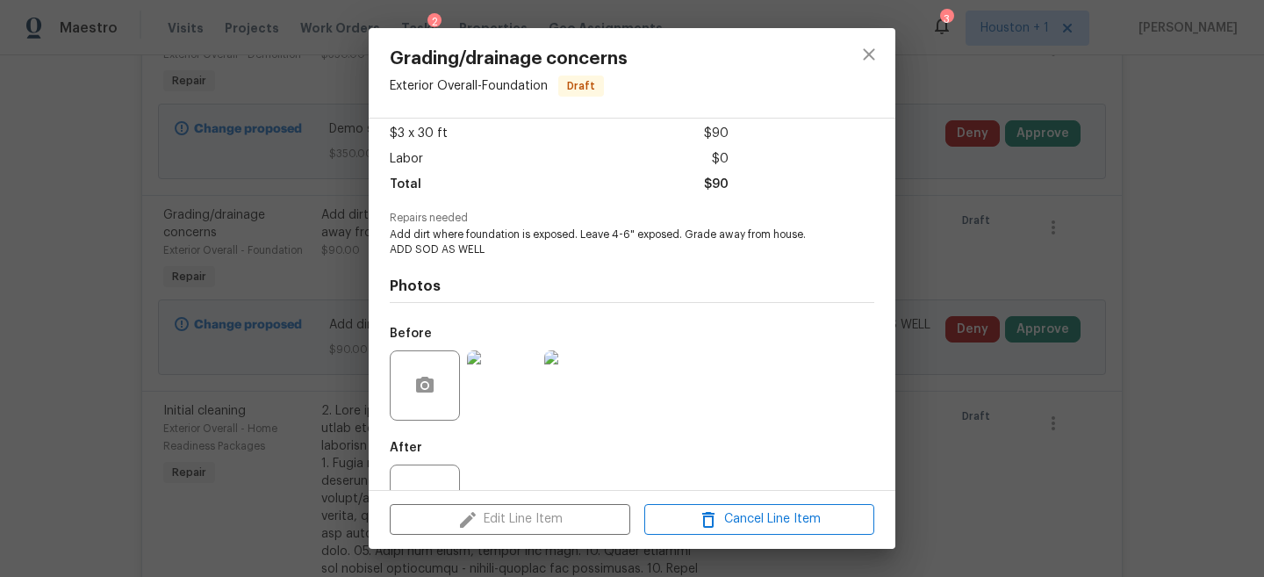
scroll to position [110, 0]
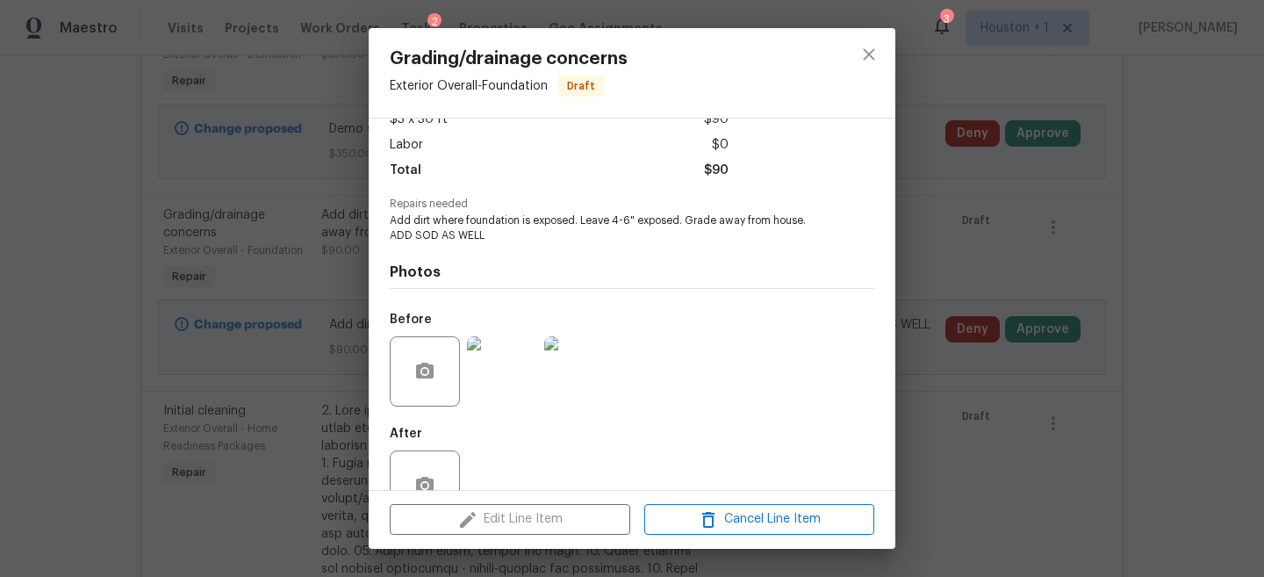
click at [514, 374] on img at bounding box center [502, 371] width 70 height 70
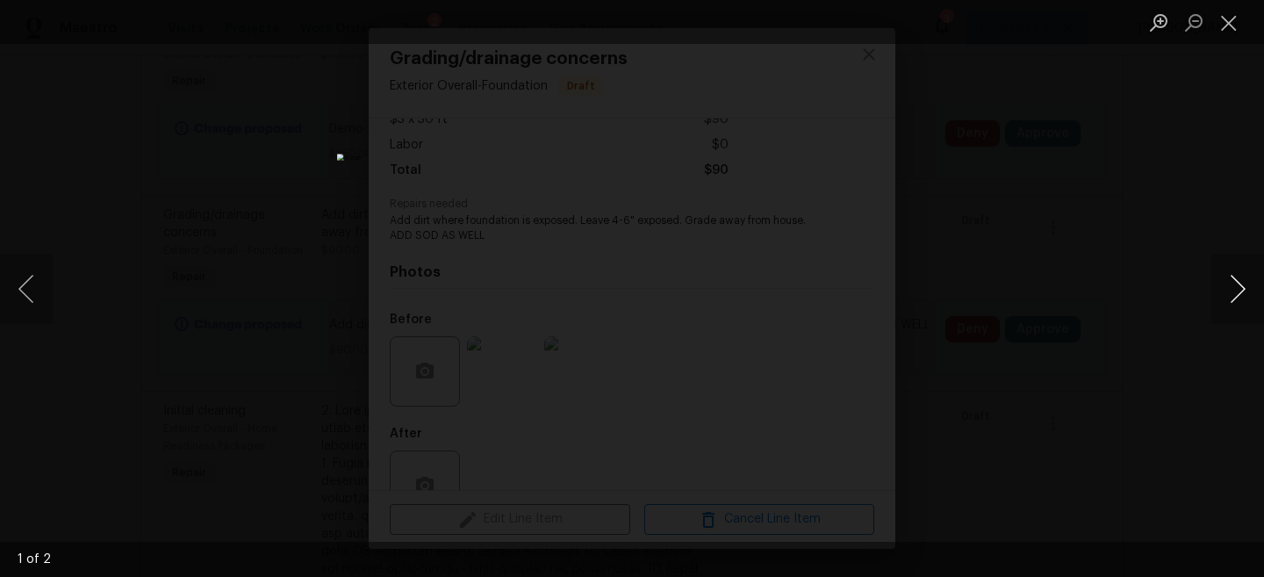
click at [1230, 285] on button "Next image" at bounding box center [1238, 289] width 53 height 70
click at [1229, 285] on button "Next image" at bounding box center [1238, 289] width 53 height 70
click at [1118, 148] on div "Lightbox" at bounding box center [632, 288] width 1264 height 577
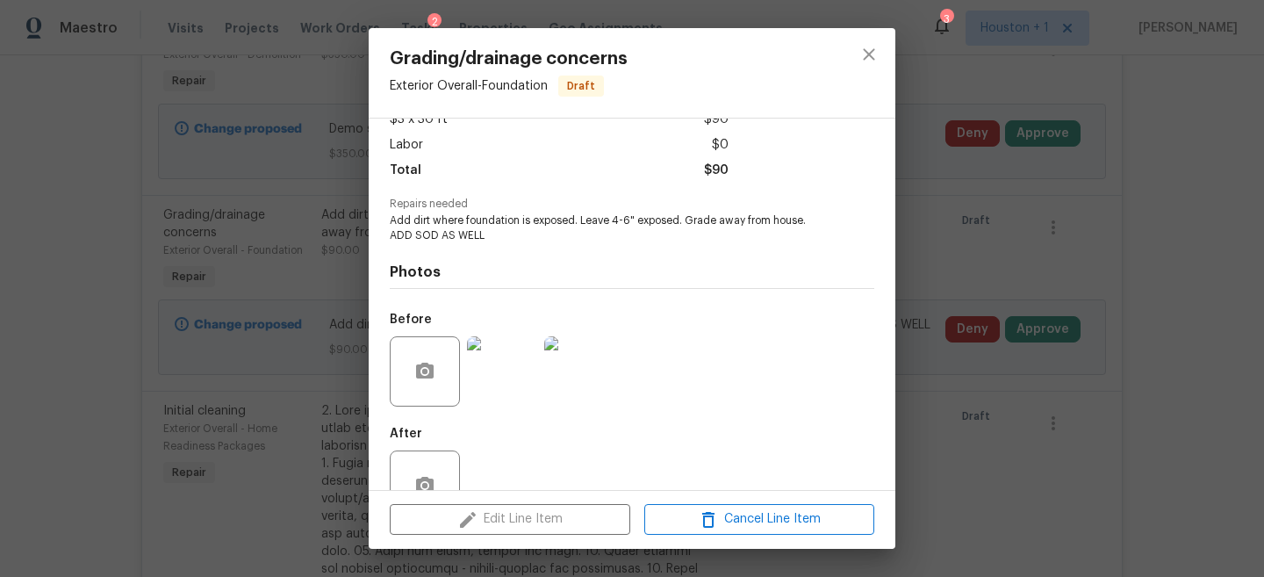
click at [1062, 274] on div "Grading/drainage concerns Exterior Overall - Foundation Draft Vendor NC solutio…" at bounding box center [632, 288] width 1264 height 577
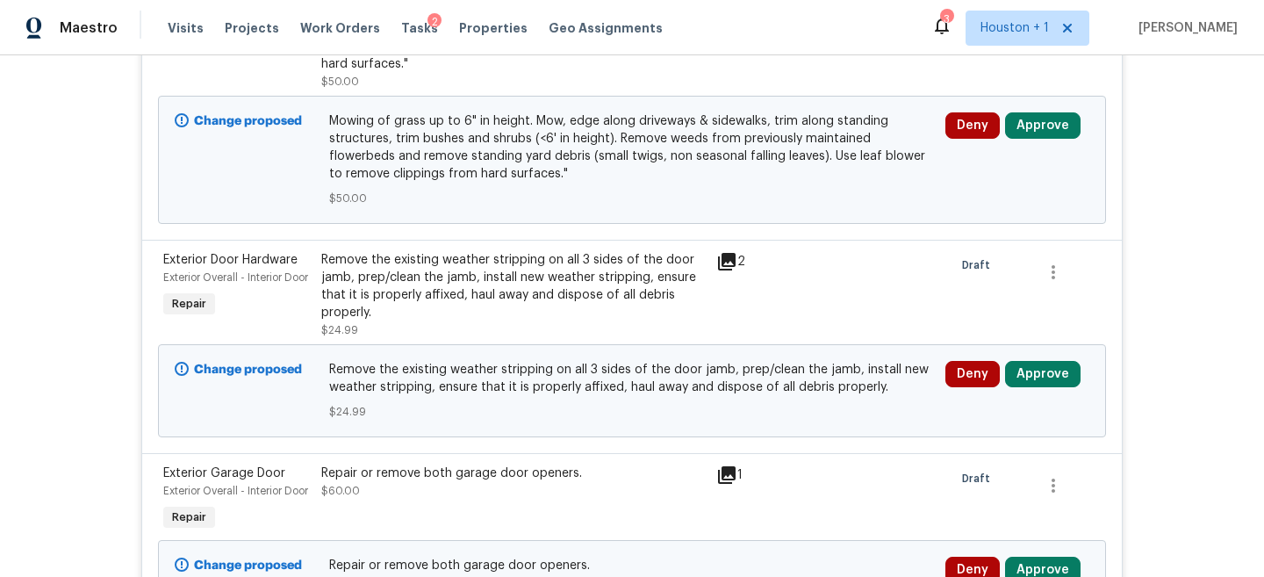
scroll to position [2020, 0]
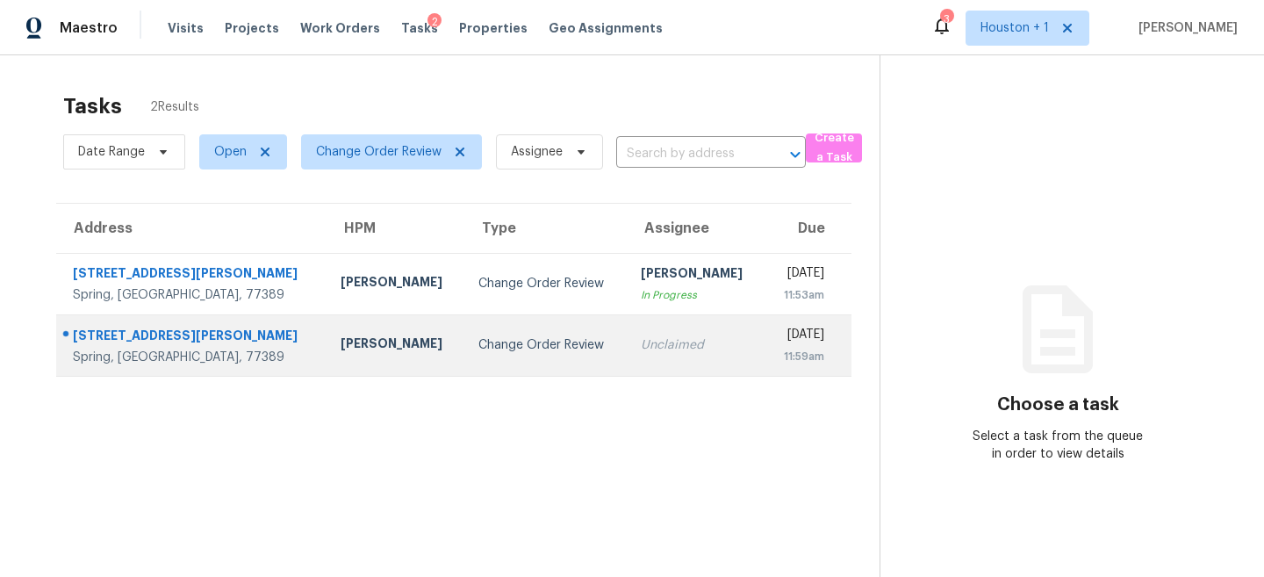
click at [534, 355] on td "Change Order Review" at bounding box center [546, 344] width 162 height 61
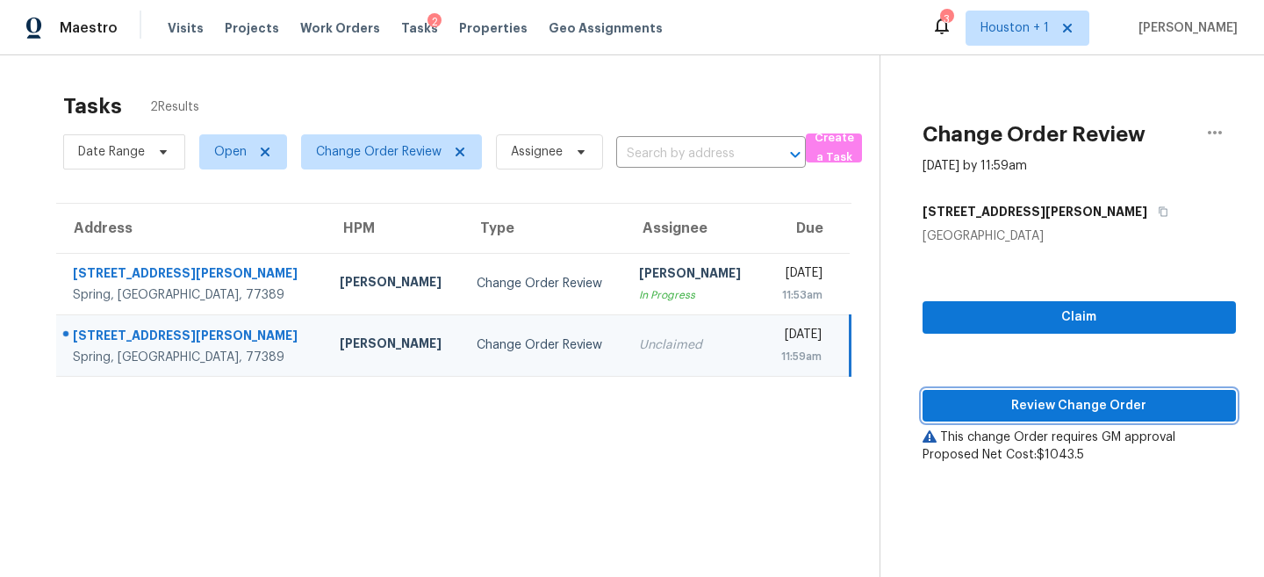
click at [1078, 407] on span "Review Change Order" at bounding box center [1079, 406] width 285 height 22
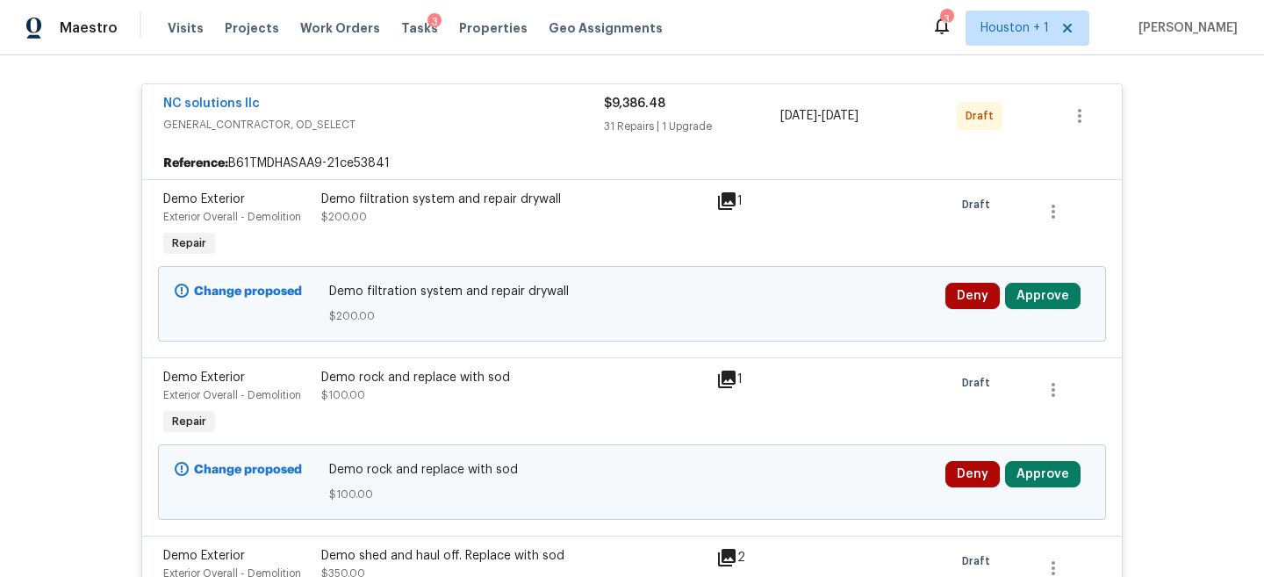
scroll to position [330, 0]
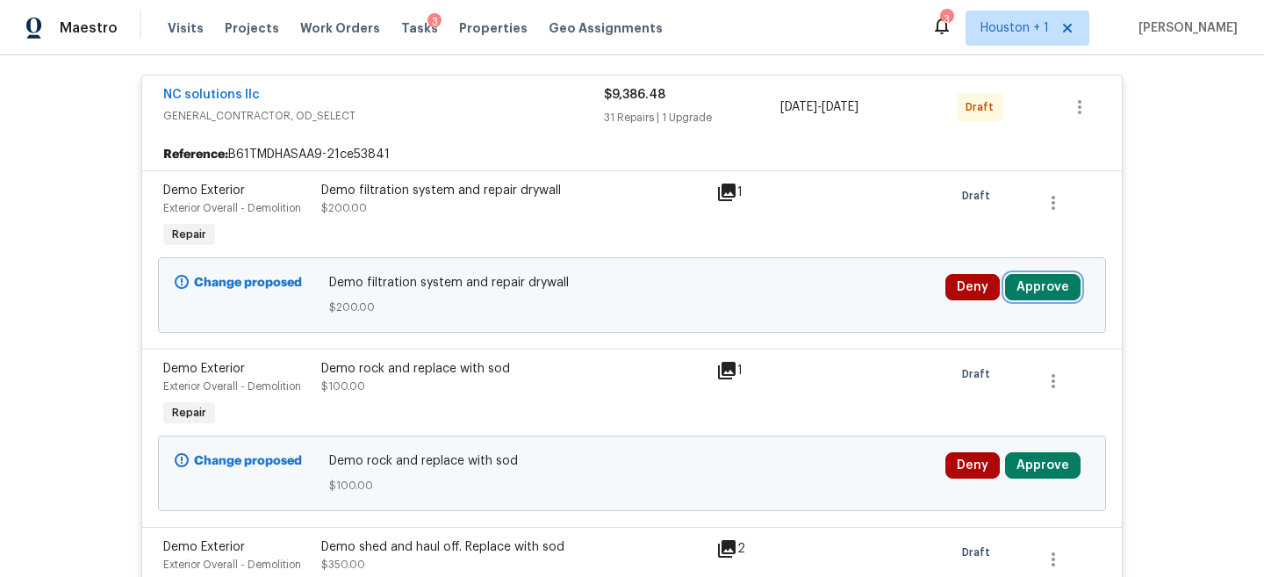
click at [1030, 285] on button "Approve" at bounding box center [1043, 287] width 76 height 26
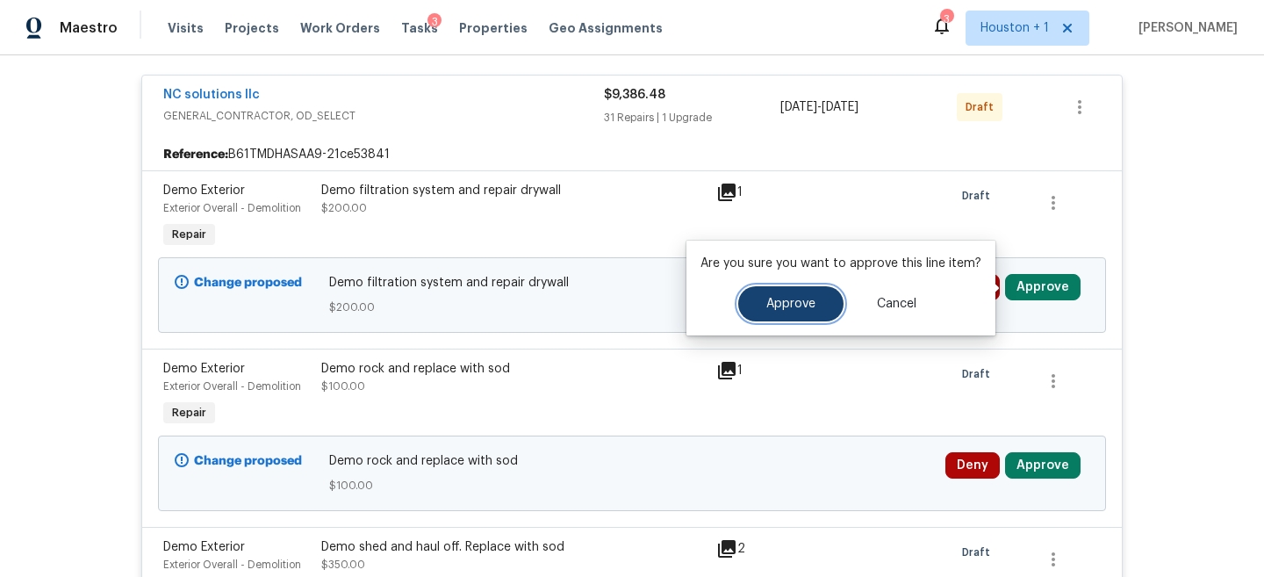
click at [808, 295] on button "Approve" at bounding box center [790, 303] width 105 height 35
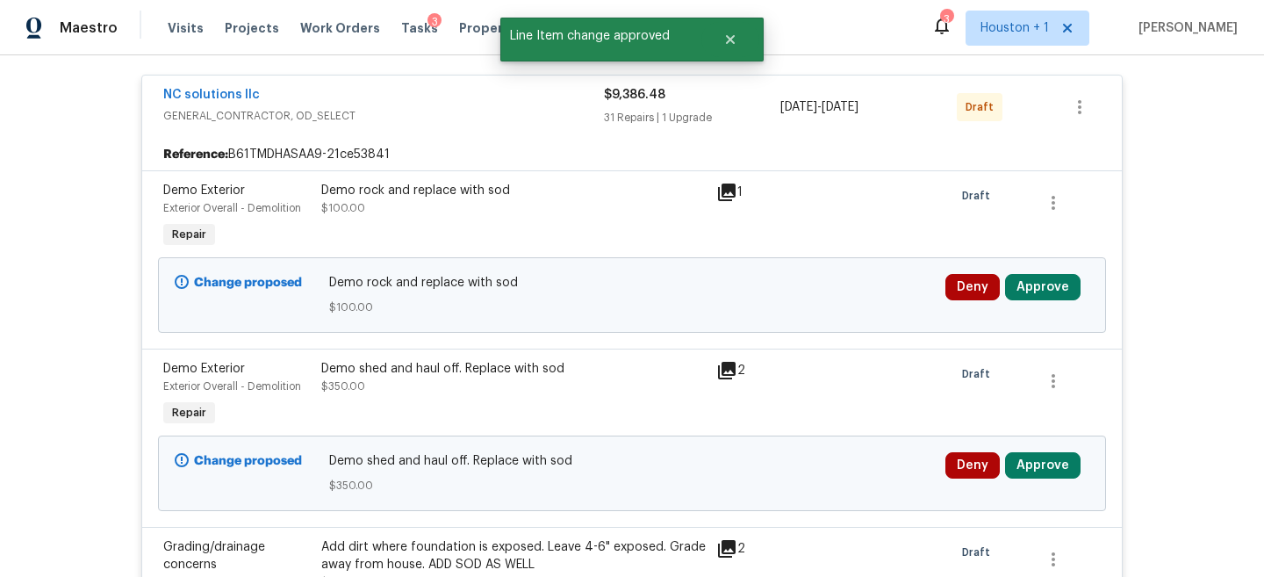
click at [1033, 269] on div "Deny Approve" at bounding box center [1017, 295] width 155 height 53
click at [1040, 285] on button "Approve" at bounding box center [1043, 287] width 76 height 26
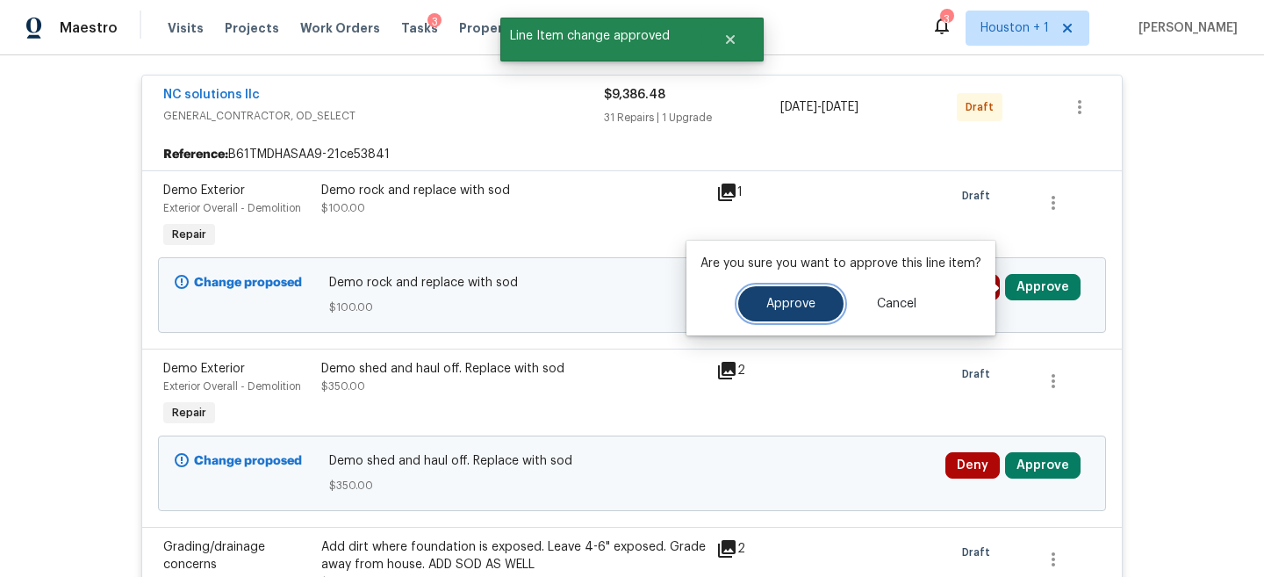
click at [802, 313] on button "Approve" at bounding box center [790, 303] width 105 height 35
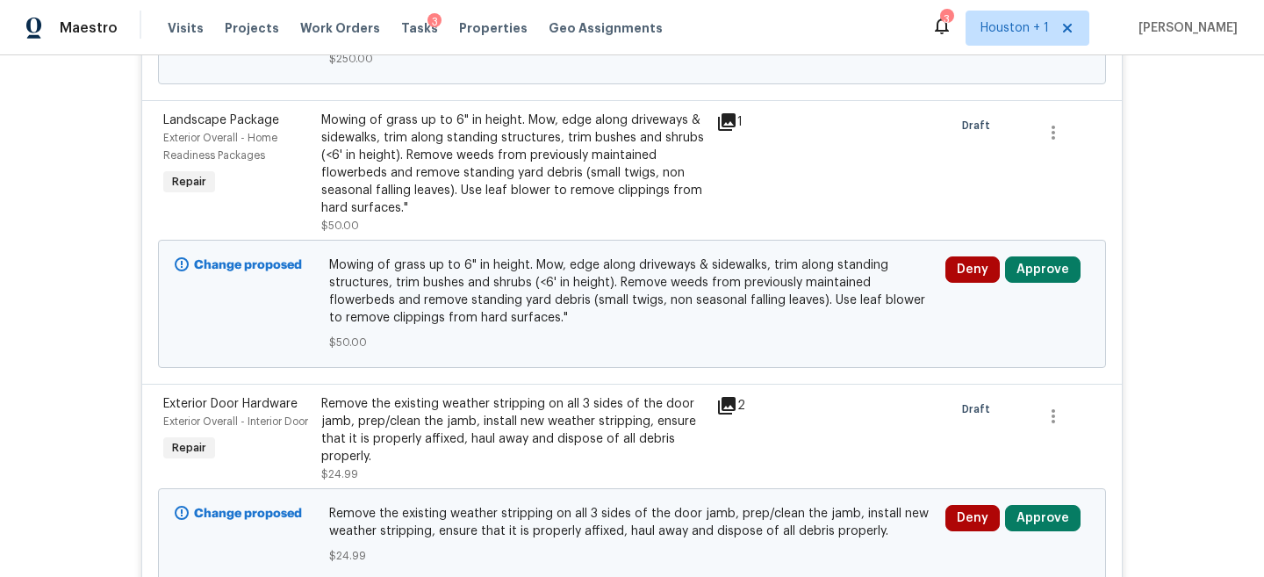
scroll to position [1532, 0]
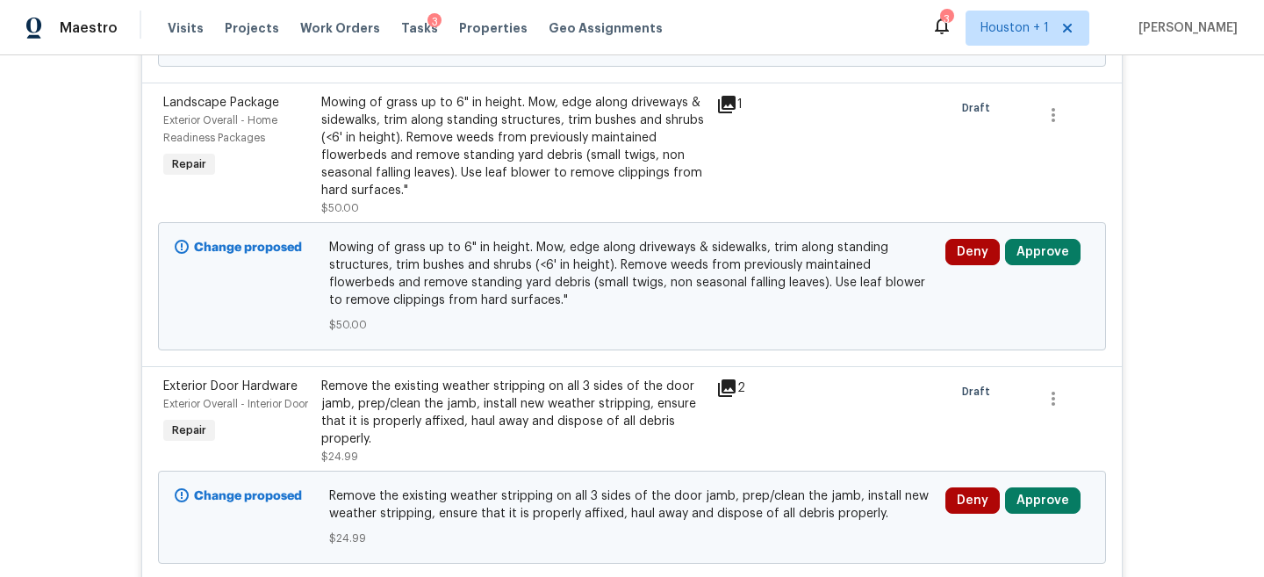
click at [501, 378] on div "Remove the existing weather stripping on all 3 sides of the door jamb, prep/cle…" at bounding box center [513, 413] width 385 height 70
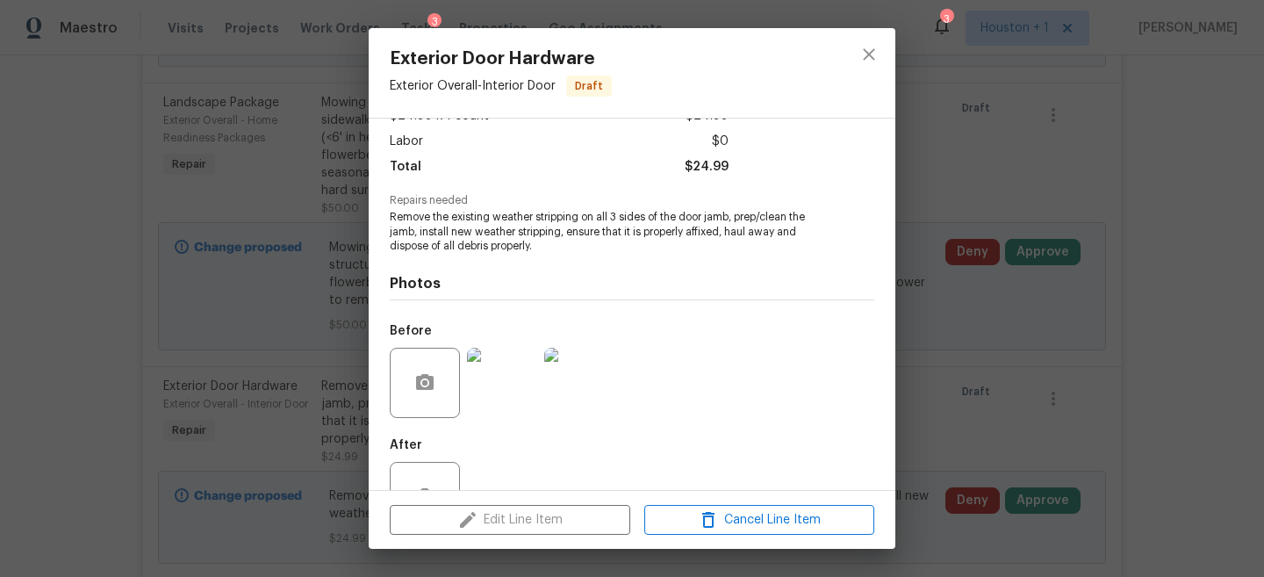
scroll to position [116, 0]
click at [506, 384] on img at bounding box center [502, 380] width 70 height 70
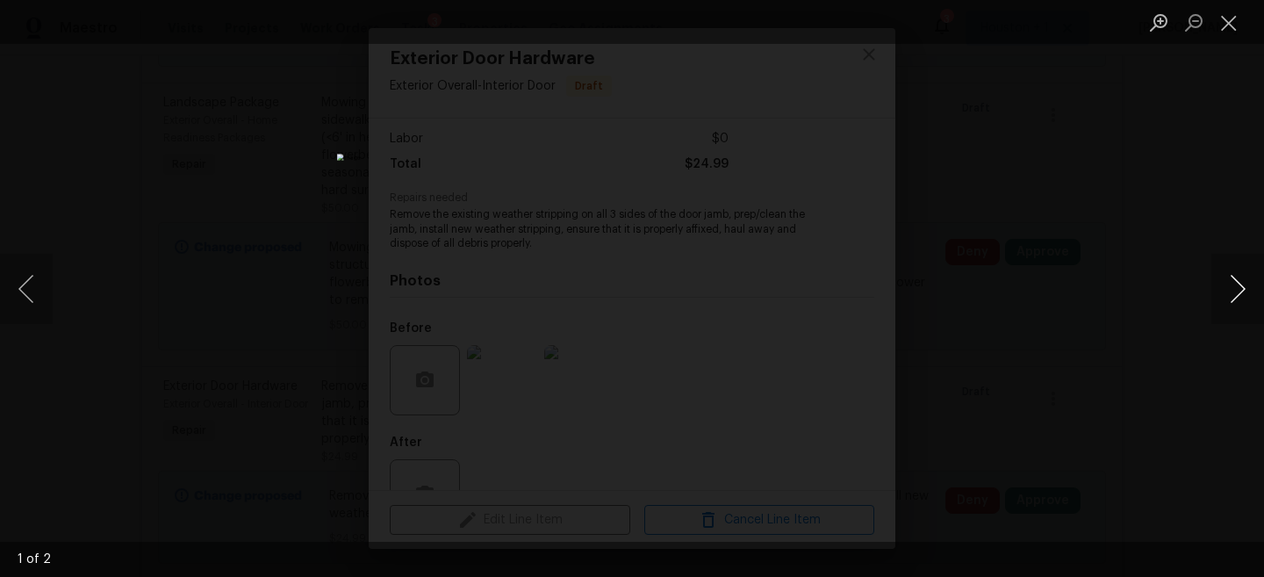
click at [1234, 282] on button "Next image" at bounding box center [1238, 289] width 53 height 70
click at [1004, 223] on div "Lightbox" at bounding box center [632, 288] width 1264 height 577
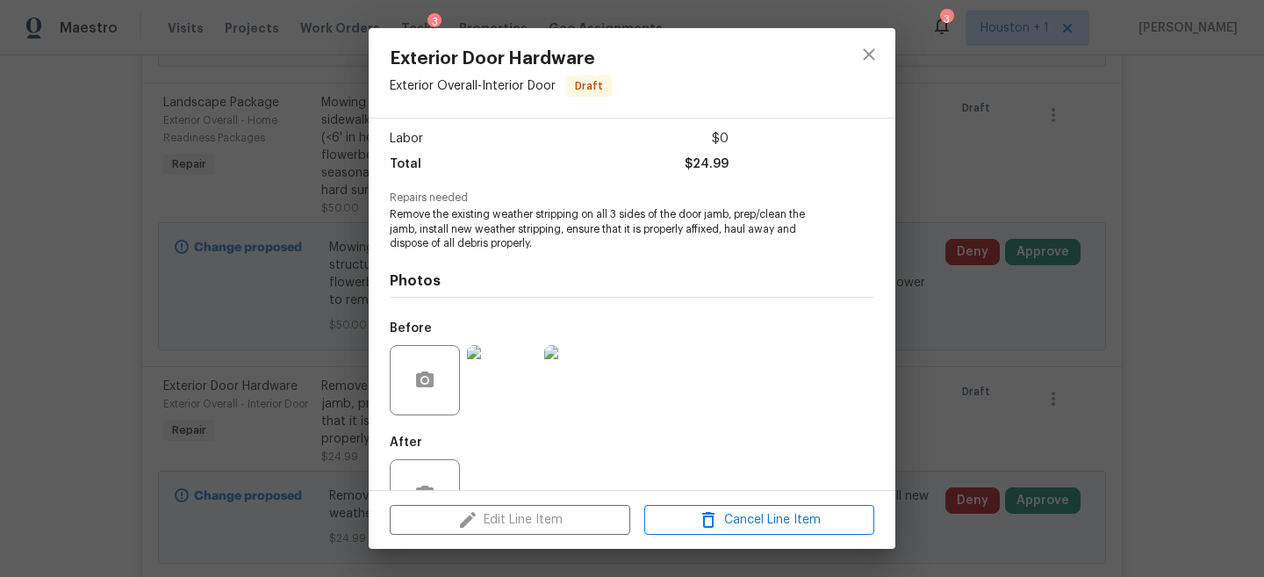
click at [1075, 218] on div "Exterior Door Hardware Exterior Overall - Interior Door Draft Vendor NC solutio…" at bounding box center [632, 288] width 1264 height 577
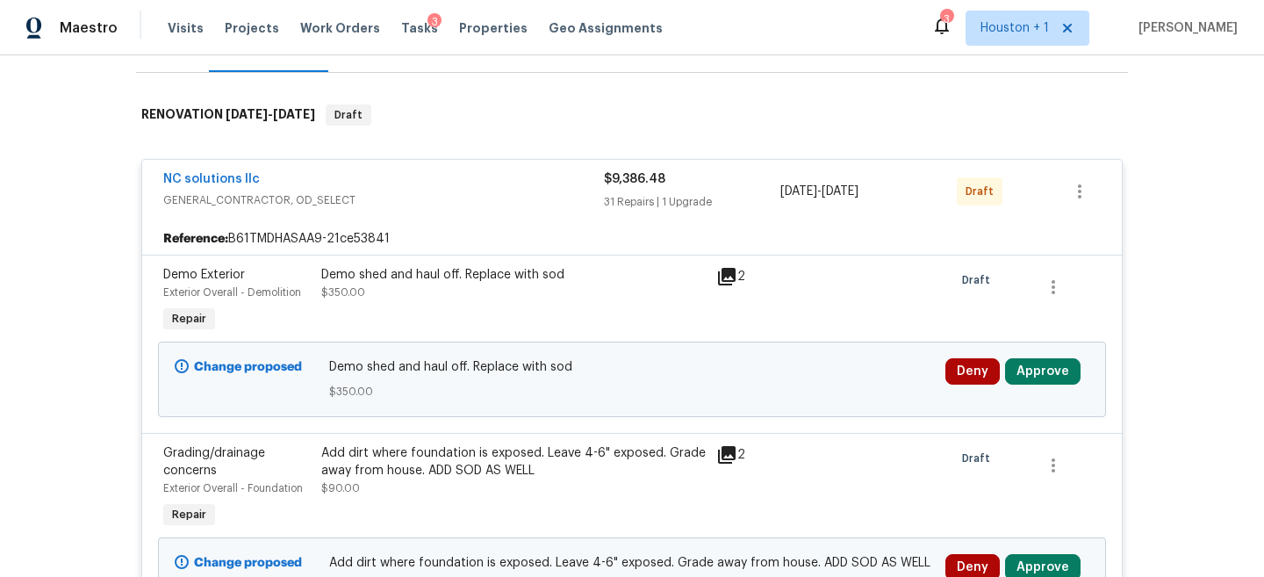
scroll to position [0, 0]
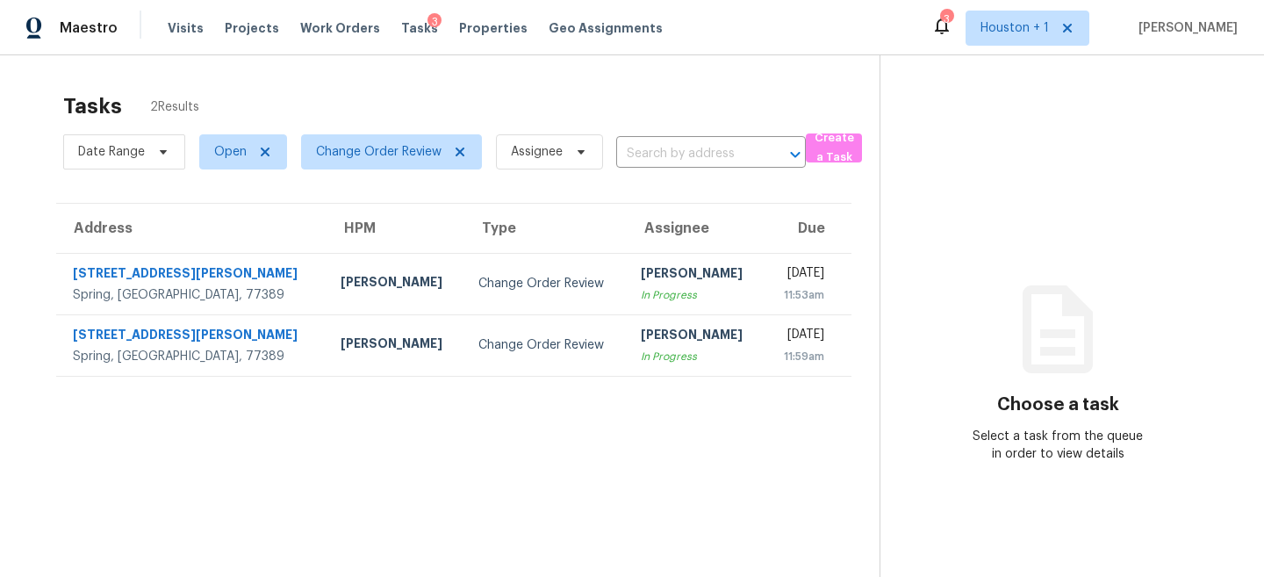
scroll to position [11, 0]
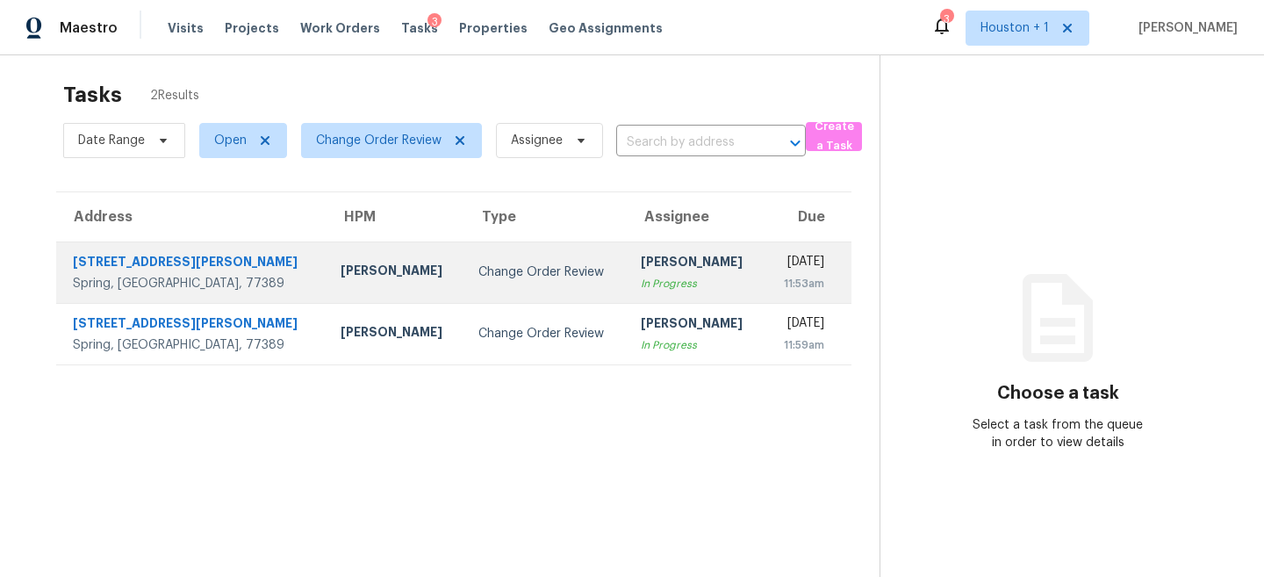
click at [779, 258] on div "[DATE]" at bounding box center [802, 264] width 46 height 22
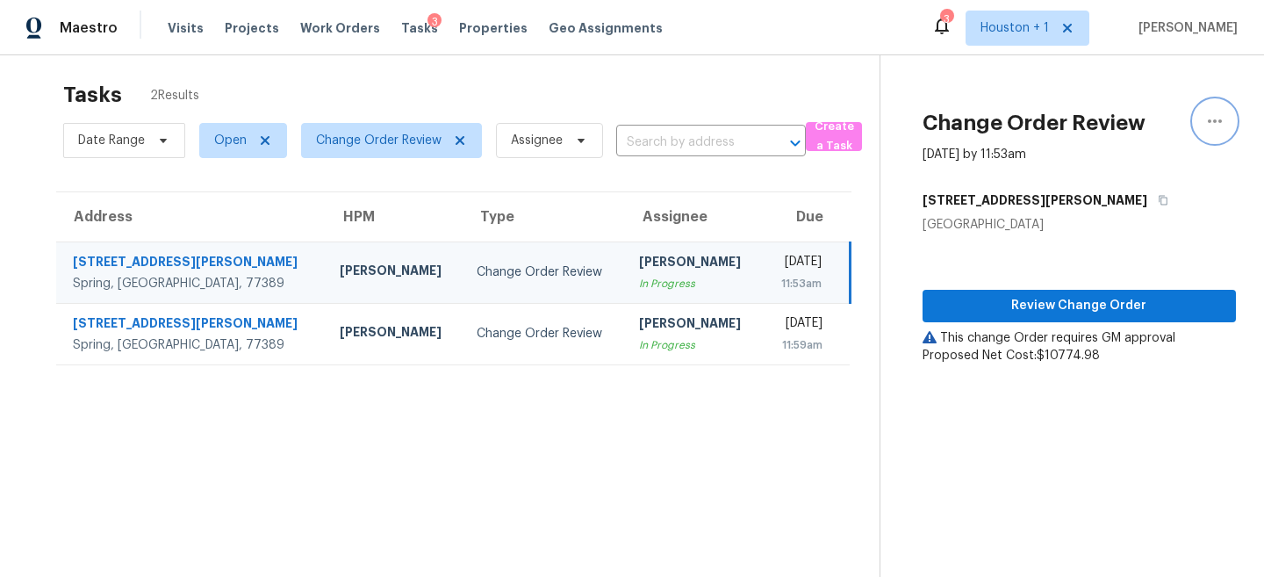
click at [1214, 127] on icon "button" at bounding box center [1215, 121] width 21 height 21
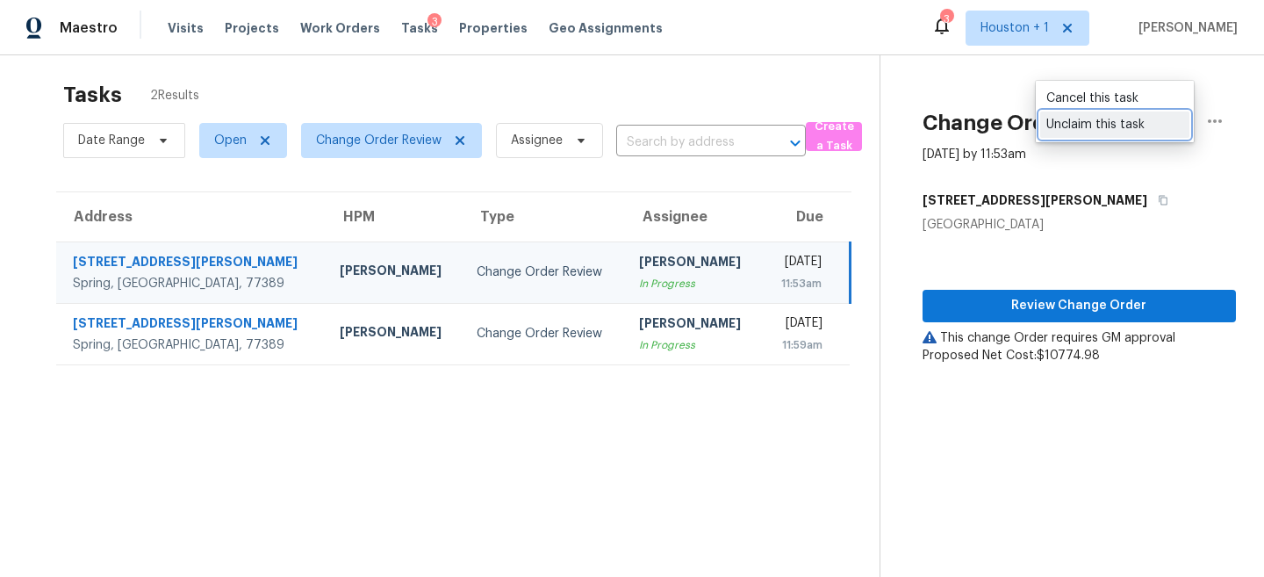
click at [1127, 127] on div "Unclaim this task" at bounding box center [1115, 125] width 137 height 18
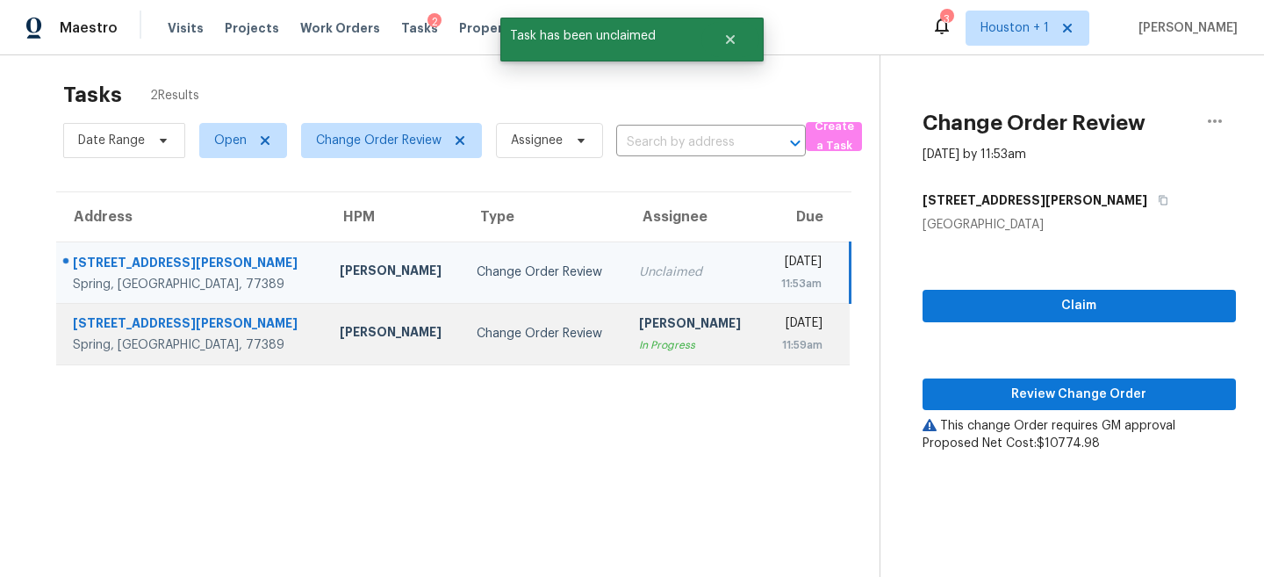
click at [821, 327] on div "[DATE]" at bounding box center [799, 325] width 47 height 22
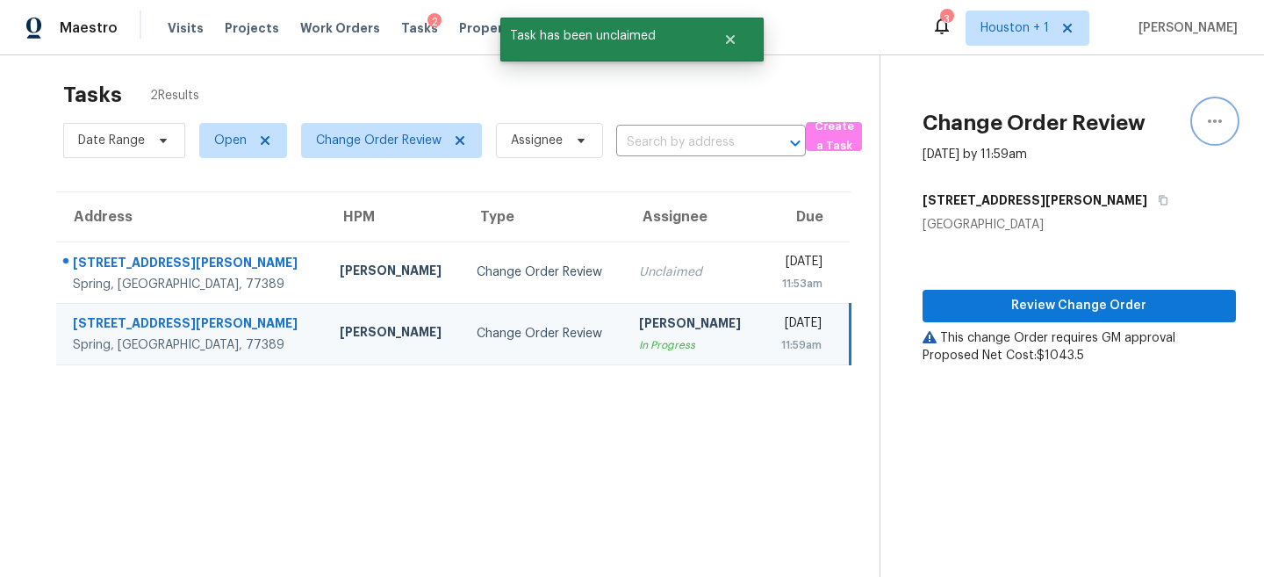
click at [1214, 119] on icon "button" at bounding box center [1215, 121] width 21 height 21
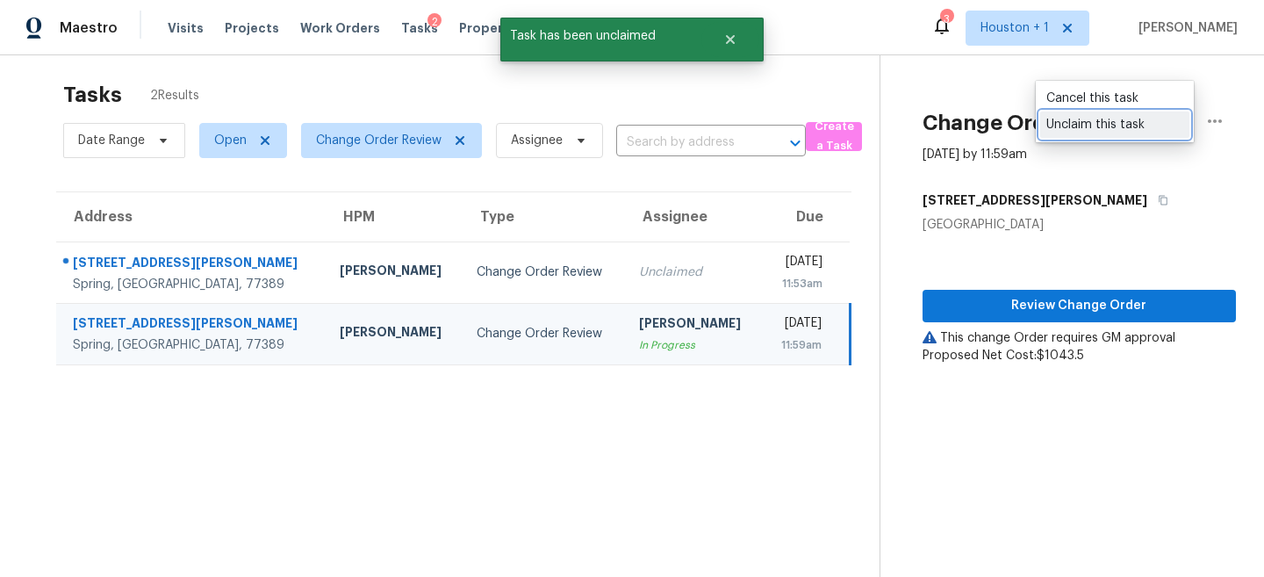
click at [1120, 119] on div "Unclaim this task" at bounding box center [1115, 125] width 137 height 18
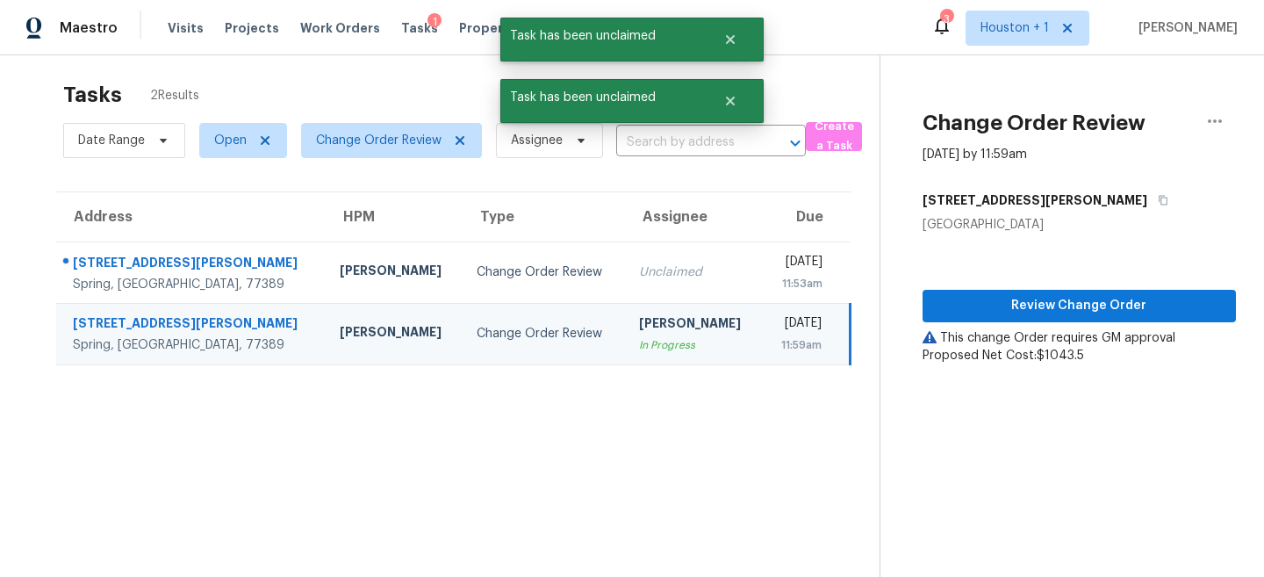
click at [810, 64] on div "Tasks 2 Results Date Range Open Change Order Review Assignee ​ Create a Task Ad…" at bounding box center [632, 332] width 1264 height 577
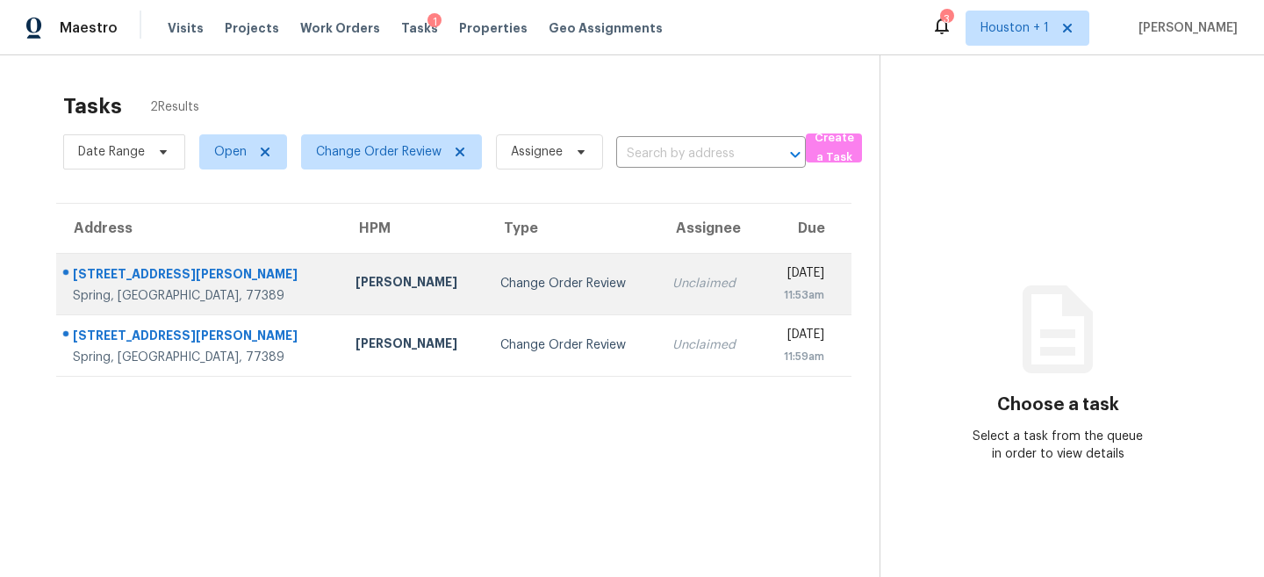
click at [213, 287] on div "Spring, [GEOGRAPHIC_DATA], 77389" at bounding box center [200, 296] width 255 height 18
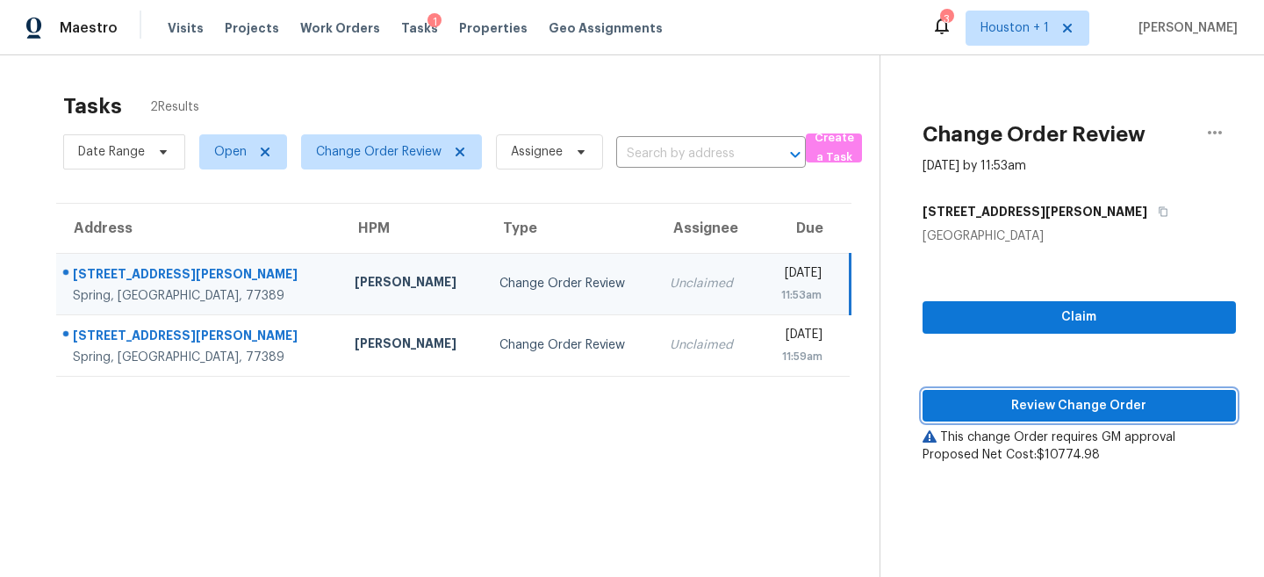
click at [1091, 407] on span "Review Change Order" at bounding box center [1079, 406] width 285 height 22
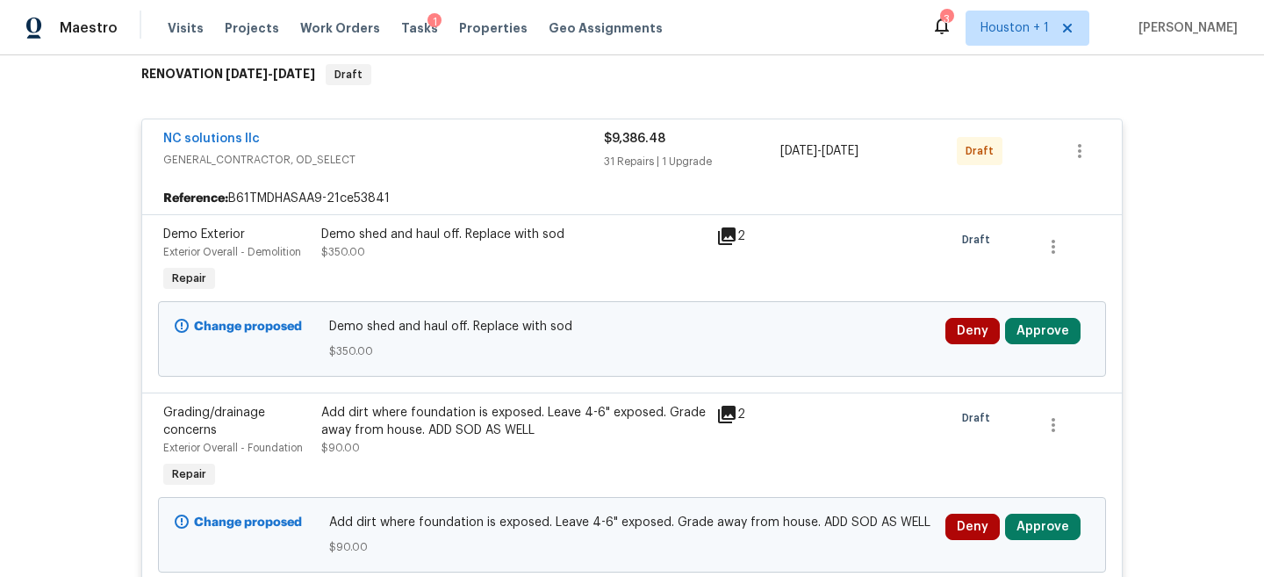
scroll to position [296, 0]
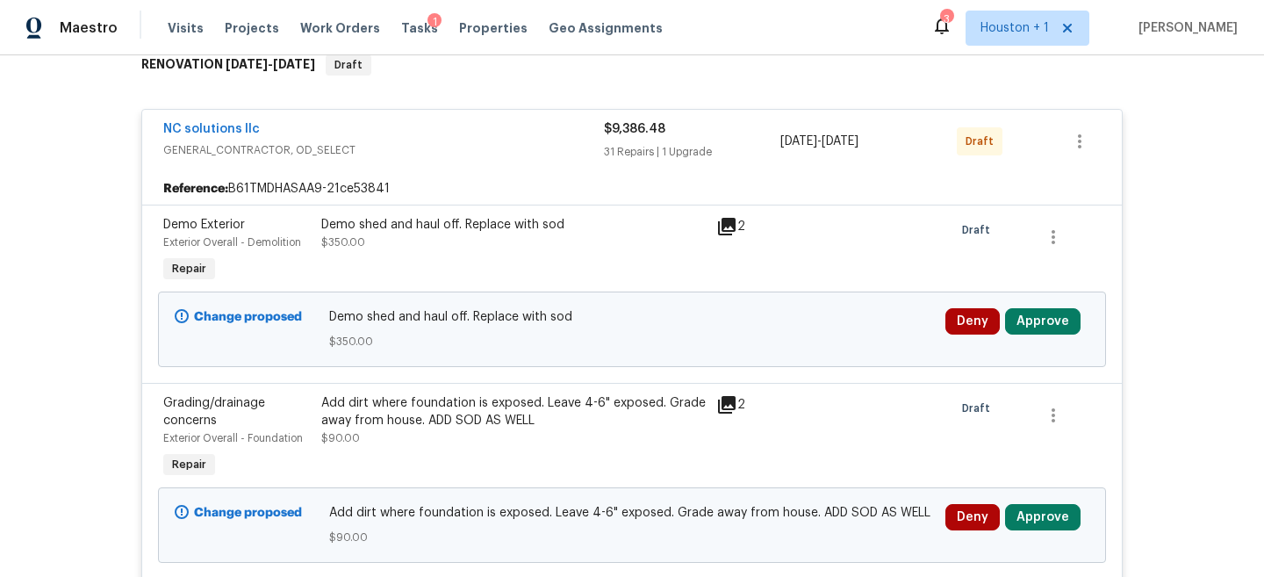
click at [465, 243] on div "Demo shed and haul off. Replace with sod $350.00" at bounding box center [513, 233] width 385 height 35
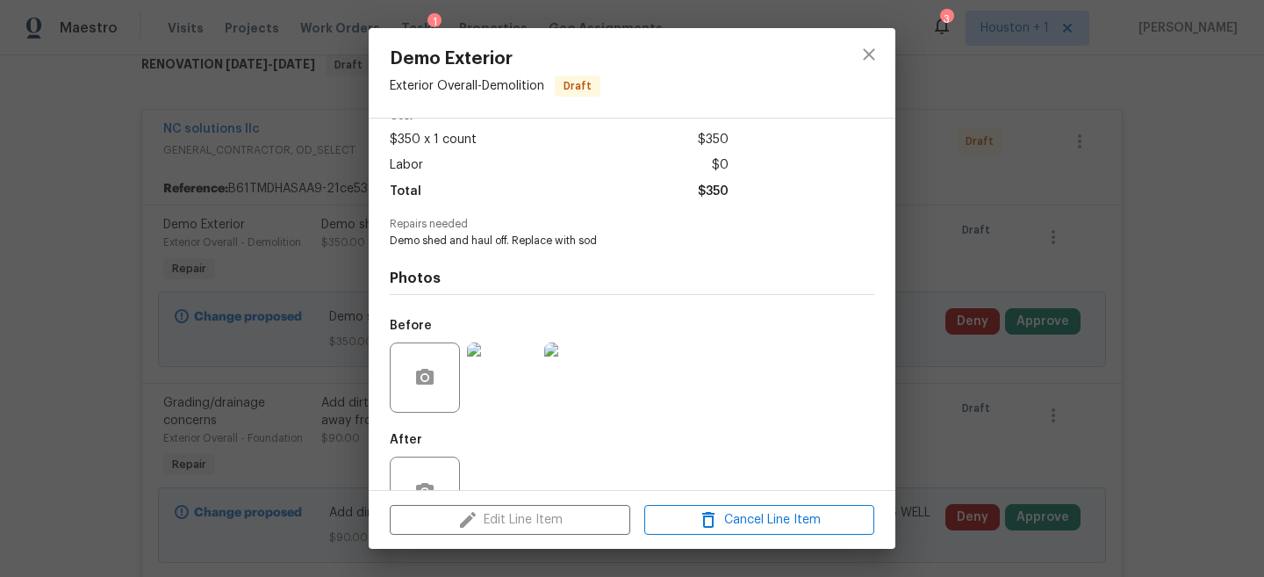
scroll to position [106, 0]
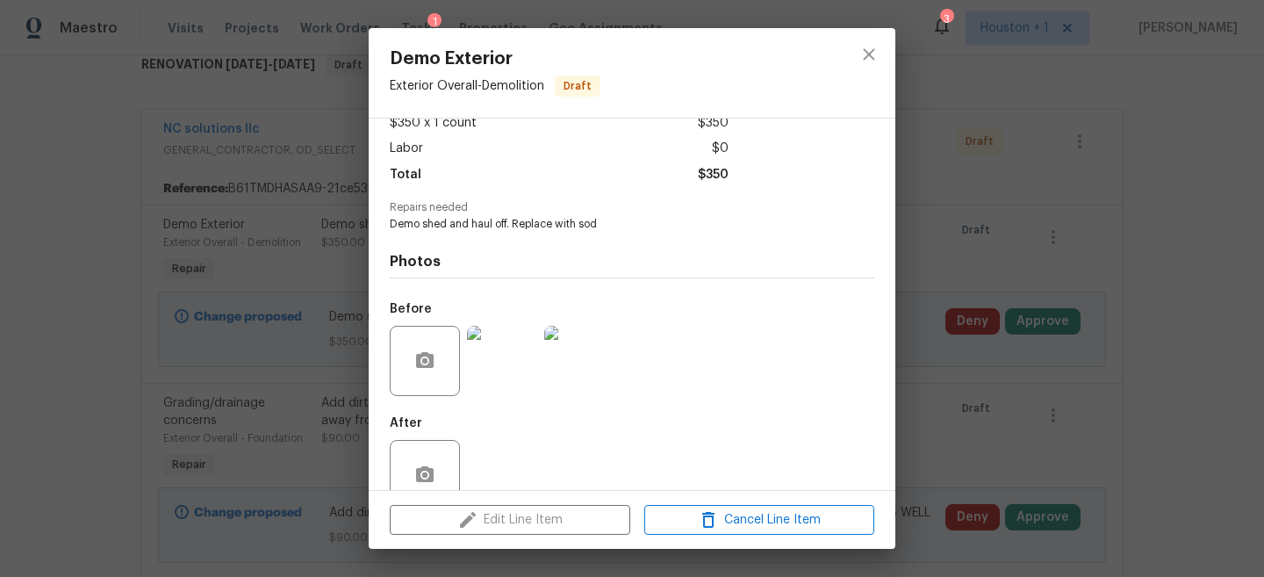
click at [493, 366] on img at bounding box center [502, 361] width 70 height 70
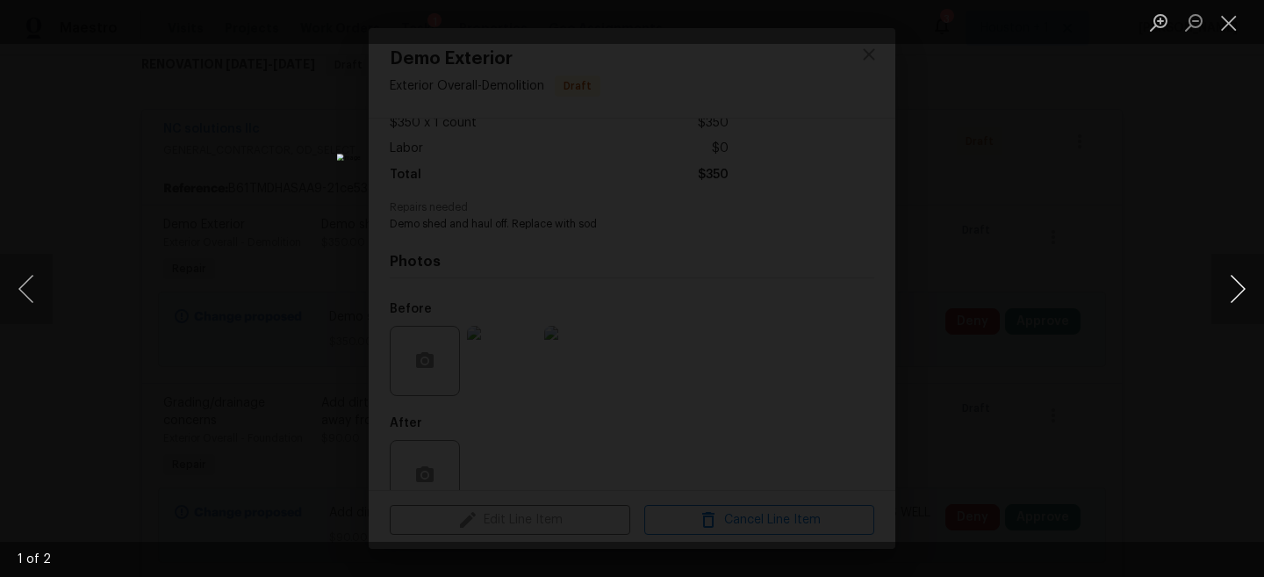
click at [1242, 289] on button "Next image" at bounding box center [1238, 289] width 53 height 70
click at [1228, 31] on button "Close lightbox" at bounding box center [1229, 22] width 35 height 31
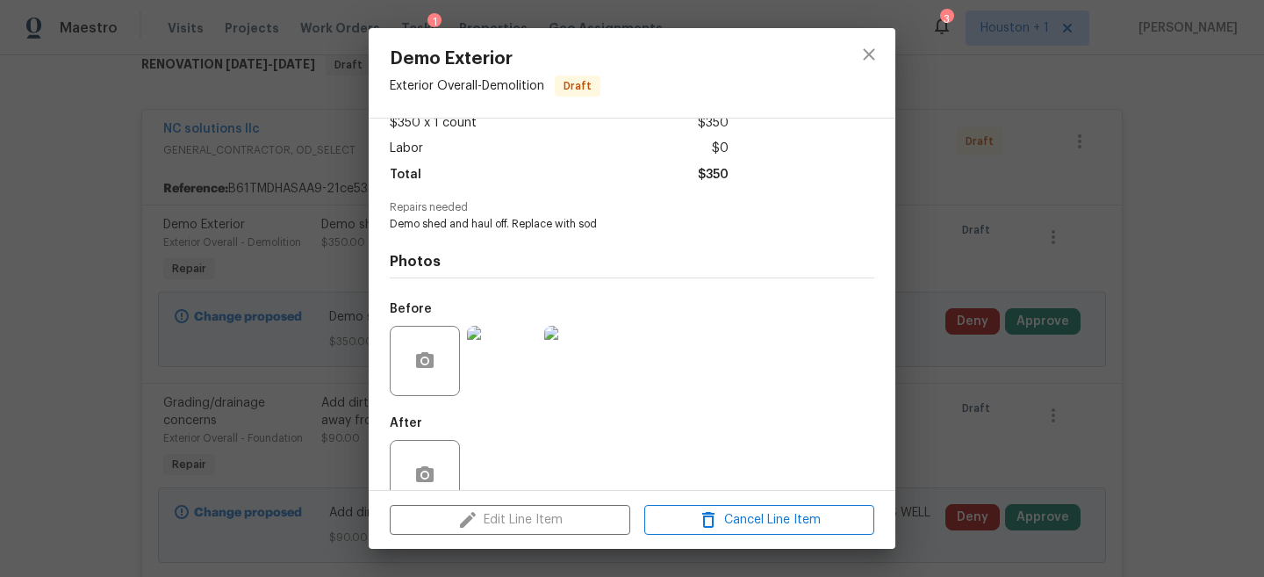
click at [1067, 146] on div "Demo Exterior Exterior Overall - Demolition Draft Vendor NC solutions llc Accou…" at bounding box center [632, 288] width 1264 height 577
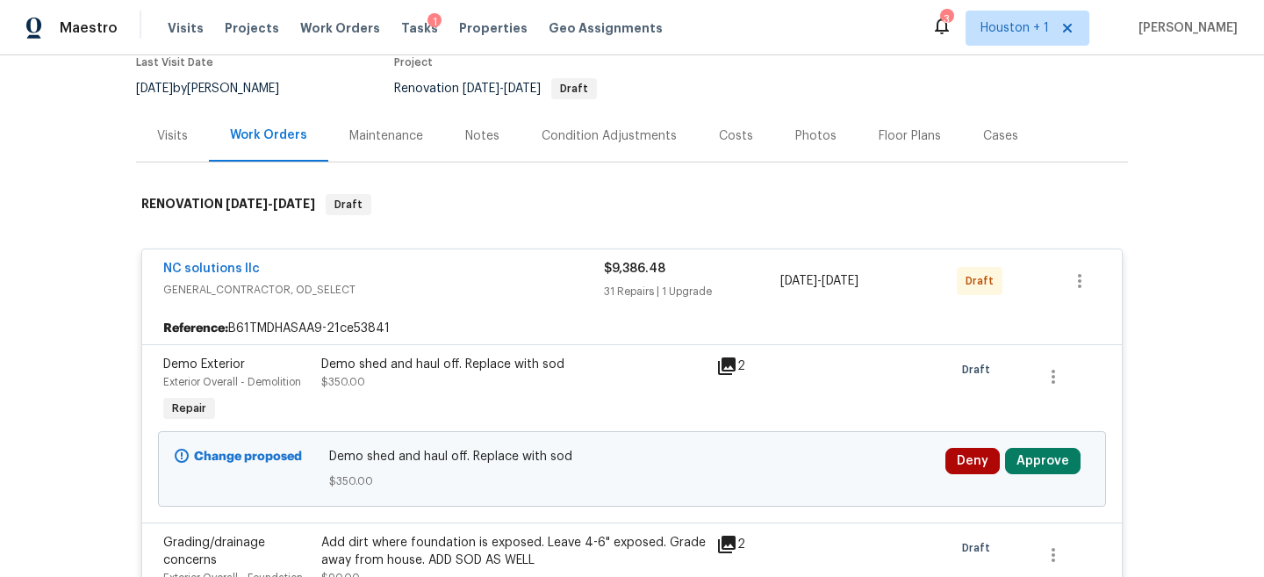
scroll to position [142, 0]
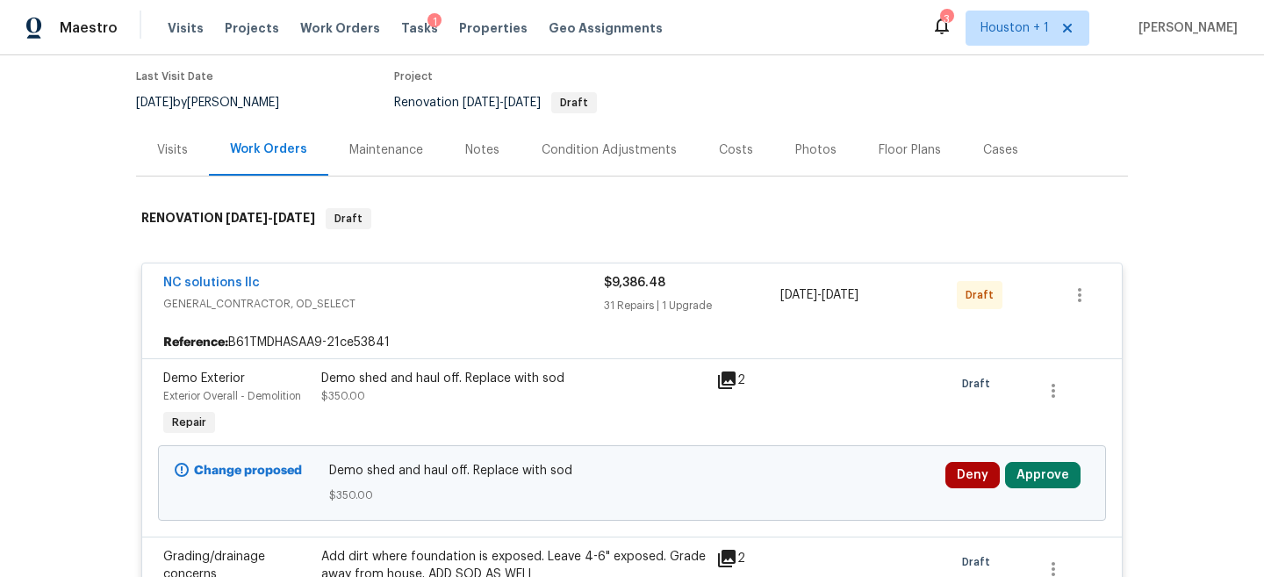
click at [476, 155] on div "Notes" at bounding box center [482, 150] width 34 height 18
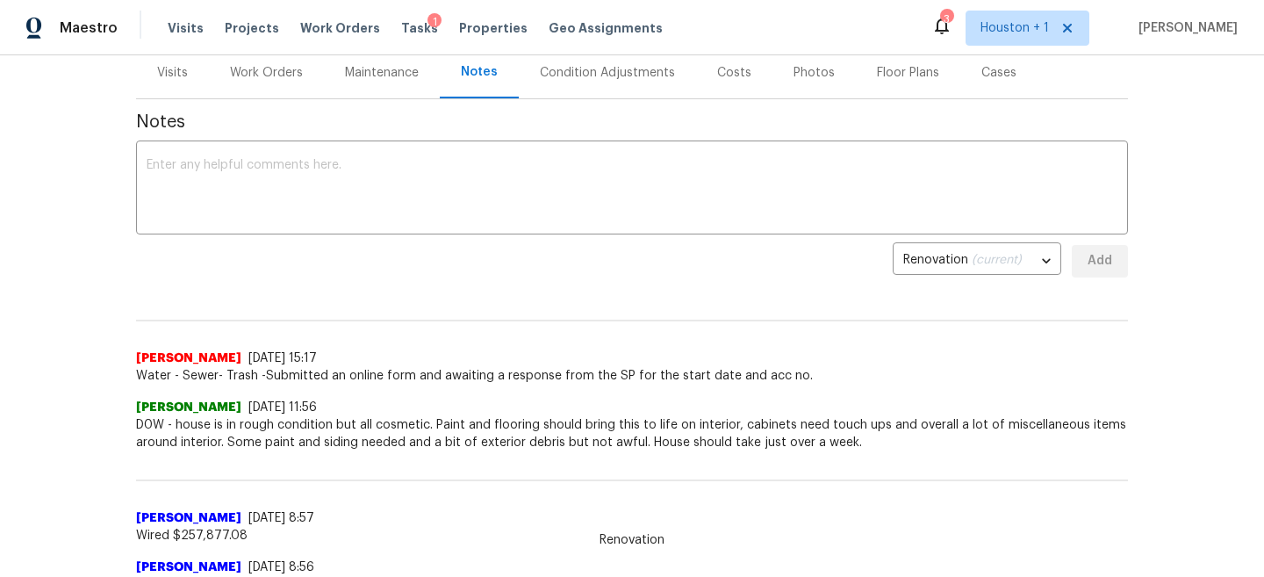
scroll to position [218, 0]
click at [281, 82] on div "Work Orders" at bounding box center [266, 75] width 73 height 18
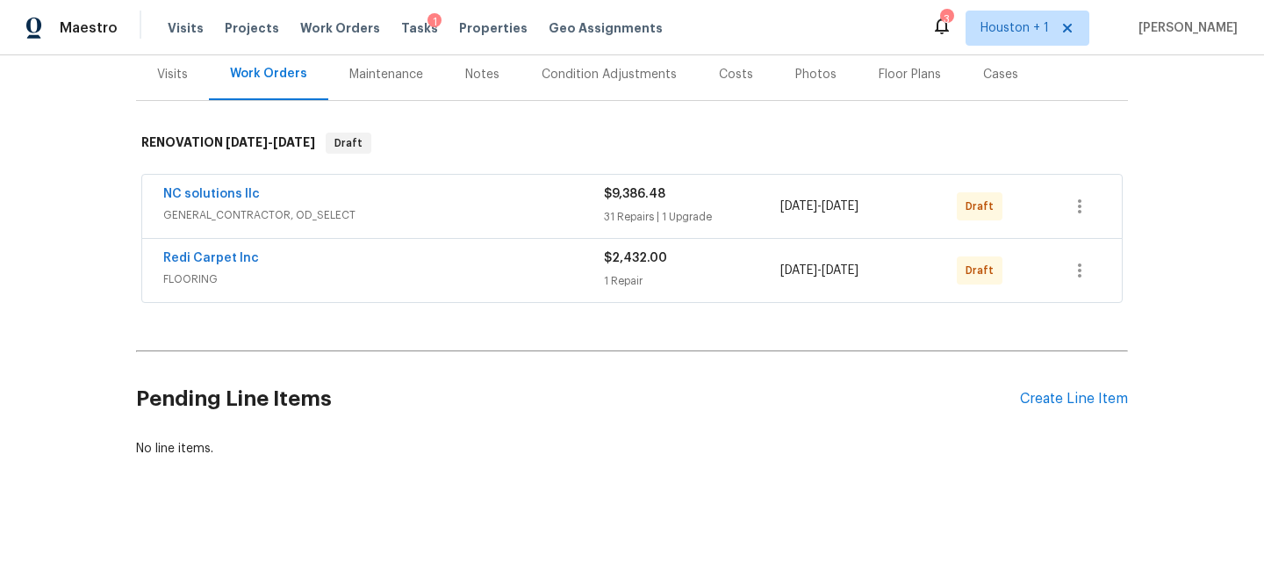
click at [465, 213] on span "GENERAL_CONTRACTOR, OD_SELECT" at bounding box center [383, 215] width 441 height 18
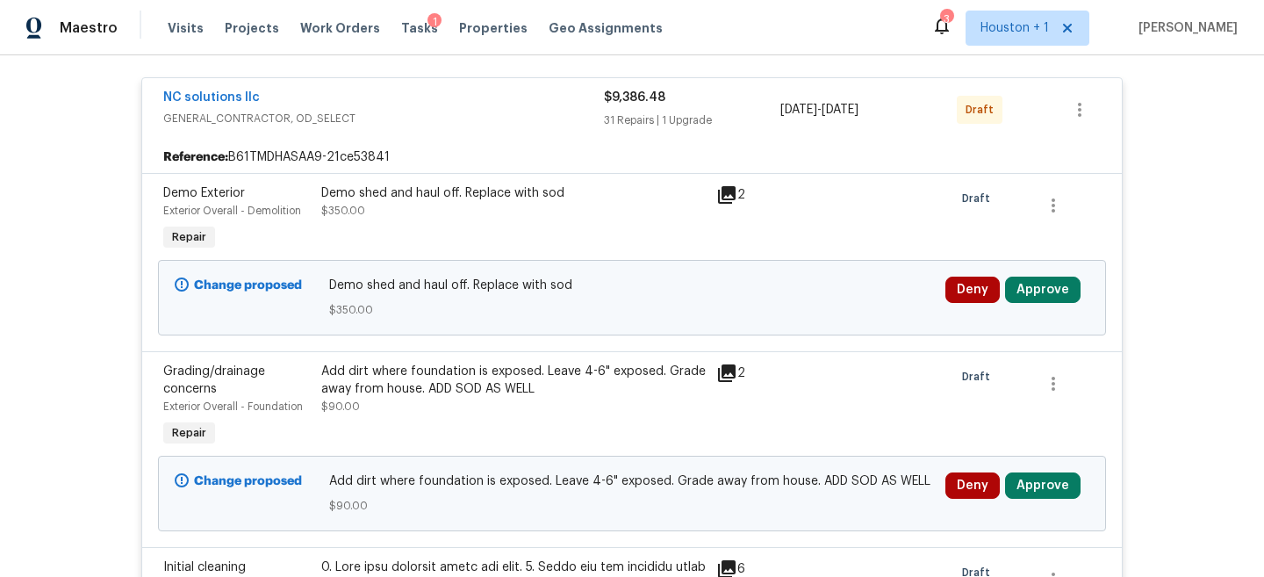
scroll to position [361, 0]
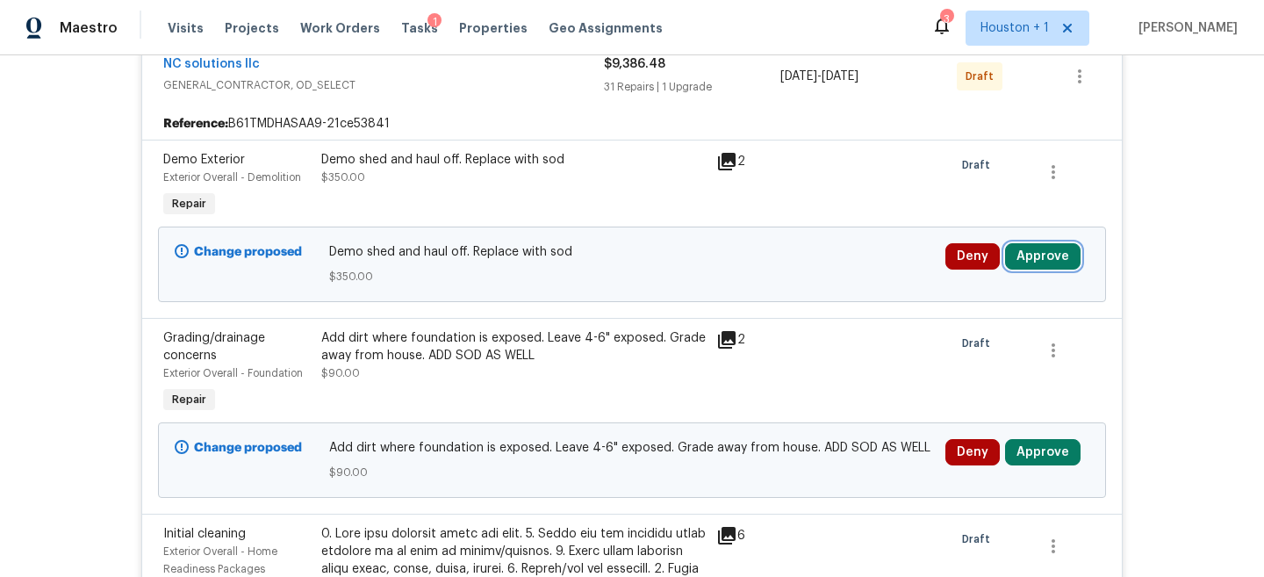
click at [1034, 254] on button "Approve" at bounding box center [1043, 256] width 76 height 26
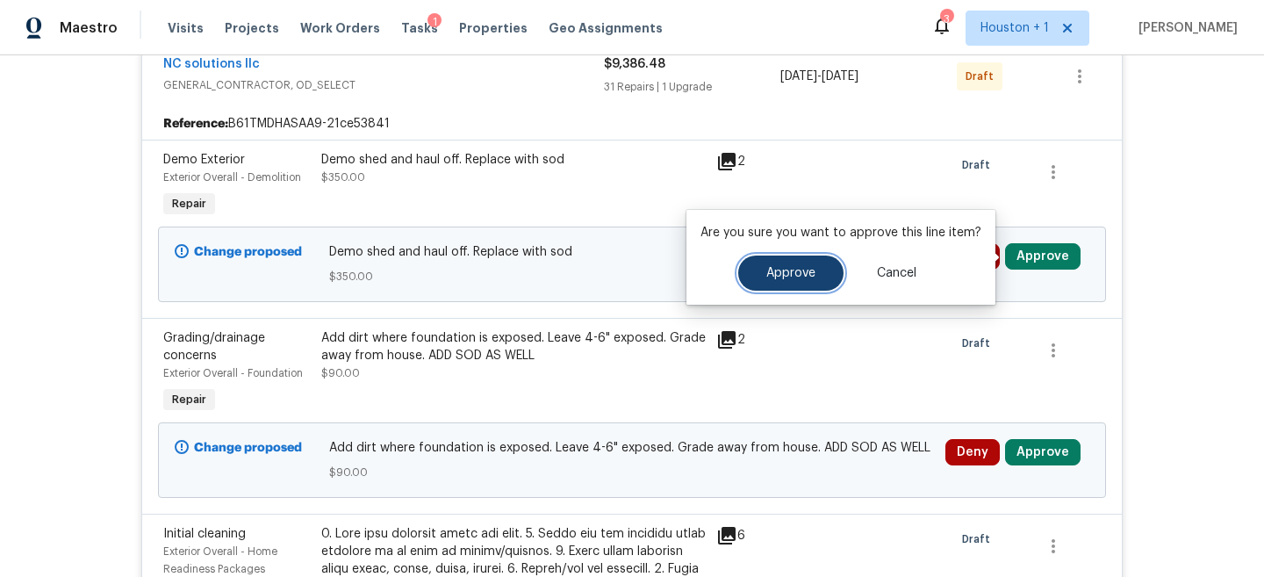
click at [803, 277] on span "Approve" at bounding box center [791, 273] width 49 height 13
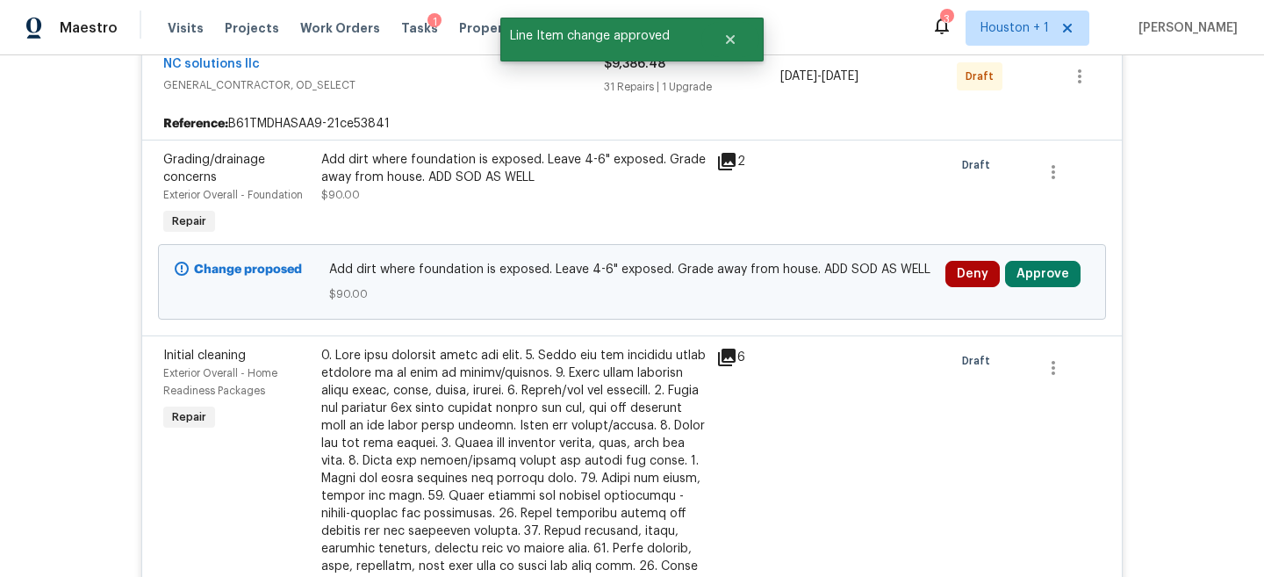
click at [479, 184] on div "Add dirt where foundation is exposed. Leave 4-6" exposed. Grade away from house…" at bounding box center [513, 168] width 385 height 35
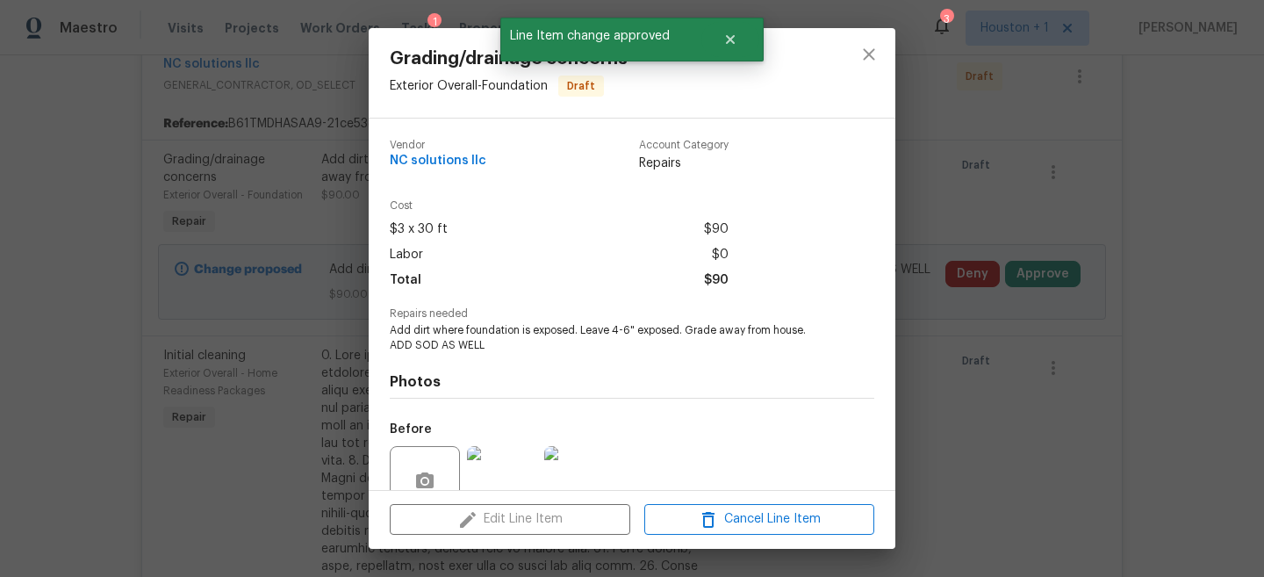
scroll to position [72, 0]
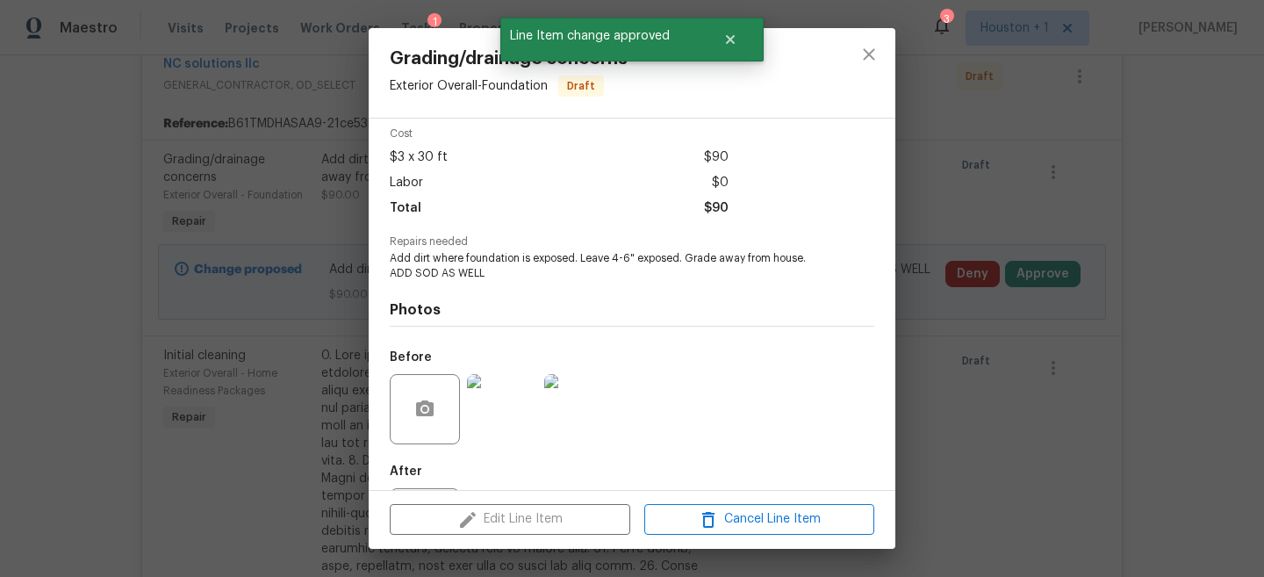
click at [512, 395] on img at bounding box center [502, 409] width 70 height 70
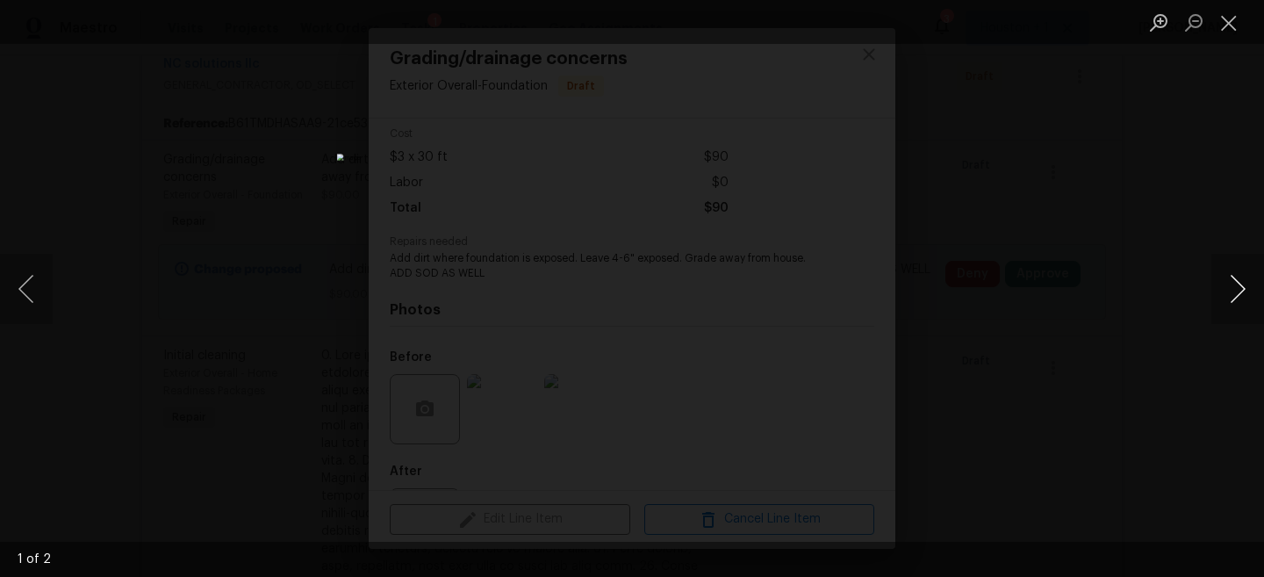
click at [1235, 276] on button "Next image" at bounding box center [1238, 289] width 53 height 70
click at [1099, 193] on div "Lightbox" at bounding box center [632, 288] width 1264 height 577
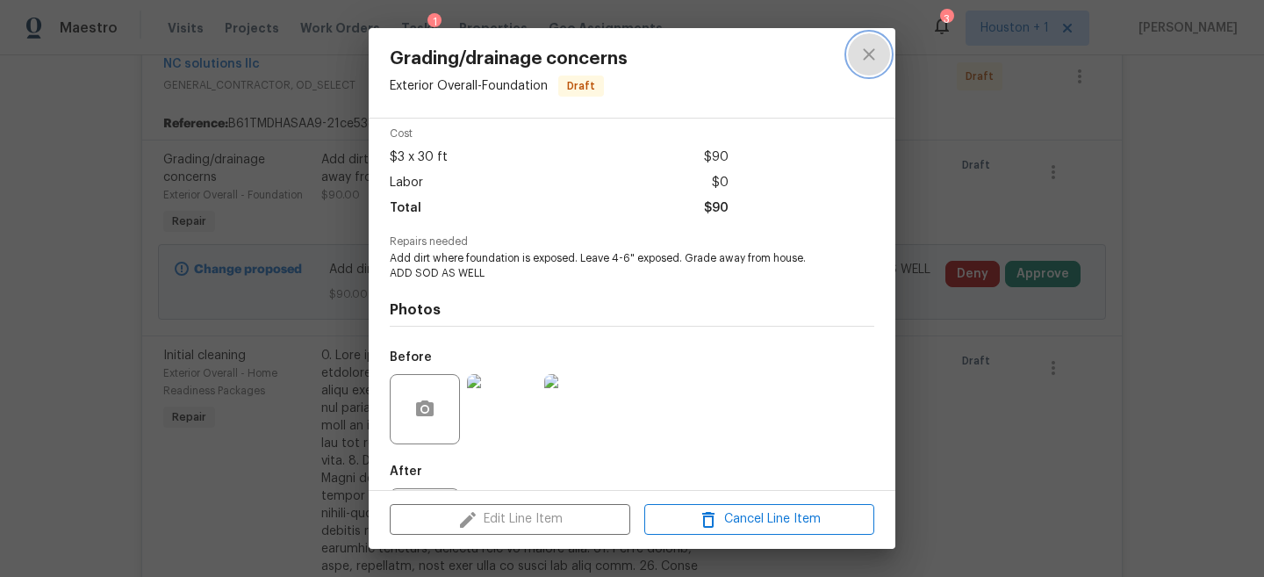
click at [864, 55] on icon "close" at bounding box center [869, 54] width 21 height 21
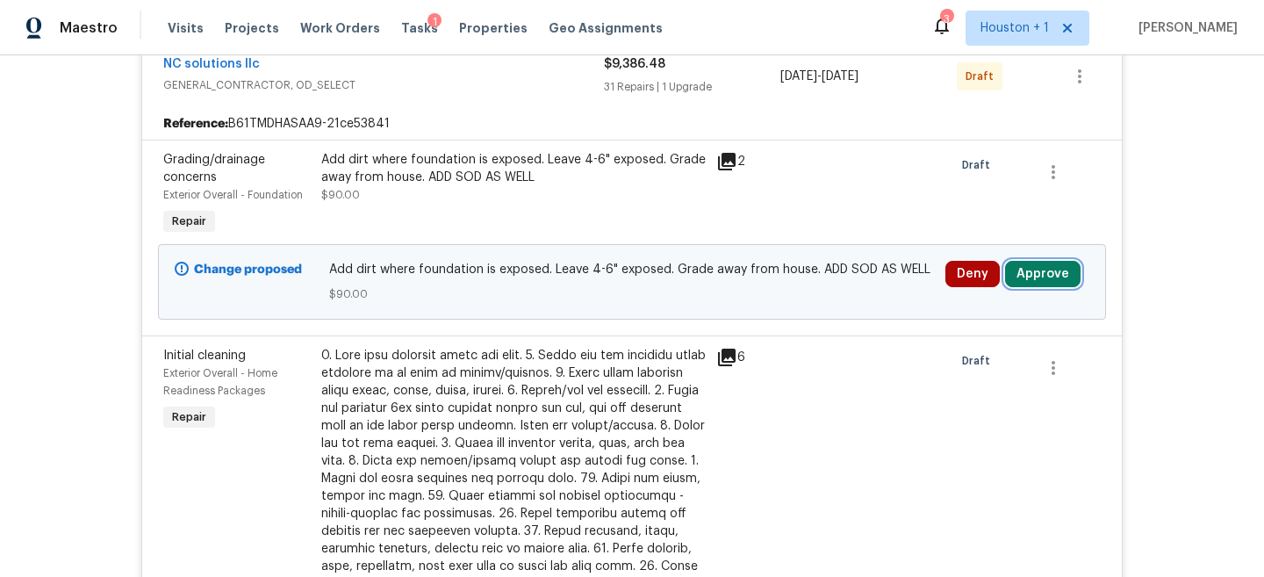
click at [1059, 276] on button "Approve" at bounding box center [1043, 274] width 76 height 26
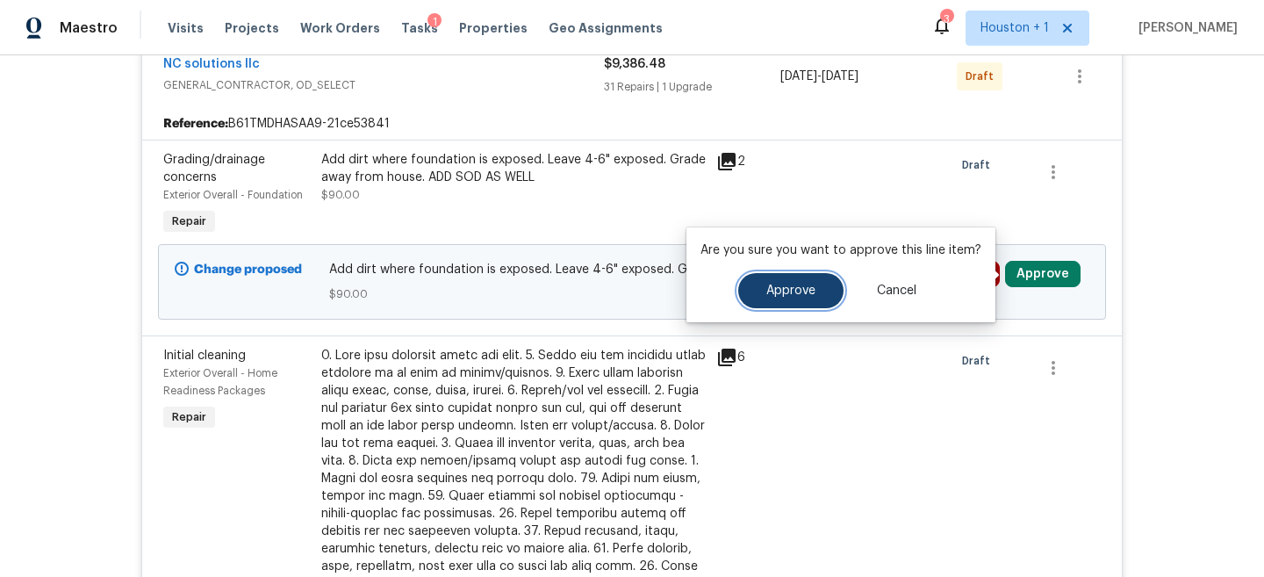
click at [803, 286] on span "Approve" at bounding box center [791, 291] width 49 height 13
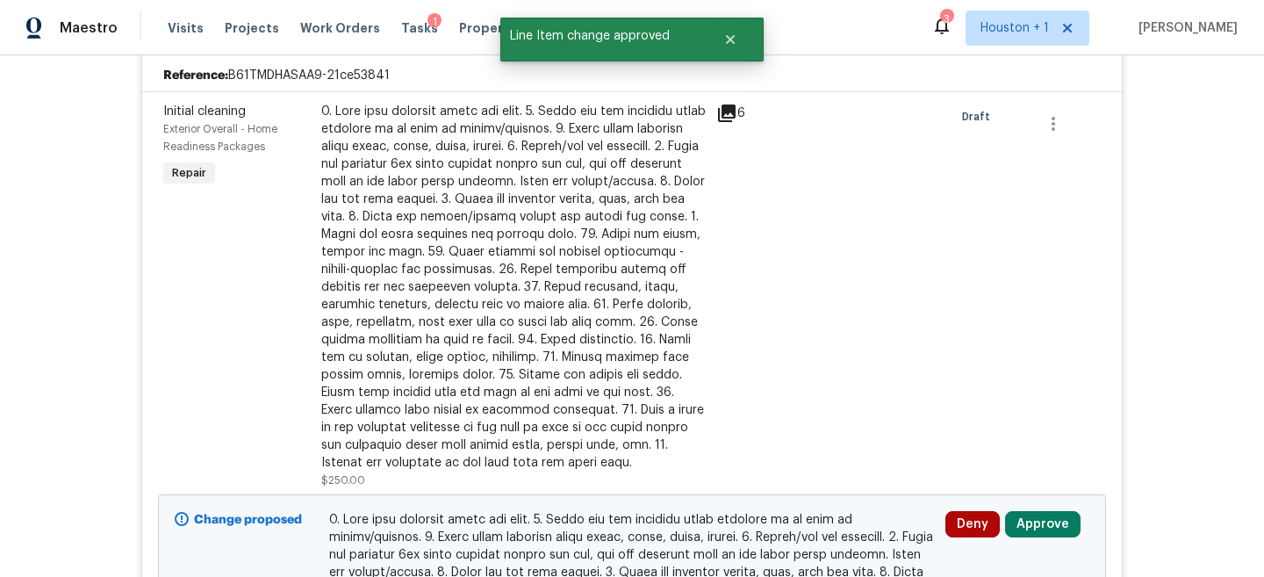
scroll to position [432, 0]
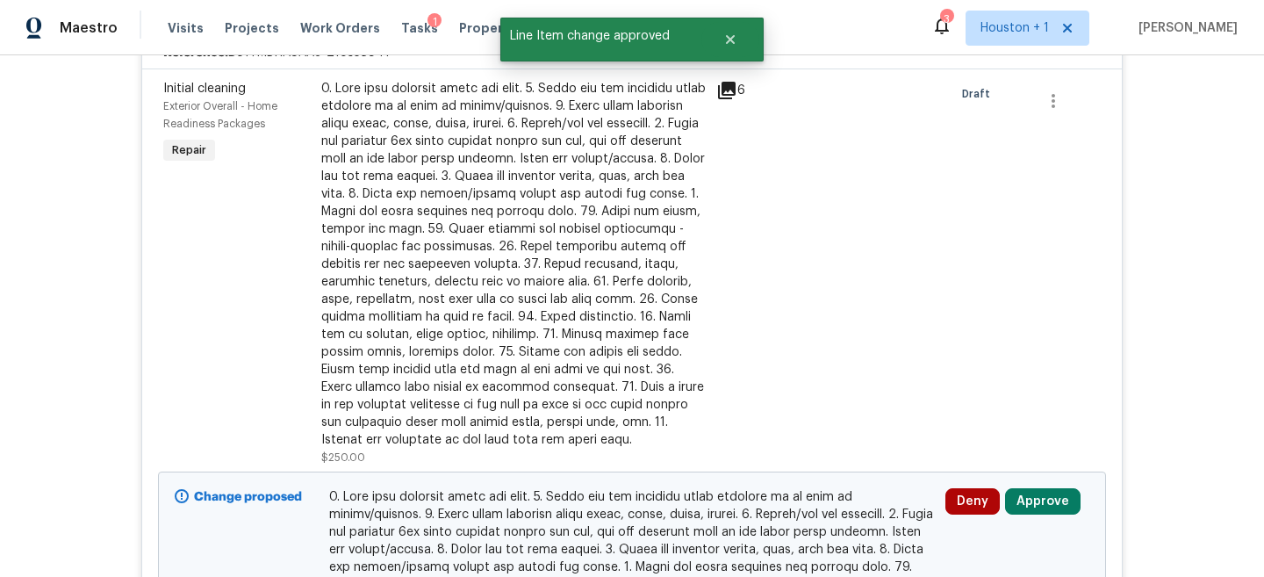
click at [547, 266] on div at bounding box center [513, 264] width 385 height 369
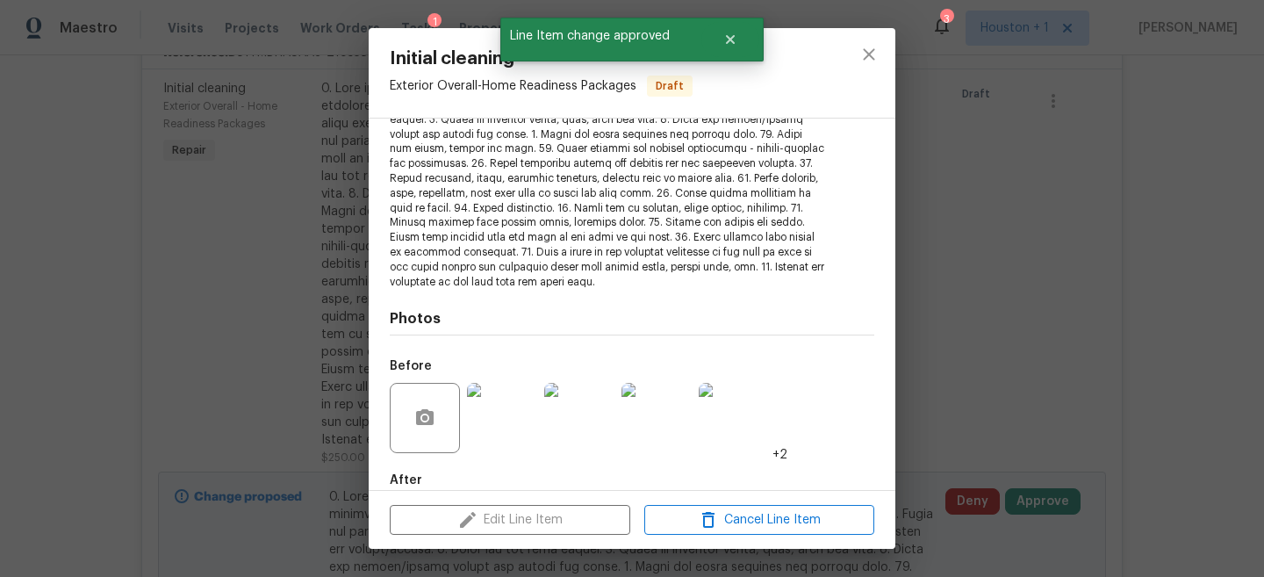
scroll to position [285, 0]
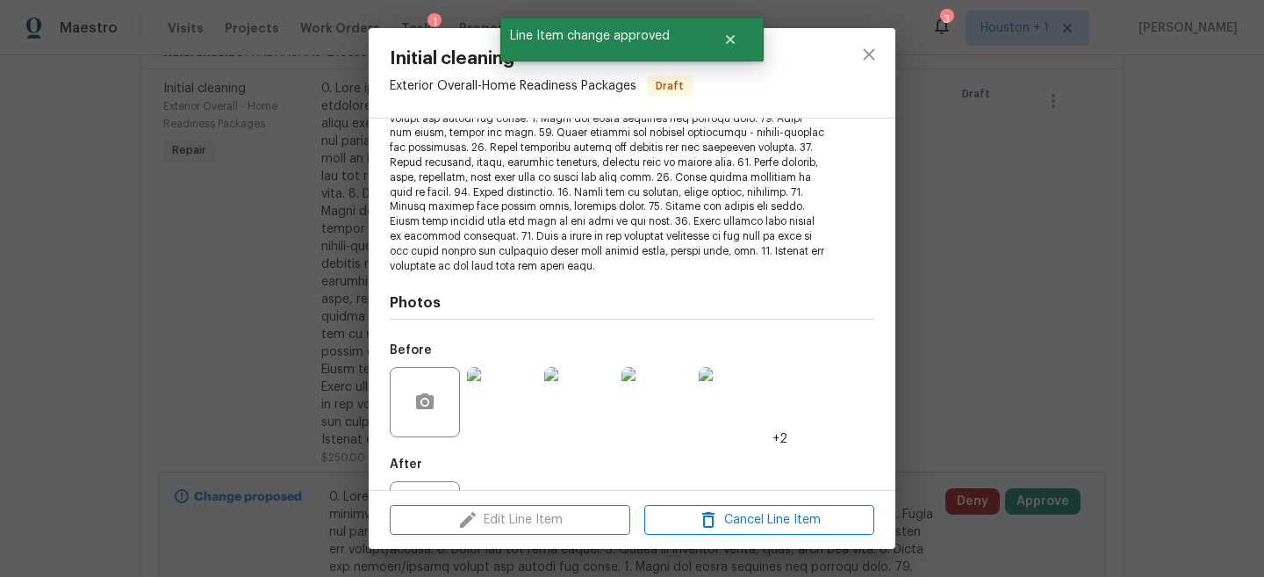
click at [951, 242] on div "Initial cleaning Exterior Overall - Home Readiness Packages Draft Vendor NC sol…" at bounding box center [632, 288] width 1264 height 577
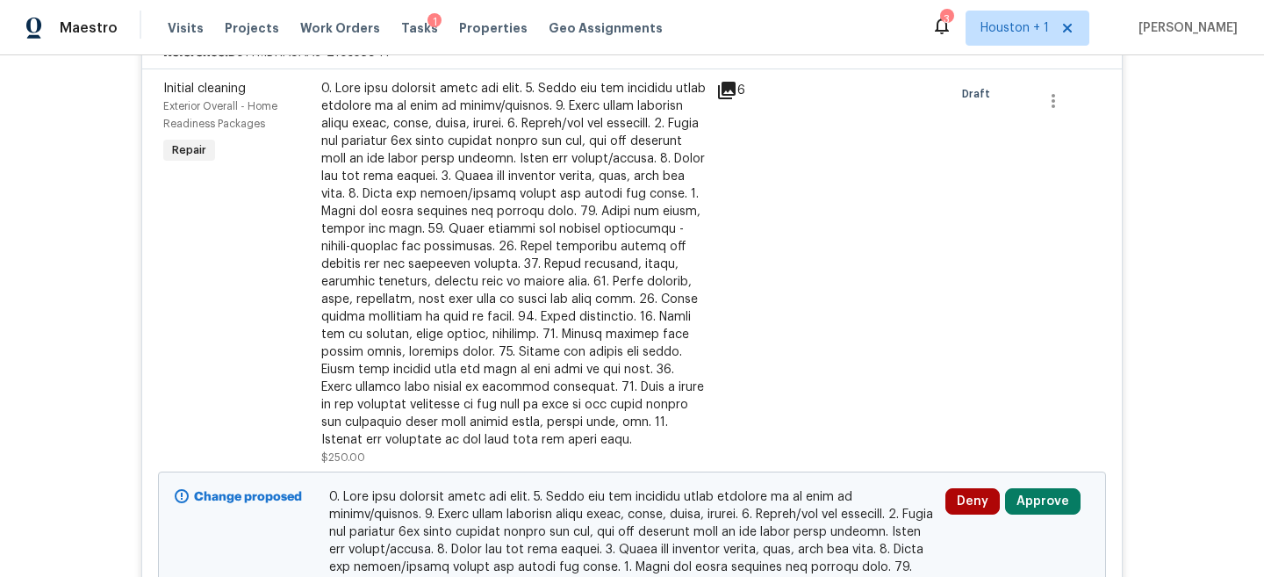
click at [1046, 501] on button "Approve" at bounding box center [1043, 501] width 76 height 26
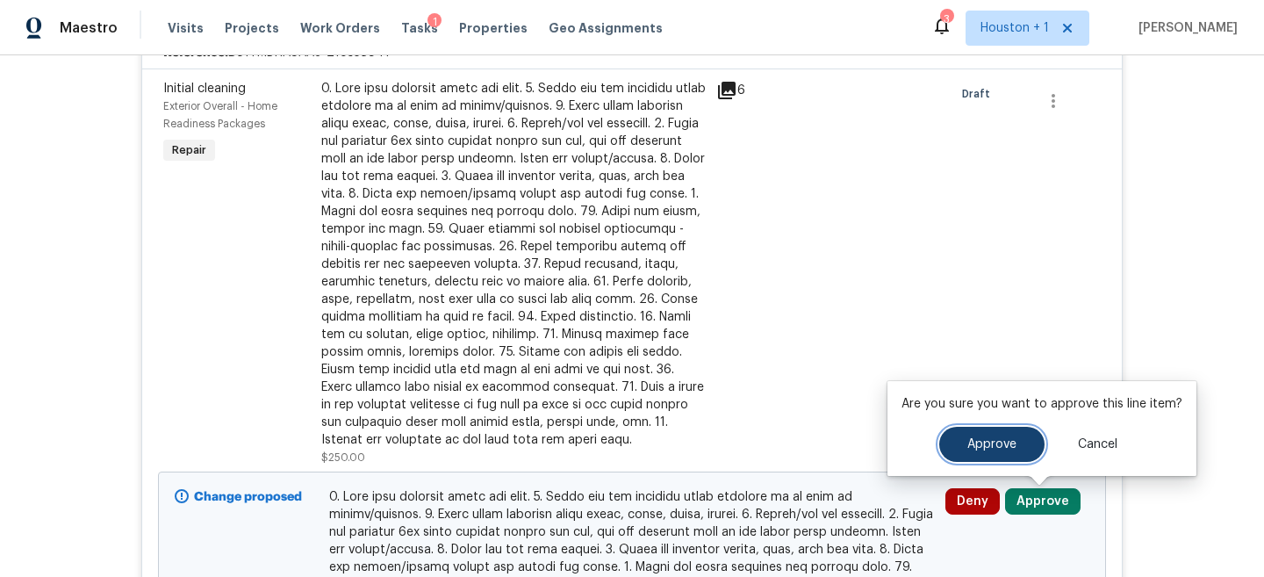
click at [956, 445] on button "Approve" at bounding box center [992, 444] width 105 height 35
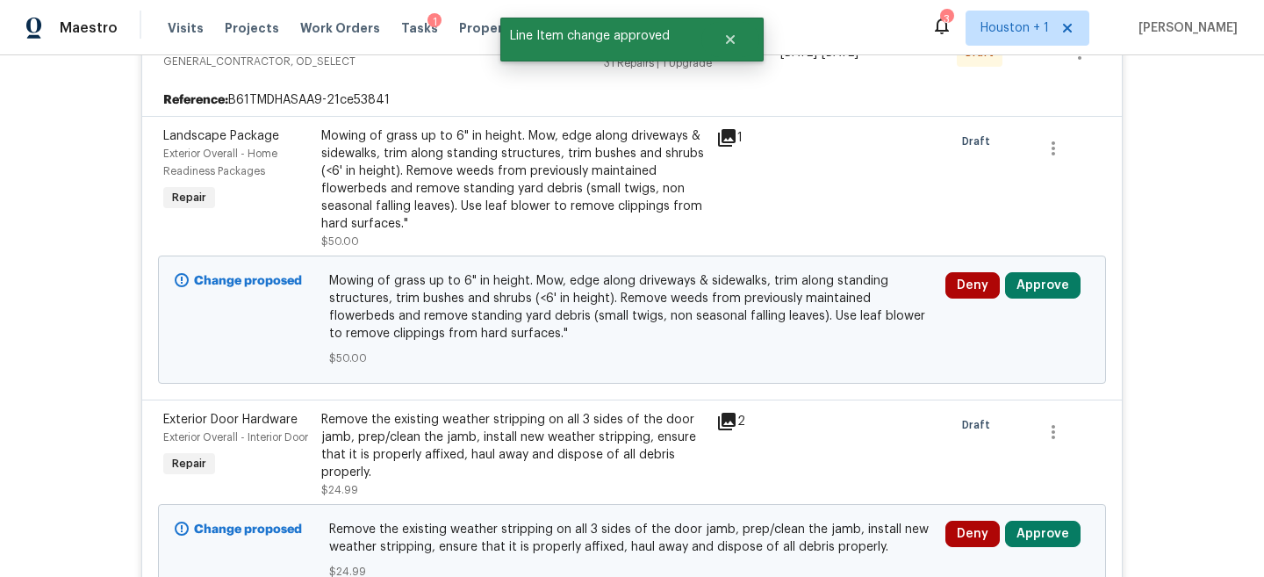
scroll to position [381, 0]
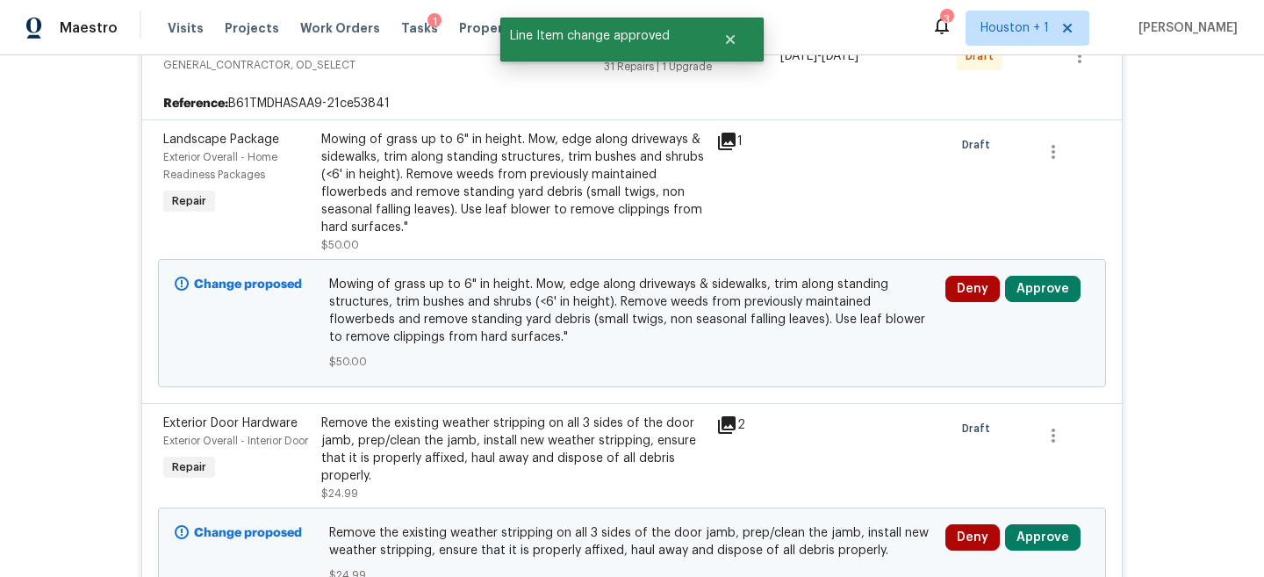
click at [419, 182] on div "Mowing of grass up to 6" in height. Mow, edge along driveways & sidewalks, trim…" at bounding box center [513, 183] width 385 height 105
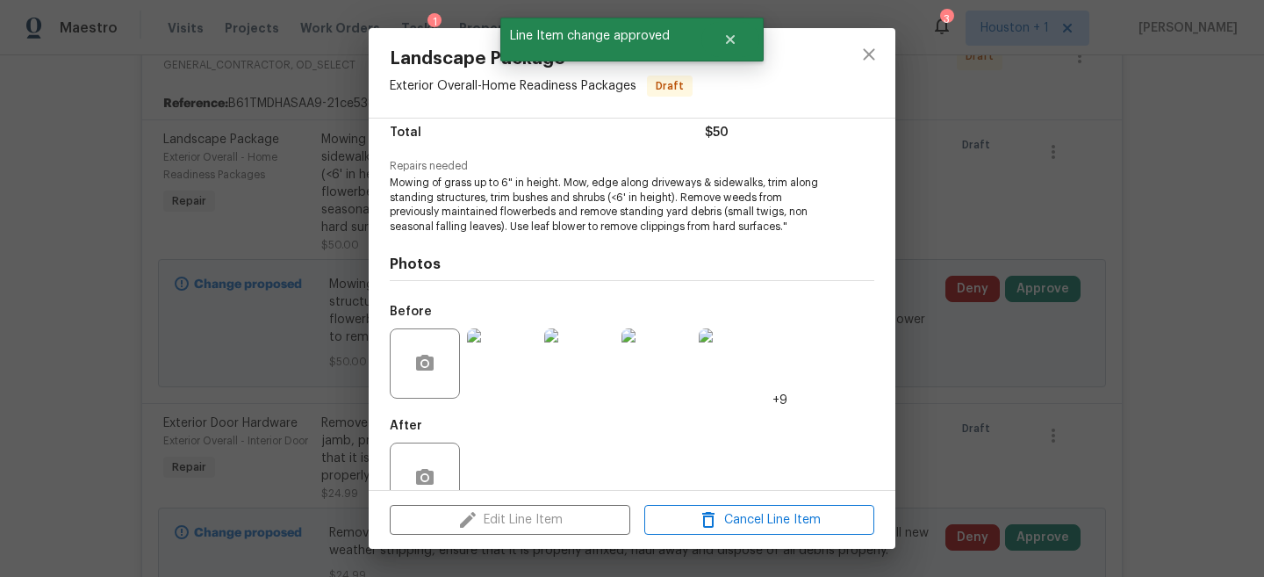
scroll to position [159, 0]
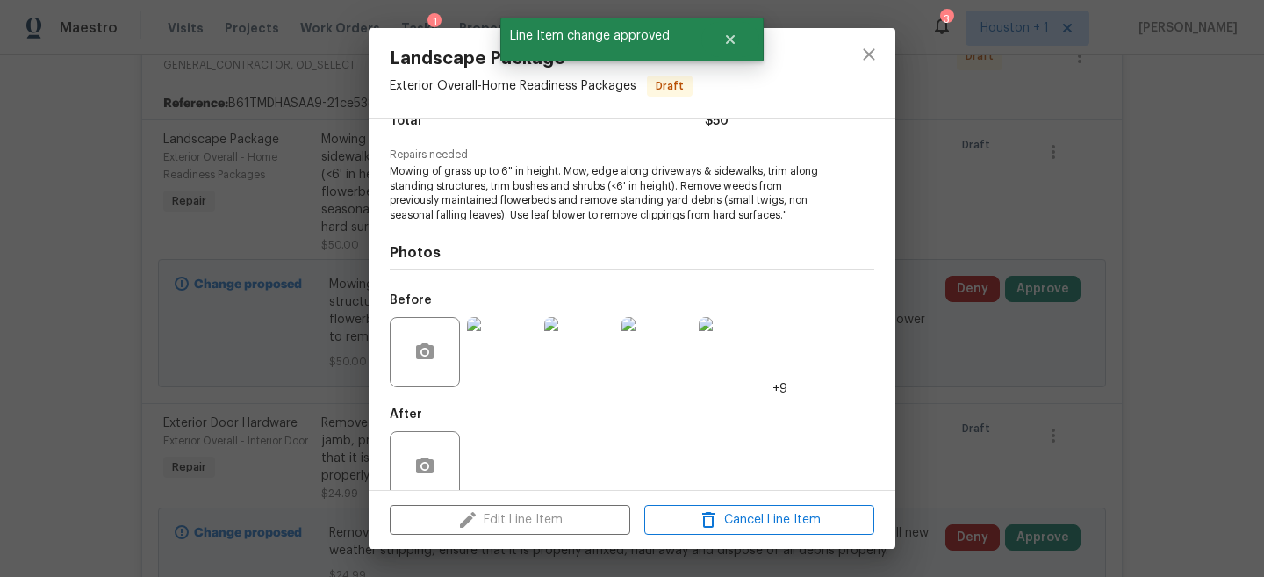
click at [491, 343] on img at bounding box center [502, 352] width 70 height 70
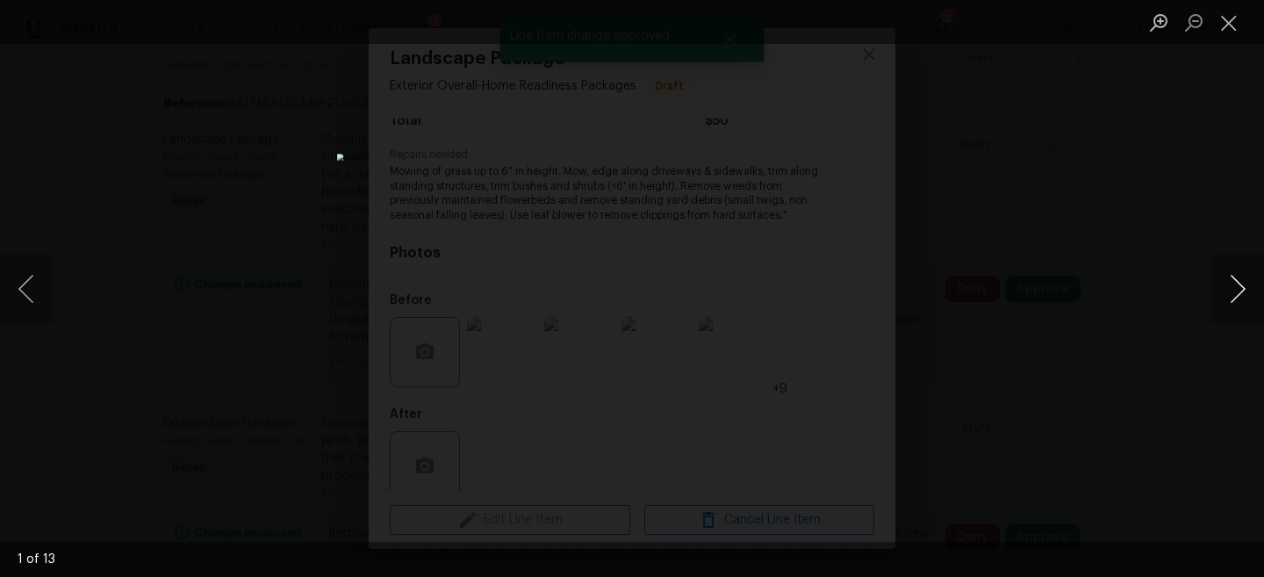
click at [1235, 283] on button "Next image" at bounding box center [1238, 289] width 53 height 70
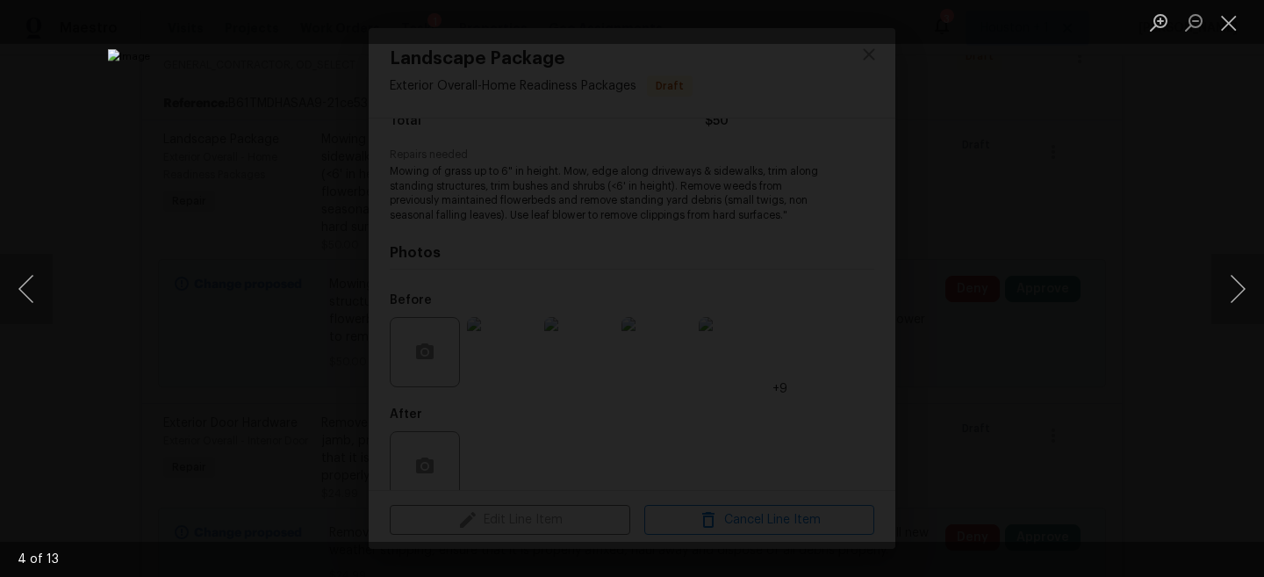
click at [1062, 193] on div "Lightbox" at bounding box center [632, 288] width 1264 height 577
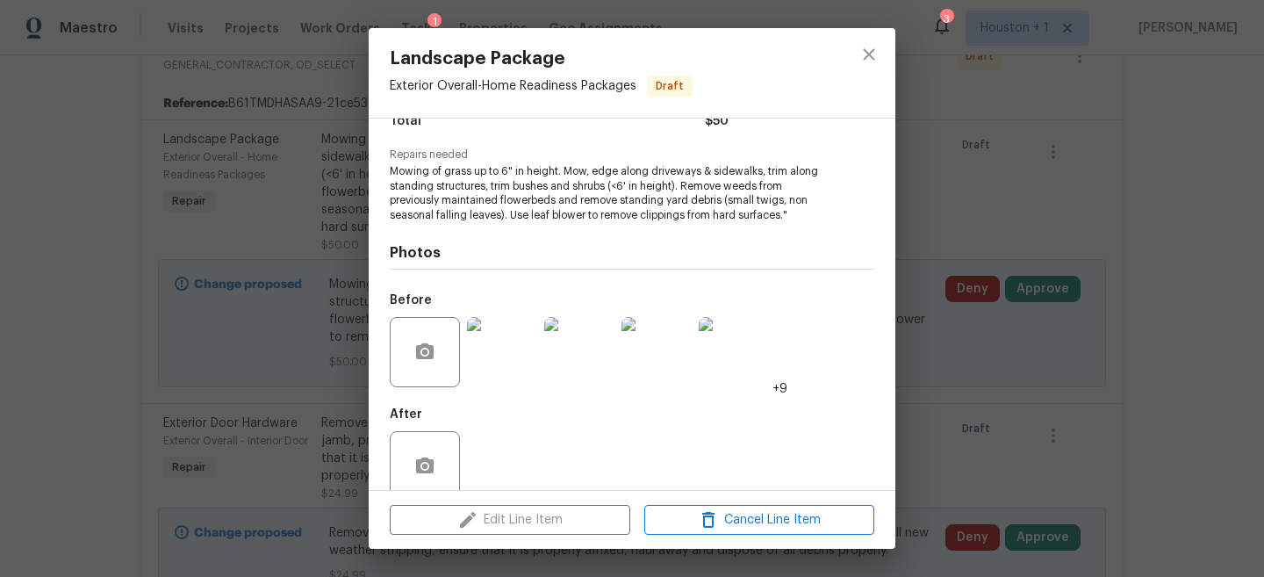
click at [1087, 193] on div "Landscape Package Exterior Overall - Home Readiness Packages Draft Vendor NC so…" at bounding box center [632, 288] width 1264 height 577
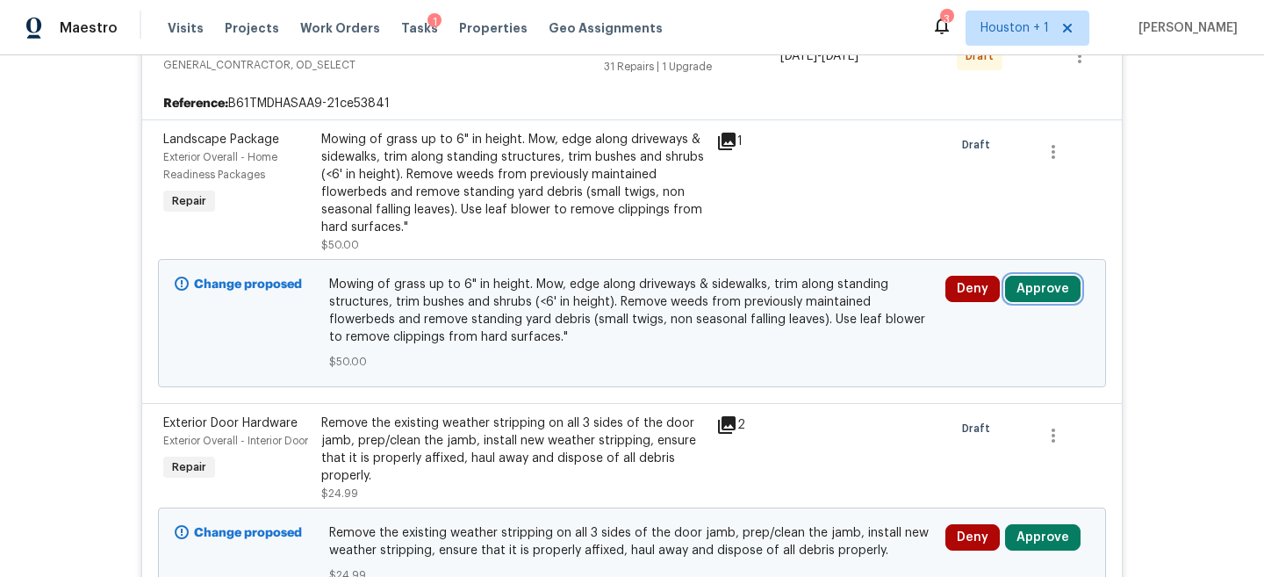
click at [1048, 292] on button "Approve" at bounding box center [1043, 289] width 76 height 26
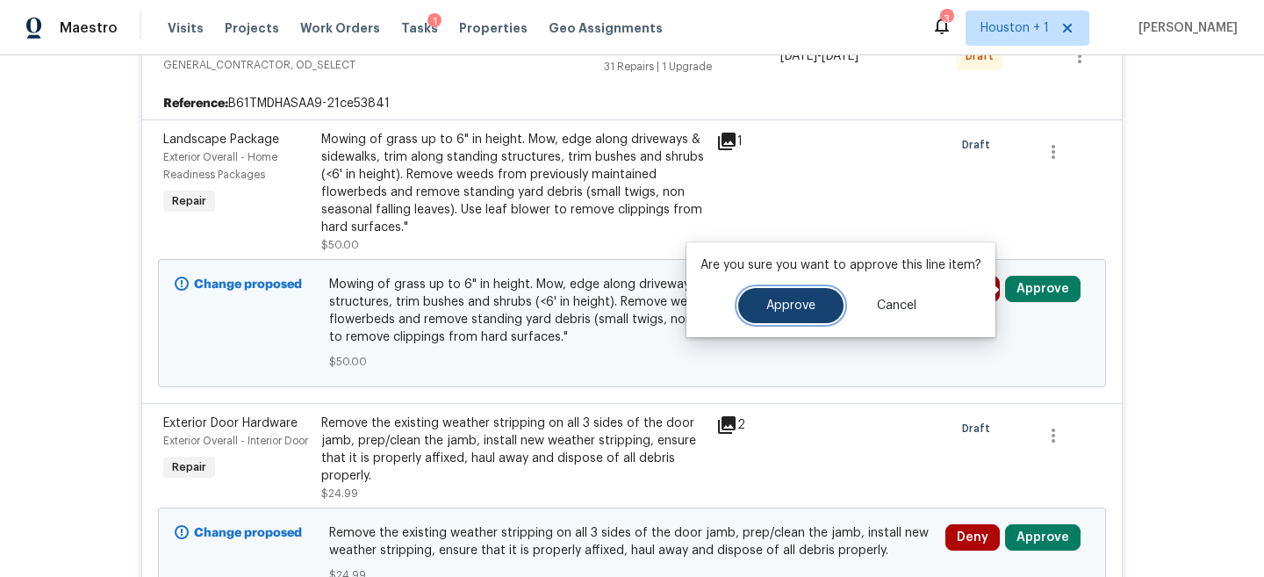
click at [818, 310] on button "Approve" at bounding box center [790, 305] width 105 height 35
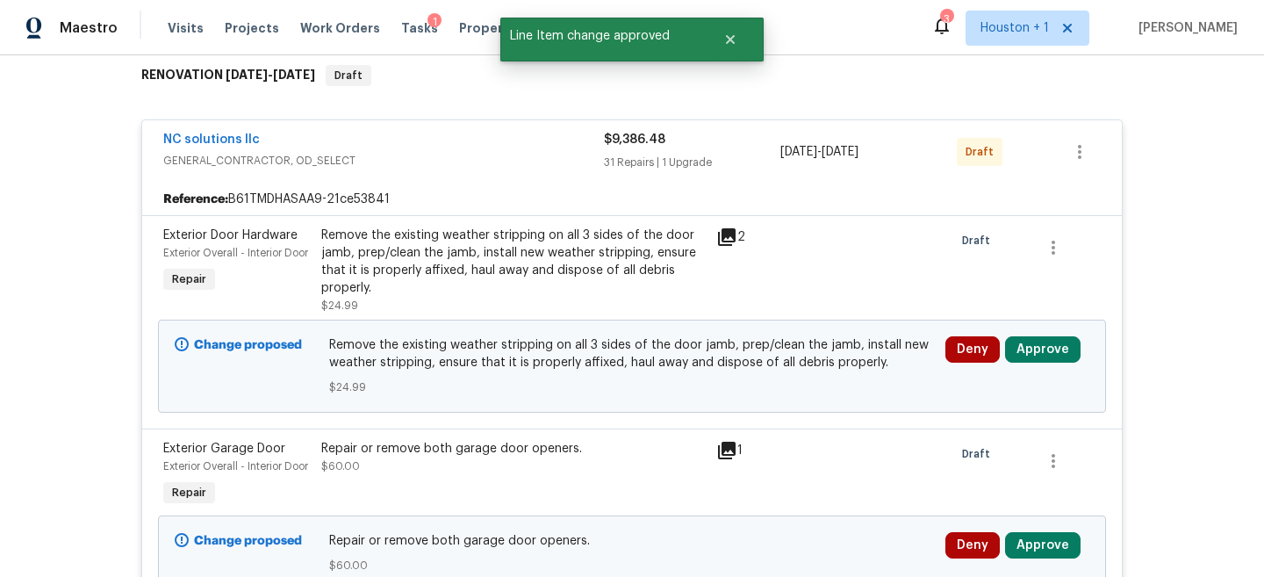
scroll to position [381, 0]
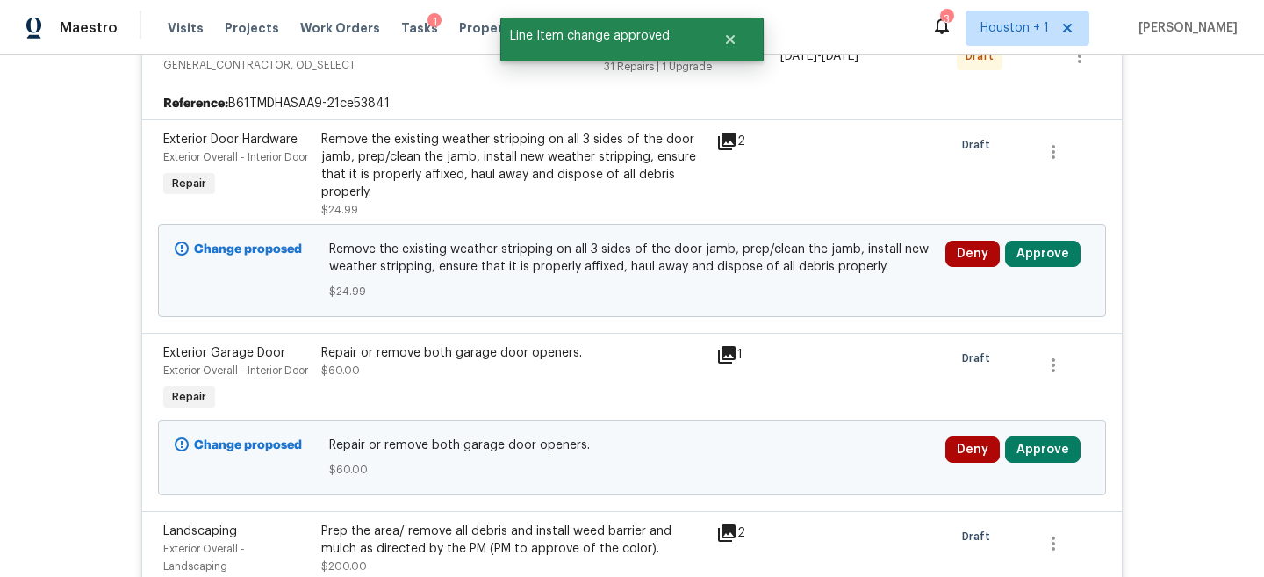
click at [491, 160] on div "Remove the existing weather stripping on all 3 sides of the door jamb, prep/cle…" at bounding box center [513, 166] width 385 height 70
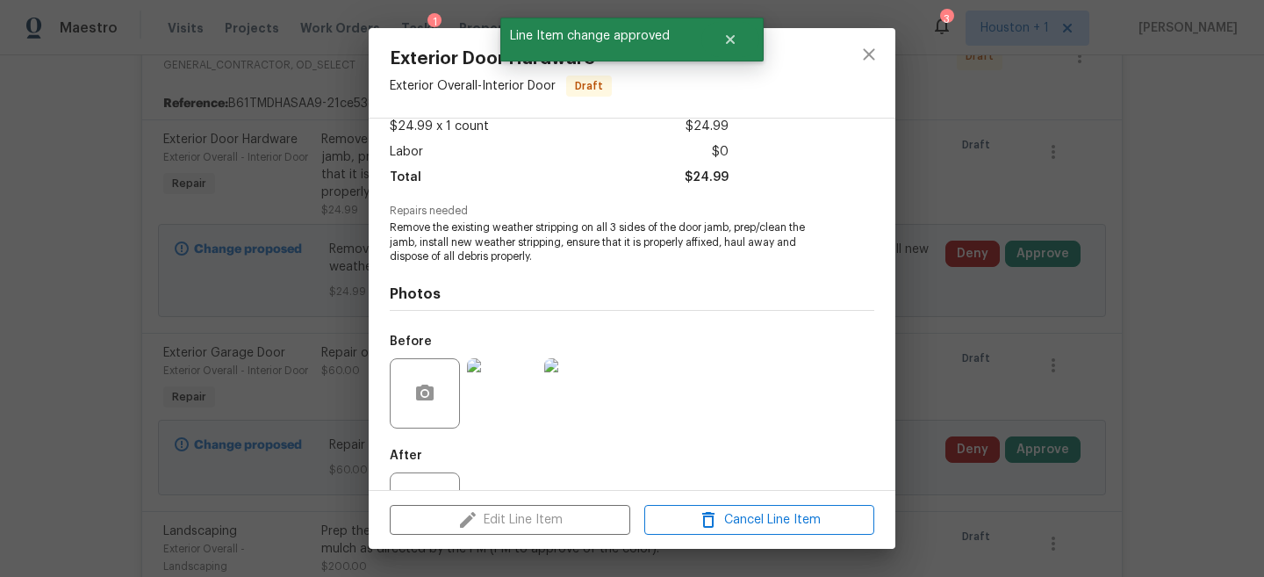
scroll to position [112, 0]
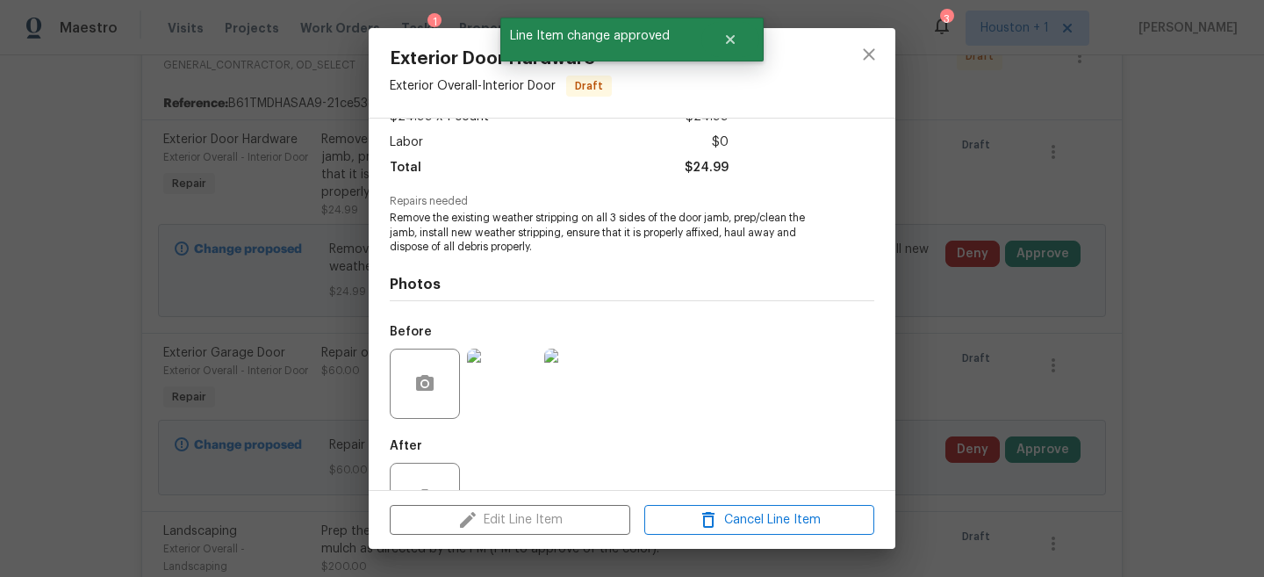
click at [504, 389] on img at bounding box center [502, 384] width 70 height 70
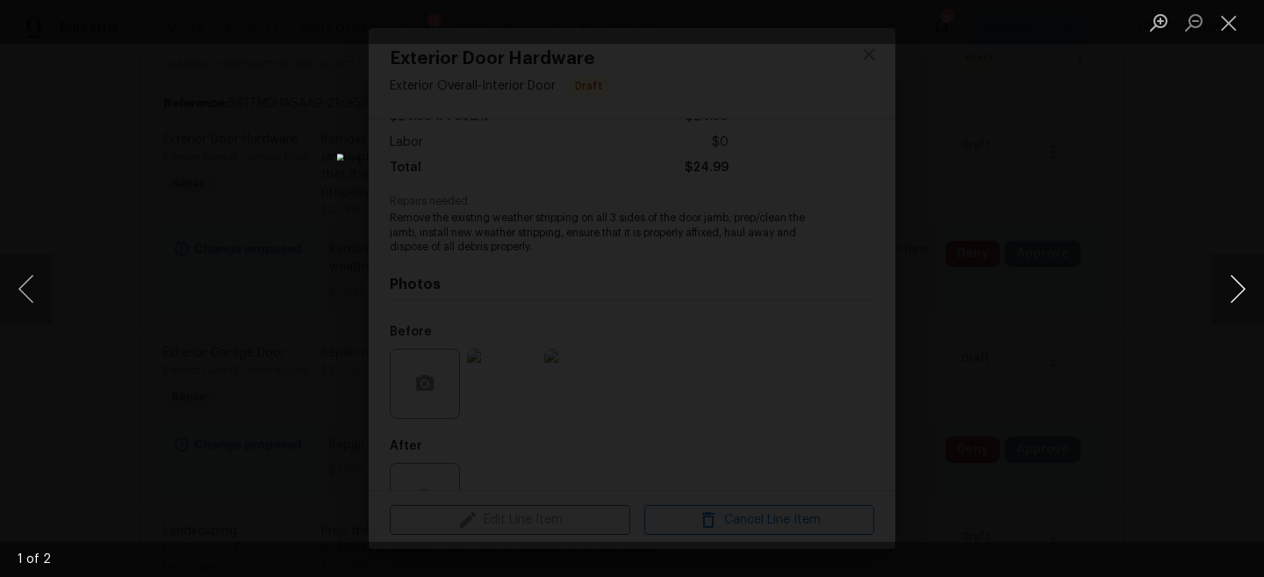
click at [1227, 283] on button "Next image" at bounding box center [1238, 289] width 53 height 70
click at [1014, 168] on div "Lightbox" at bounding box center [632, 288] width 1264 height 577
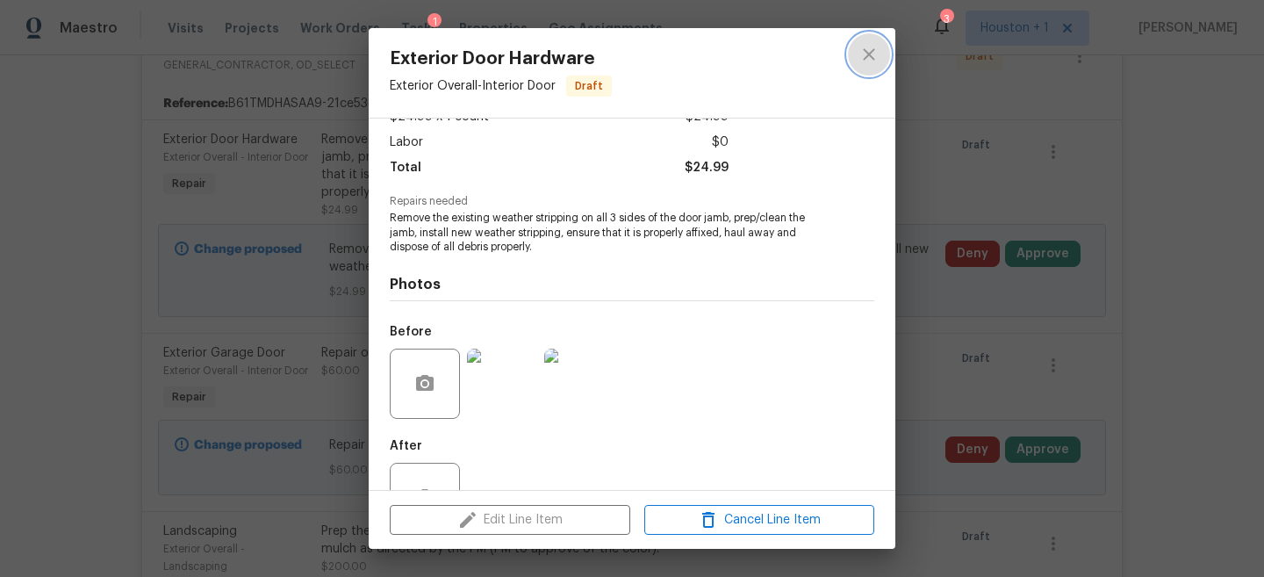
click at [866, 57] on icon "close" at bounding box center [868, 53] width 11 height 11
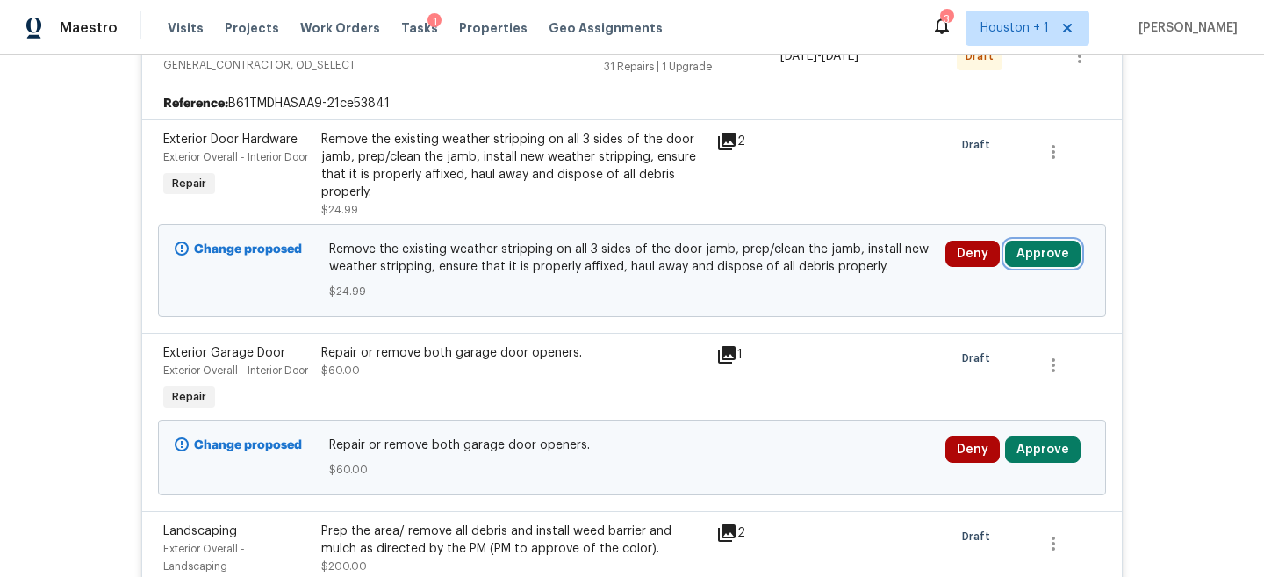
click at [1047, 251] on button "Approve" at bounding box center [1043, 254] width 76 height 26
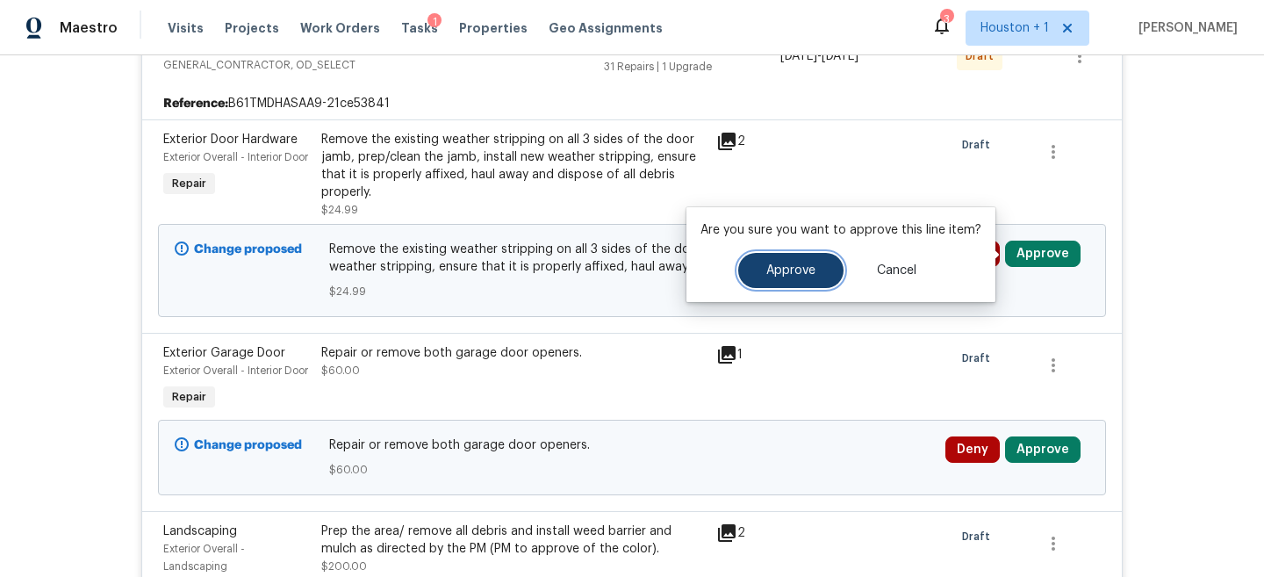
click at [789, 266] on span "Approve" at bounding box center [791, 270] width 49 height 13
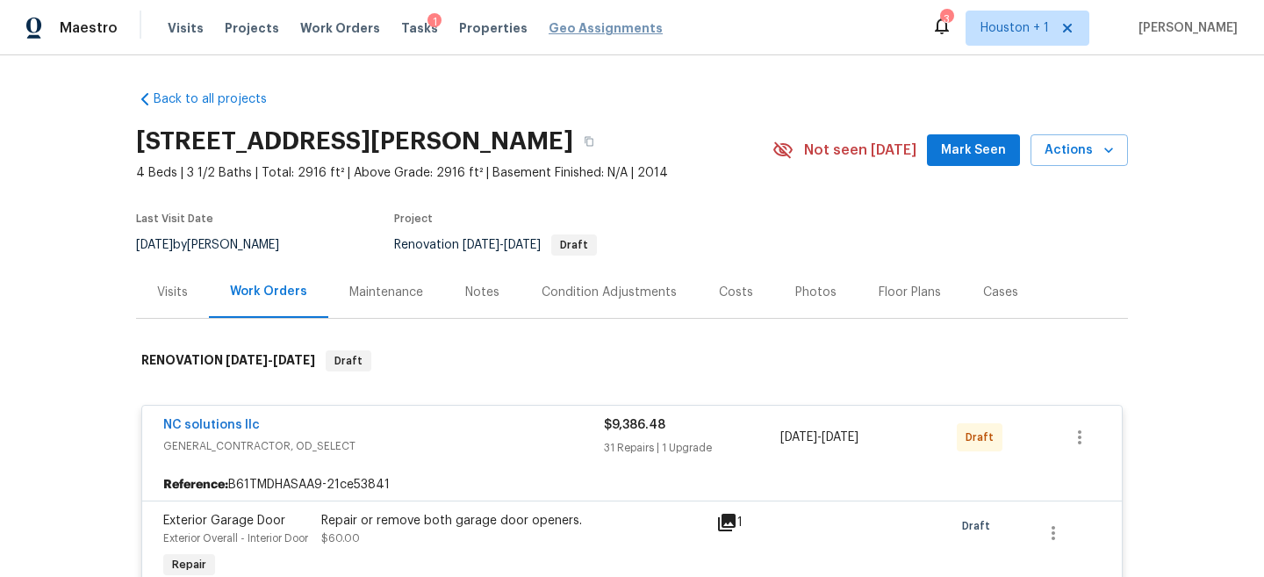
scroll to position [143, 0]
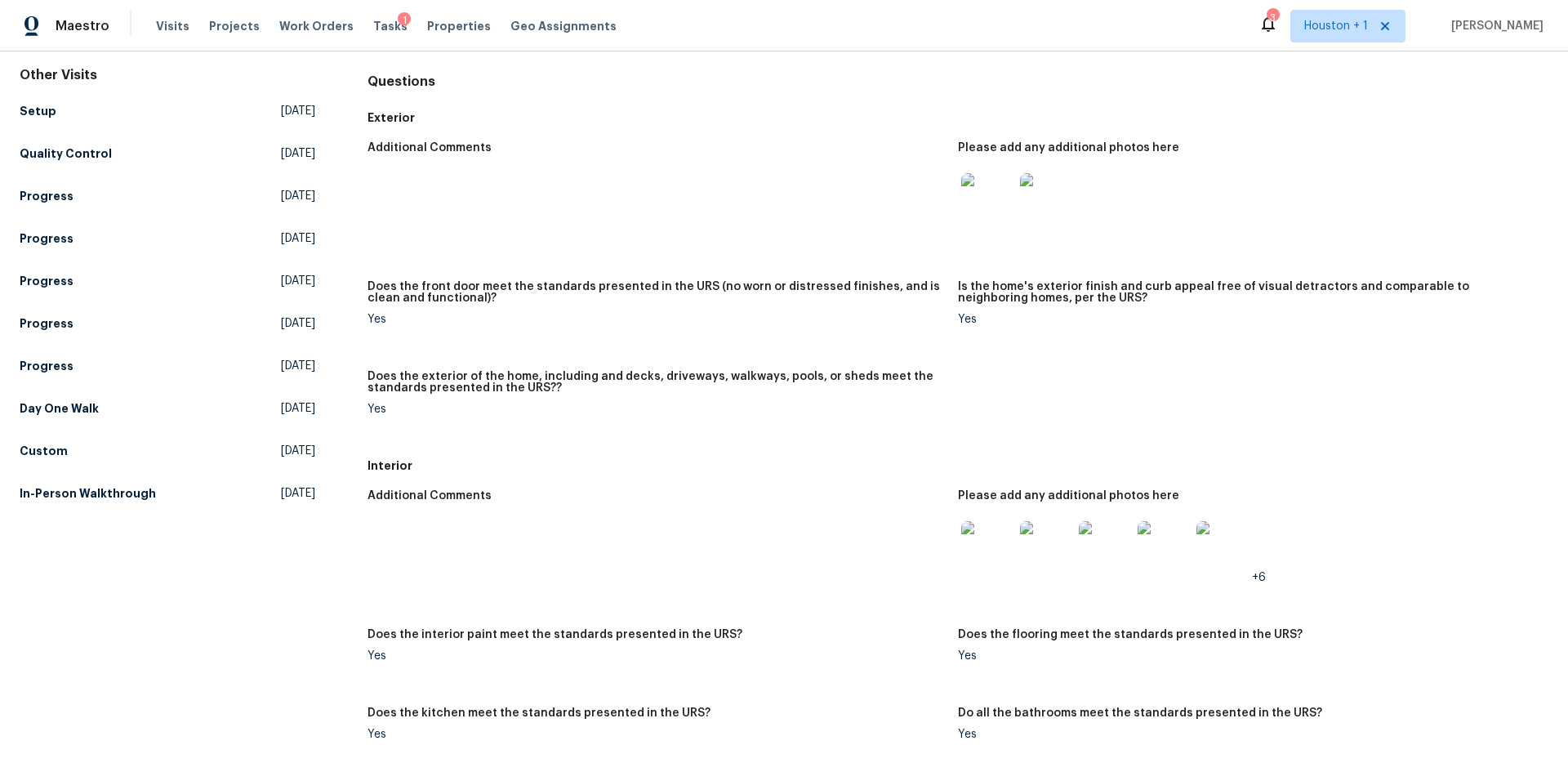
scroll to position [158, 0]
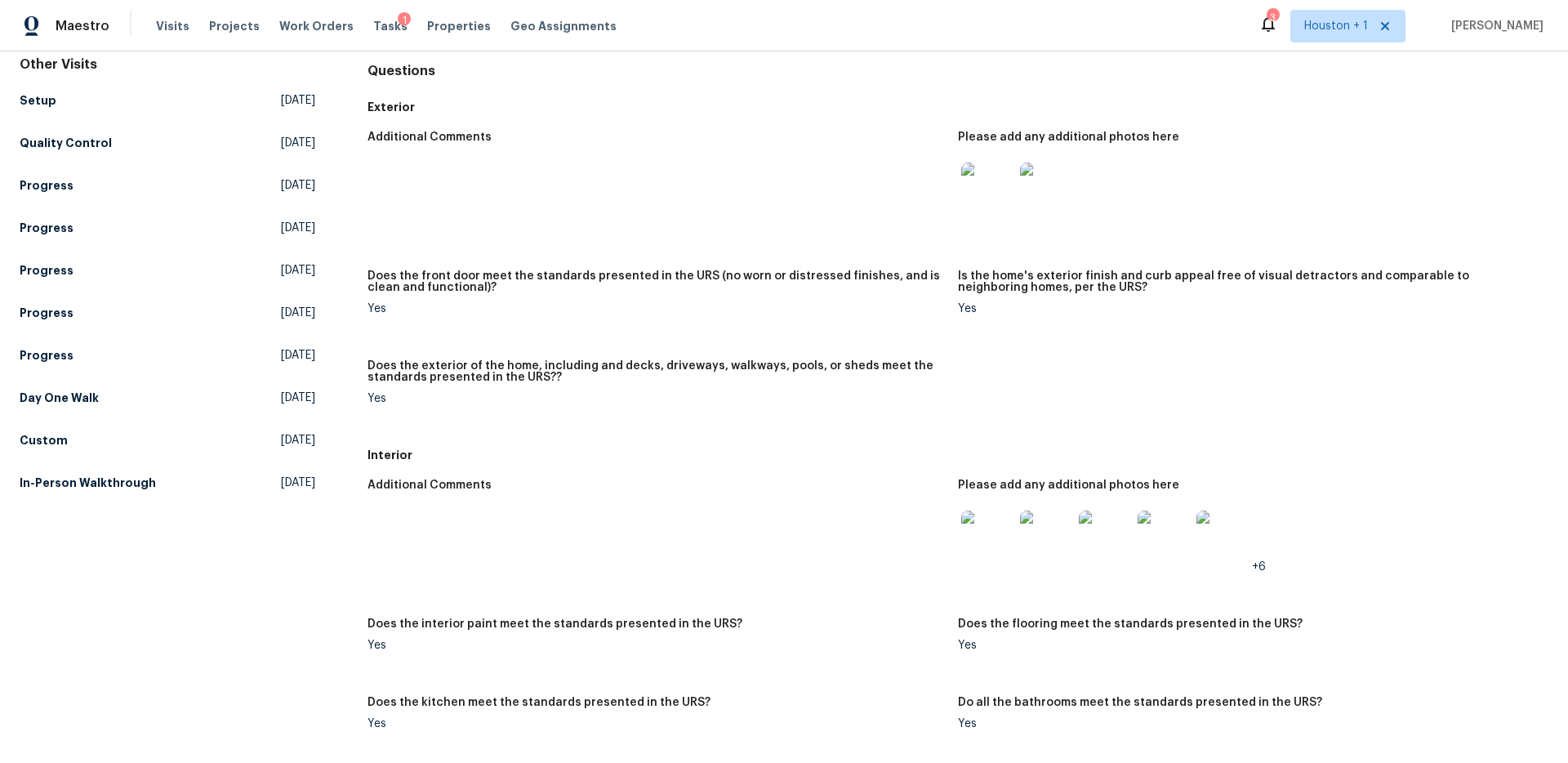
click at [987, 172] on img at bounding box center [988, 189] width 52 height 52
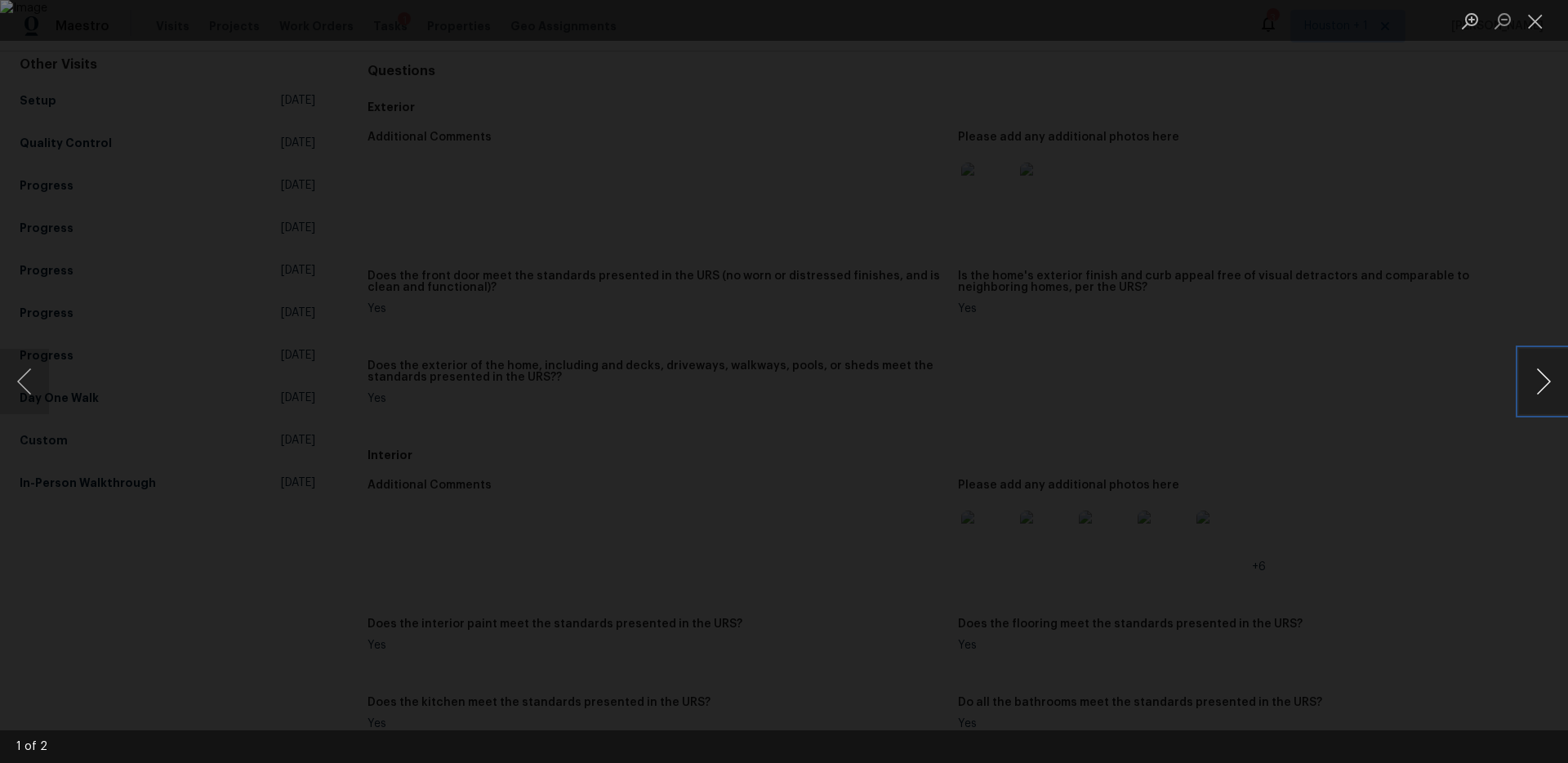
click at [1531, 374] on button "Next image" at bounding box center [1543, 382] width 49 height 65
click at [1385, 254] on div "Lightbox" at bounding box center [784, 382] width 1568 height 763
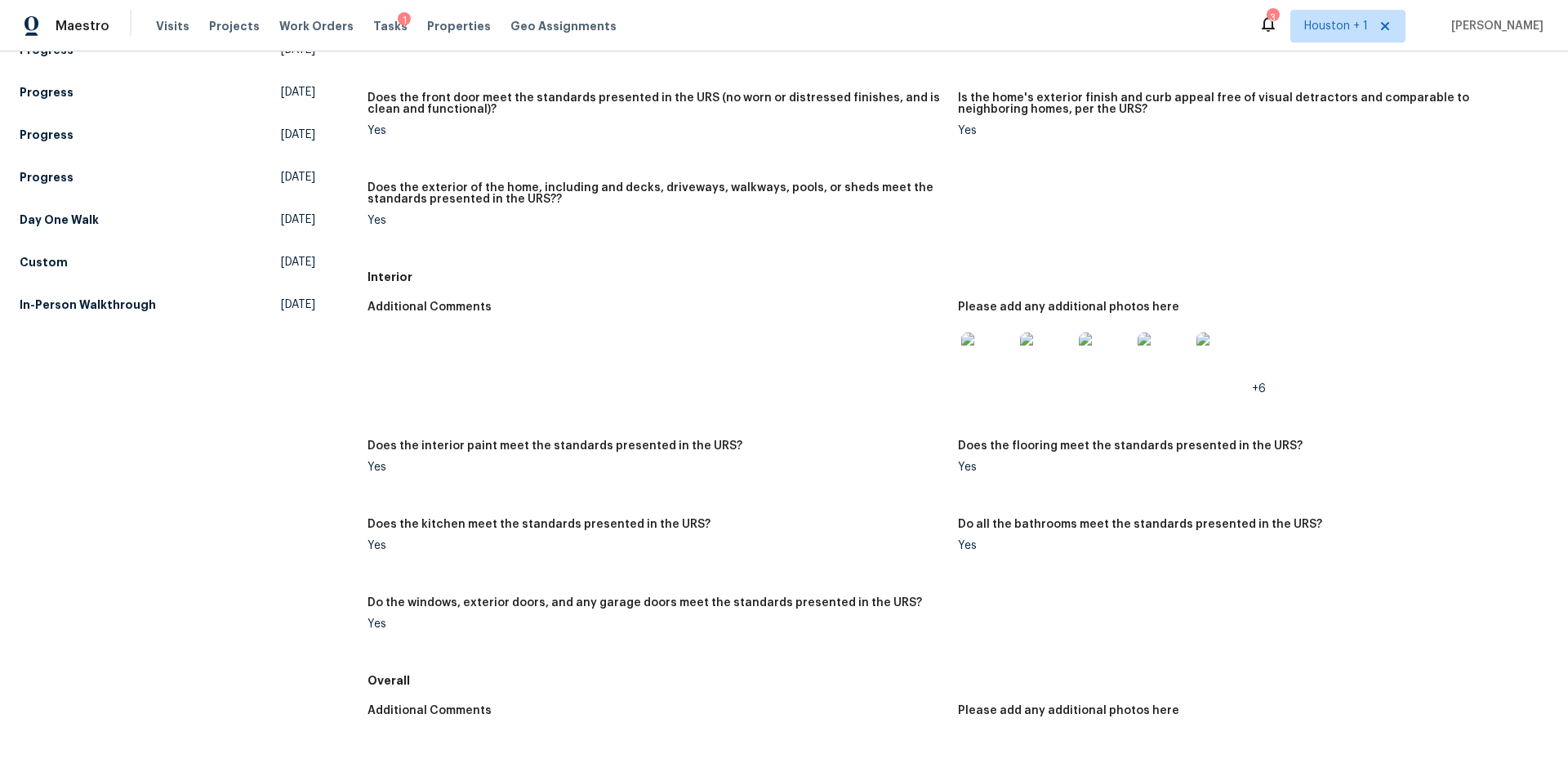
scroll to position [338, 0]
click at [977, 351] on img at bounding box center [988, 358] width 52 height 52
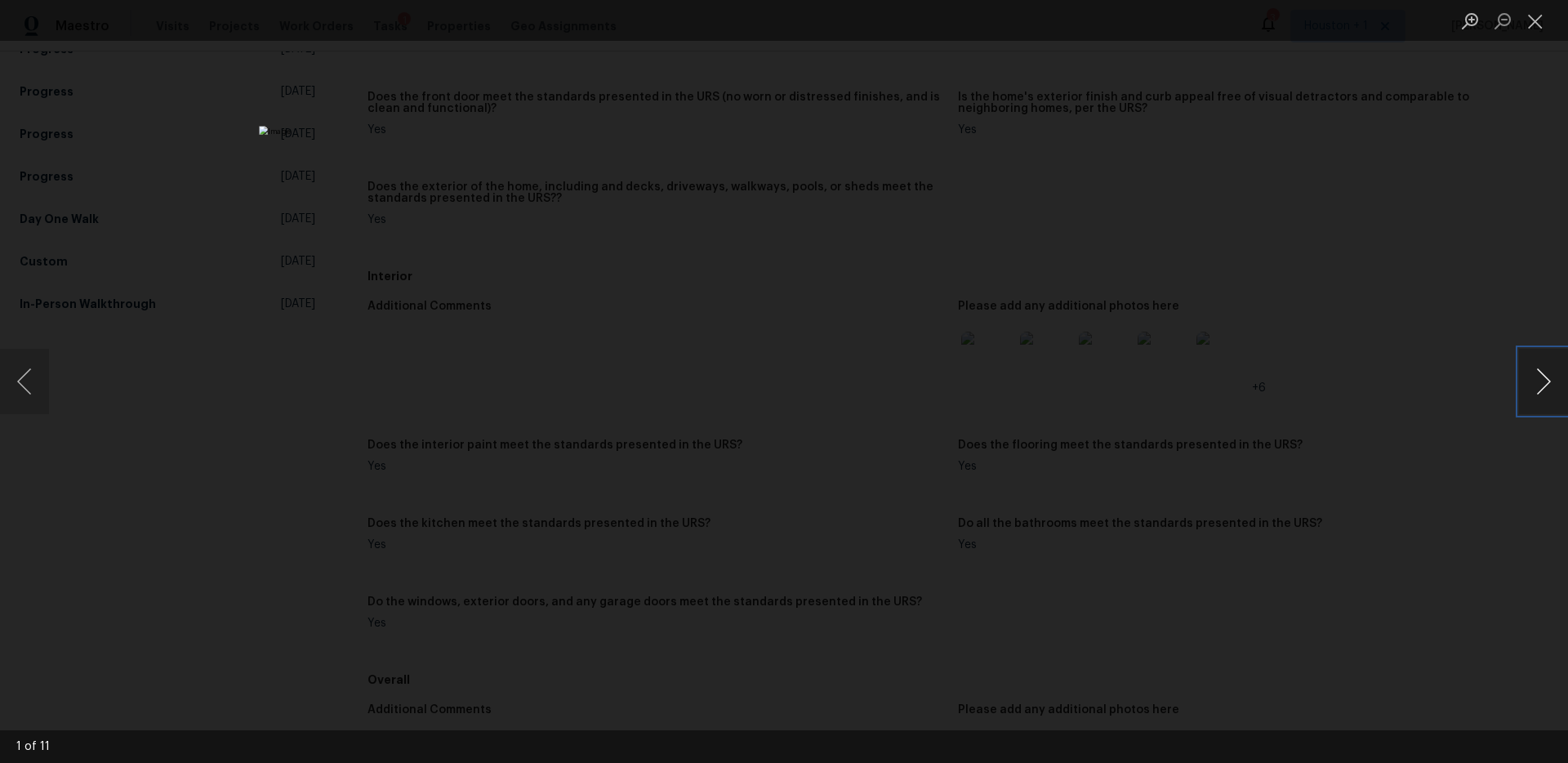
click at [1548, 371] on button "Next image" at bounding box center [1543, 382] width 49 height 65
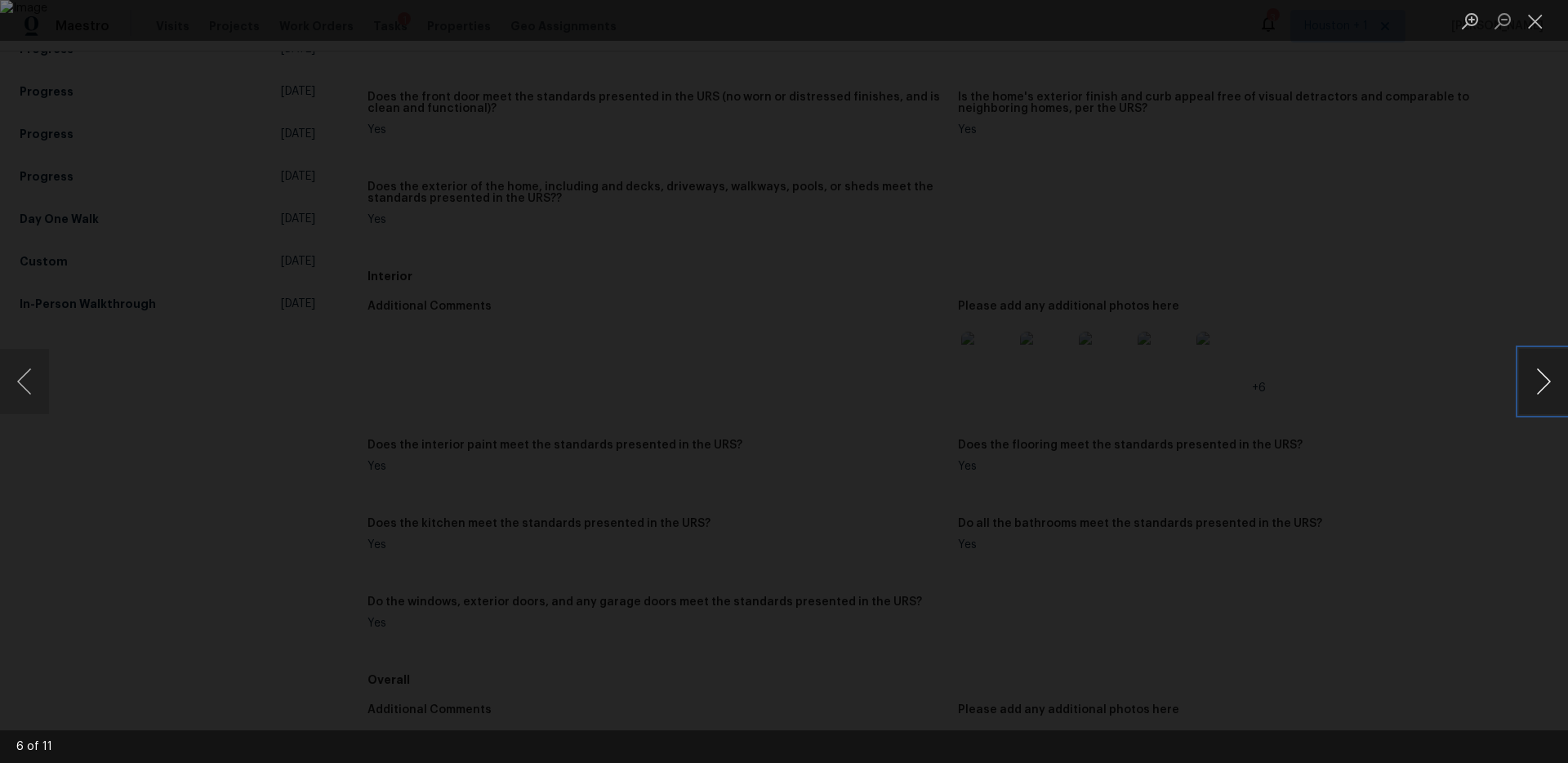
click at [1548, 371] on button "Next image" at bounding box center [1543, 382] width 49 height 65
click at [1443, 261] on div "Lightbox" at bounding box center [784, 382] width 1568 height 763
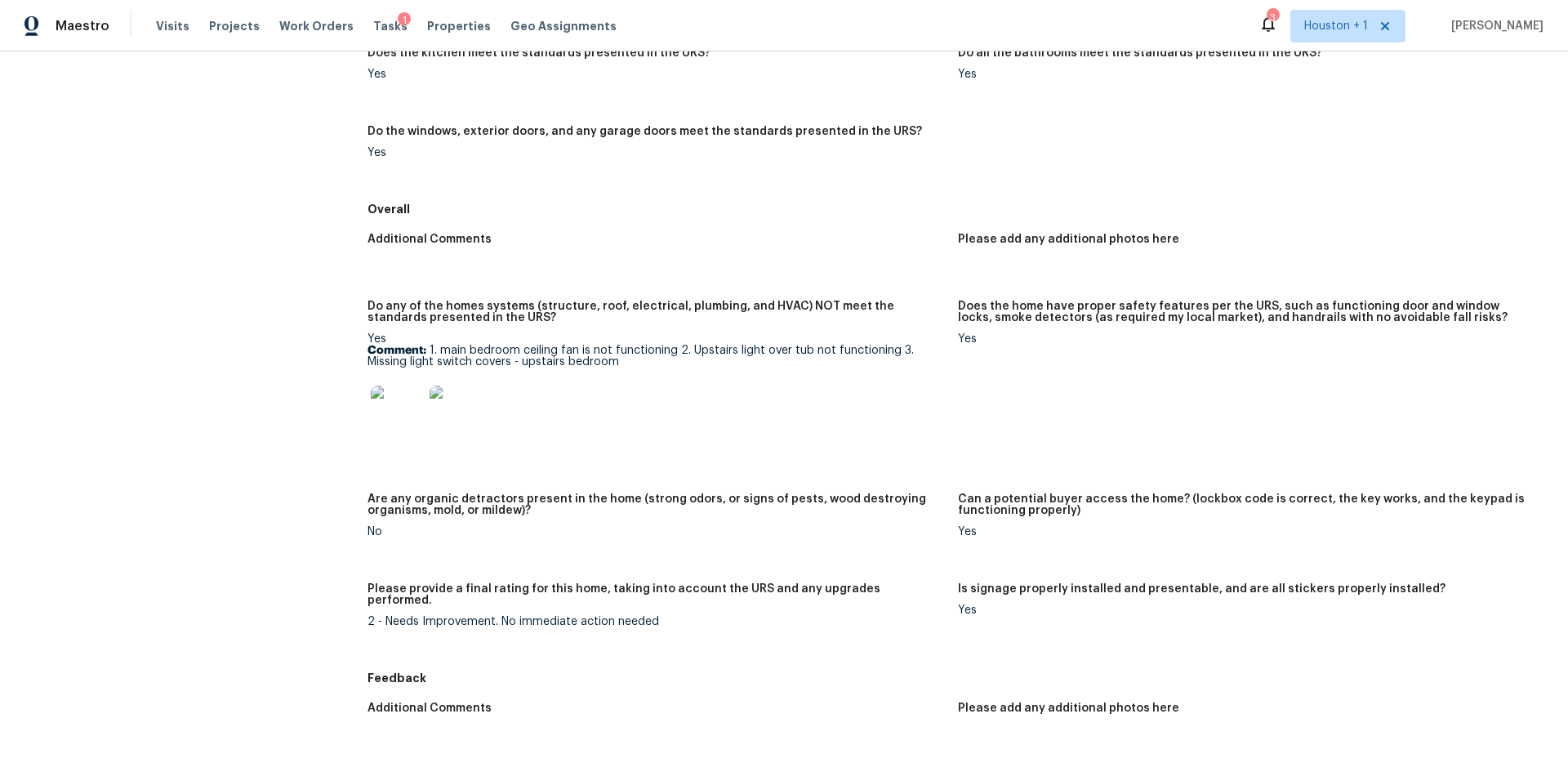
scroll to position [1333, 0]
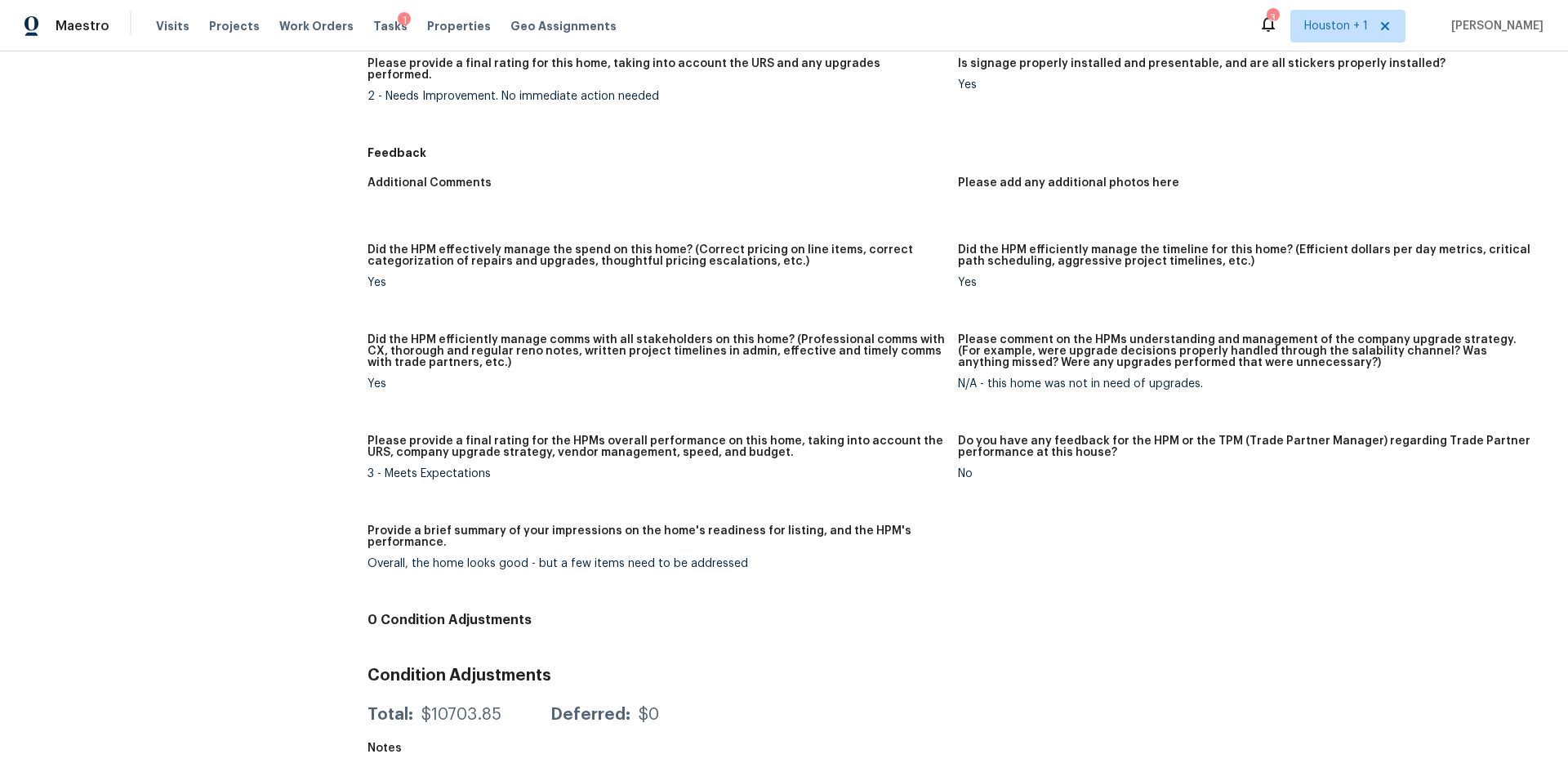
click at [1048, 379] on div "N/A - this home was not in need of upgrades." at bounding box center [1246, 384] width 578 height 11
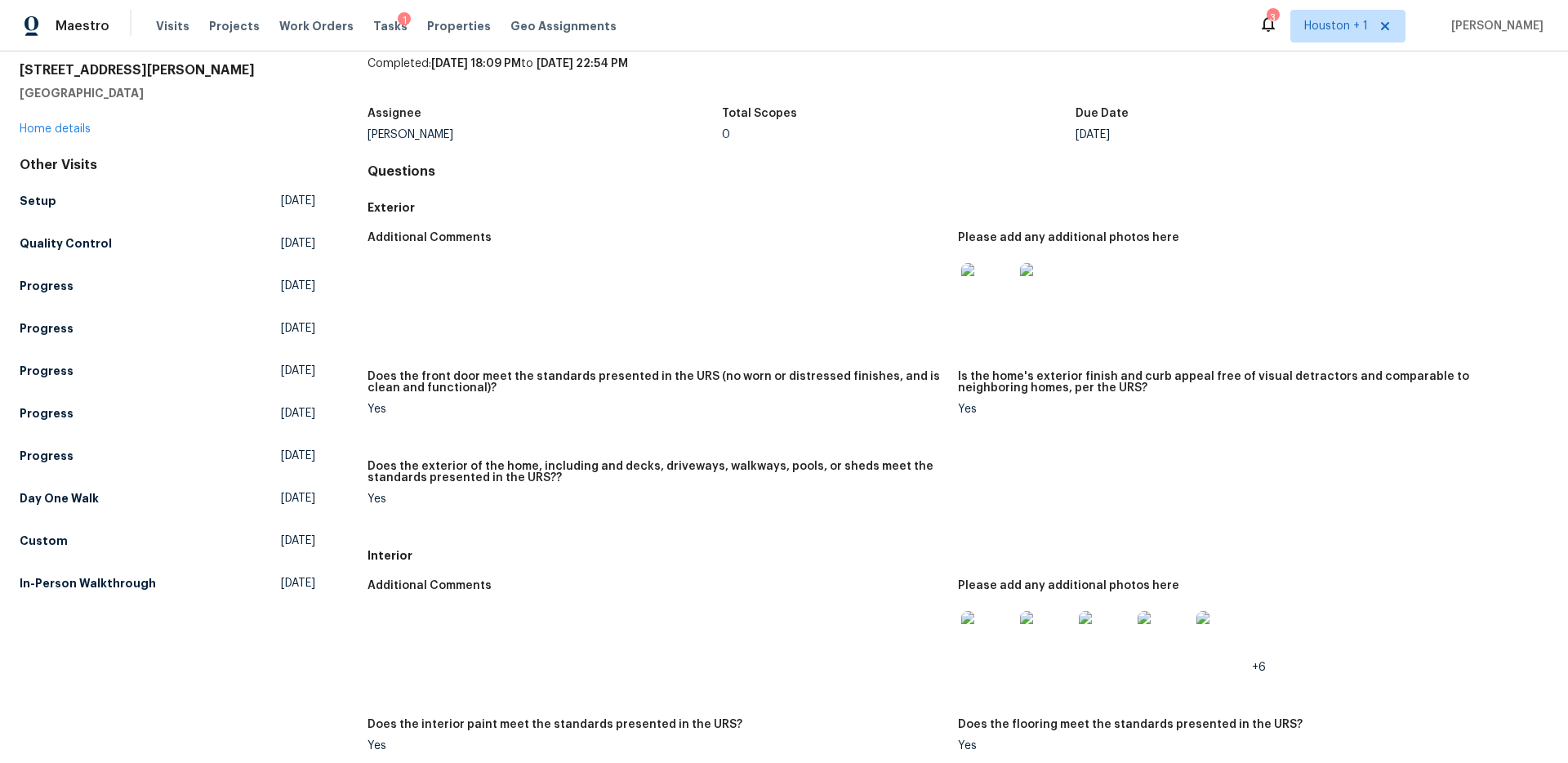
scroll to position [0, 0]
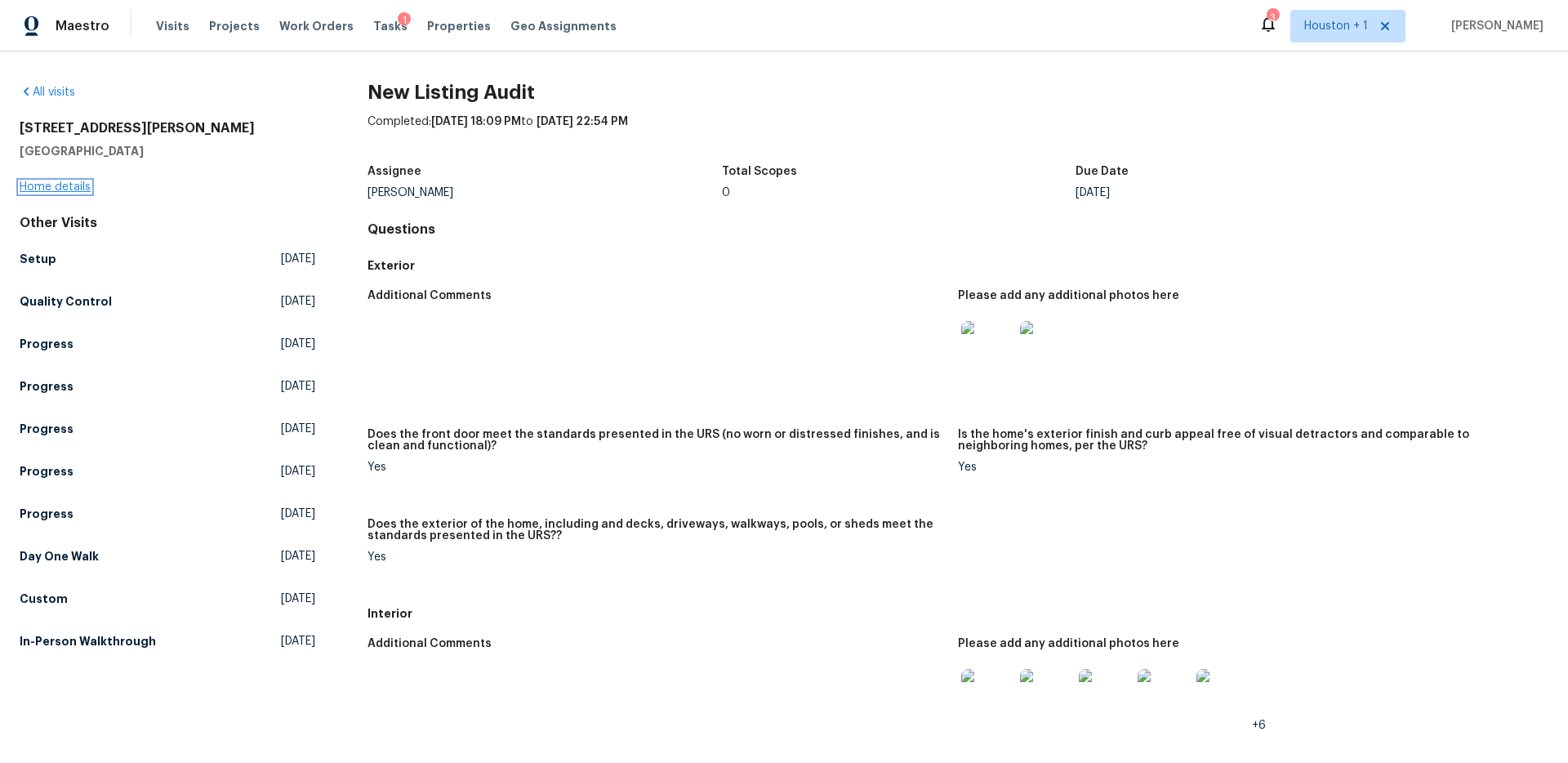
click at [76, 188] on link "Home details" at bounding box center [55, 187] width 71 height 11
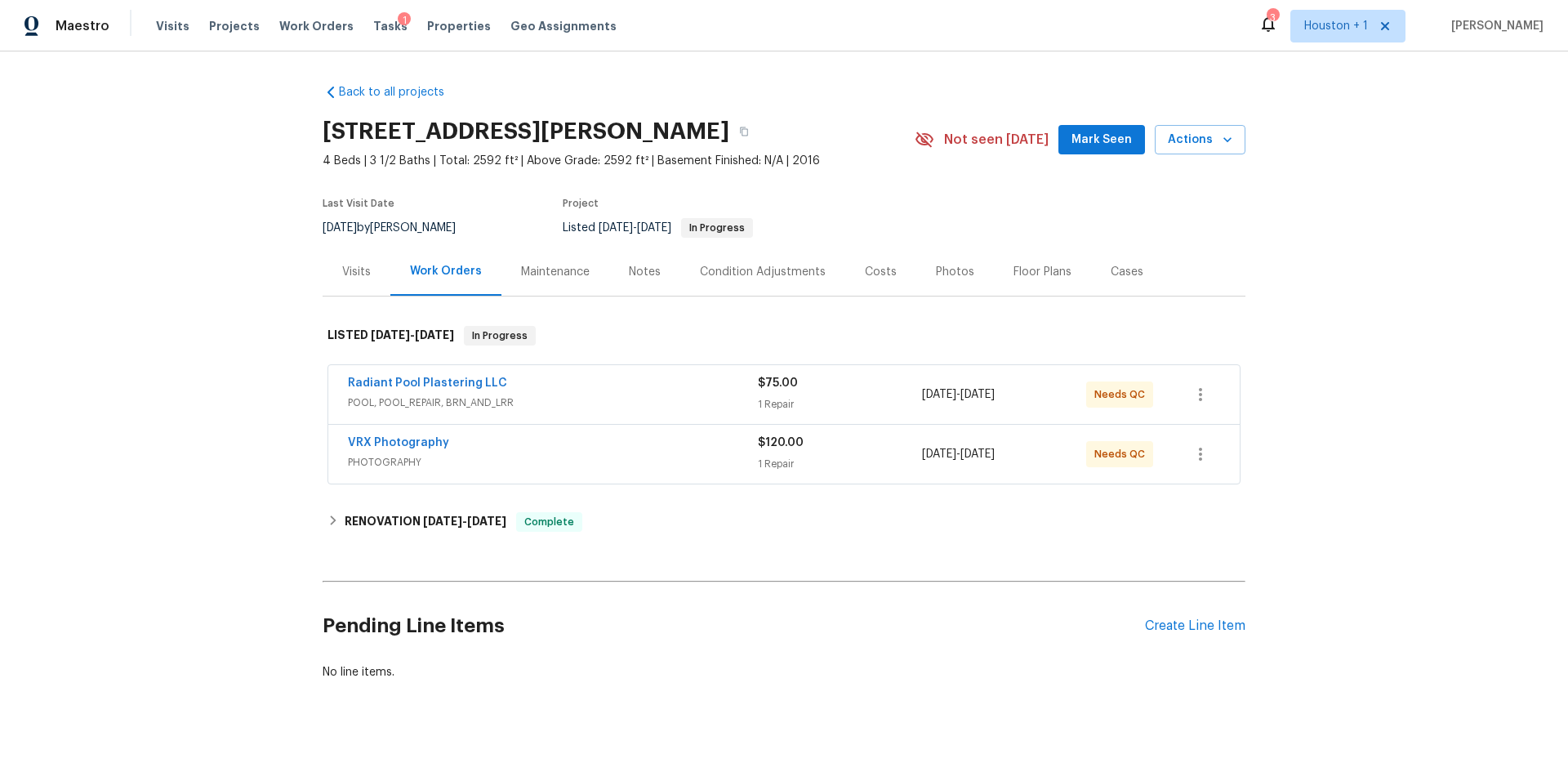
click at [802, 169] on section "22906 Dale River Rd, Tomball, TX 77375 4 Beds | 3 1/2 Baths | Total: 2592 ft² |…" at bounding box center [784, 180] width 923 height 138
click at [801, 167] on span "4 Beds | 3 1/2 Baths | Total: 2592 ft² | Above Grade: 2592 ft² | Basement Finis…" at bounding box center [618, 161] width 592 height 17
click at [354, 278] on div "Visits" at bounding box center [356, 273] width 29 height 17
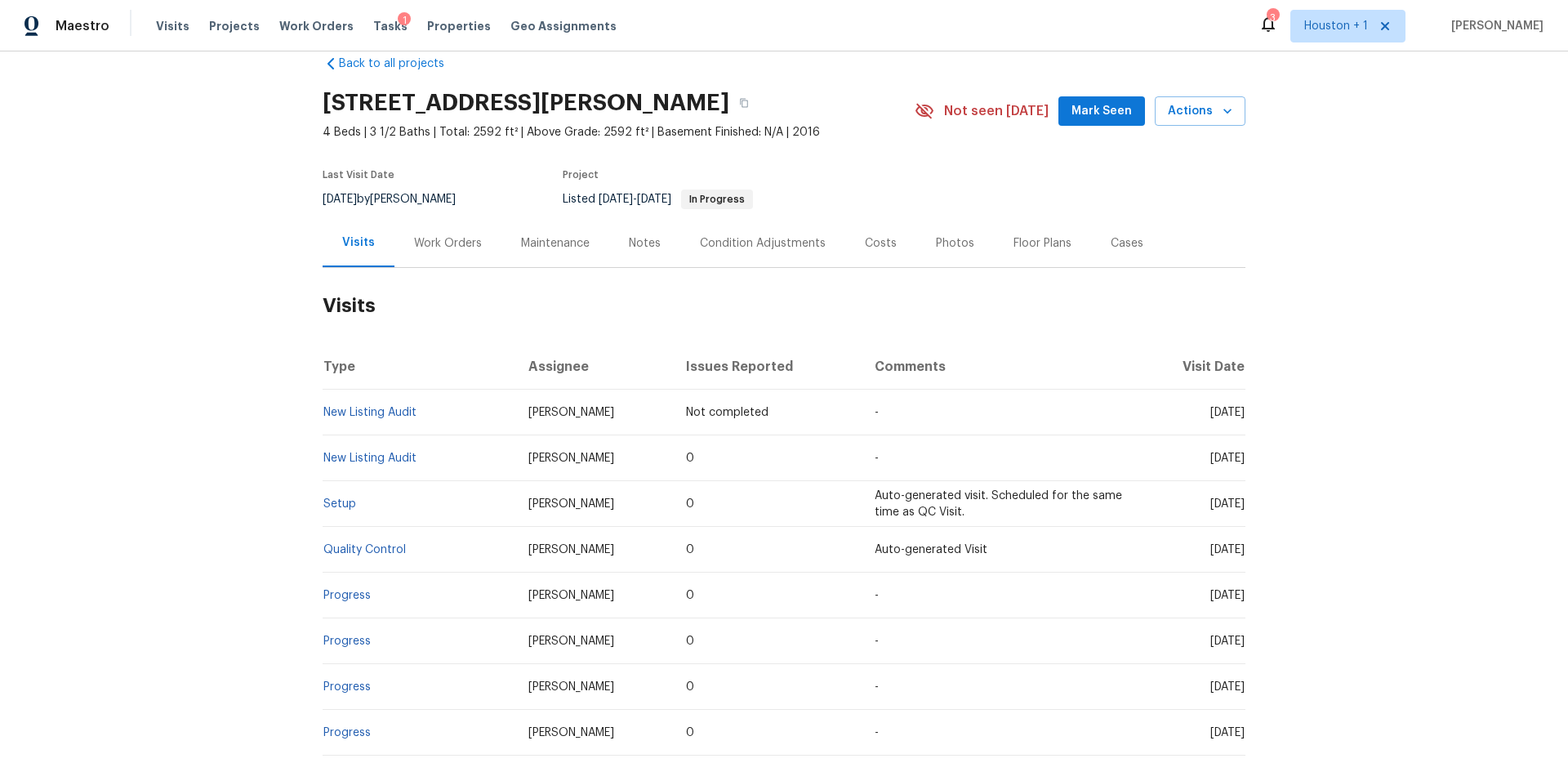
scroll to position [7, 0]
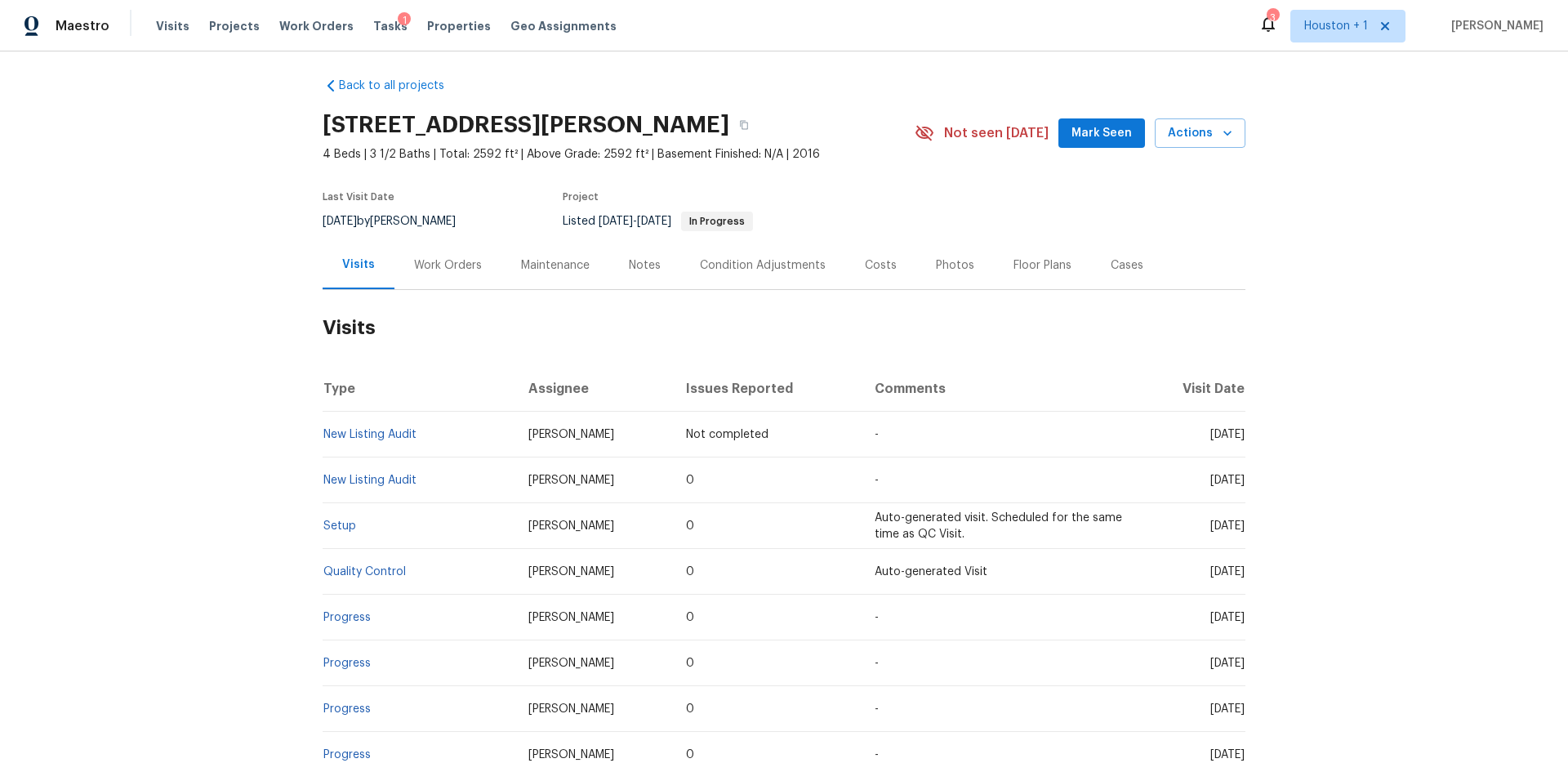
click at [458, 265] on div "Work Orders" at bounding box center [447, 266] width 68 height 17
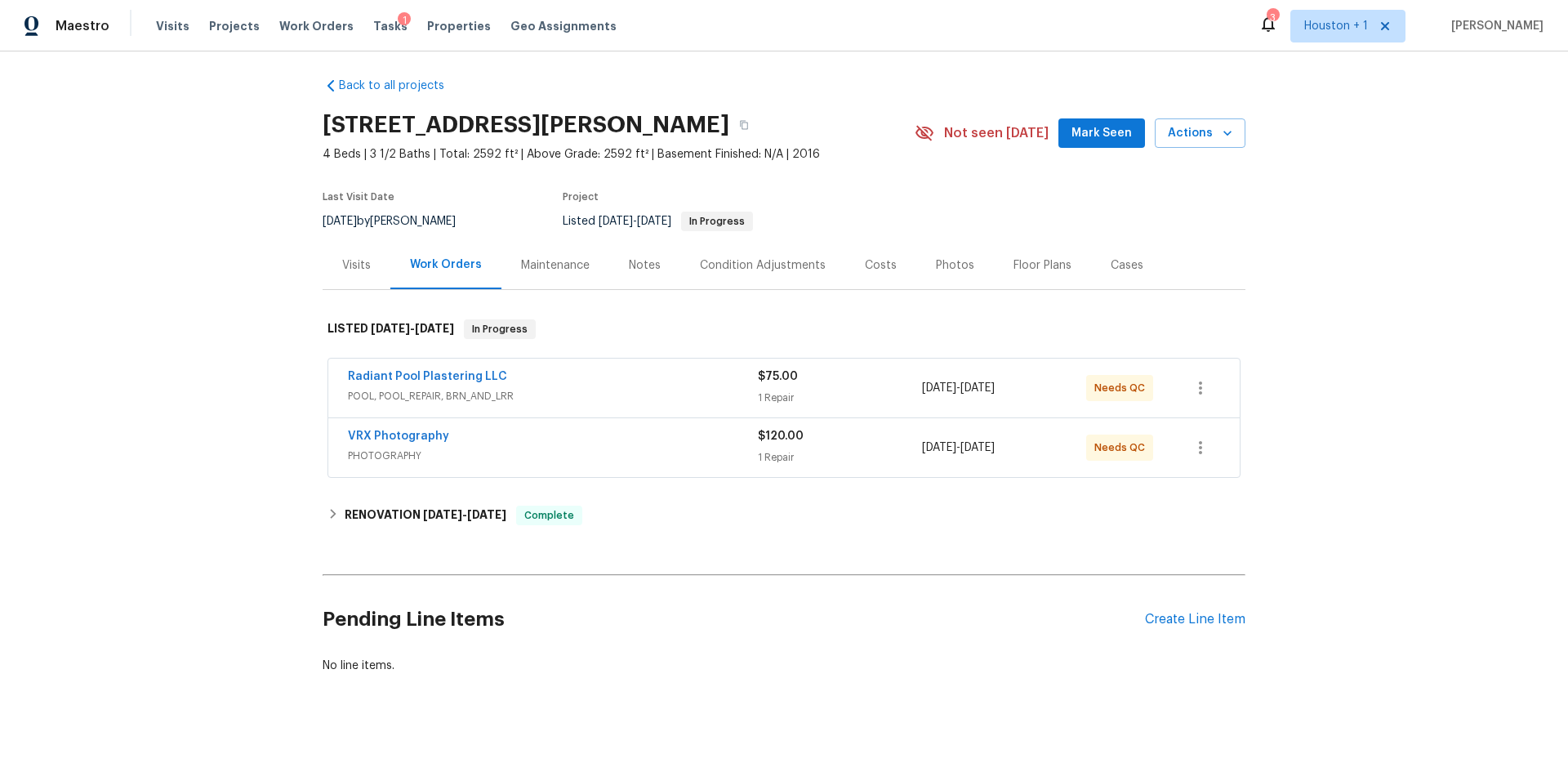
click at [181, 304] on div "Back to all projects 22906 Dale River Rd, Tomball, TX 77375 4 Beds | 3 1/2 Bath…" at bounding box center [784, 407] width 1568 height 712
click at [644, 274] on div "Notes" at bounding box center [644, 265] width 71 height 48
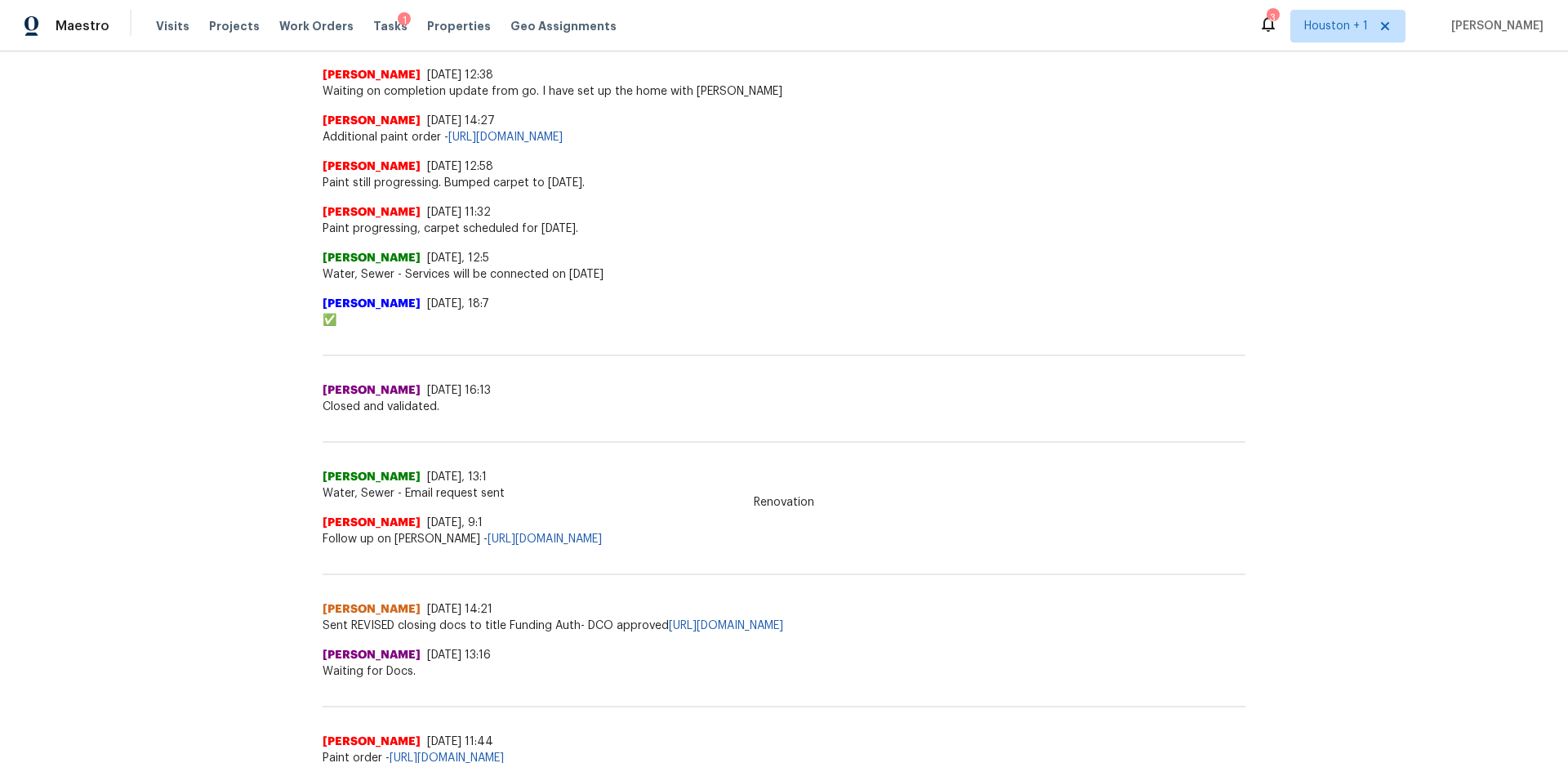
scroll to position [458, 0]
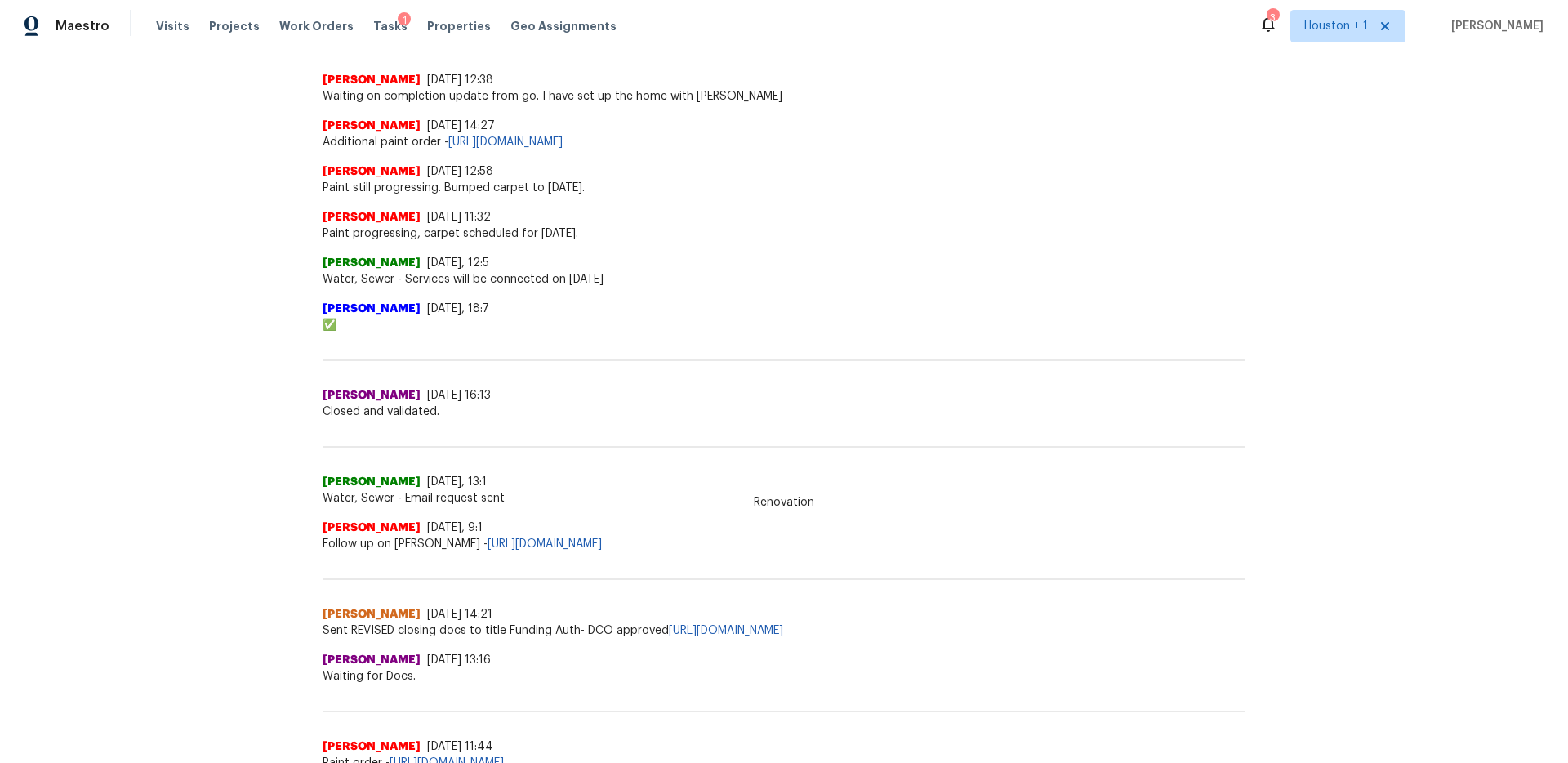
click at [504, 225] on span "Paint progressing, carpet scheduled for Monday." at bounding box center [784, 234] width 923 height 17
click at [487, 190] on span "Paint still progressing. Bumped carpet to tomorrow." at bounding box center [784, 188] width 923 height 17
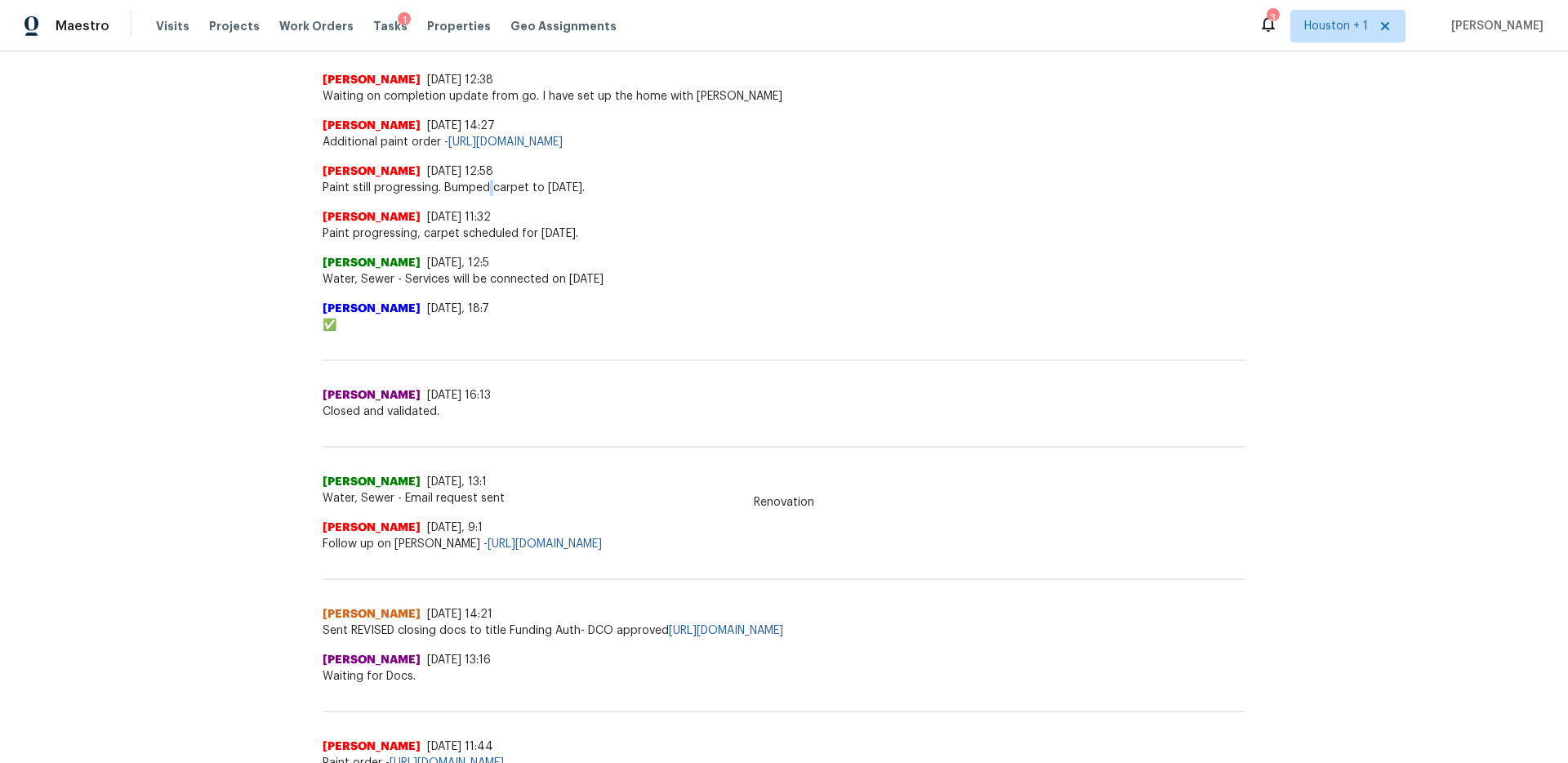
click at [487, 190] on span "Paint still progressing. Bumped carpet to tomorrow." at bounding box center [784, 188] width 923 height 17
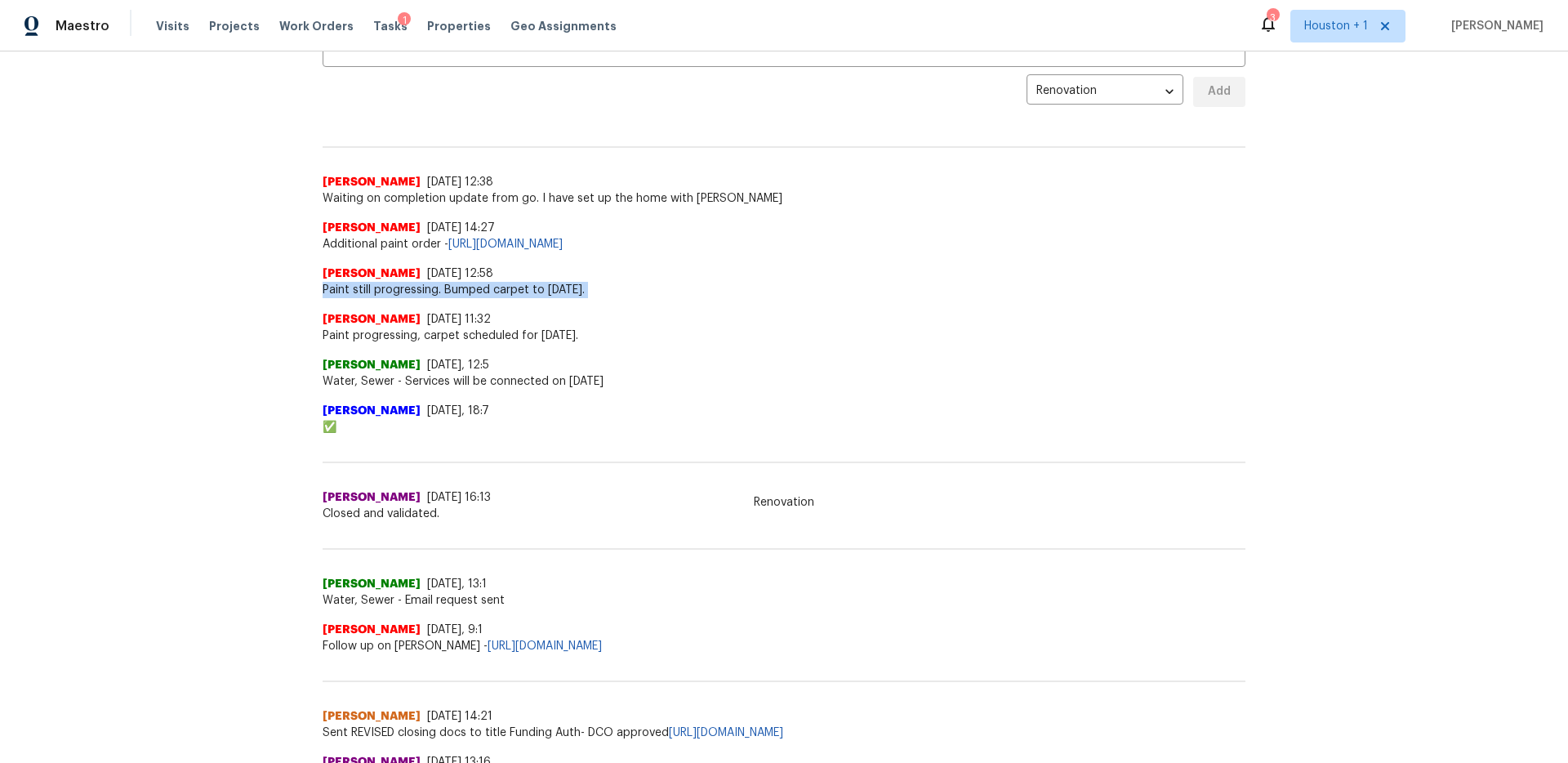
scroll to position [348, 0]
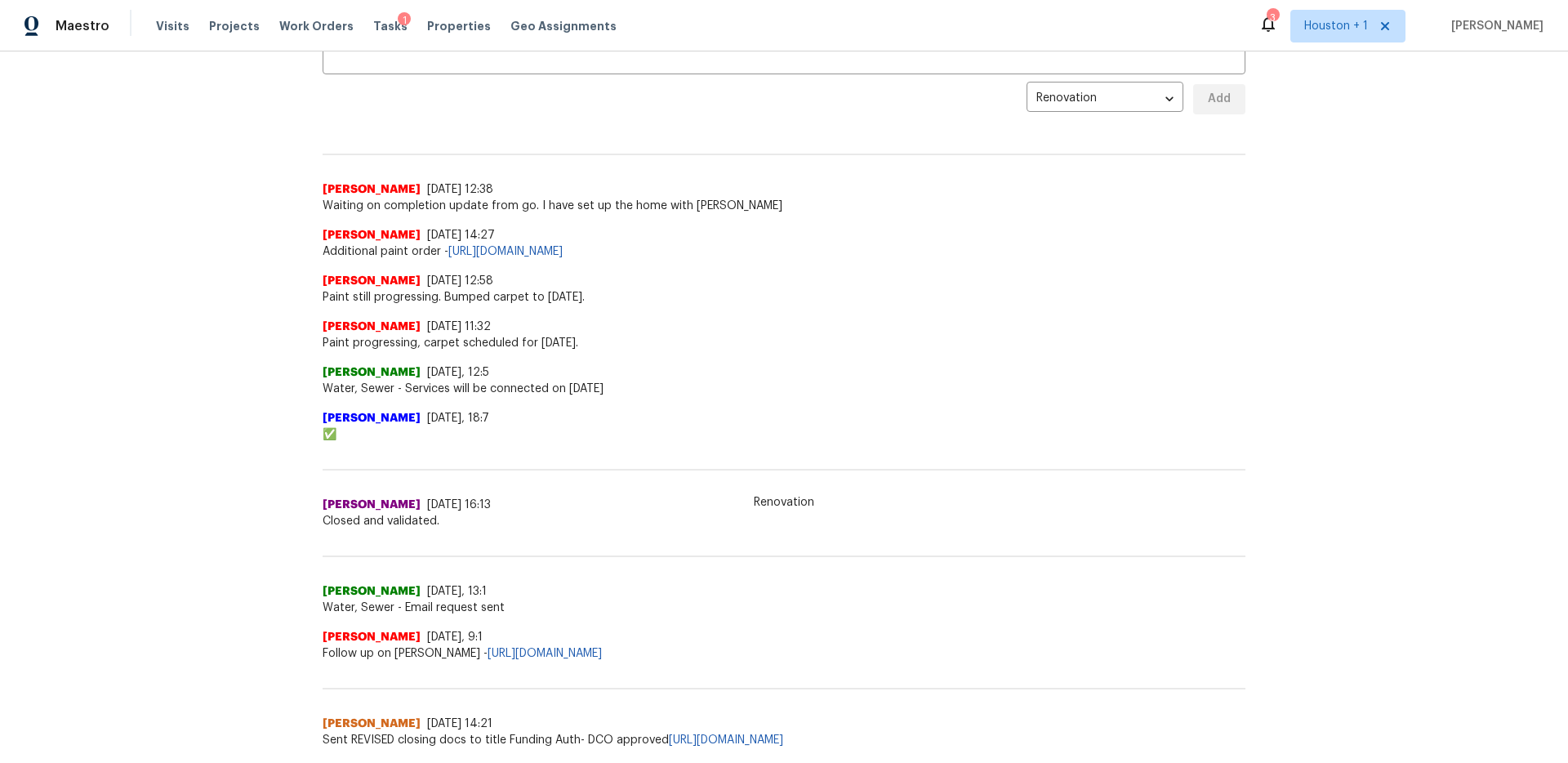
click at [405, 251] on span "Additional paint order - https://opendoor.enterprise.slack.com/archives/C07MF4A…" at bounding box center [784, 252] width 923 height 17
click at [449, 206] on span "Waiting on completion update from go. I have set up the home with Knox" at bounding box center [784, 206] width 923 height 17
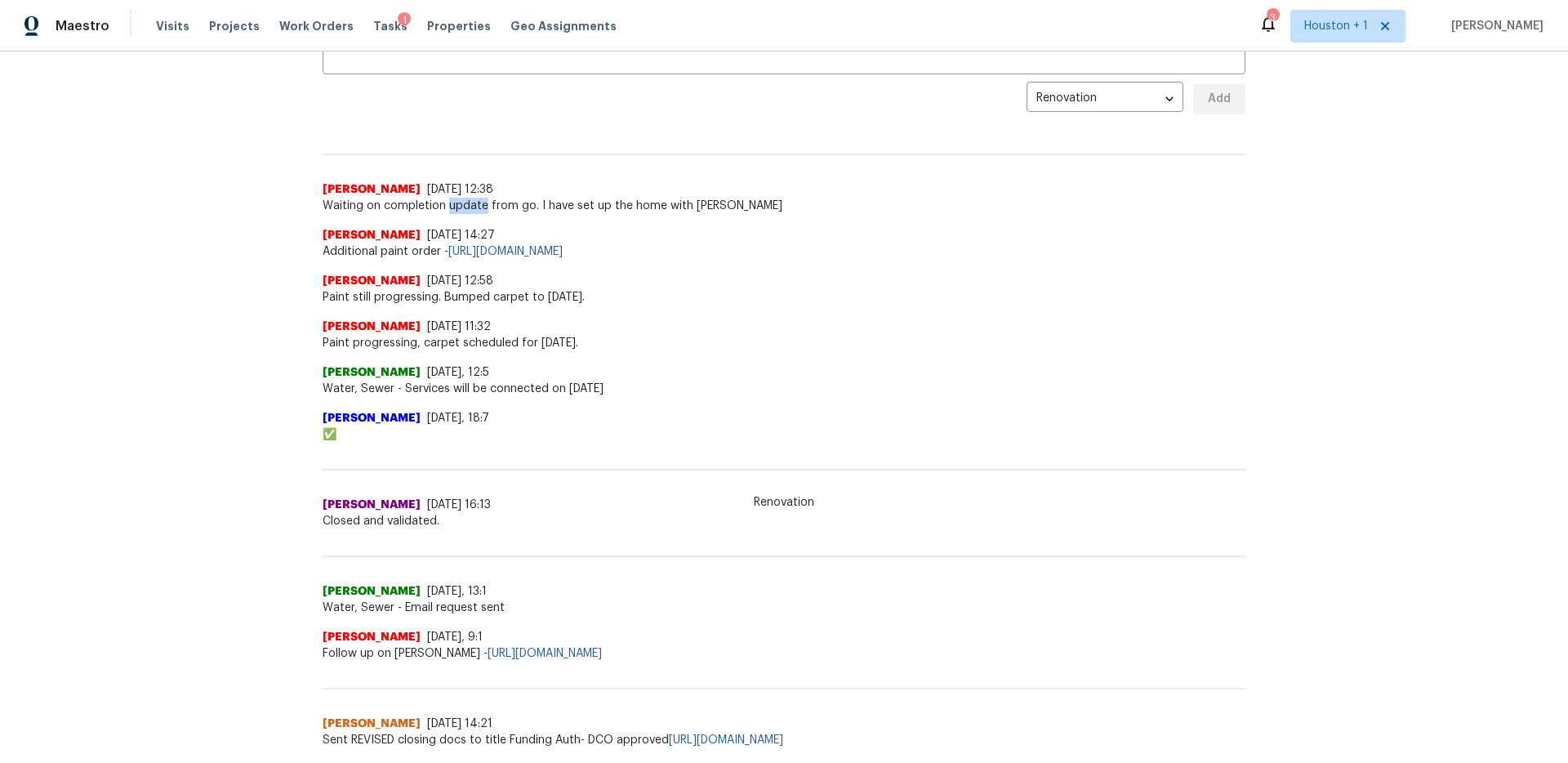
click at [449, 206] on span "Waiting on completion update from go. I have set up the home with Knox" at bounding box center [784, 206] width 923 height 17
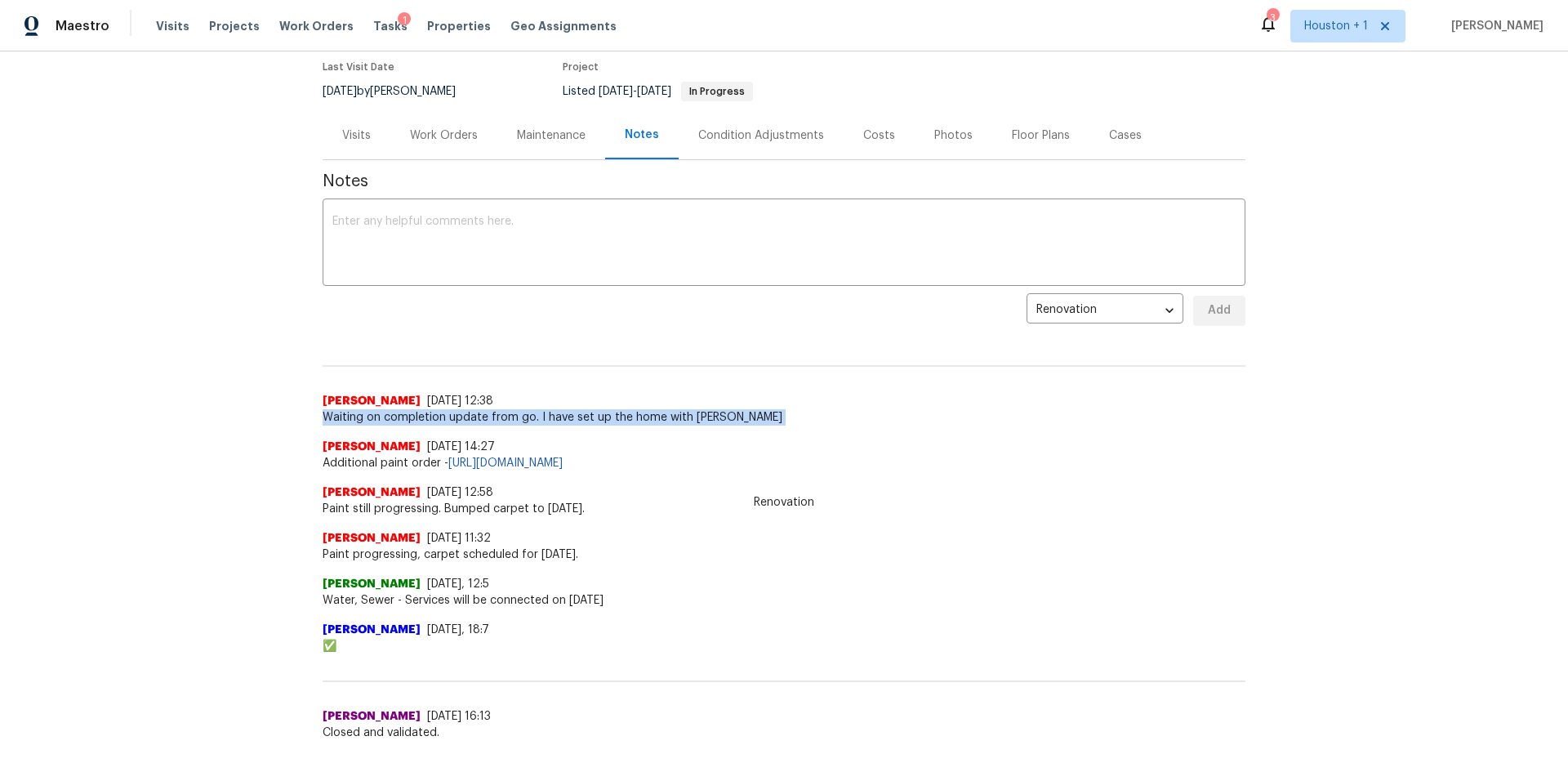
scroll to position [124, 0]
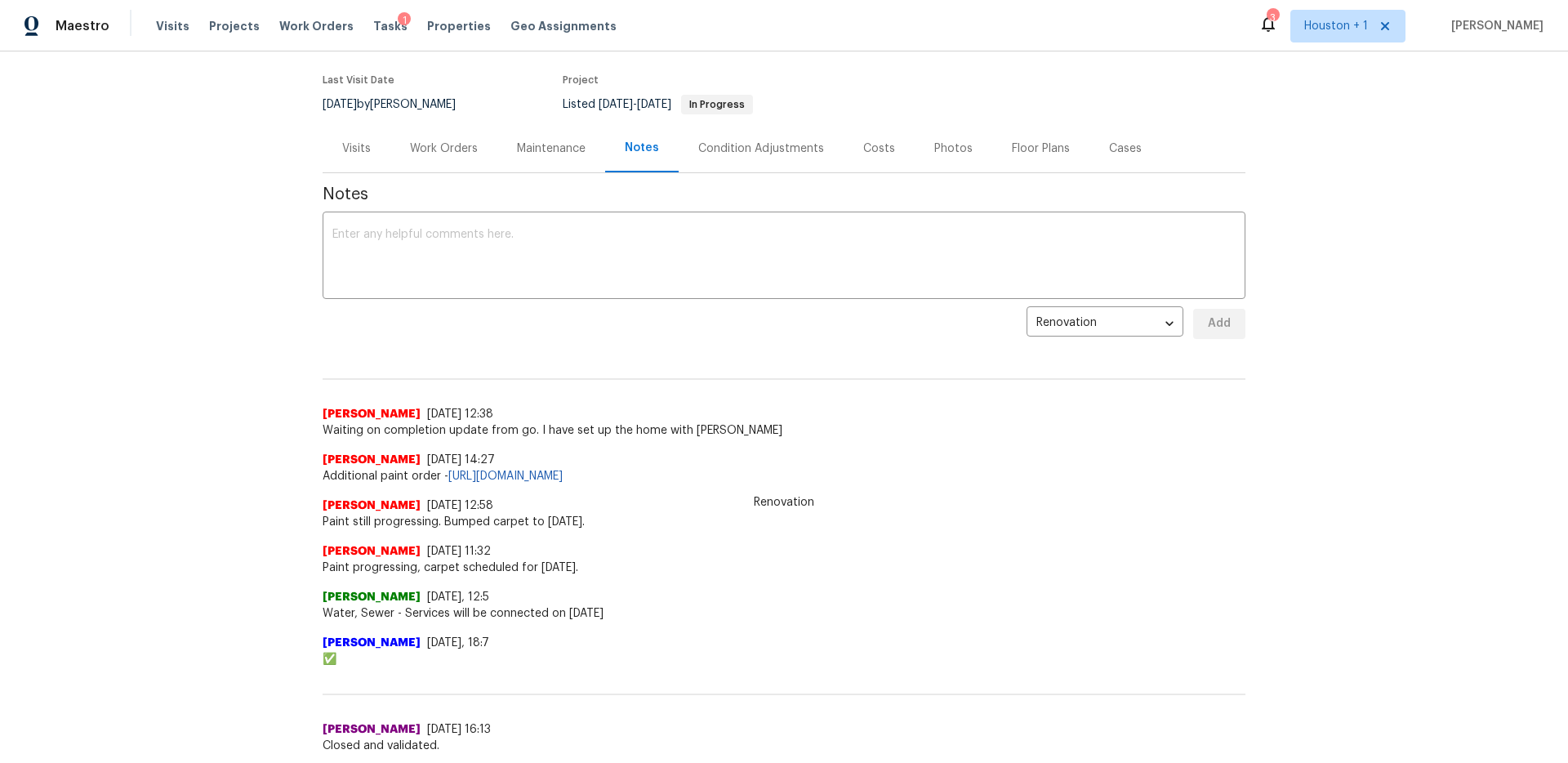
click at [251, 271] on div "Back to all projects 22906 Dale River Rd, Tomball, TX 77375 4 Beds | 3 1/2 Bath…" at bounding box center [784, 407] width 1568 height 712
click at [449, 156] on div "Work Orders" at bounding box center [444, 149] width 68 height 17
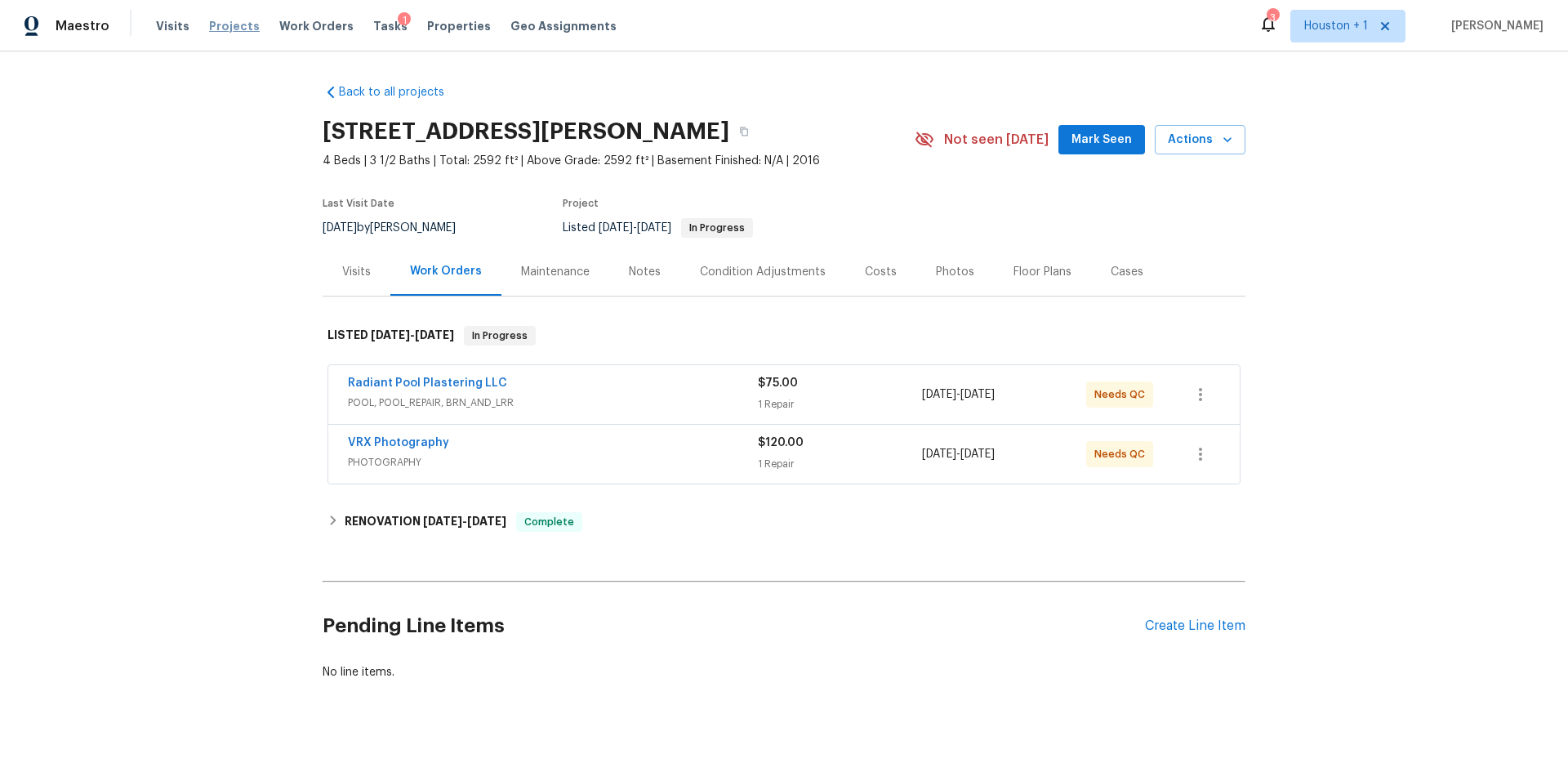
click at [223, 30] on span "Projects" at bounding box center [234, 26] width 50 height 17
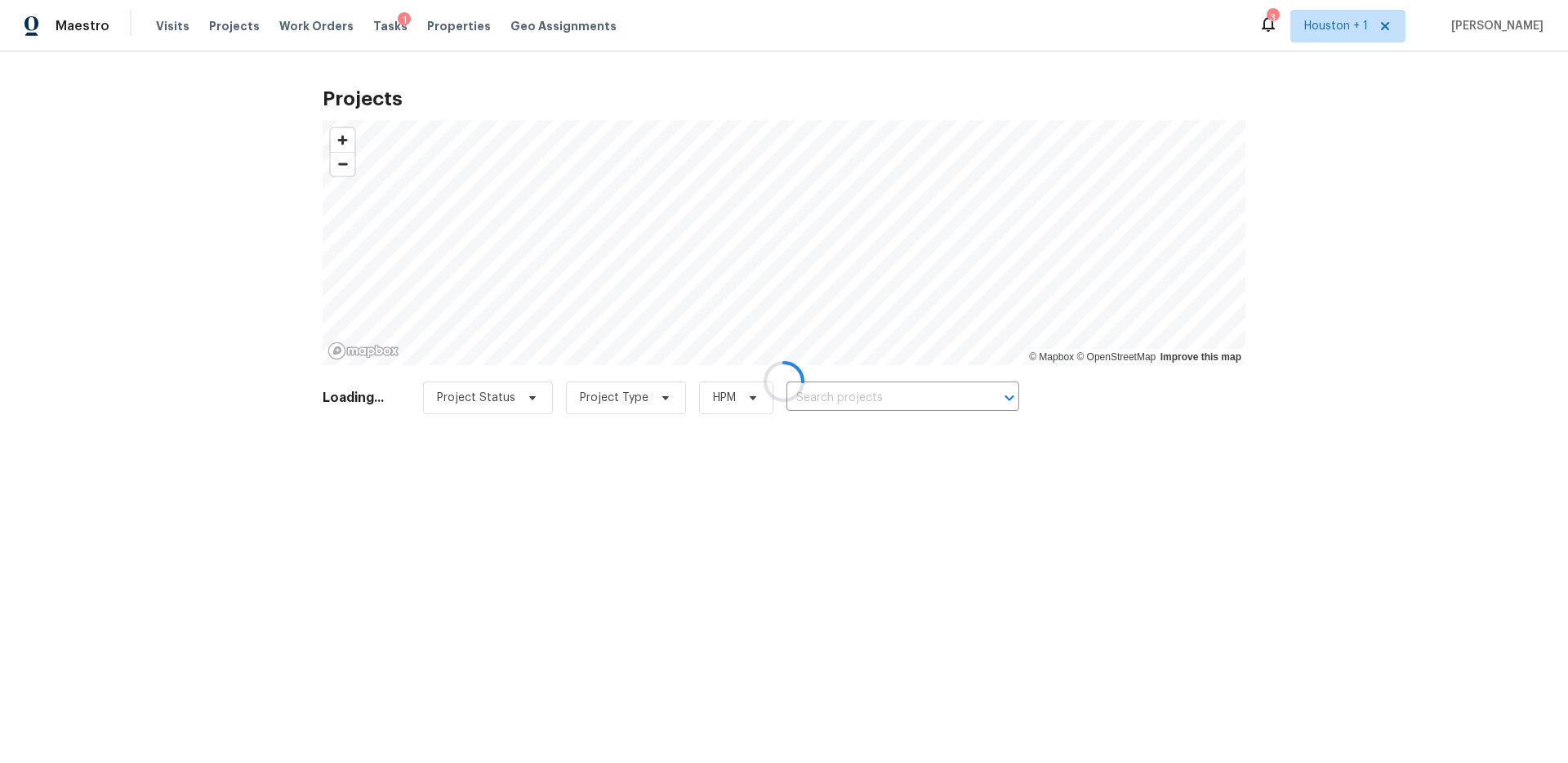
click at [914, 396] on div at bounding box center [784, 382] width 1568 height 763
click at [897, 401] on div at bounding box center [784, 382] width 1568 height 763
click at [858, 395] on div at bounding box center [784, 382] width 1568 height 763
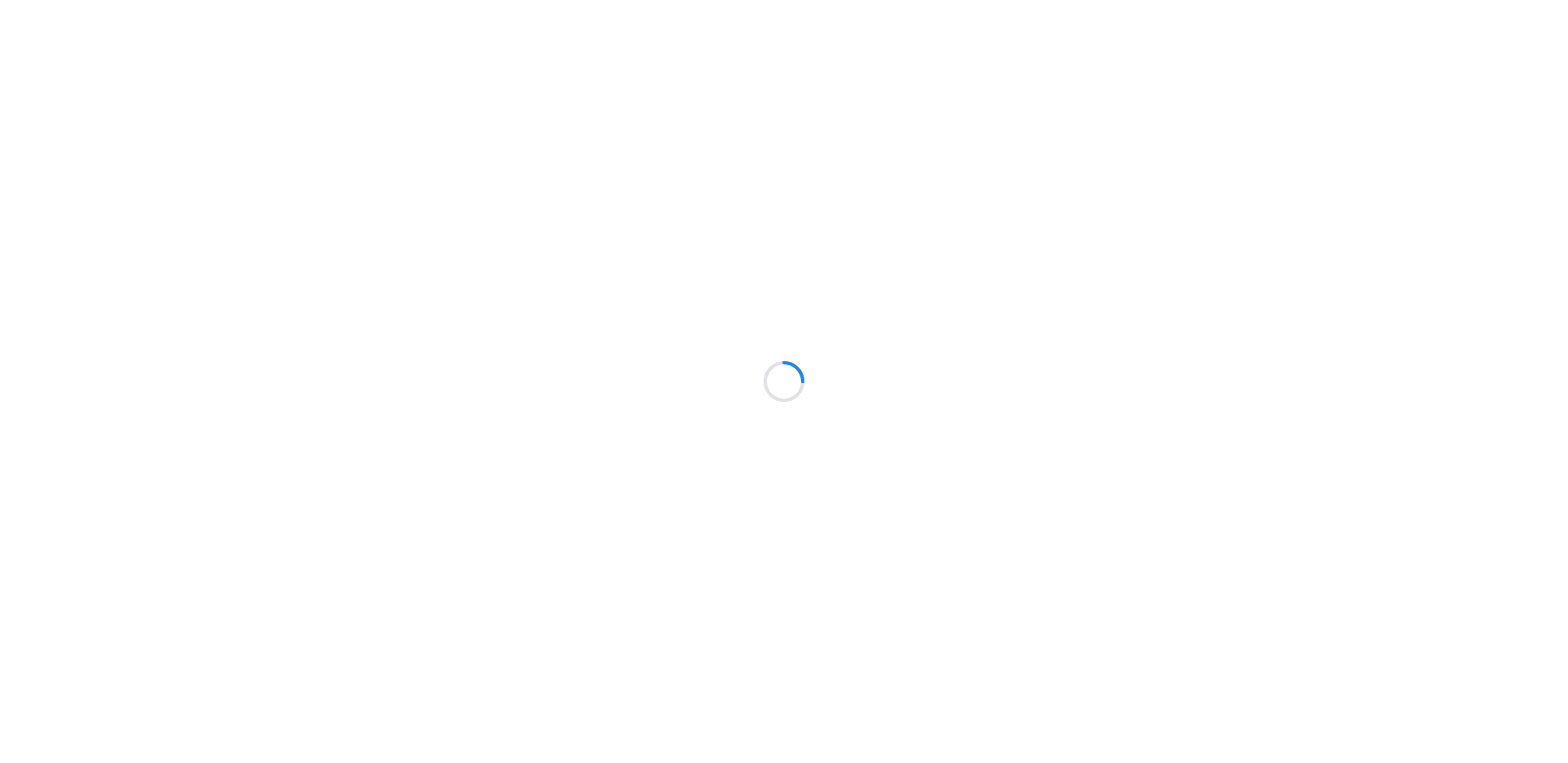
click at [1508, 77] on div at bounding box center [784, 382] width 1568 height 763
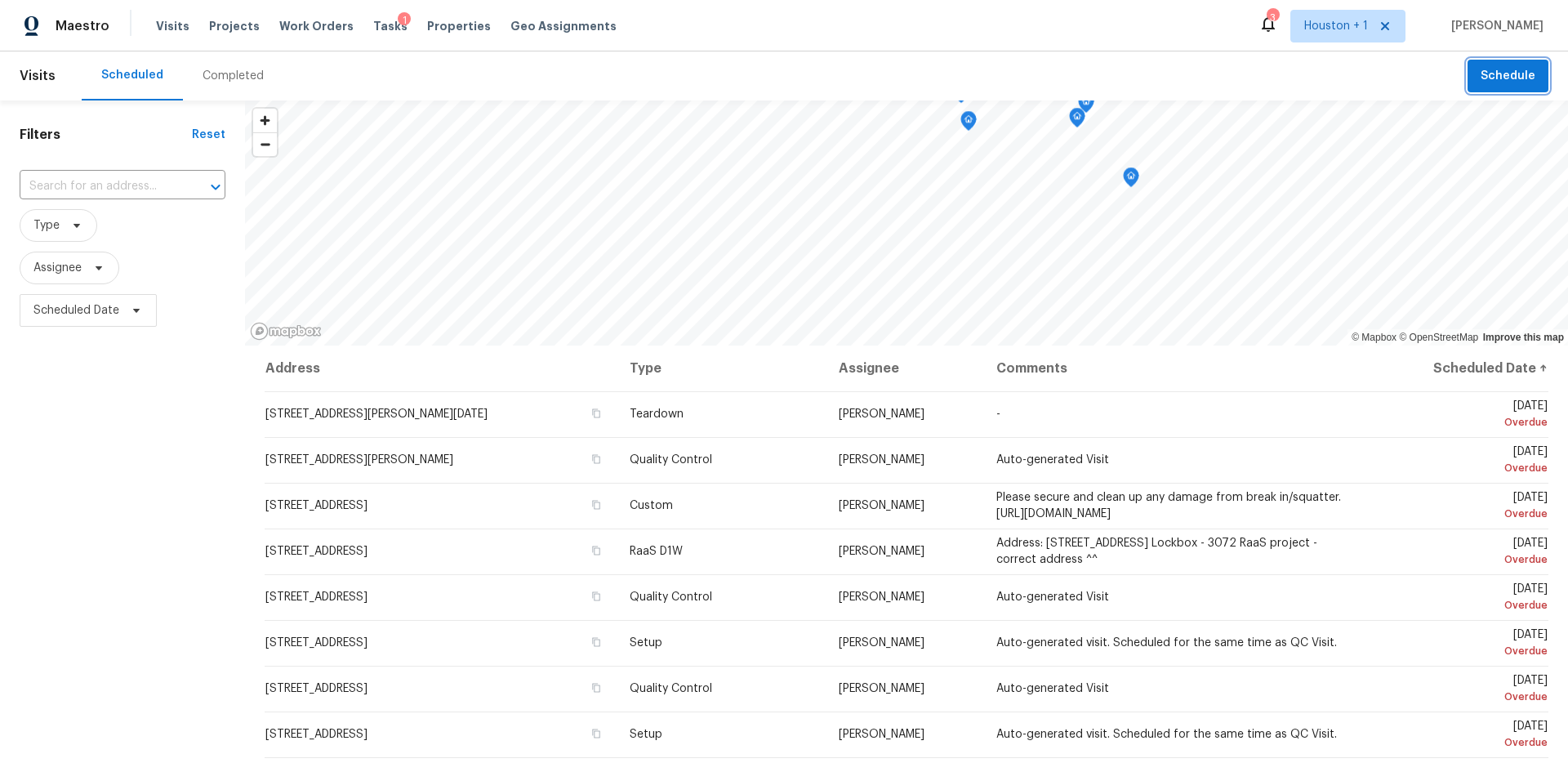
click at [1492, 84] on span "Schedule" at bounding box center [1508, 76] width 55 height 20
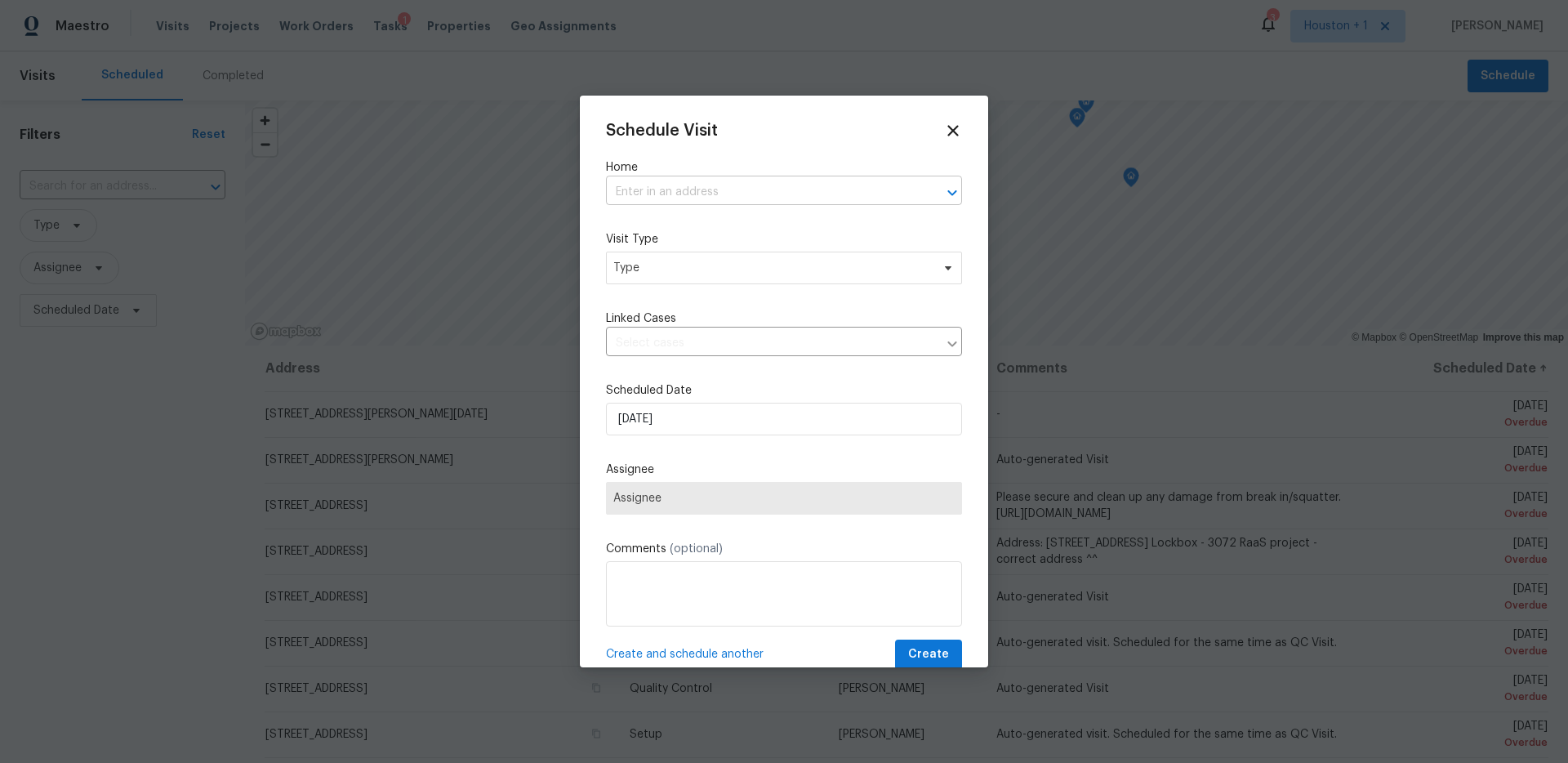
click at [737, 187] on input "text" at bounding box center [762, 192] width 311 height 25
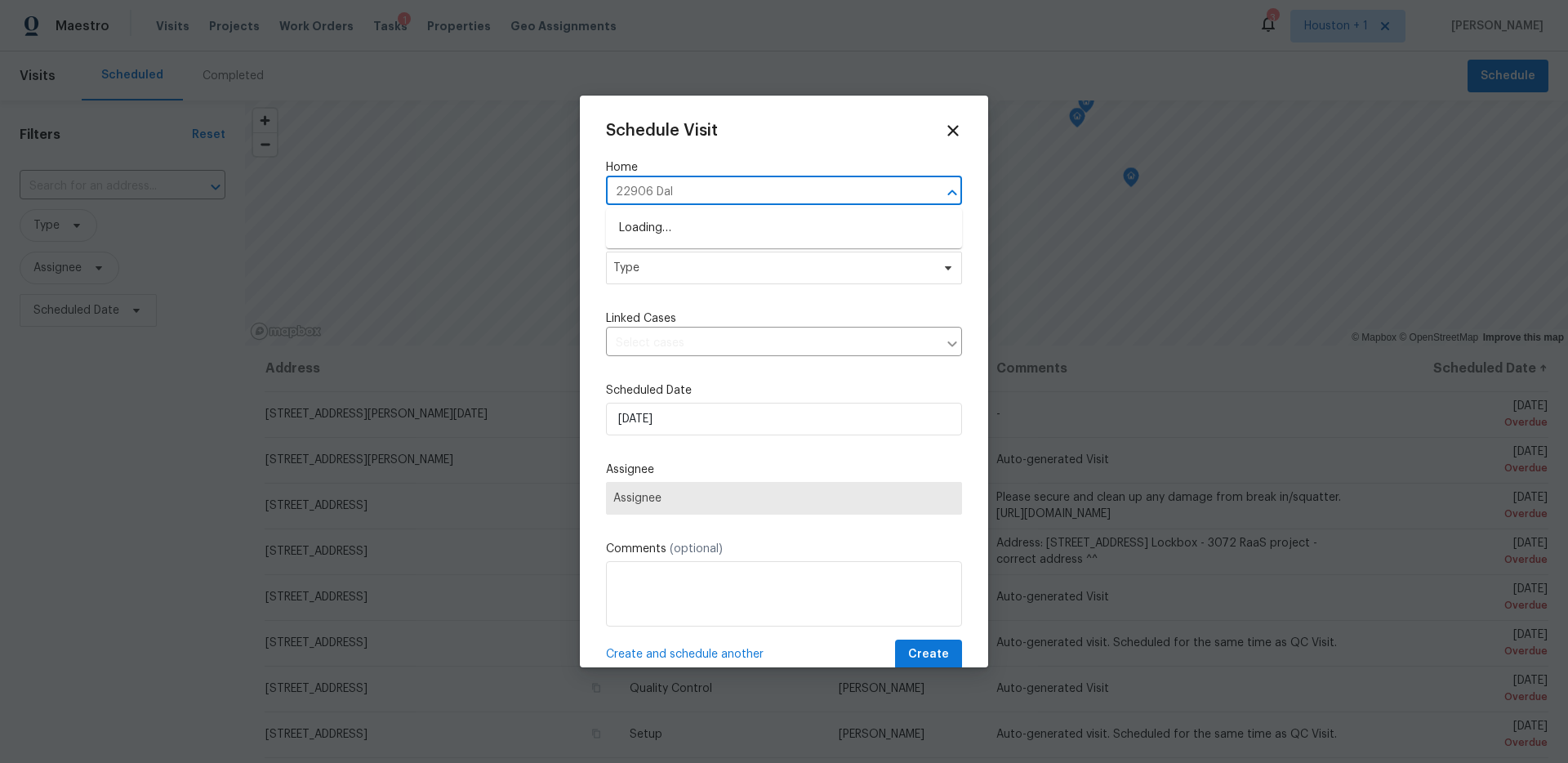
type input "22906 [PERSON_NAME]"
click at [740, 226] on li "[STREET_ADDRESS][PERSON_NAME]" at bounding box center [784, 228] width 356 height 27
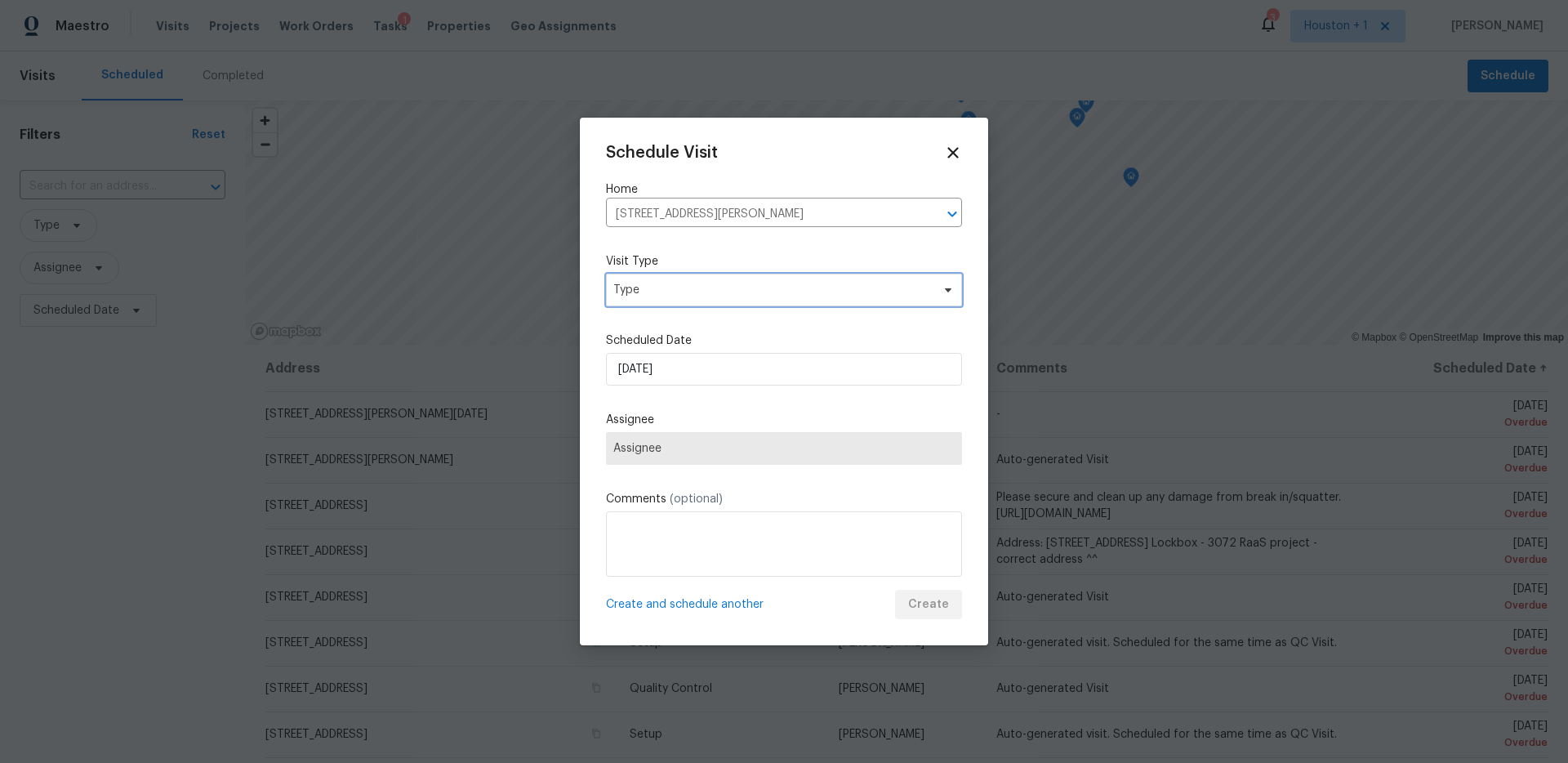
click at [718, 282] on span "Type" at bounding box center [772, 290] width 318 height 17
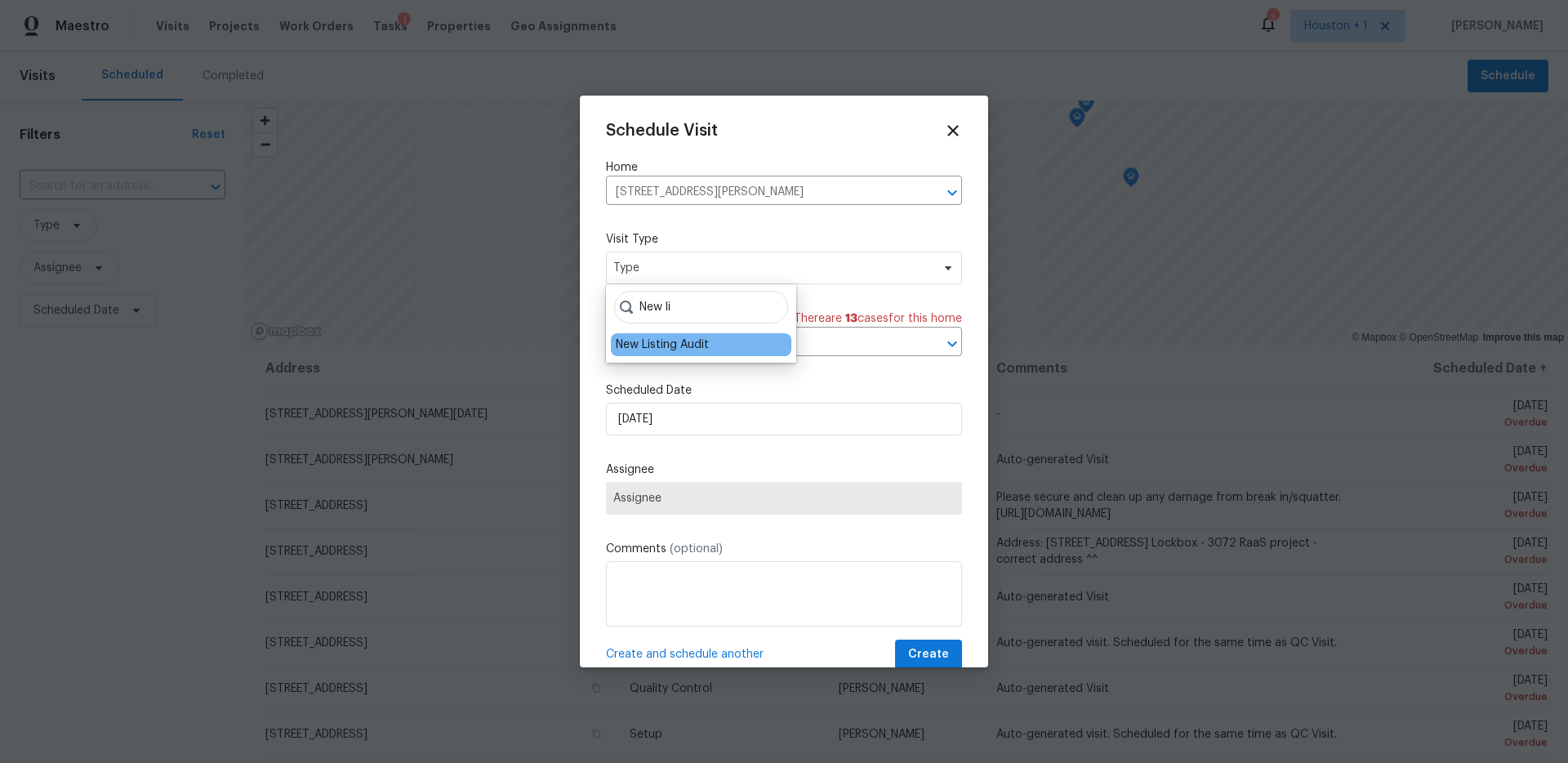
type input "New li"
click at [685, 345] on div "New Listing Audit" at bounding box center [662, 345] width 93 height 17
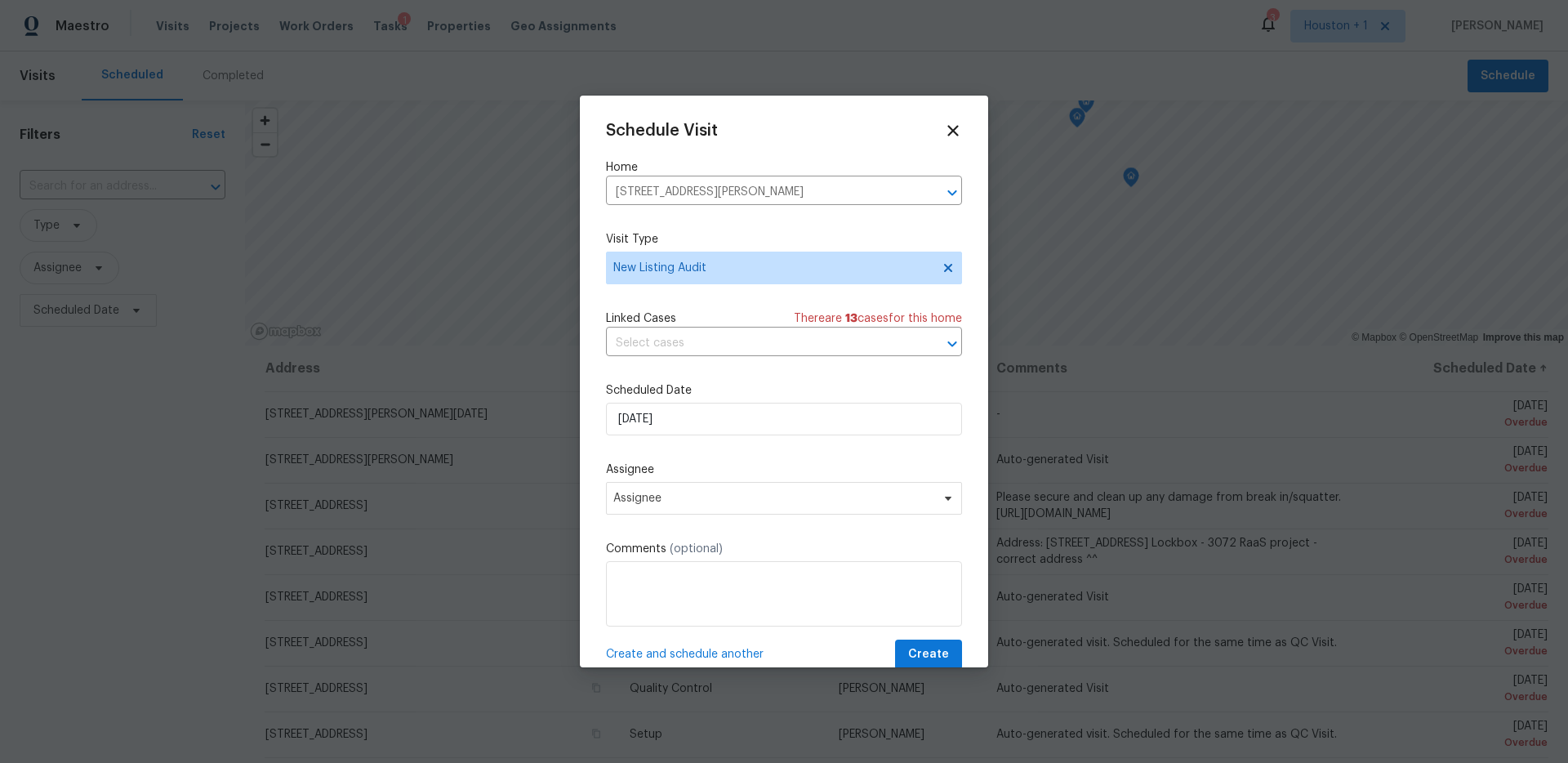
click at [700, 449] on div "Schedule Visit Home [STREET_ADDRESS][PERSON_NAME] ​ Visit Type New Listing Audi…" at bounding box center [784, 395] width 356 height 548
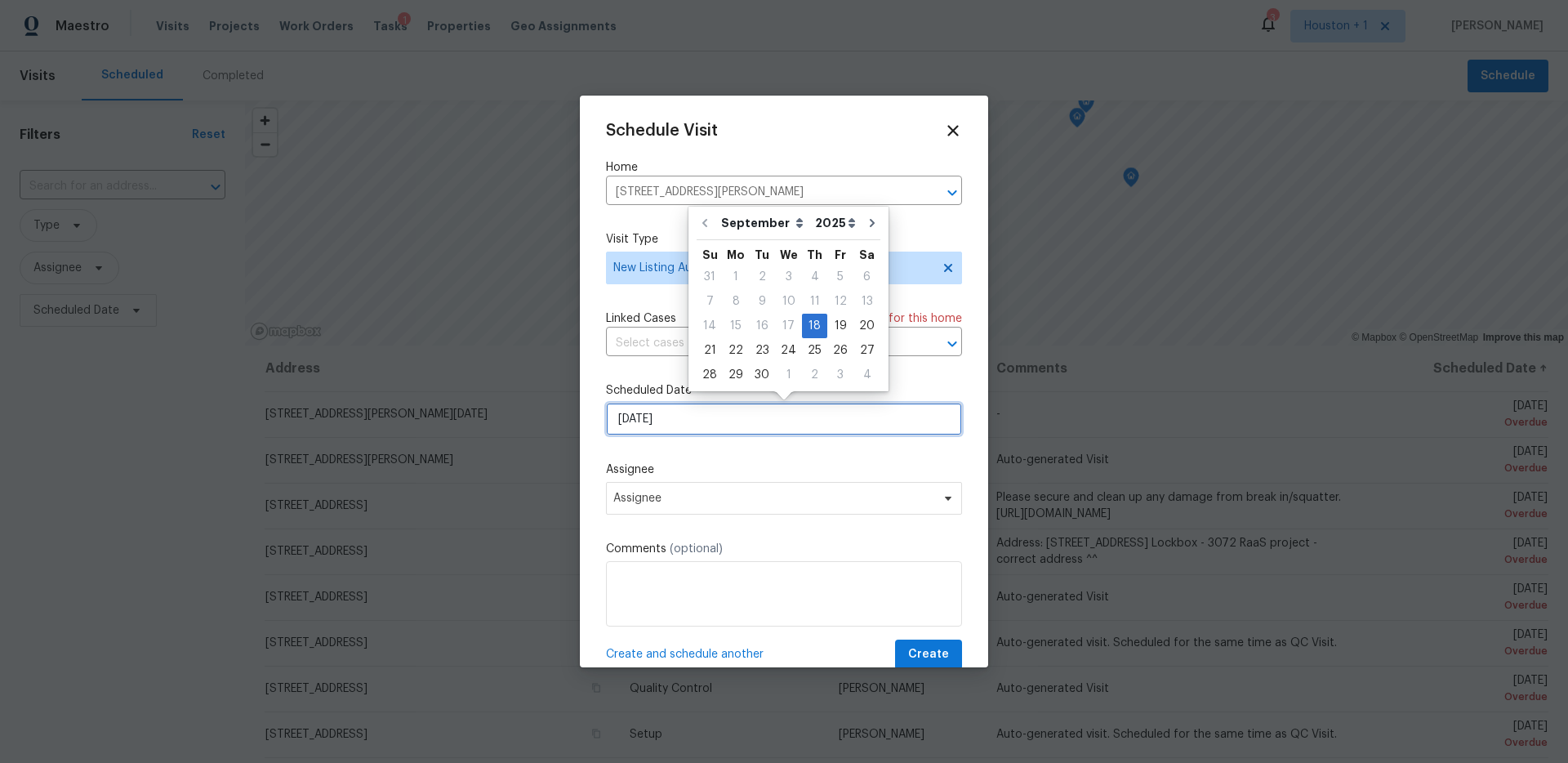
click at [686, 418] on input "[DATE]" at bounding box center [784, 419] width 356 height 33
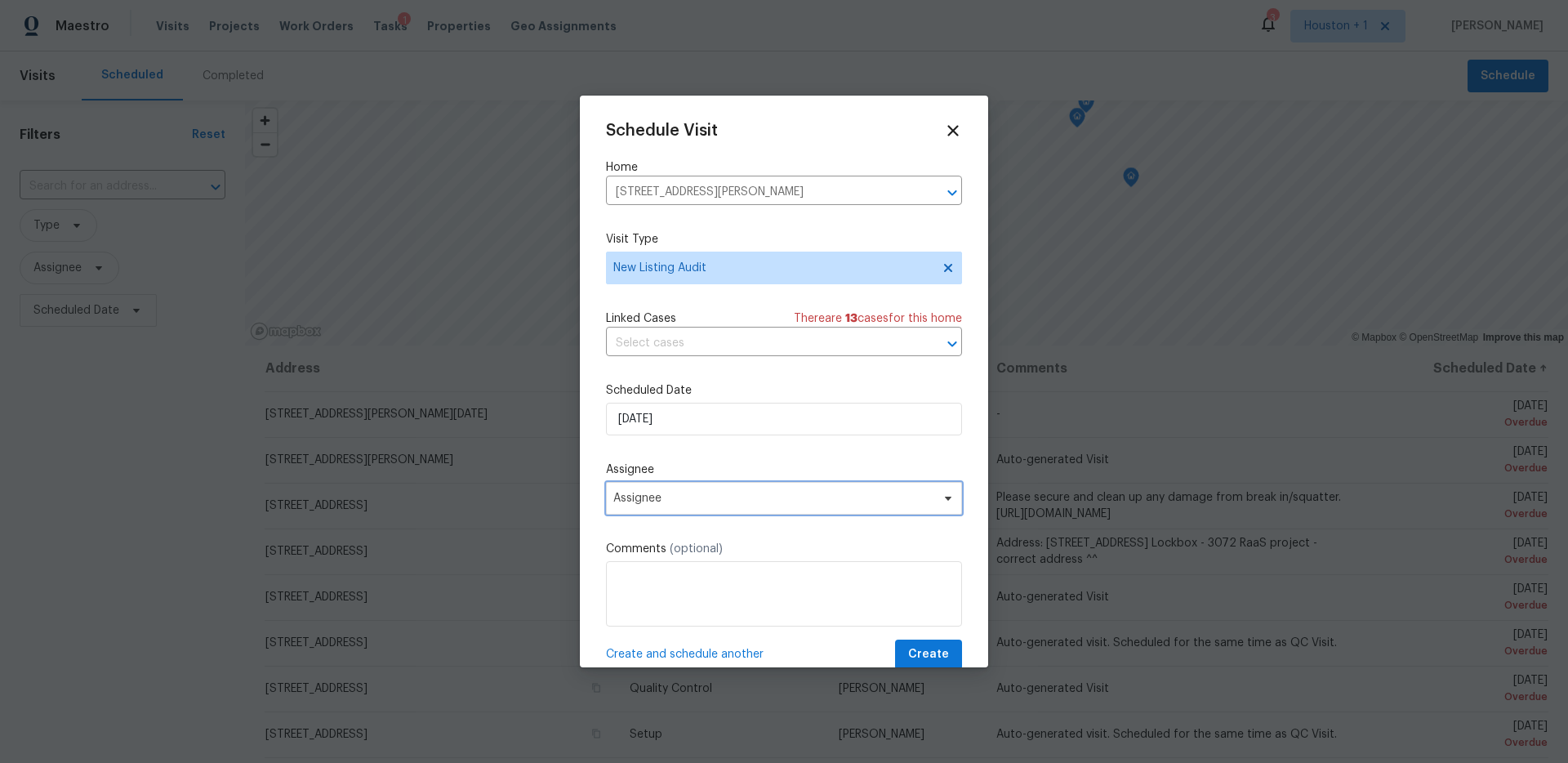
click at [704, 485] on span "Assignee" at bounding box center [784, 498] width 356 height 33
type input "[PERSON_NAME]"
click at [639, 580] on div "[PERSON_NAME]" at bounding box center [658, 588] width 86 height 17
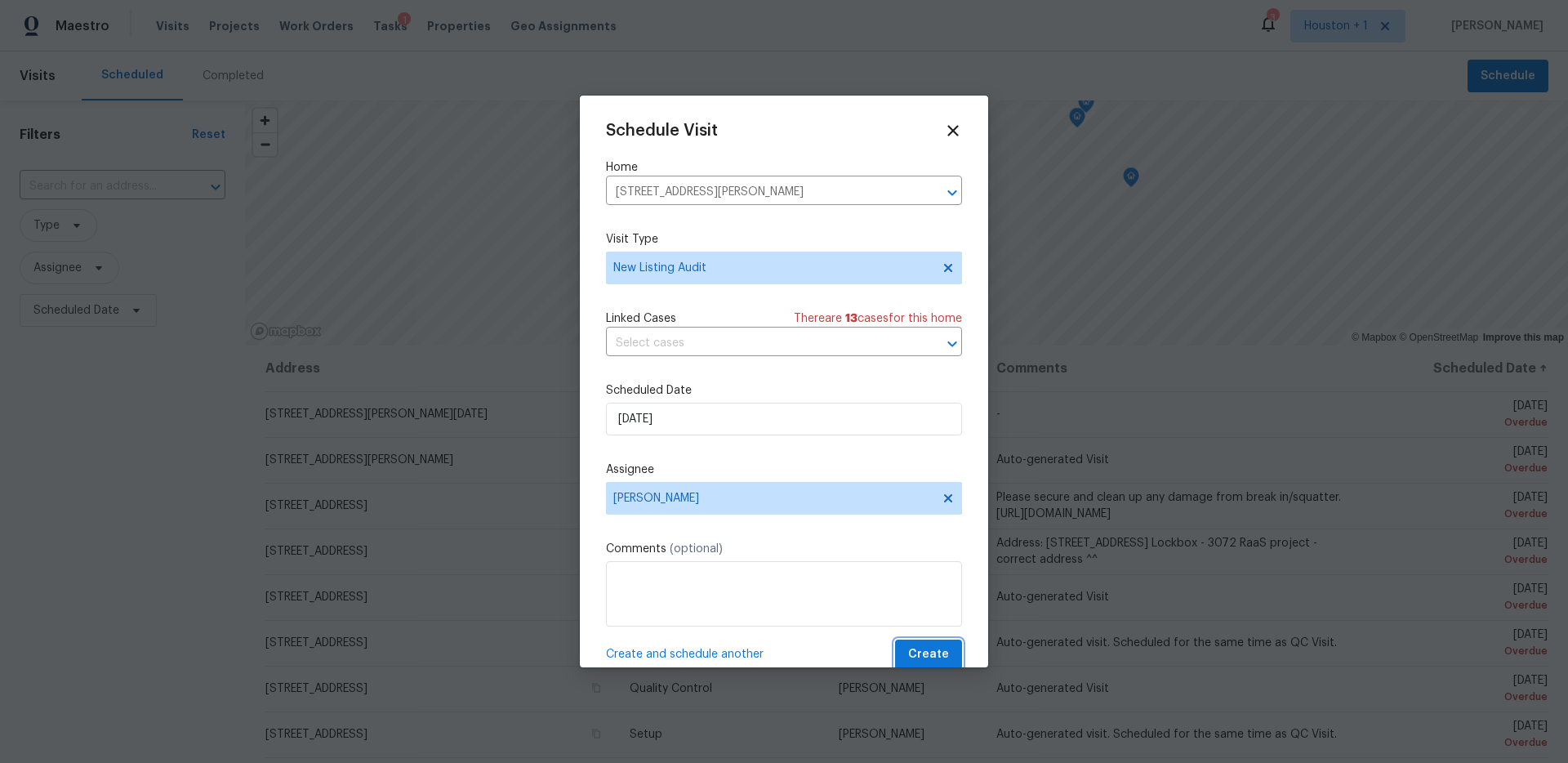
click at [935, 657] on span "Create" at bounding box center [928, 655] width 41 height 20
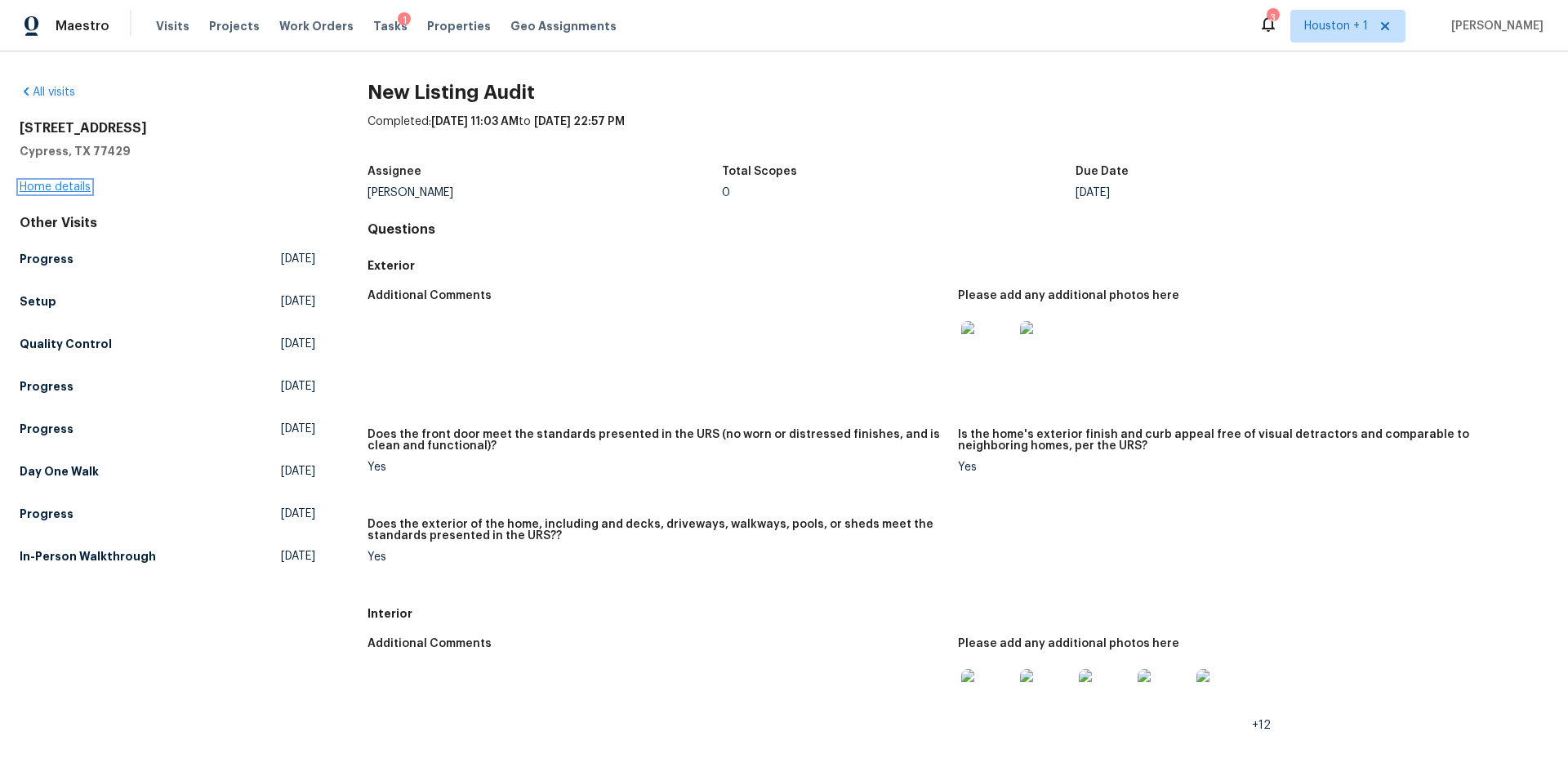
click at [77, 184] on link "Home details" at bounding box center [55, 187] width 71 height 11
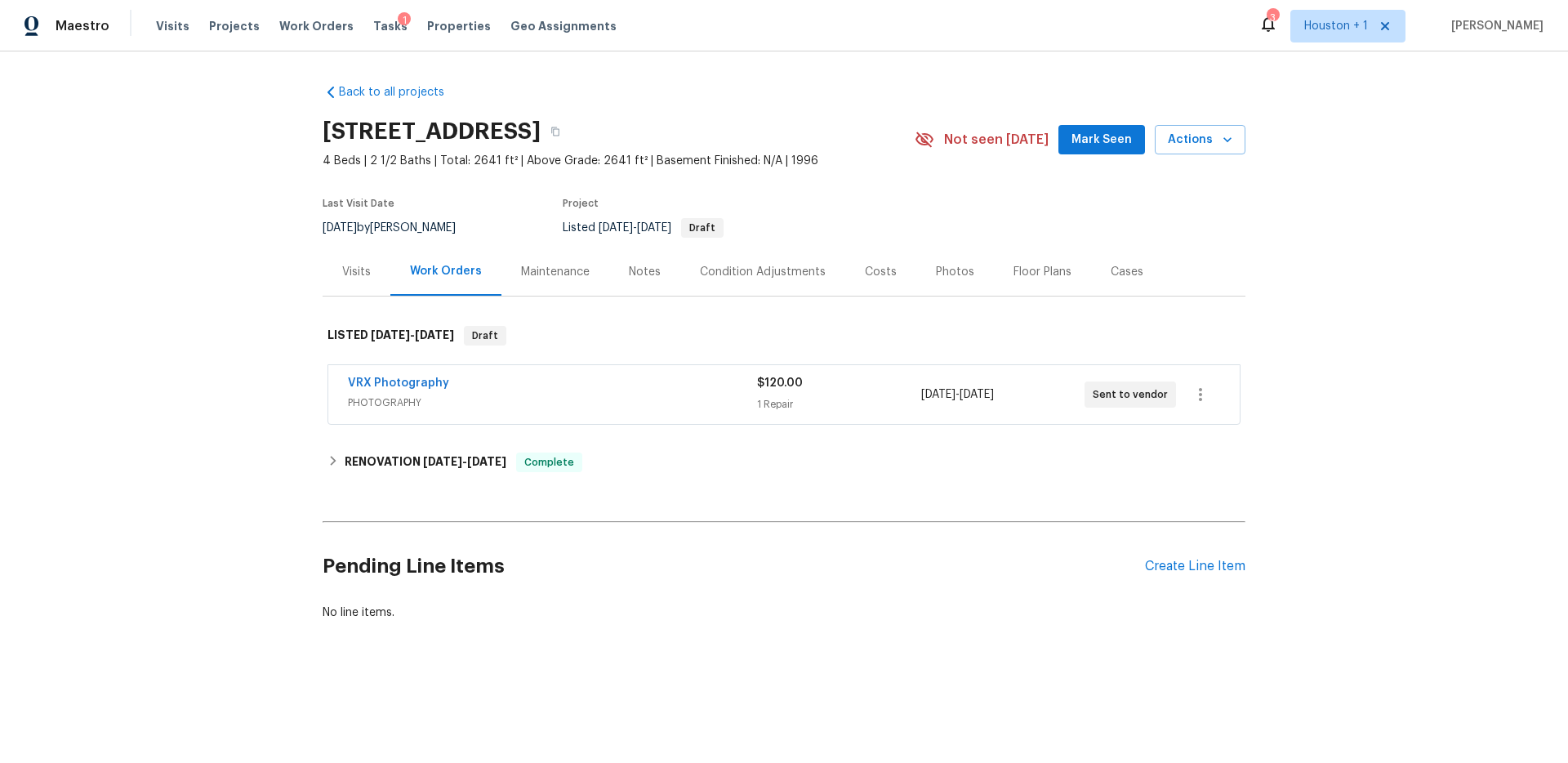
click at [637, 272] on div "Notes" at bounding box center [644, 273] width 32 height 17
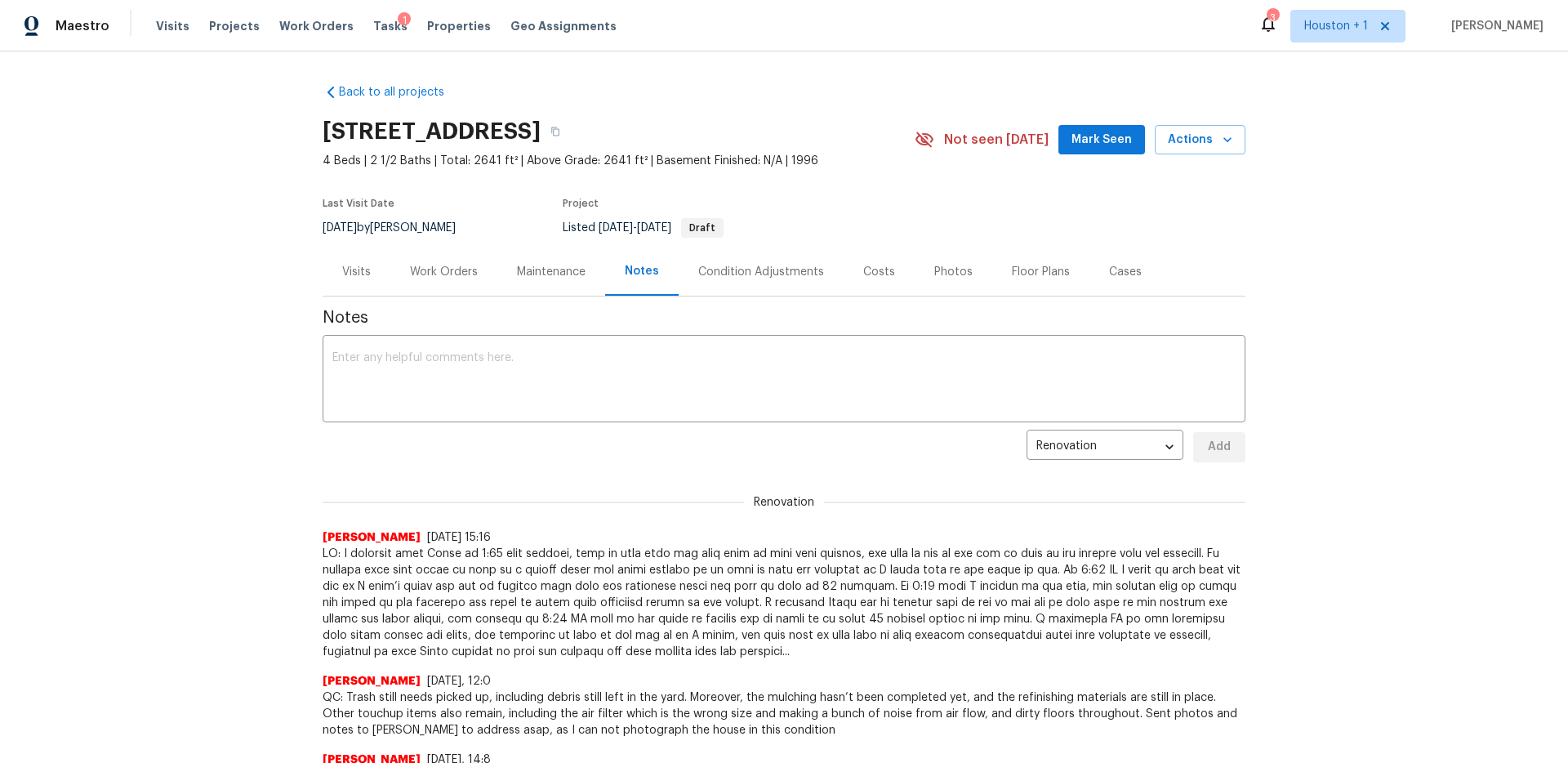
click at [352, 275] on div "Visits" at bounding box center [356, 273] width 29 height 17
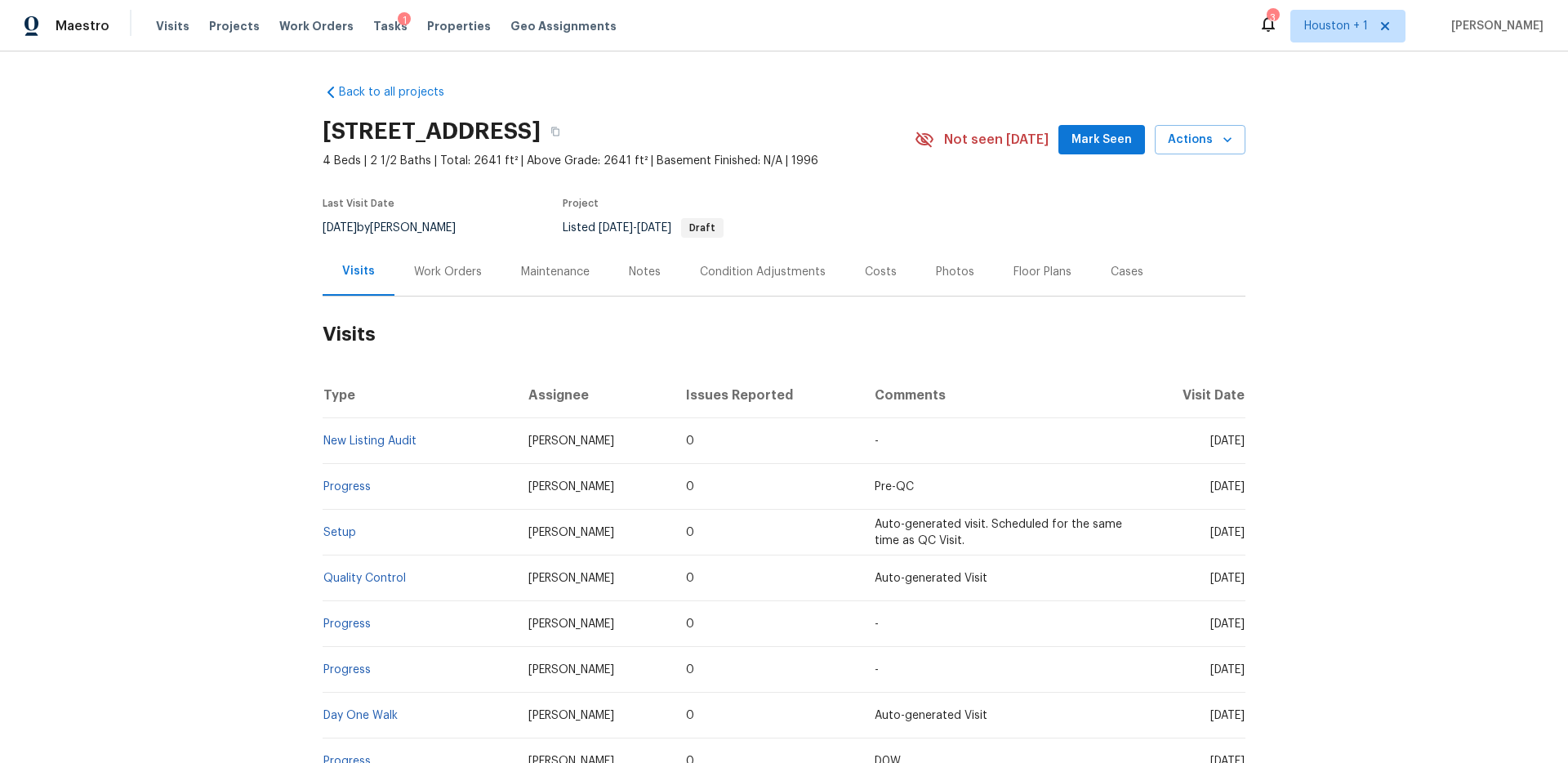
click at [448, 261] on div "Work Orders" at bounding box center [447, 272] width 107 height 48
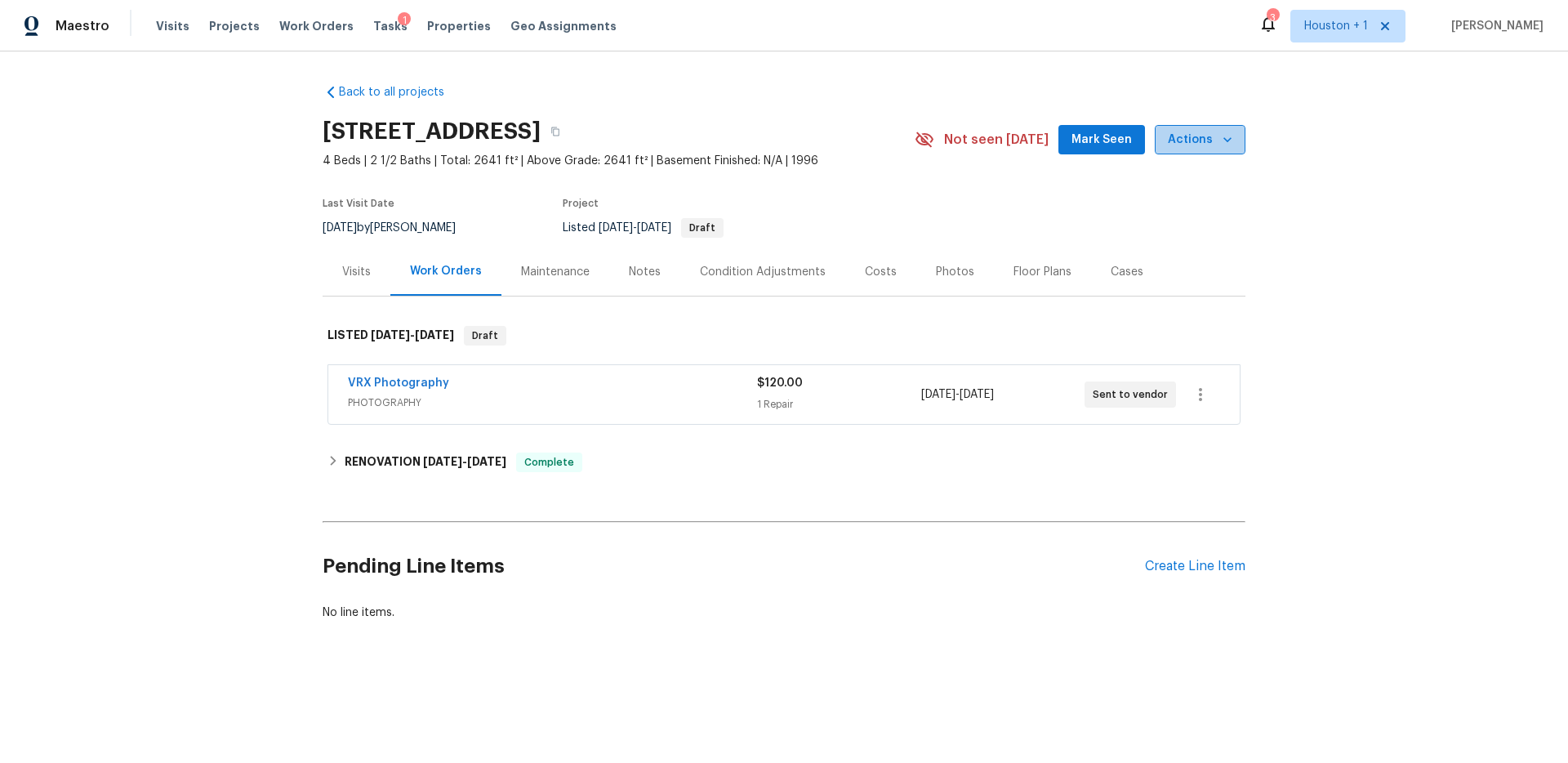
click at [1222, 151] on button "Actions" at bounding box center [1200, 140] width 90 height 30
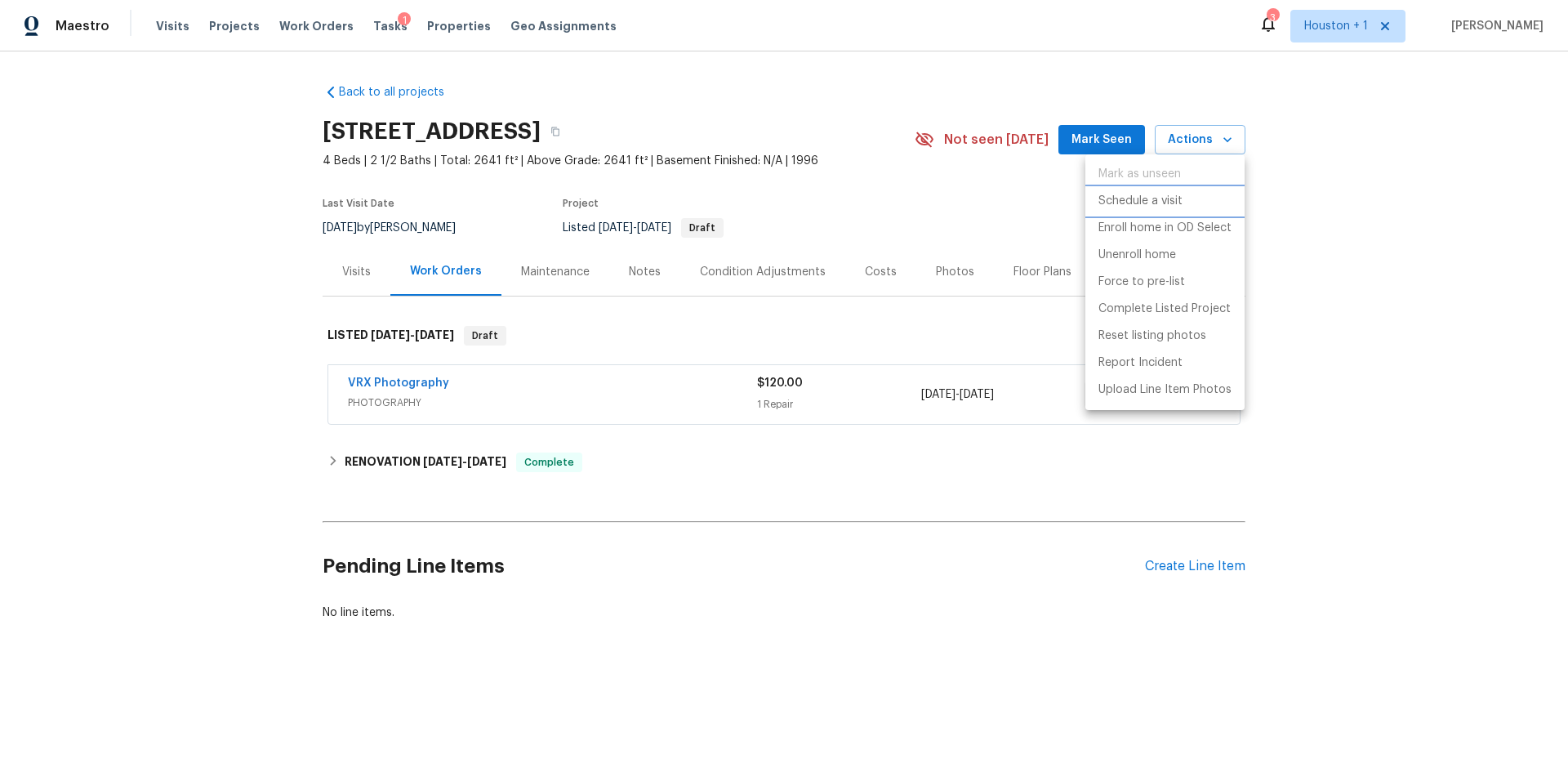
click at [1161, 194] on p "Schedule a visit" at bounding box center [1140, 201] width 84 height 17
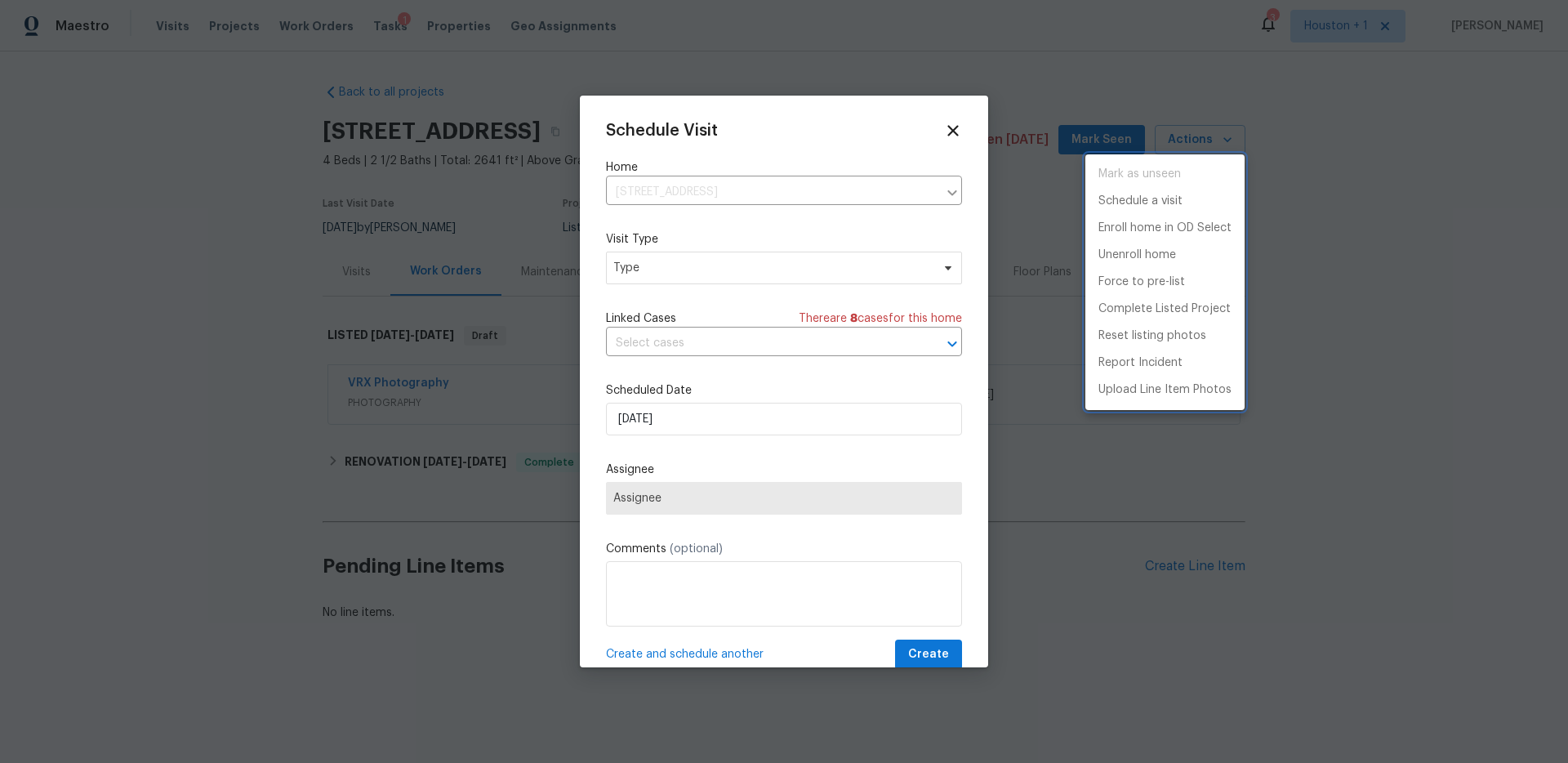
click at [767, 251] on div at bounding box center [784, 382] width 1568 height 763
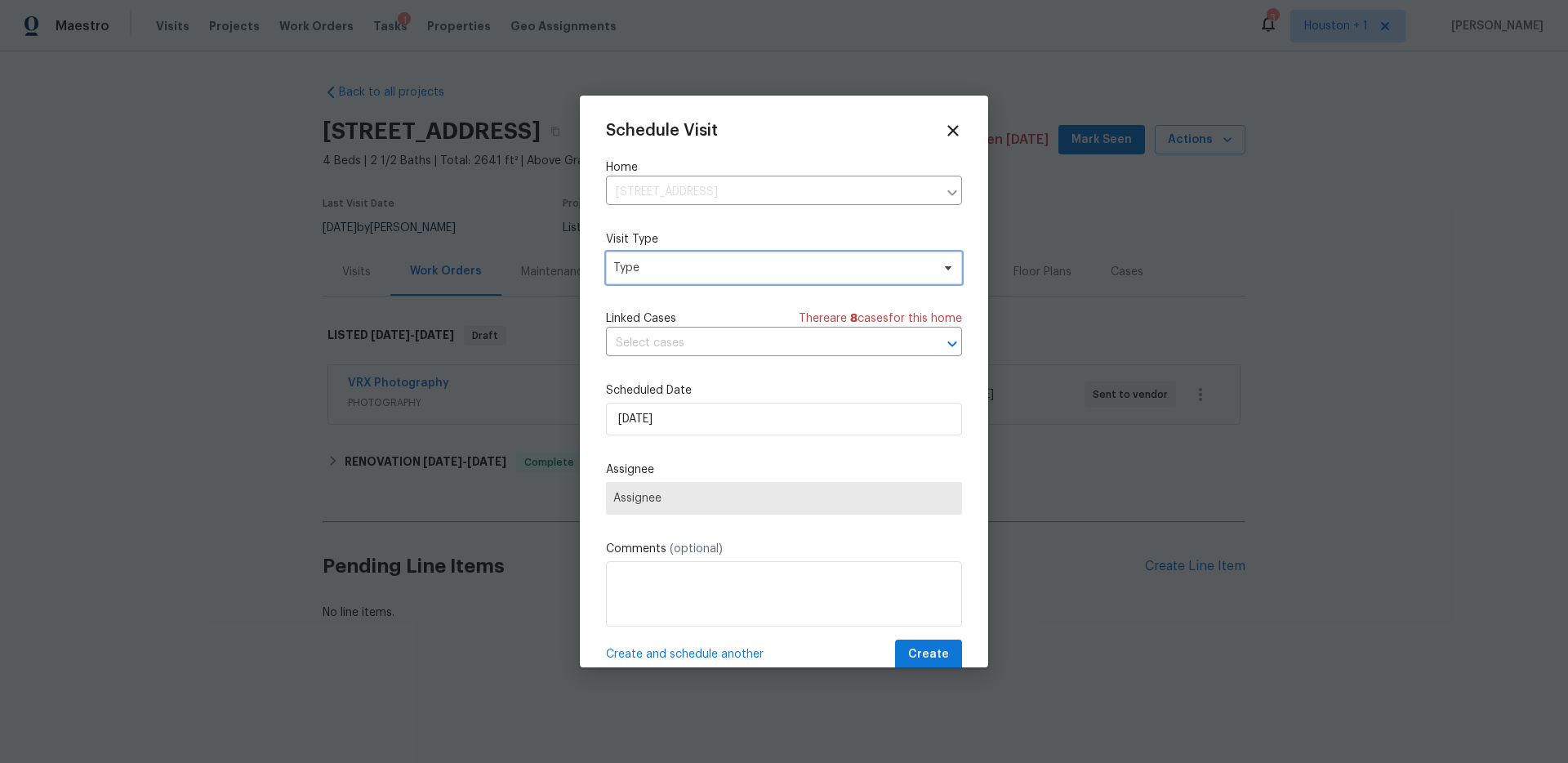
click at [738, 280] on span "Type" at bounding box center [784, 267] width 356 height 33
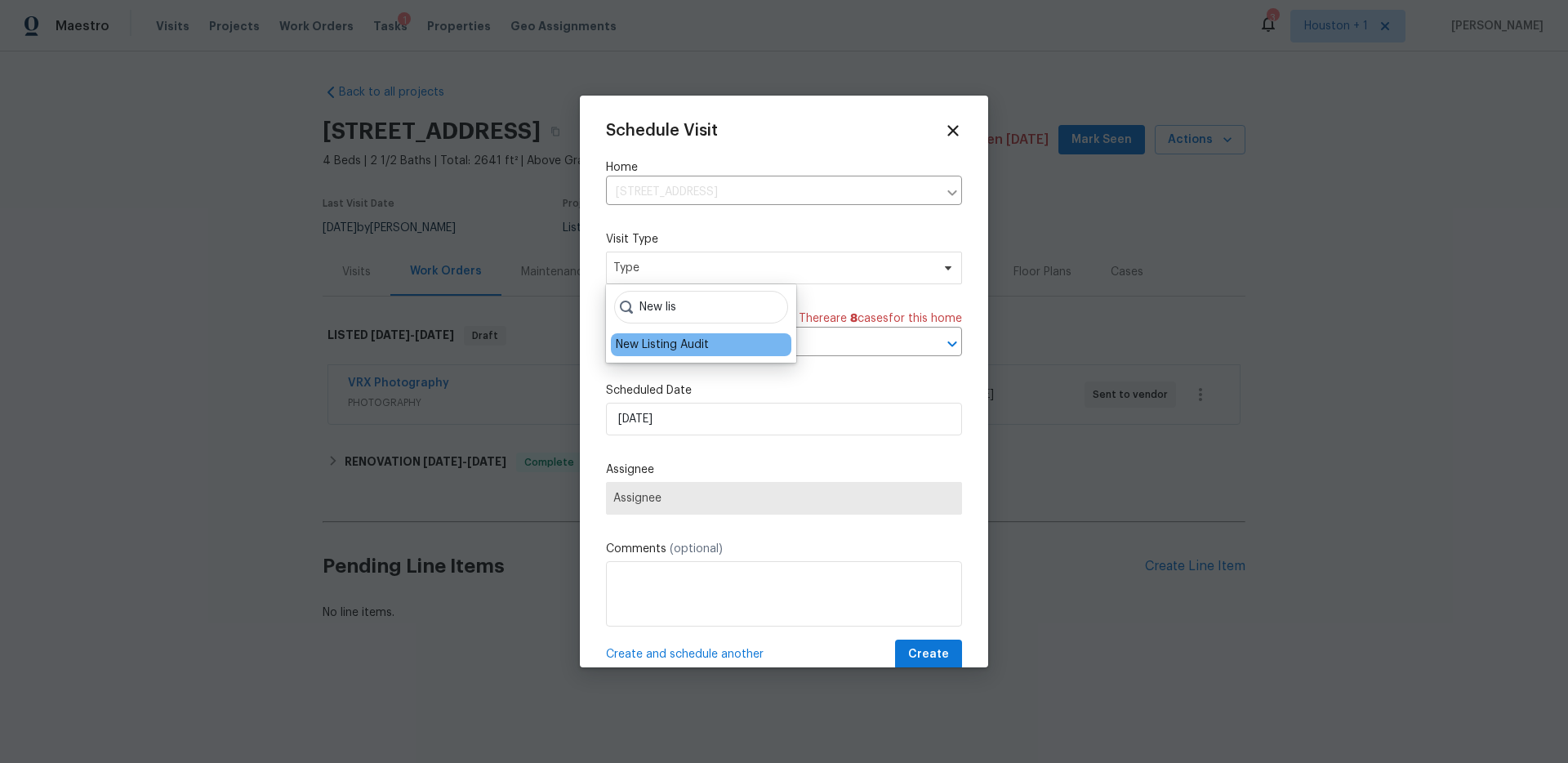
type input "New lis"
click at [710, 344] on div "New Listing Audit" at bounding box center [701, 344] width 180 height 23
click at [660, 337] on div "New Listing Audit" at bounding box center [662, 345] width 93 height 17
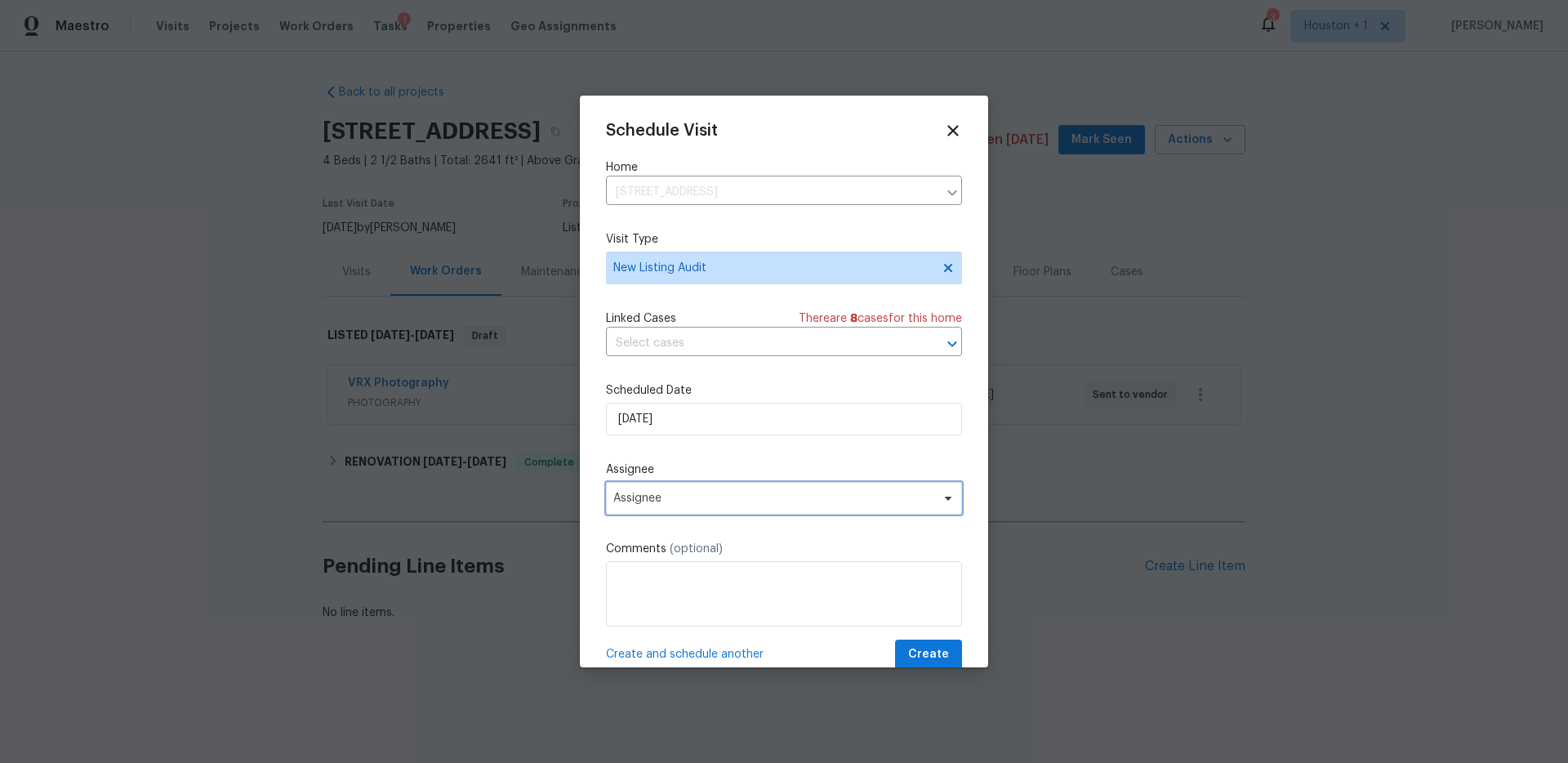
click at [671, 508] on span "Assignee" at bounding box center [784, 498] width 356 height 33
type input "Steve"
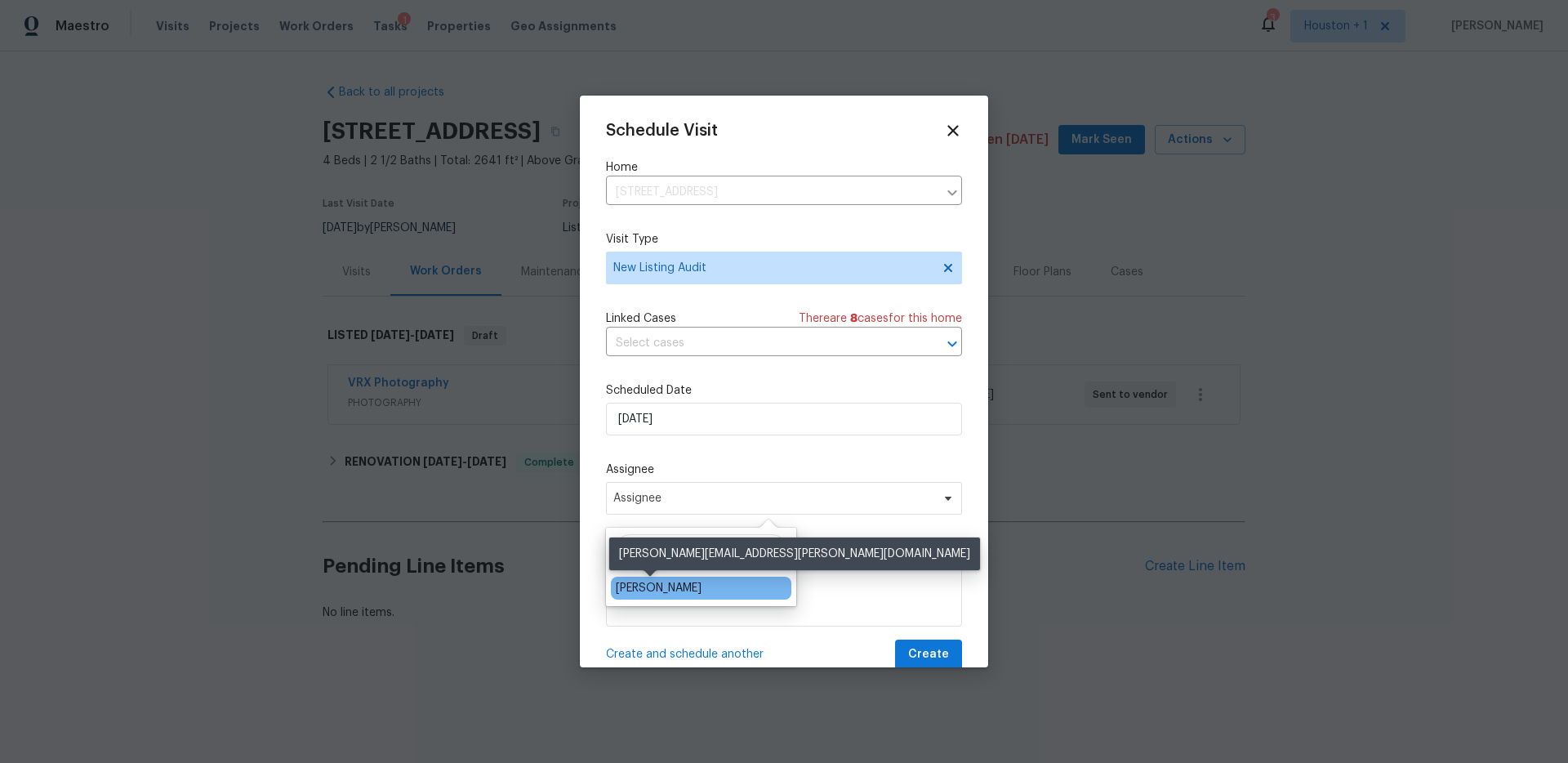
click at [653, 589] on div "[PERSON_NAME]" at bounding box center [658, 588] width 86 height 17
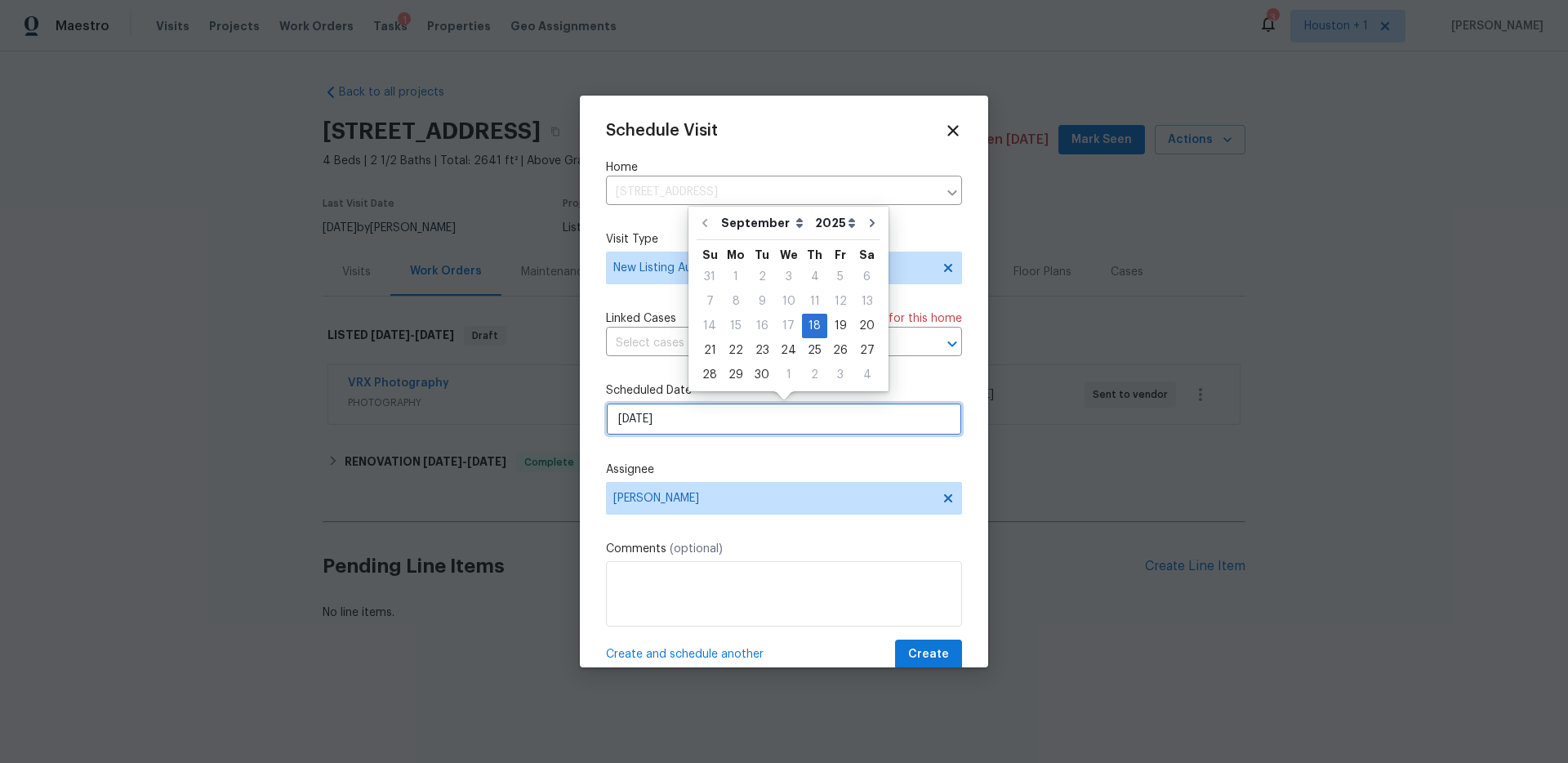
click at [702, 427] on input "9/18/2025" at bounding box center [784, 419] width 356 height 33
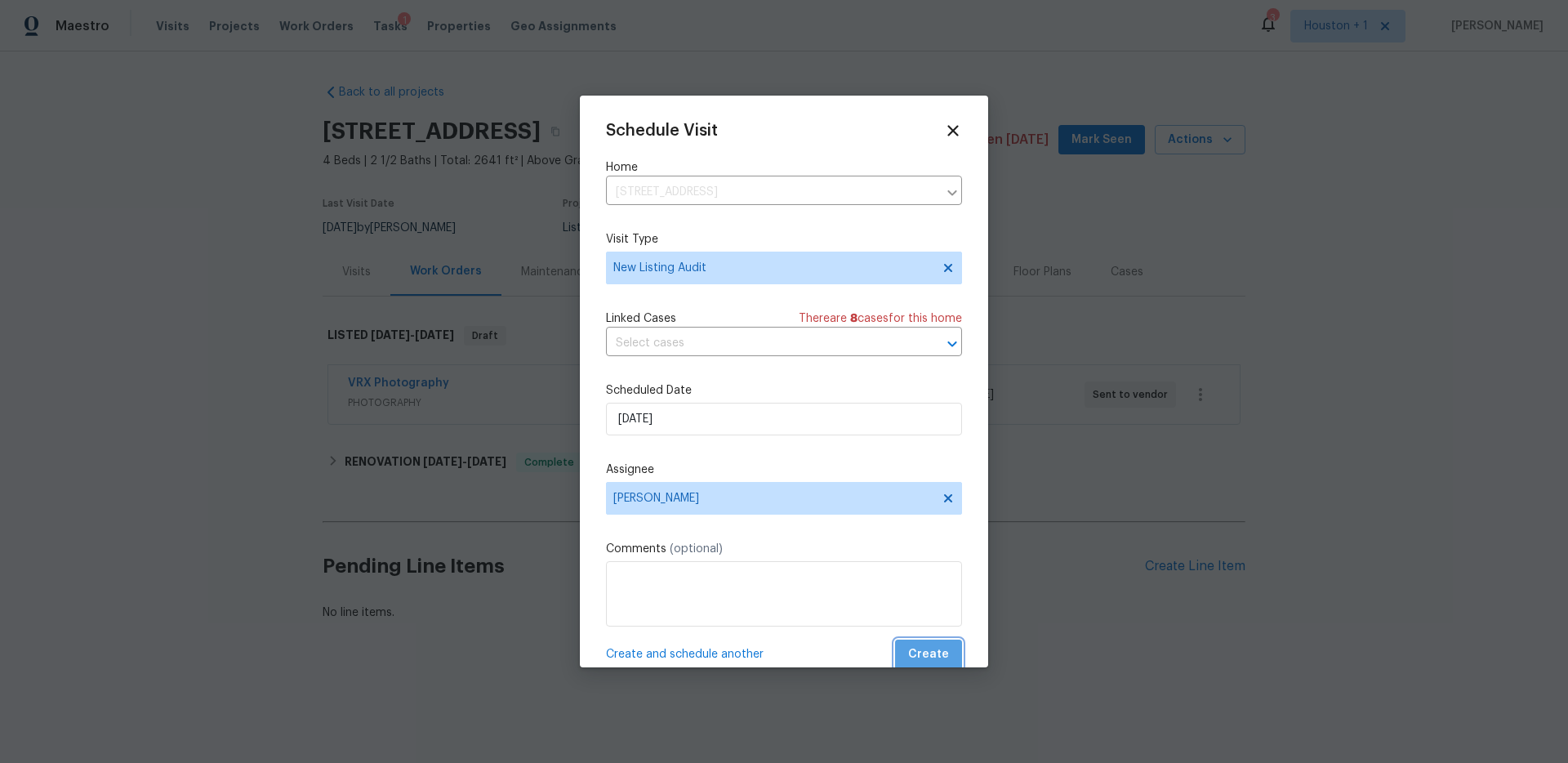
click at [944, 658] on span "Create" at bounding box center [928, 655] width 41 height 20
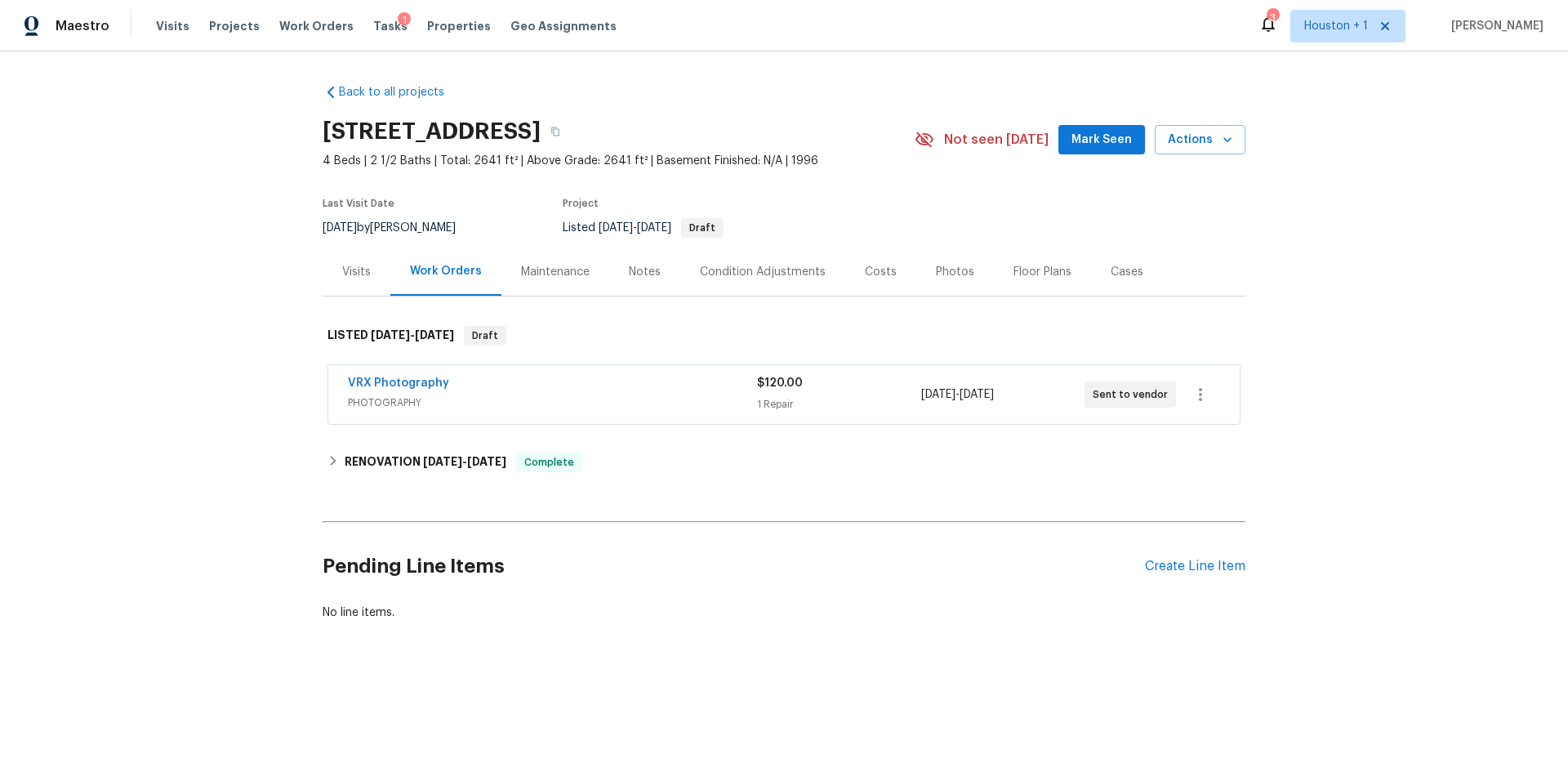
click at [352, 290] on div "Visits" at bounding box center [356, 272] width 68 height 48
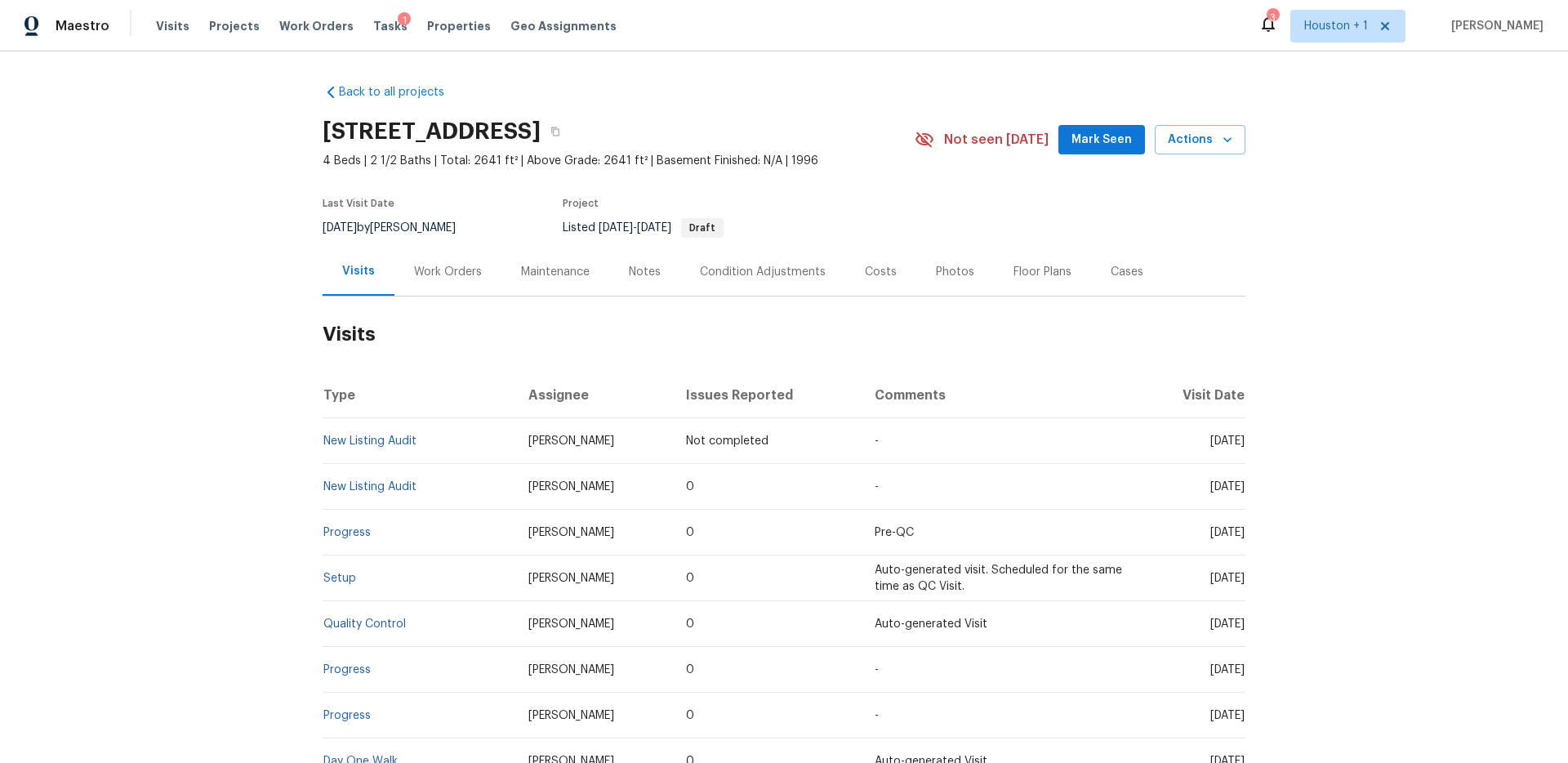
scroll to position [17, 0]
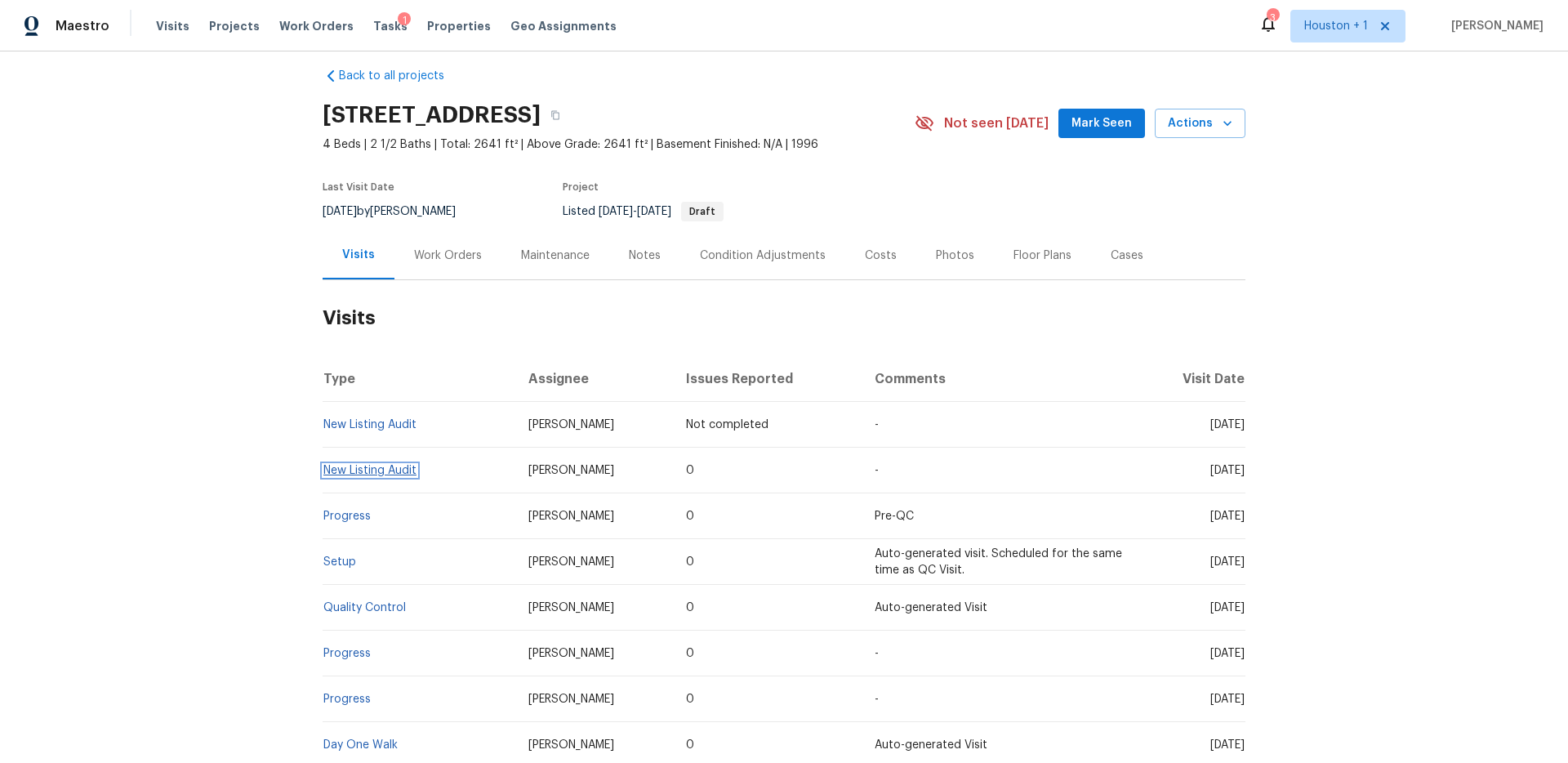
click at [379, 471] on link "New Listing Audit" at bounding box center [370, 471] width 93 height 11
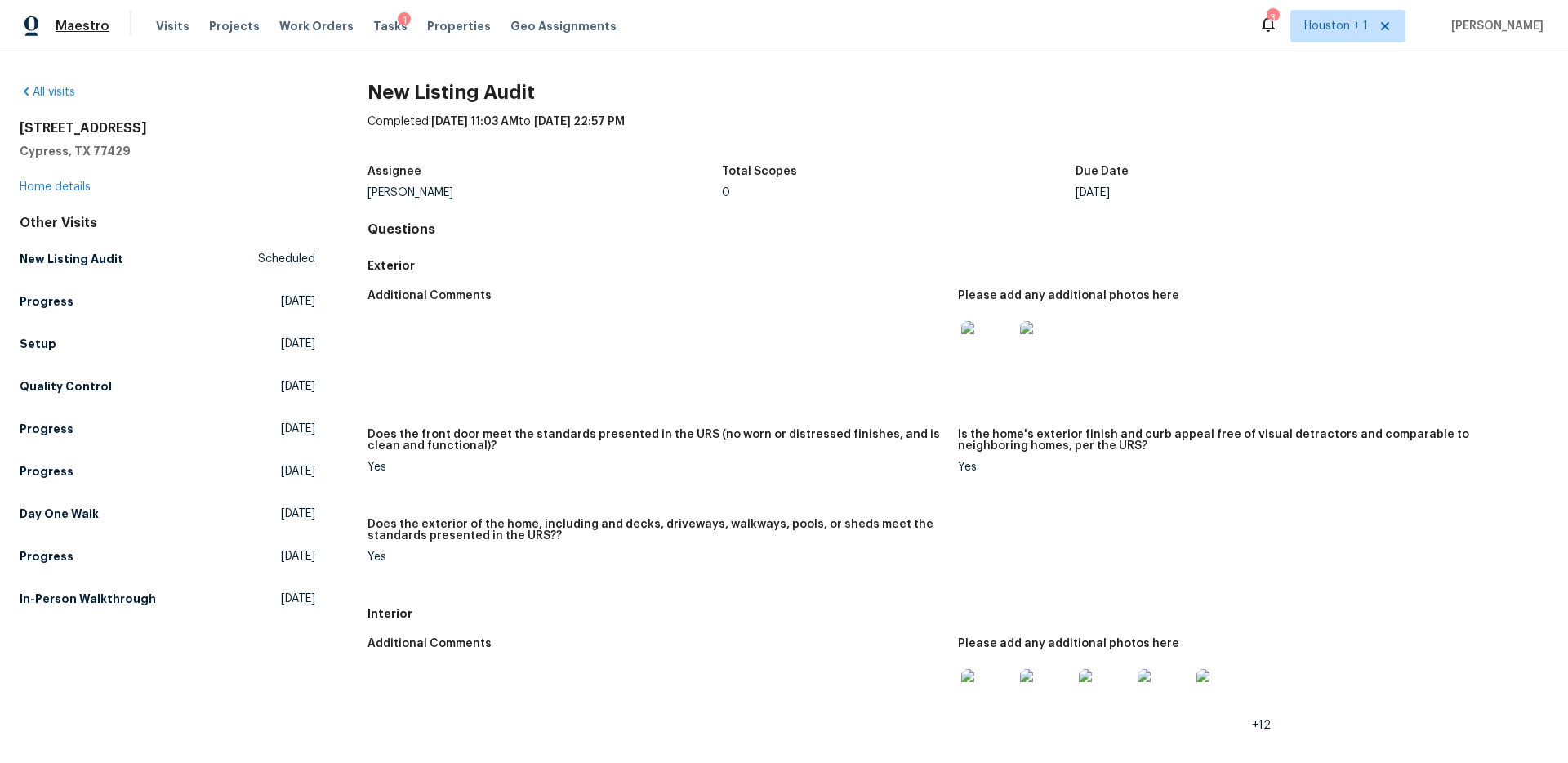
click at [73, 24] on span "Maestro" at bounding box center [83, 26] width 54 height 17
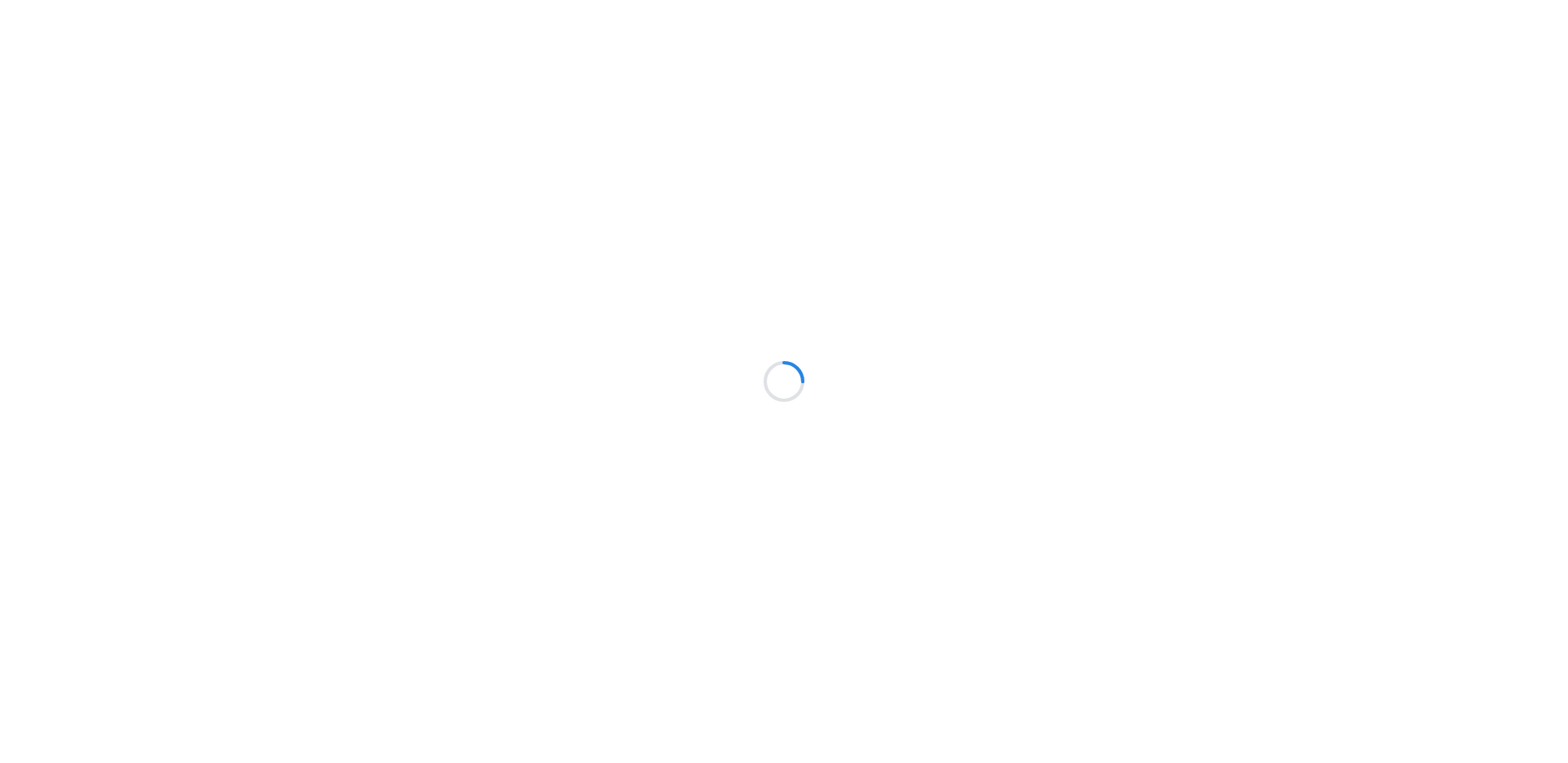
click at [108, 197] on div at bounding box center [784, 382] width 1568 height 763
click at [76, 193] on div at bounding box center [784, 382] width 1568 height 763
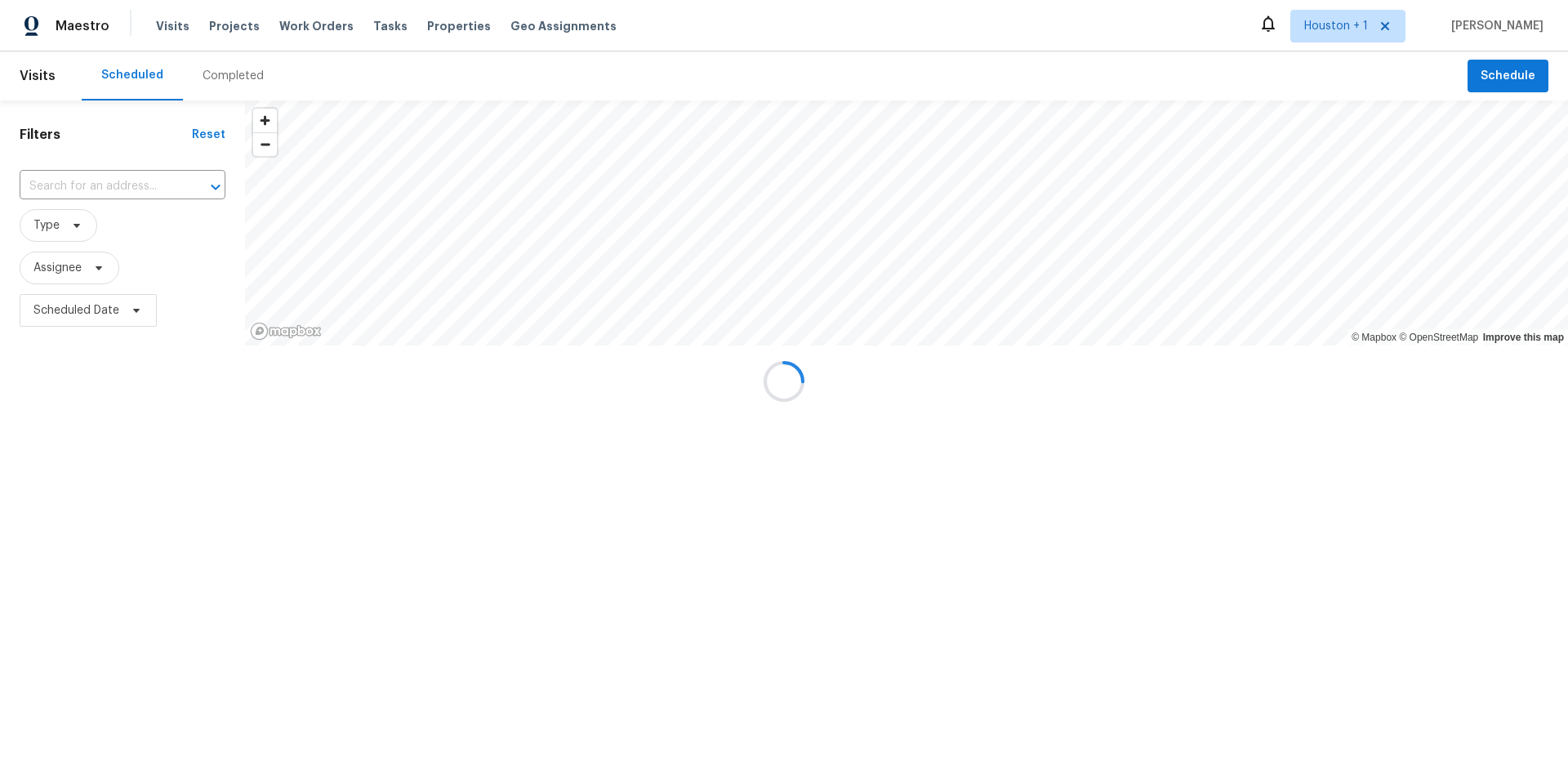
click at [71, 194] on div at bounding box center [784, 382] width 1568 height 763
click at [66, 180] on input "text" at bounding box center [100, 186] width 160 height 25
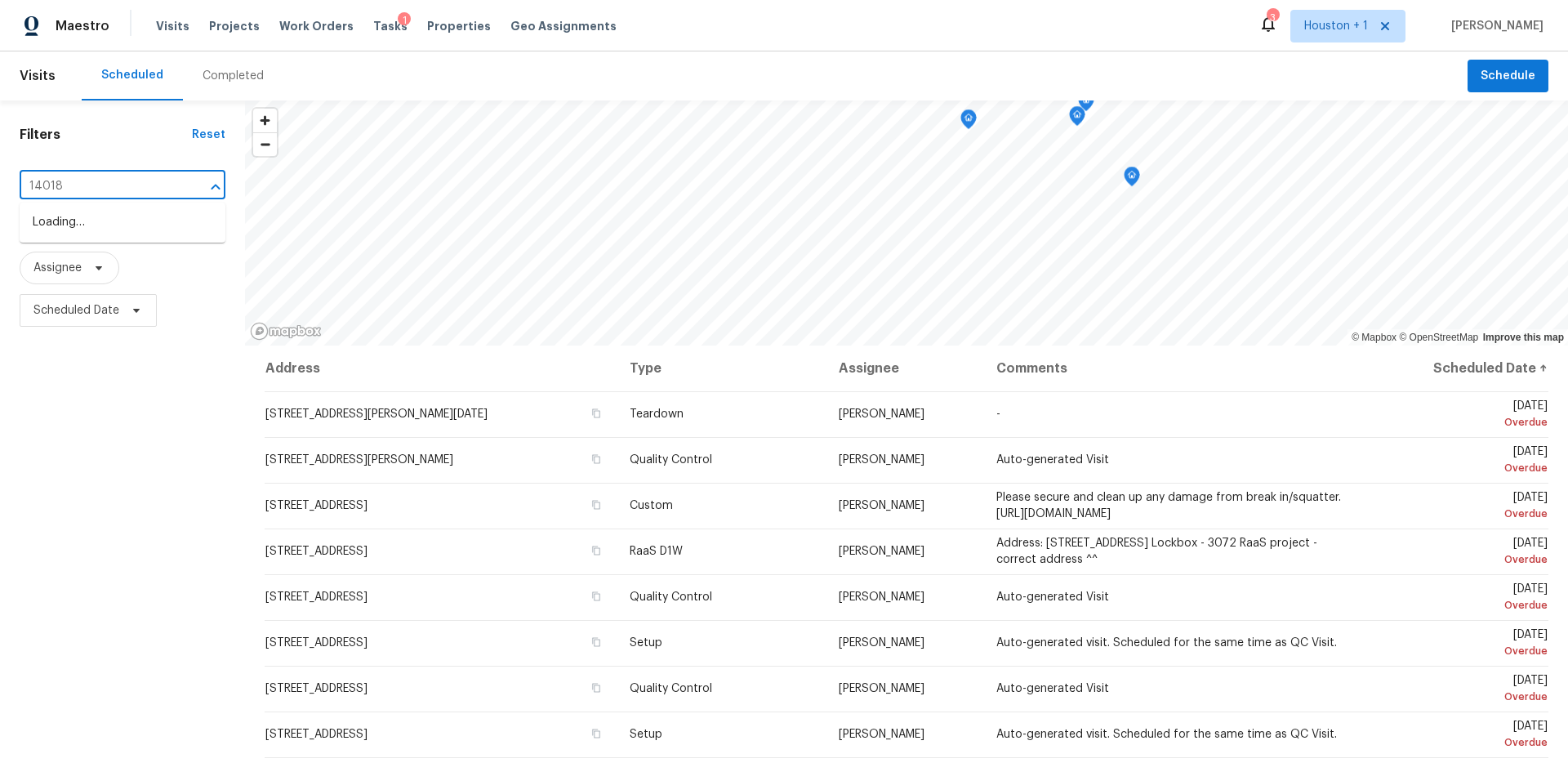
type input "14018 f"
click at [77, 217] on li "[STREET_ADDRESS]" at bounding box center [122, 222] width 206 height 27
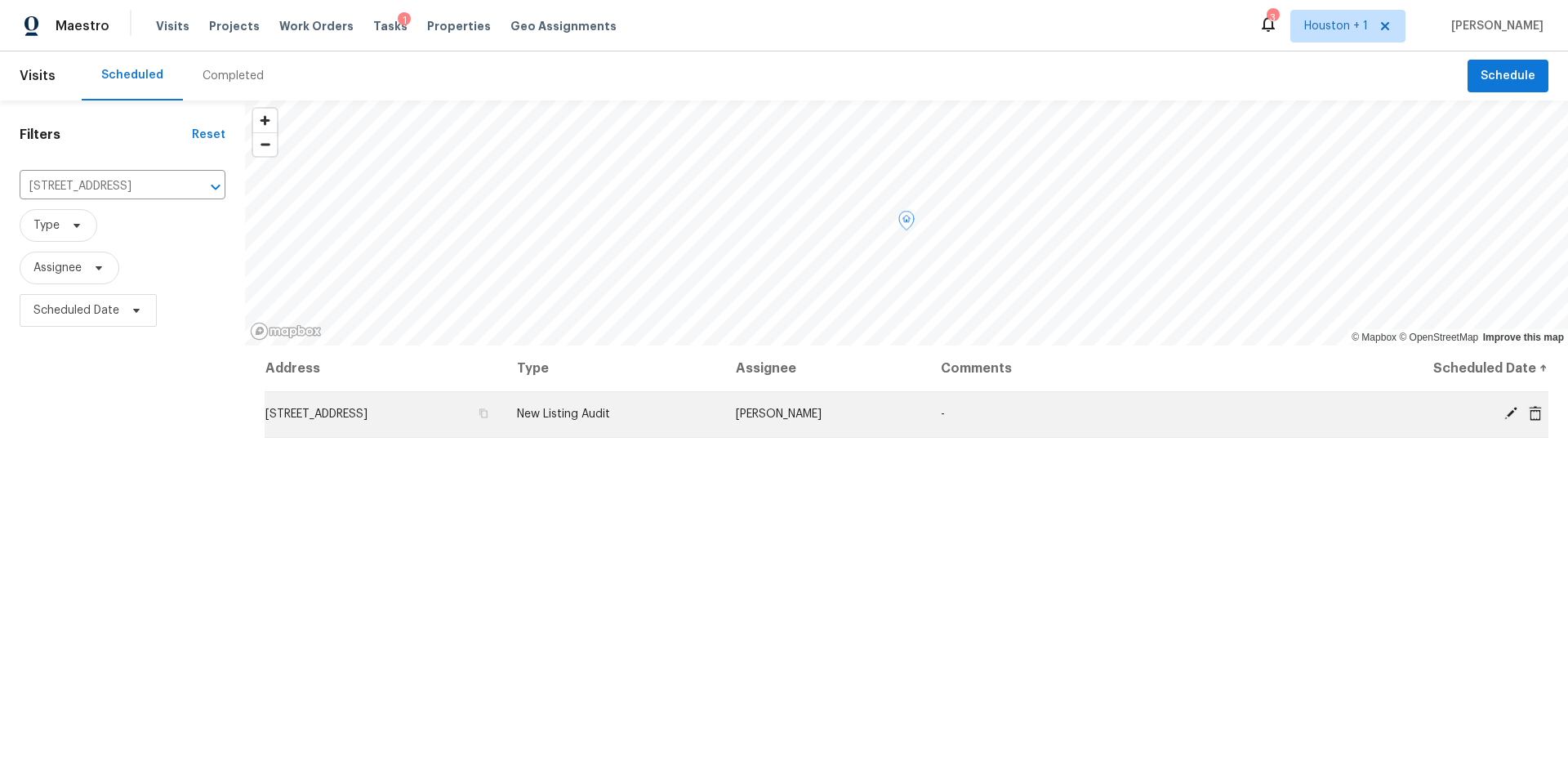
click at [1531, 412] on icon at bounding box center [1535, 413] width 13 height 15
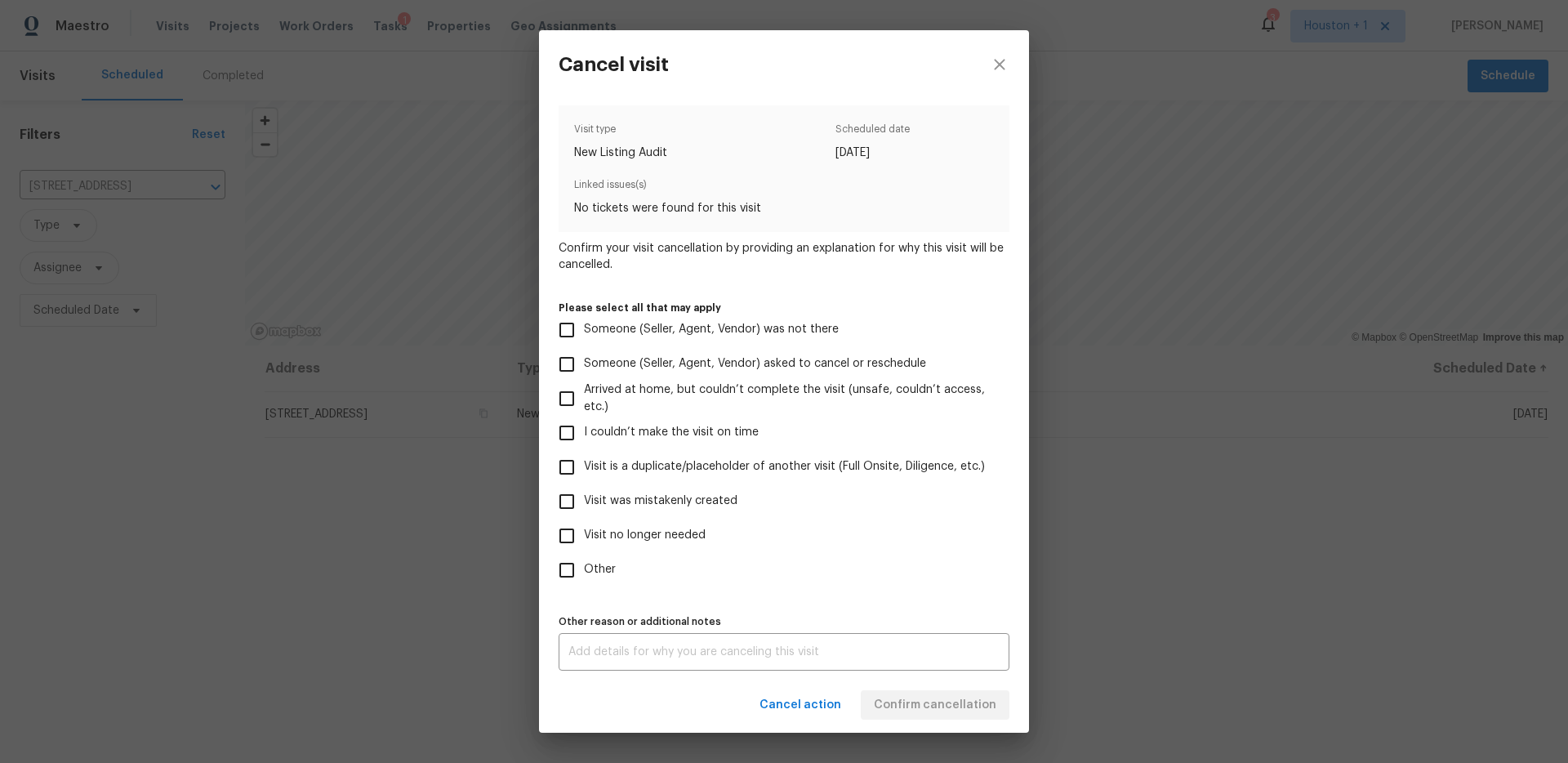
click at [670, 531] on span "Visit no longer needed" at bounding box center [644, 535] width 122 height 17
click at [584, 531] on input "Visit no longer needed" at bounding box center [566, 536] width 34 height 34
checkbox input "true"
click at [646, 477] on label "Visit is a duplicate/placeholder of another visit (Full Onsite, Diligence, etc.)" at bounding box center [773, 467] width 446 height 34
click at [584, 477] on input "Visit is a duplicate/placeholder of another visit (Full Onsite, Diligence, etc.)" at bounding box center [566, 467] width 34 height 34
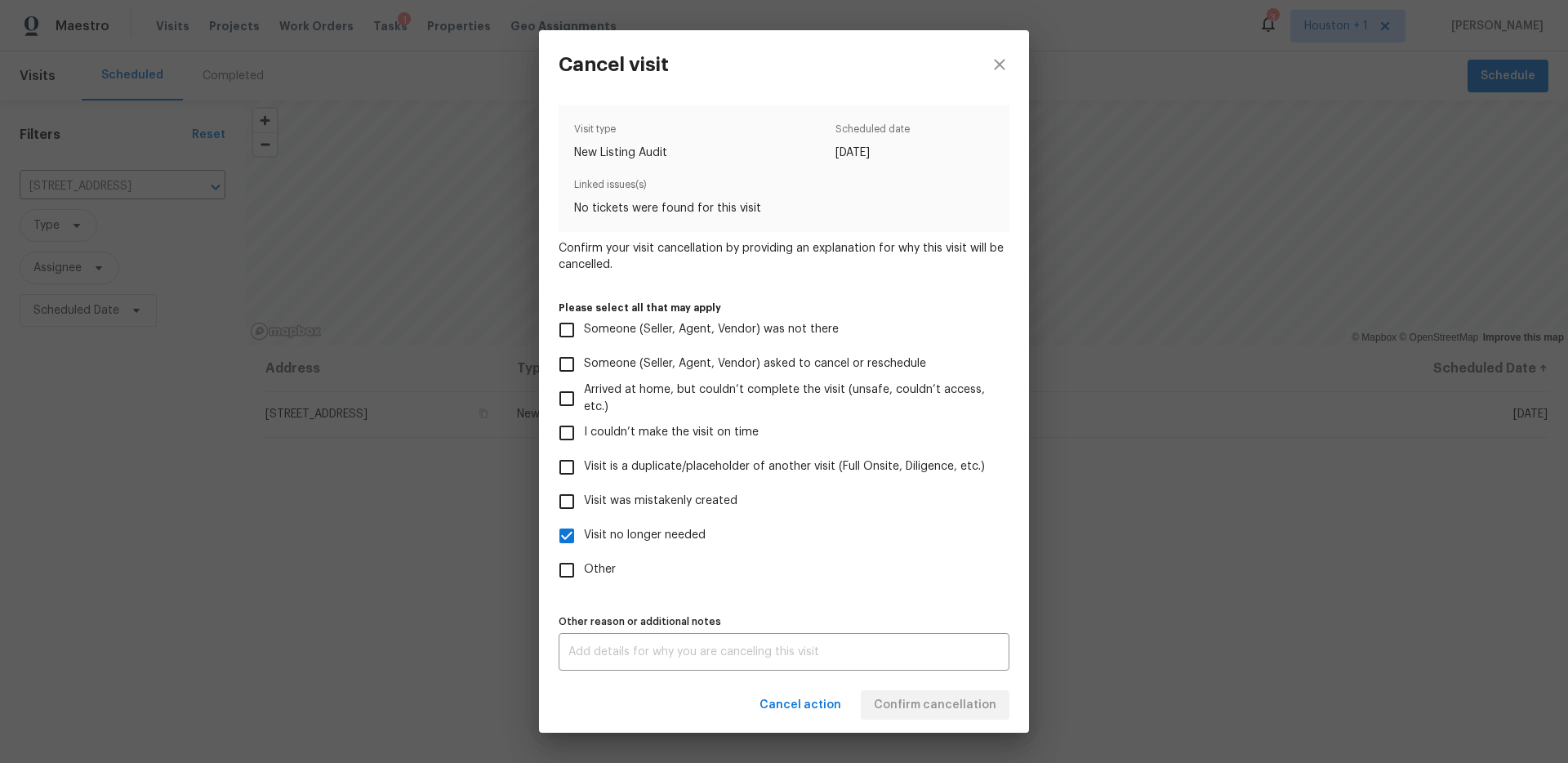
checkbox input "true"
click at [849, 647] on textarea at bounding box center [784, 652] width 432 height 11
type textarea "Duplicate"
click at [958, 703] on div "Cancel action Confirm cancellation" at bounding box center [784, 705] width 490 height 57
click at [962, 699] on span "Confirm cancellation" at bounding box center [936, 705] width 123 height 20
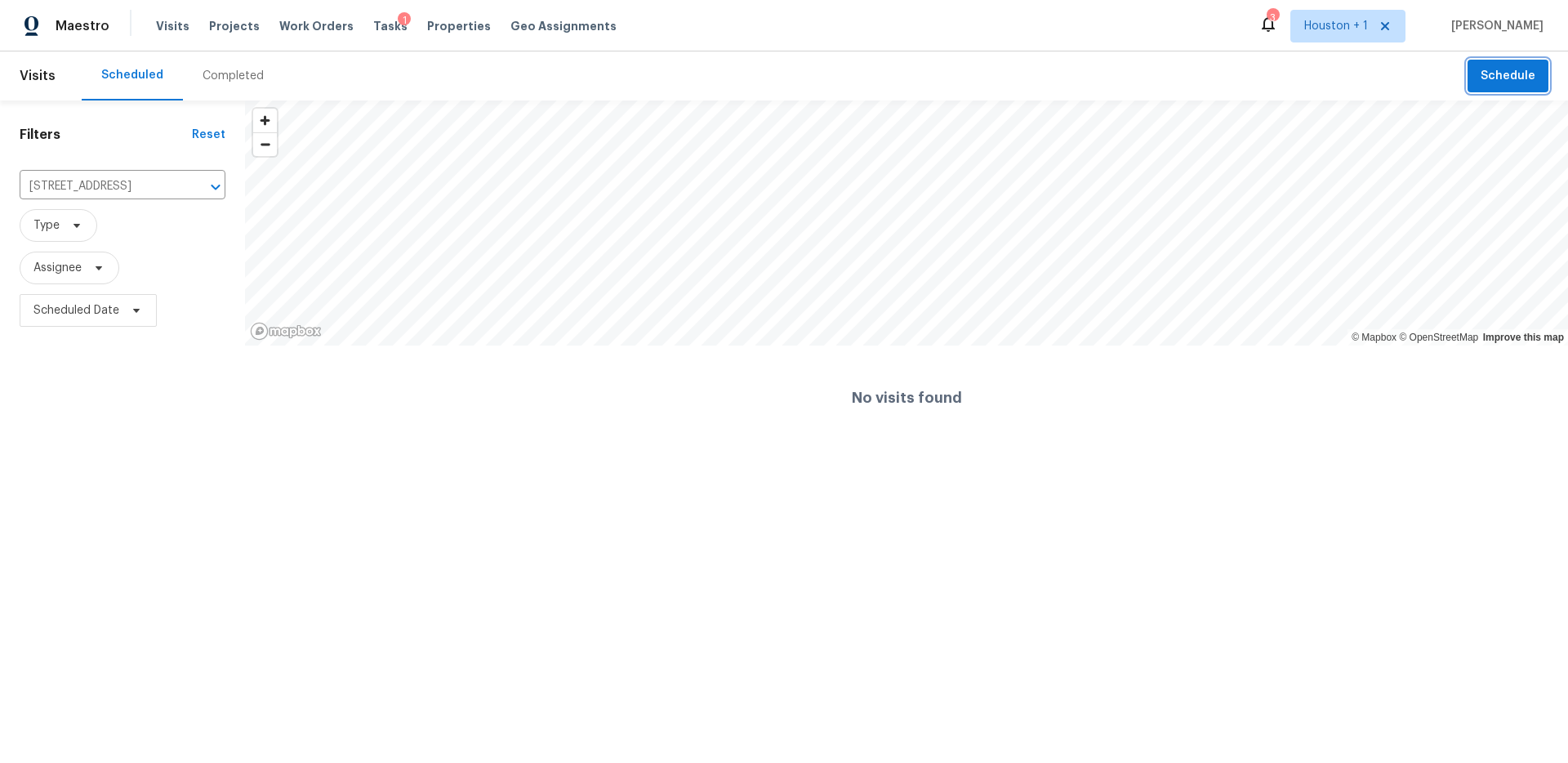
click at [1519, 62] on button "Schedule" at bounding box center [1508, 76] width 81 height 33
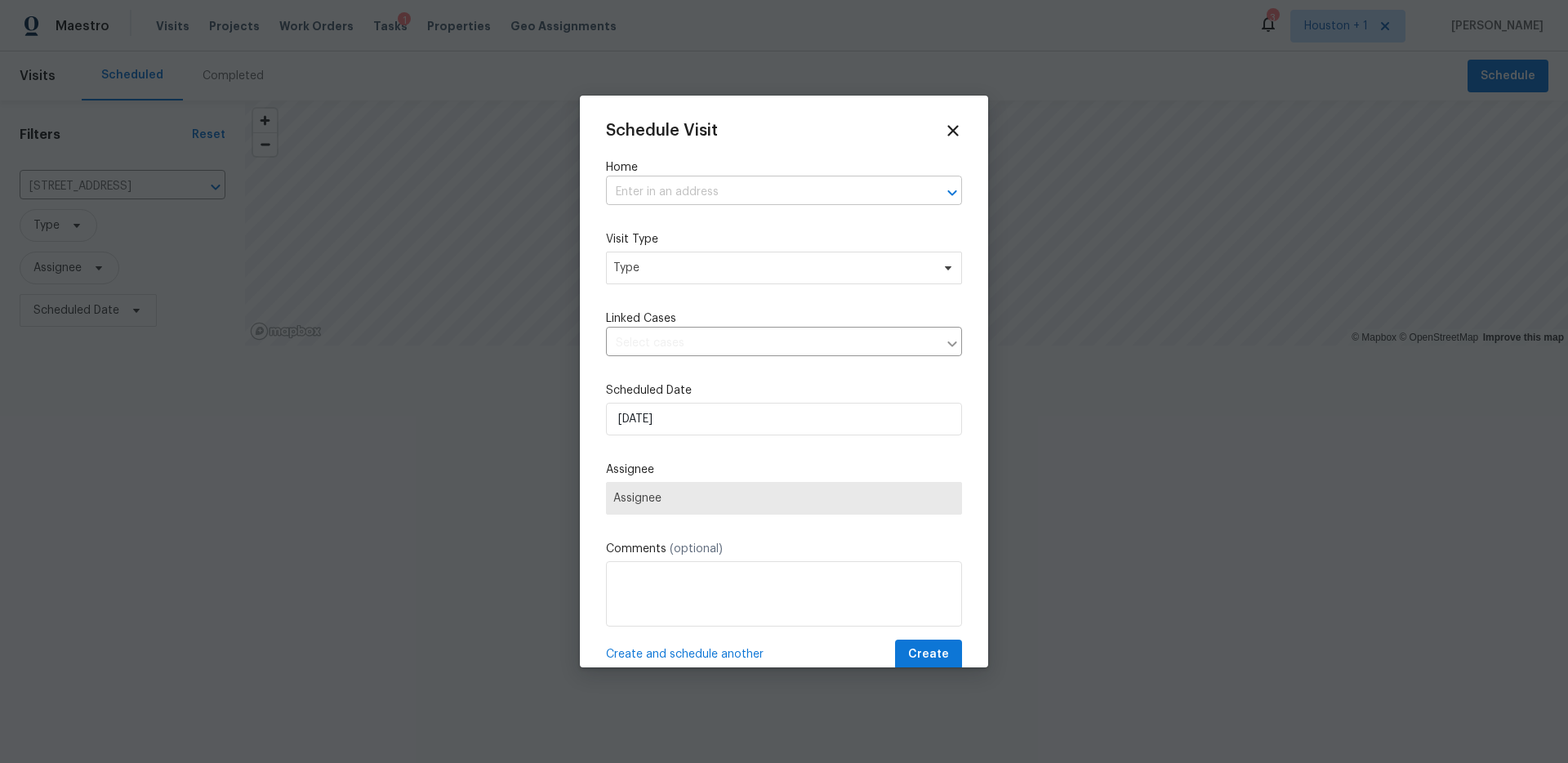
click at [699, 194] on input "text" at bounding box center [762, 192] width 311 height 25
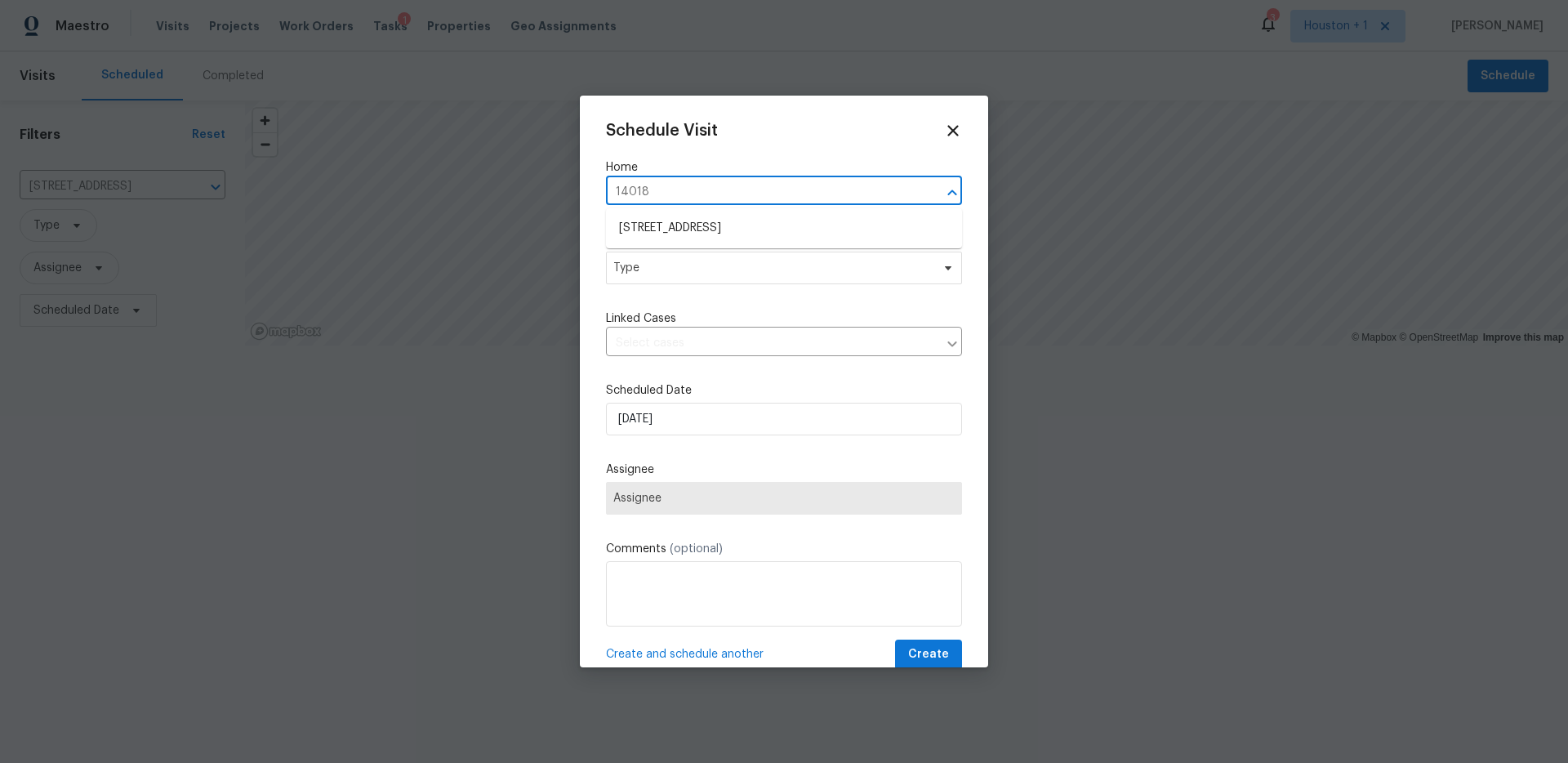
type input "14018 F"
click at [714, 240] on li "[STREET_ADDRESS]" at bounding box center [784, 228] width 356 height 27
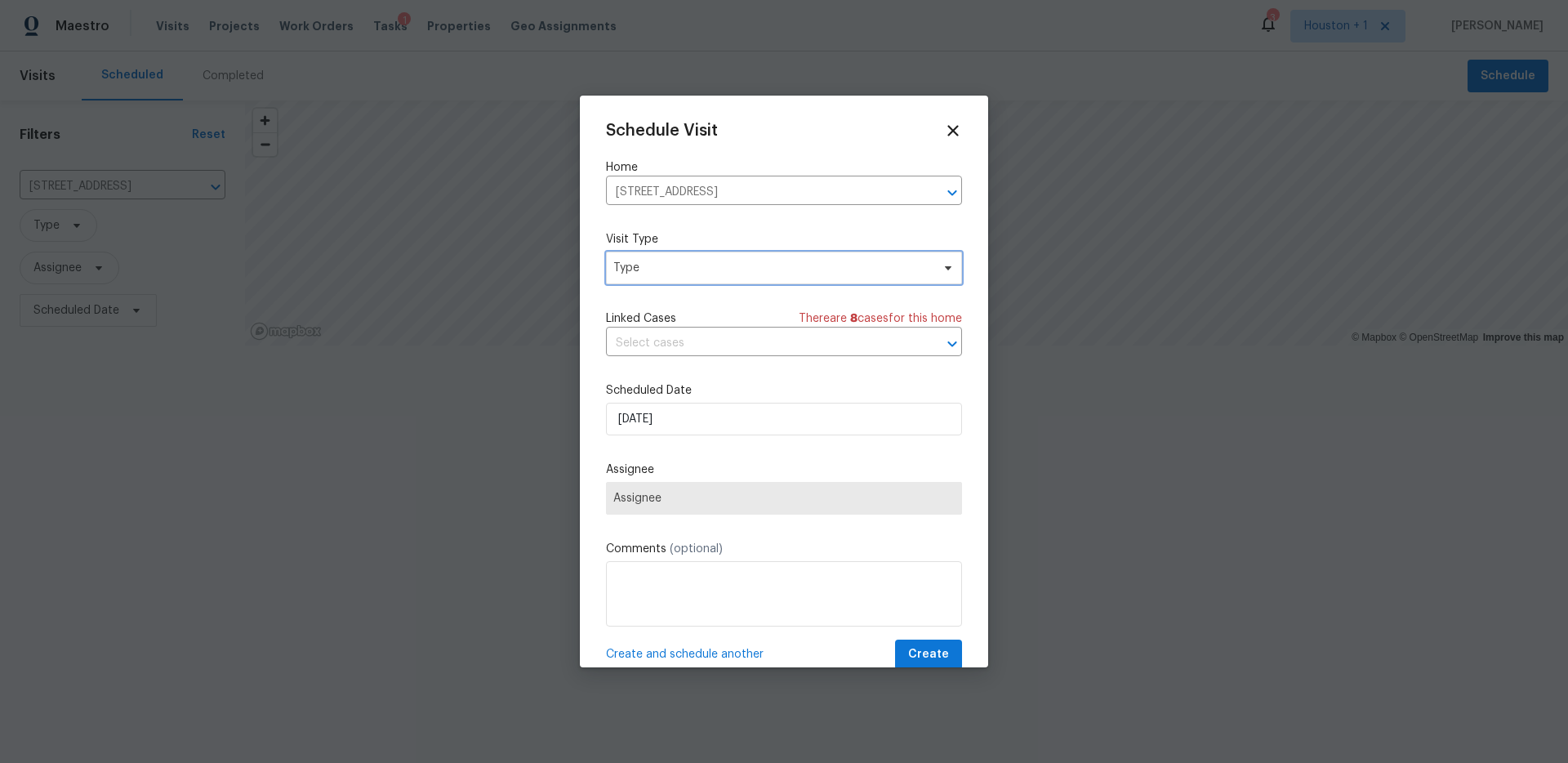
click at [694, 284] on span "Type" at bounding box center [784, 267] width 356 height 33
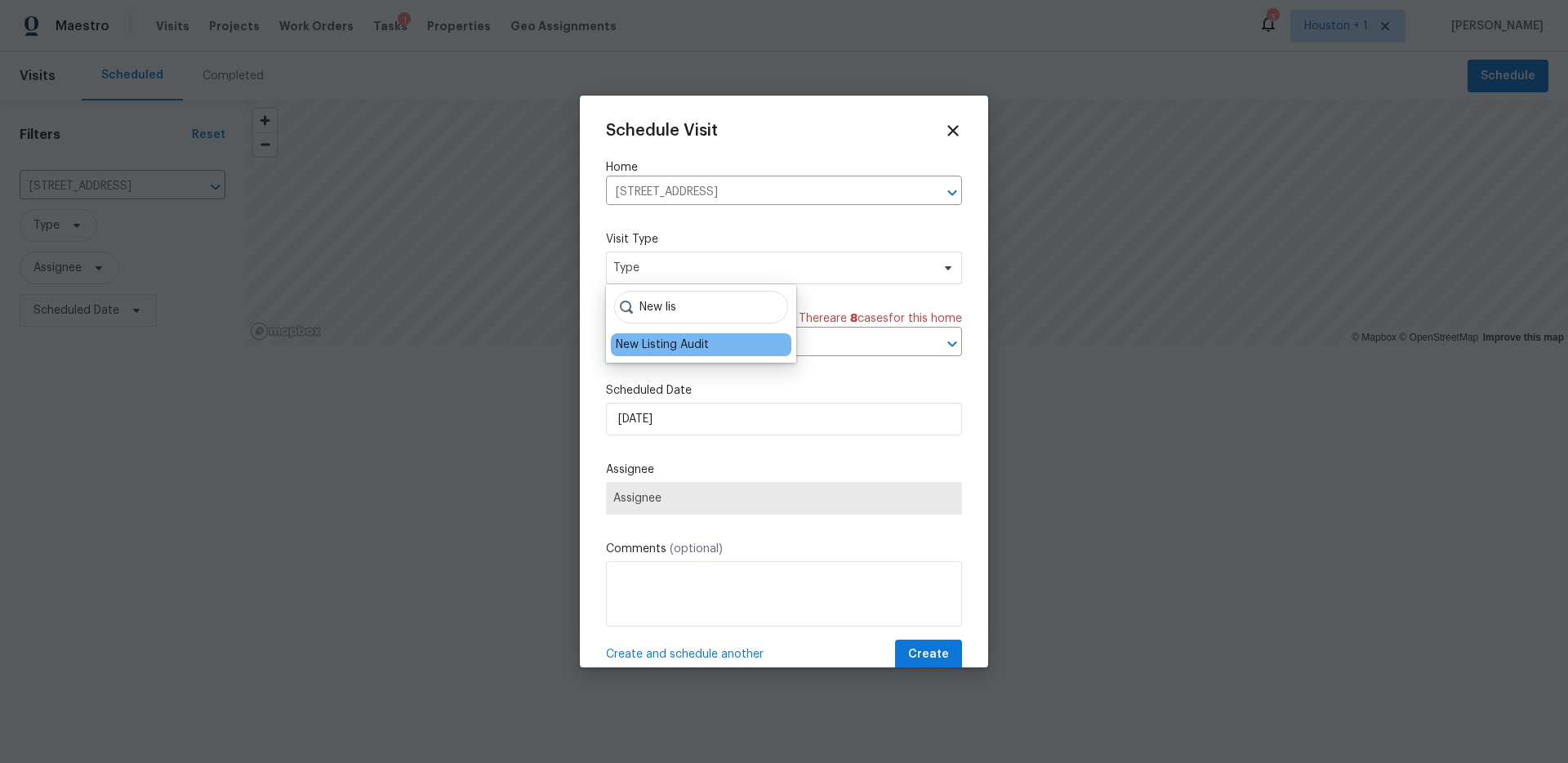
type input "New lis"
click at [653, 349] on div "New Listing Audit" at bounding box center [662, 345] width 93 height 17
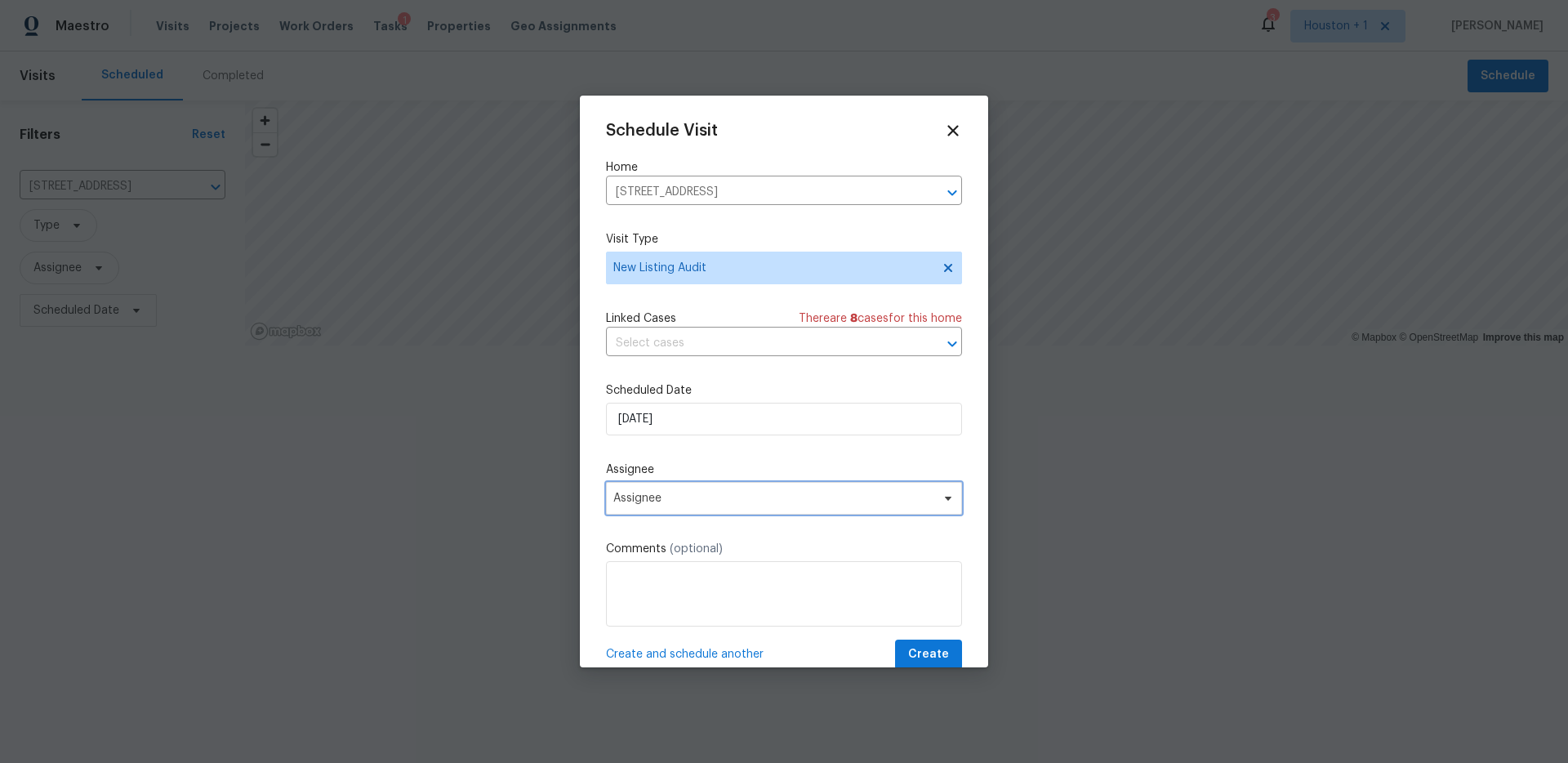
click at [657, 493] on span "Assignee" at bounding box center [773, 499] width 320 height 13
type input "[PERSON_NAME]"
click at [652, 597] on div "[PERSON_NAME]" at bounding box center [701, 588] width 180 height 23
click at [636, 585] on div "[PERSON_NAME]" at bounding box center [658, 588] width 86 height 17
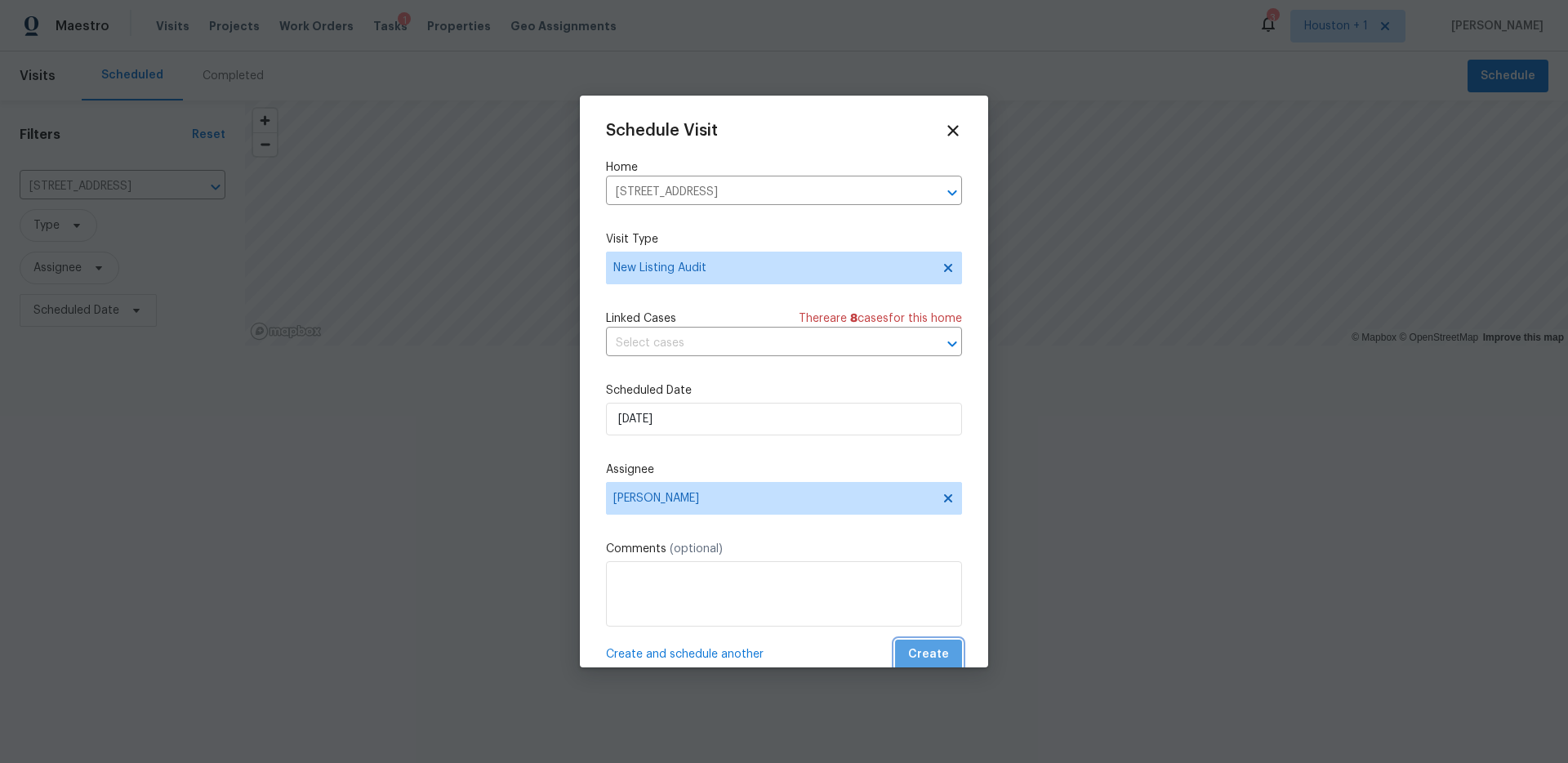
click at [937, 661] on span "Create" at bounding box center [928, 655] width 41 height 20
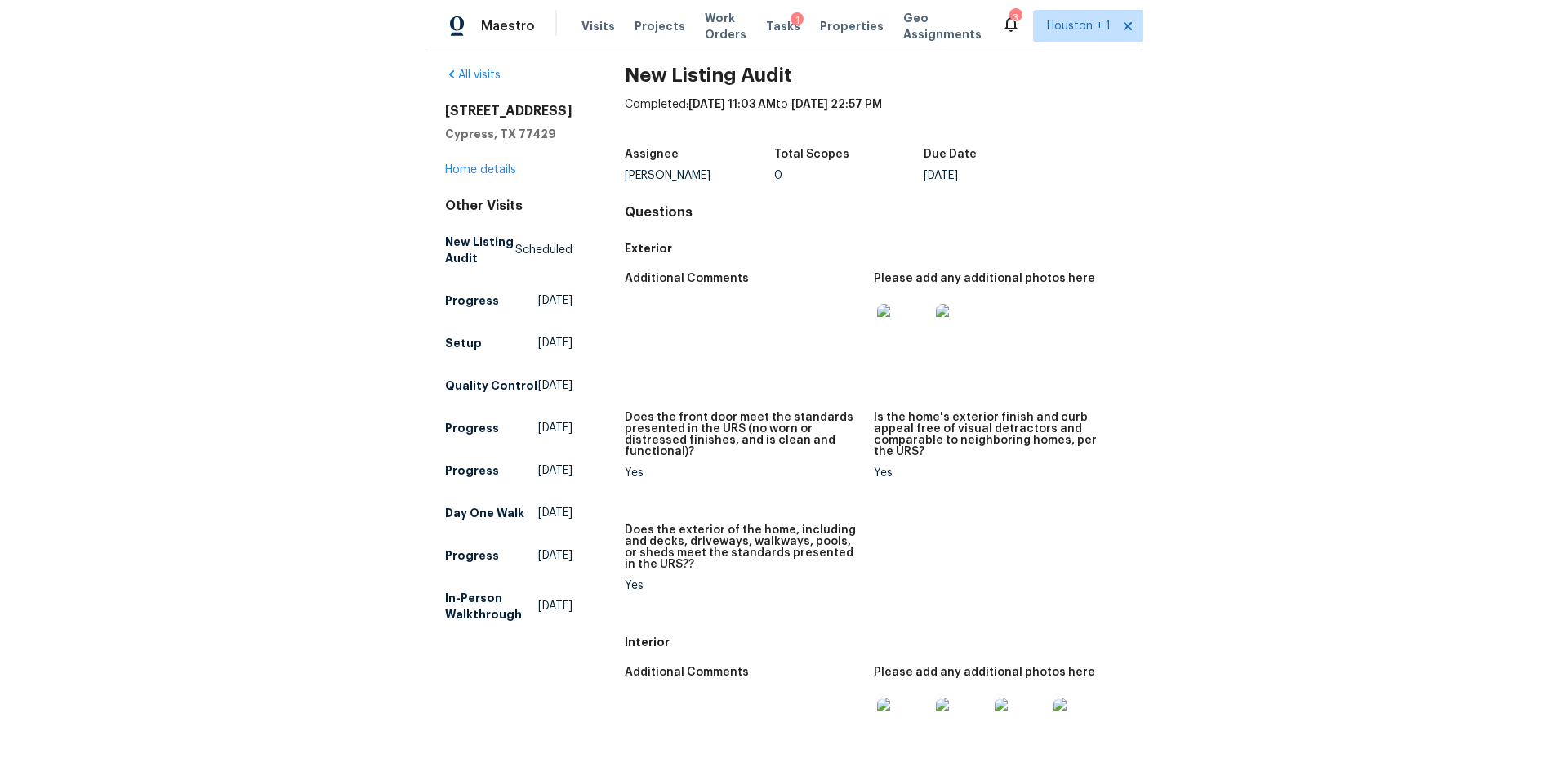
scroll to position [2, 0]
